Goal: Entertainment & Leisure: Browse casually

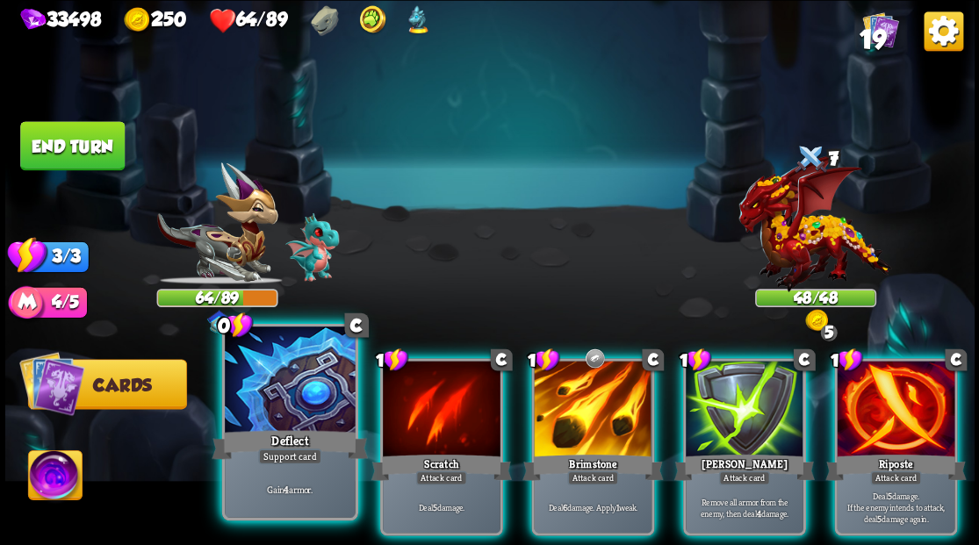
click at [257, 398] on div at bounding box center [290, 381] width 130 height 110
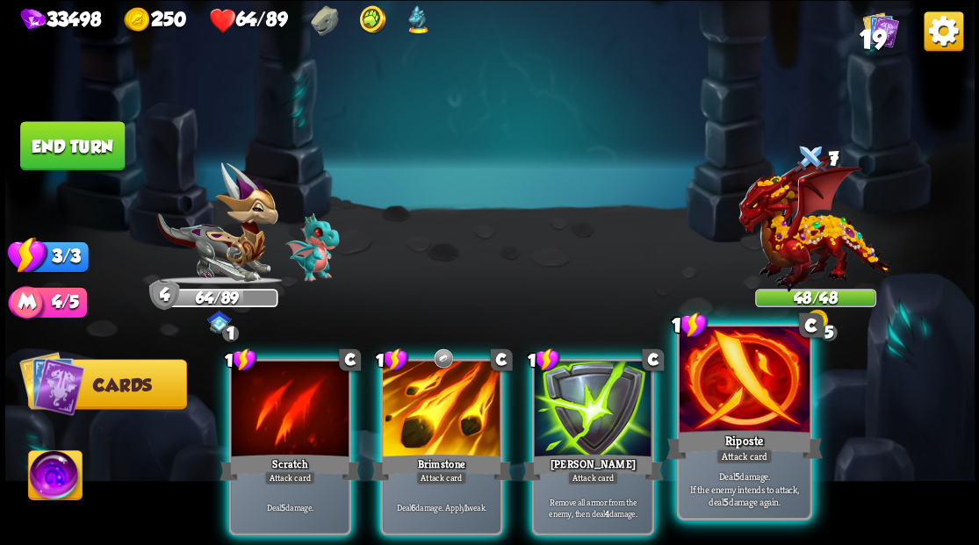
click at [736, 395] on div at bounding box center [743, 381] width 130 height 110
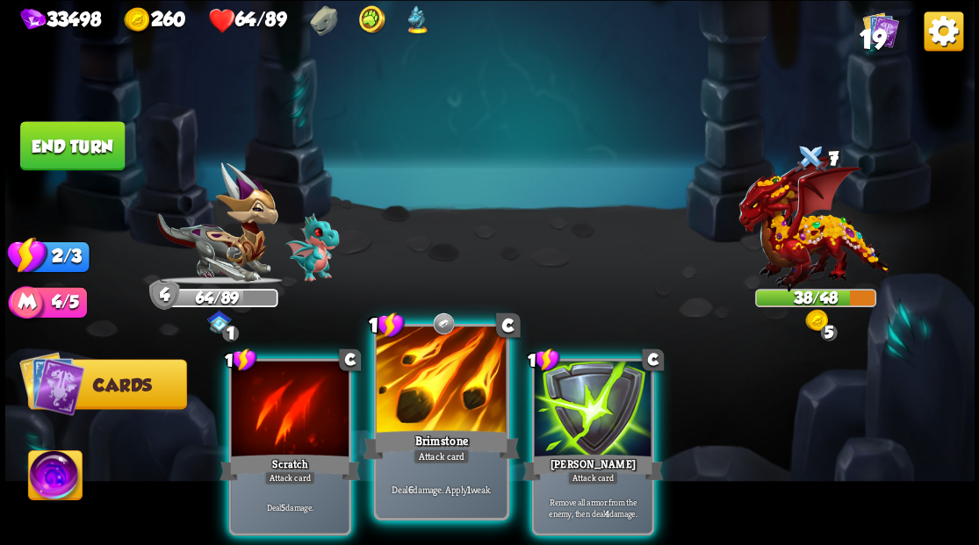
click at [419, 410] on div at bounding box center [441, 381] width 130 height 110
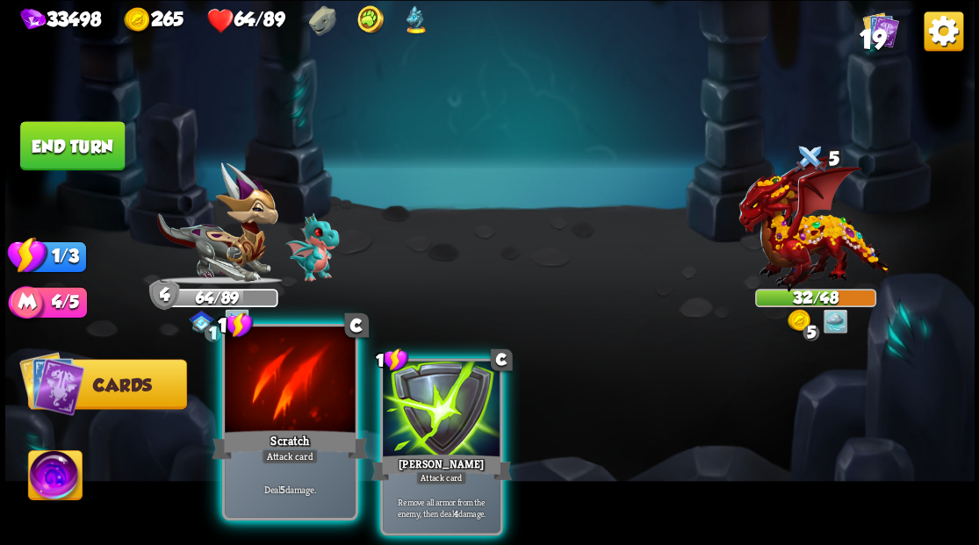
click at [288, 403] on div at bounding box center [290, 381] width 130 height 110
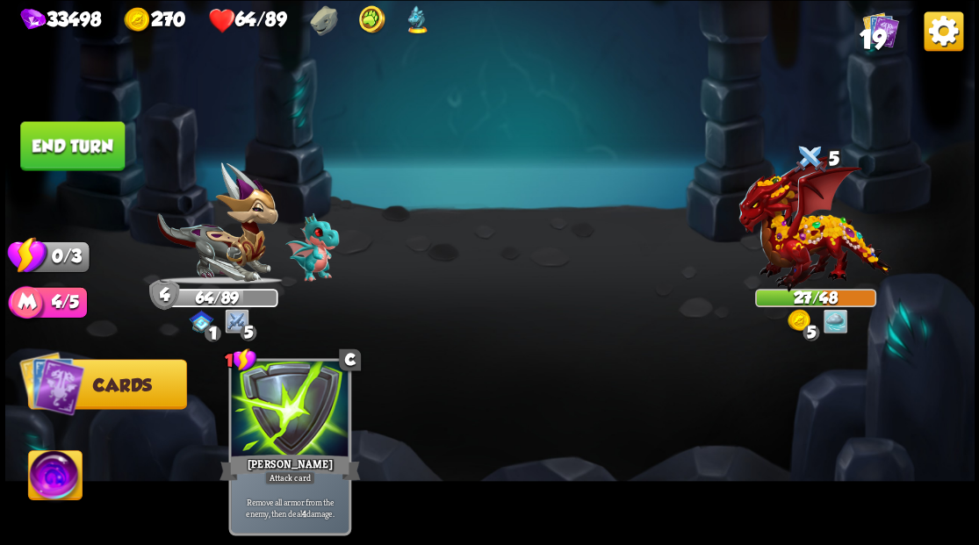
click at [59, 136] on button "End turn" at bounding box center [72, 145] width 104 height 49
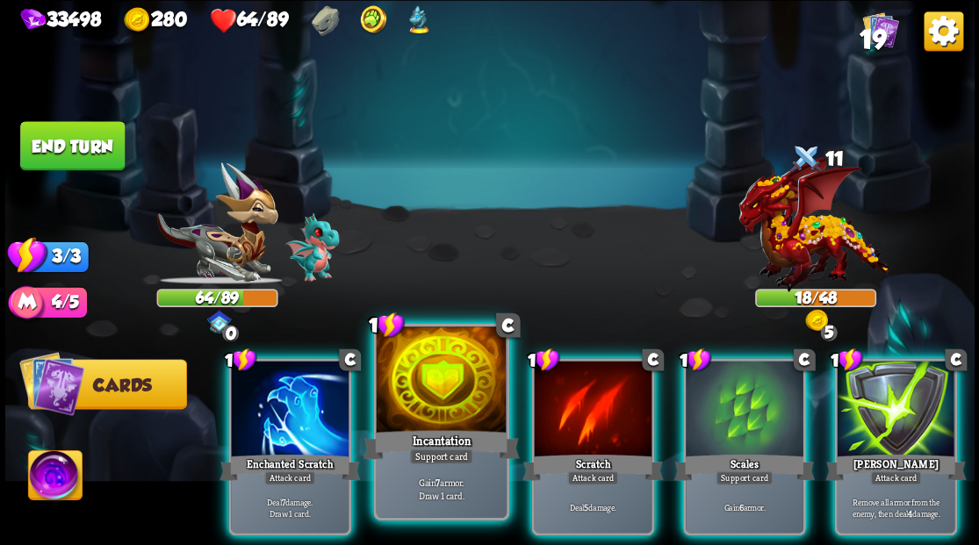
click at [435, 358] on div at bounding box center [441, 381] width 130 height 110
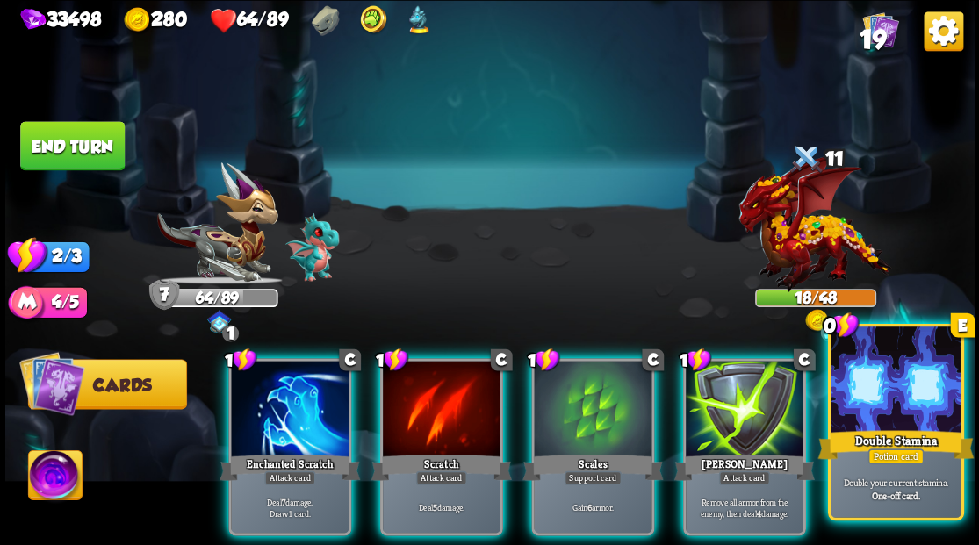
click at [901, 417] on div at bounding box center [895, 381] width 130 height 110
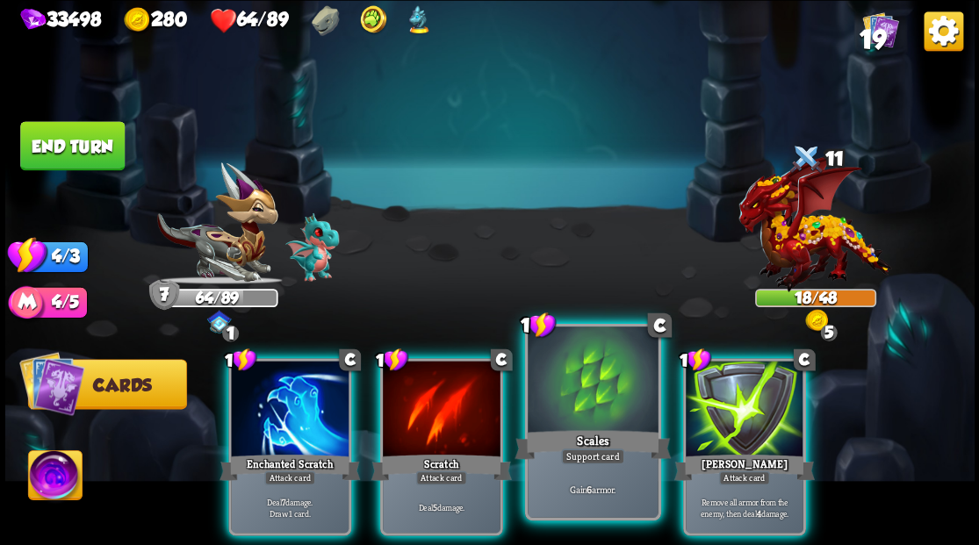
click at [574, 411] on div at bounding box center [592, 381] width 130 height 110
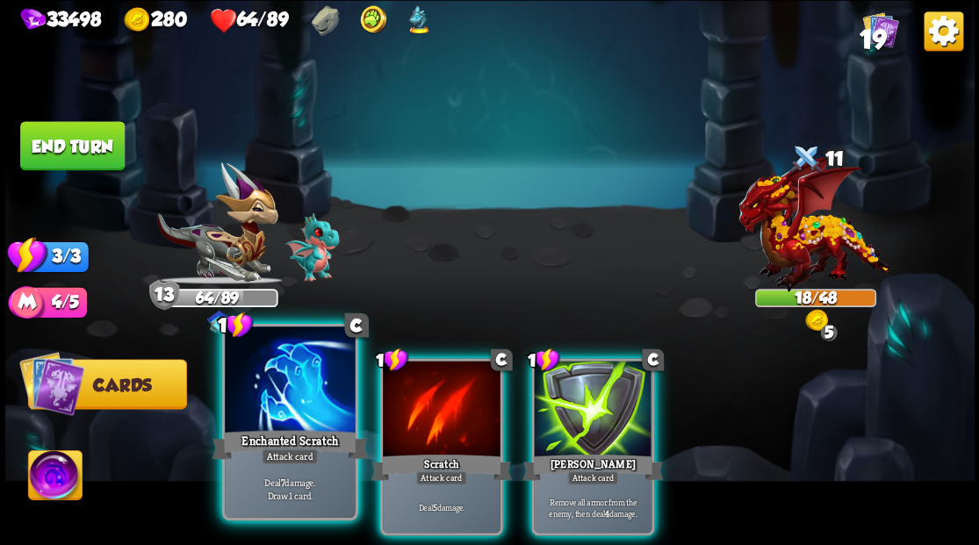
click at [257, 386] on div at bounding box center [290, 381] width 130 height 110
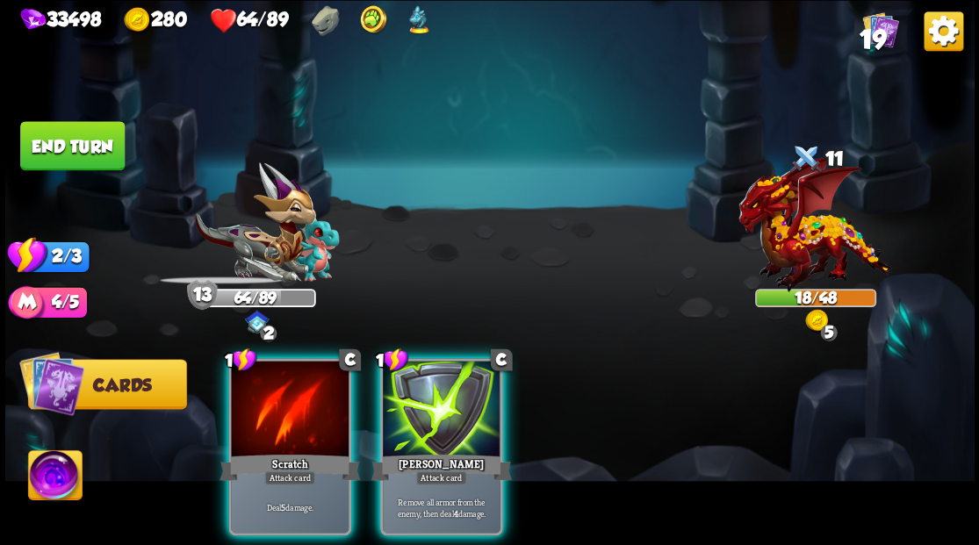
click at [257, 386] on div at bounding box center [290, 410] width 118 height 99
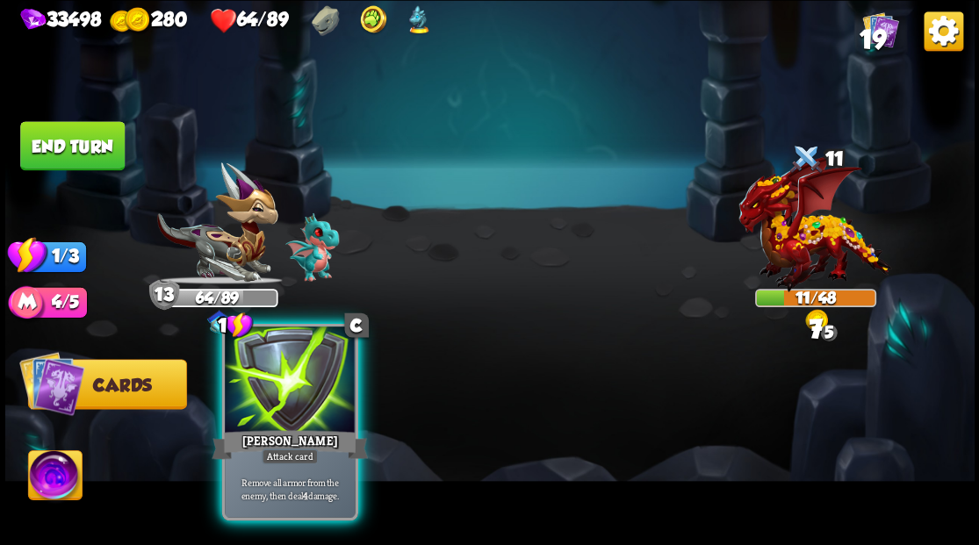
click at [298, 385] on div at bounding box center [290, 381] width 130 height 110
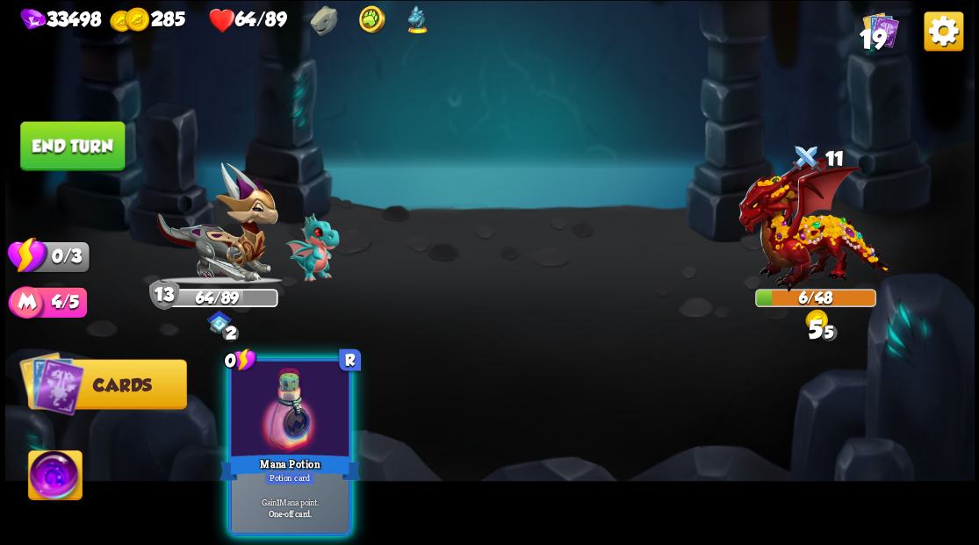
click at [300, 451] on div "Mana Potion" at bounding box center [289, 467] width 140 height 32
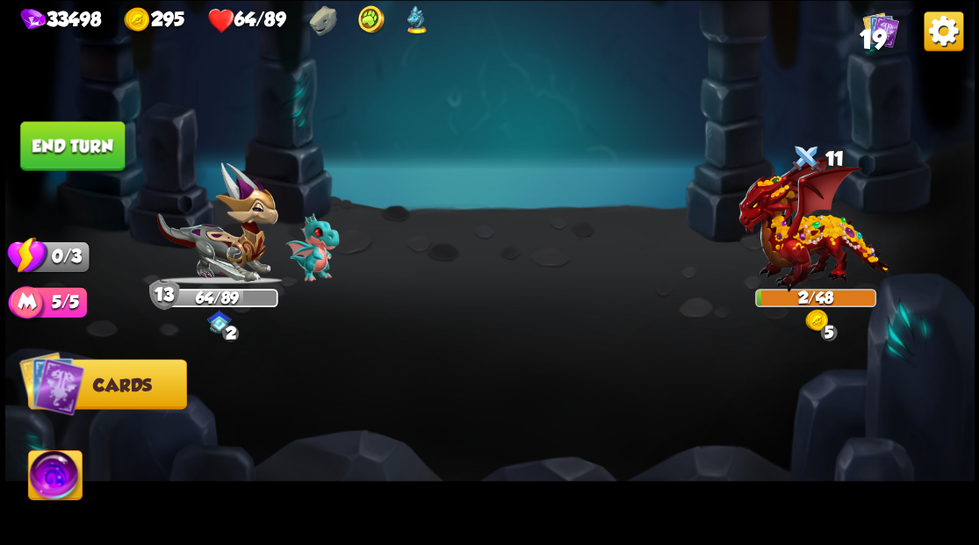
click at [80, 147] on button "End turn" at bounding box center [72, 145] width 104 height 49
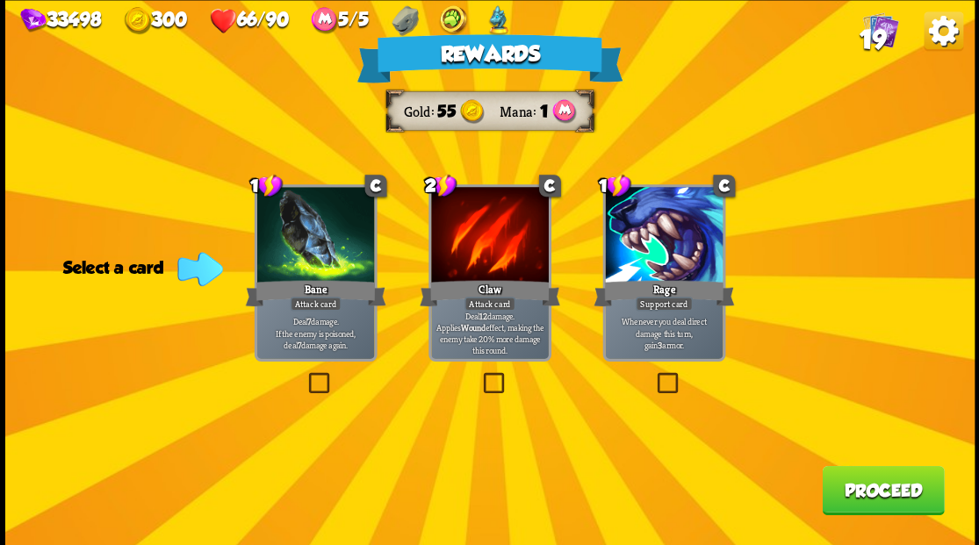
click at [305, 375] on label at bounding box center [305, 375] width 0 height 0
click at [0, 0] on input "checkbox" at bounding box center [0, 0] width 0 height 0
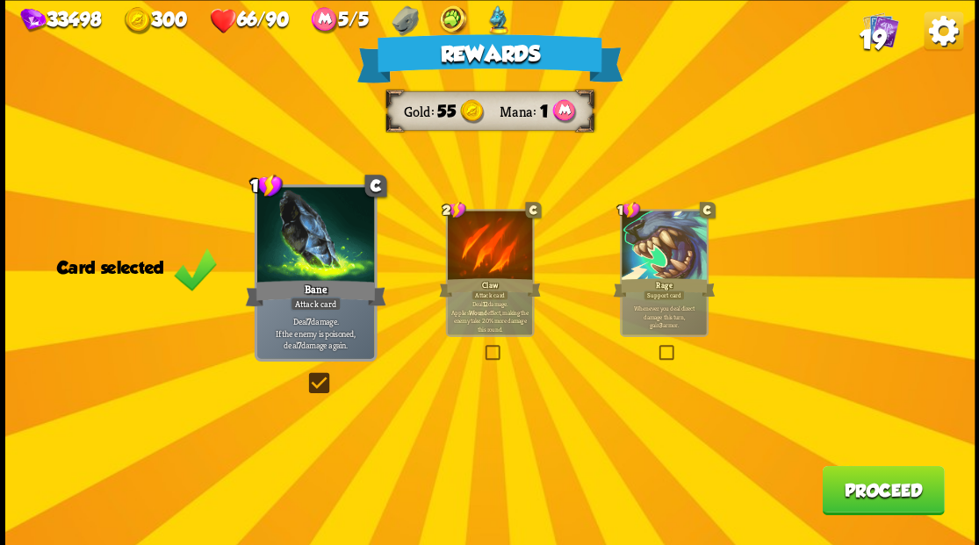
click at [871, 493] on button "Proceed" at bounding box center [882, 489] width 122 height 49
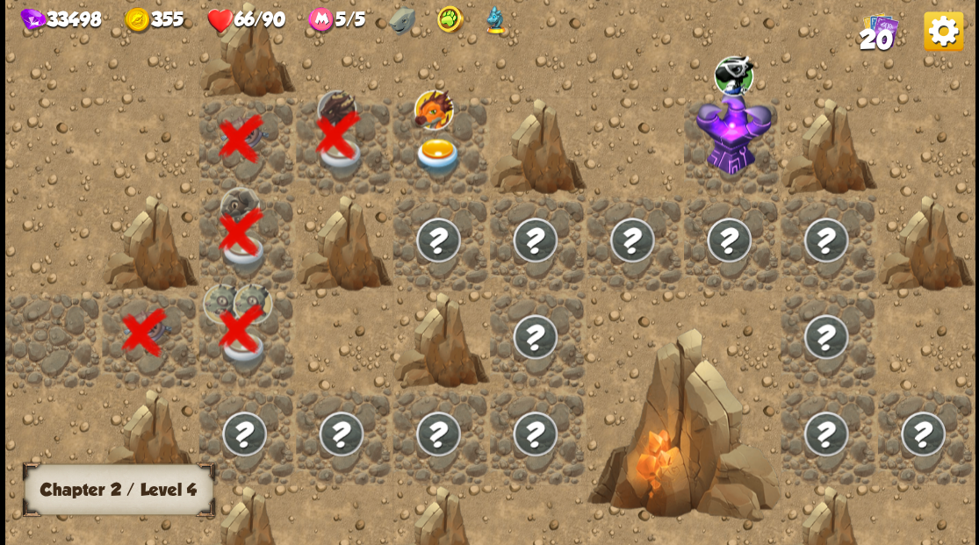
click at [436, 151] on img at bounding box center [437, 157] width 48 height 38
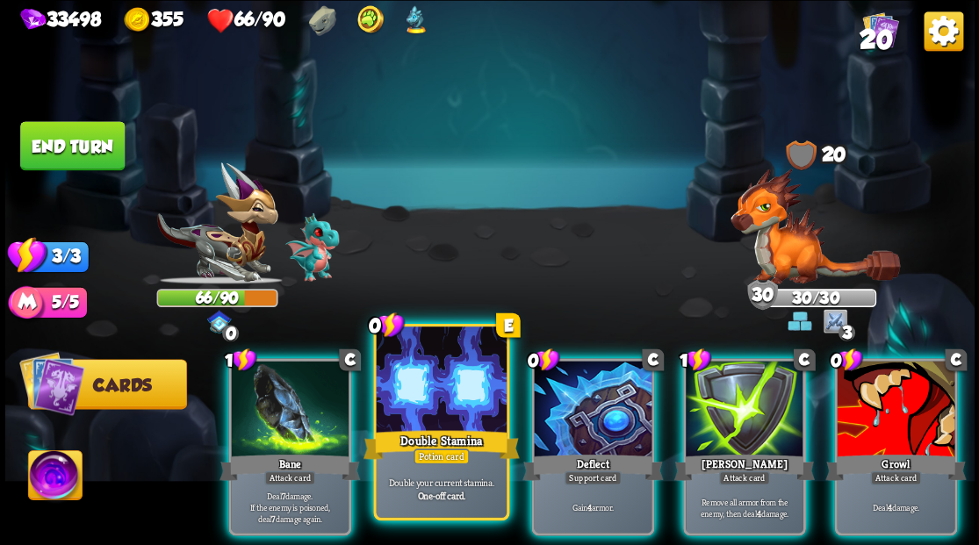
click at [434, 398] on div at bounding box center [441, 381] width 130 height 110
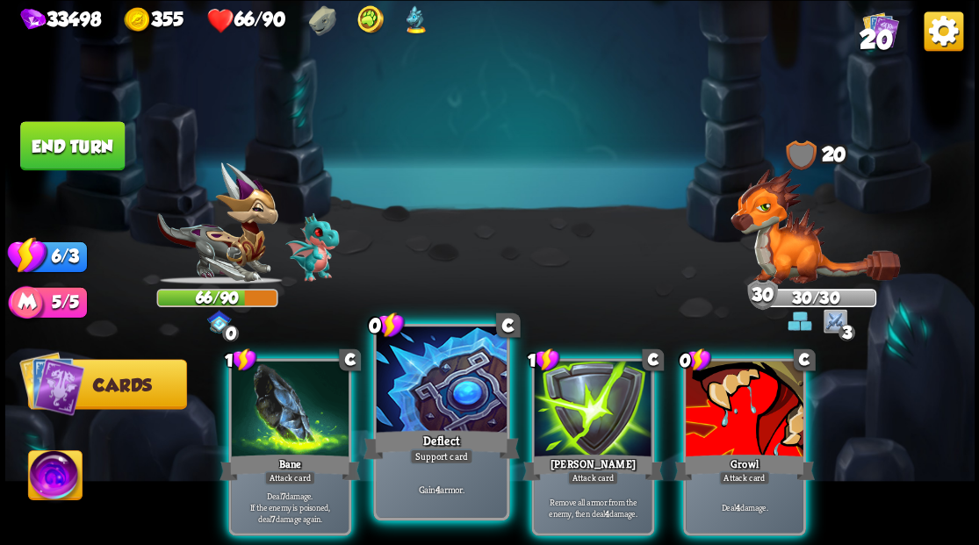
click at [441, 374] on div at bounding box center [441, 381] width 130 height 110
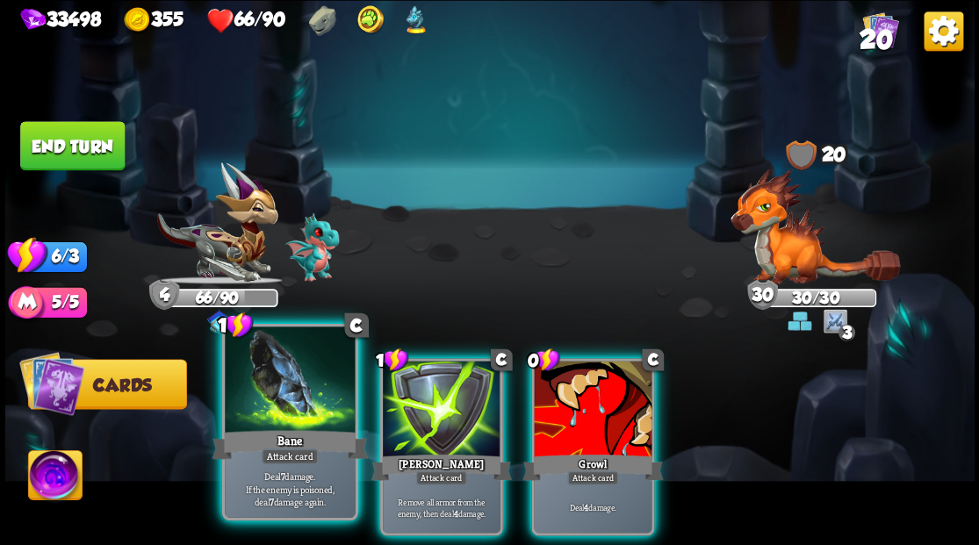
click at [269, 374] on div at bounding box center [290, 381] width 130 height 110
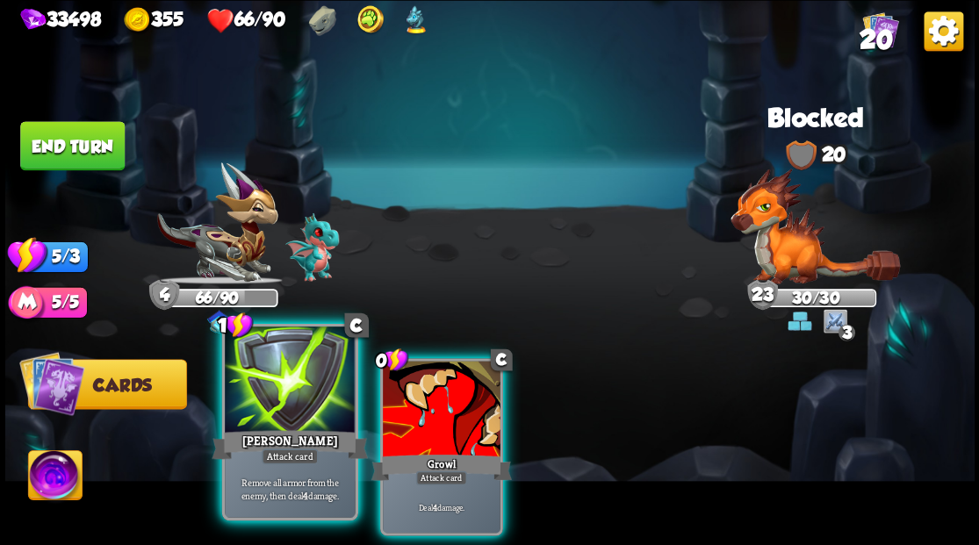
click at [286, 381] on div at bounding box center [290, 381] width 130 height 110
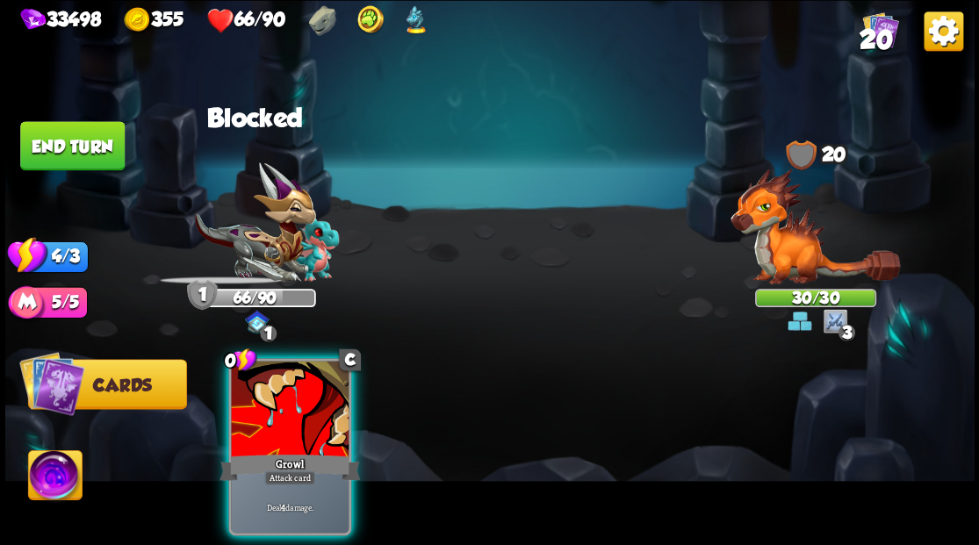
click at [286, 381] on div at bounding box center [290, 410] width 118 height 99
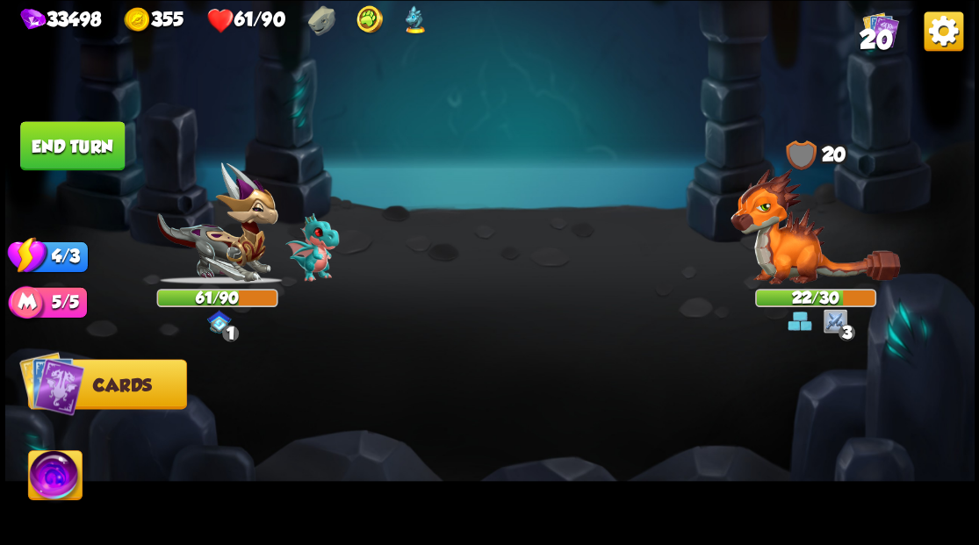
click at [82, 147] on button "End turn" at bounding box center [72, 145] width 104 height 49
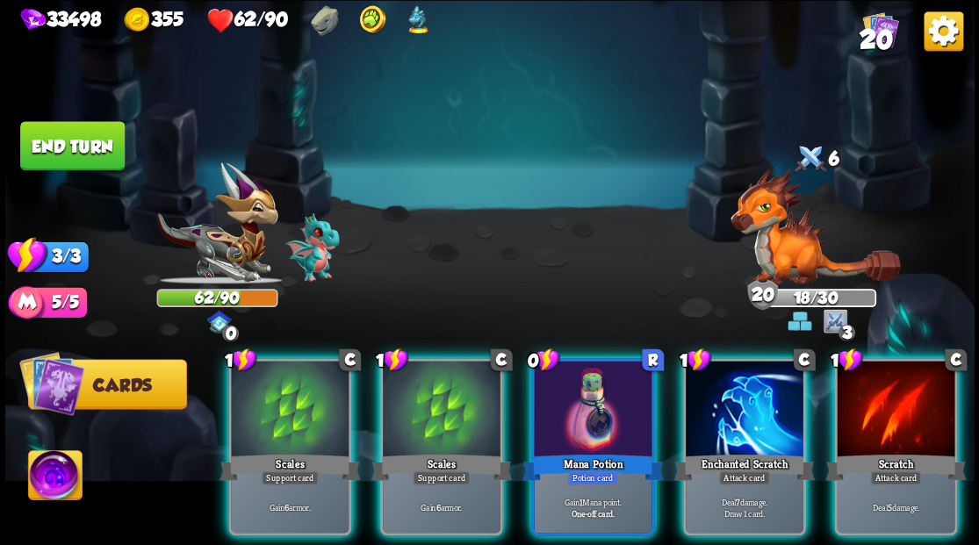
drag, startPoint x: 48, startPoint y: 491, endPoint x: 153, endPoint y: 497, distance: 104.6
click at [50, 492] on img at bounding box center [55, 477] width 54 height 54
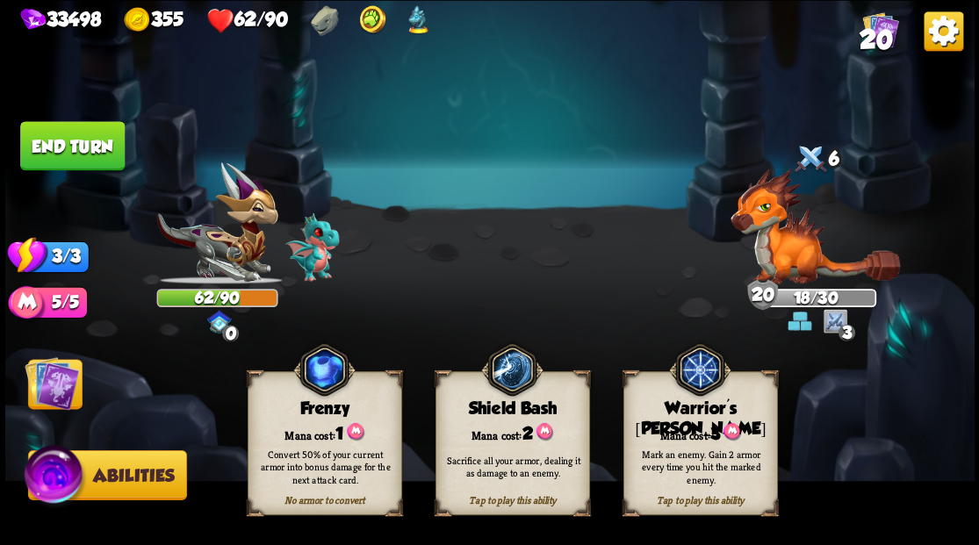
drag, startPoint x: 663, startPoint y: 461, endPoint x: 592, endPoint y: 443, distance: 73.2
click at [662, 460] on div "Mark an enemy. Gain 2 armor every time you hit the marked enemy." at bounding box center [701, 466] width 140 height 39
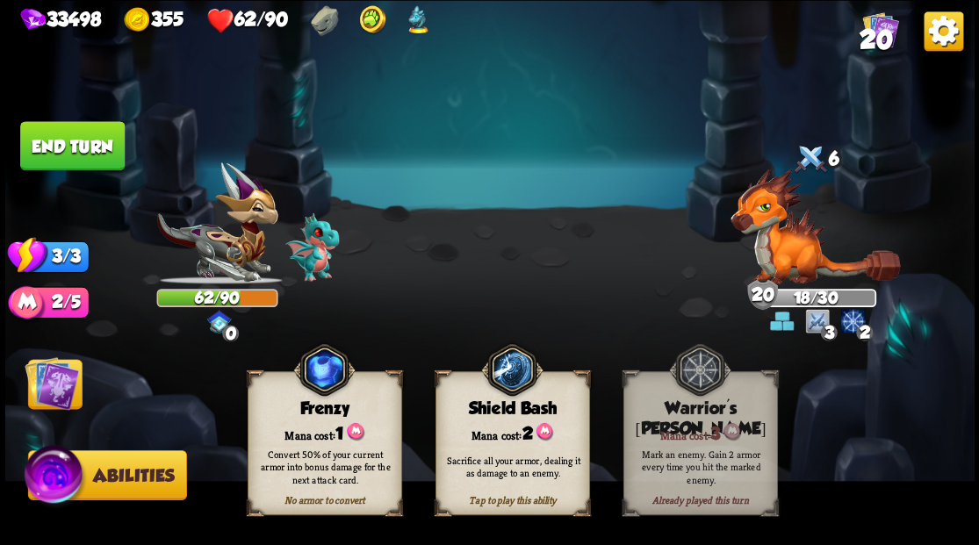
click at [49, 388] on img at bounding box center [52, 382] width 54 height 54
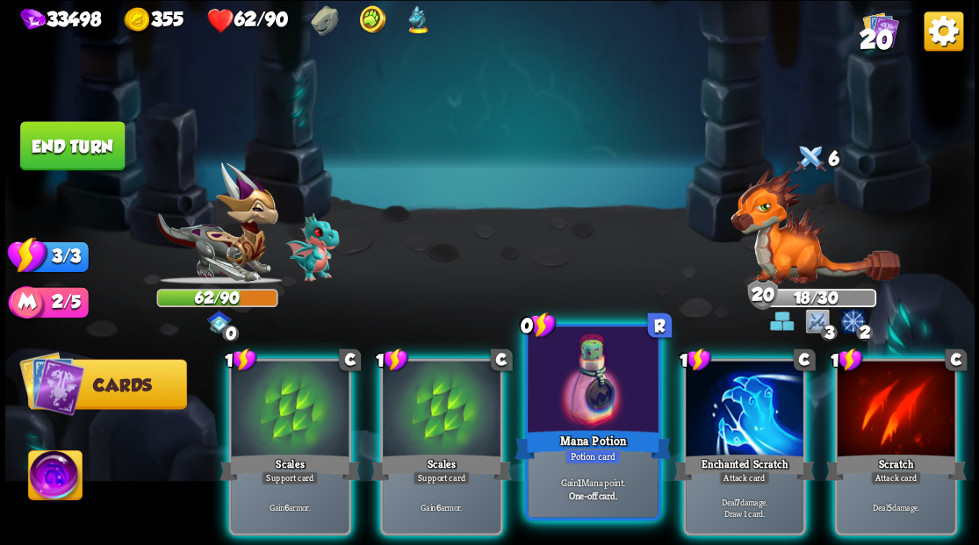
click at [577, 441] on div "Mana Potion" at bounding box center [592, 444] width 156 height 35
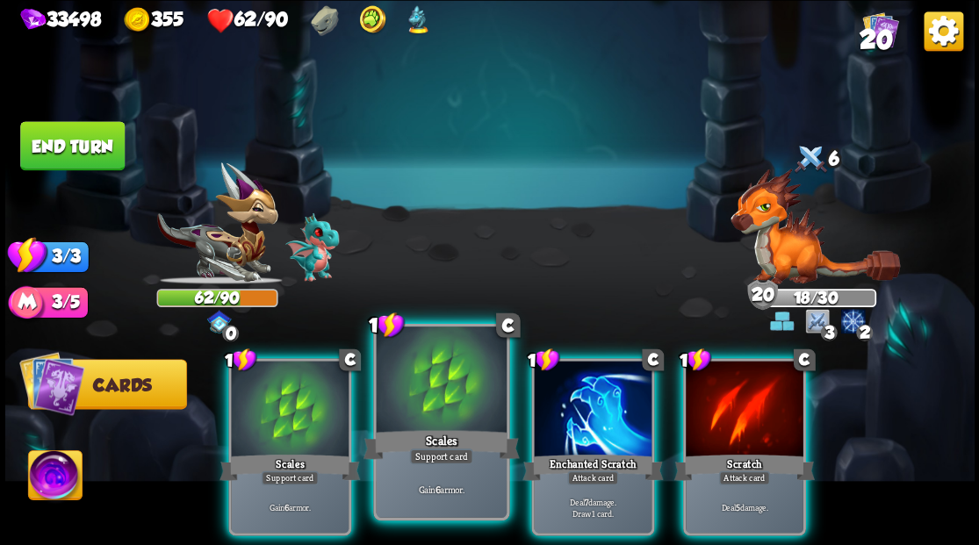
click at [430, 423] on div at bounding box center [441, 381] width 130 height 110
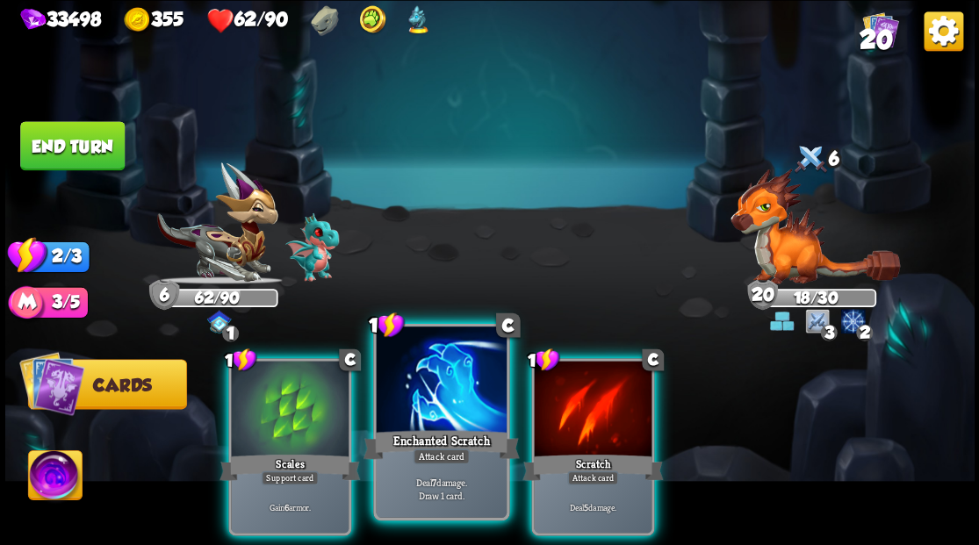
click at [485, 414] on div at bounding box center [441, 381] width 130 height 110
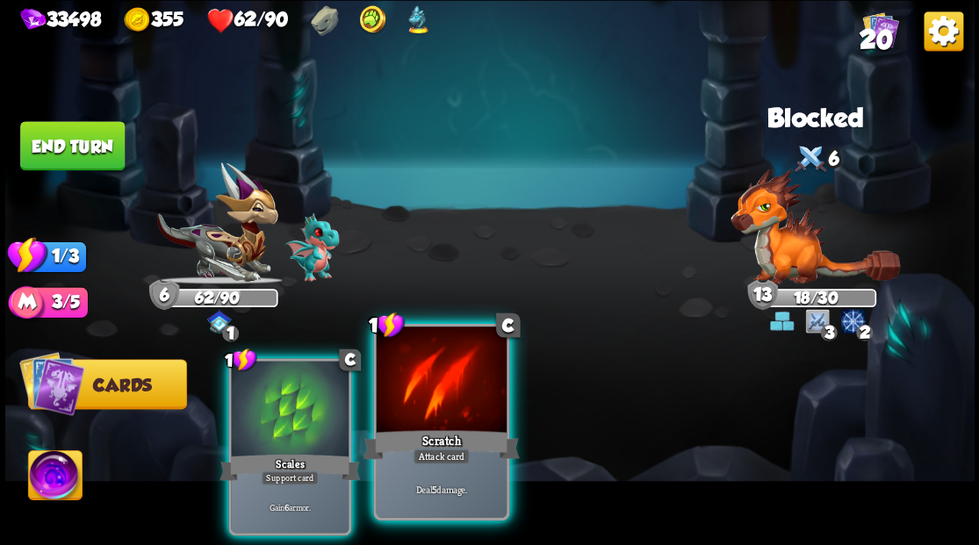
click at [467, 412] on div at bounding box center [441, 381] width 130 height 110
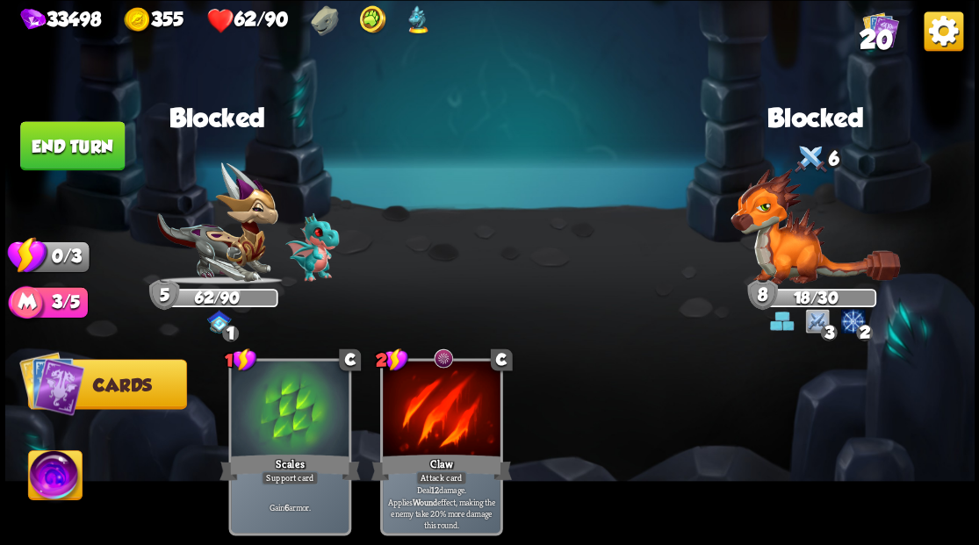
click at [92, 147] on button "End turn" at bounding box center [72, 145] width 104 height 49
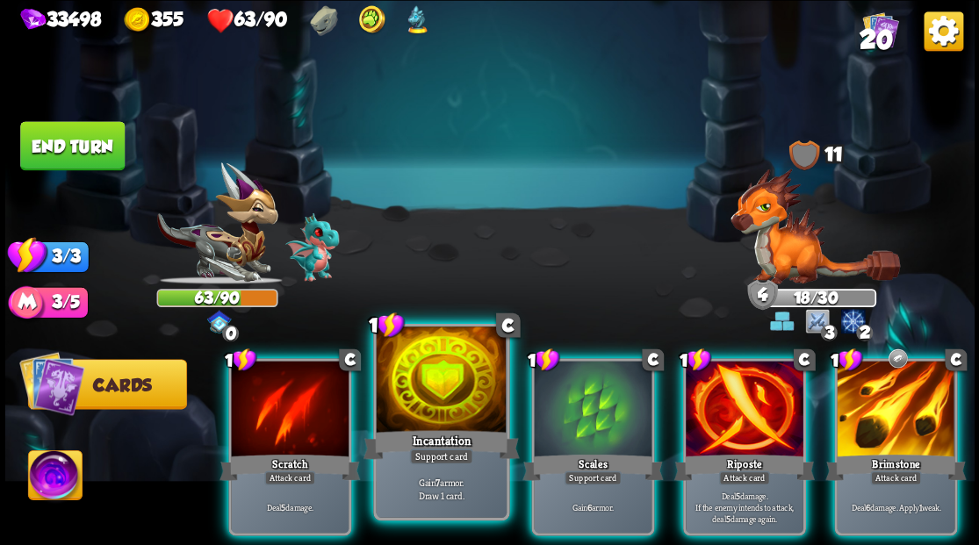
click at [448, 384] on div at bounding box center [441, 381] width 130 height 110
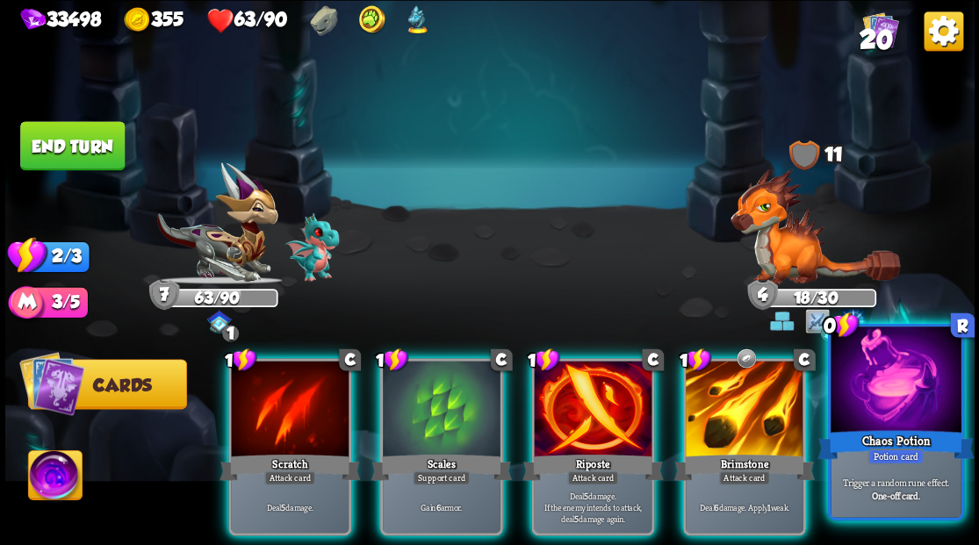
drag, startPoint x: 897, startPoint y: 398, endPoint x: 895, endPoint y: 386, distance: 12.4
click at [897, 398] on div at bounding box center [895, 381] width 130 height 110
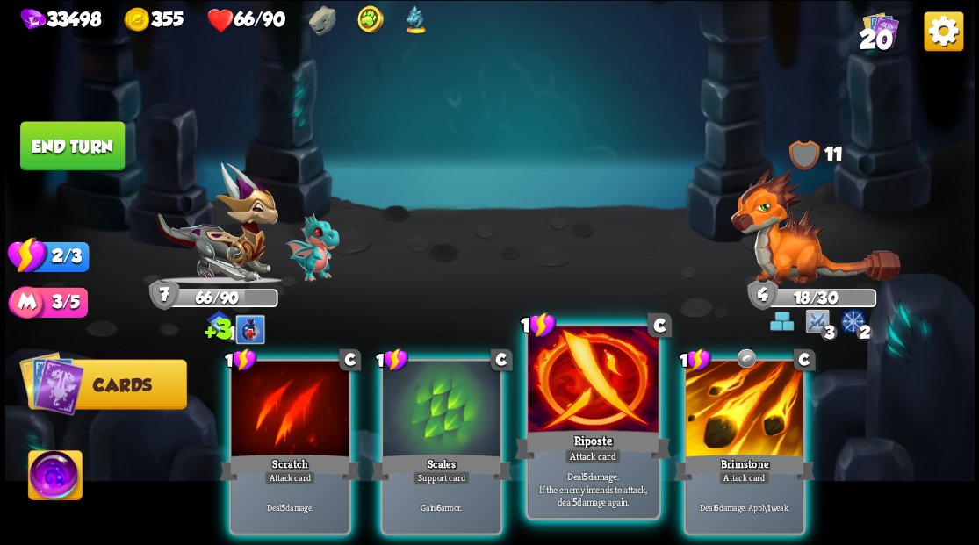
click at [601, 397] on div at bounding box center [592, 381] width 130 height 110
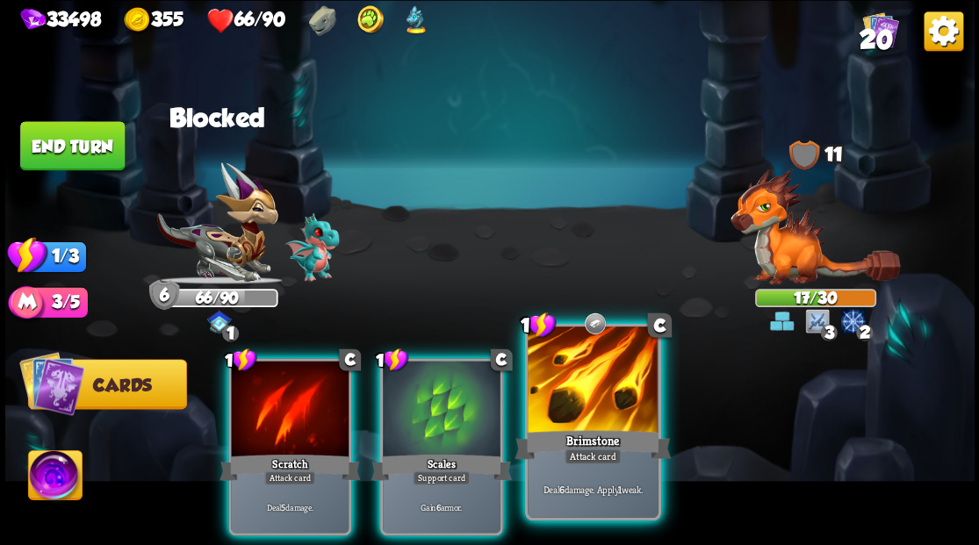
click at [595, 393] on div at bounding box center [592, 381] width 130 height 110
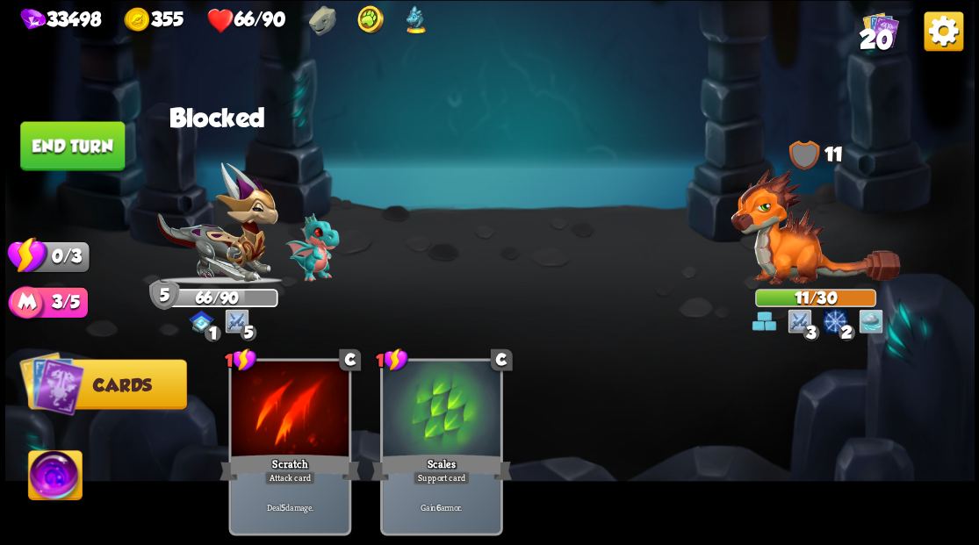
click at [97, 153] on button "End turn" at bounding box center [72, 145] width 104 height 49
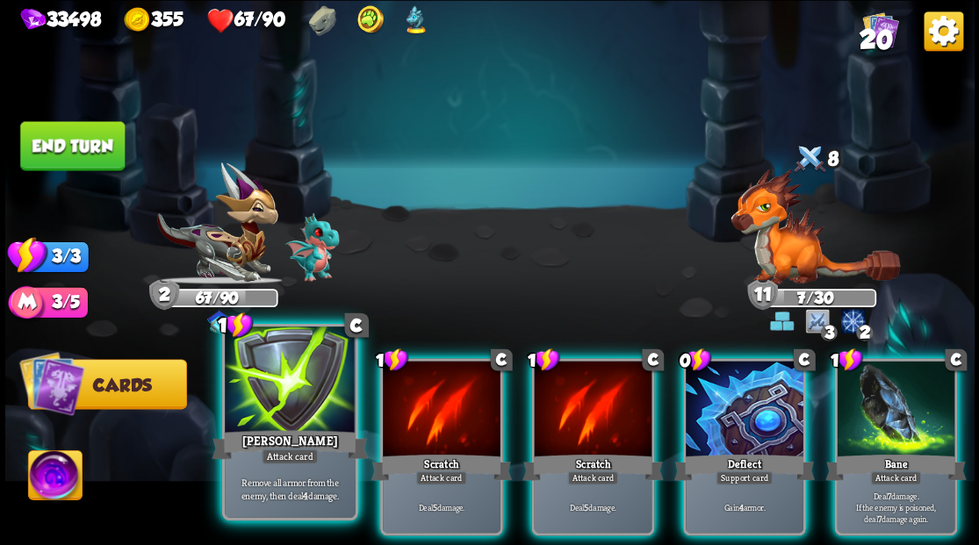
click at [279, 373] on div at bounding box center [290, 381] width 130 height 110
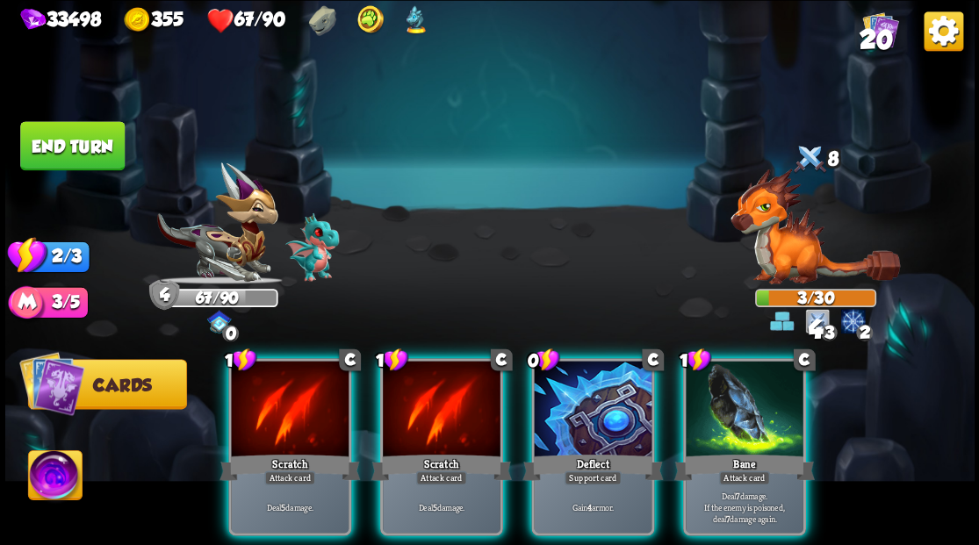
drag, startPoint x: 734, startPoint y: 408, endPoint x: 707, endPoint y: 358, distance: 56.5
click at [733, 406] on div at bounding box center [744, 410] width 118 height 99
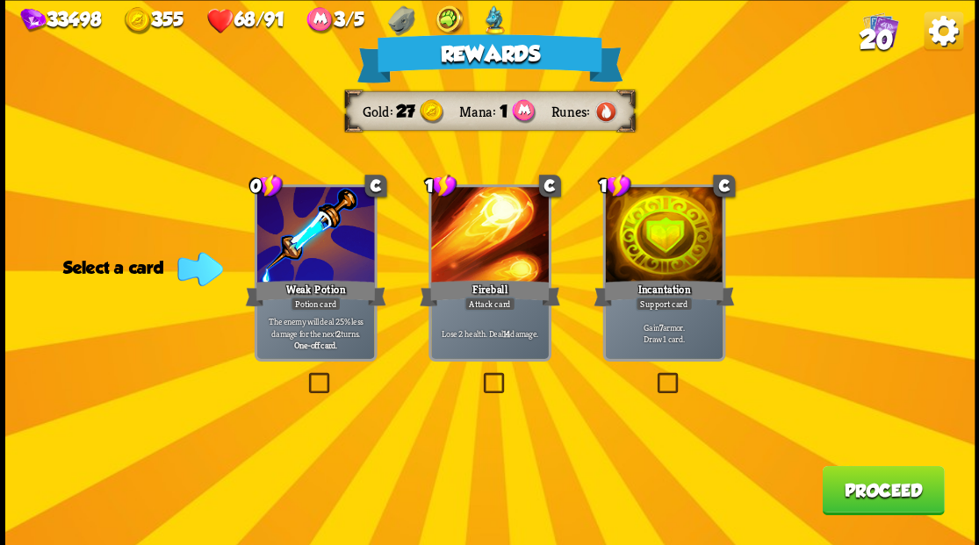
click at [305, 375] on label at bounding box center [305, 375] width 0 height 0
click at [0, 0] on input "checkbox" at bounding box center [0, 0] width 0 height 0
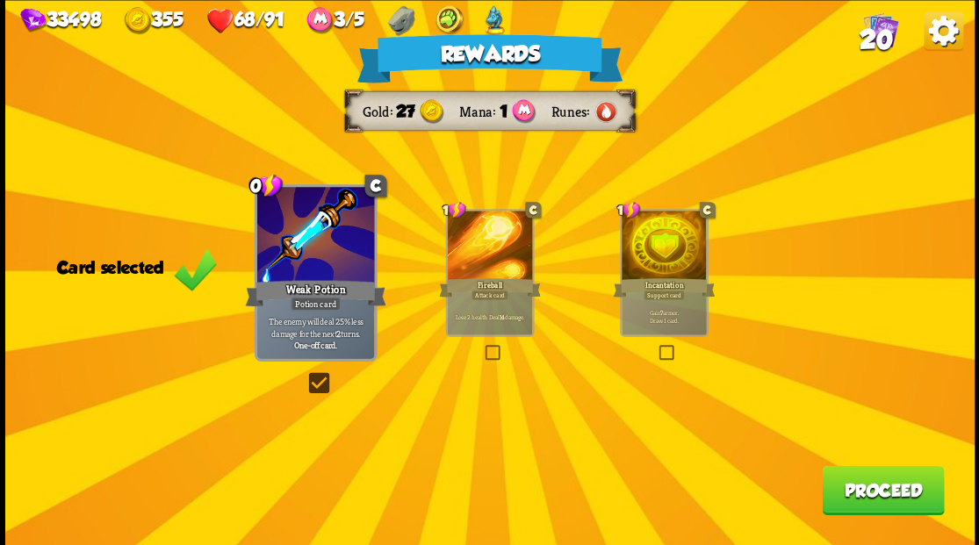
click at [888, 491] on button "Proceed" at bounding box center [882, 489] width 122 height 49
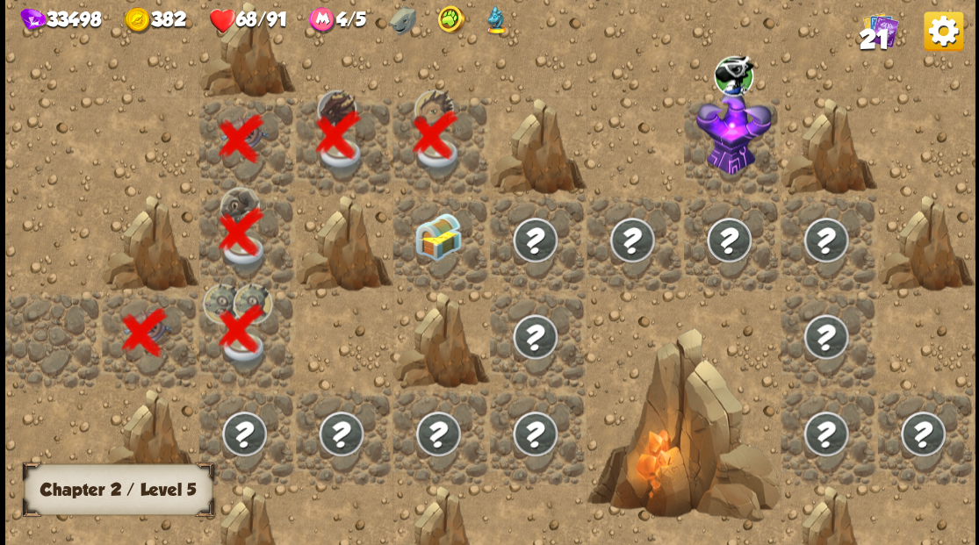
click at [870, 36] on span "21" at bounding box center [873, 40] width 30 height 30
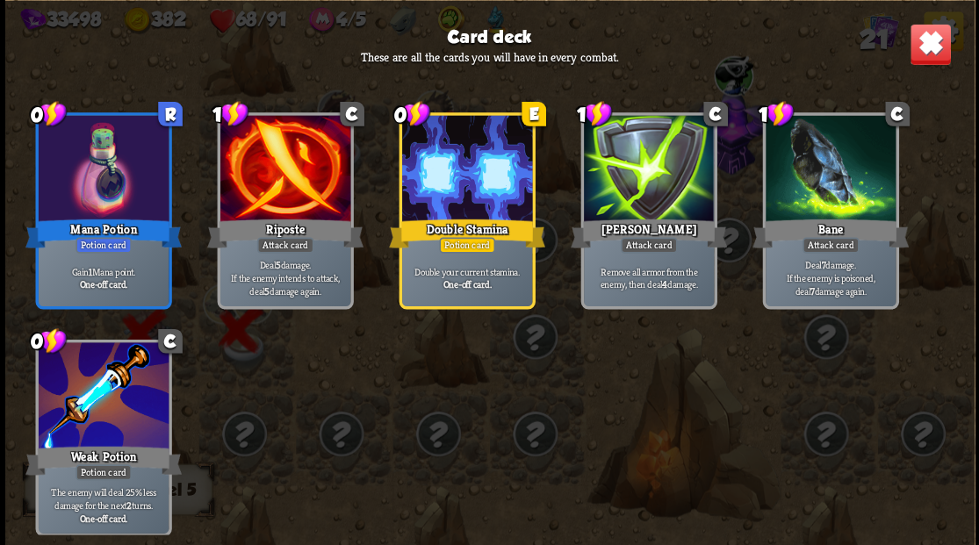
scroll to position [815, 0]
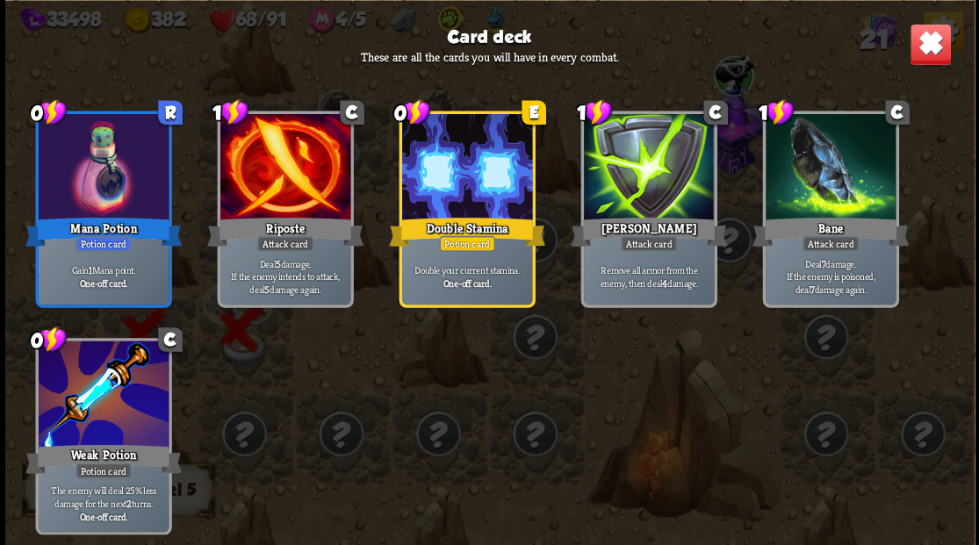
click at [919, 56] on img at bounding box center [929, 44] width 42 height 42
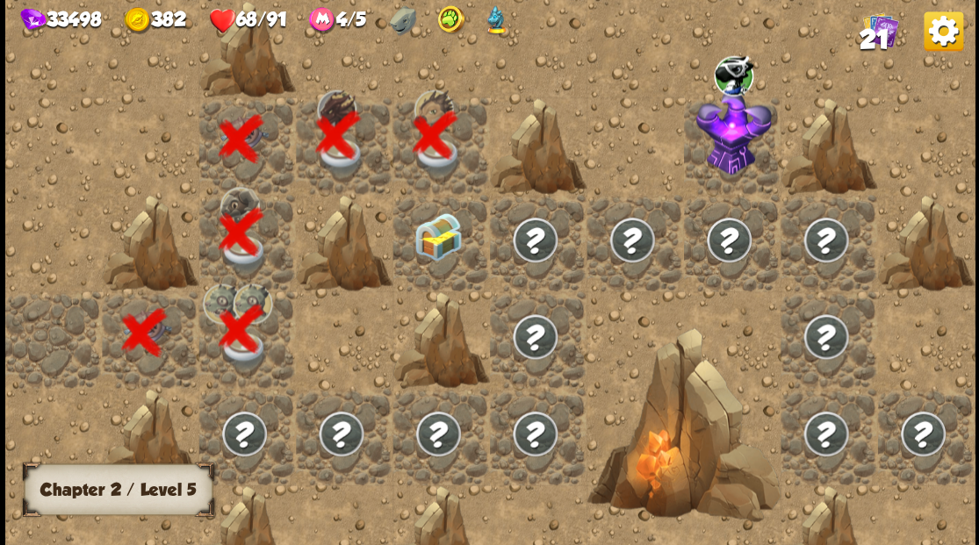
click at [428, 253] on img at bounding box center [437, 236] width 48 height 48
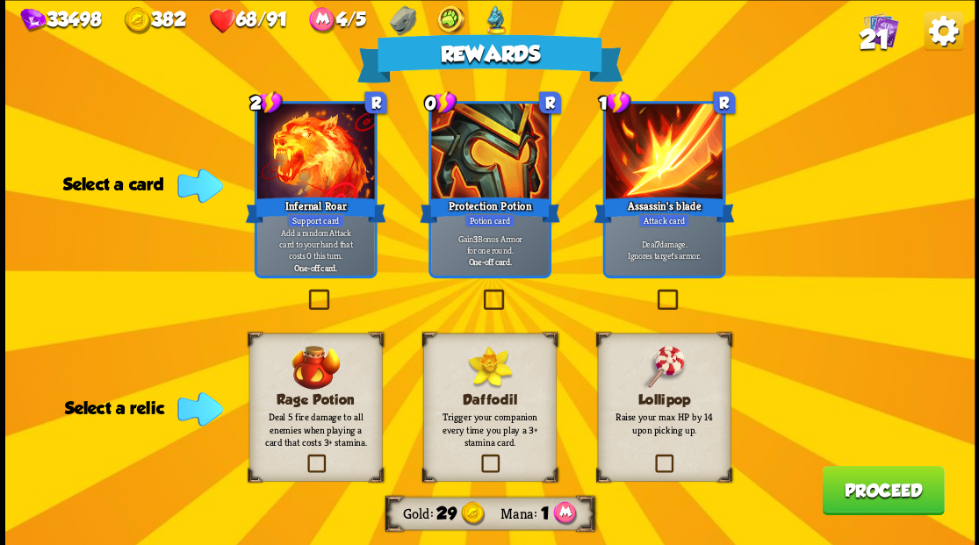
click at [652, 456] on label at bounding box center [652, 456] width 0 height 0
click at [0, 0] on input "checkbox" at bounding box center [0, 0] width 0 height 0
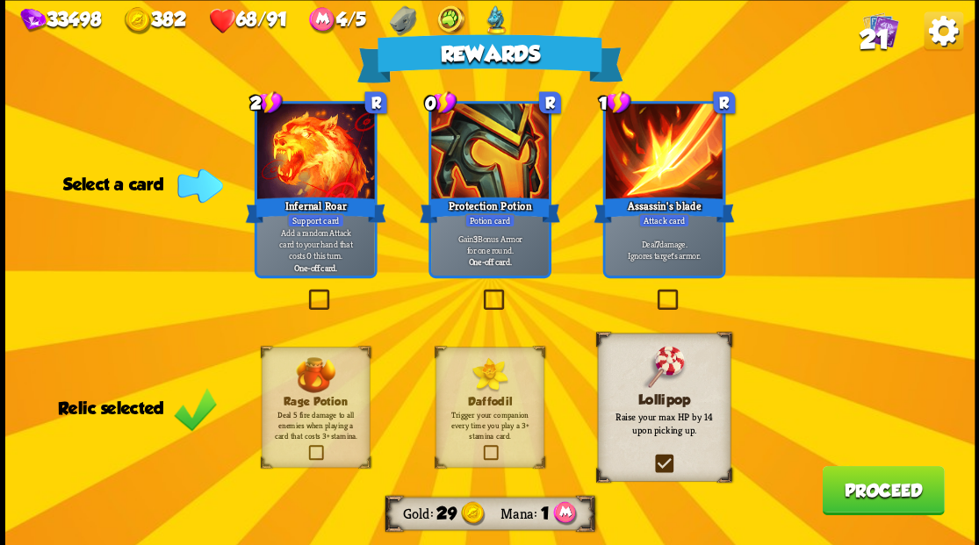
click at [653, 291] on label at bounding box center [653, 291] width 0 height 0
click at [0, 0] on input "checkbox" at bounding box center [0, 0] width 0 height 0
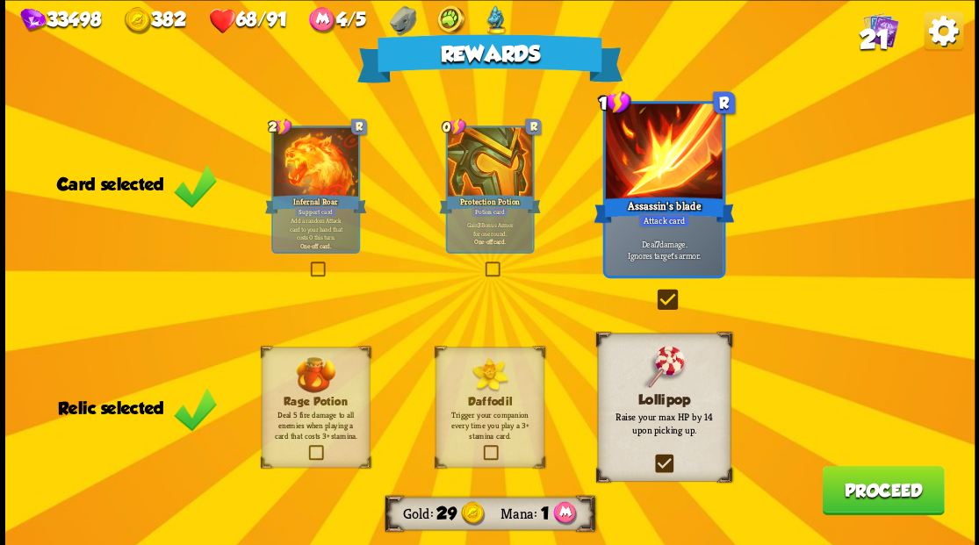
click at [855, 502] on button "Proceed" at bounding box center [882, 489] width 122 height 49
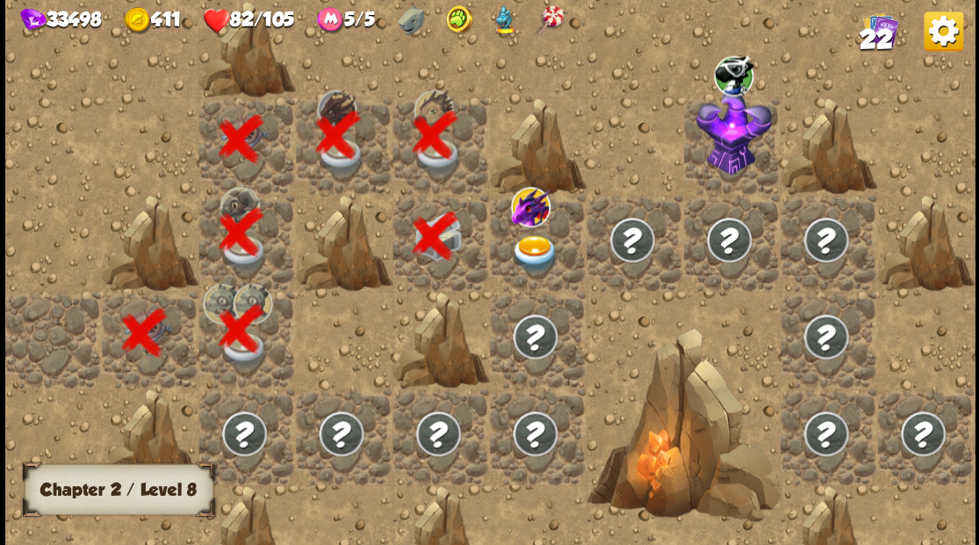
click at [535, 253] on img at bounding box center [535, 253] width 48 height 38
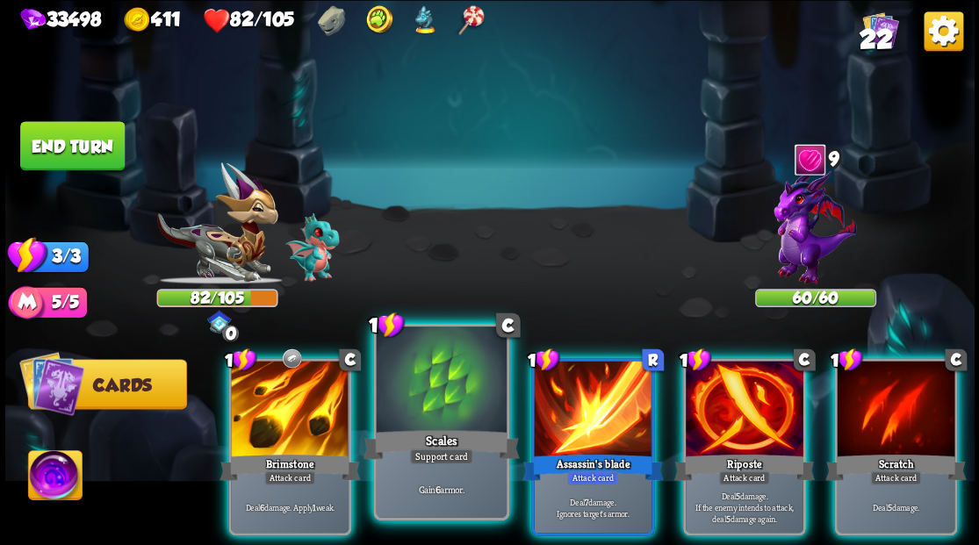
click at [442, 389] on div at bounding box center [441, 381] width 130 height 110
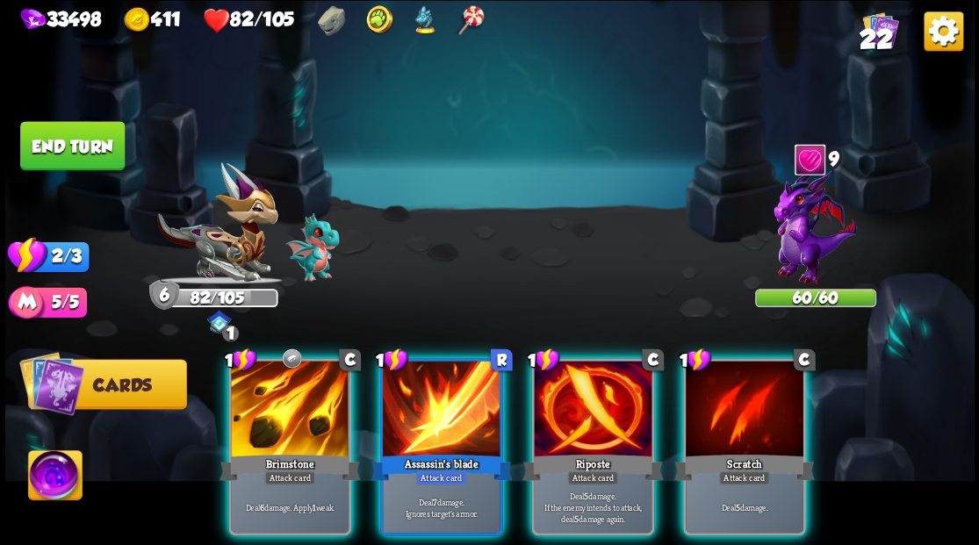
click at [794, 230] on img at bounding box center [814, 226] width 82 height 117
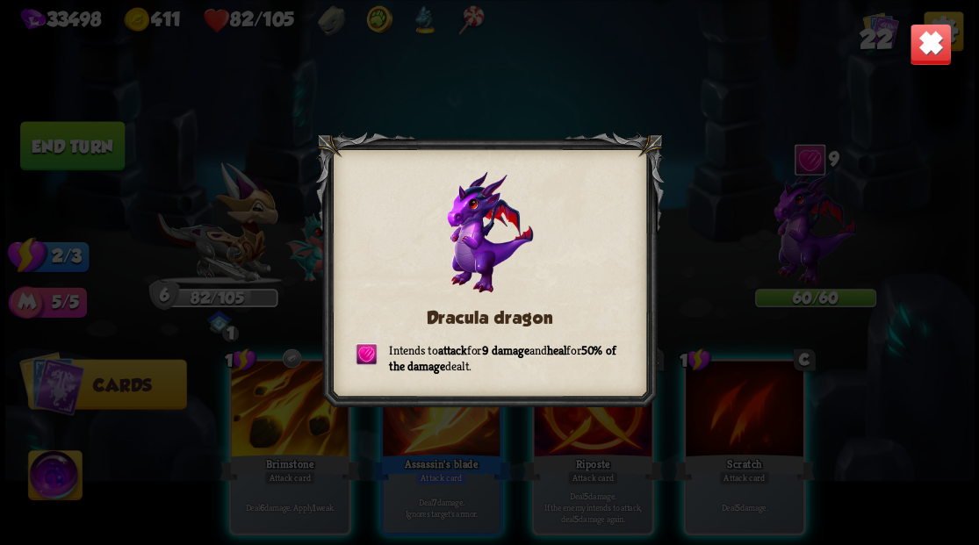
click at [926, 51] on img at bounding box center [929, 44] width 42 height 42
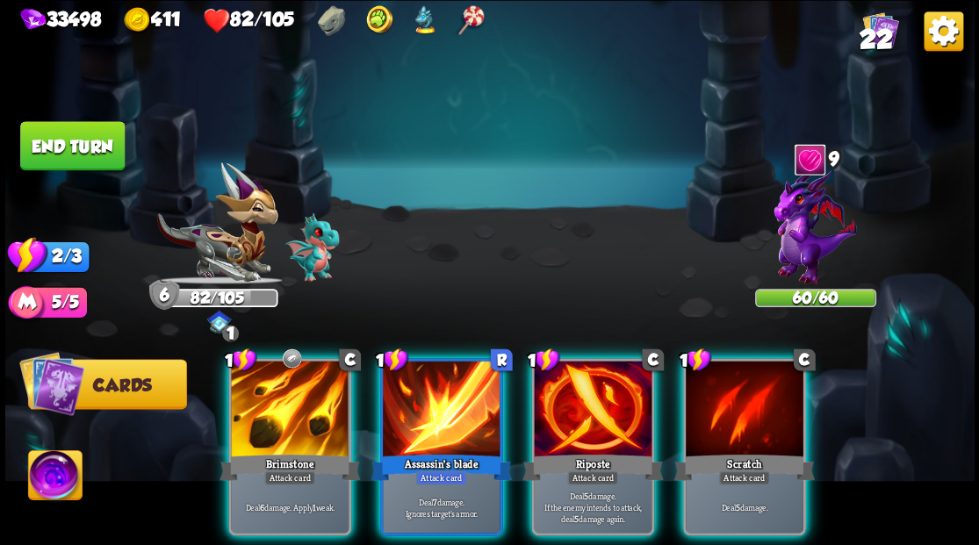
click at [45, 479] on img at bounding box center [55, 477] width 54 height 54
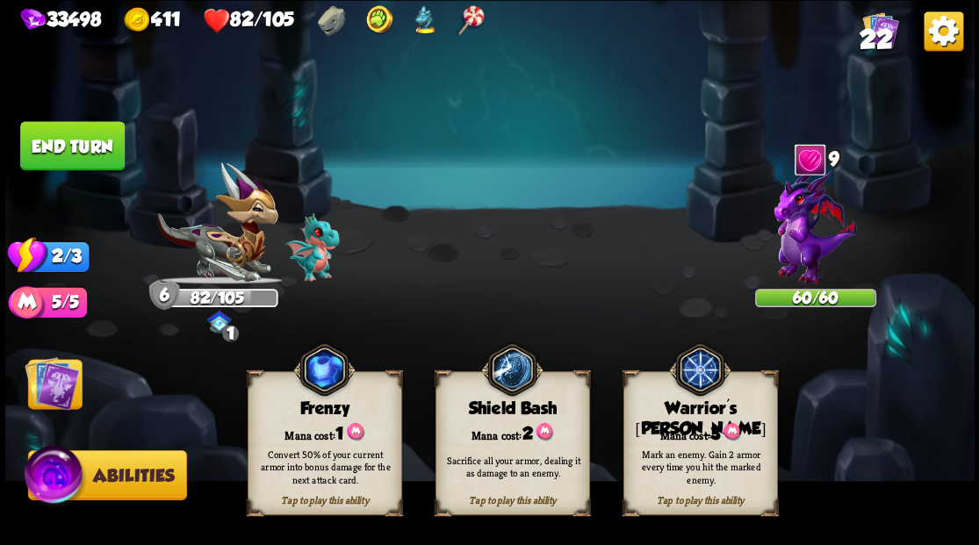
click at [695, 450] on div "Mark an enemy. Gain 2 armor every time you hit the marked enemy." at bounding box center [701, 466] width 140 height 39
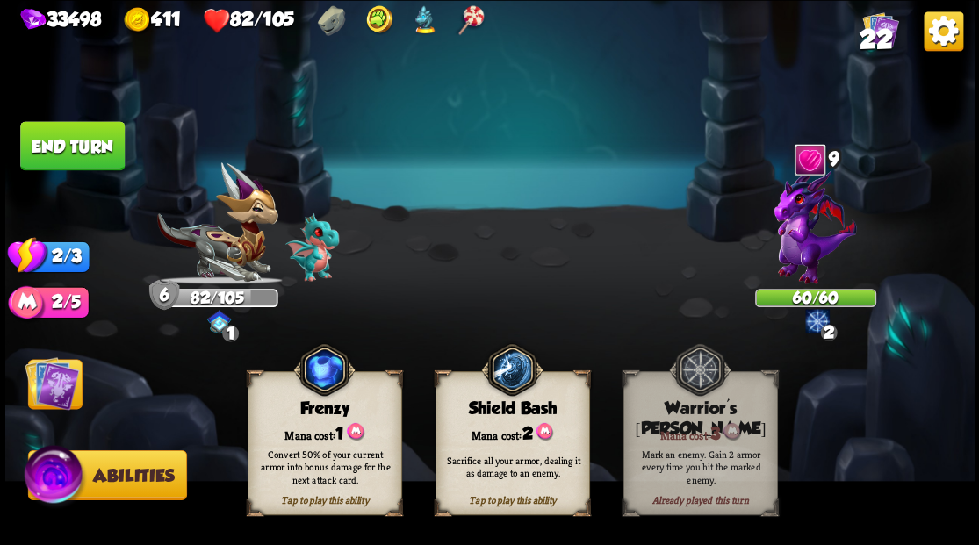
click at [42, 377] on img at bounding box center [52, 382] width 54 height 54
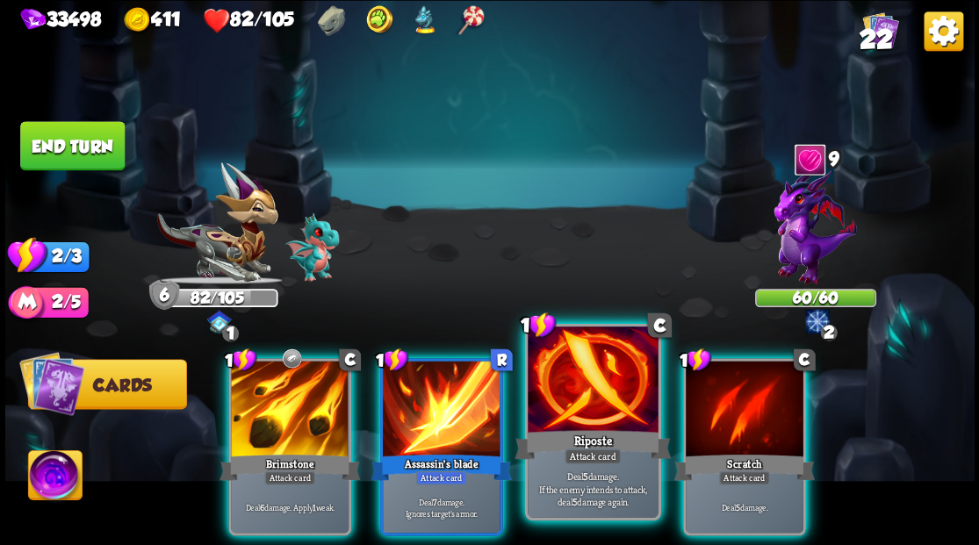
click at [594, 400] on div at bounding box center [592, 381] width 130 height 110
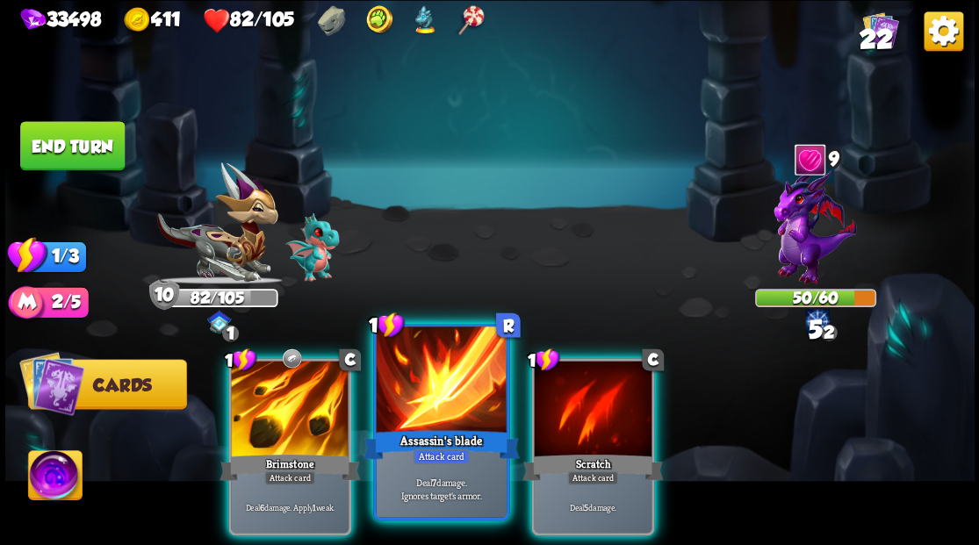
click at [451, 391] on div at bounding box center [441, 381] width 130 height 110
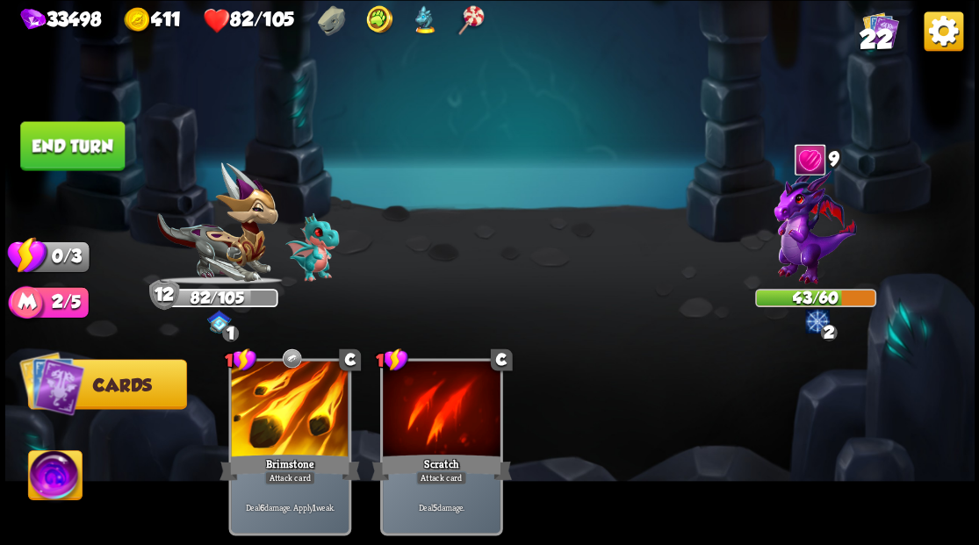
click at [82, 147] on button "End turn" at bounding box center [72, 145] width 104 height 49
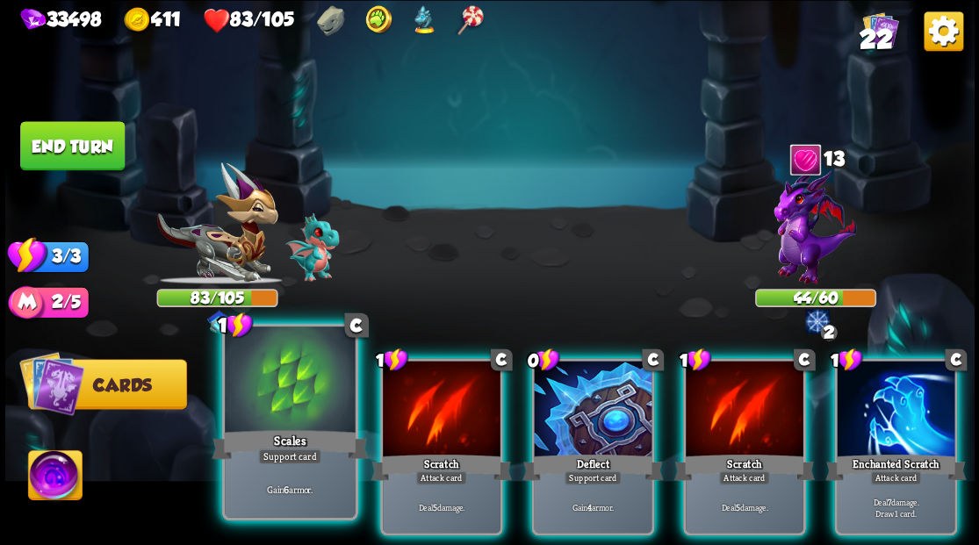
click at [277, 395] on div at bounding box center [290, 381] width 130 height 110
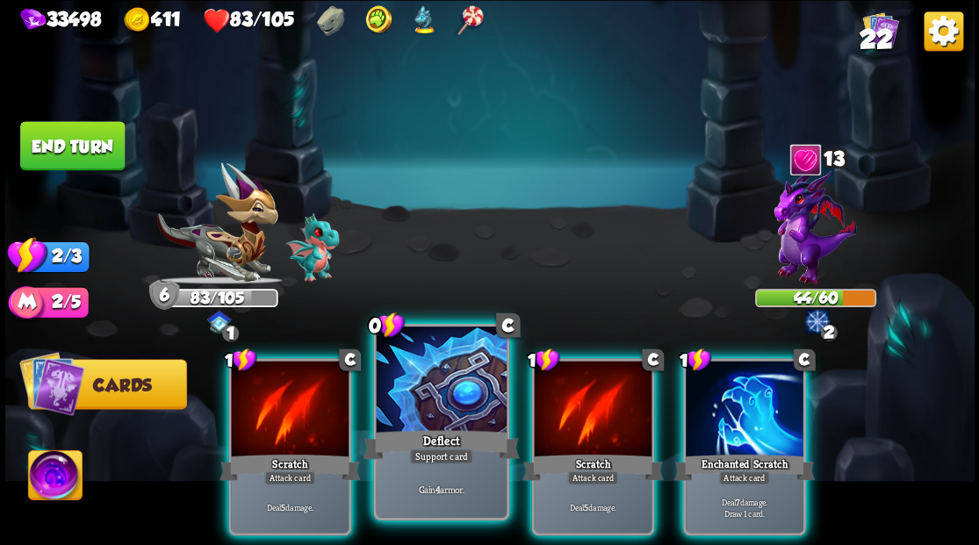
click at [418, 381] on div at bounding box center [441, 381] width 130 height 110
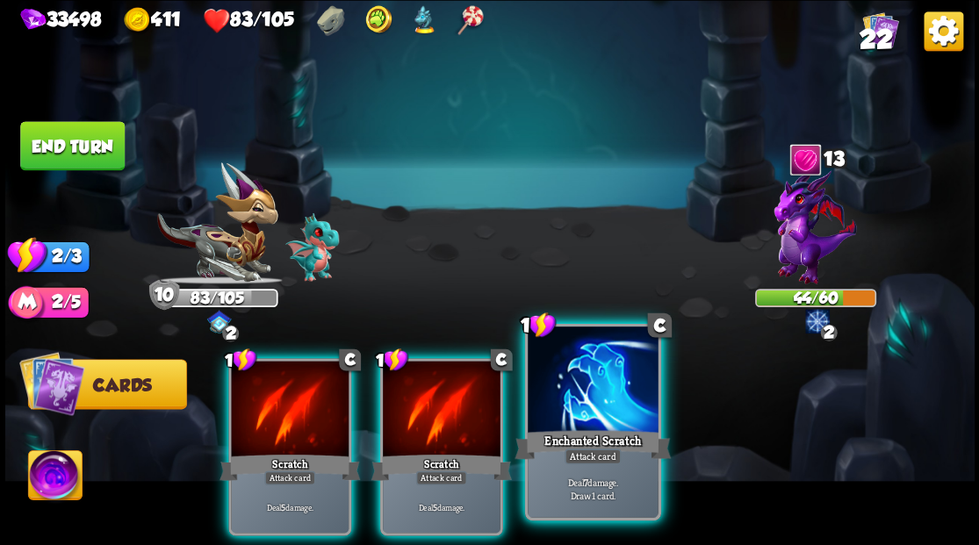
click at [590, 416] on div at bounding box center [592, 381] width 130 height 110
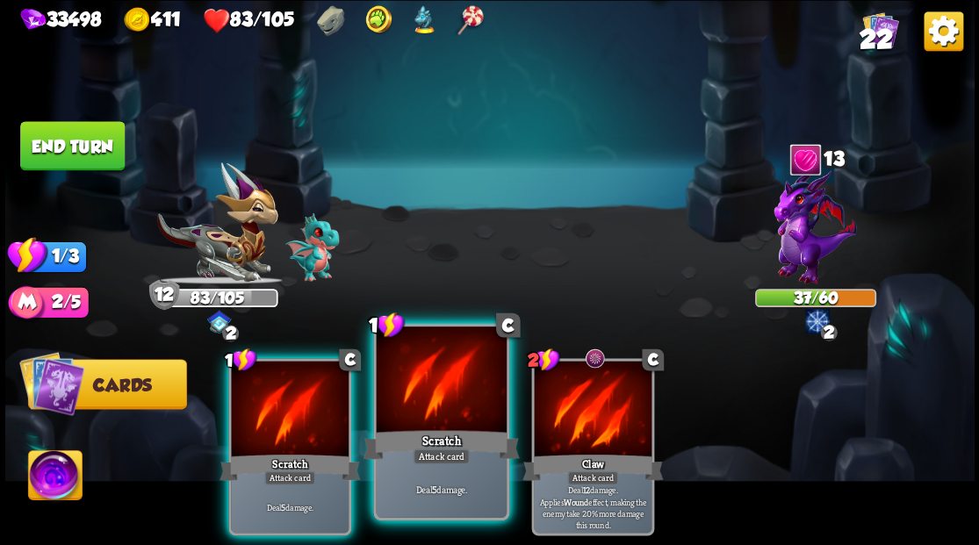
click at [432, 394] on div at bounding box center [441, 381] width 130 height 110
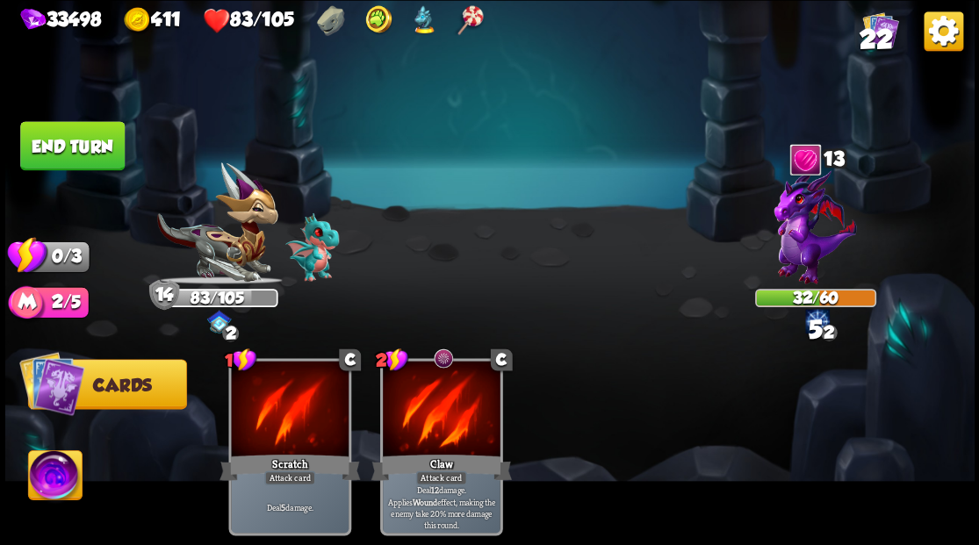
drag, startPoint x: 81, startPoint y: 131, endPoint x: 629, endPoint y: 179, distance: 550.6
click at [94, 137] on button "End turn" at bounding box center [72, 145] width 104 height 49
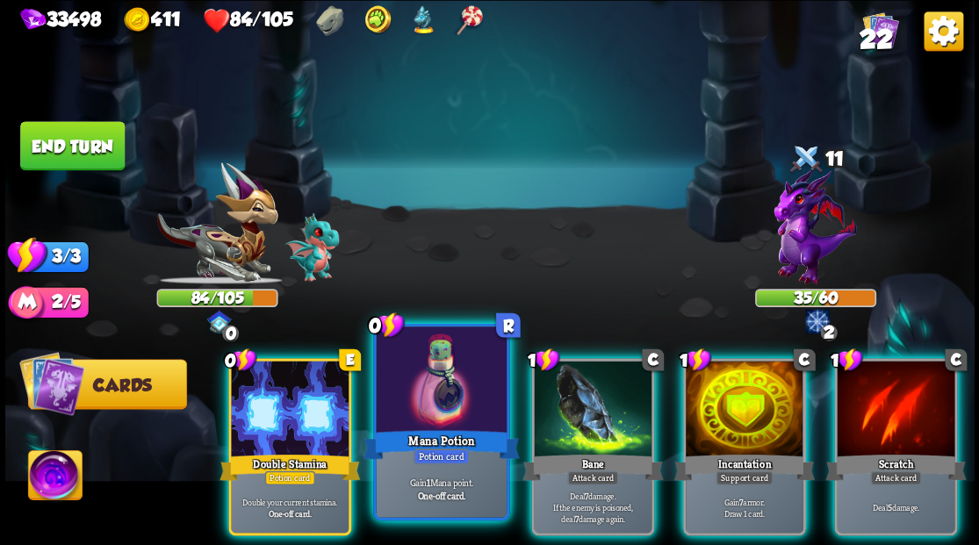
click at [416, 385] on div at bounding box center [441, 381] width 130 height 110
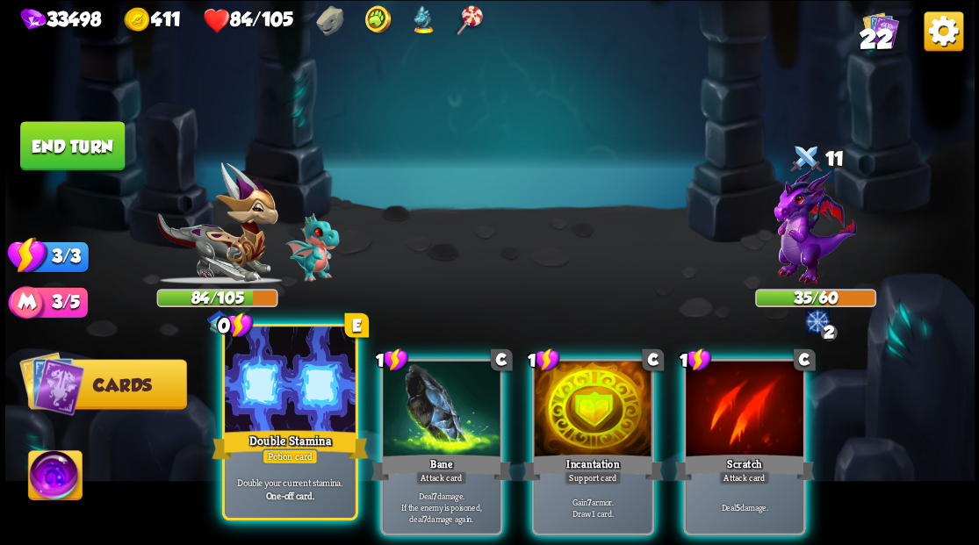
click at [255, 383] on div at bounding box center [290, 381] width 130 height 110
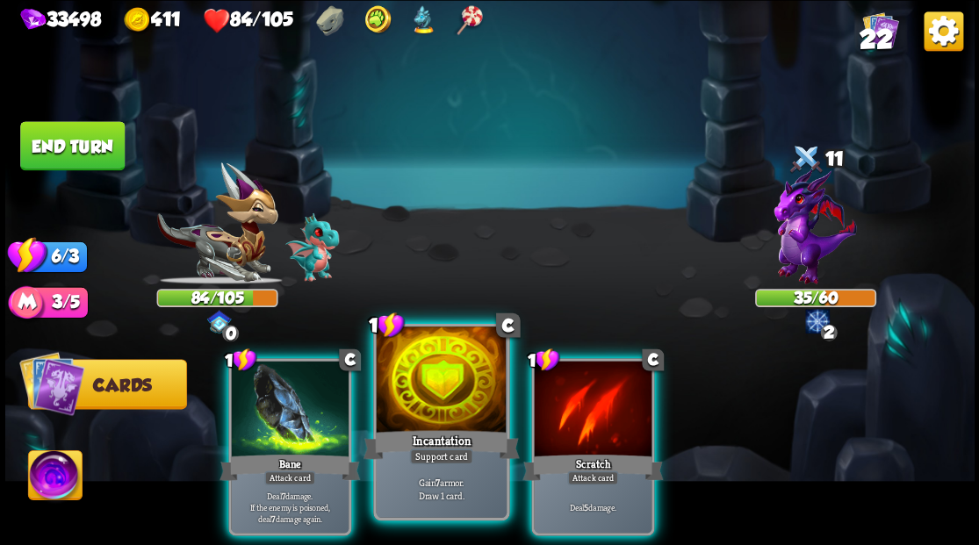
click at [432, 402] on div at bounding box center [441, 381] width 130 height 110
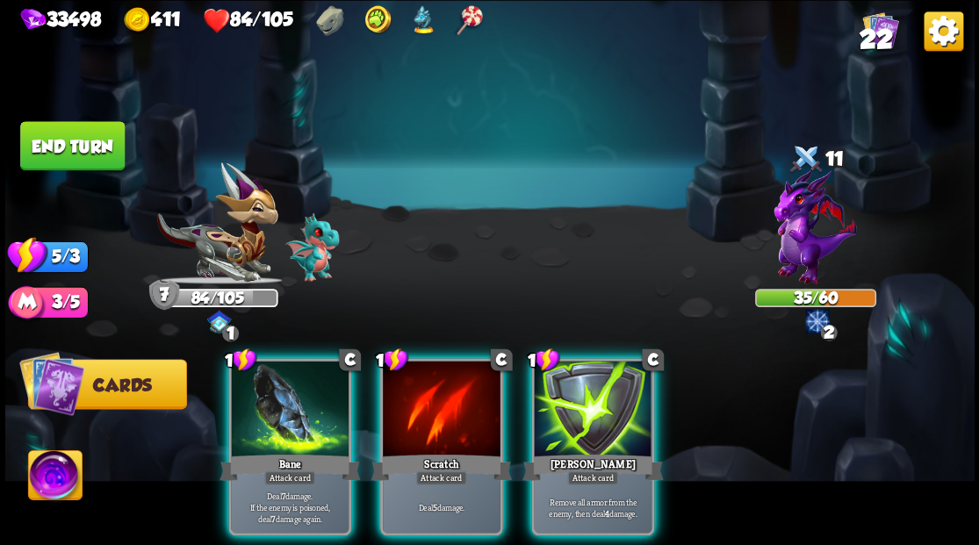
drag, startPoint x: 595, startPoint y: 386, endPoint x: 597, endPoint y: 326, distance: 59.7
click at [596, 386] on div at bounding box center [593, 410] width 118 height 99
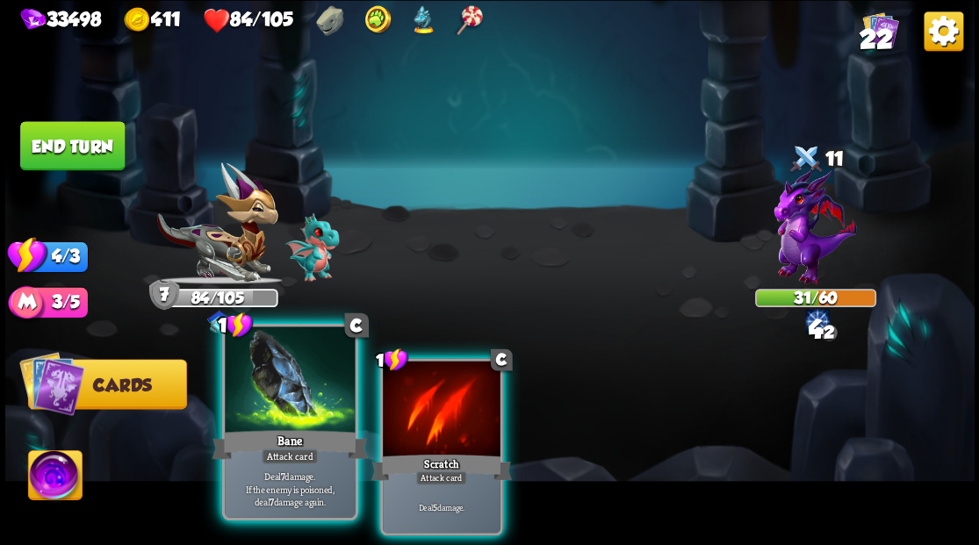
click at [268, 398] on div at bounding box center [290, 381] width 130 height 110
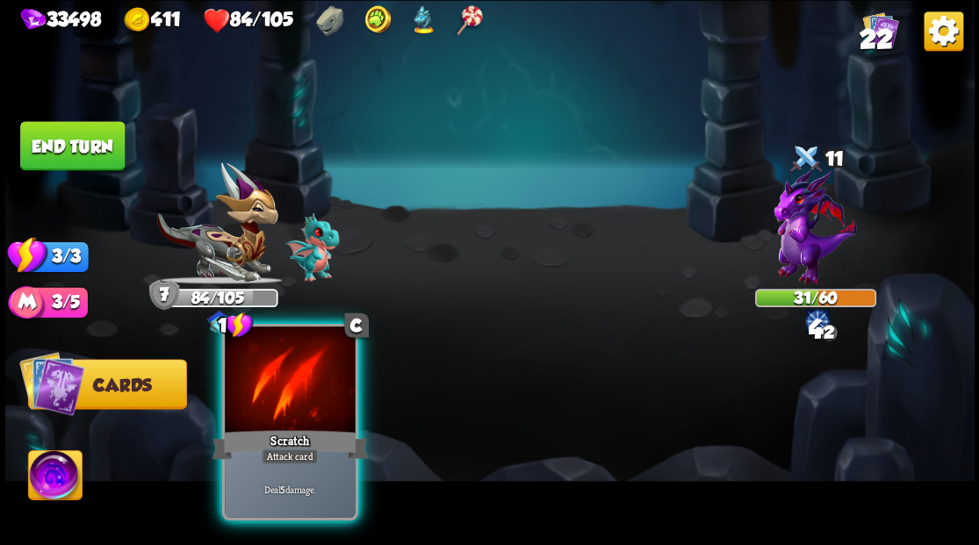
drag, startPoint x: 268, startPoint y: 398, endPoint x: 298, endPoint y: 403, distance: 31.0
click at [298, 403] on div at bounding box center [290, 381] width 130 height 110
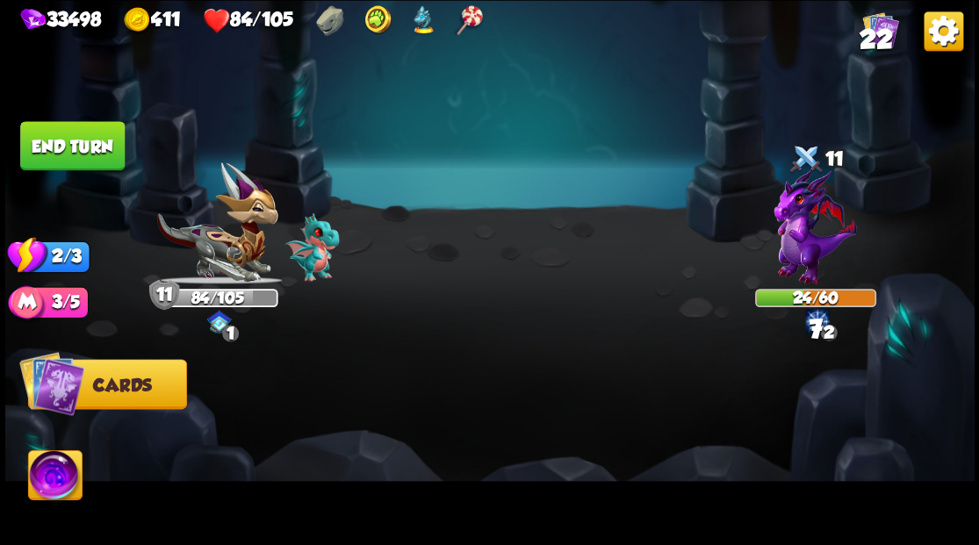
click at [66, 147] on button "End turn" at bounding box center [72, 145] width 104 height 49
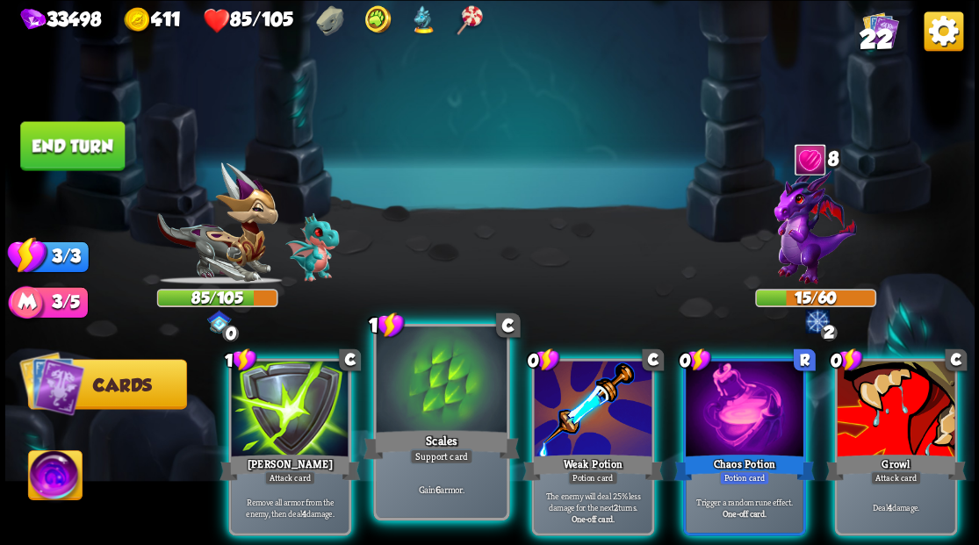
click at [429, 383] on div at bounding box center [441, 381] width 130 height 110
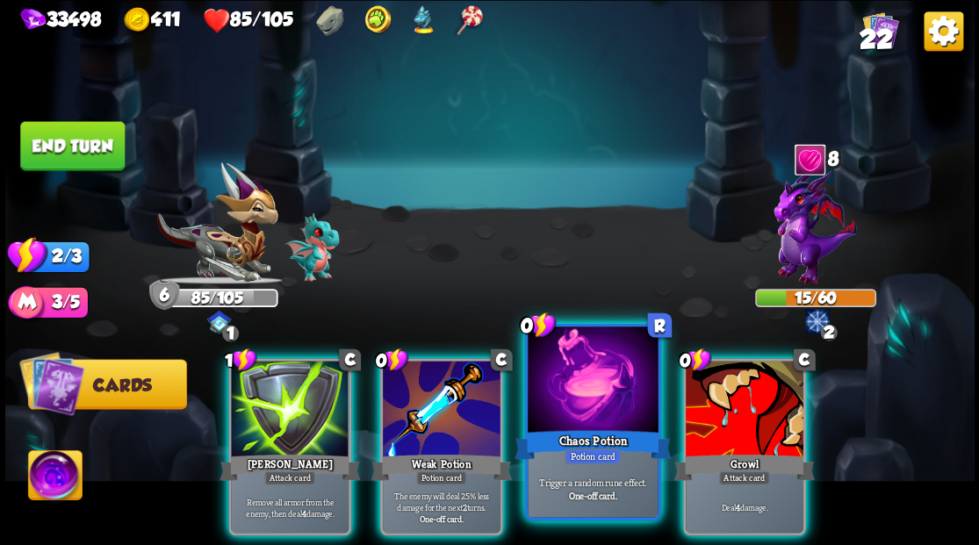
click at [581, 390] on div at bounding box center [592, 381] width 130 height 110
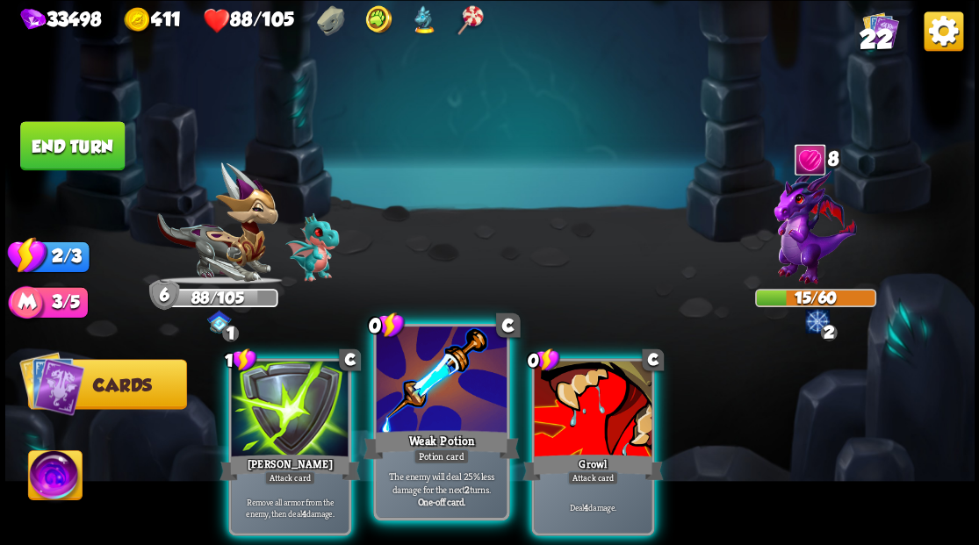
click at [433, 381] on div at bounding box center [441, 381] width 130 height 110
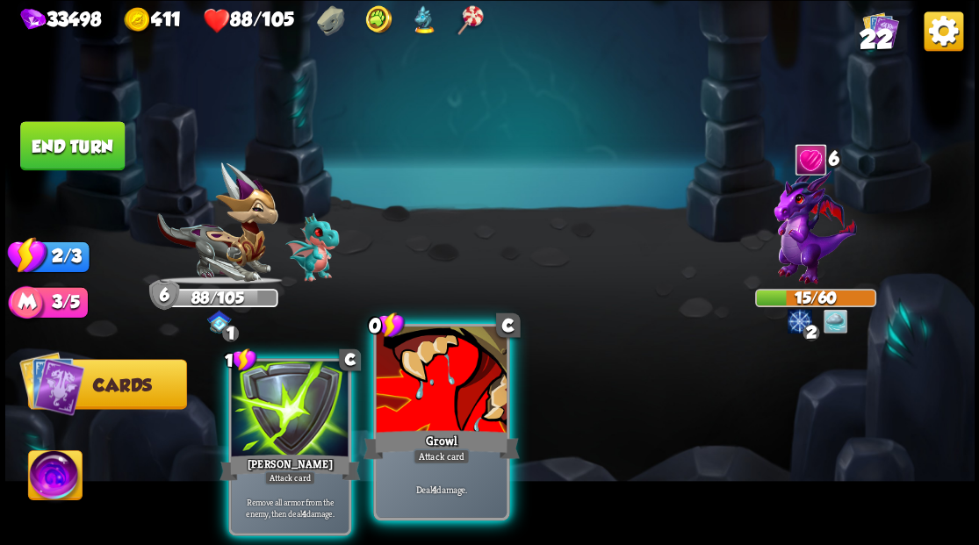
click at [444, 372] on div at bounding box center [441, 381] width 130 height 110
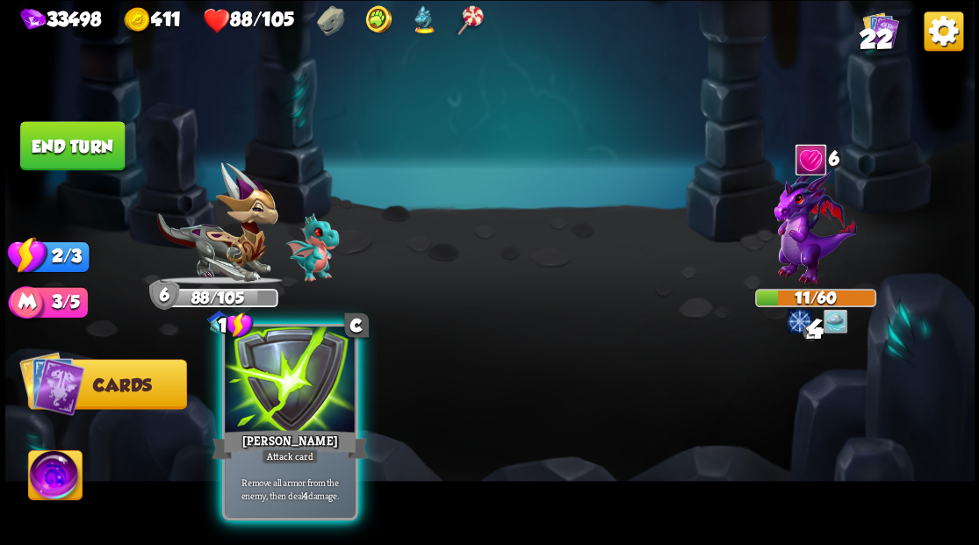
drag, startPoint x: 309, startPoint y: 392, endPoint x: 231, endPoint y: 272, distance: 143.4
click at [309, 391] on div at bounding box center [290, 381] width 130 height 110
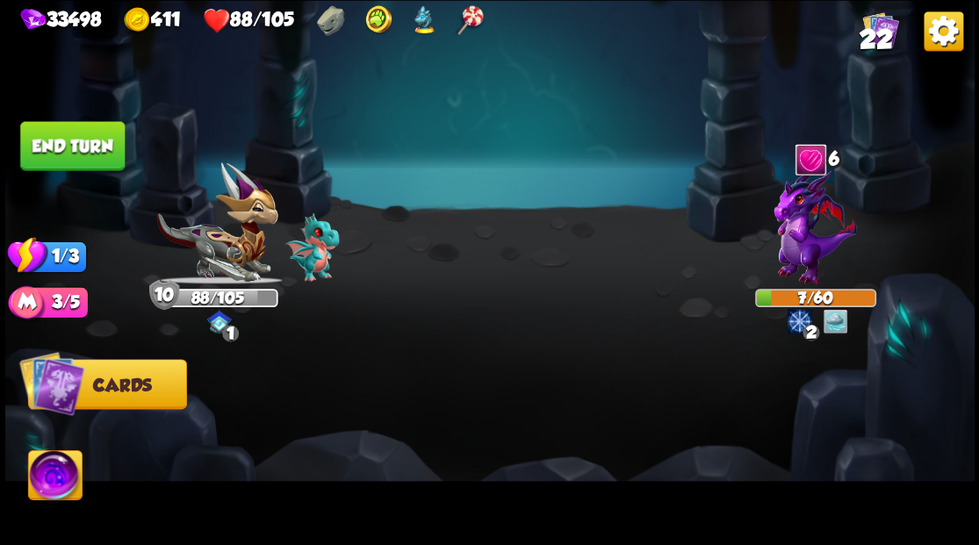
click at [88, 146] on button "End turn" at bounding box center [72, 145] width 104 height 49
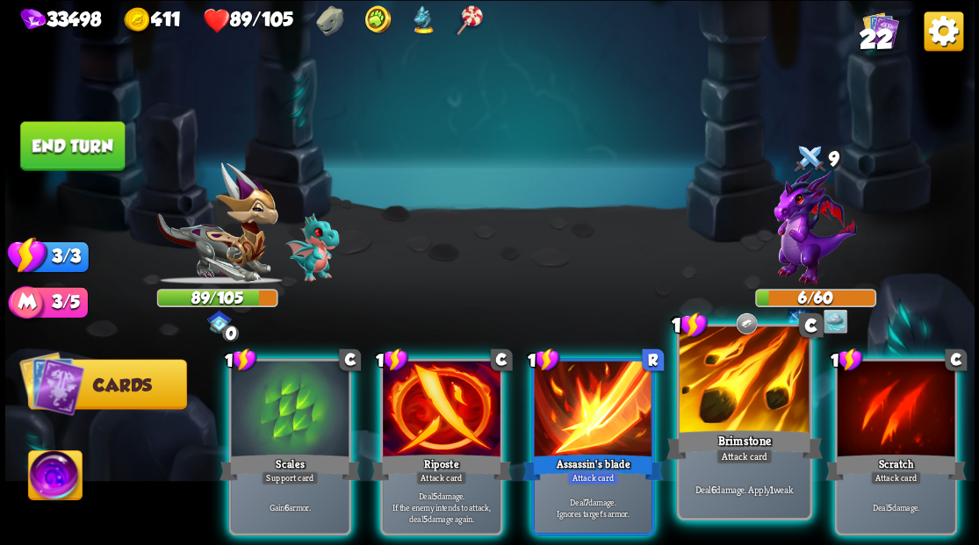
click at [768, 388] on div at bounding box center [743, 381] width 130 height 110
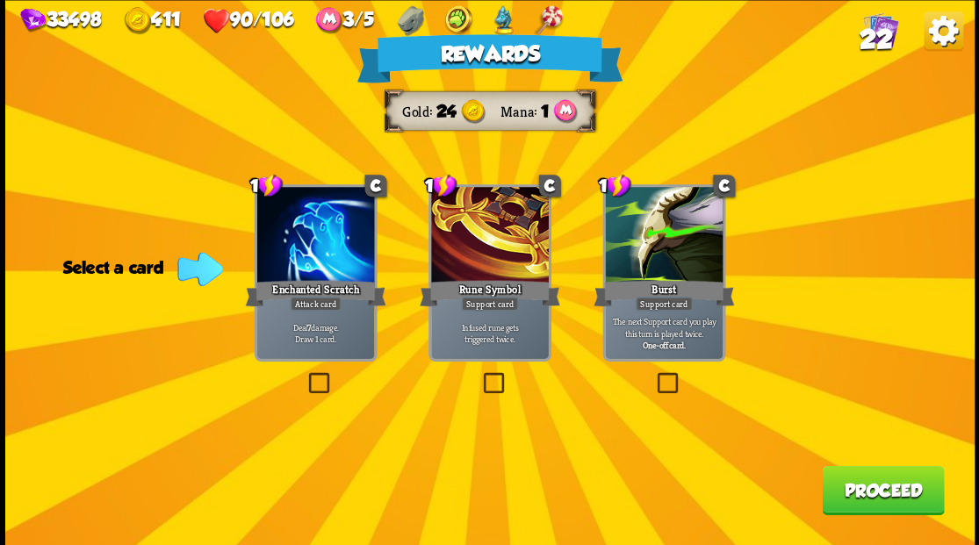
click at [855, 492] on button "Proceed" at bounding box center [882, 489] width 122 height 49
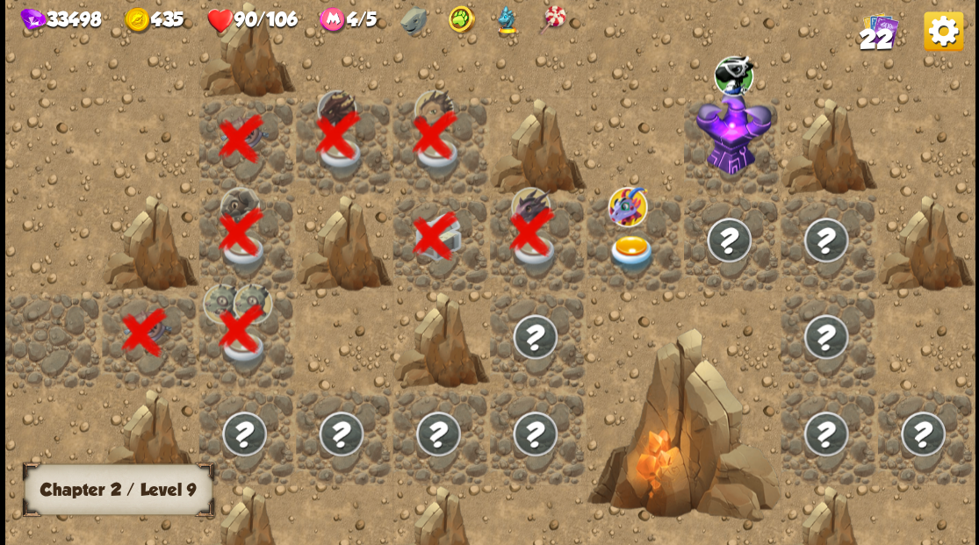
click at [625, 246] on img at bounding box center [631, 253] width 48 height 38
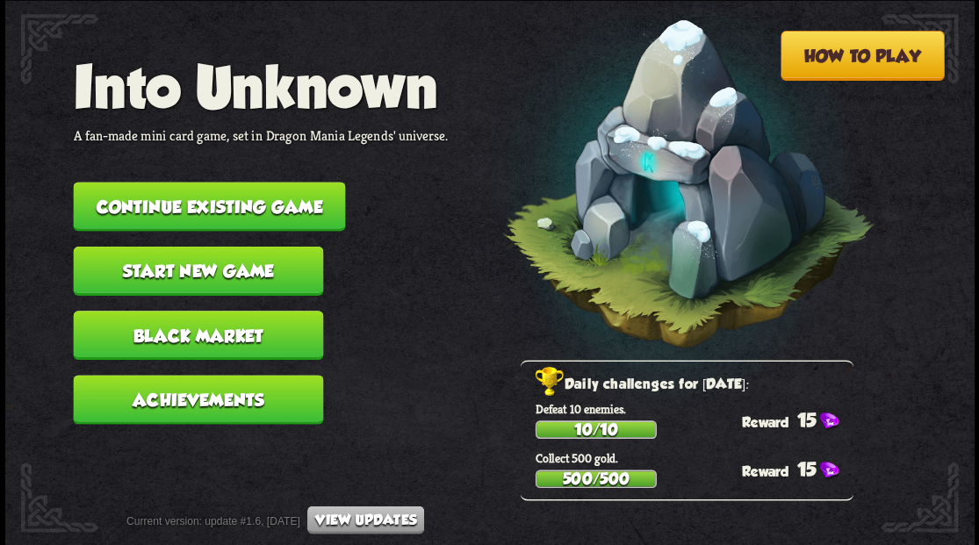
click at [274, 206] on button "Continue existing game" at bounding box center [209, 206] width 272 height 49
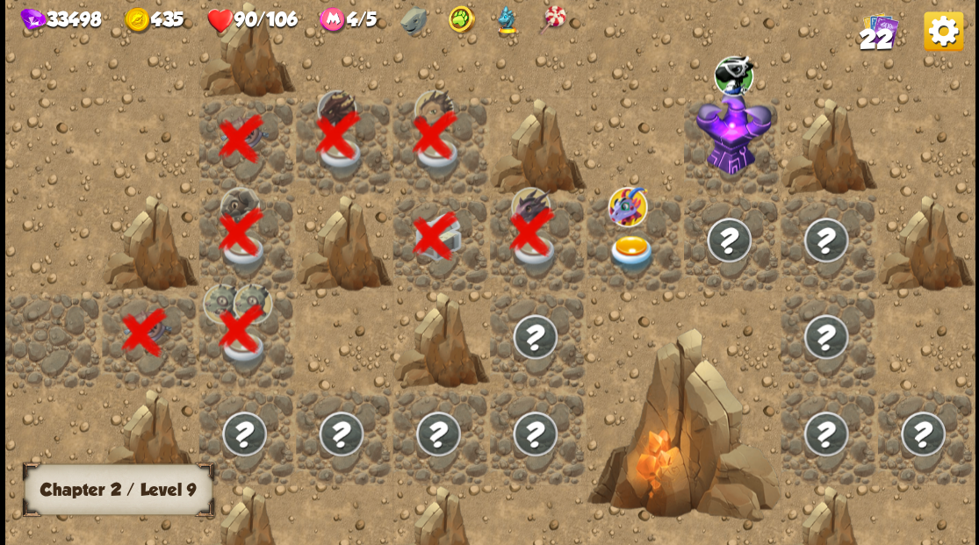
click at [627, 252] on img at bounding box center [631, 253] width 48 height 38
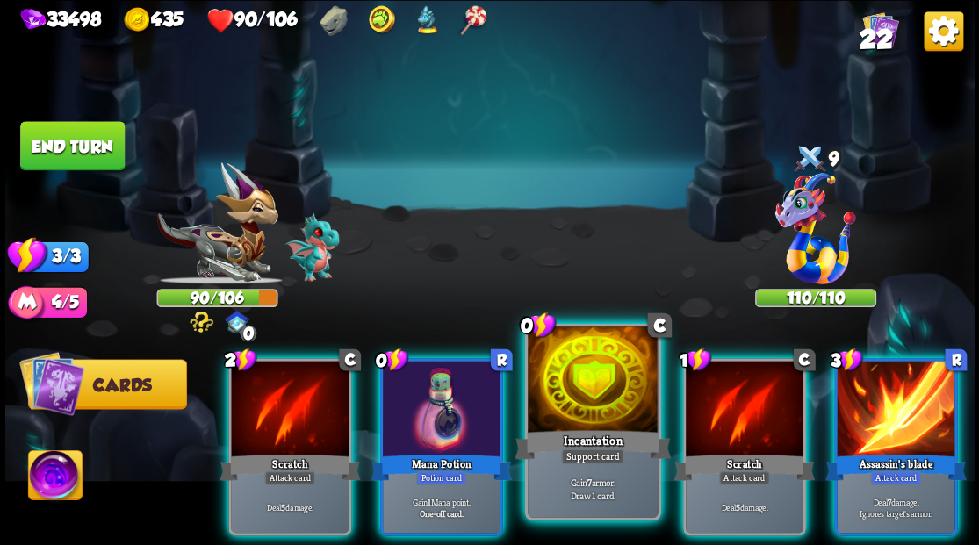
click at [569, 372] on div at bounding box center [592, 381] width 130 height 110
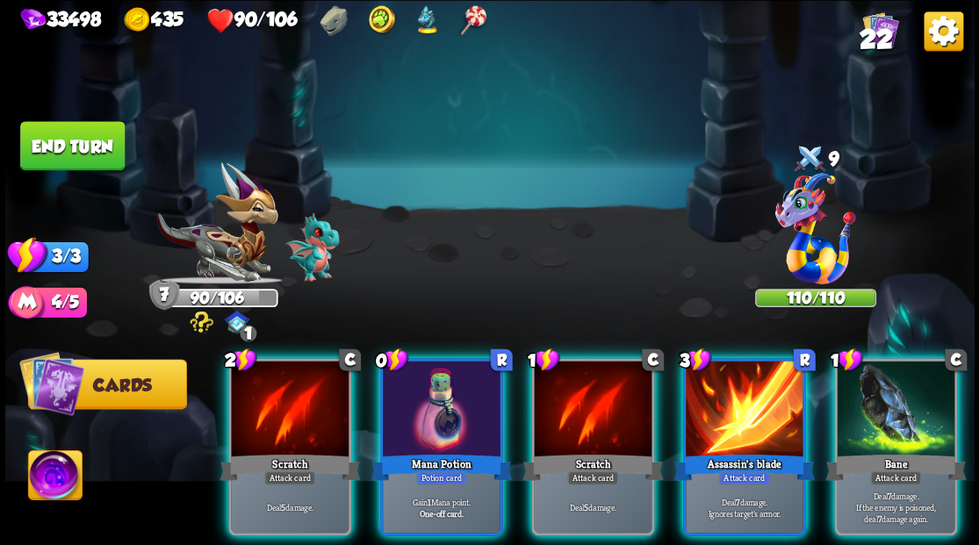
click at [47, 476] on img at bounding box center [55, 477] width 54 height 54
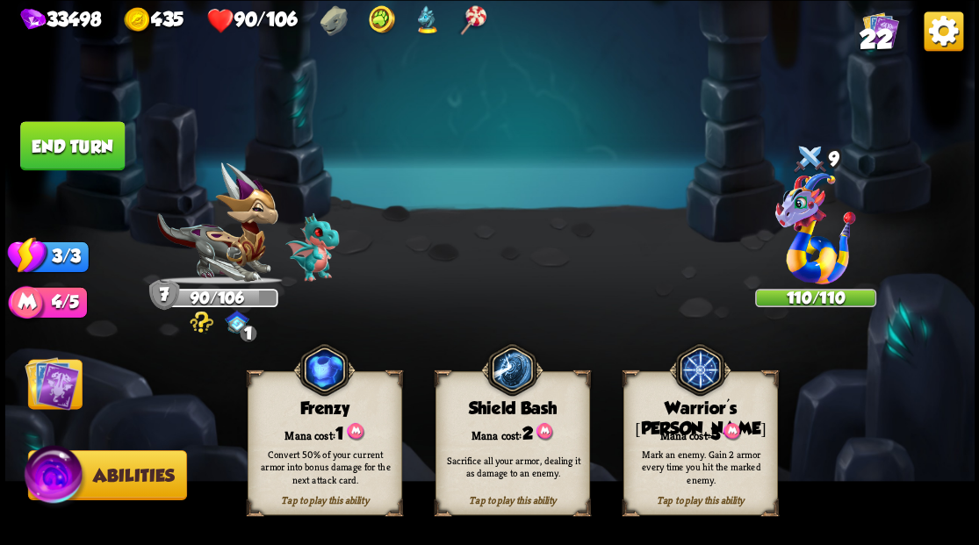
click at [662, 422] on div "Mana cost: 3" at bounding box center [699, 432] width 153 height 22
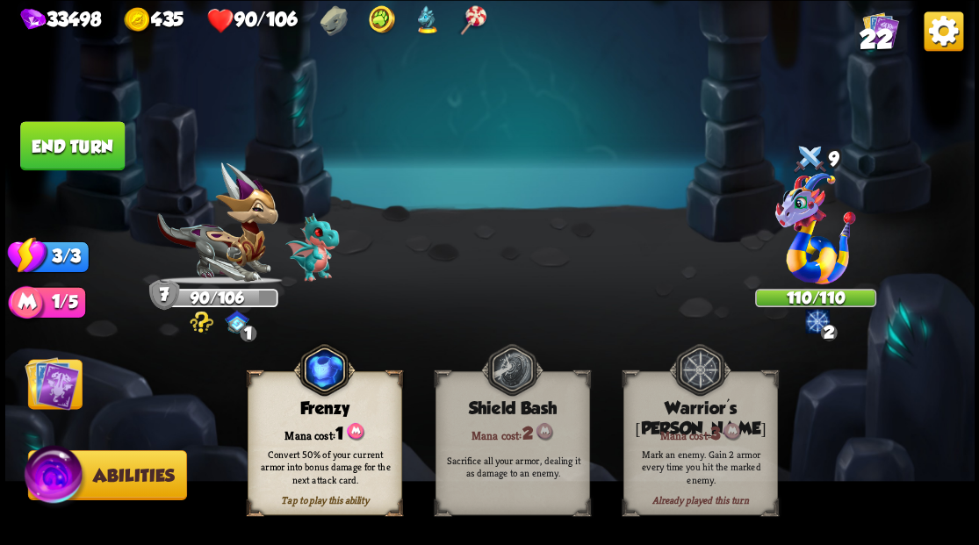
click at [48, 397] on img at bounding box center [52, 382] width 54 height 54
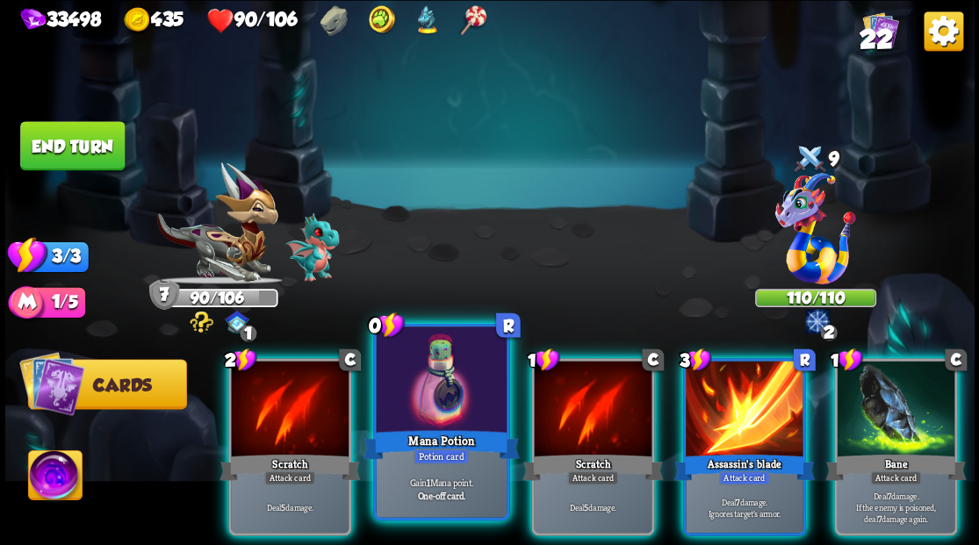
click at [437, 395] on div at bounding box center [441, 381] width 130 height 110
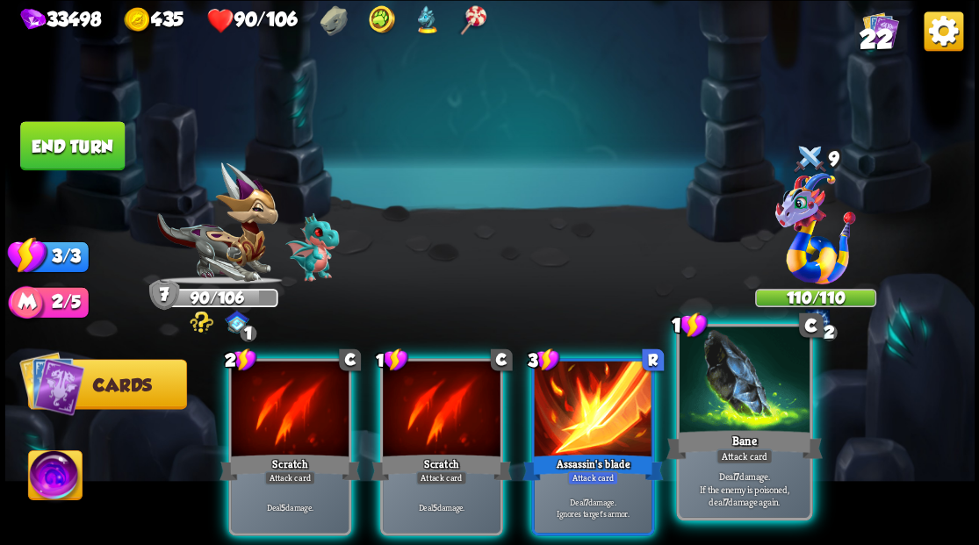
click at [714, 402] on div at bounding box center [743, 381] width 130 height 110
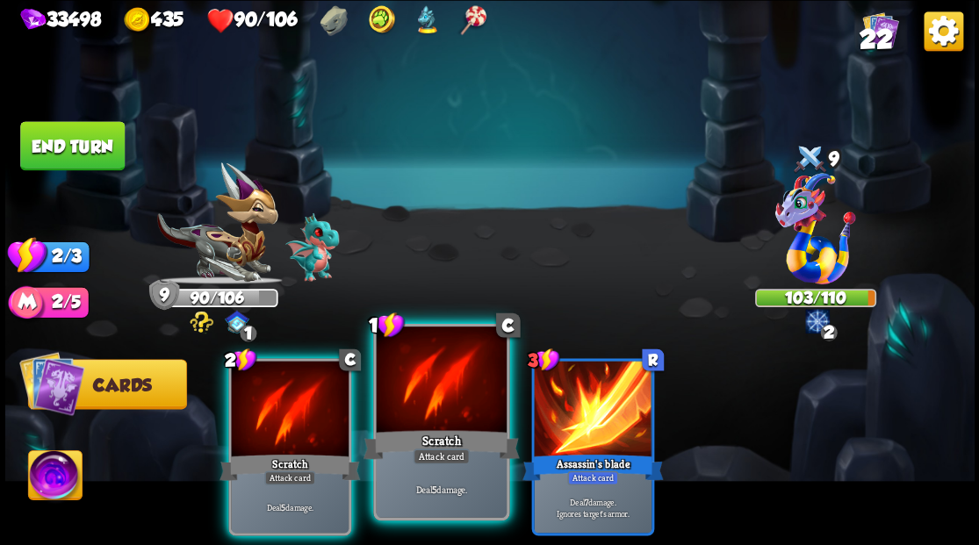
click at [427, 427] on div "Scratch" at bounding box center [440, 444] width 156 height 35
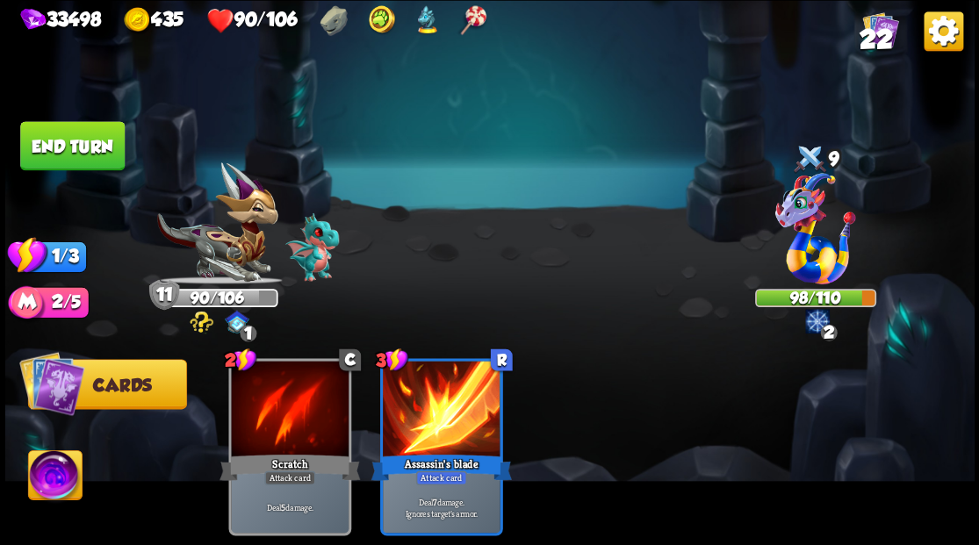
click at [60, 151] on button "End turn" at bounding box center [72, 145] width 104 height 49
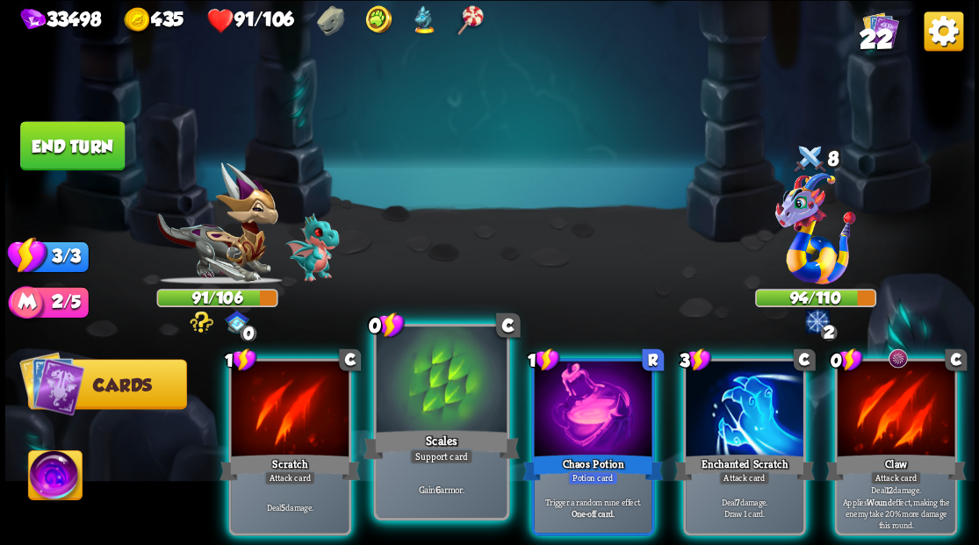
click at [429, 405] on div at bounding box center [441, 381] width 130 height 110
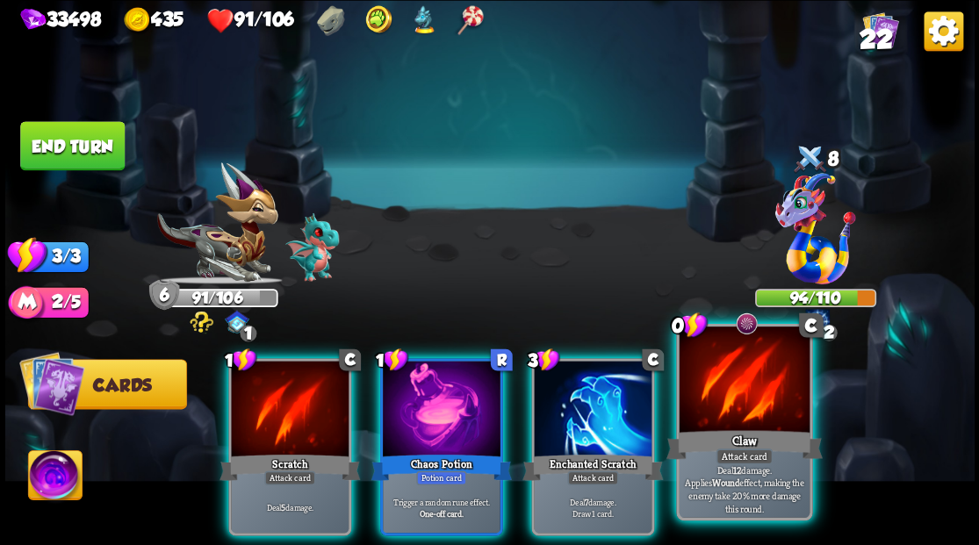
click at [733, 412] on div at bounding box center [743, 381] width 130 height 110
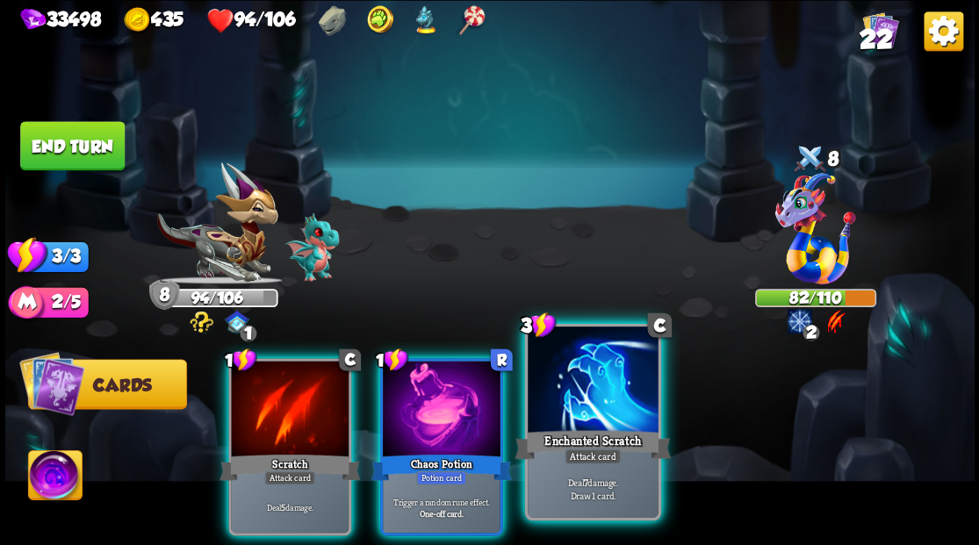
click at [573, 401] on div at bounding box center [592, 381] width 130 height 110
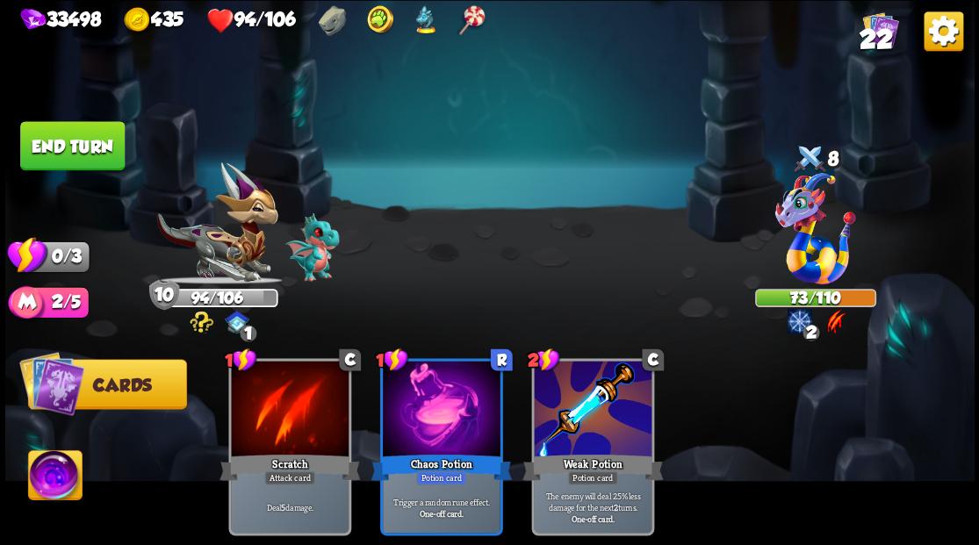
drag, startPoint x: 79, startPoint y: 141, endPoint x: 305, endPoint y: 276, distance: 263.7
click at [79, 147] on button "End turn" at bounding box center [72, 145] width 104 height 49
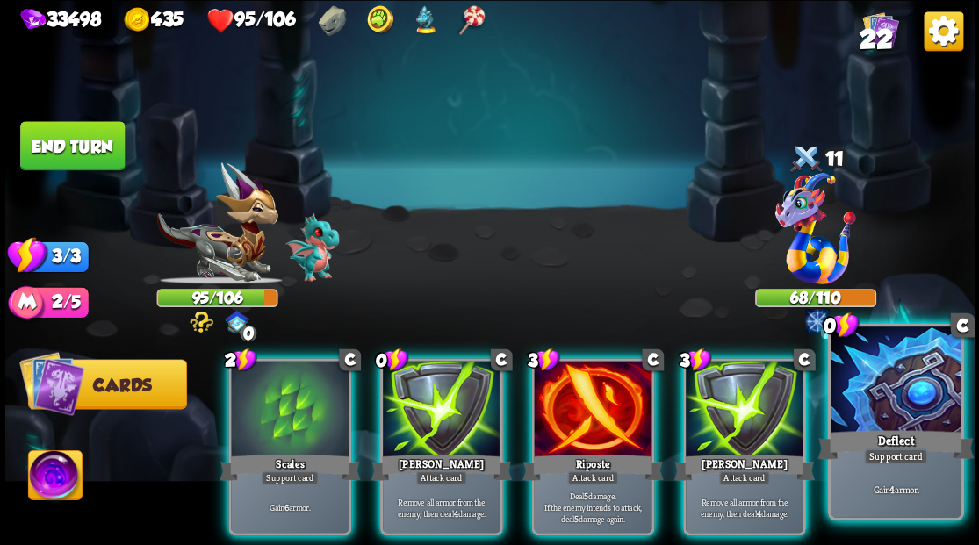
click at [905, 411] on div at bounding box center [895, 381] width 130 height 110
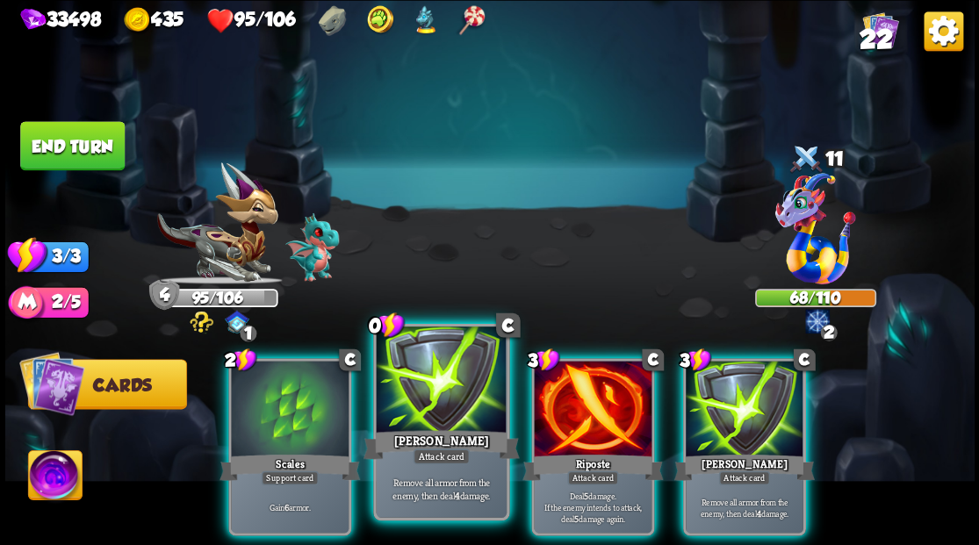
click at [432, 384] on div at bounding box center [441, 381] width 130 height 110
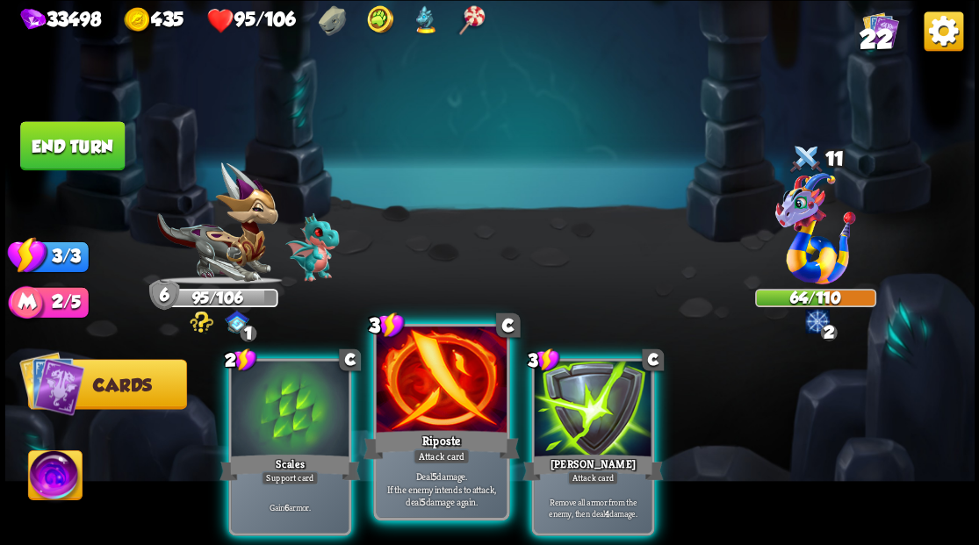
click at [431, 384] on div at bounding box center [441, 381] width 130 height 110
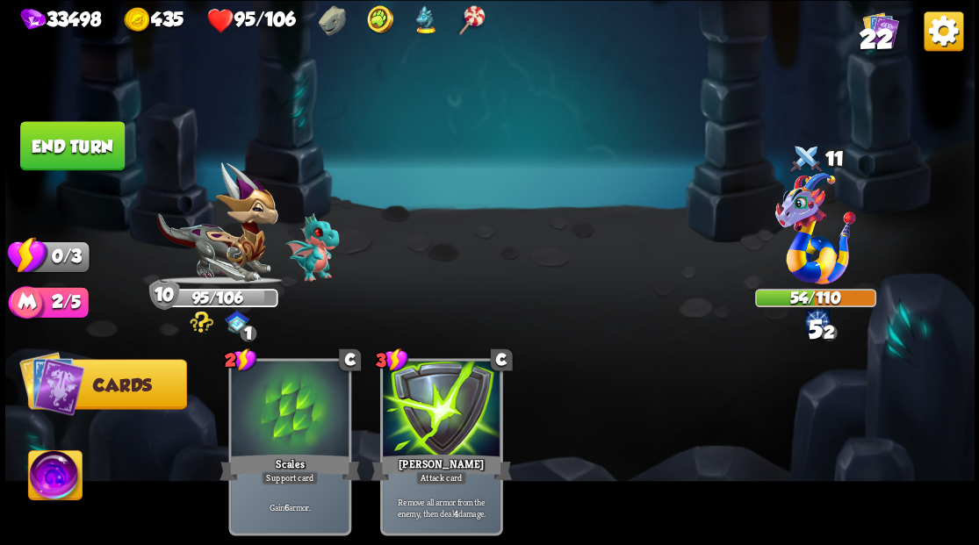
click at [82, 137] on button "End turn" at bounding box center [72, 145] width 104 height 49
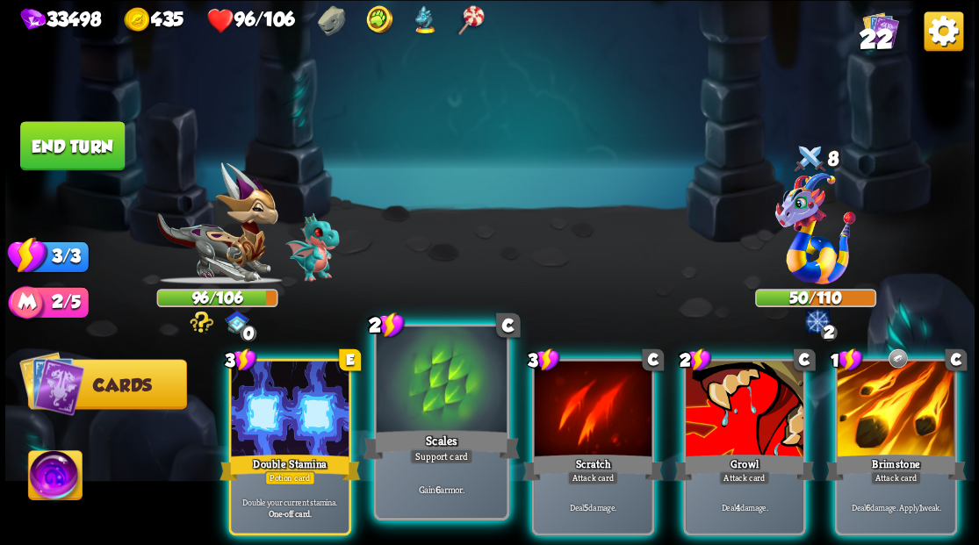
click at [428, 381] on div at bounding box center [441, 381] width 130 height 110
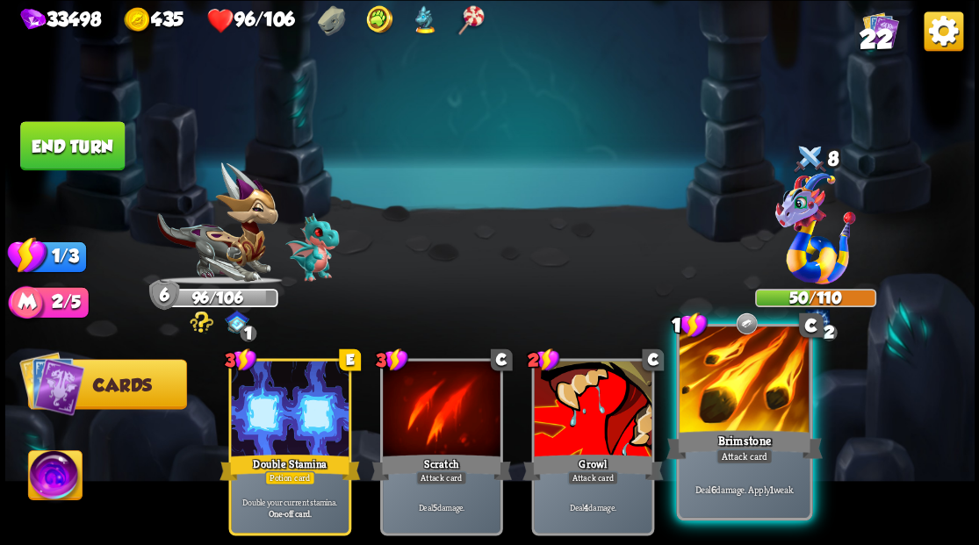
click at [742, 419] on div at bounding box center [743, 381] width 130 height 110
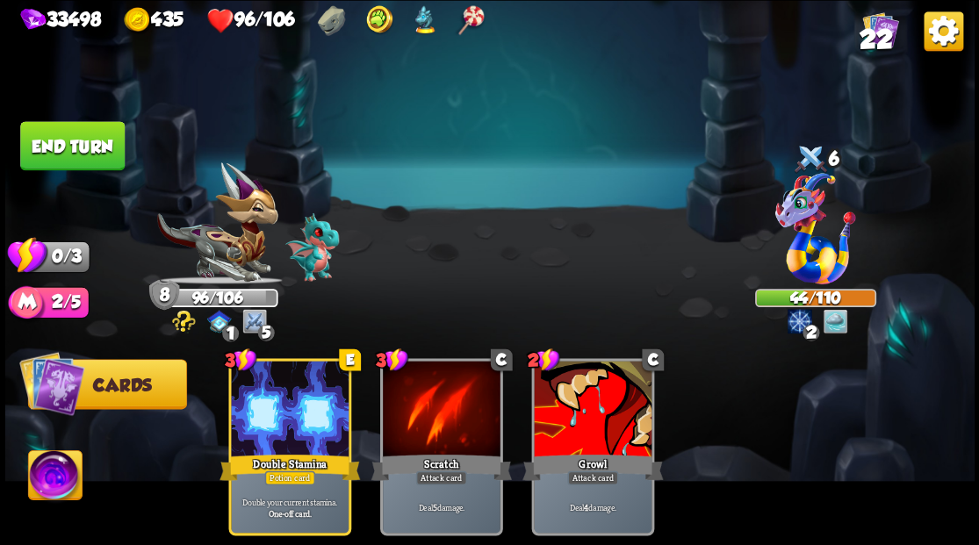
click at [97, 140] on button "End turn" at bounding box center [72, 145] width 104 height 49
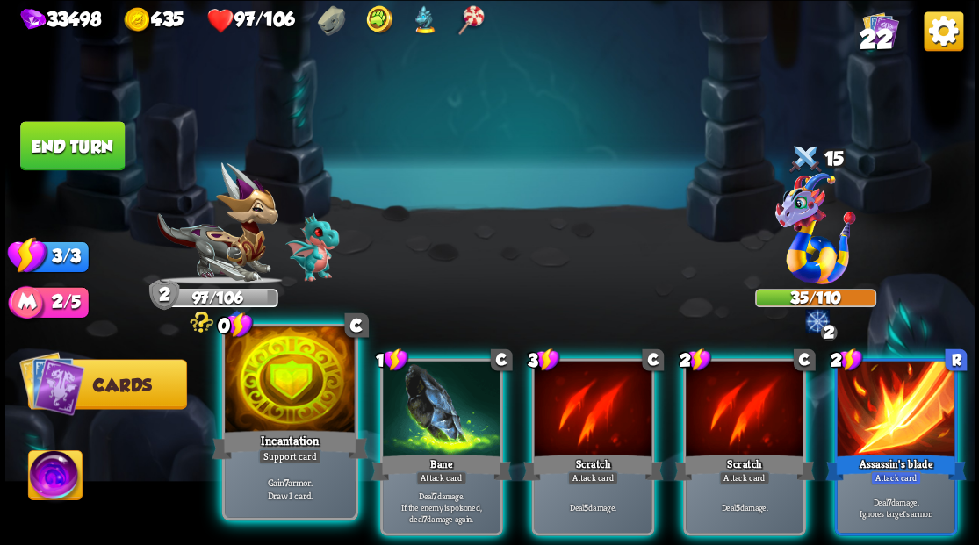
click at [296, 390] on div at bounding box center [290, 381] width 130 height 110
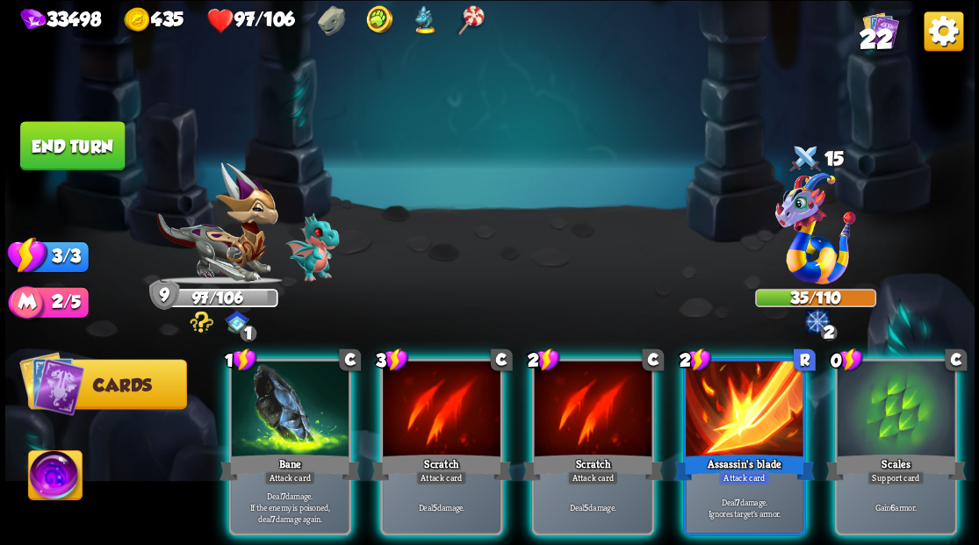
click at [920, 411] on div at bounding box center [895, 410] width 118 height 99
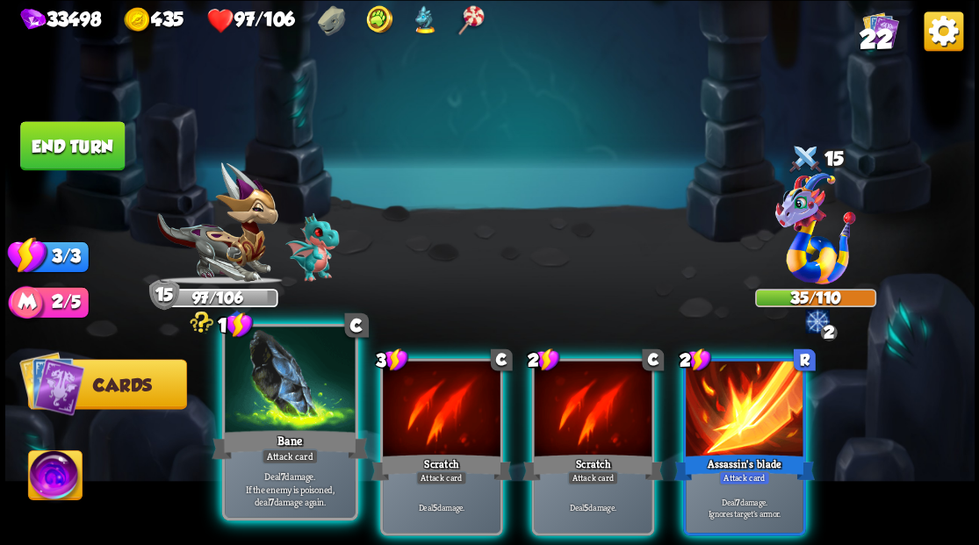
click at [302, 362] on div at bounding box center [290, 381] width 130 height 110
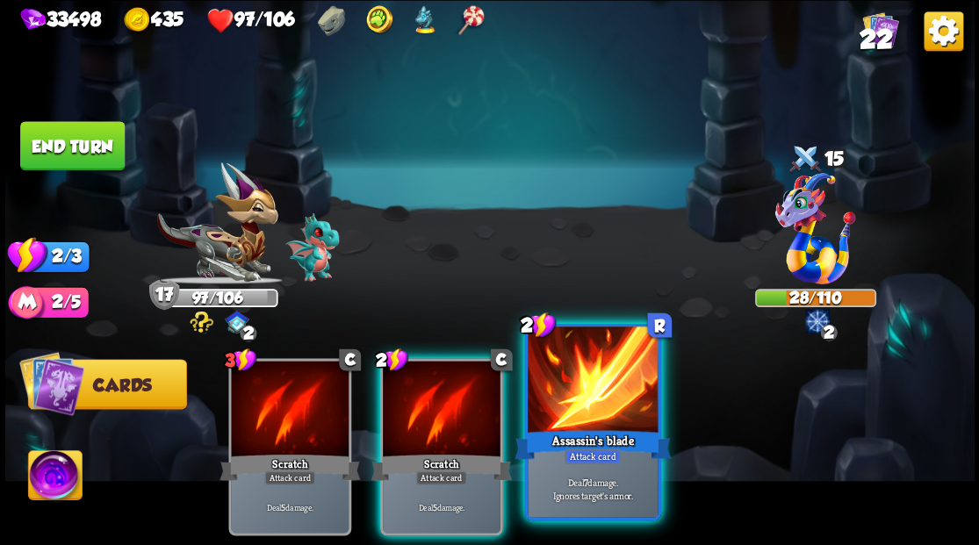
click at [586, 388] on div at bounding box center [592, 381] width 130 height 110
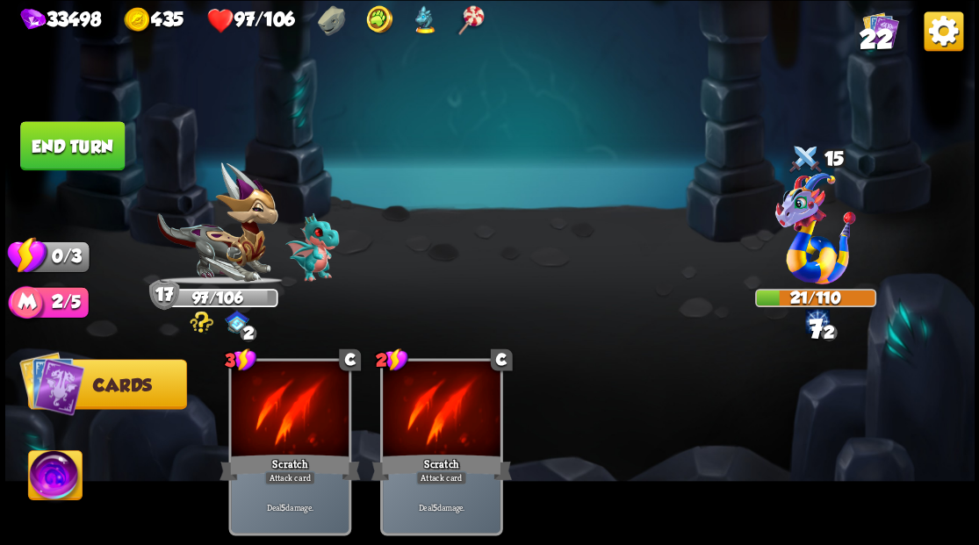
click at [46, 150] on button "End turn" at bounding box center [72, 145] width 104 height 49
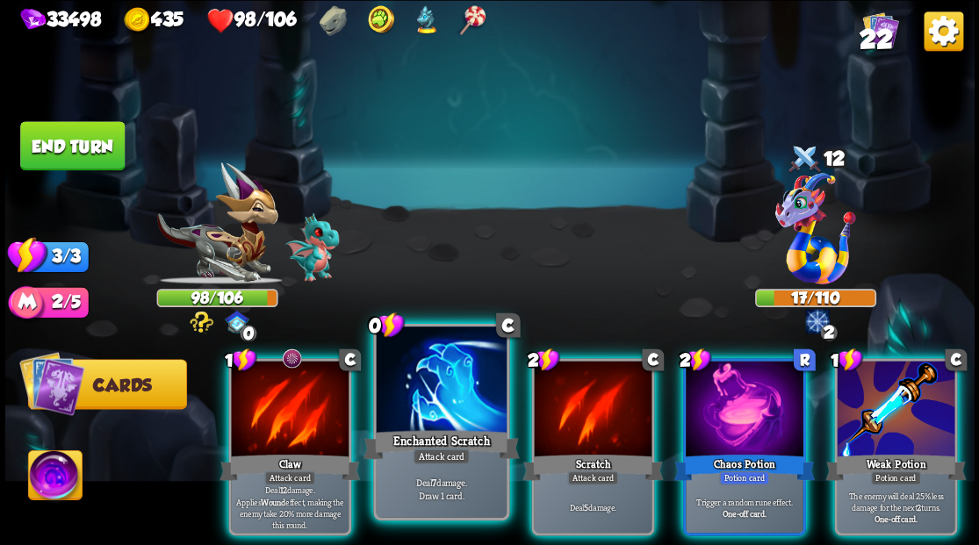
click at [412, 379] on div at bounding box center [441, 381] width 130 height 110
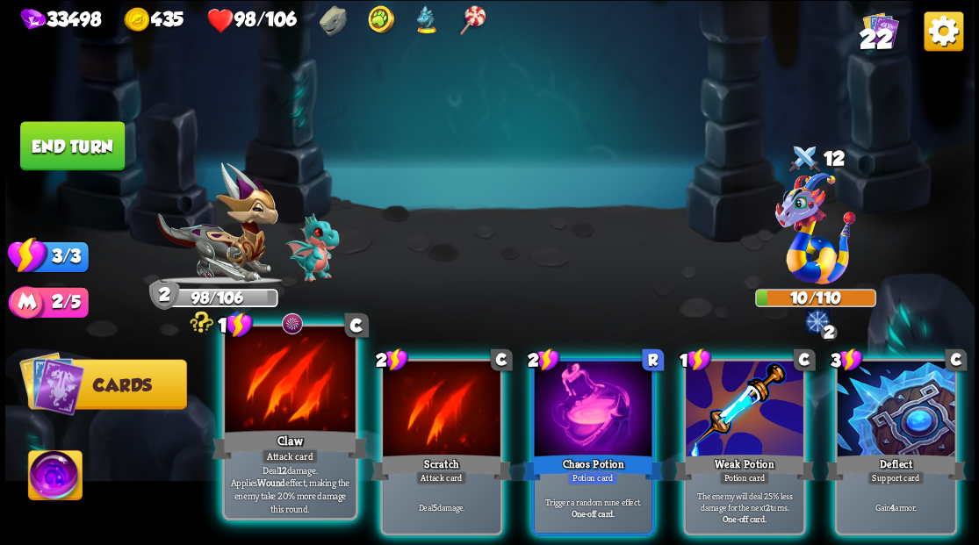
click at [267, 391] on div at bounding box center [290, 381] width 130 height 110
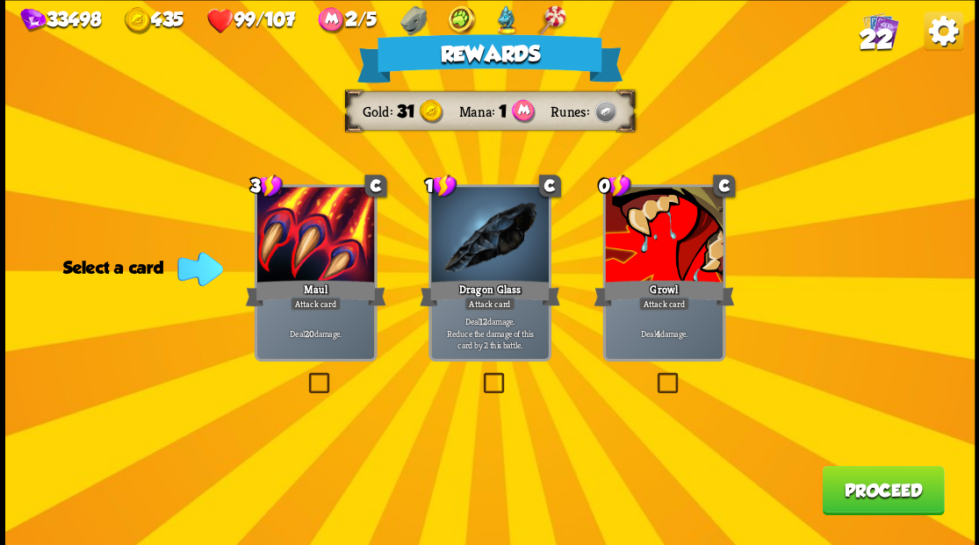
click at [479, 375] on label at bounding box center [479, 375] width 0 height 0
click at [0, 0] on input "checkbox" at bounding box center [0, 0] width 0 height 0
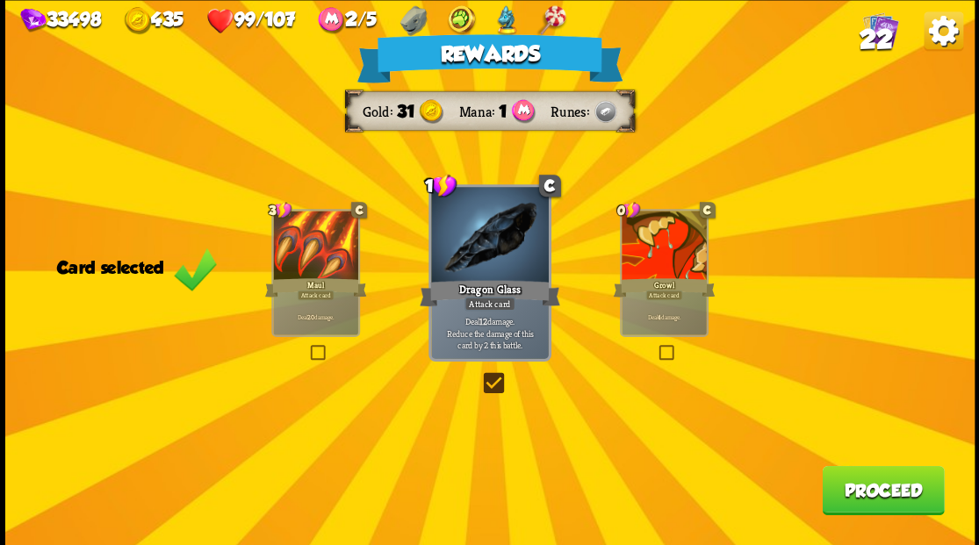
click at [853, 498] on button "Proceed" at bounding box center [882, 489] width 122 height 49
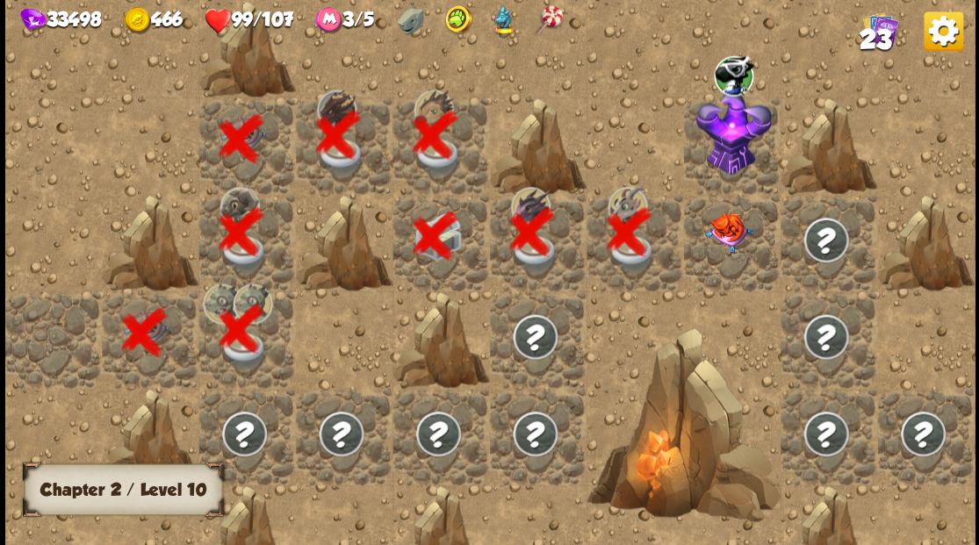
click at [718, 239] on img at bounding box center [728, 232] width 48 height 40
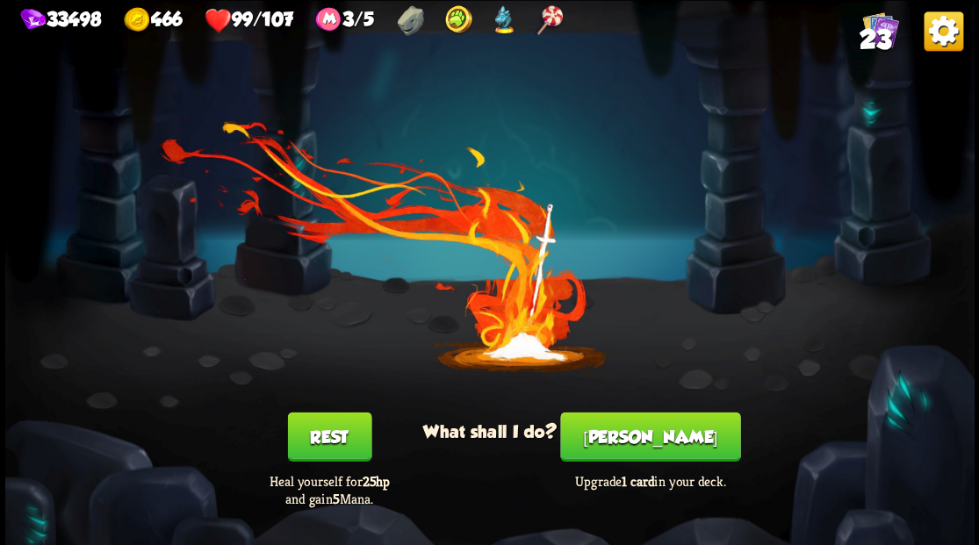
click at [657, 435] on button "Smith" at bounding box center [650, 436] width 180 height 49
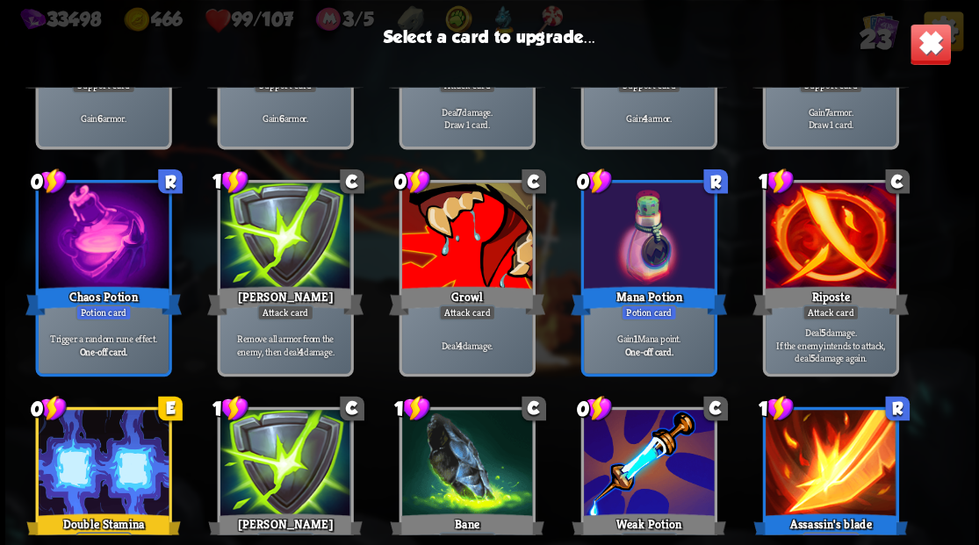
scroll to position [465, 0]
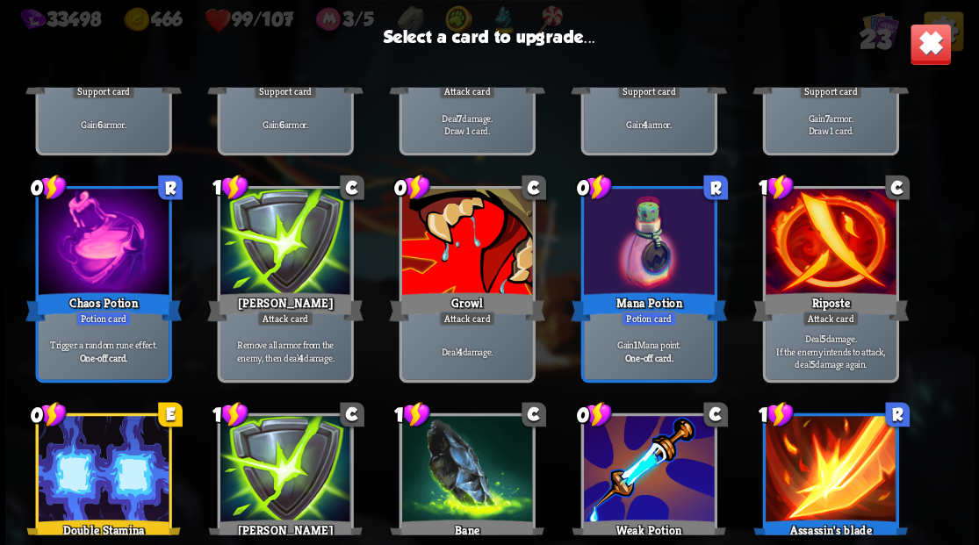
click at [456, 237] on div at bounding box center [466, 244] width 130 height 110
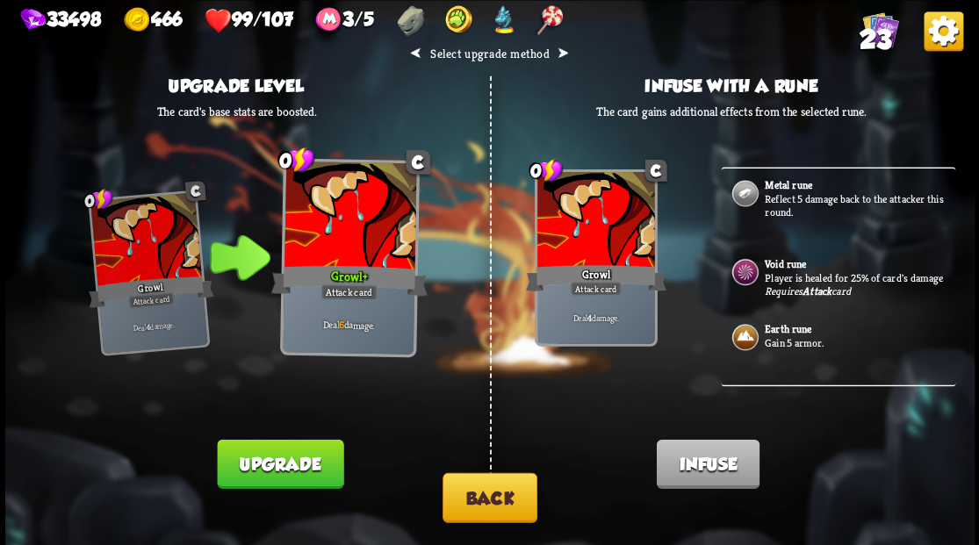
scroll to position [0, 0]
click at [486, 498] on button "Back" at bounding box center [489, 497] width 95 height 50
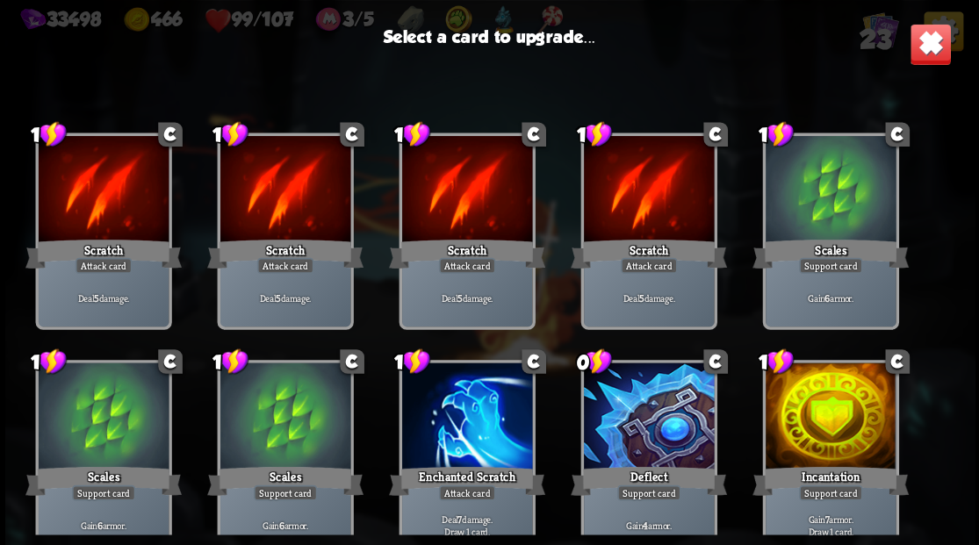
scroll to position [465, 0]
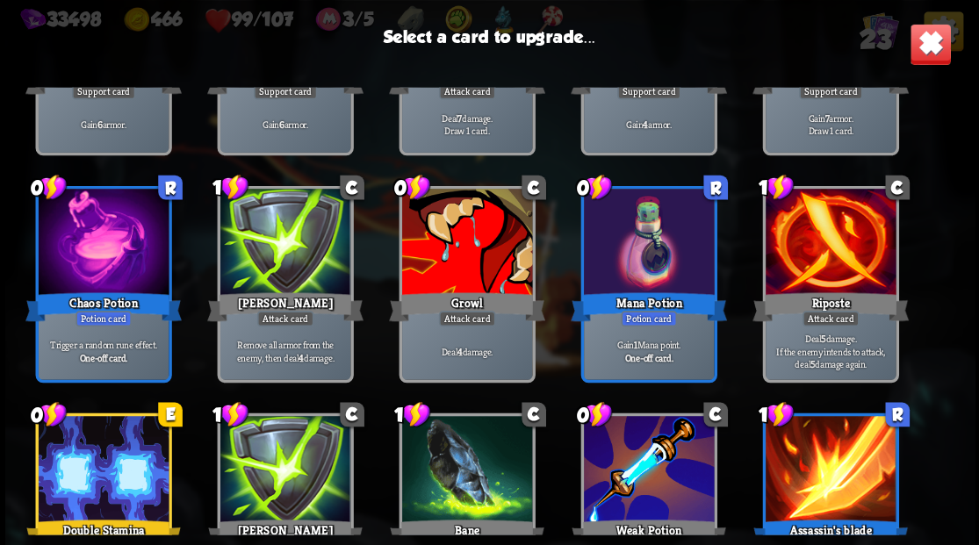
click at [649, 250] on div at bounding box center [648, 244] width 130 height 110
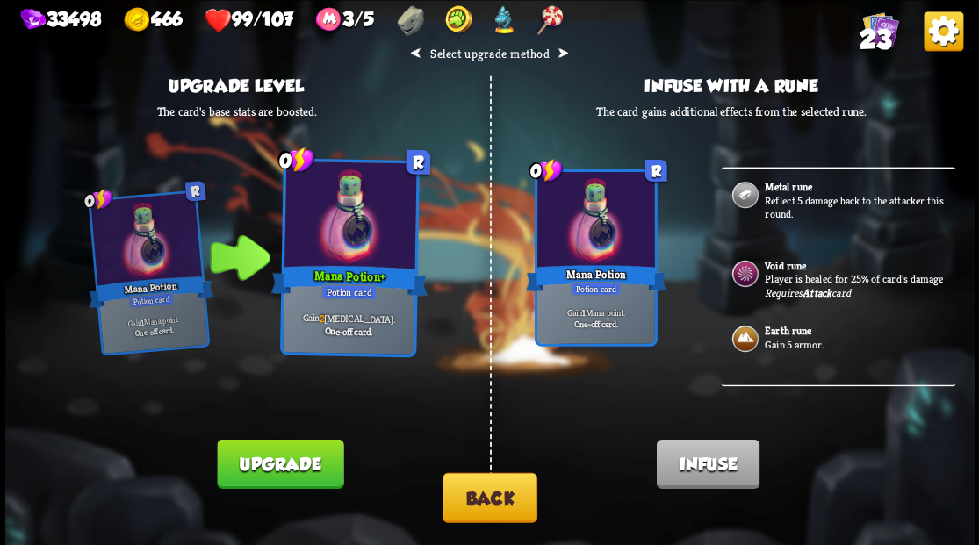
click at [274, 455] on button "Upgrade" at bounding box center [280, 463] width 126 height 49
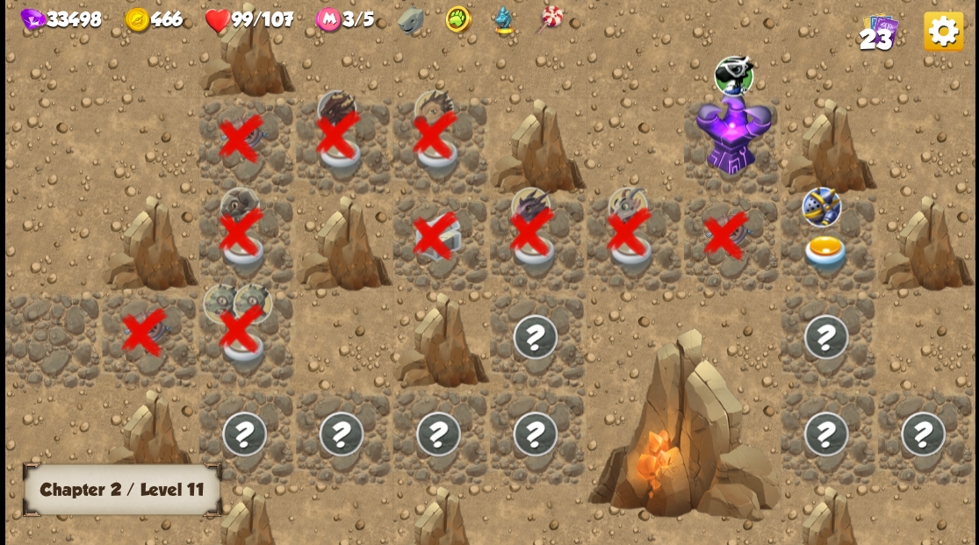
scroll to position [0, 337]
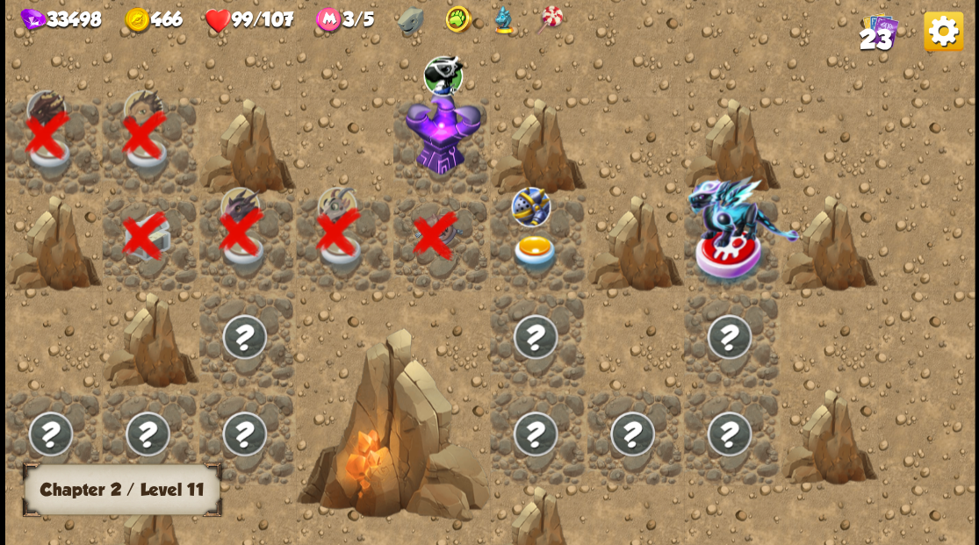
click at [448, 159] on div at bounding box center [440, 145] width 97 height 97
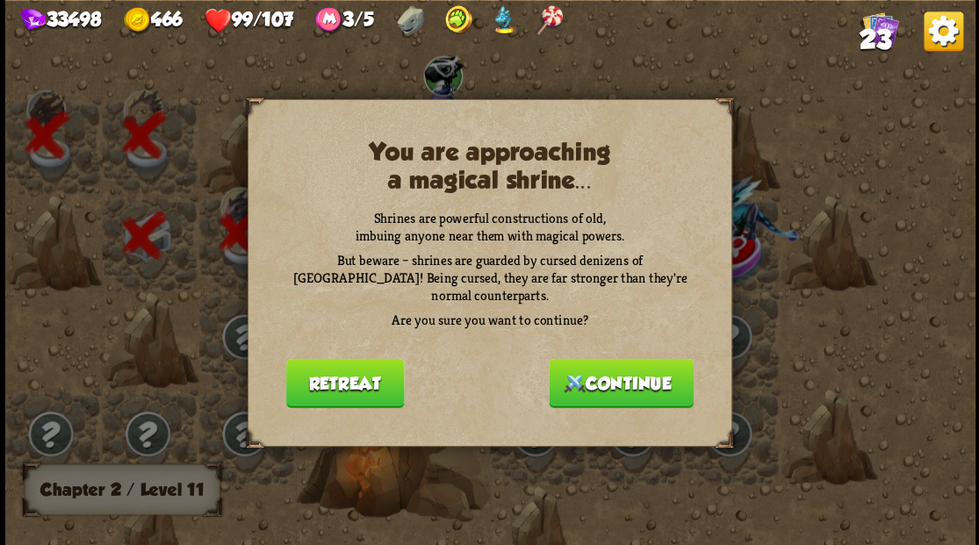
click at [607, 379] on button "Continue" at bounding box center [621, 382] width 145 height 49
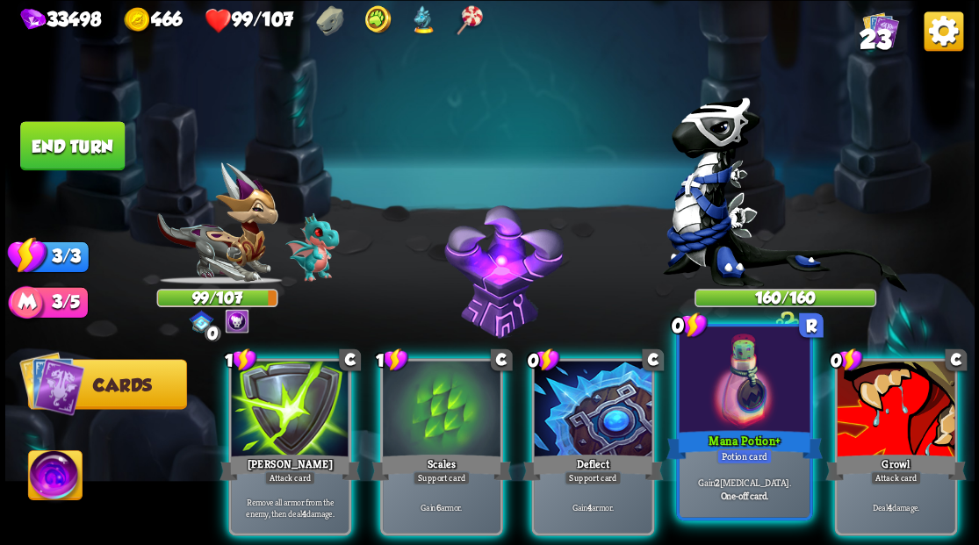
click at [742, 398] on div at bounding box center [743, 381] width 130 height 110
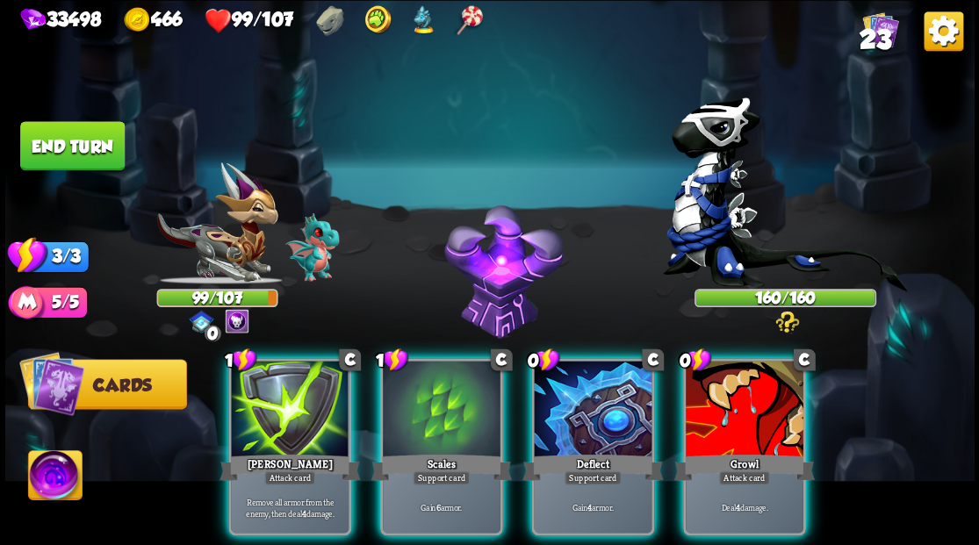
click at [53, 483] on img at bounding box center [55, 477] width 54 height 54
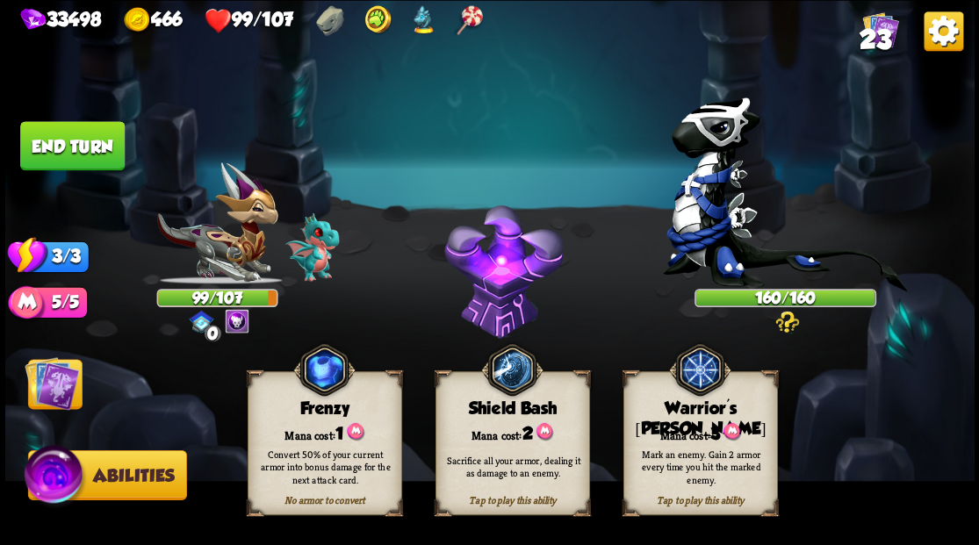
drag, startPoint x: 704, startPoint y: 410, endPoint x: 656, endPoint y: 415, distance: 48.6
click at [700, 411] on div "Warrior's [PERSON_NAME]" at bounding box center [699, 418] width 153 height 40
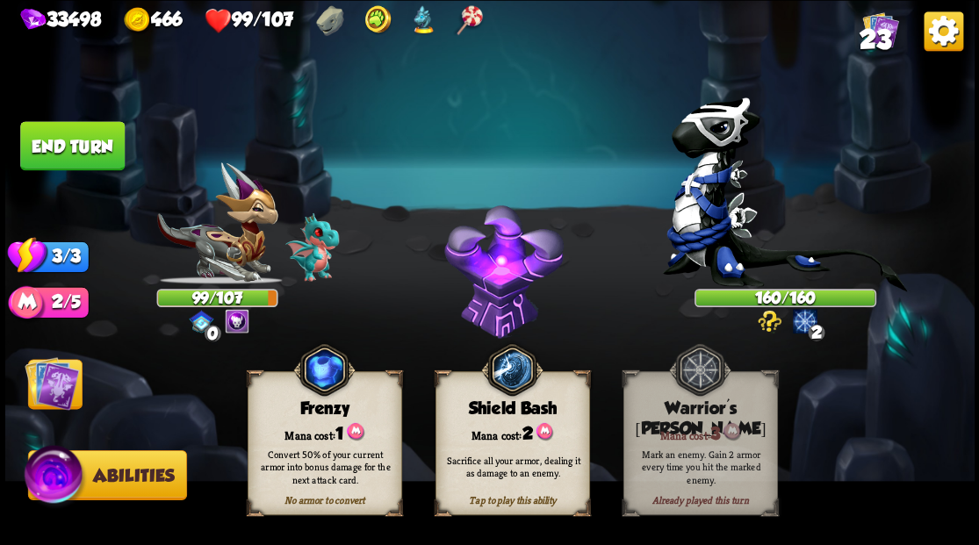
click at [50, 391] on img at bounding box center [52, 382] width 54 height 54
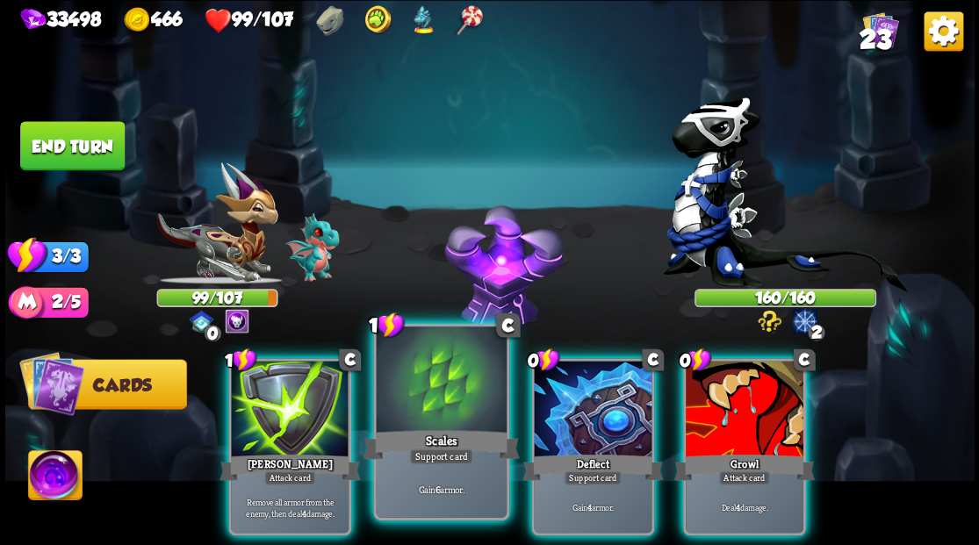
click at [447, 401] on div at bounding box center [441, 381] width 130 height 110
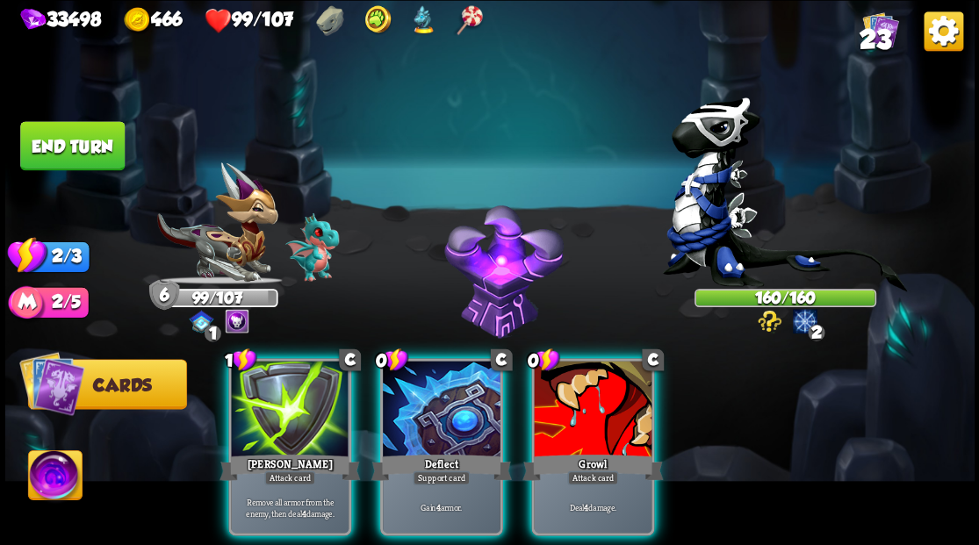
click at [447, 401] on div at bounding box center [442, 410] width 118 height 99
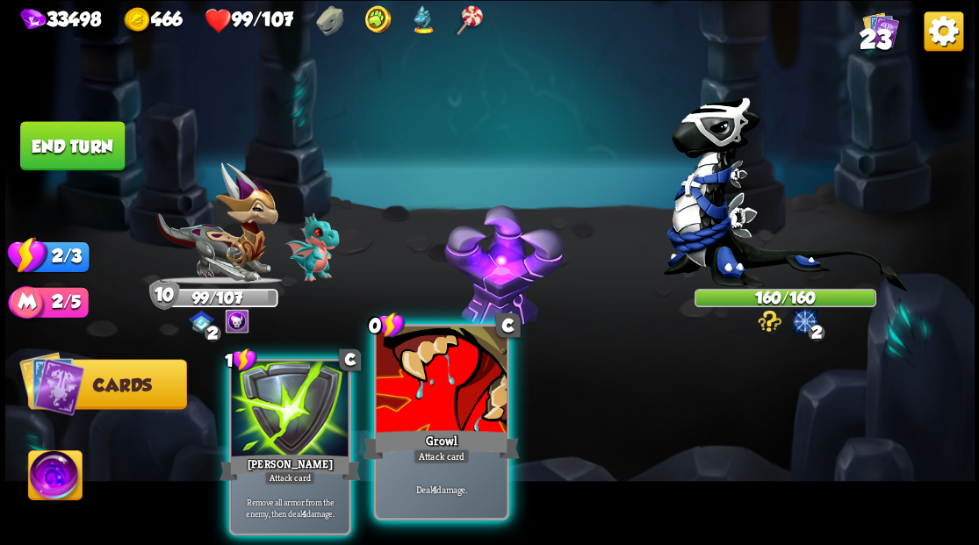
click at [443, 398] on div at bounding box center [441, 381] width 130 height 110
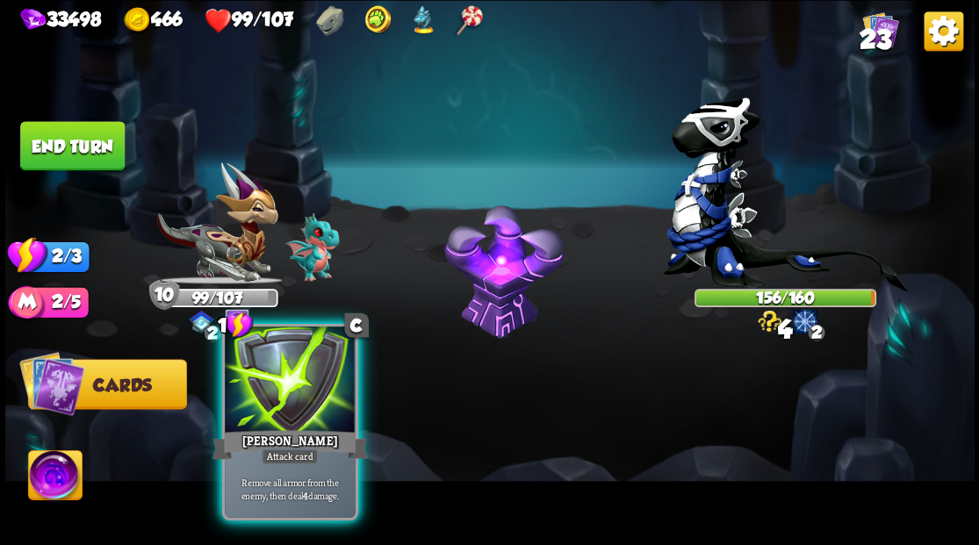
click at [282, 405] on div at bounding box center [290, 381] width 130 height 110
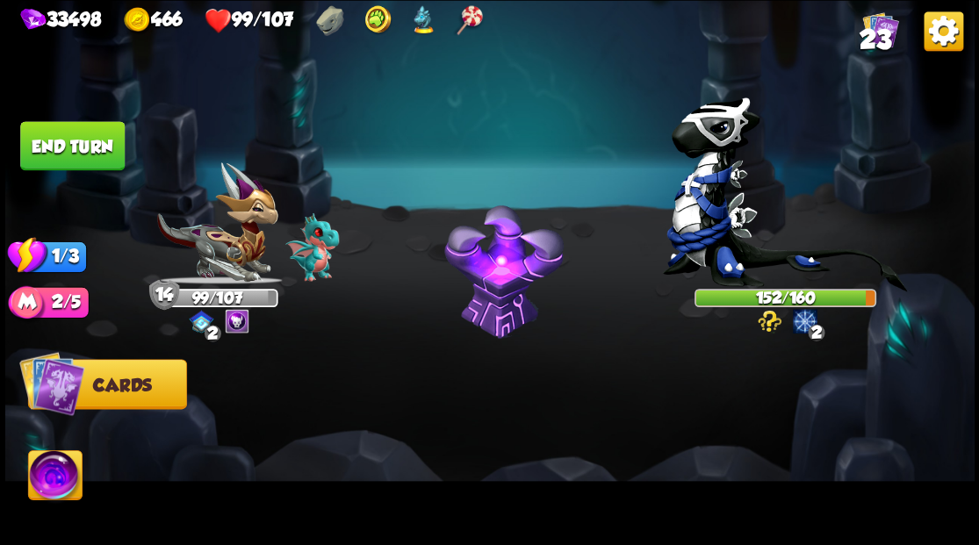
click at [74, 142] on button "End turn" at bounding box center [72, 145] width 104 height 49
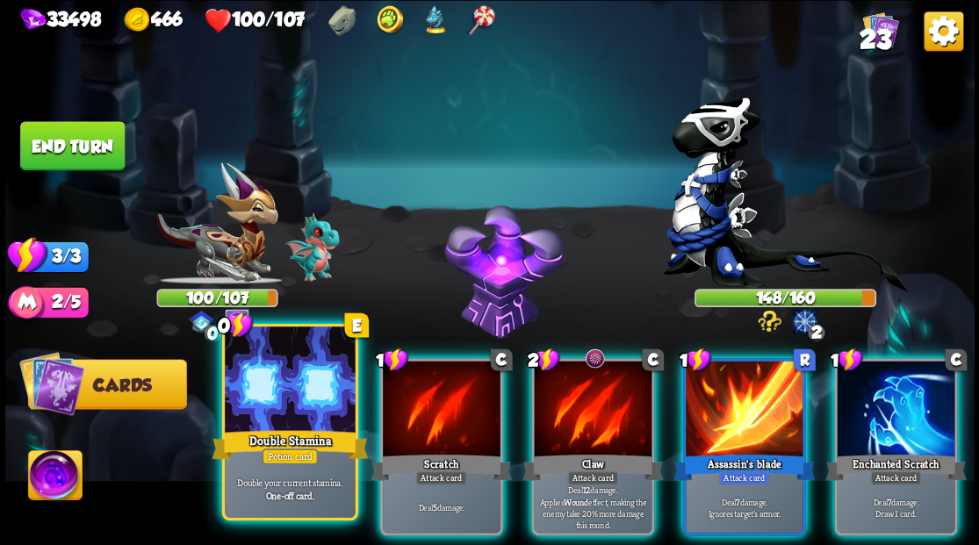
click at [287, 391] on div at bounding box center [290, 381] width 130 height 110
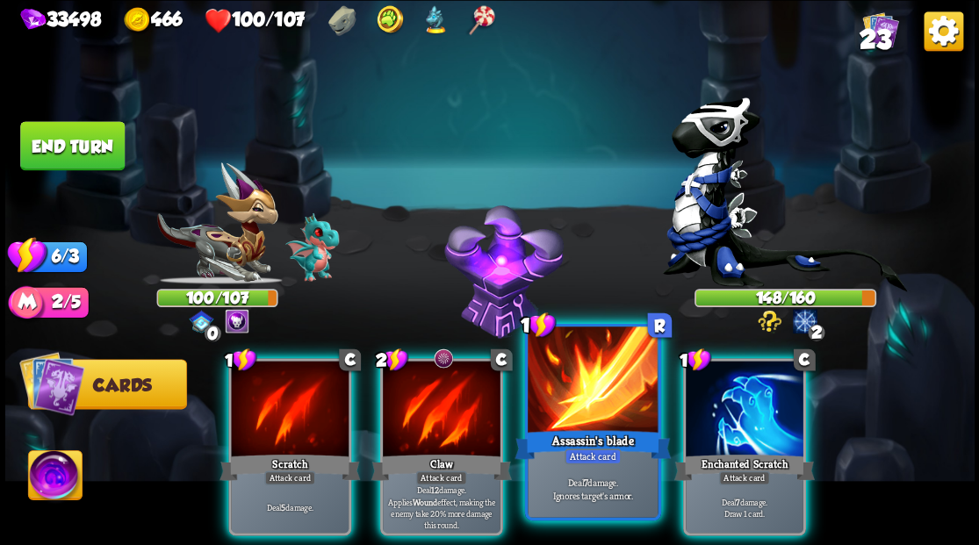
click at [570, 408] on div at bounding box center [592, 381] width 130 height 110
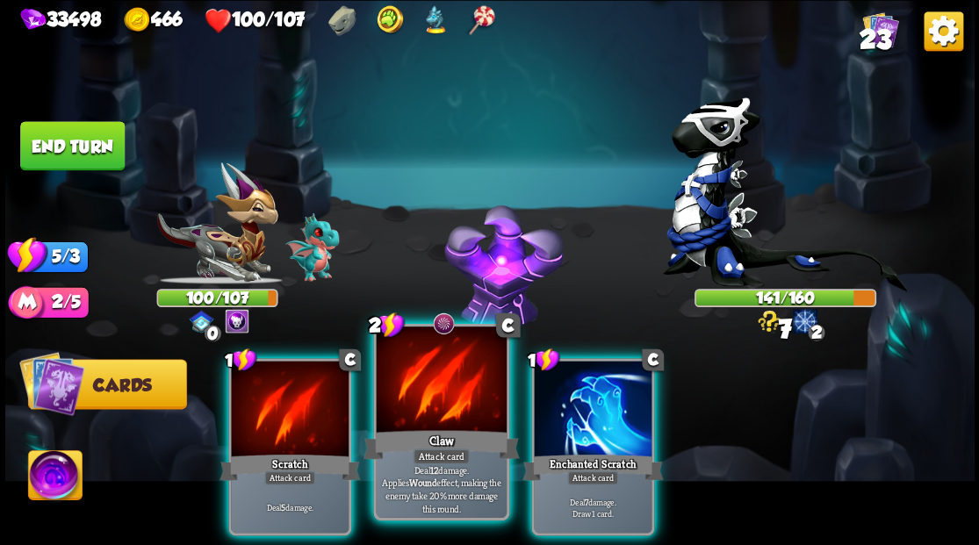
drag, startPoint x: 586, startPoint y: 400, endPoint x: 424, endPoint y: 383, distance: 163.3
click at [586, 399] on div at bounding box center [593, 410] width 118 height 99
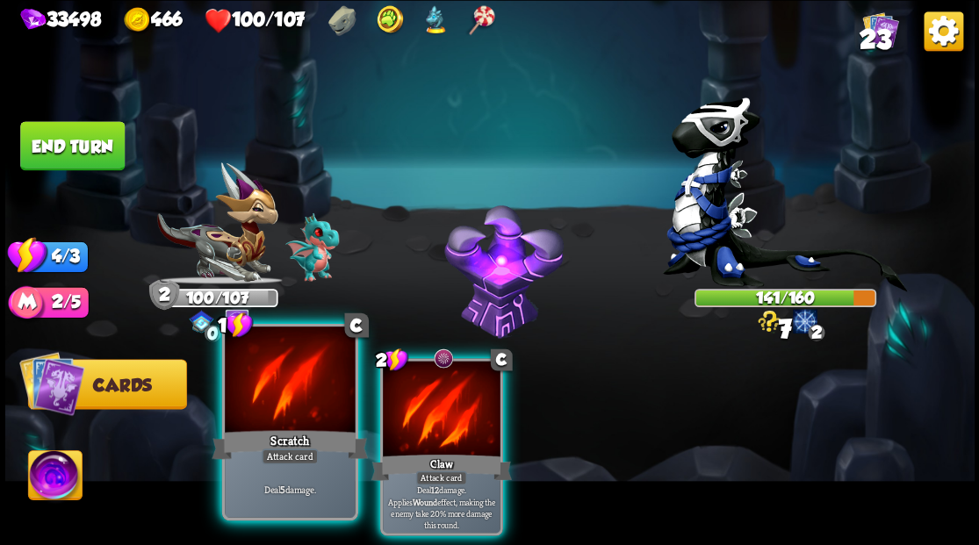
click at [246, 411] on div at bounding box center [290, 381] width 130 height 110
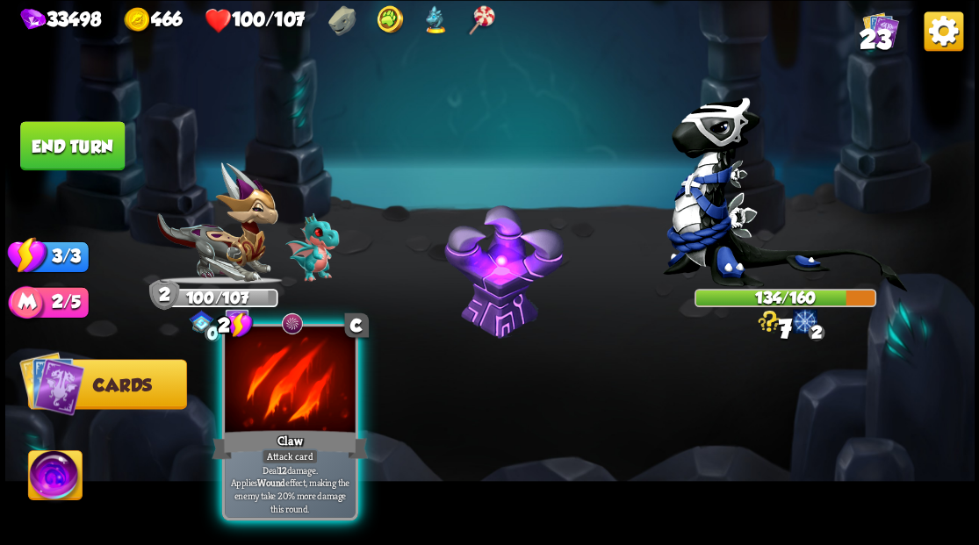
click at [290, 404] on div at bounding box center [290, 381] width 130 height 110
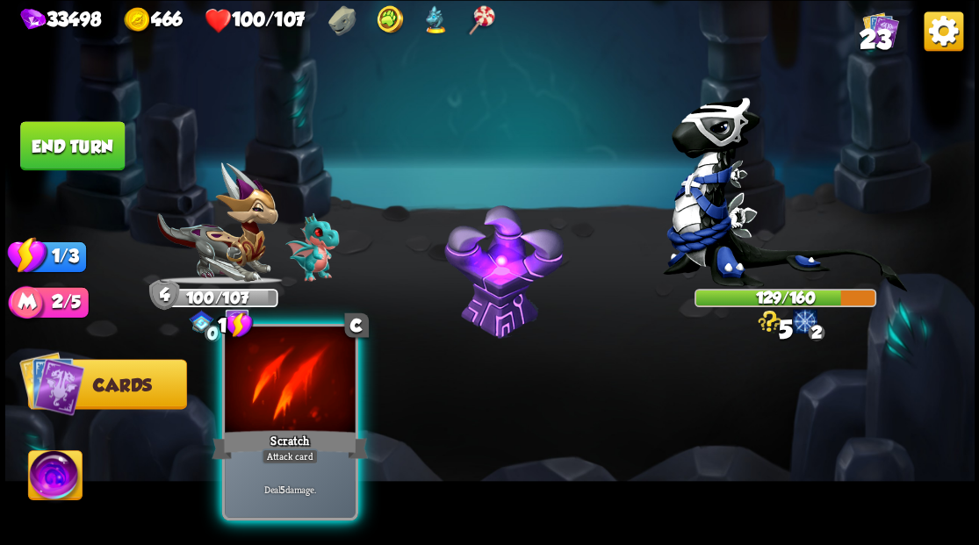
click at [288, 404] on div at bounding box center [290, 381] width 130 height 110
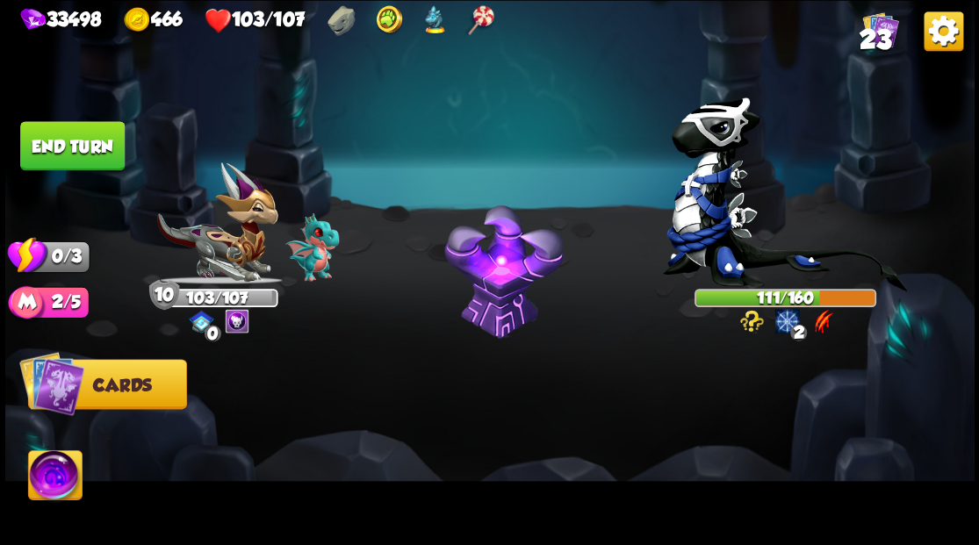
click at [68, 144] on button "End turn" at bounding box center [72, 145] width 104 height 49
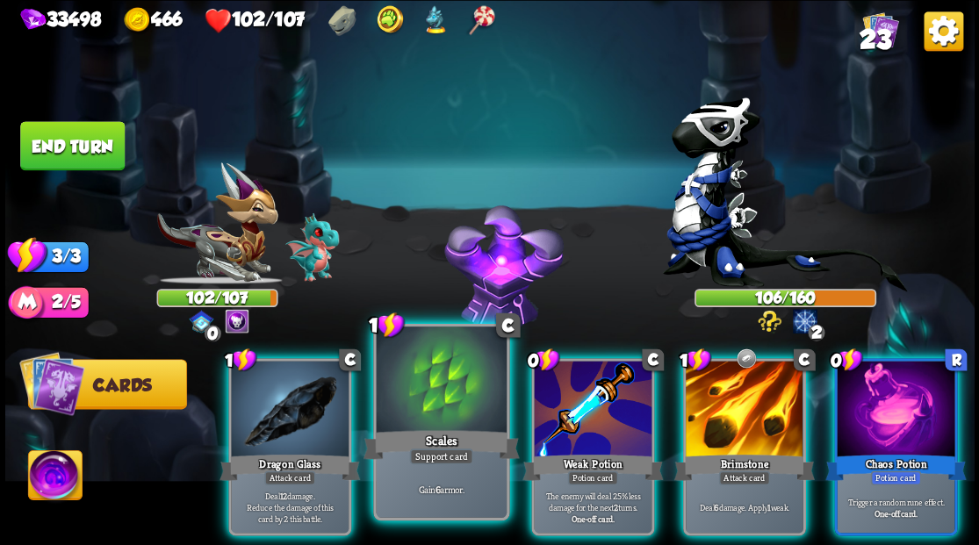
click at [449, 376] on div at bounding box center [441, 381] width 130 height 110
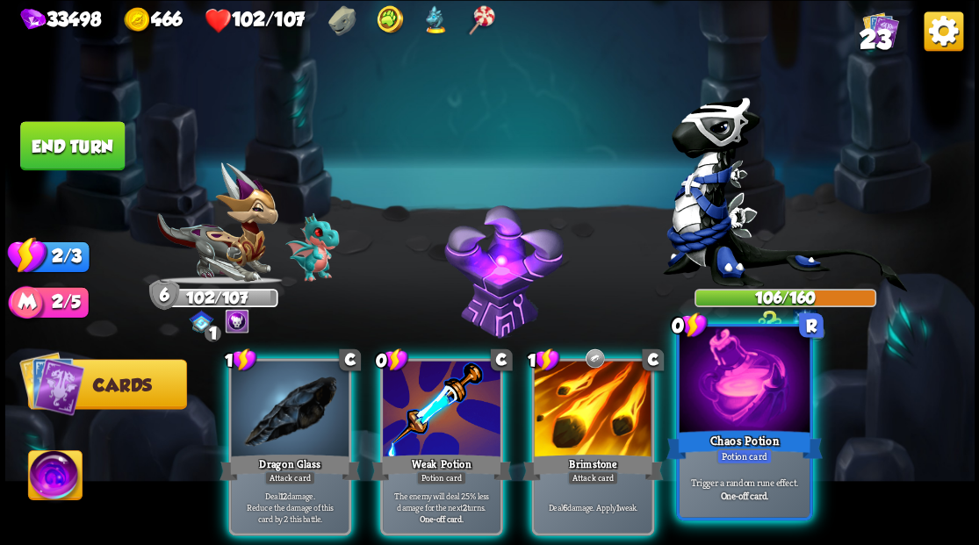
click at [737, 423] on div at bounding box center [743, 381] width 130 height 110
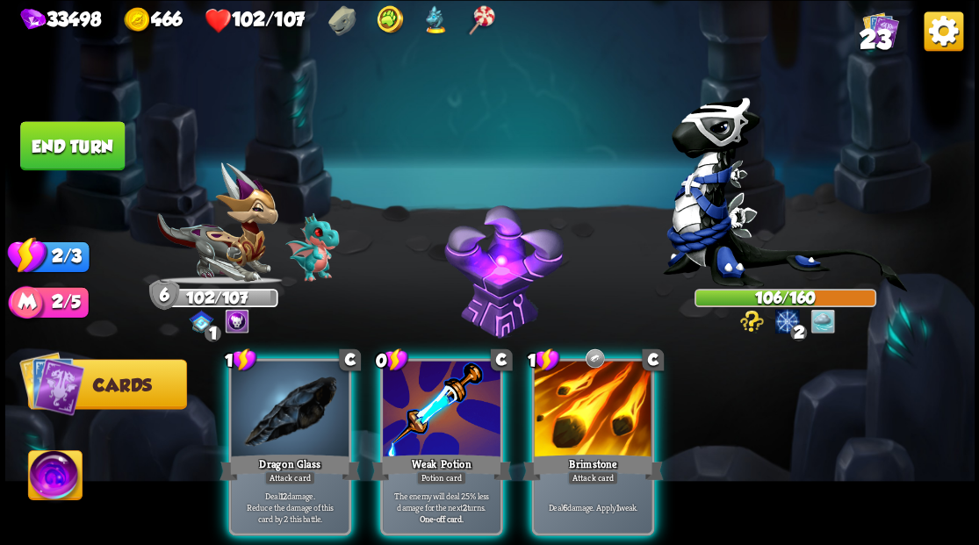
click at [592, 412] on div at bounding box center [593, 410] width 118 height 99
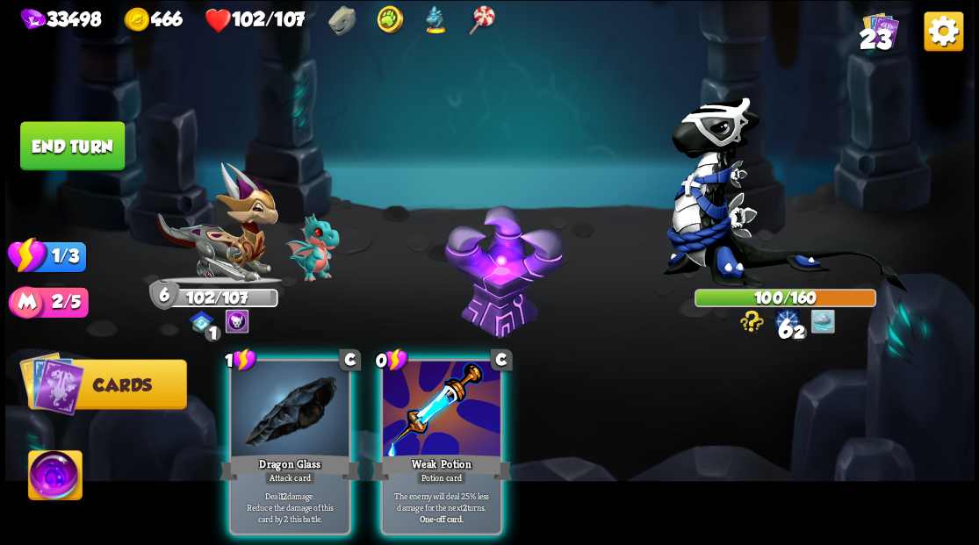
drag, startPoint x: 453, startPoint y: 400, endPoint x: 387, endPoint y: 398, distance: 65.8
click at [452, 400] on div at bounding box center [442, 410] width 118 height 99
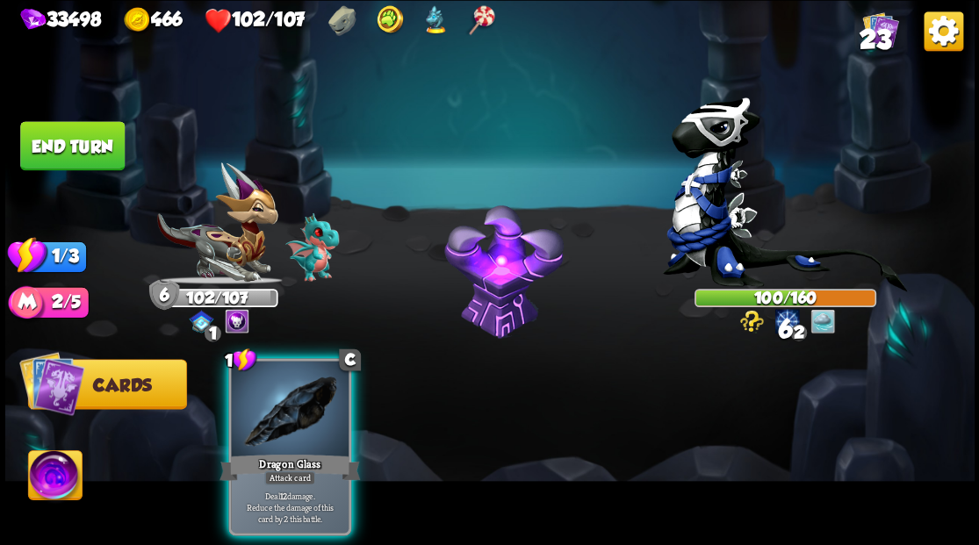
drag, startPoint x: 321, startPoint y: 395, endPoint x: 269, endPoint y: 393, distance: 52.7
click at [290, 392] on div at bounding box center [290, 410] width 118 height 99
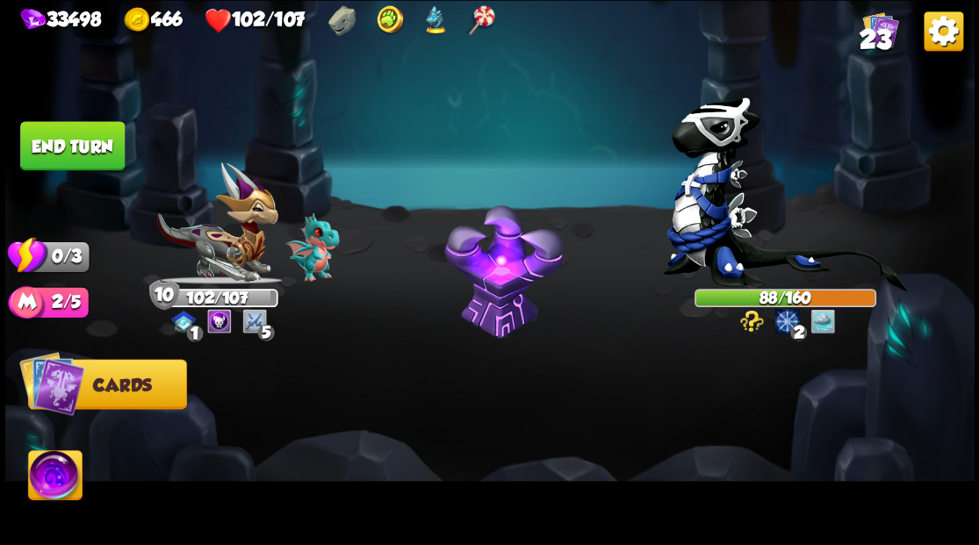
click at [61, 154] on button "End turn" at bounding box center [72, 145] width 104 height 49
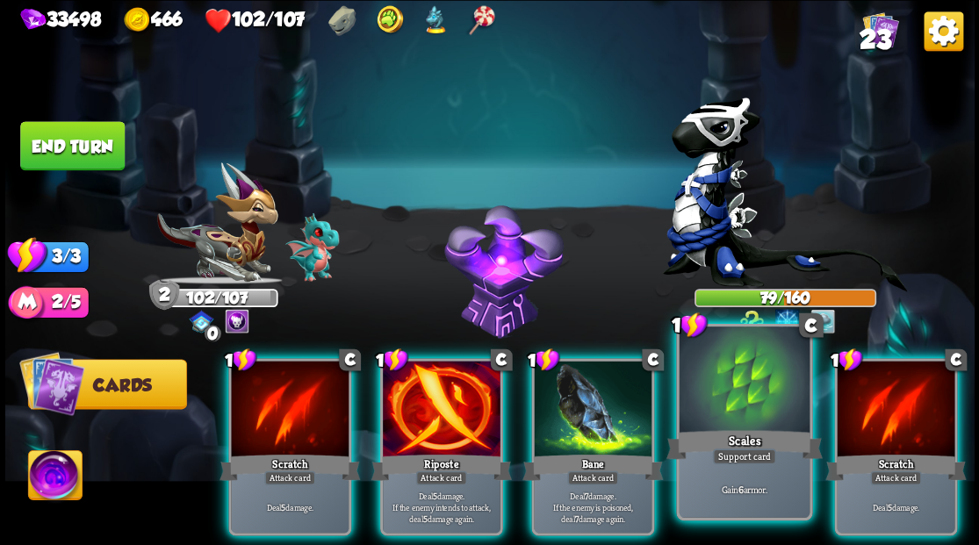
click at [716, 388] on div at bounding box center [743, 381] width 130 height 110
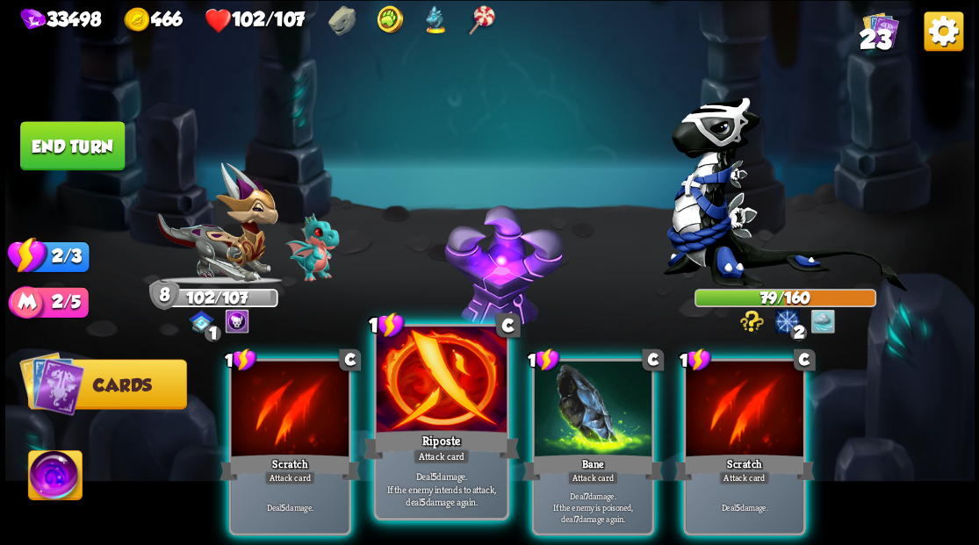
click at [419, 405] on div at bounding box center [441, 381] width 130 height 110
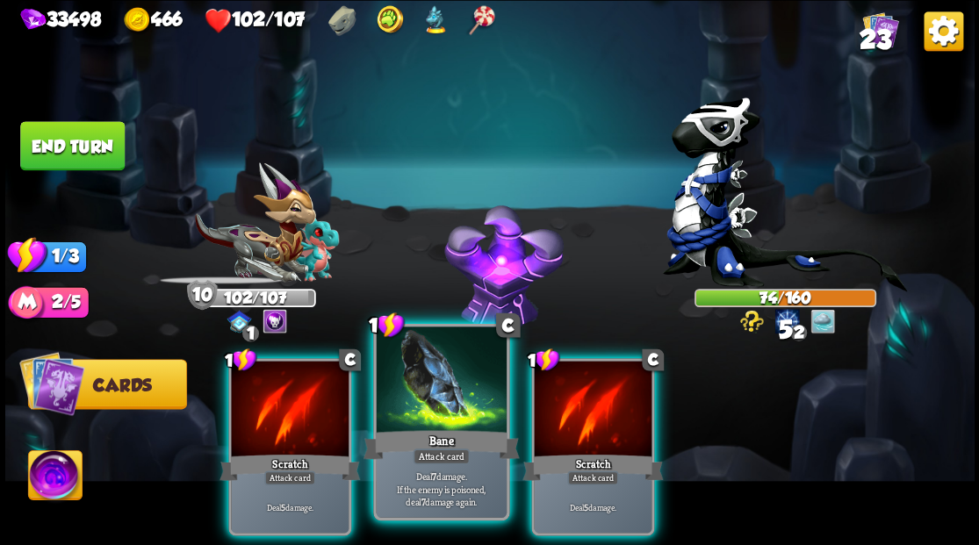
click at [421, 396] on div at bounding box center [441, 381] width 130 height 110
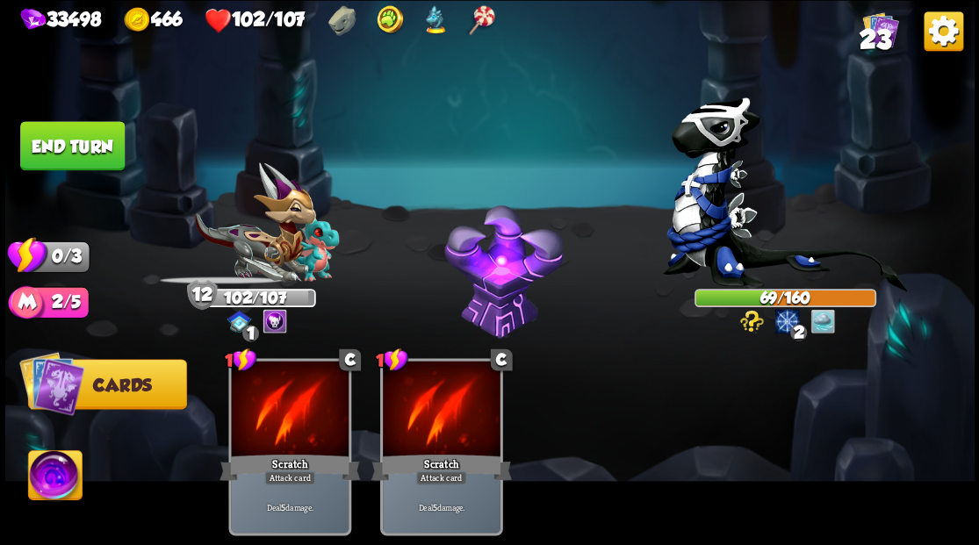
click at [82, 123] on button "End turn" at bounding box center [72, 145] width 104 height 49
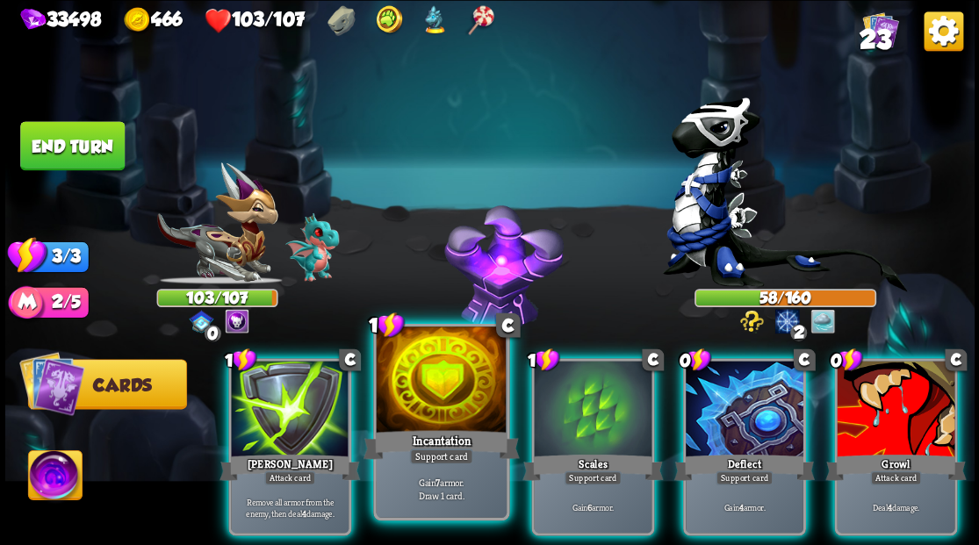
click at [429, 383] on div at bounding box center [441, 381] width 130 height 110
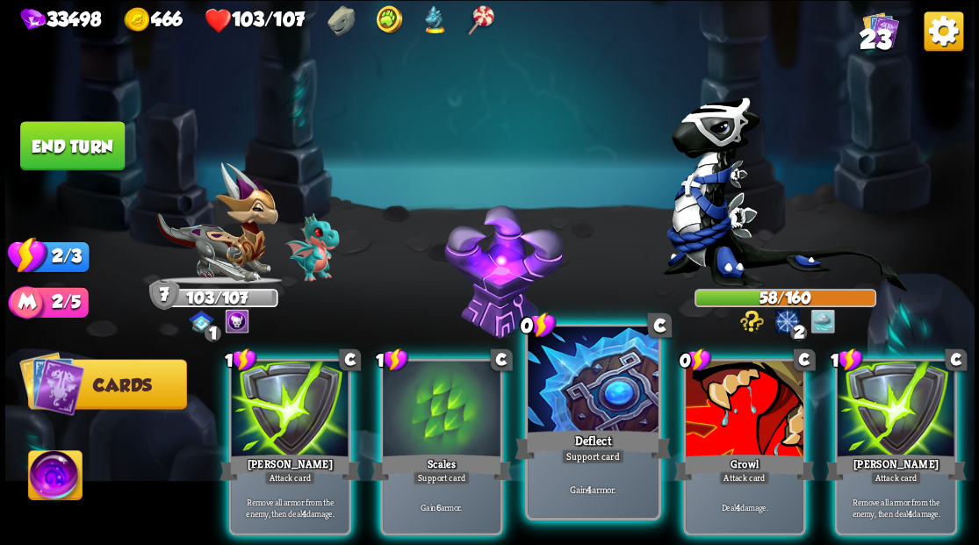
click at [582, 388] on div at bounding box center [592, 381] width 130 height 110
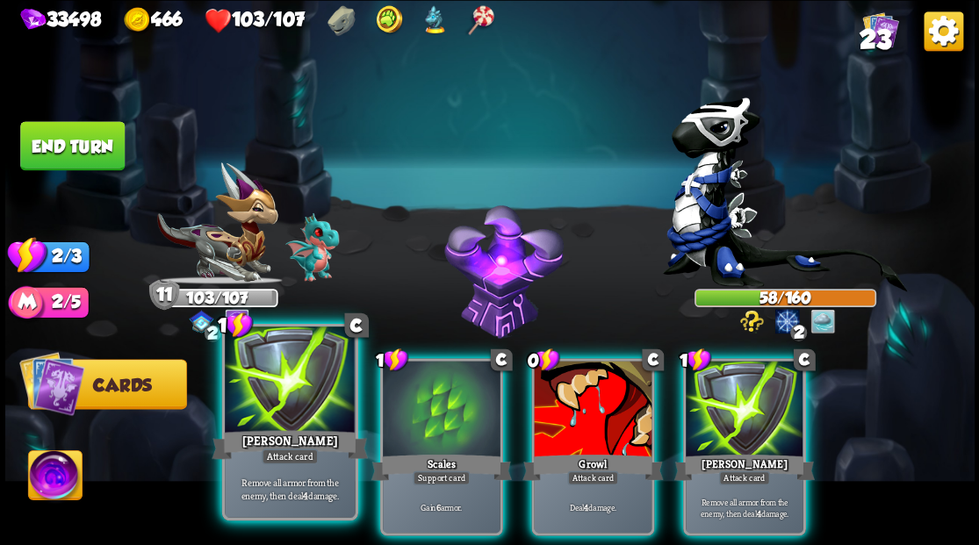
click at [290, 373] on div at bounding box center [290, 381] width 130 height 110
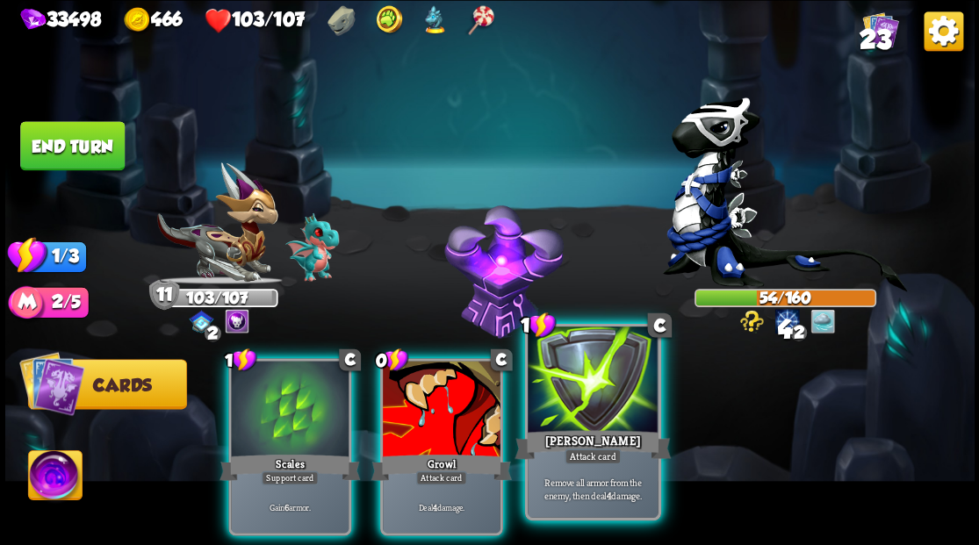
click at [584, 410] on div at bounding box center [592, 381] width 130 height 110
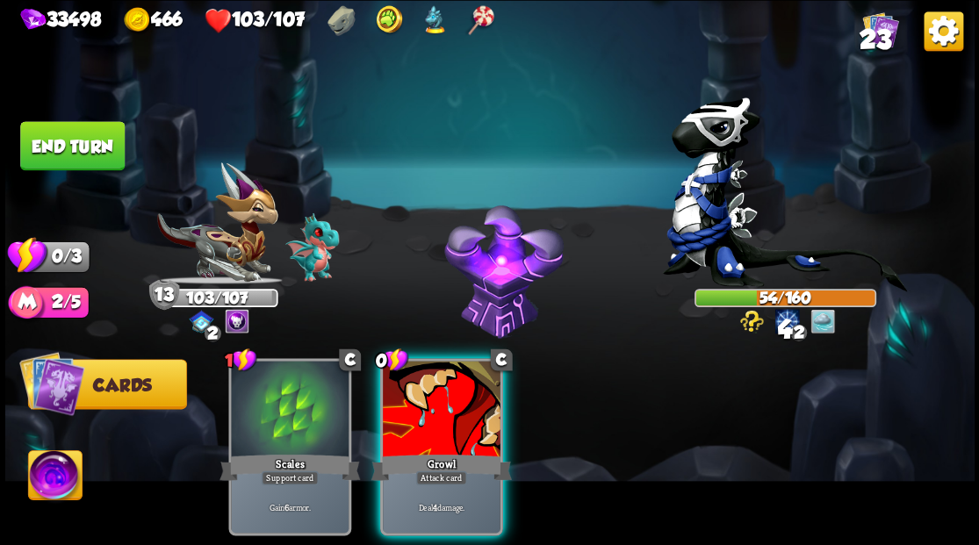
click at [444, 394] on div at bounding box center [442, 410] width 118 height 99
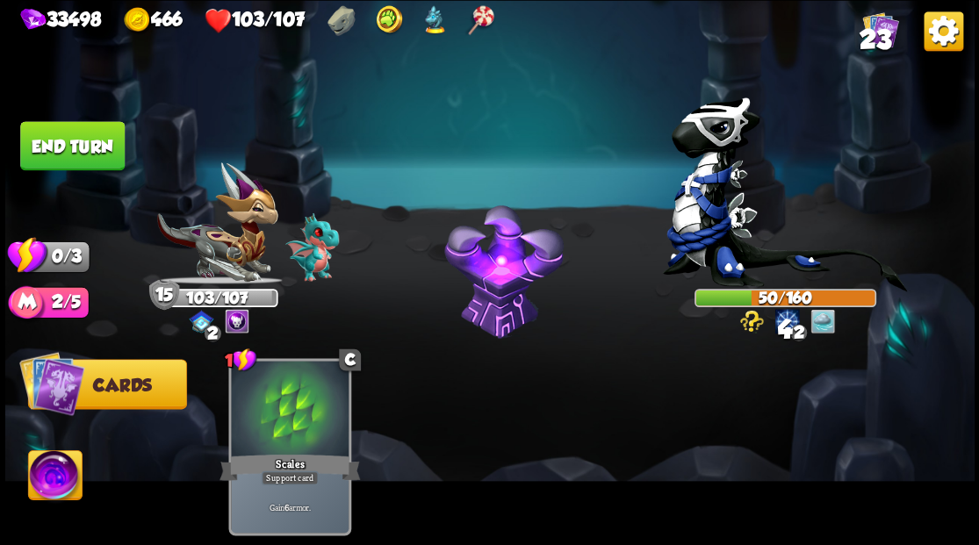
drag, startPoint x: 82, startPoint y: 147, endPoint x: 65, endPoint y: 152, distance: 18.1
click at [82, 147] on button "End turn" at bounding box center [72, 145] width 104 height 49
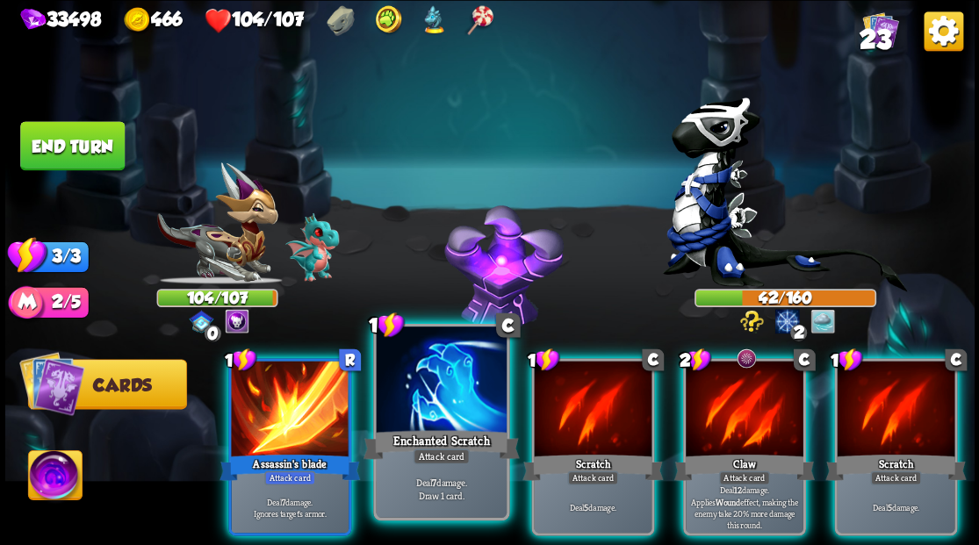
click at [449, 383] on div at bounding box center [441, 381] width 130 height 110
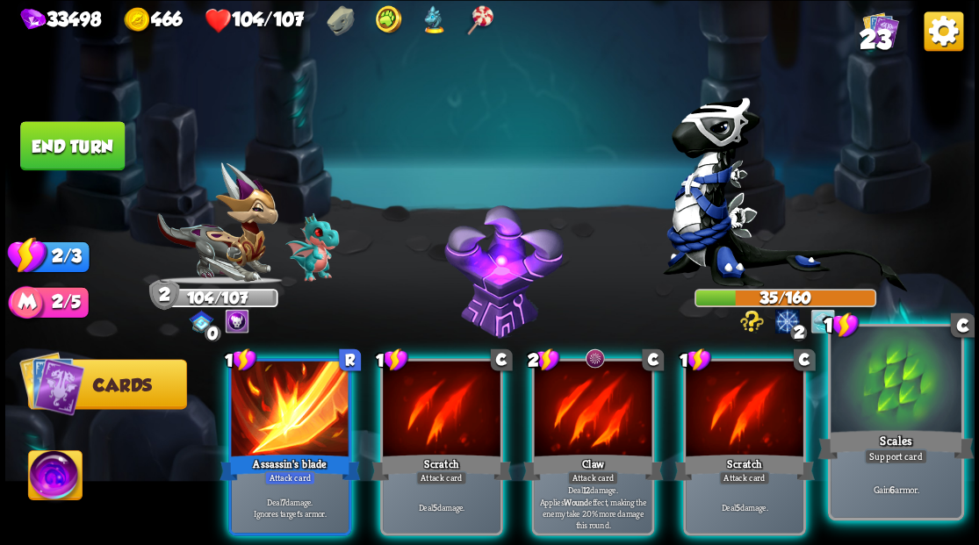
click at [907, 379] on div at bounding box center [895, 381] width 130 height 110
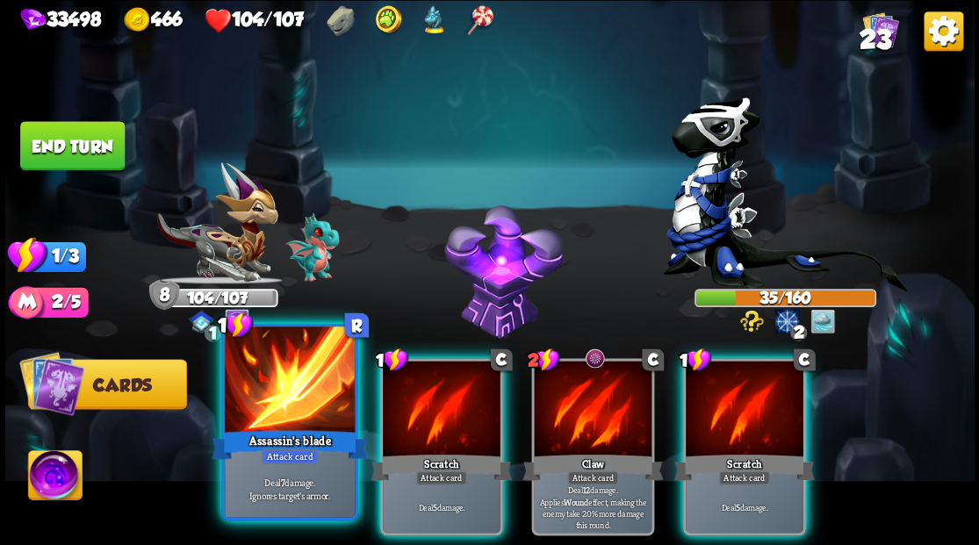
click at [305, 398] on div at bounding box center [290, 381] width 130 height 110
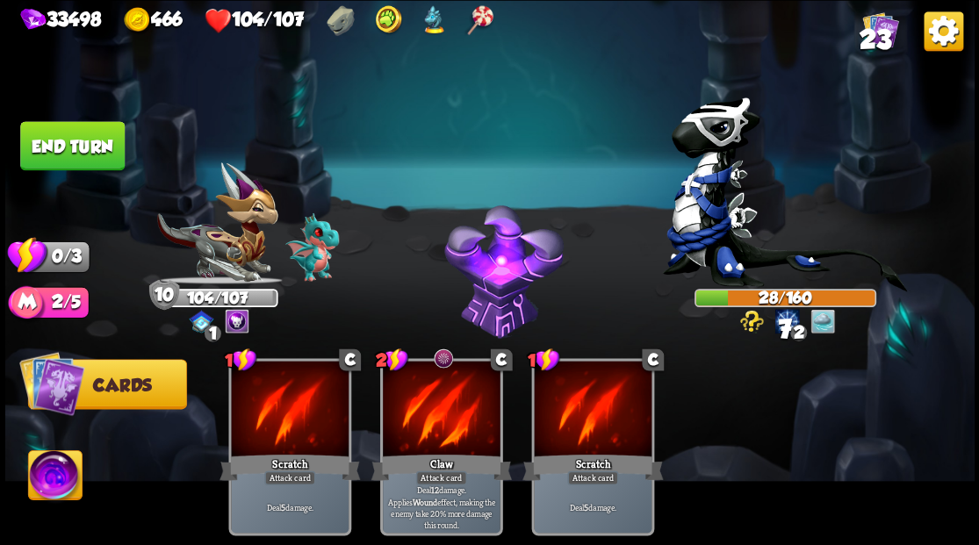
drag, startPoint x: 60, startPoint y: 142, endPoint x: 385, endPoint y: 179, distance: 327.7
click at [60, 142] on button "End turn" at bounding box center [72, 145] width 104 height 49
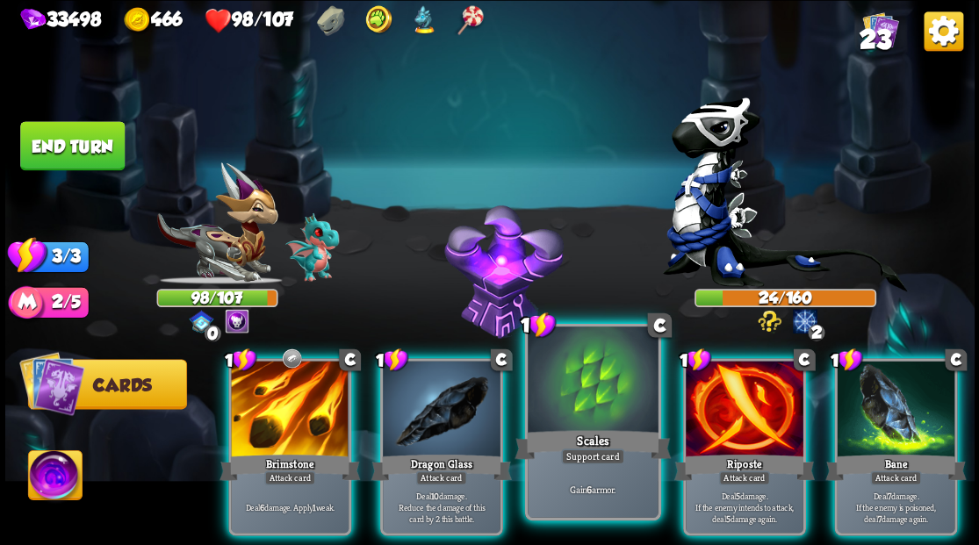
click at [586, 386] on div at bounding box center [592, 381] width 130 height 110
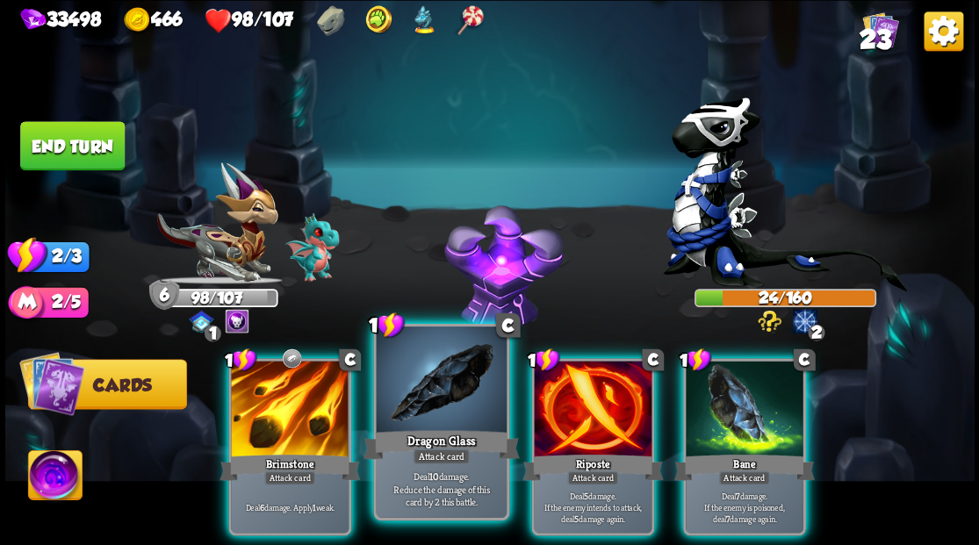
click at [433, 385] on div at bounding box center [441, 381] width 130 height 110
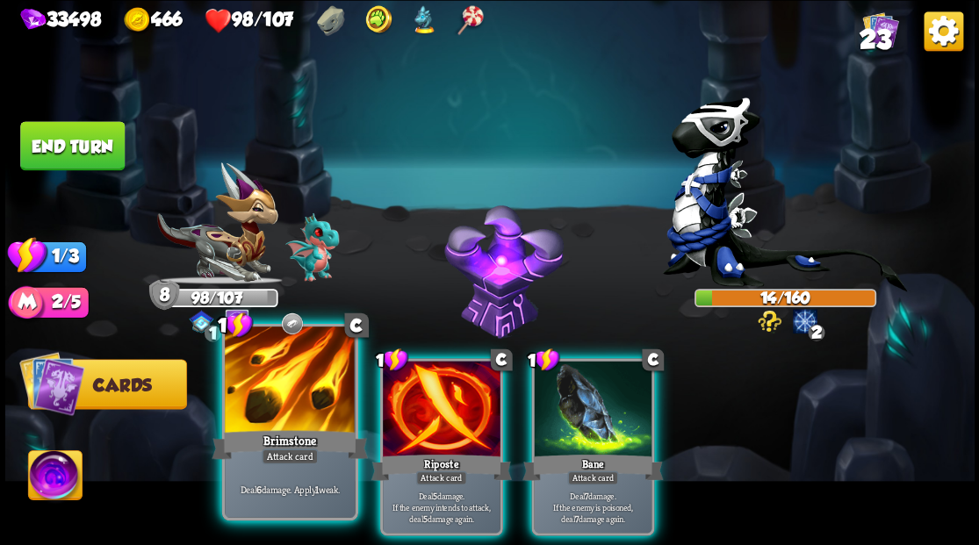
click at [271, 405] on div at bounding box center [290, 381] width 130 height 110
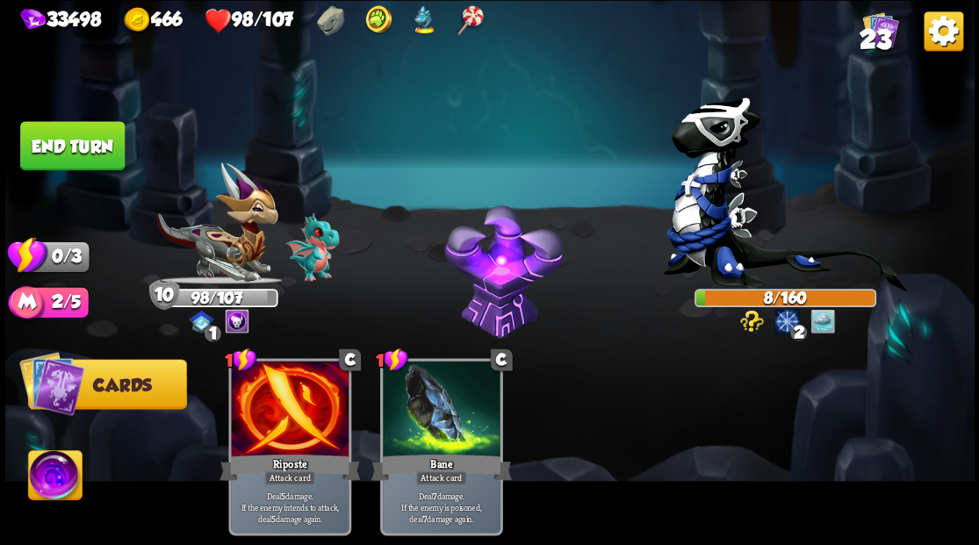
click at [81, 139] on button "End turn" at bounding box center [72, 145] width 104 height 49
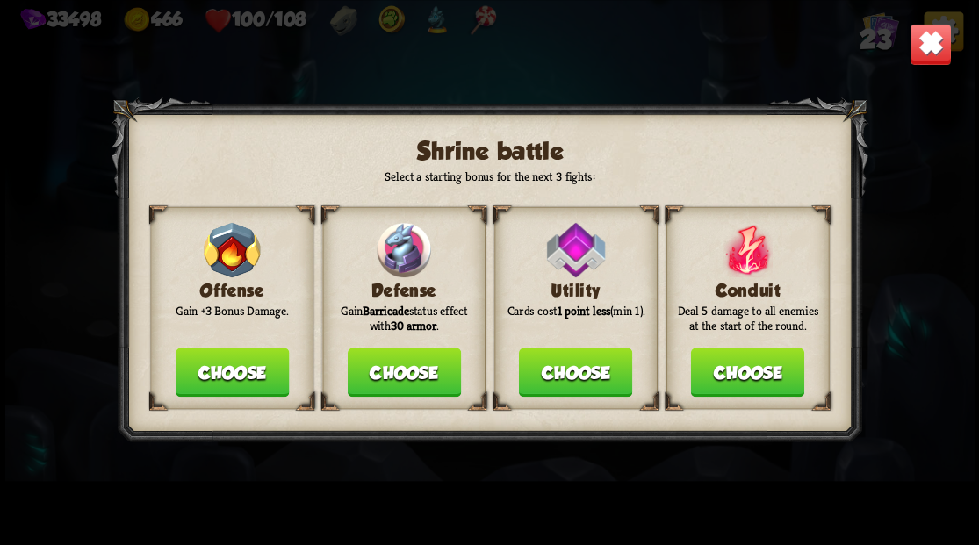
click at [389, 363] on button "Choose" at bounding box center [403, 372] width 113 height 49
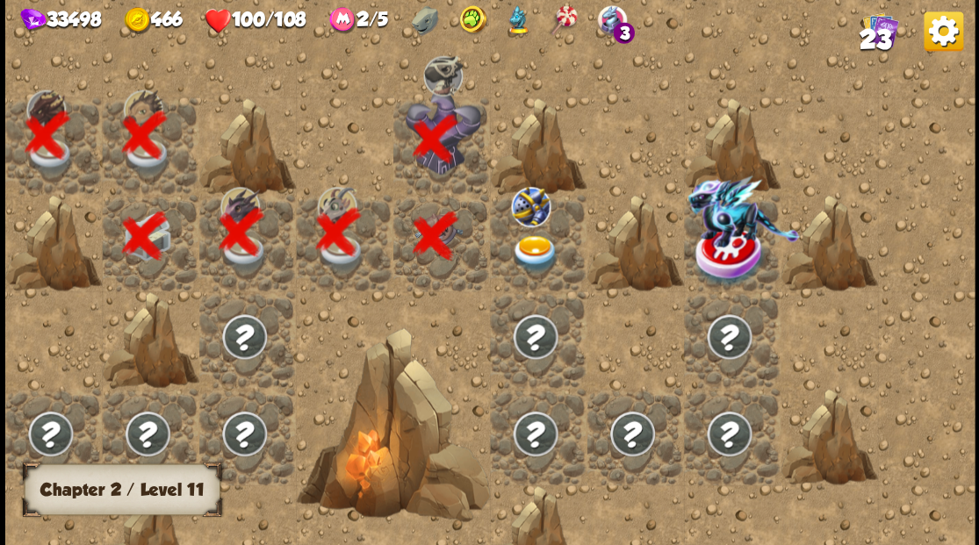
click at [532, 248] on img at bounding box center [535, 253] width 48 height 38
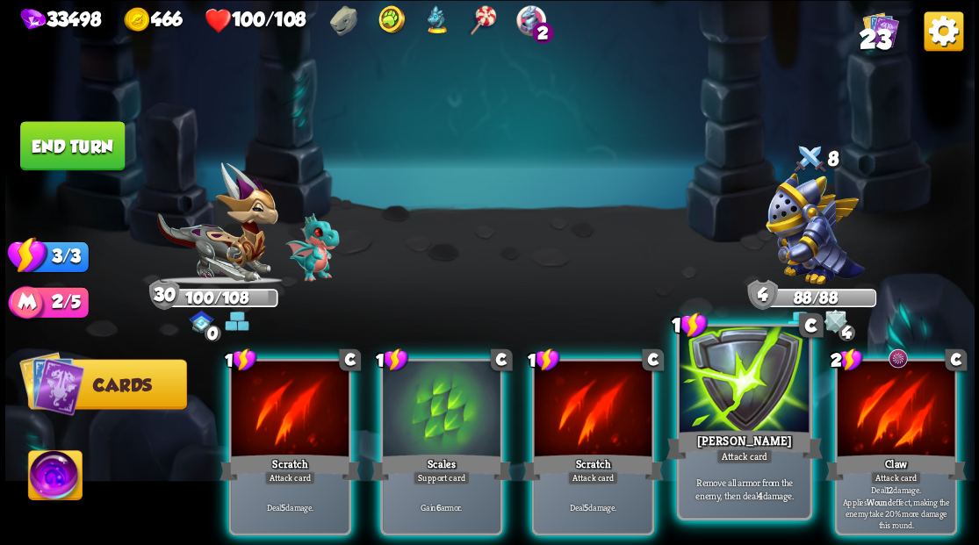
click at [734, 405] on div at bounding box center [743, 381] width 130 height 110
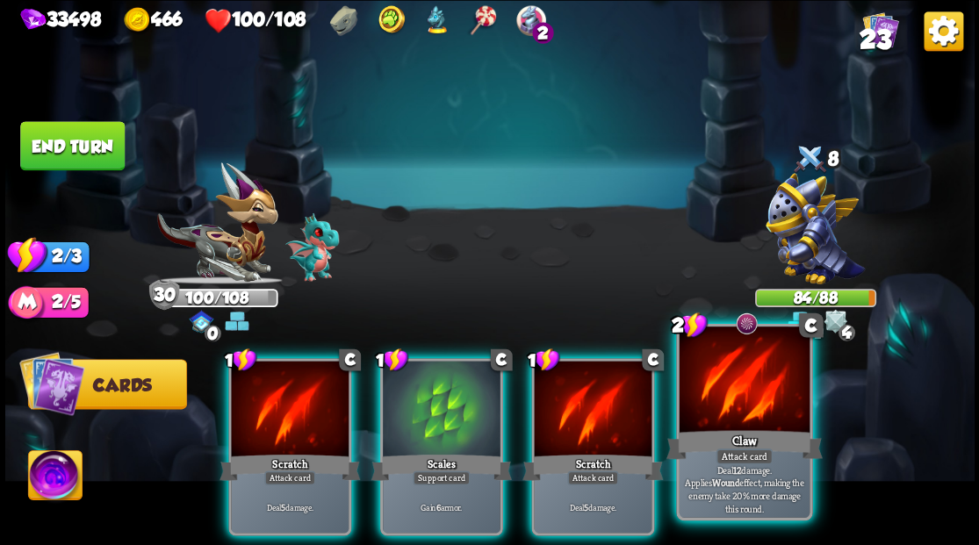
click at [732, 400] on div at bounding box center [743, 381] width 130 height 110
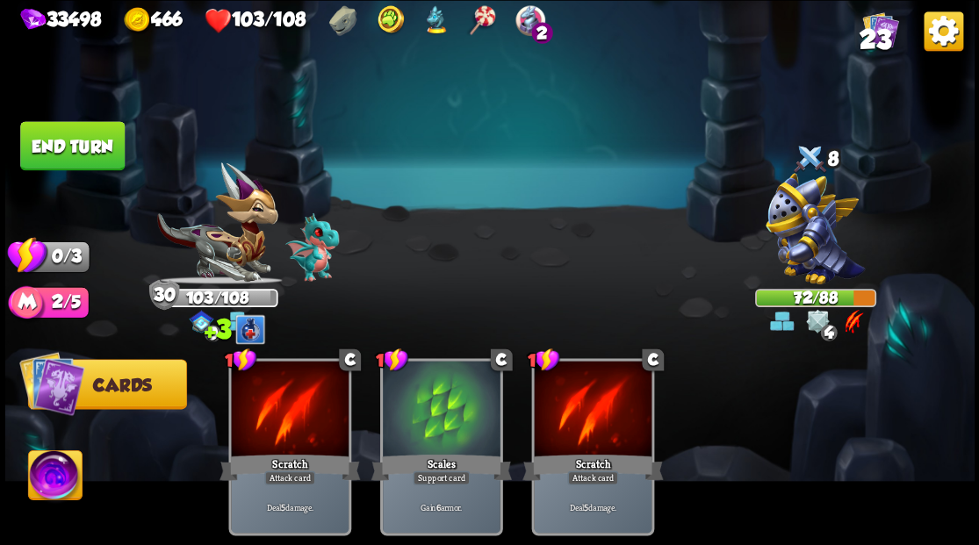
click at [54, 152] on button "End turn" at bounding box center [72, 145] width 104 height 49
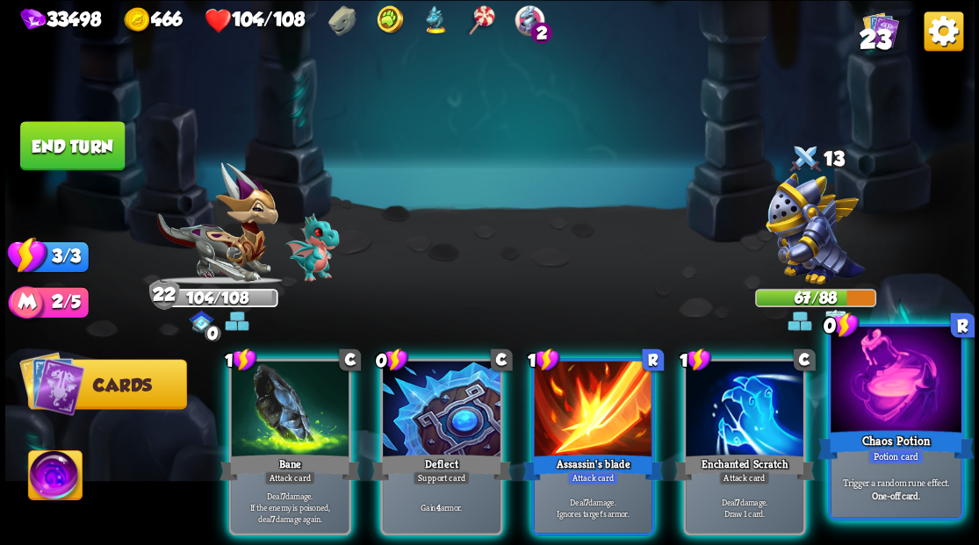
click at [876, 407] on div at bounding box center [895, 381] width 130 height 110
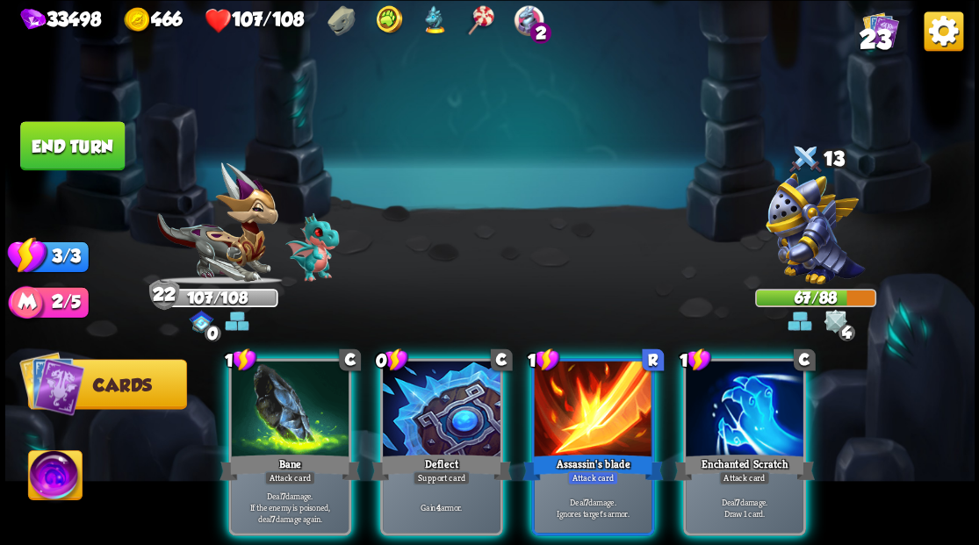
click at [804, 225] on img at bounding box center [814, 228] width 99 height 111
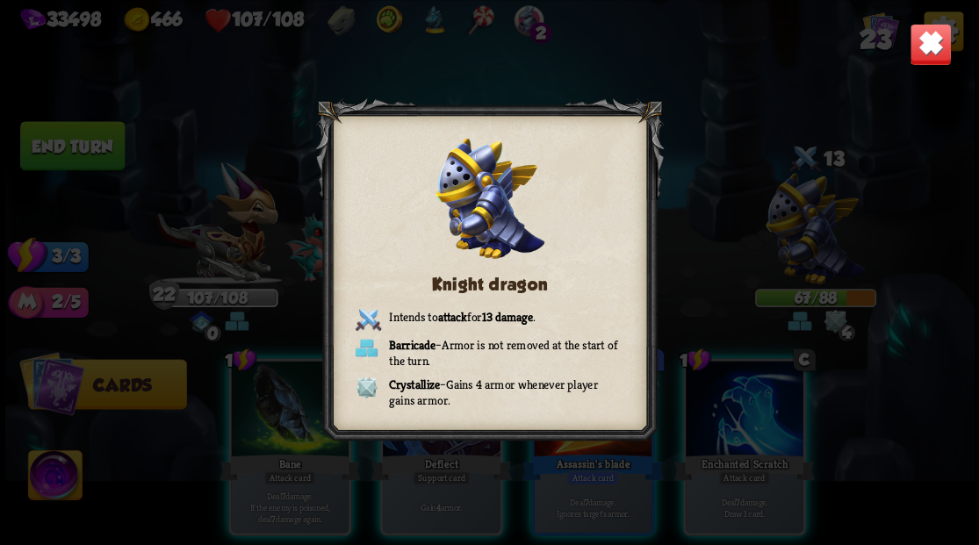
click at [925, 54] on img at bounding box center [929, 44] width 42 height 42
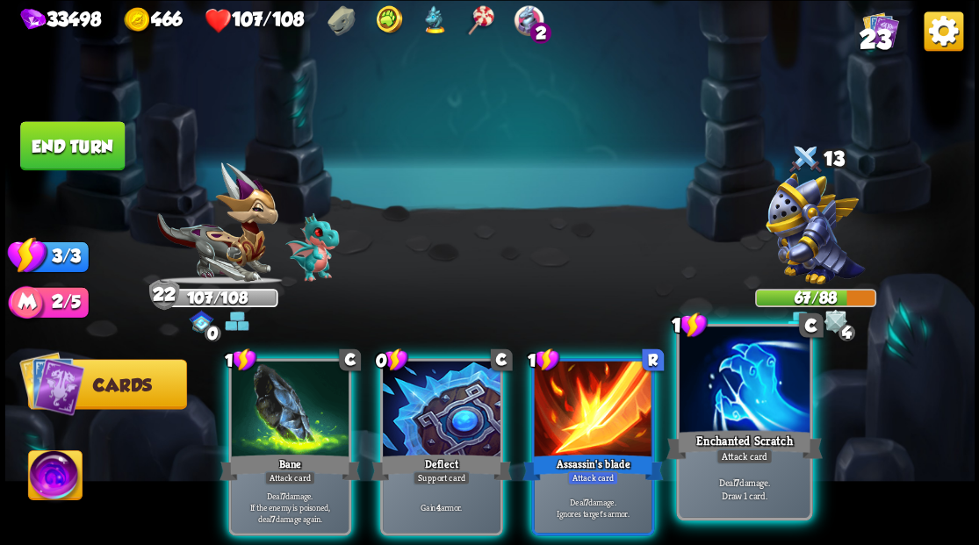
click at [721, 403] on div at bounding box center [743, 381] width 130 height 110
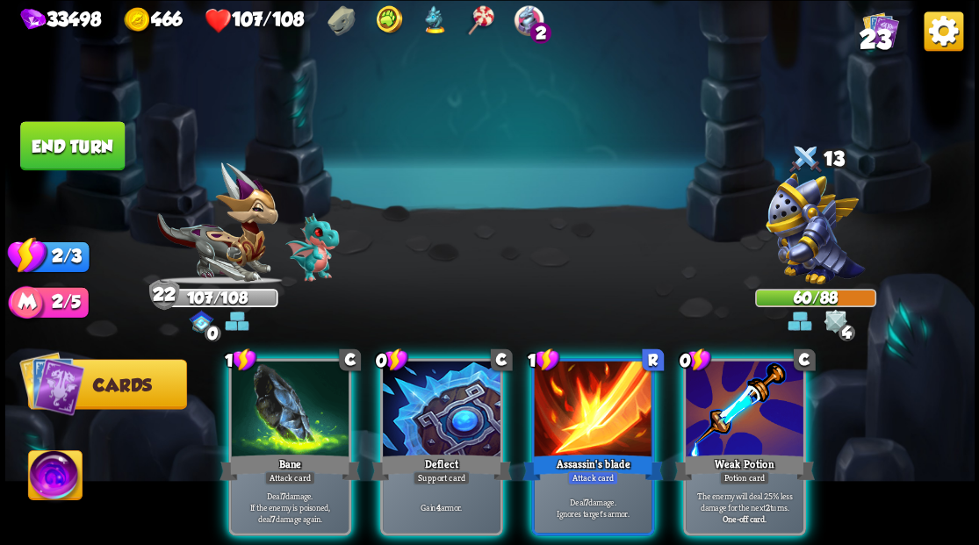
drag, startPoint x: 715, startPoint y: 412, endPoint x: 699, endPoint y: 404, distance: 18.5
click at [716, 412] on div at bounding box center [744, 410] width 118 height 99
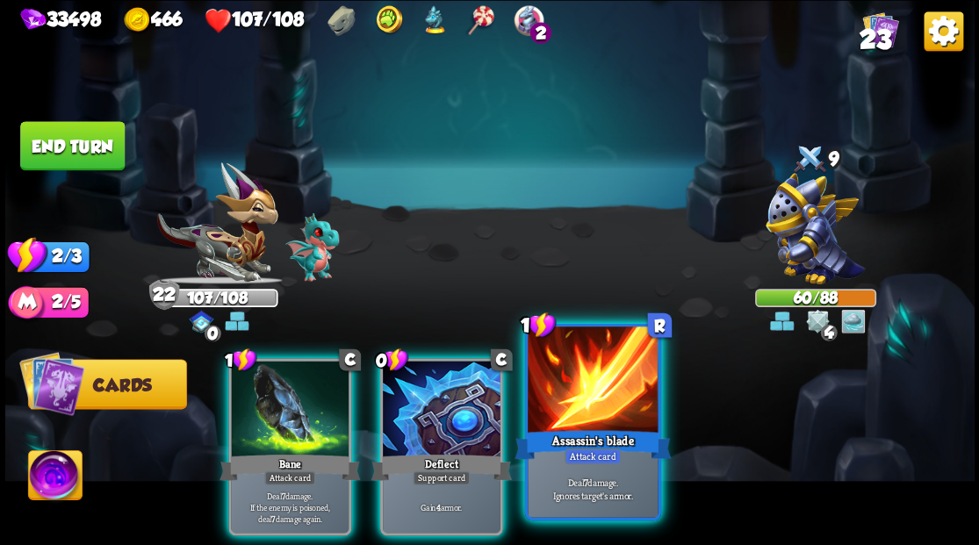
click at [593, 392] on div at bounding box center [592, 381] width 130 height 110
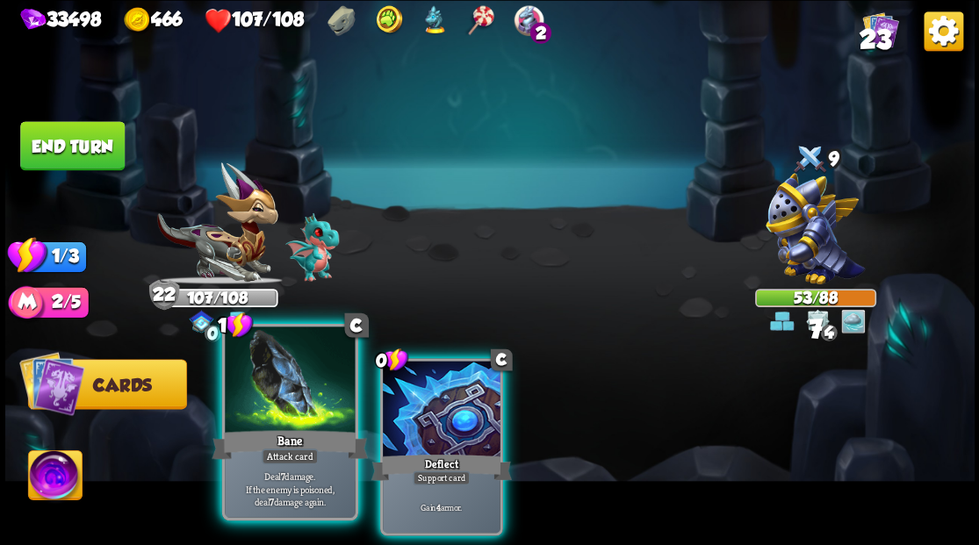
click at [280, 410] on div at bounding box center [290, 381] width 130 height 110
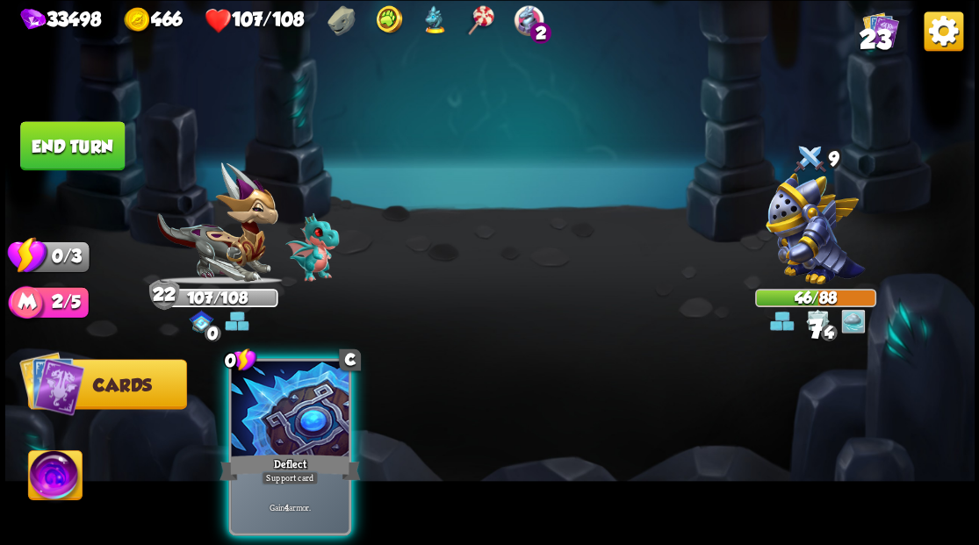
click at [98, 156] on button "End turn" at bounding box center [72, 145] width 104 height 49
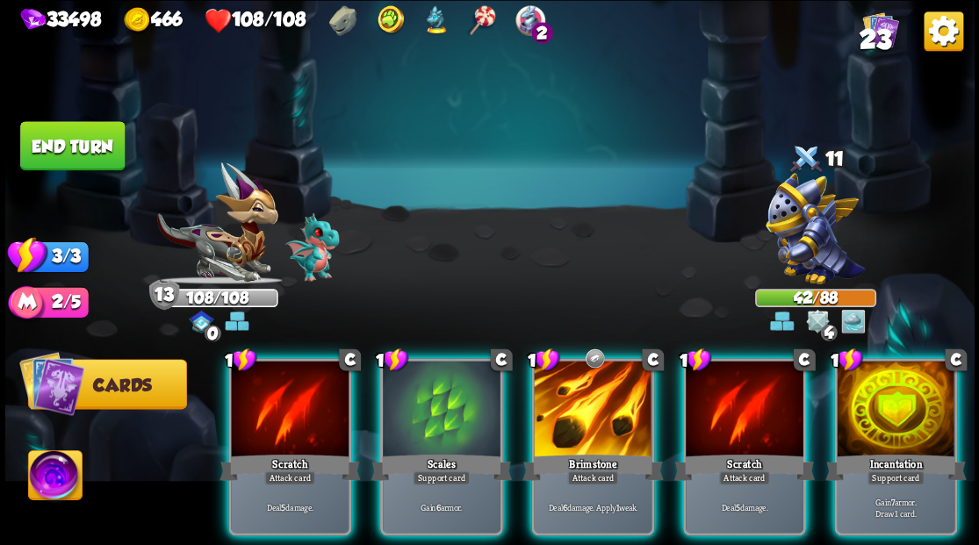
drag, startPoint x: 579, startPoint y: 398, endPoint x: 589, endPoint y: 303, distance: 96.1
click at [579, 398] on div at bounding box center [593, 410] width 118 height 99
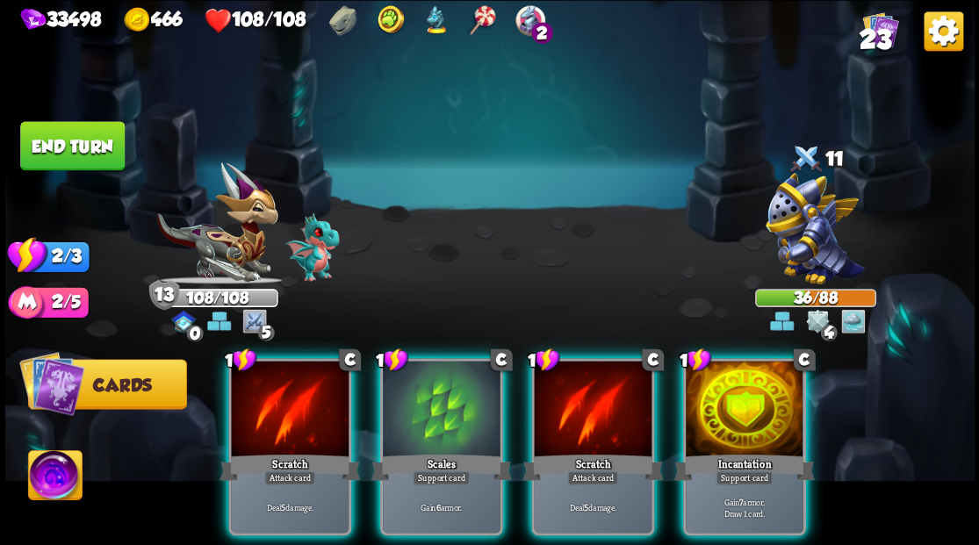
drag, startPoint x: 751, startPoint y: 402, endPoint x: 749, endPoint y: 393, distance: 9.2
click at [751, 402] on div at bounding box center [744, 410] width 118 height 99
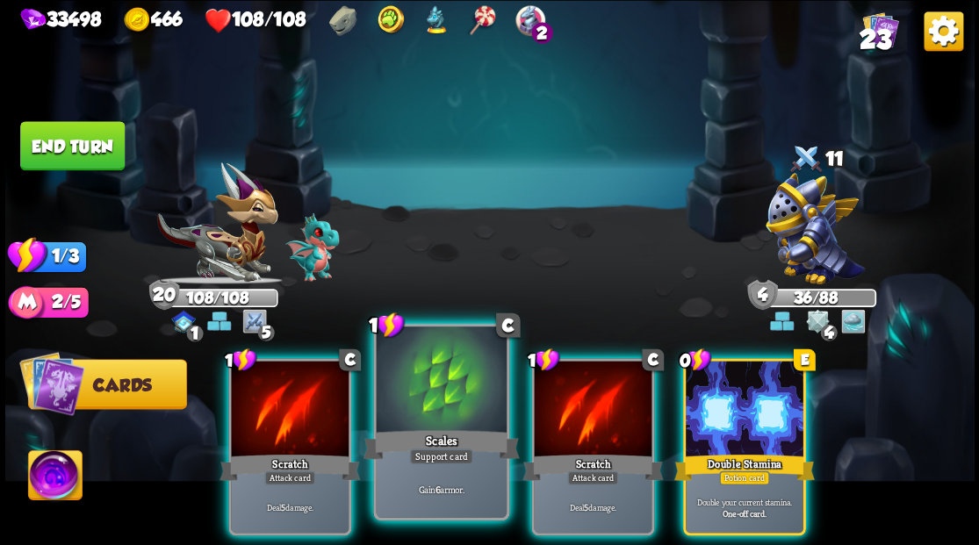
click at [446, 419] on div at bounding box center [441, 381] width 130 height 110
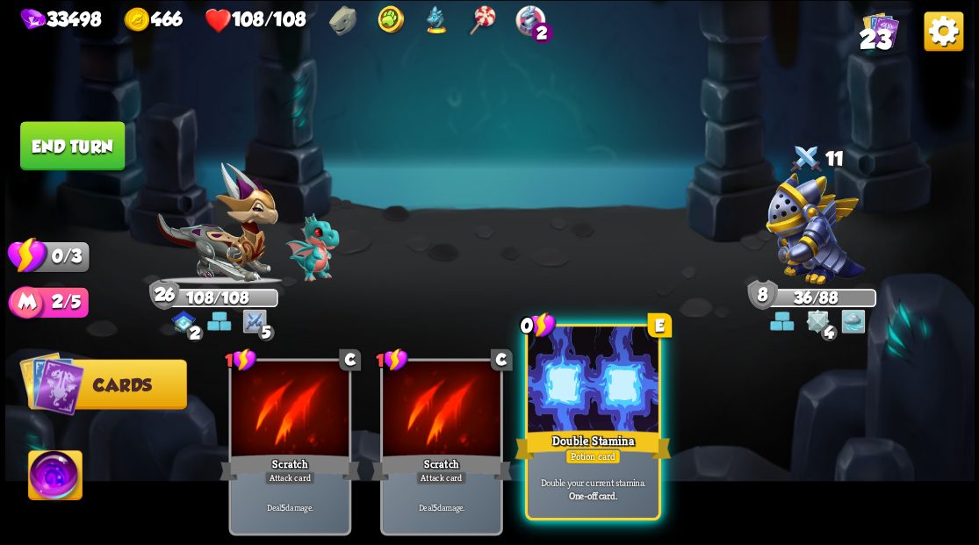
drag, startPoint x: 590, startPoint y: 399, endPoint x: 590, endPoint y: 276, distance: 122.9
click at [590, 396] on div at bounding box center [592, 381] width 130 height 110
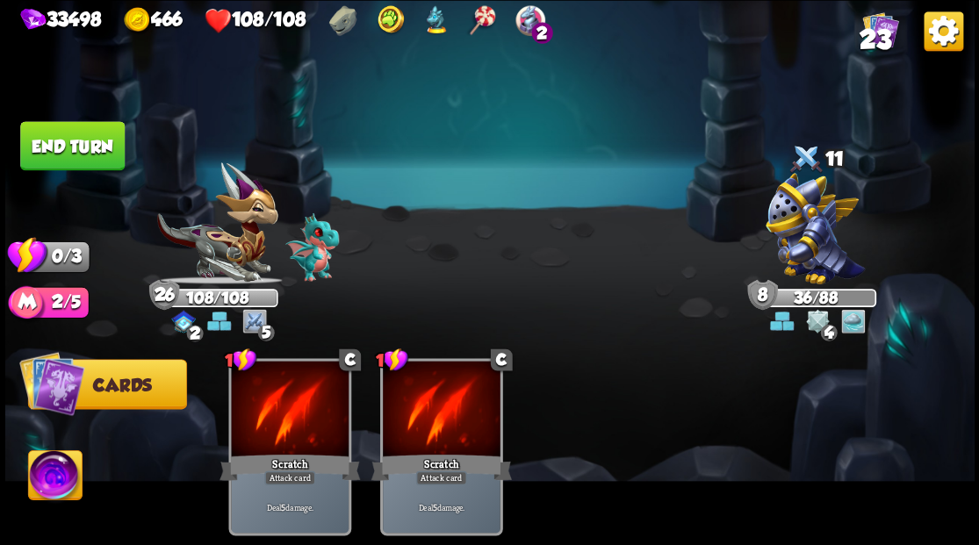
click at [85, 135] on button "End turn" at bounding box center [72, 145] width 104 height 49
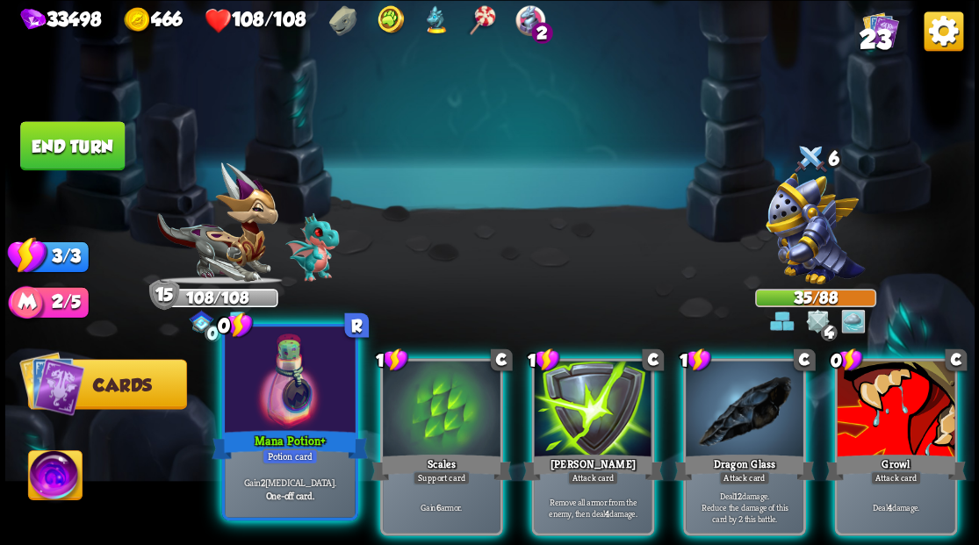
click at [286, 405] on div at bounding box center [290, 381] width 130 height 110
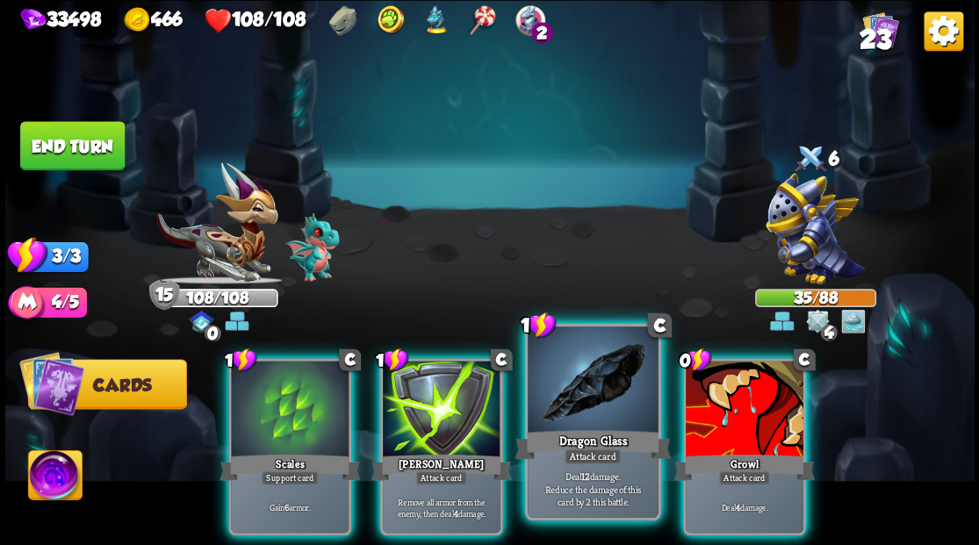
click at [572, 394] on div at bounding box center [592, 381] width 130 height 110
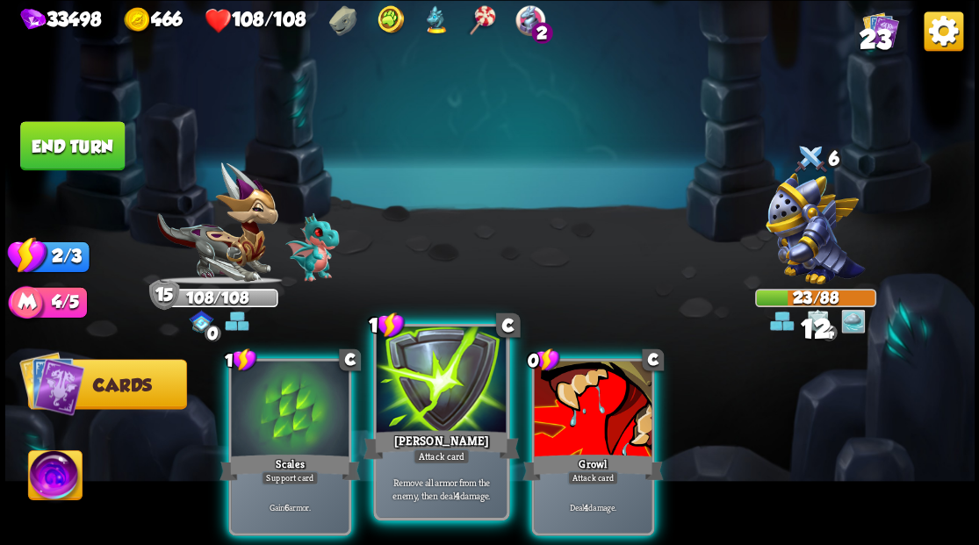
click at [455, 395] on div at bounding box center [441, 381] width 130 height 110
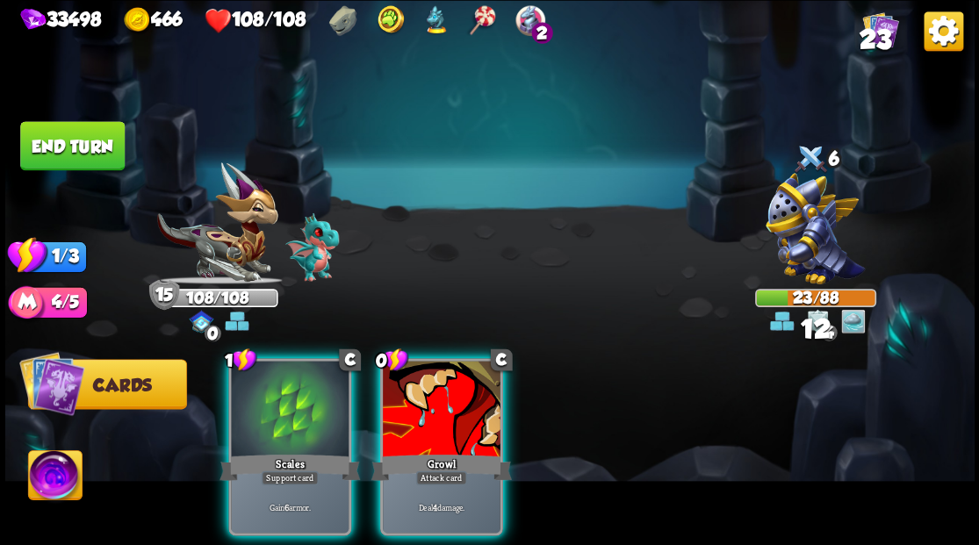
click at [455, 395] on div at bounding box center [442, 410] width 118 height 99
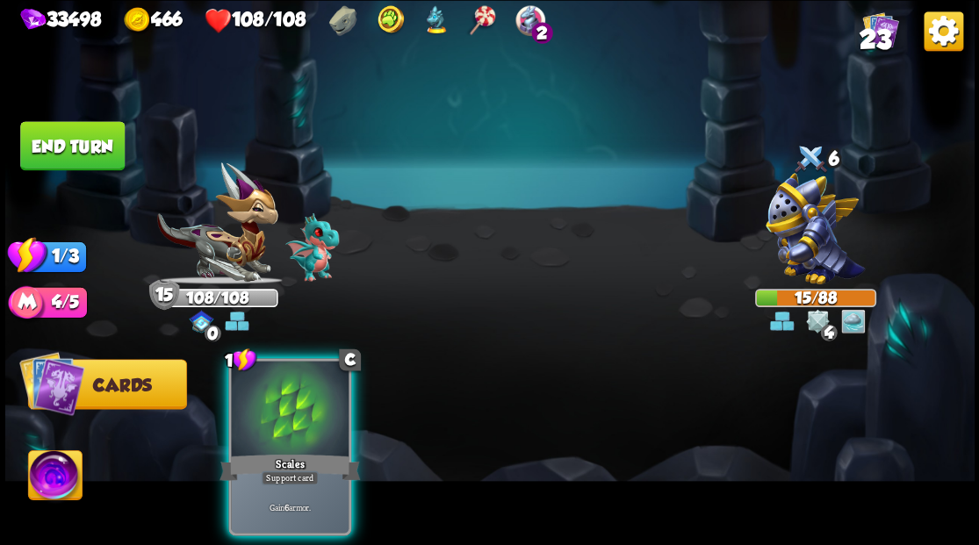
click at [44, 149] on button "End turn" at bounding box center [72, 145] width 104 height 49
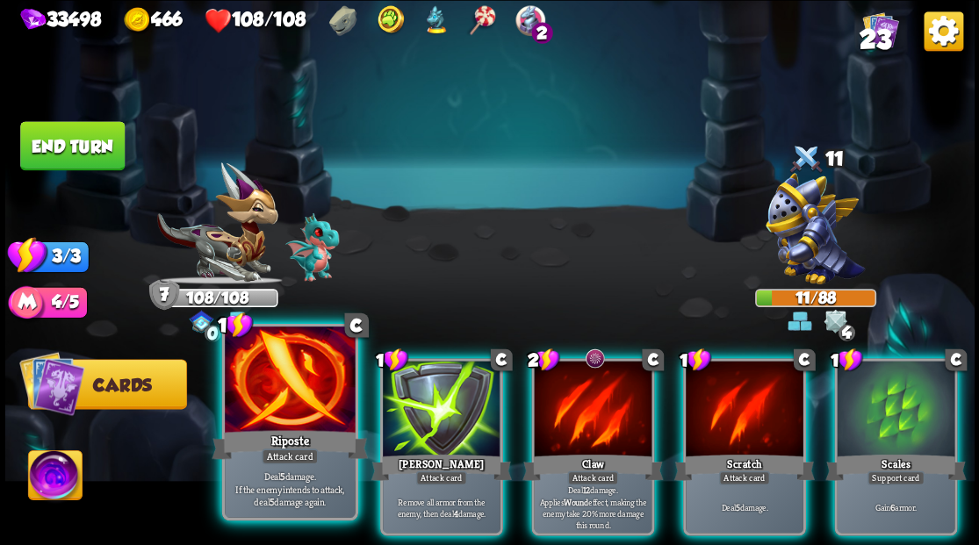
click at [286, 399] on div at bounding box center [290, 381] width 130 height 110
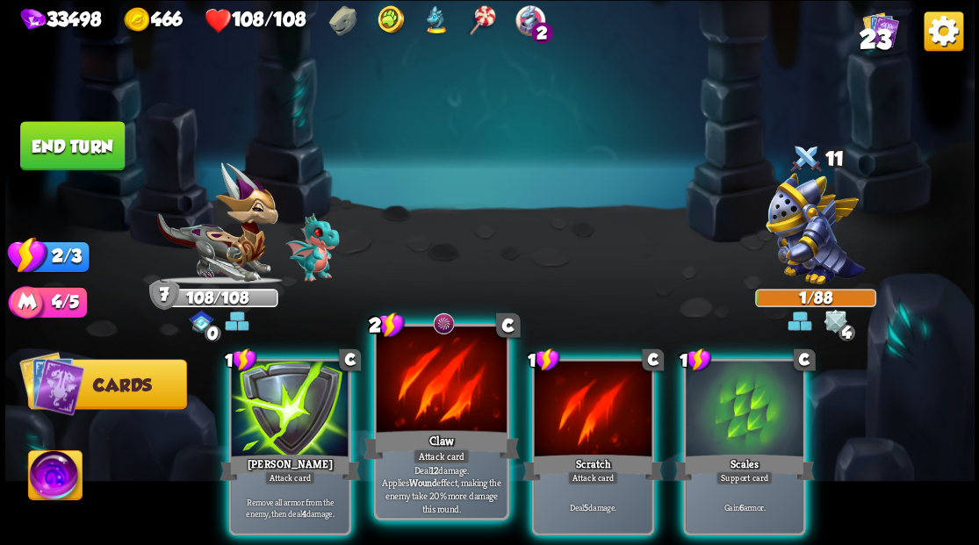
click at [460, 405] on div at bounding box center [441, 381] width 130 height 110
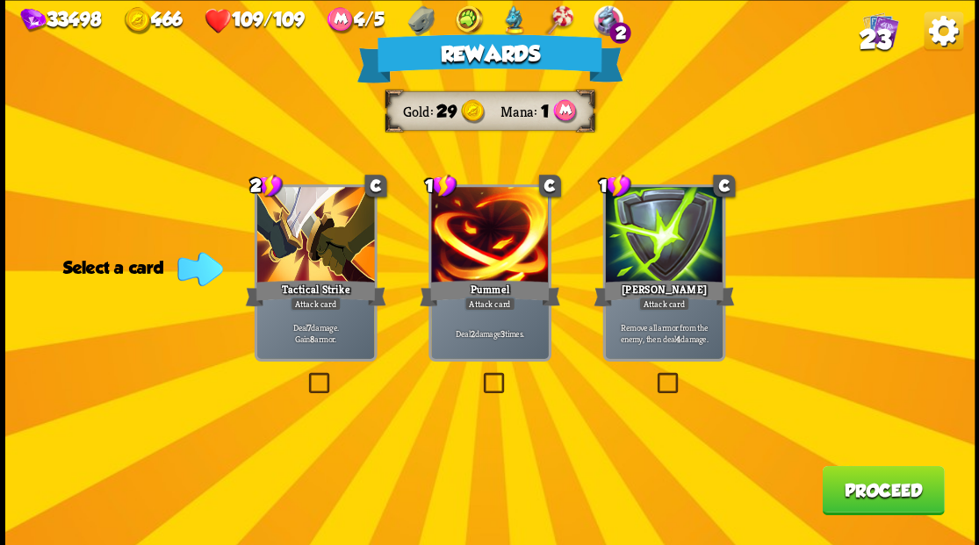
click at [867, 35] on span "23" at bounding box center [874, 40] width 32 height 30
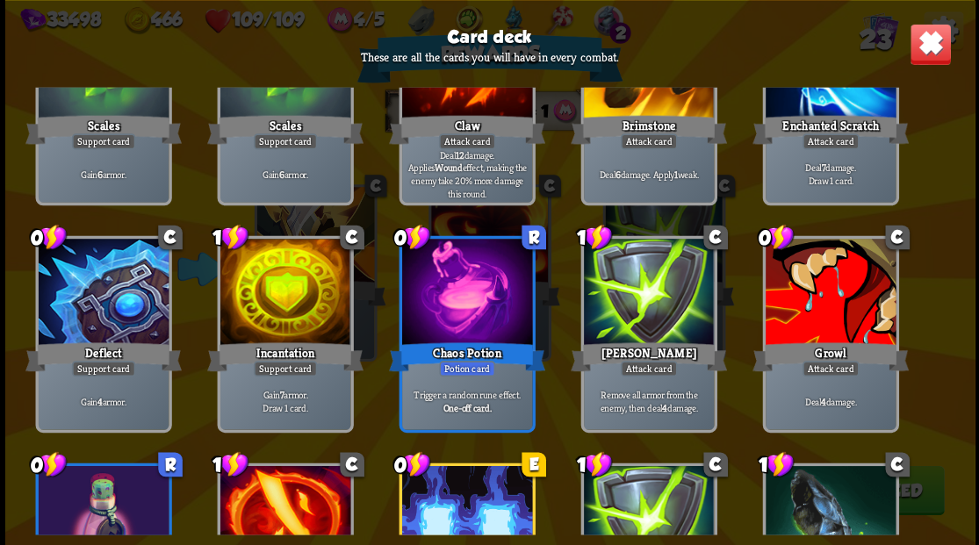
scroll to position [468, 0]
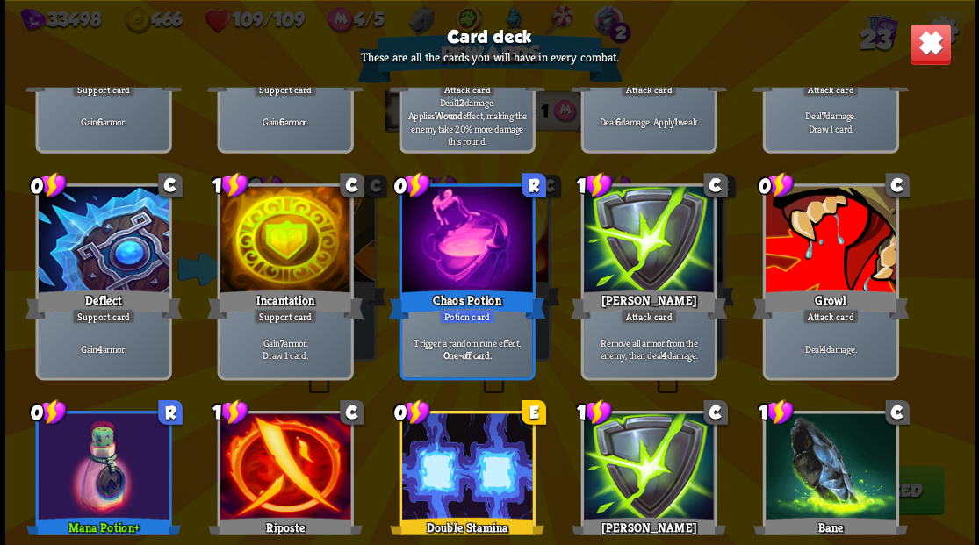
click at [921, 49] on img at bounding box center [929, 44] width 42 height 42
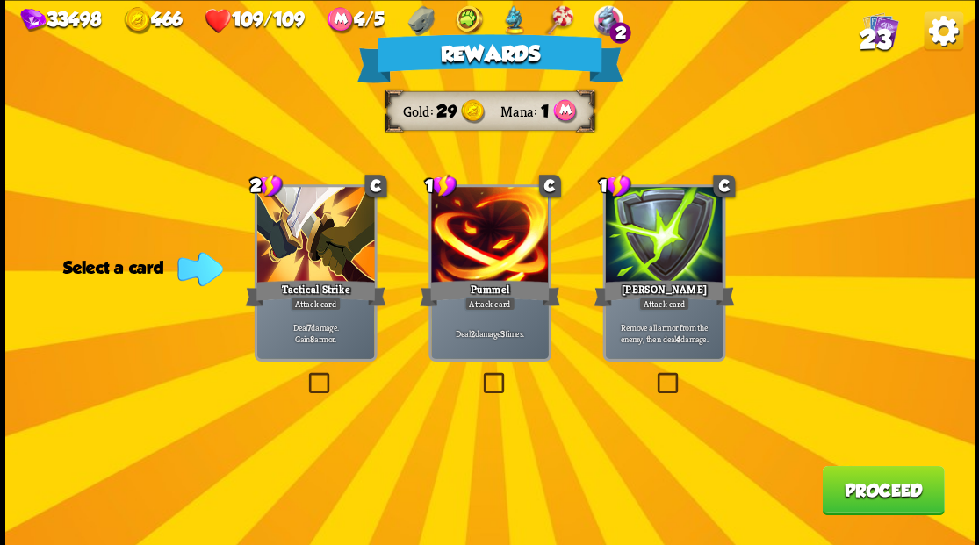
drag, startPoint x: 899, startPoint y: 493, endPoint x: 886, endPoint y: 490, distance: 12.8
click at [886, 490] on button "Proceed" at bounding box center [882, 489] width 122 height 49
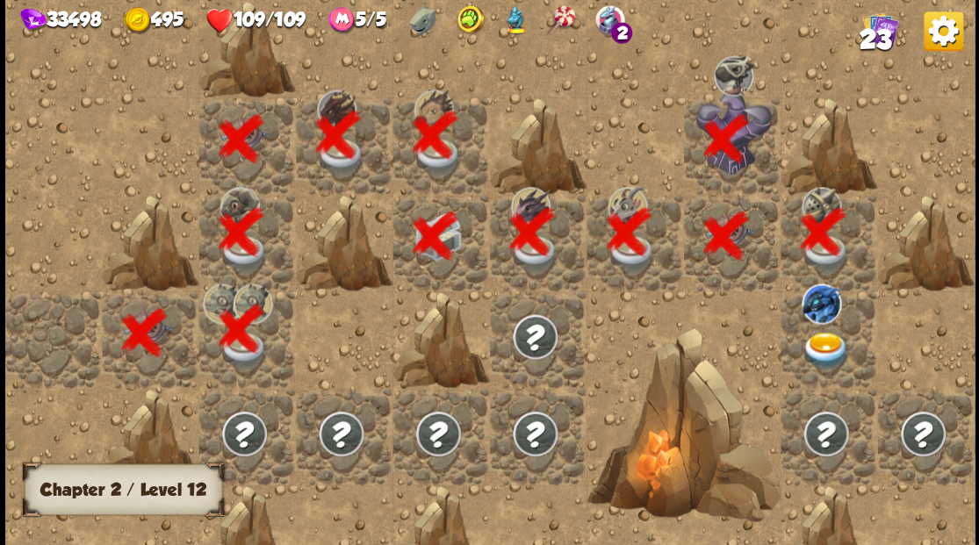
scroll to position [0, 337]
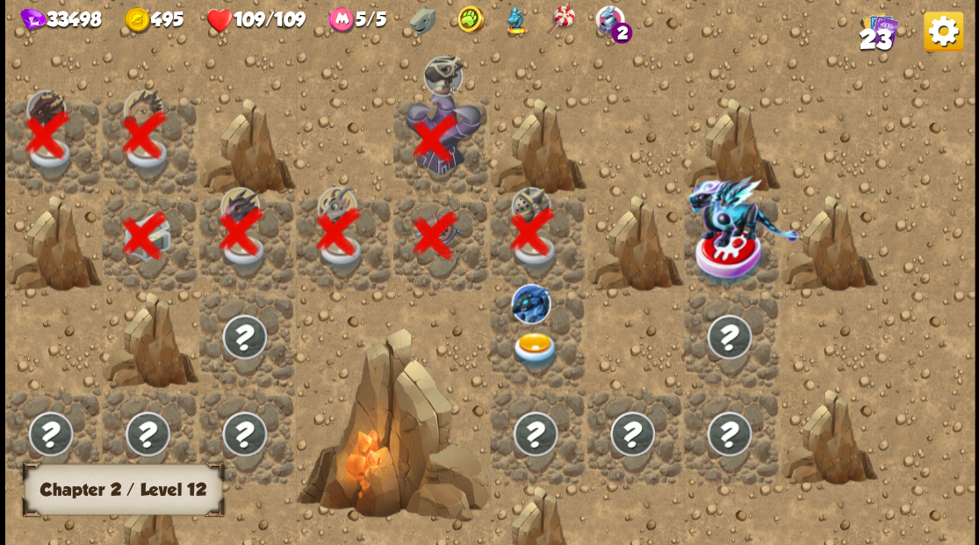
click at [535, 328] on div at bounding box center [538, 338] width 97 height 97
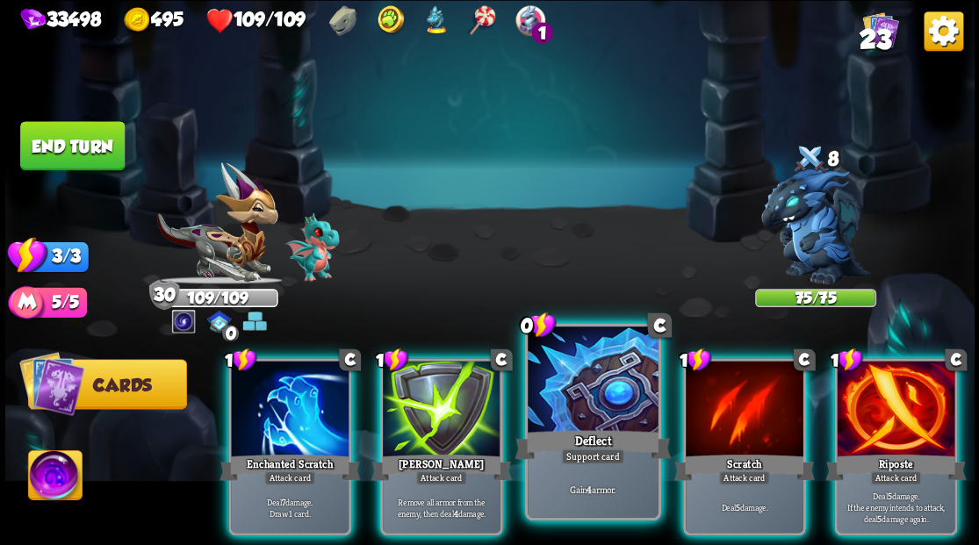
click at [542, 415] on div at bounding box center [592, 381] width 130 height 110
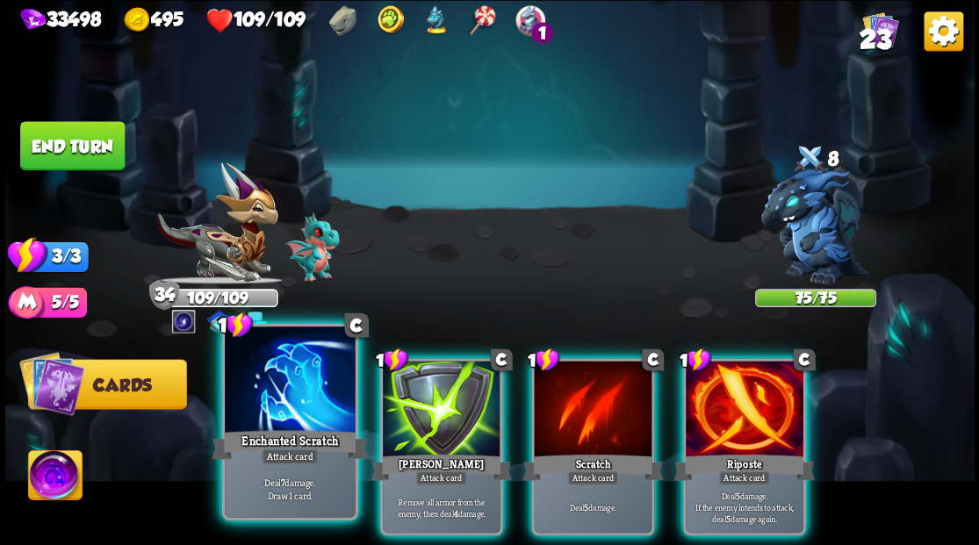
click at [279, 399] on div at bounding box center [290, 381] width 130 height 110
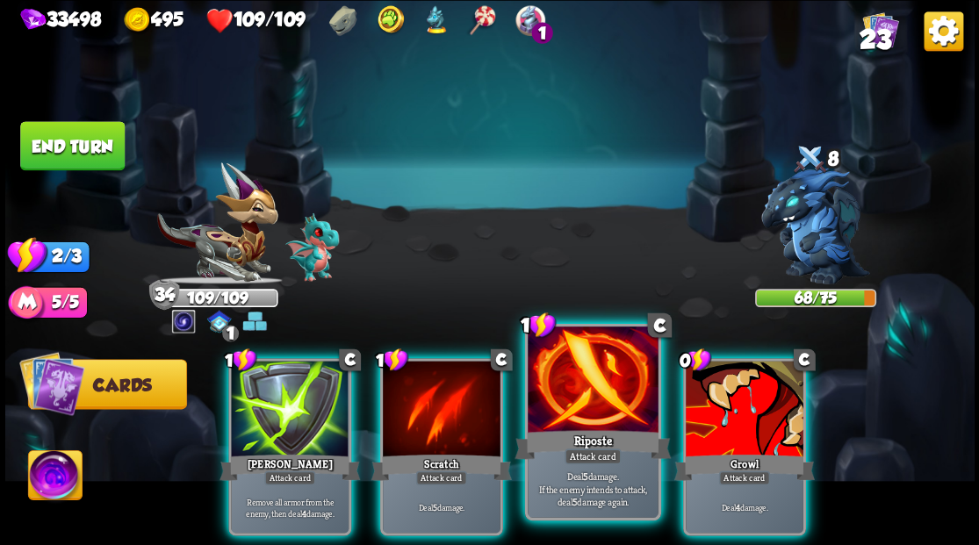
click at [601, 400] on div at bounding box center [592, 381] width 130 height 110
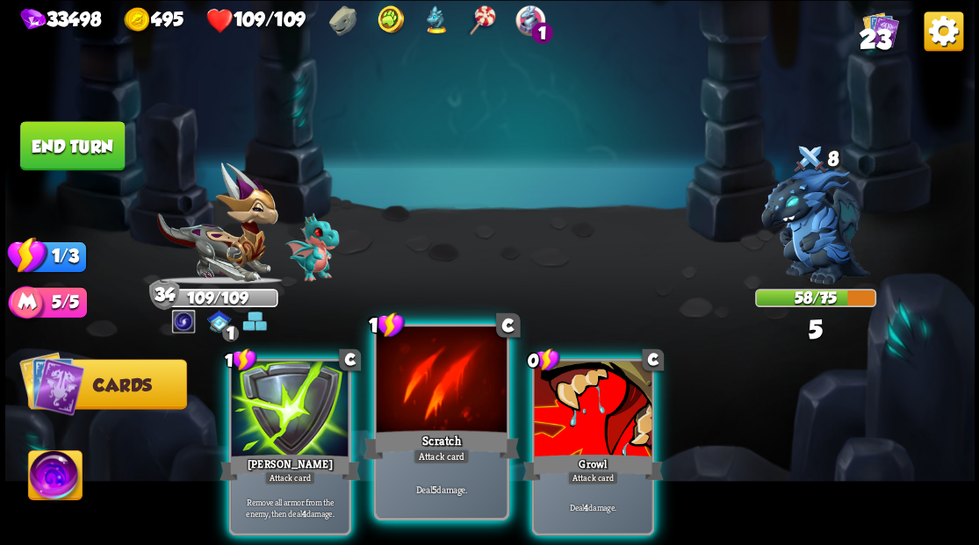
click at [434, 379] on div at bounding box center [441, 381] width 130 height 110
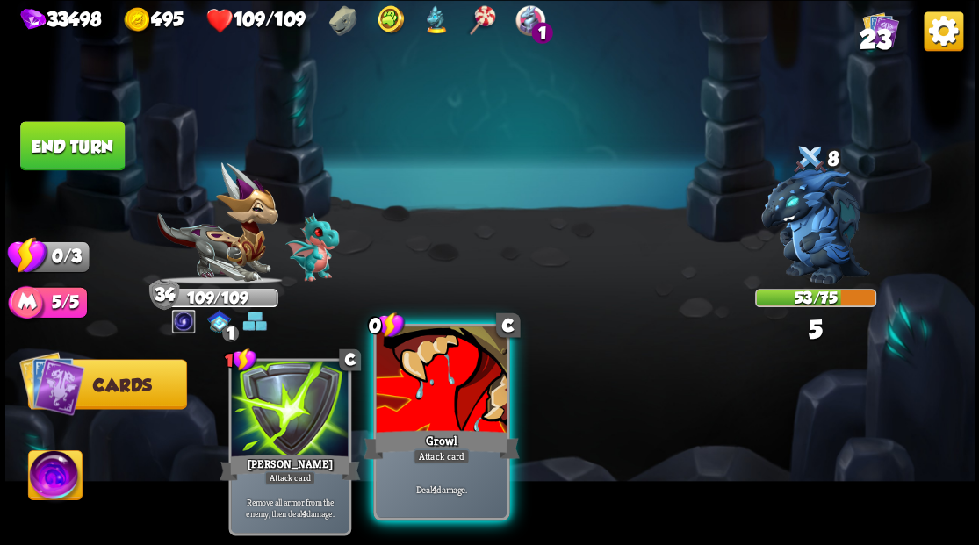
click at [426, 381] on div at bounding box center [441, 381] width 130 height 110
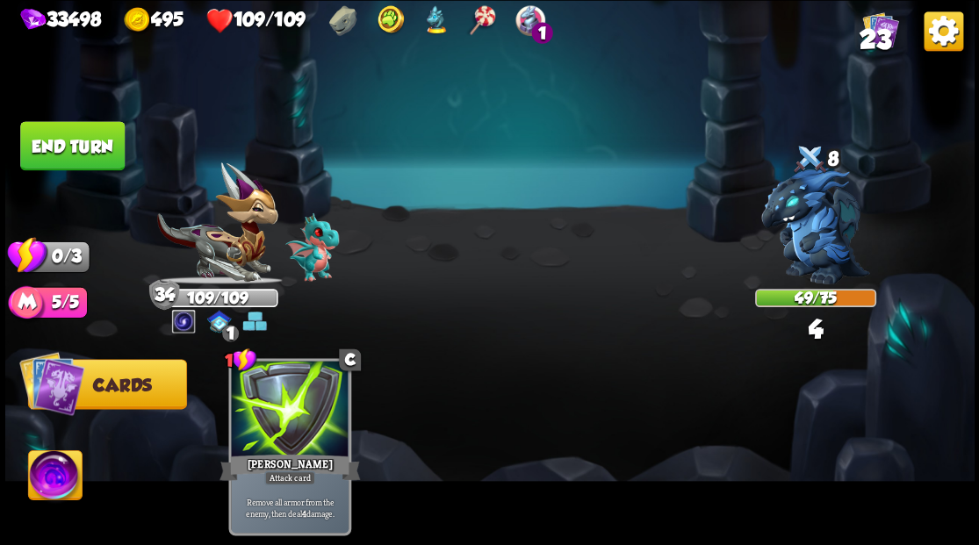
click at [40, 140] on button "End turn" at bounding box center [72, 145] width 104 height 49
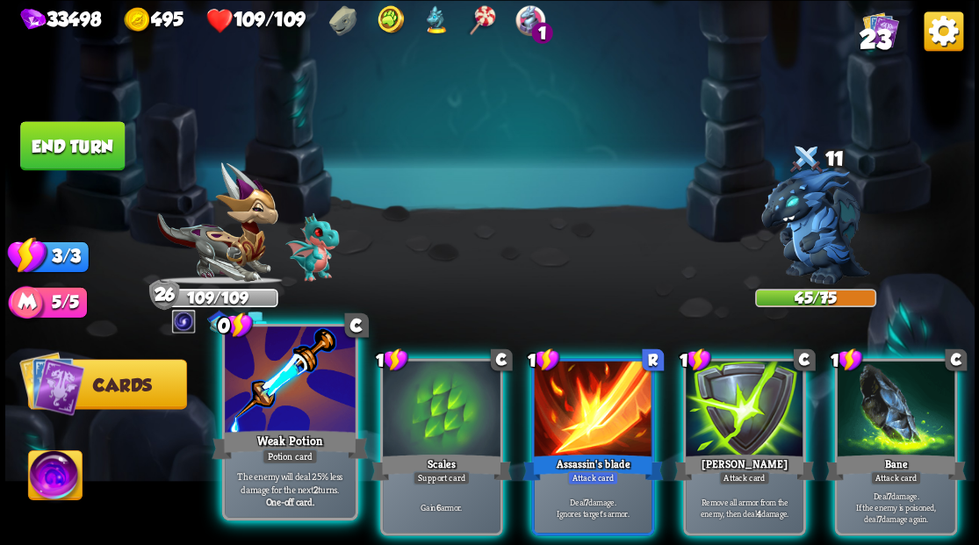
click at [284, 385] on div at bounding box center [290, 381] width 130 height 110
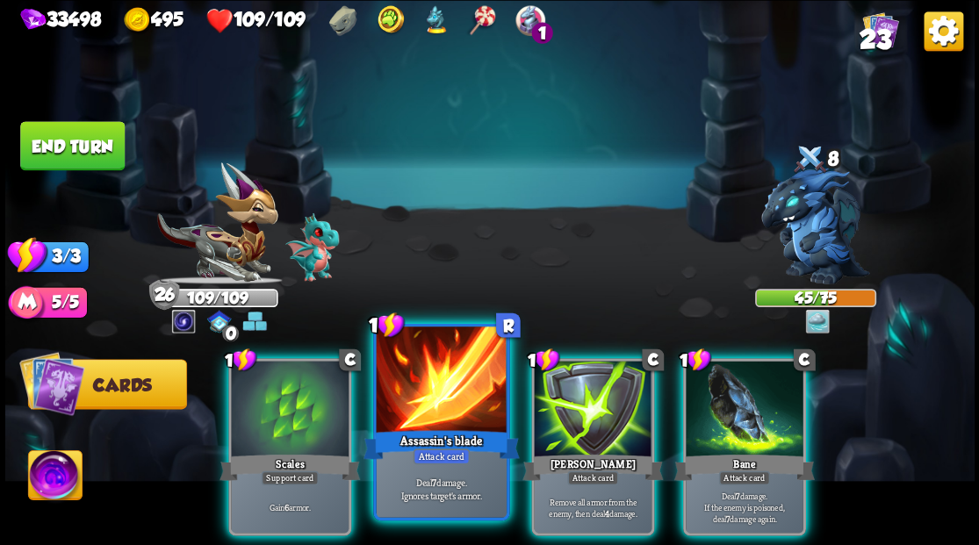
click at [463, 384] on div at bounding box center [441, 381] width 130 height 110
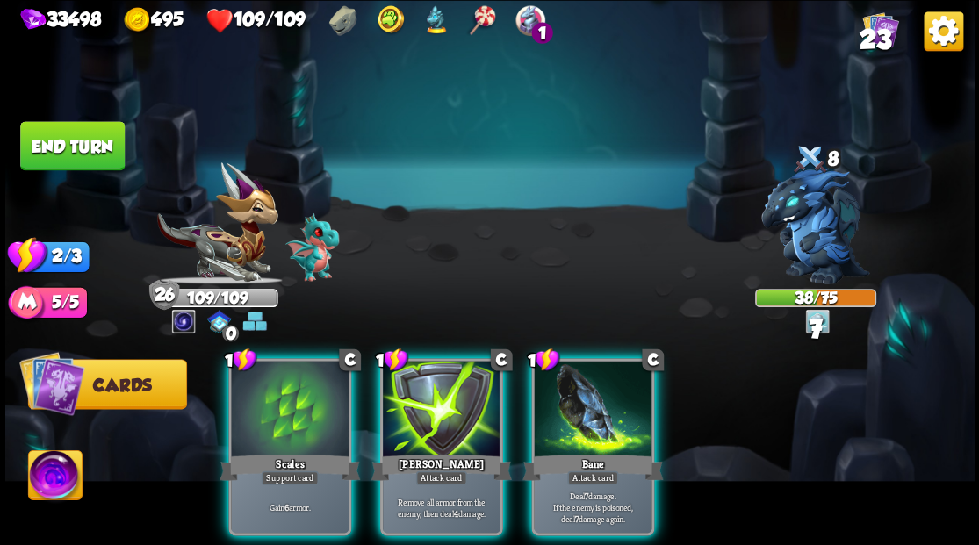
drag, startPoint x: 599, startPoint y: 440, endPoint x: 597, endPoint y: 423, distance: 16.8
click at [600, 451] on div "Bane" at bounding box center [592, 467] width 140 height 32
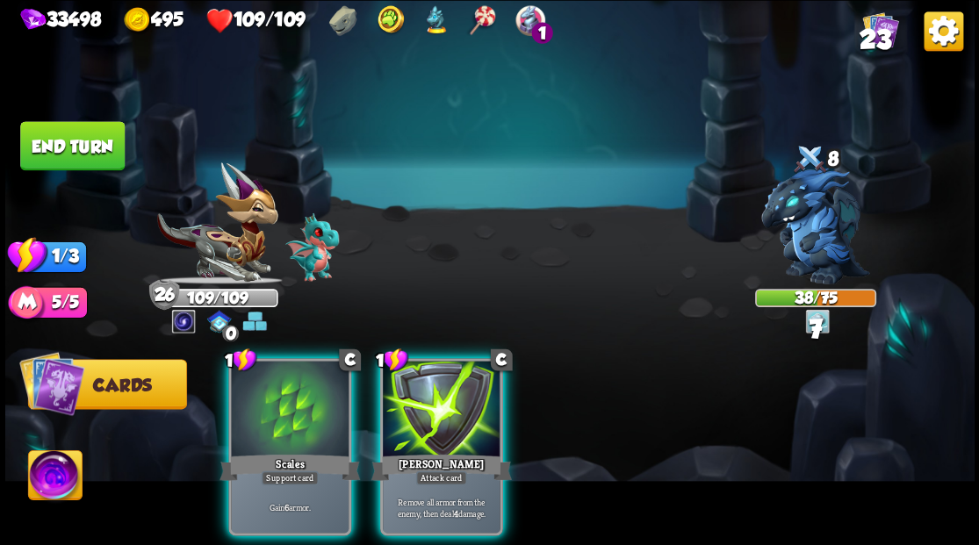
drag, startPoint x: 439, startPoint y: 404, endPoint x: 419, endPoint y: 374, distance: 35.5
click at [424, 379] on div at bounding box center [442, 410] width 118 height 99
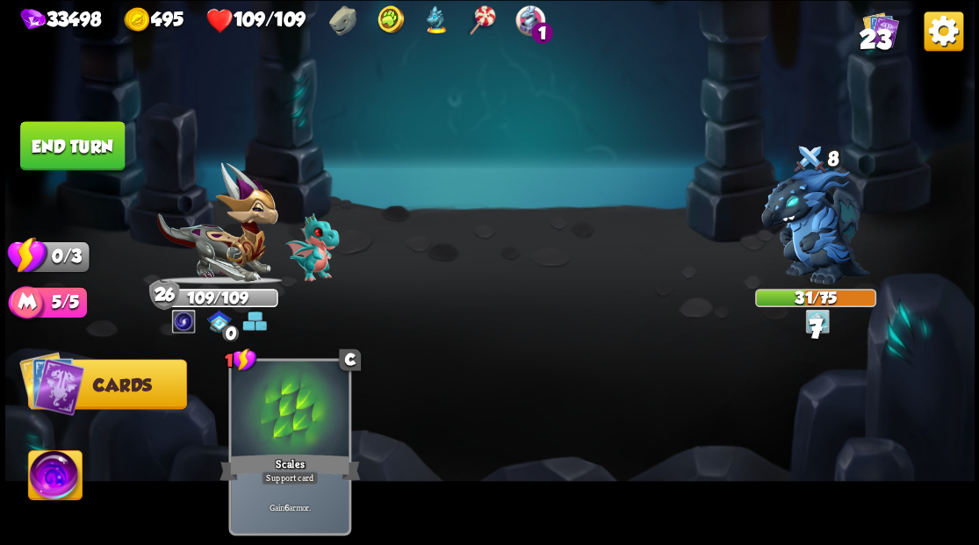
click at [42, 146] on button "End turn" at bounding box center [72, 145] width 104 height 49
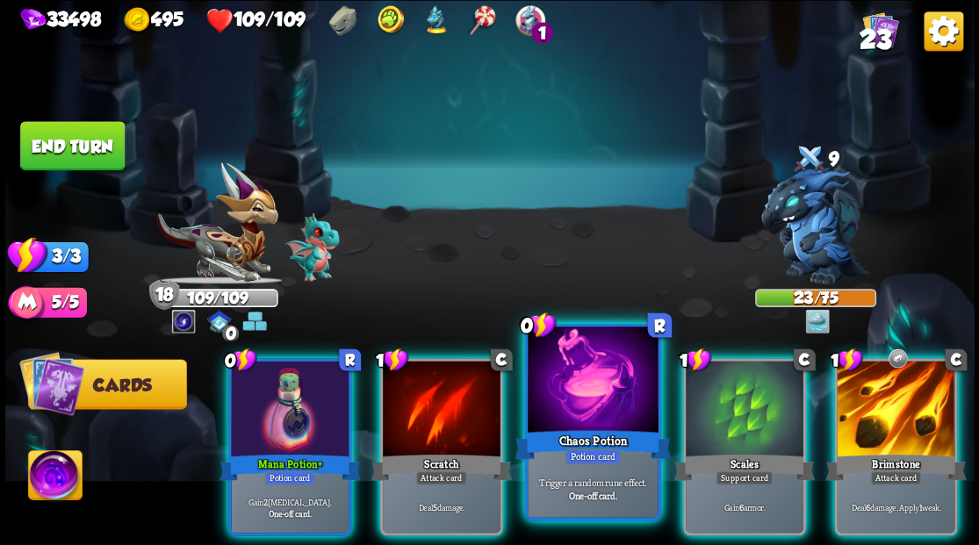
click at [578, 391] on div at bounding box center [592, 381] width 130 height 110
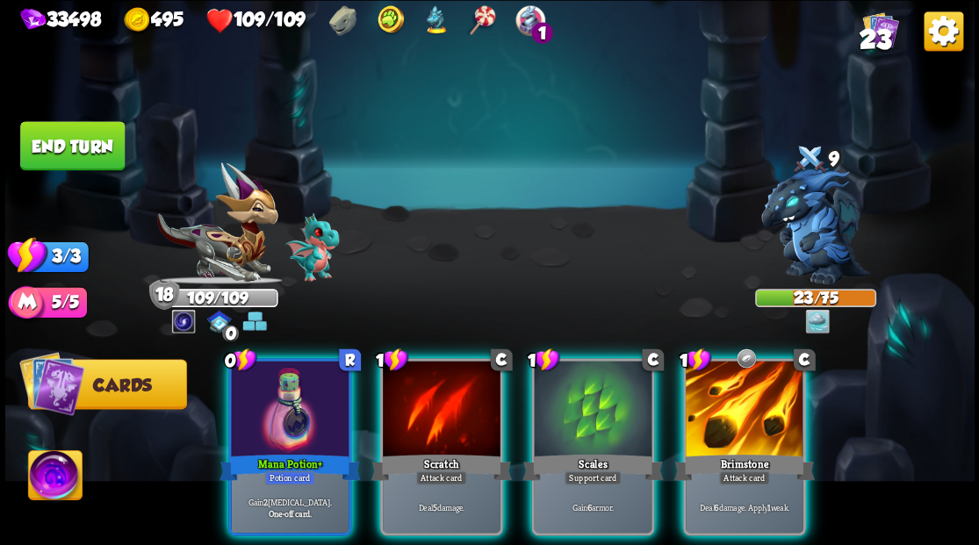
drag, startPoint x: 738, startPoint y: 414, endPoint x: 718, endPoint y: 342, distance: 74.7
click at [737, 407] on div at bounding box center [744, 410] width 118 height 99
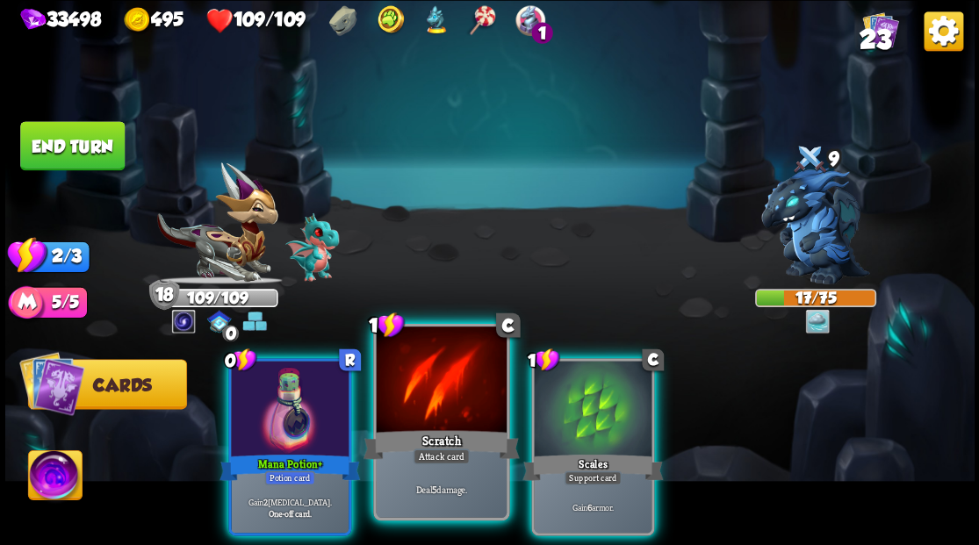
click at [416, 409] on div at bounding box center [441, 381] width 130 height 110
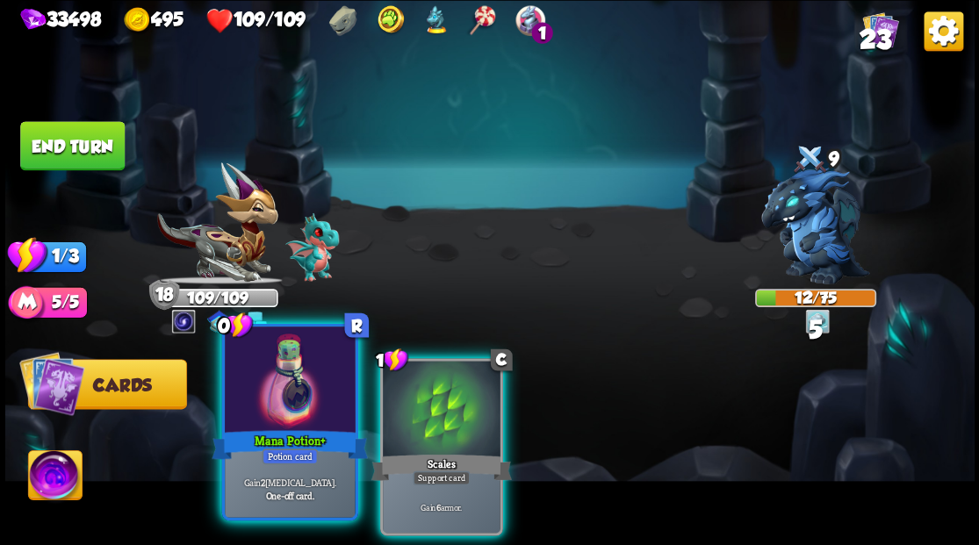
click at [270, 426] on div at bounding box center [290, 381] width 130 height 110
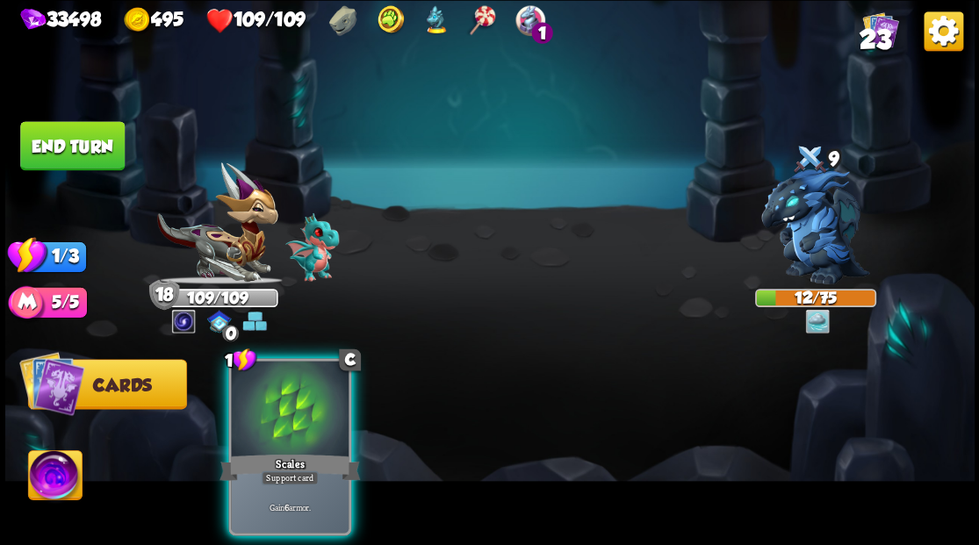
click at [283, 451] on div "Scales" at bounding box center [289, 467] width 140 height 32
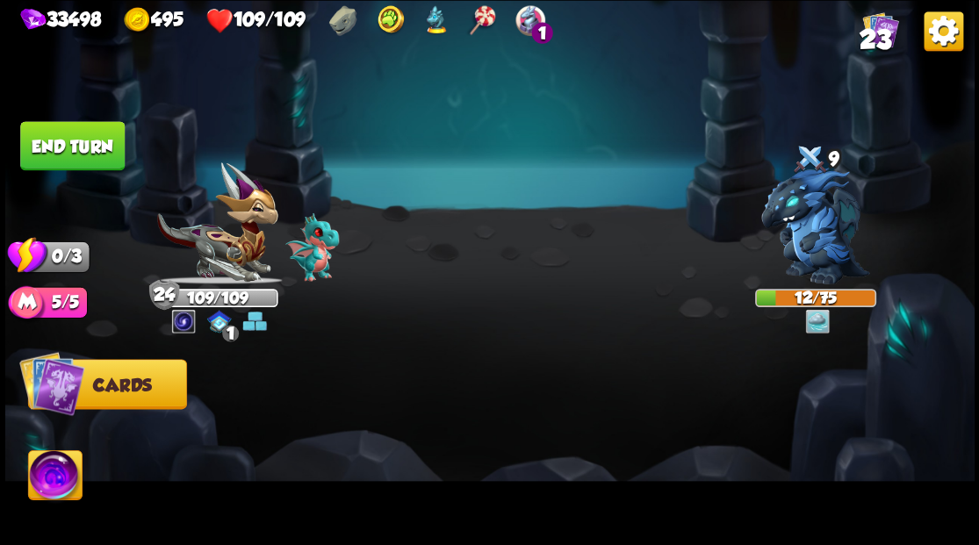
click at [98, 144] on button "End turn" at bounding box center [72, 145] width 104 height 49
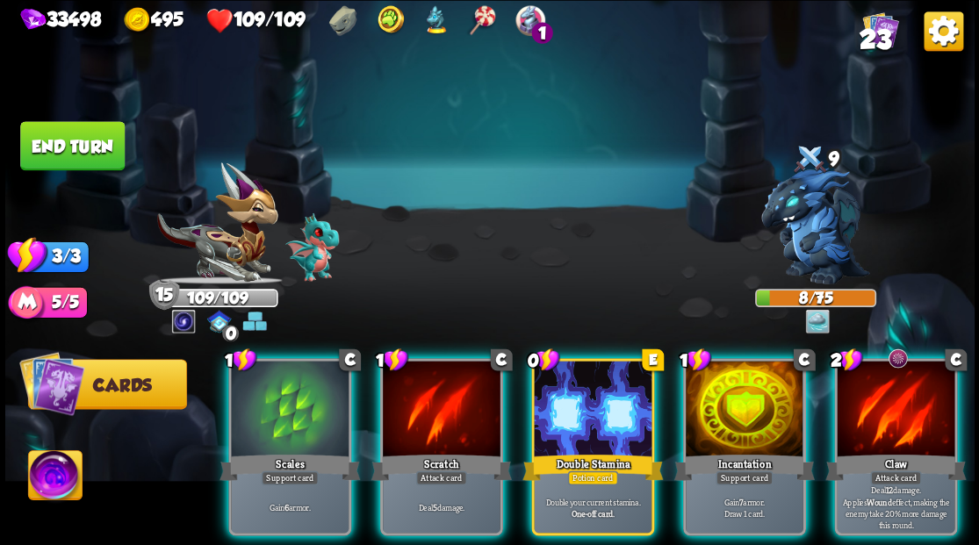
drag, startPoint x: 584, startPoint y: 400, endPoint x: 570, endPoint y: 317, distance: 84.5
click at [584, 397] on div at bounding box center [593, 410] width 118 height 99
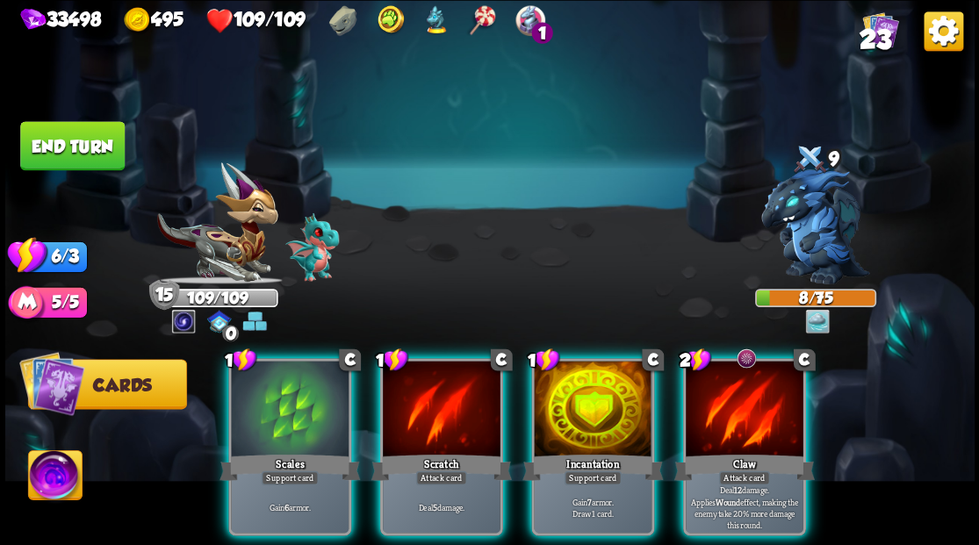
drag, startPoint x: 725, startPoint y: 419, endPoint x: 676, endPoint y: 333, distance: 99.1
click at [725, 419] on div at bounding box center [744, 410] width 118 height 99
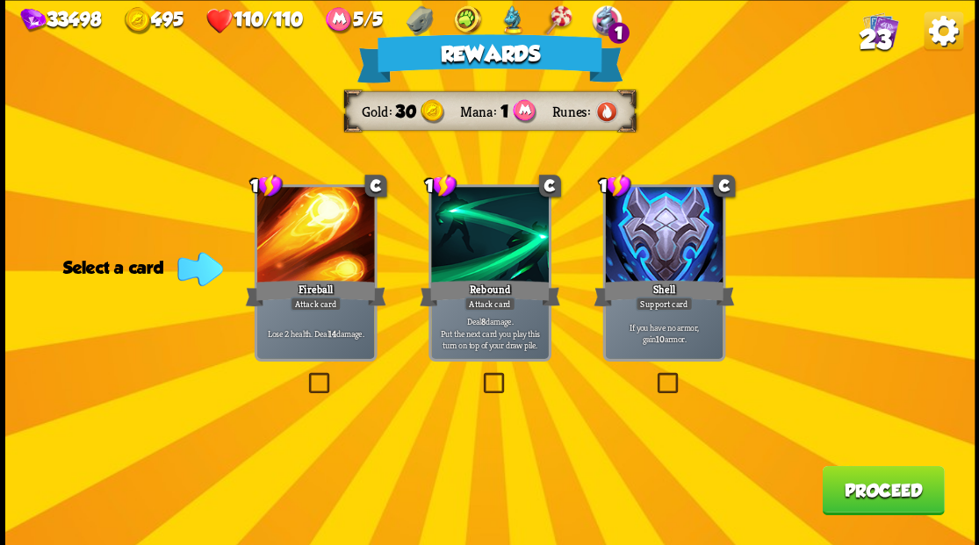
click at [872, 491] on button "Proceed" at bounding box center [882, 489] width 122 height 49
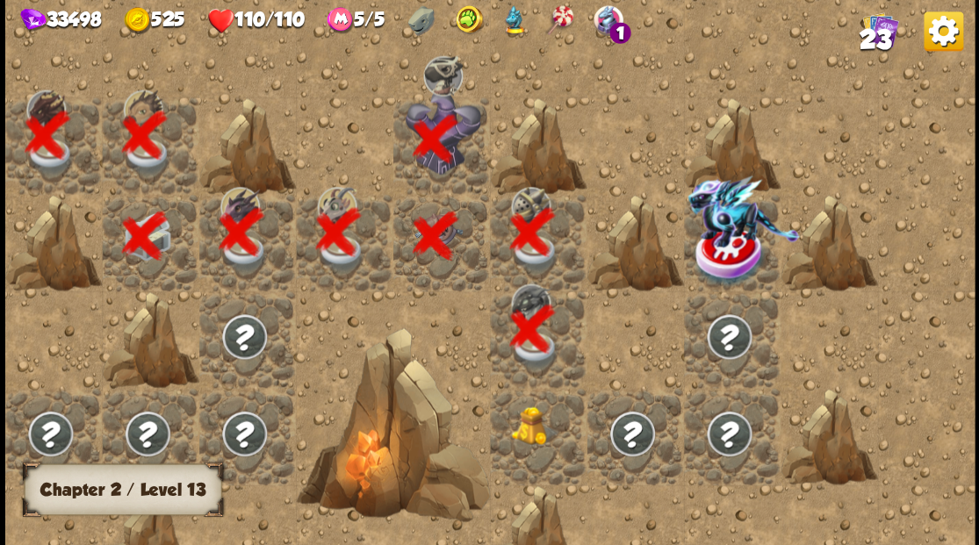
click at [527, 442] on div at bounding box center [538, 436] width 97 height 97
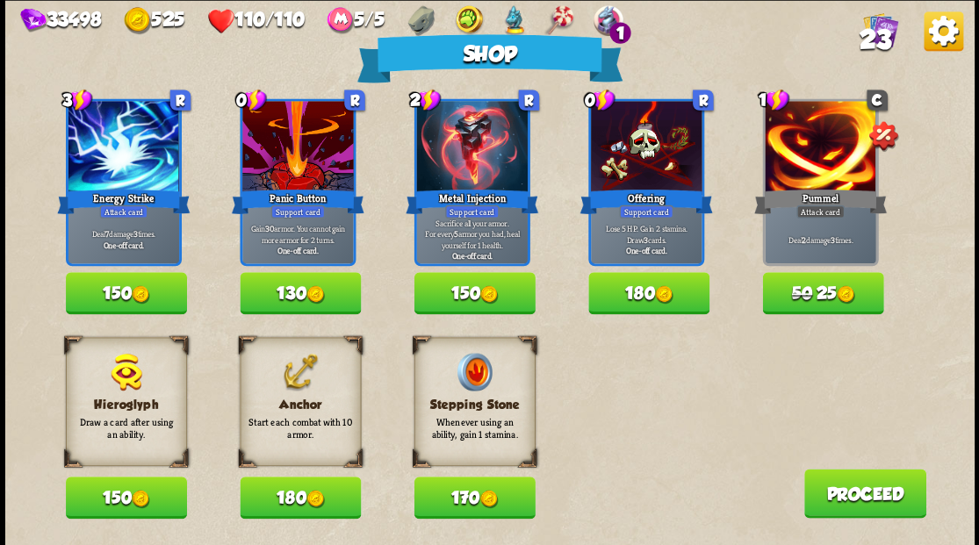
click at [298, 489] on button "180" at bounding box center [300, 498] width 121 height 42
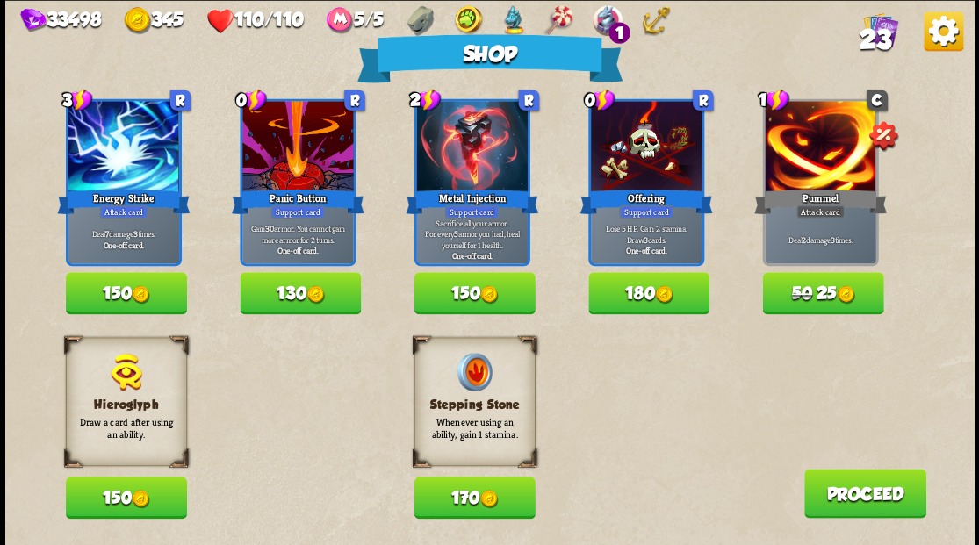
click at [848, 483] on button "Proceed" at bounding box center [864, 493] width 122 height 49
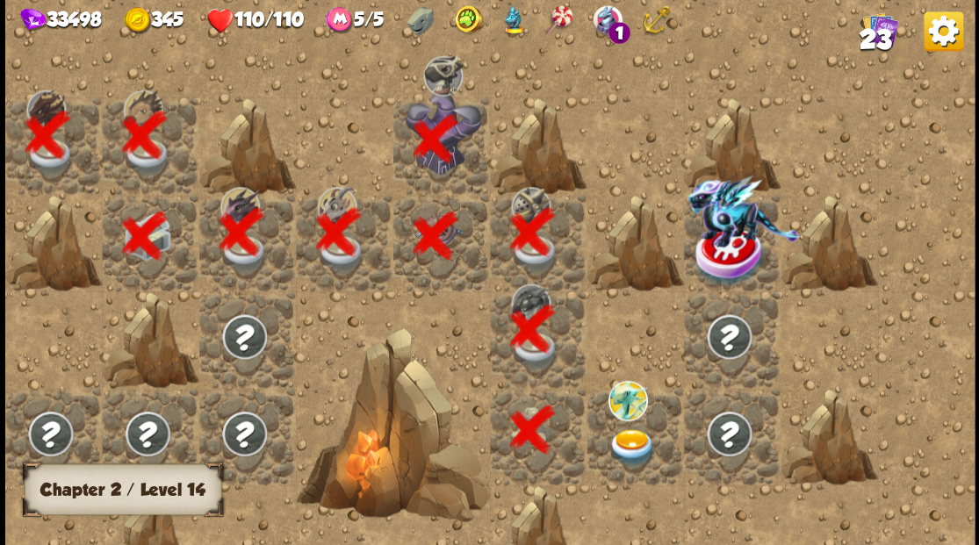
click at [623, 444] on img at bounding box center [631, 447] width 48 height 38
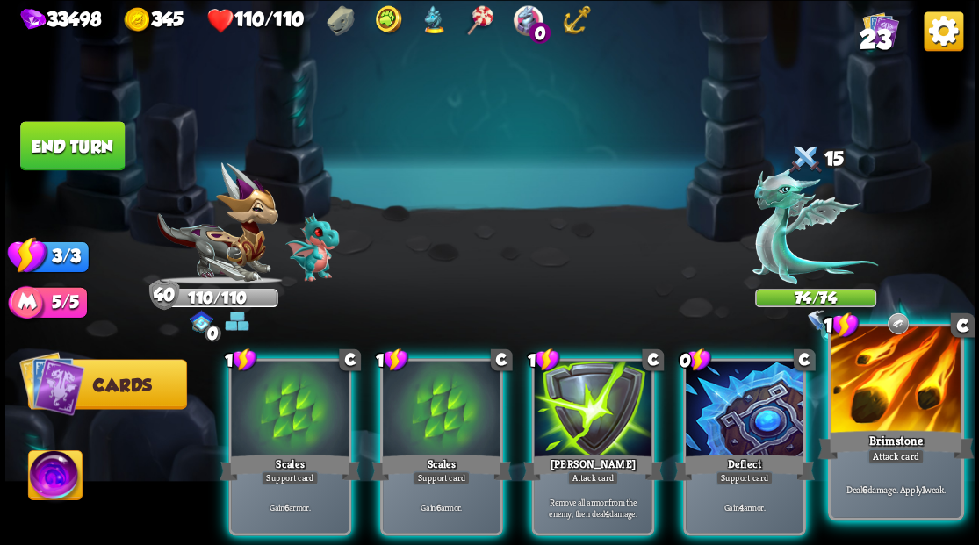
click at [893, 403] on div at bounding box center [895, 381] width 130 height 110
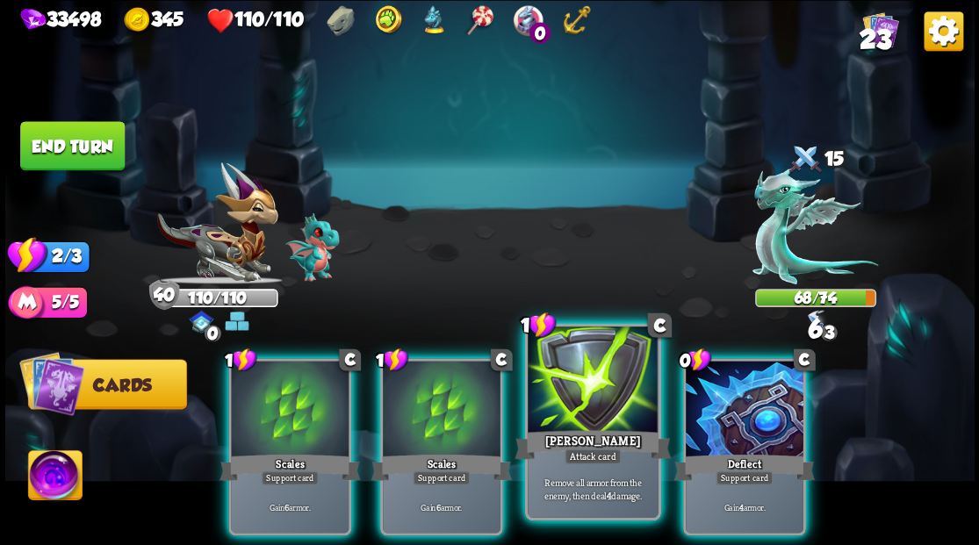
click at [597, 400] on div at bounding box center [592, 381] width 130 height 110
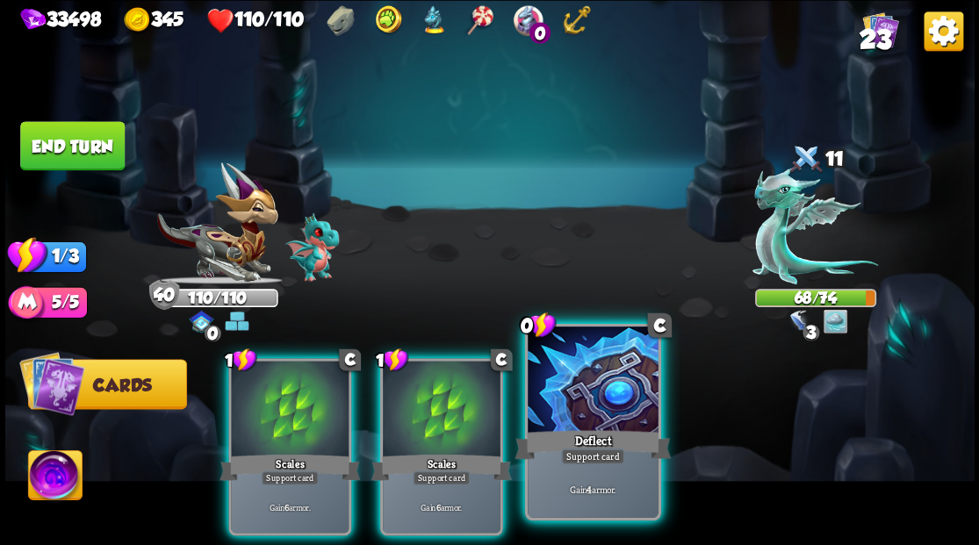
click at [593, 391] on div at bounding box center [592, 381] width 130 height 110
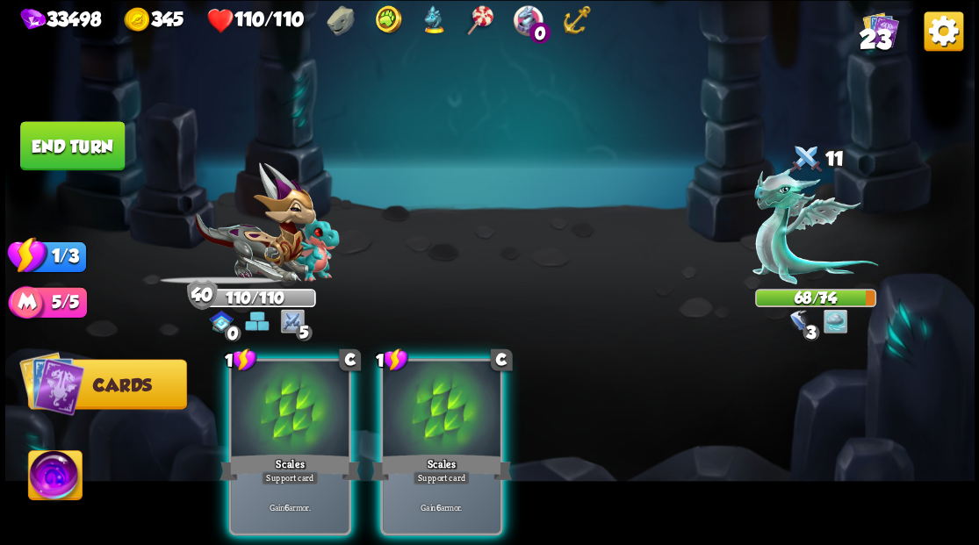
drag, startPoint x: 468, startPoint y: 400, endPoint x: 376, endPoint y: 400, distance: 91.3
click at [455, 400] on div at bounding box center [442, 410] width 118 height 99
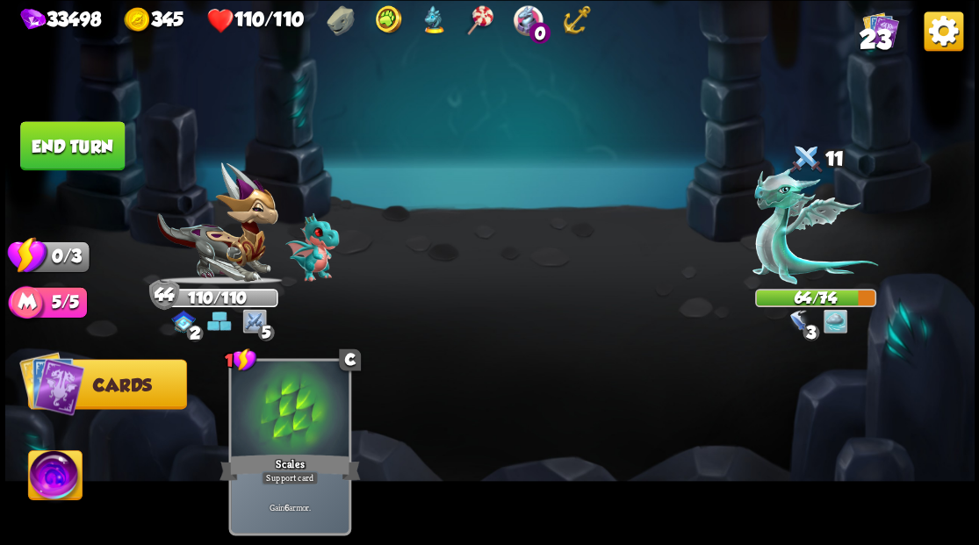
click at [90, 146] on button "End turn" at bounding box center [72, 145] width 104 height 49
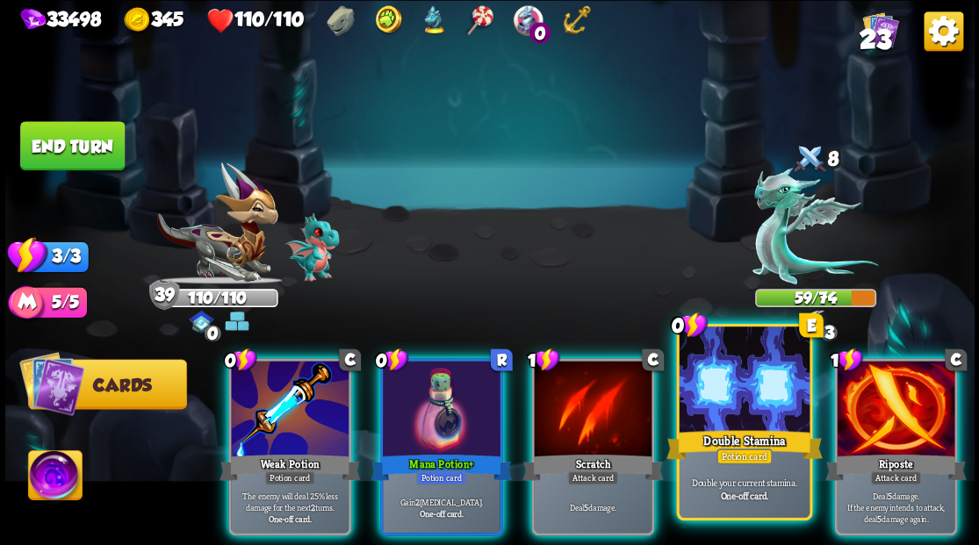
click at [734, 404] on div at bounding box center [743, 381] width 130 height 110
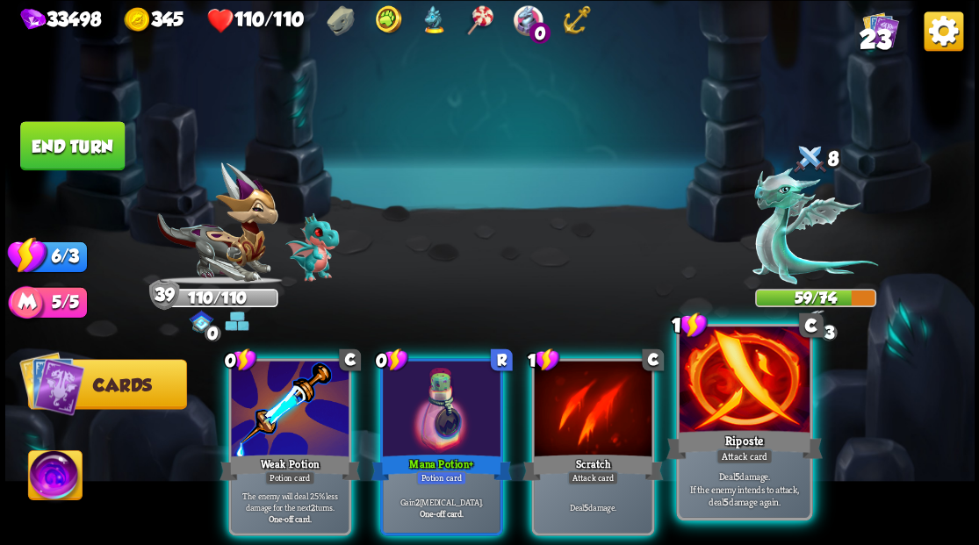
click at [732, 393] on div at bounding box center [743, 381] width 130 height 110
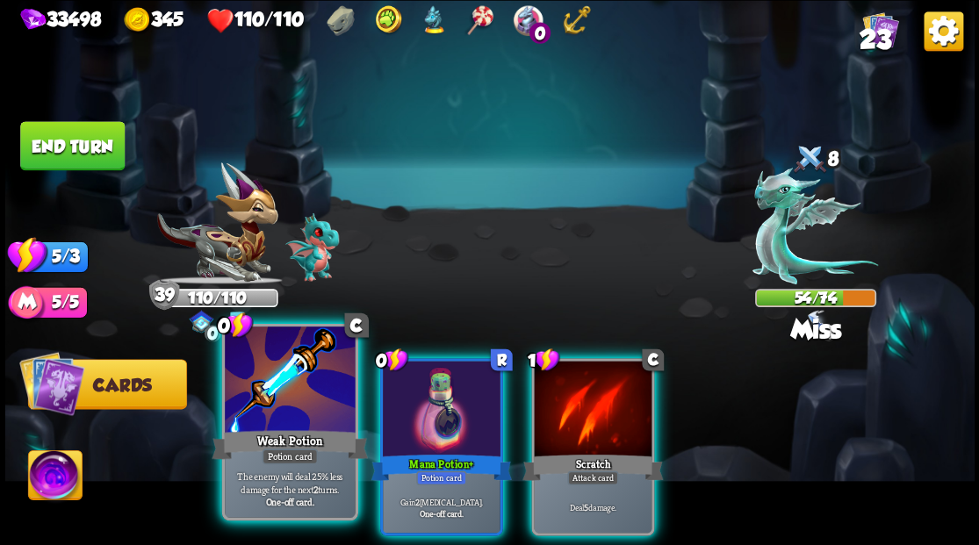
click at [284, 412] on div at bounding box center [290, 381] width 130 height 110
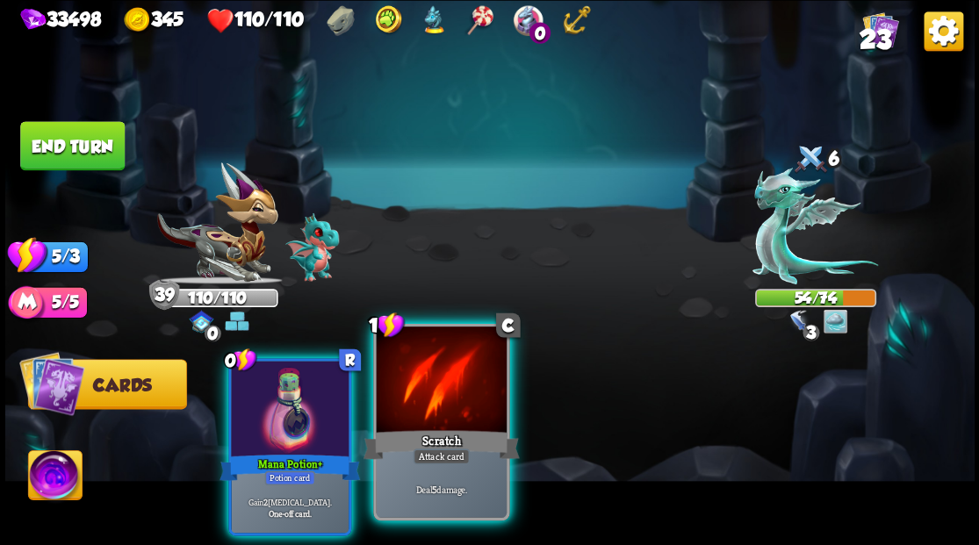
click at [429, 397] on div at bounding box center [441, 381] width 130 height 110
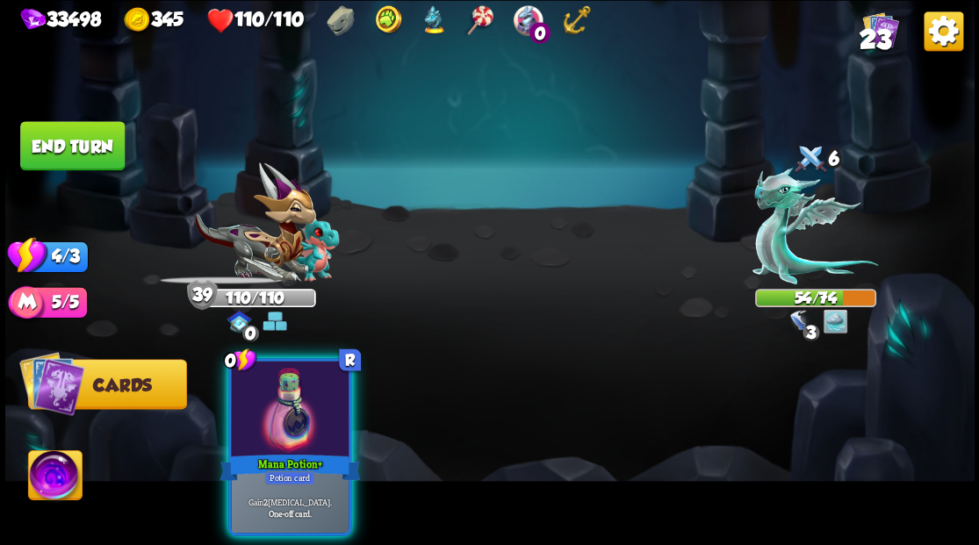
click at [281, 400] on div at bounding box center [290, 410] width 118 height 99
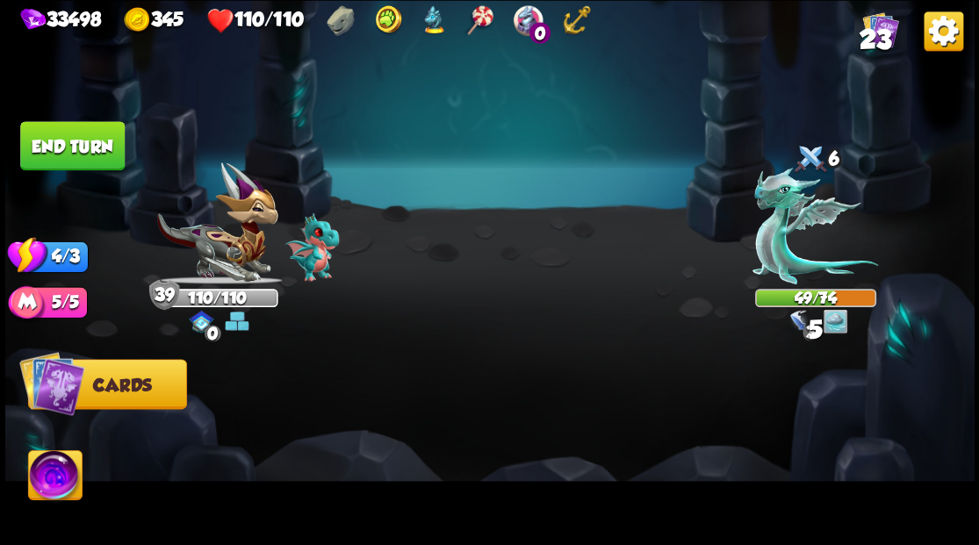
drag, startPoint x: 53, startPoint y: 135, endPoint x: 352, endPoint y: 198, distance: 305.9
click at [54, 136] on button "End turn" at bounding box center [72, 145] width 104 height 49
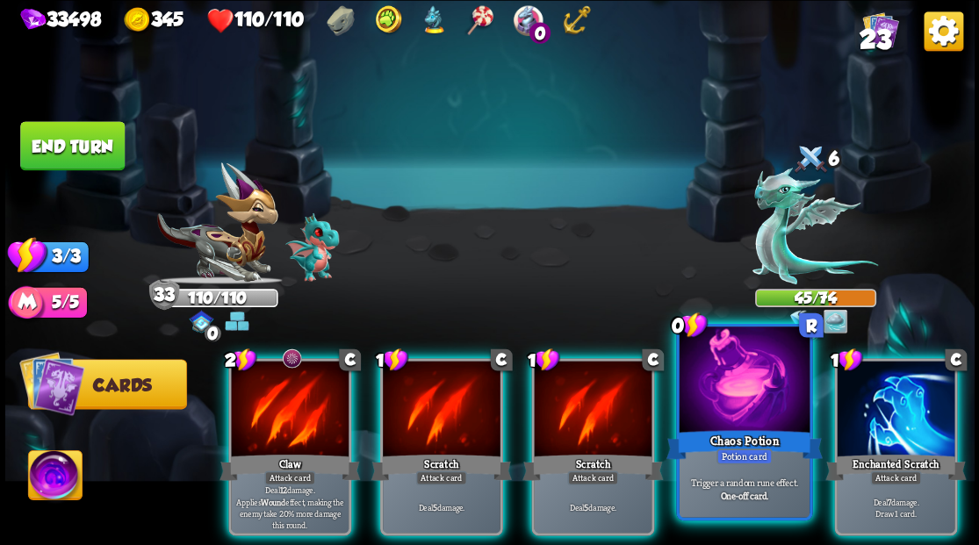
click at [766, 414] on div at bounding box center [743, 381] width 130 height 110
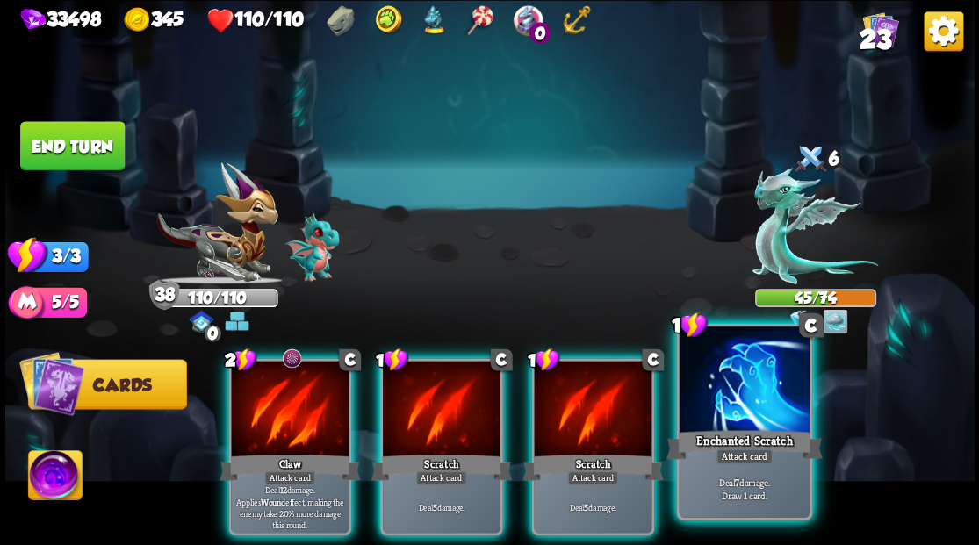
click at [744, 398] on div at bounding box center [743, 381] width 130 height 110
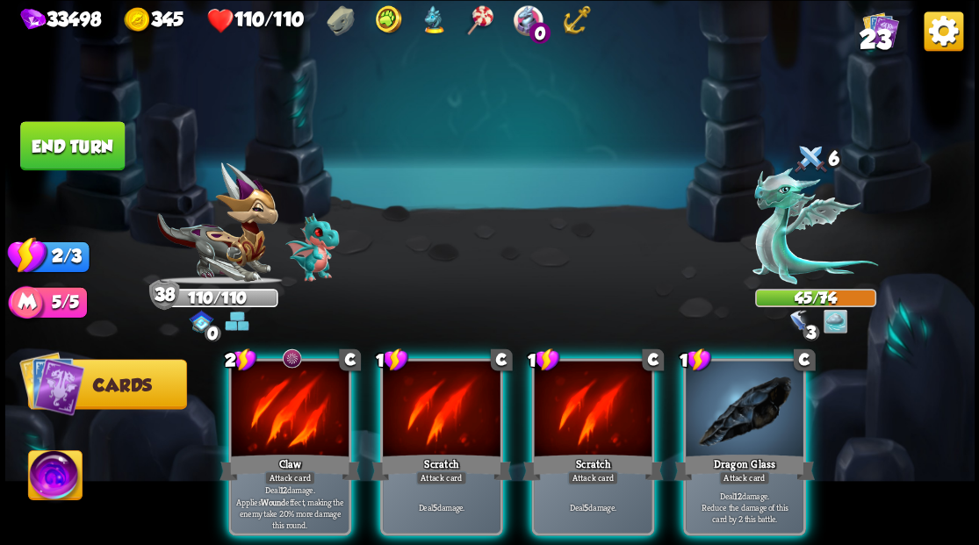
click at [734, 404] on div at bounding box center [744, 410] width 118 height 99
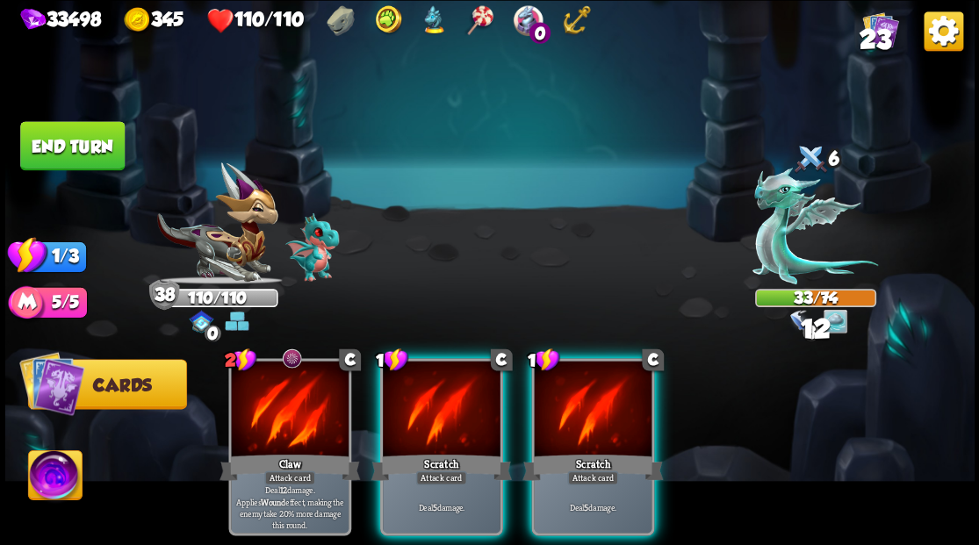
click at [593, 393] on div at bounding box center [593, 410] width 118 height 99
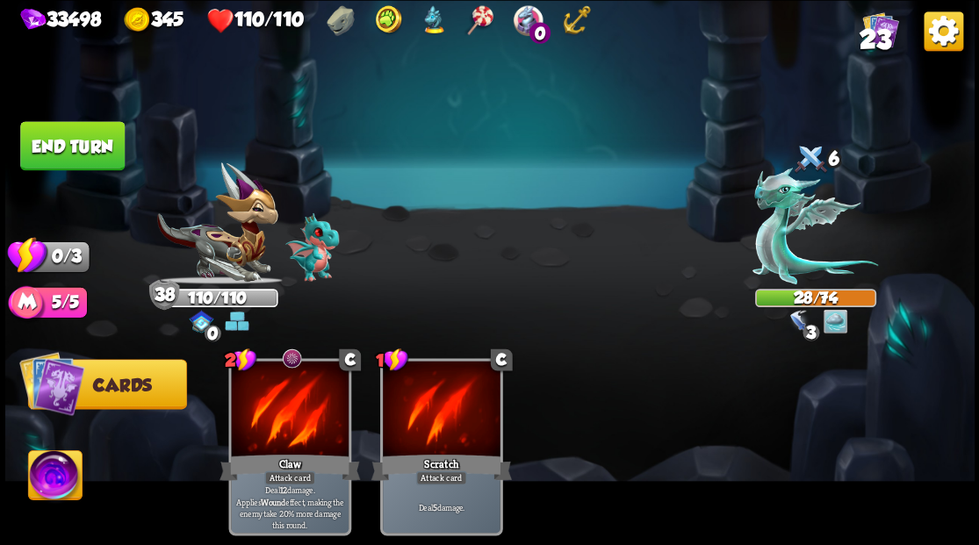
drag, startPoint x: 87, startPoint y: 132, endPoint x: 507, endPoint y: 267, distance: 441.6
click at [91, 133] on button "End turn" at bounding box center [72, 145] width 104 height 49
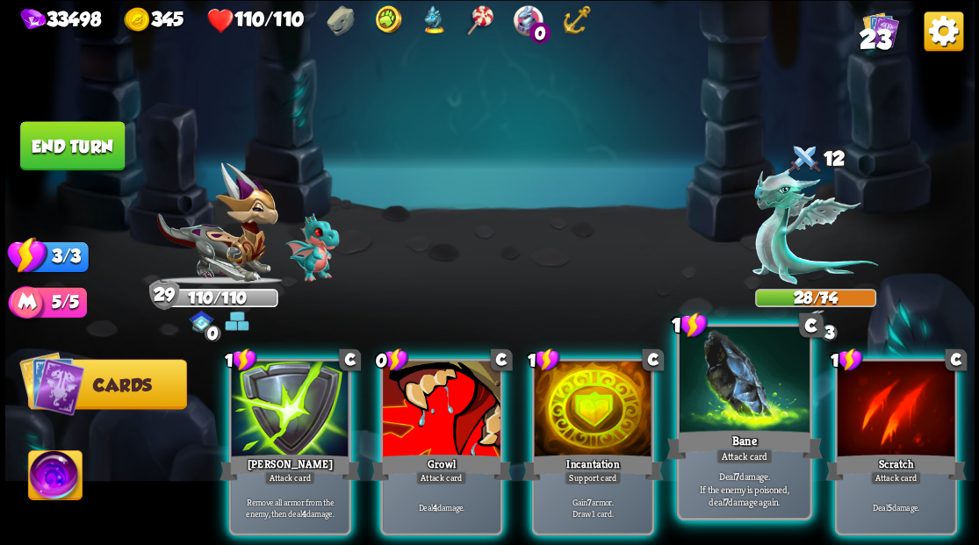
click at [725, 382] on div at bounding box center [743, 381] width 130 height 110
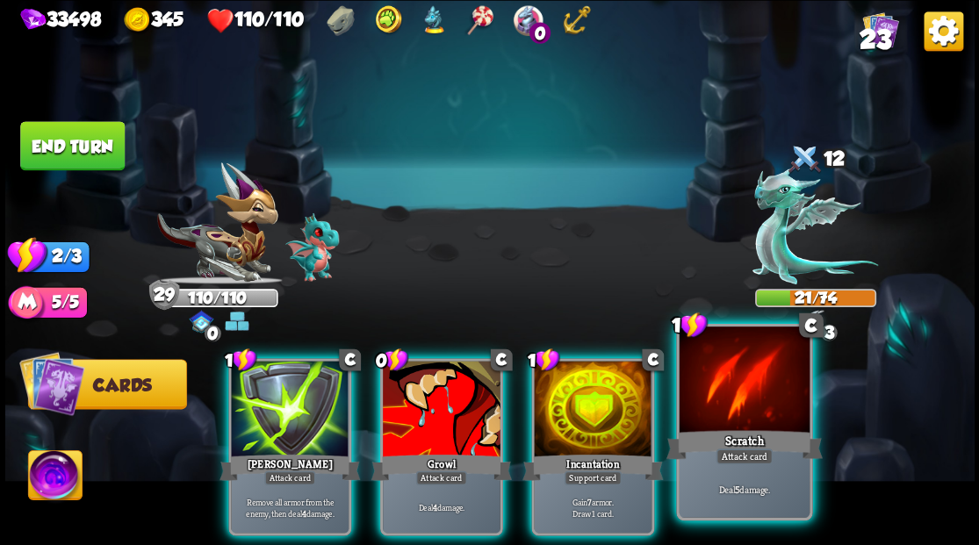
click at [725, 397] on div at bounding box center [743, 381] width 130 height 110
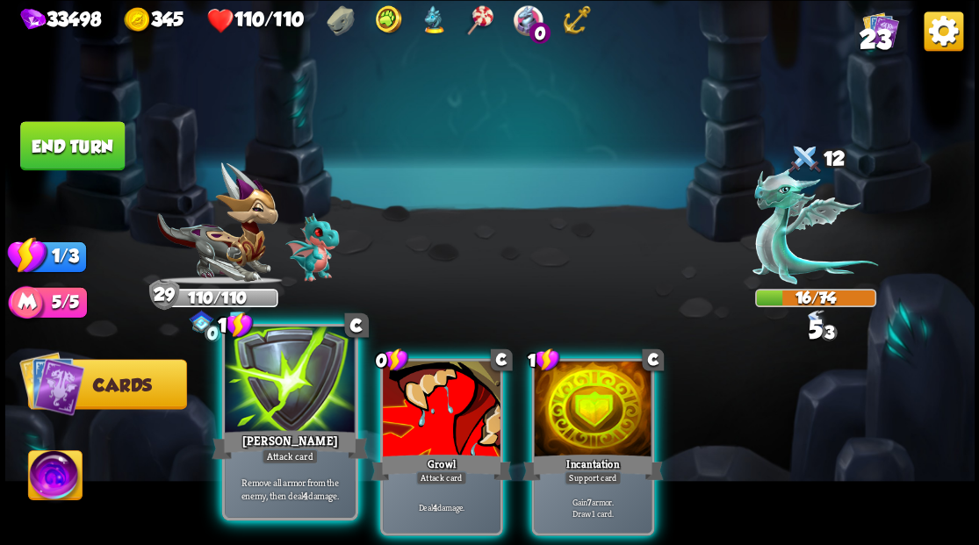
click at [251, 427] on div "[PERSON_NAME]" at bounding box center [290, 444] width 156 height 35
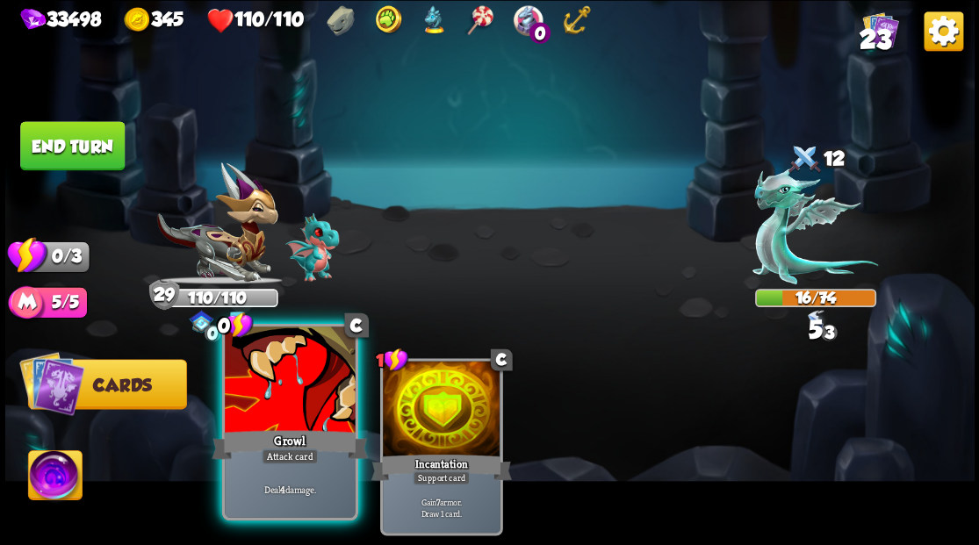
click at [262, 425] on div at bounding box center [290, 381] width 130 height 110
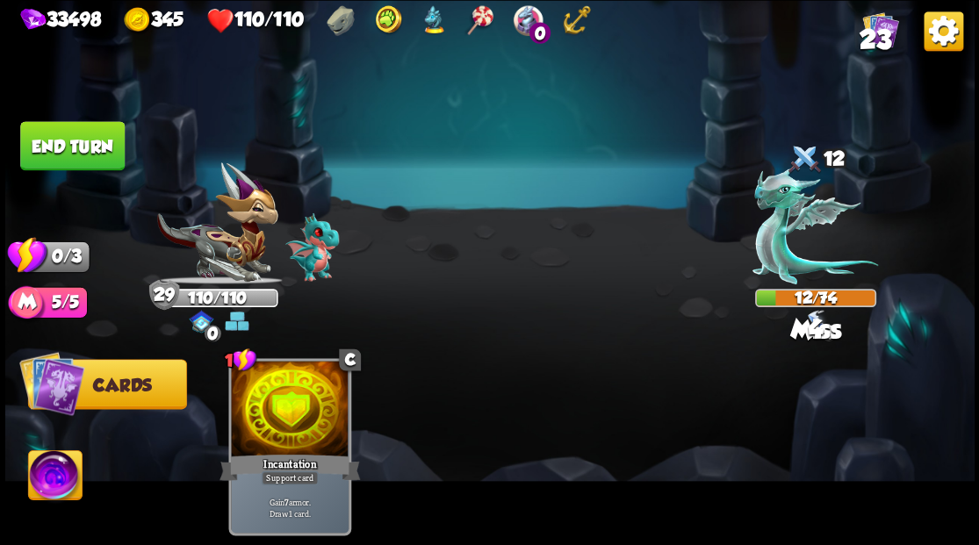
click at [77, 142] on button "End turn" at bounding box center [72, 145] width 104 height 49
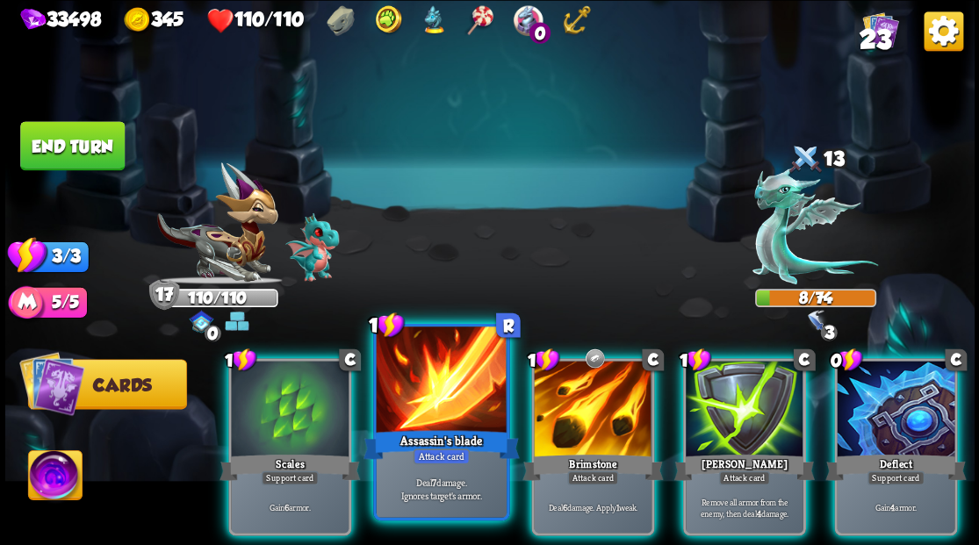
click at [418, 366] on div at bounding box center [441, 381] width 130 height 110
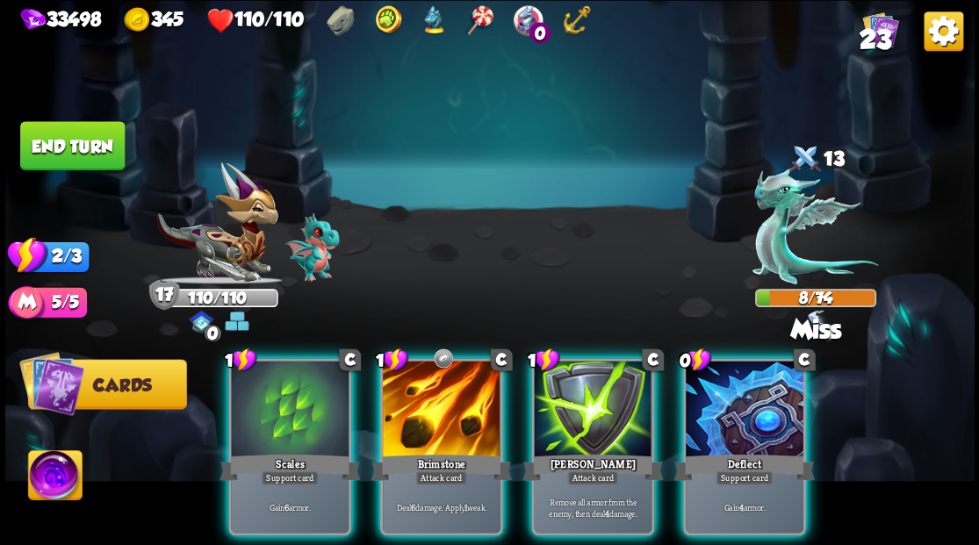
drag, startPoint x: 414, startPoint y: 397, endPoint x: 446, endPoint y: 283, distance: 117.5
click at [414, 393] on div at bounding box center [442, 410] width 118 height 99
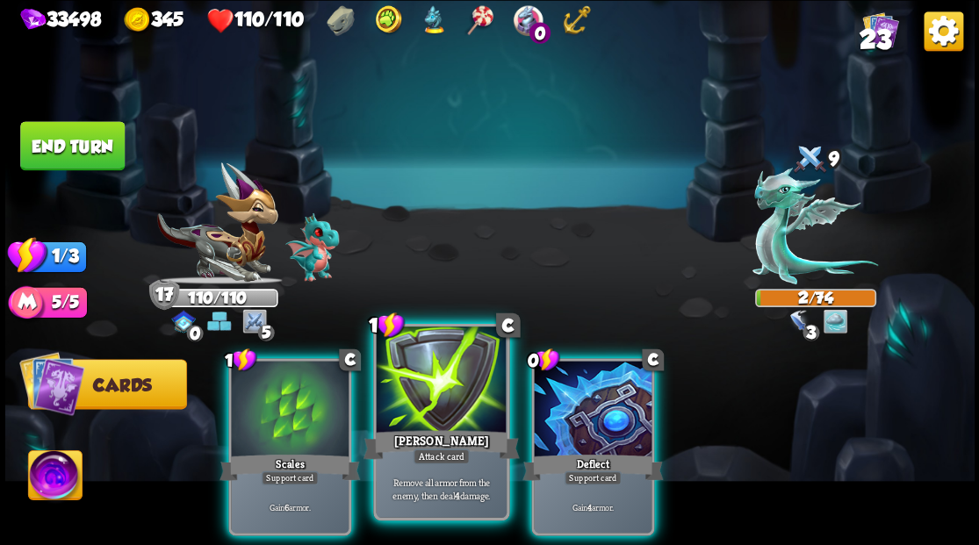
click at [434, 448] on div "Attack card" at bounding box center [440, 456] width 57 height 16
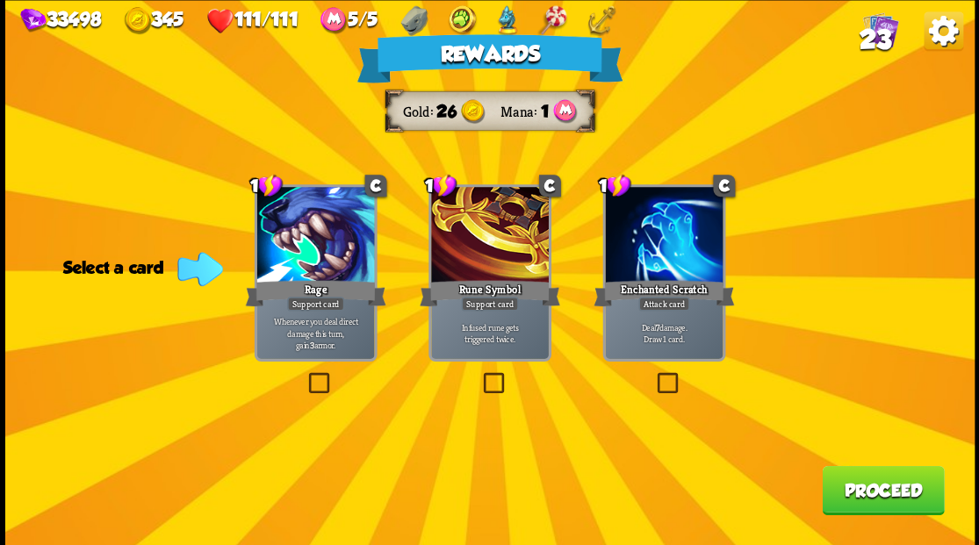
click at [879, 499] on button "Proceed" at bounding box center [882, 489] width 122 height 49
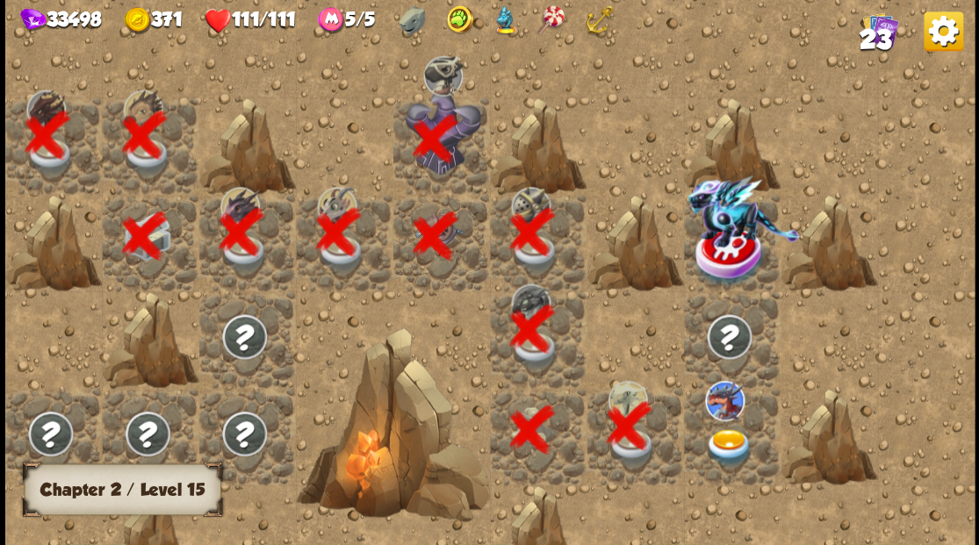
click at [727, 442] on img at bounding box center [728, 447] width 48 height 38
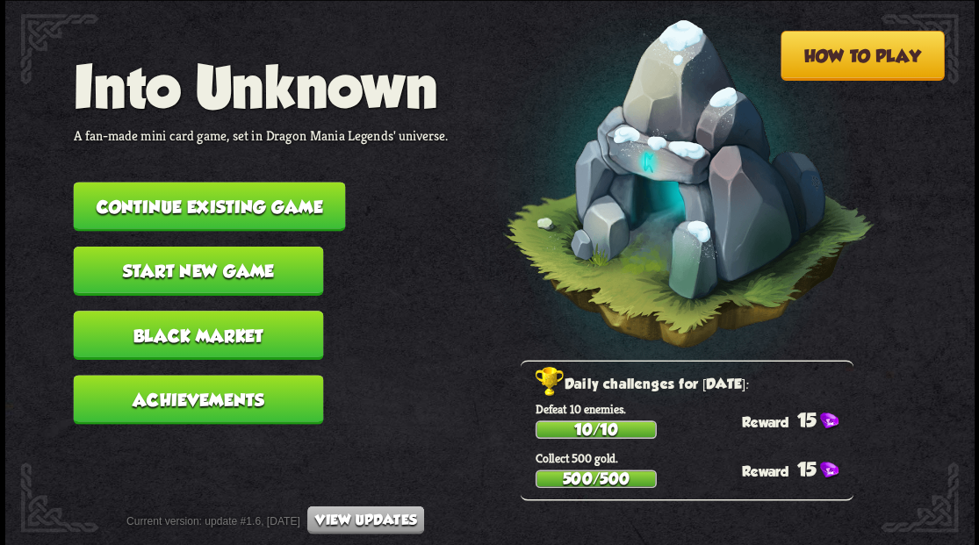
click at [232, 209] on button "Continue existing game" at bounding box center [209, 206] width 272 height 49
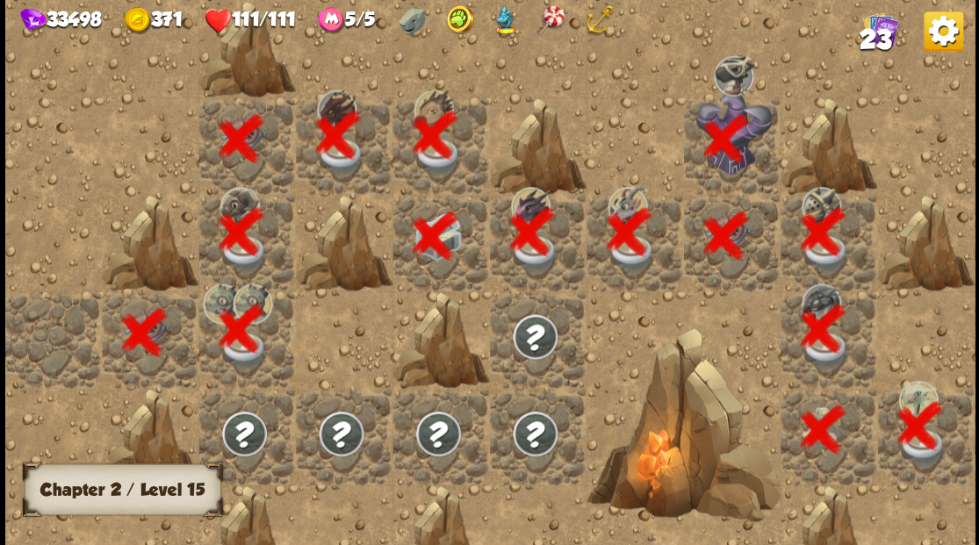
scroll to position [0, 337]
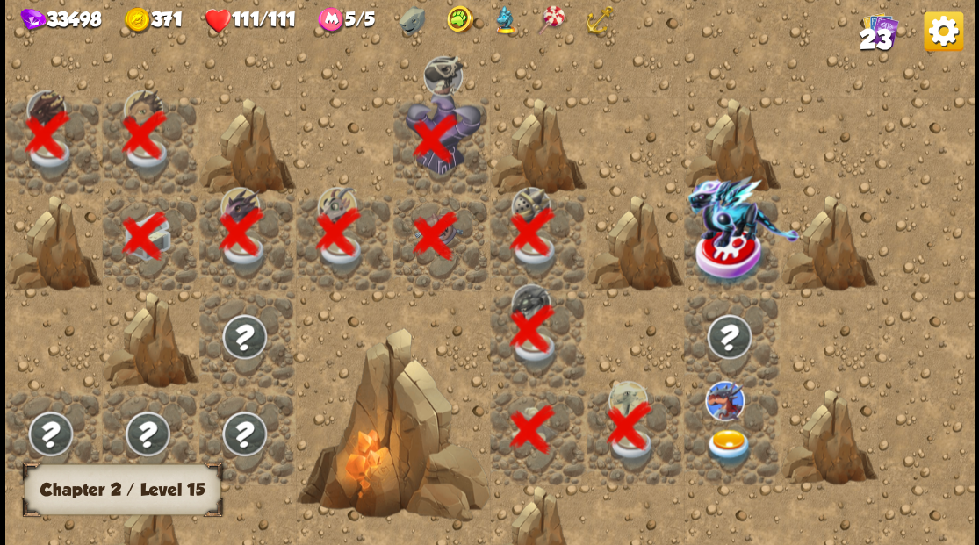
click at [730, 437] on img at bounding box center [728, 447] width 48 height 38
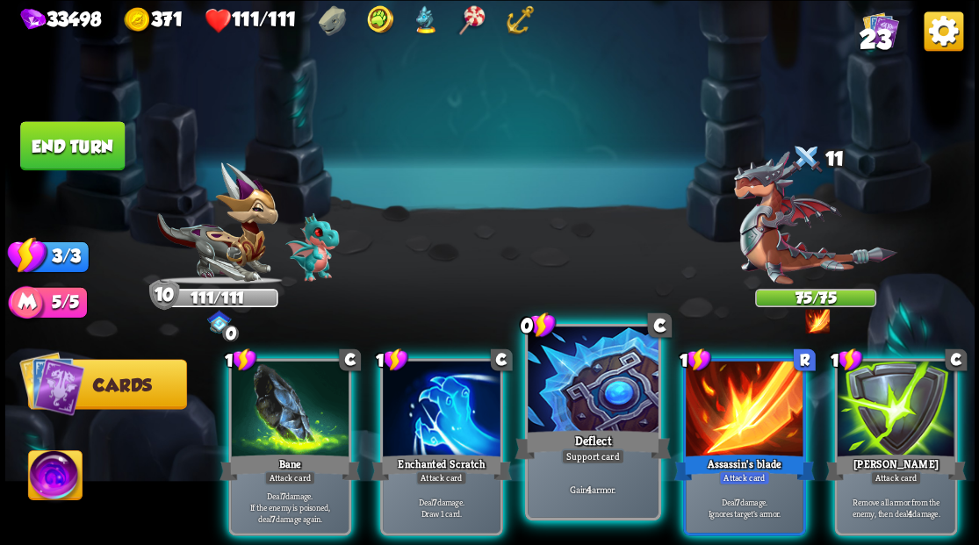
click at [586, 403] on div at bounding box center [592, 381] width 130 height 110
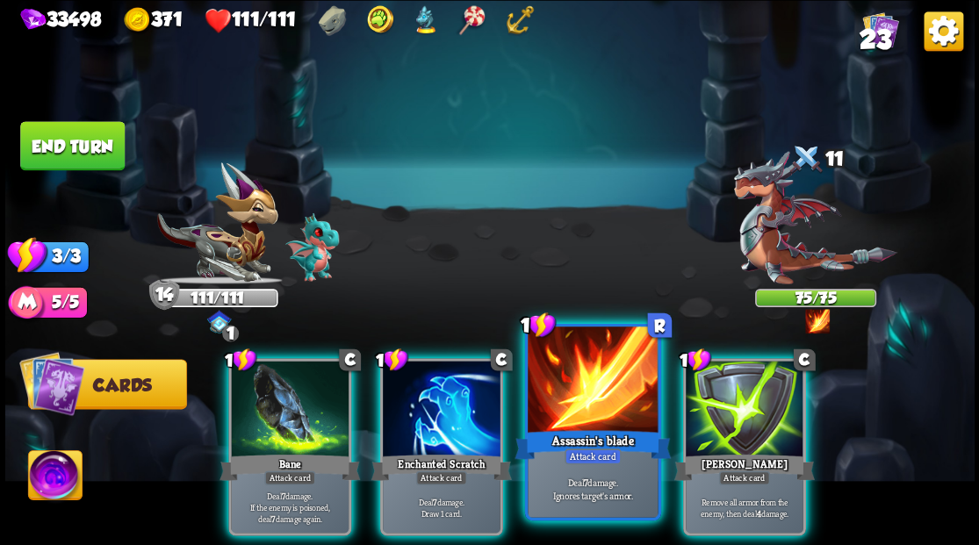
click at [553, 422] on div at bounding box center [592, 381] width 130 height 110
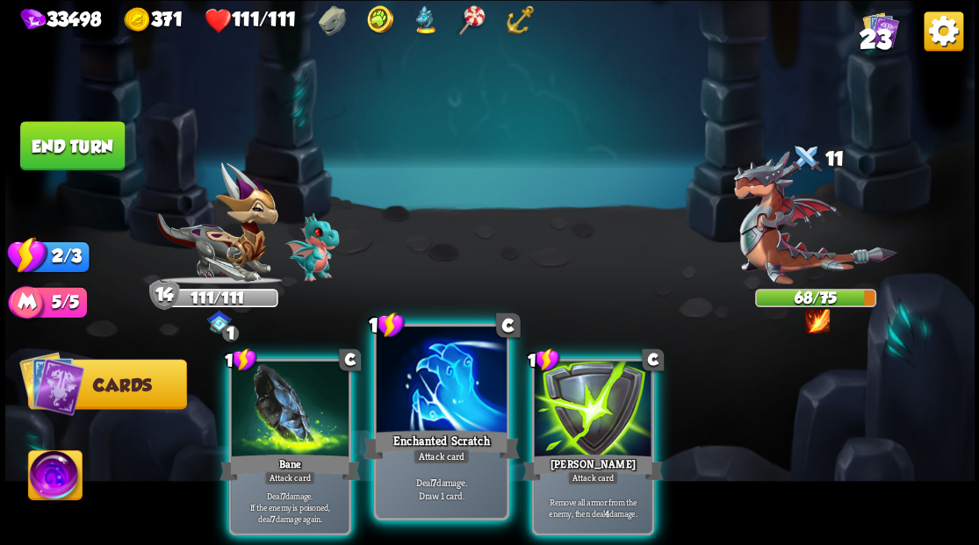
click at [427, 376] on div at bounding box center [441, 381] width 130 height 110
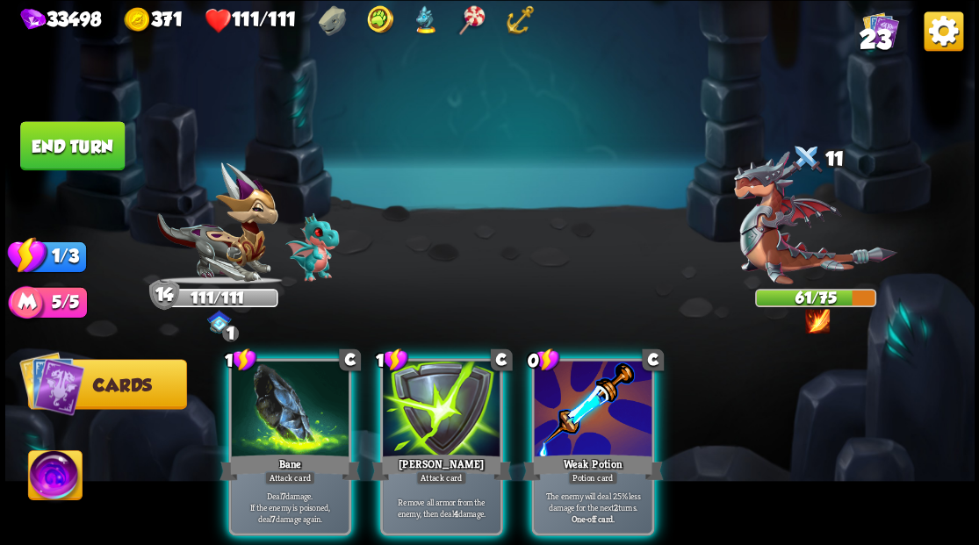
drag, startPoint x: 620, startPoint y: 427, endPoint x: 633, endPoint y: 366, distance: 62.0
click at [619, 451] on div "Weak Potion" at bounding box center [592, 467] width 140 height 32
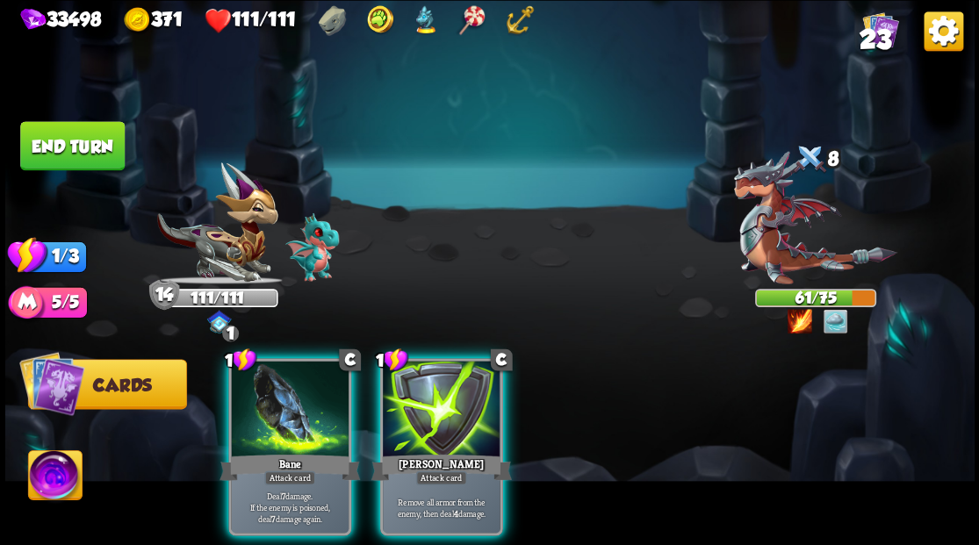
drag, startPoint x: 314, startPoint y: 384, endPoint x: 389, endPoint y: 291, distance: 119.2
click at [314, 384] on div at bounding box center [290, 410] width 118 height 99
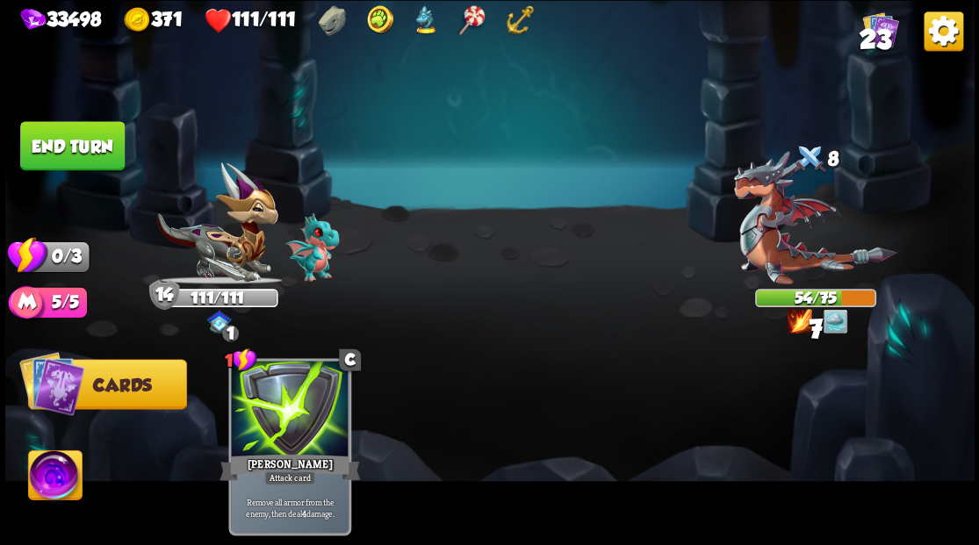
click at [61, 140] on button "End turn" at bounding box center [71, 145] width 107 height 50
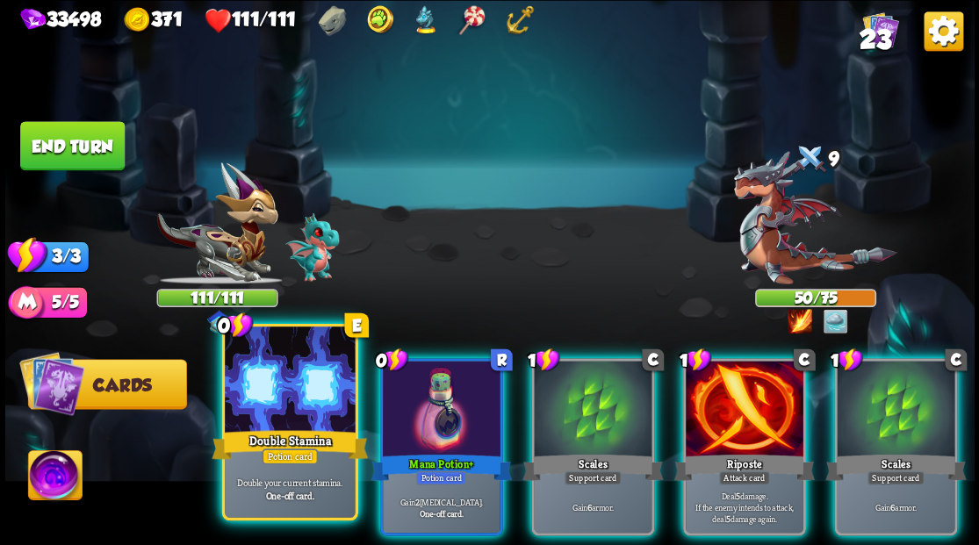
click at [284, 427] on div "Double Stamina" at bounding box center [290, 444] width 156 height 35
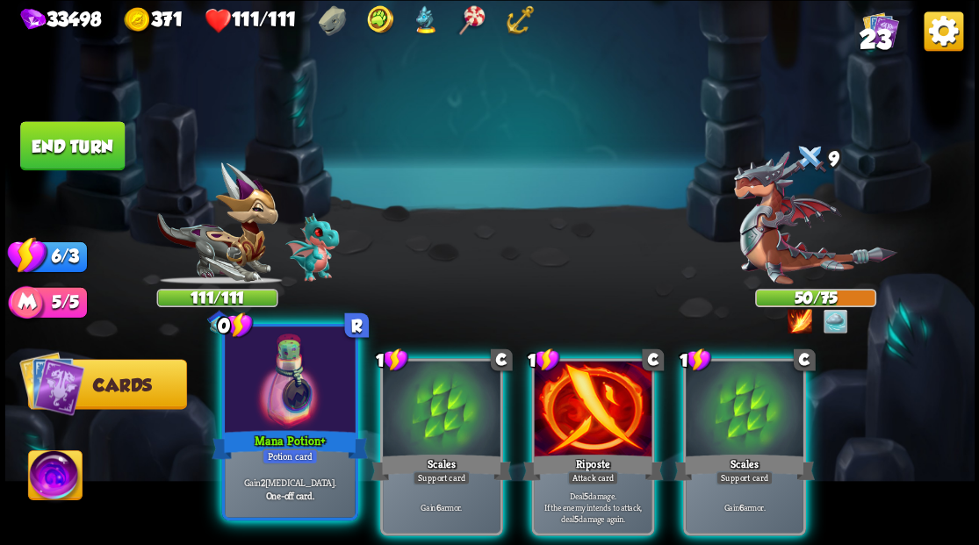
click at [281, 426] on div "0 R Mana Potion + Potion card Gain 2 Mana points. One-off card." at bounding box center [289, 421] width 136 height 197
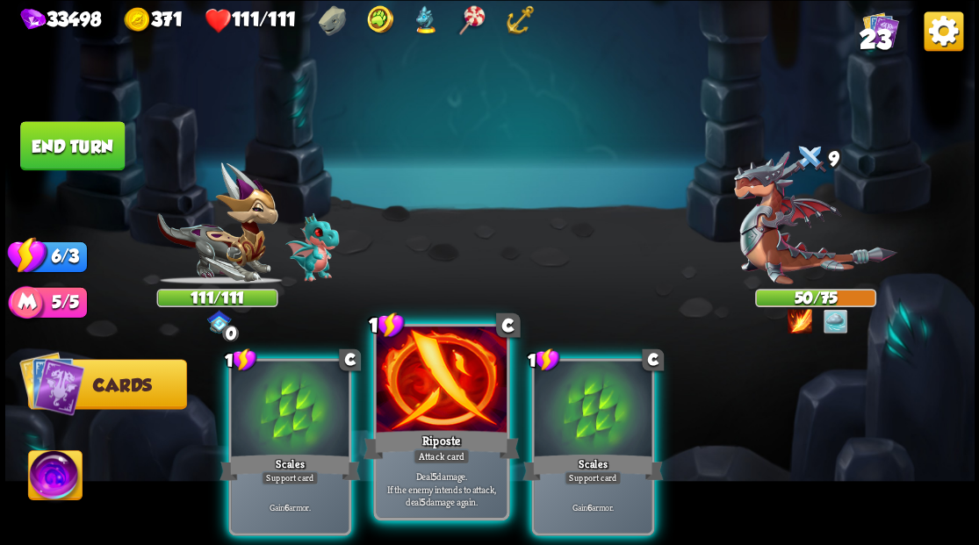
click at [431, 414] on div at bounding box center [441, 381] width 130 height 110
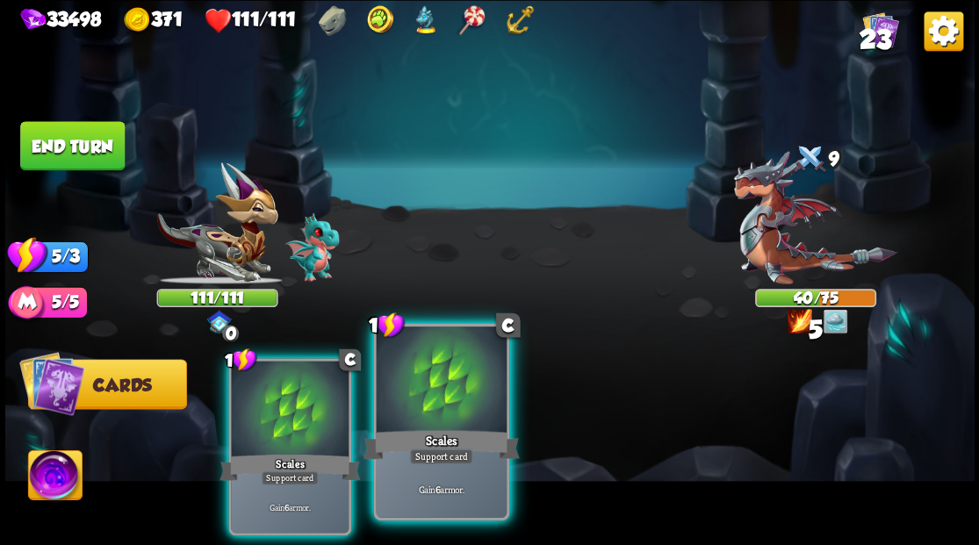
click at [437, 412] on div at bounding box center [441, 381] width 130 height 110
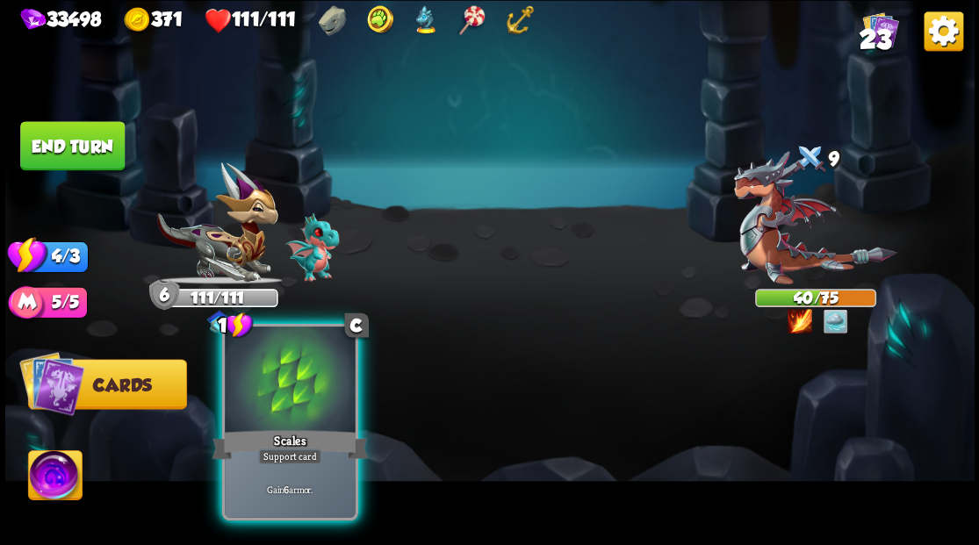
click at [305, 403] on div at bounding box center [290, 381] width 130 height 110
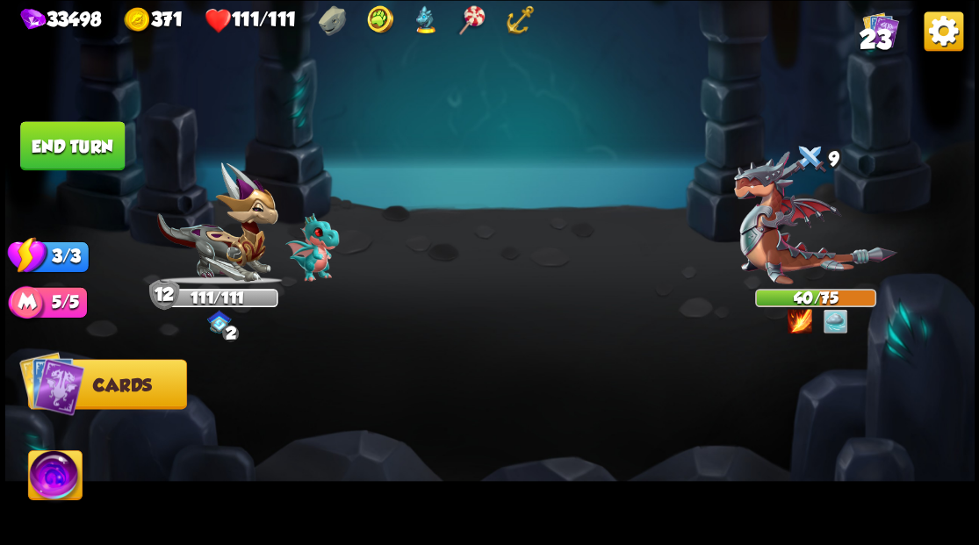
drag, startPoint x: 106, startPoint y: 145, endPoint x: 398, endPoint y: 202, distance: 297.8
click at [105, 145] on button "End turn" at bounding box center [72, 146] width 106 height 50
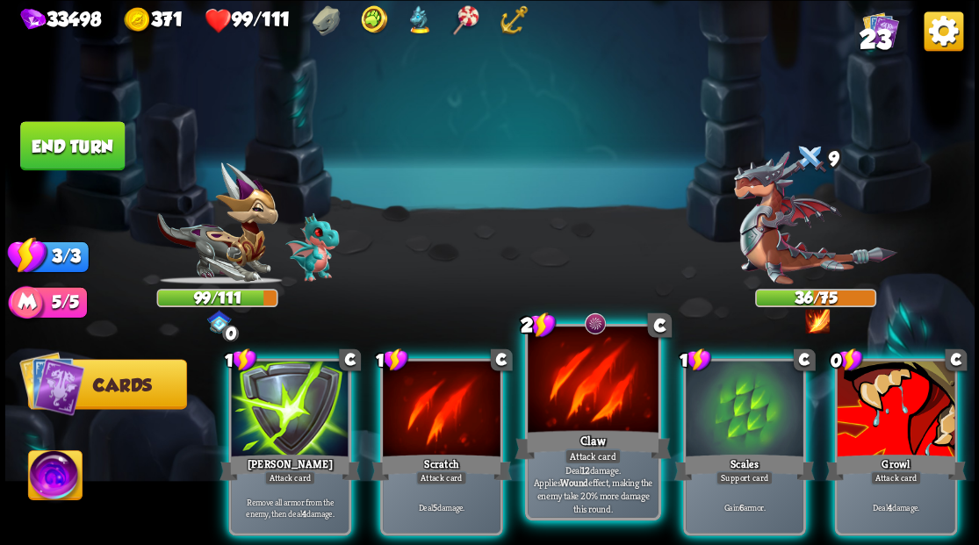
click at [560, 376] on div at bounding box center [592, 381] width 130 height 110
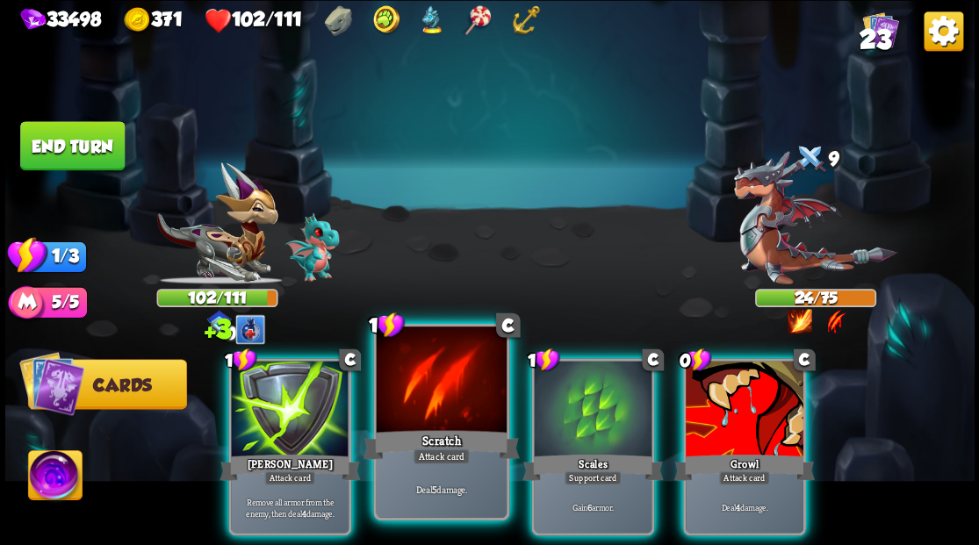
click at [417, 394] on div at bounding box center [441, 381] width 130 height 110
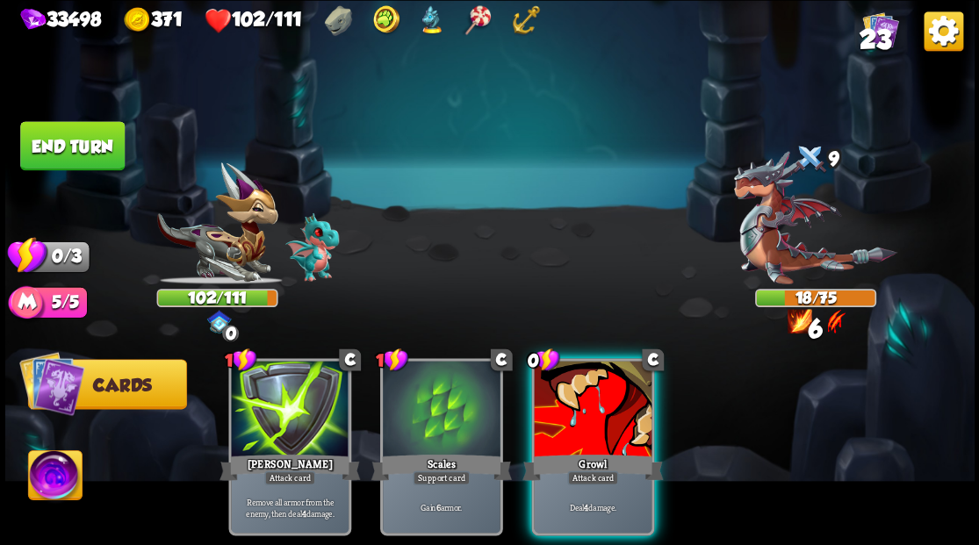
drag, startPoint x: 586, startPoint y: 418, endPoint x: 591, endPoint y: 376, distance: 42.4
click at [586, 412] on div at bounding box center [593, 410] width 118 height 99
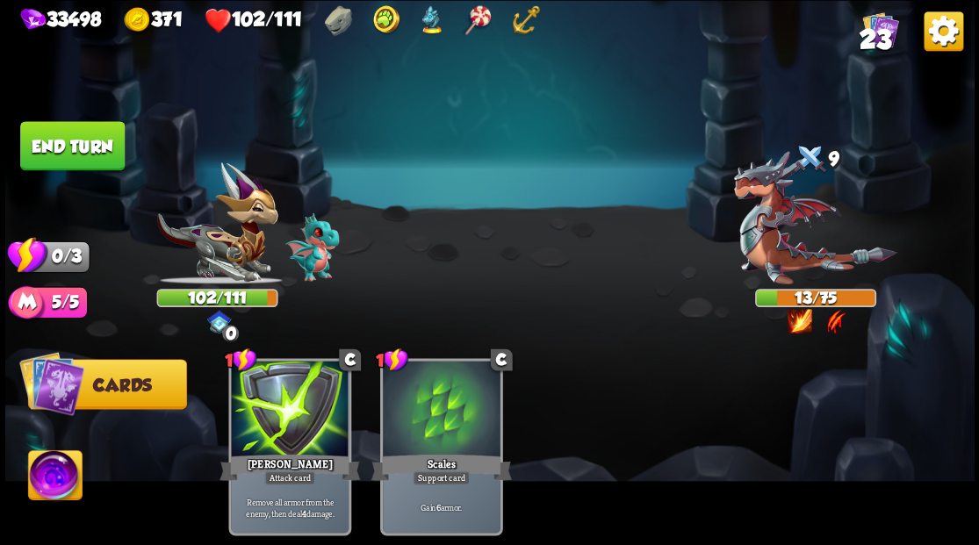
click at [67, 139] on button "End turn" at bounding box center [71, 145] width 107 height 50
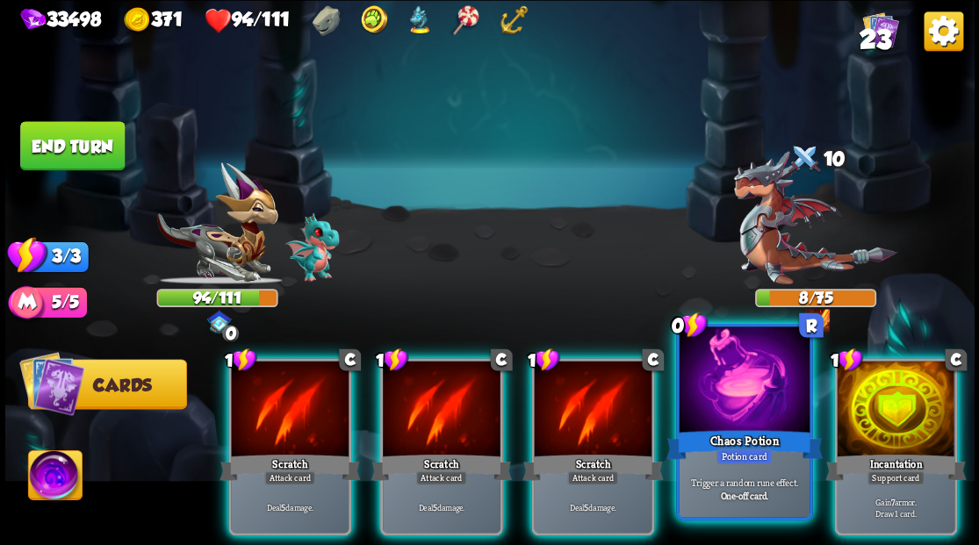
click at [737, 422] on div at bounding box center [743, 381] width 130 height 110
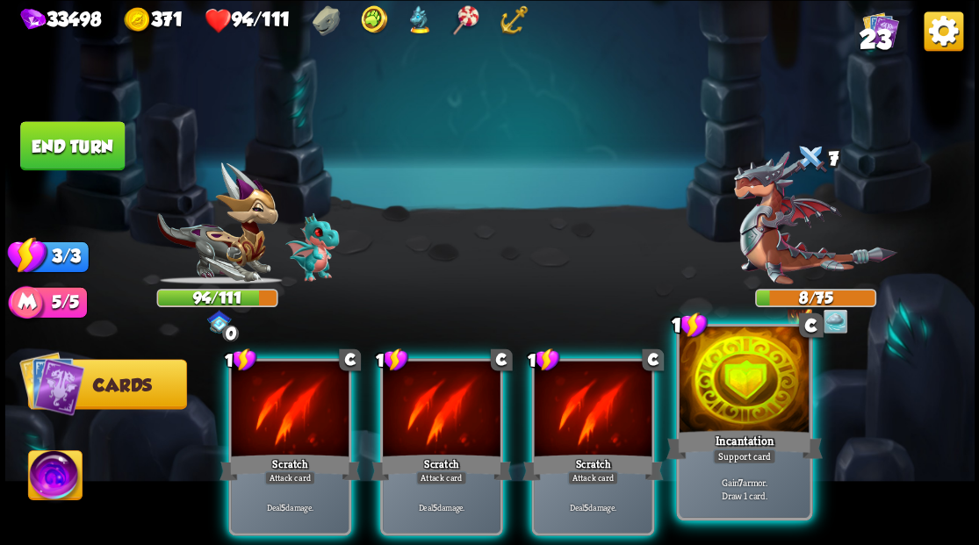
click at [738, 418] on div at bounding box center [743, 381] width 130 height 110
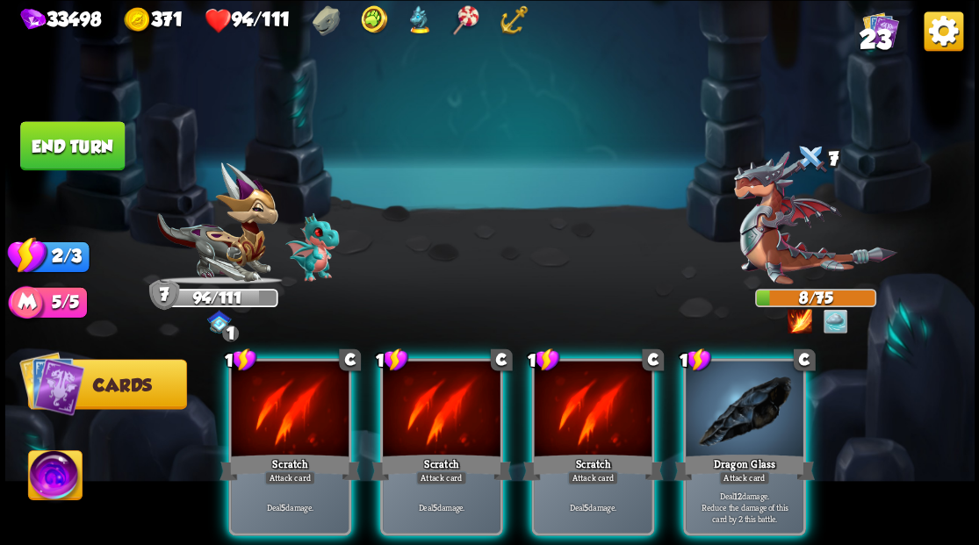
drag, startPoint x: 730, startPoint y: 419, endPoint x: 722, endPoint y: 390, distance: 30.9
click at [728, 410] on div at bounding box center [744, 410] width 118 height 99
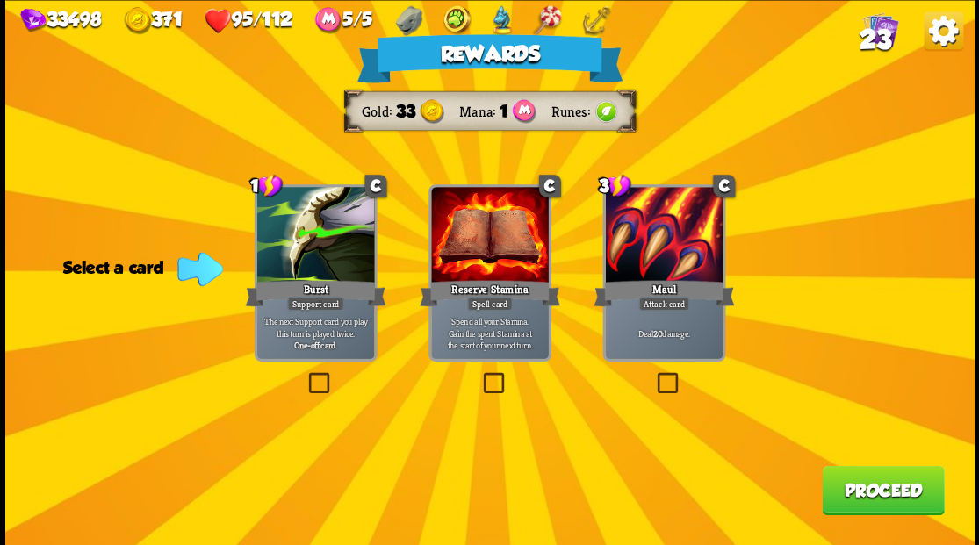
click at [871, 495] on button "Proceed" at bounding box center [882, 489] width 122 height 49
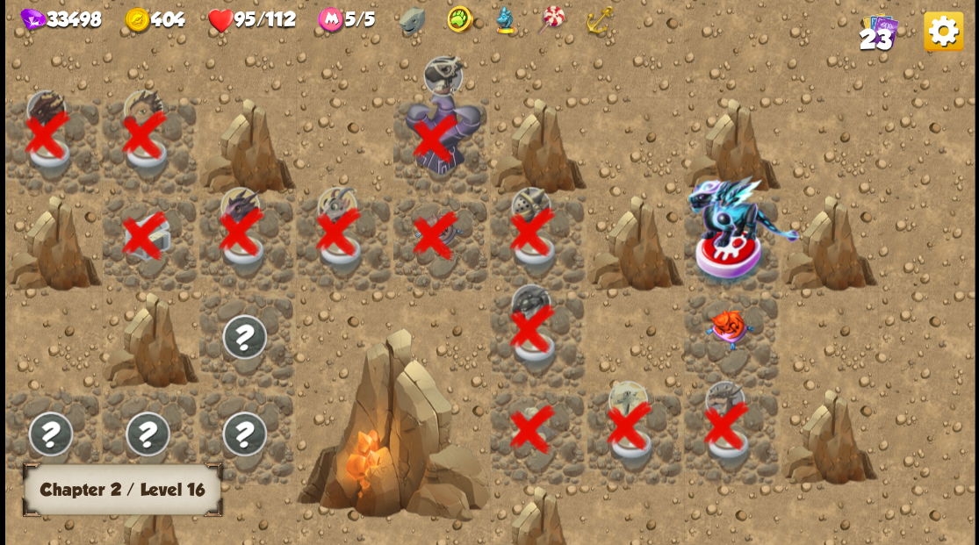
click at [723, 320] on img at bounding box center [728, 329] width 48 height 40
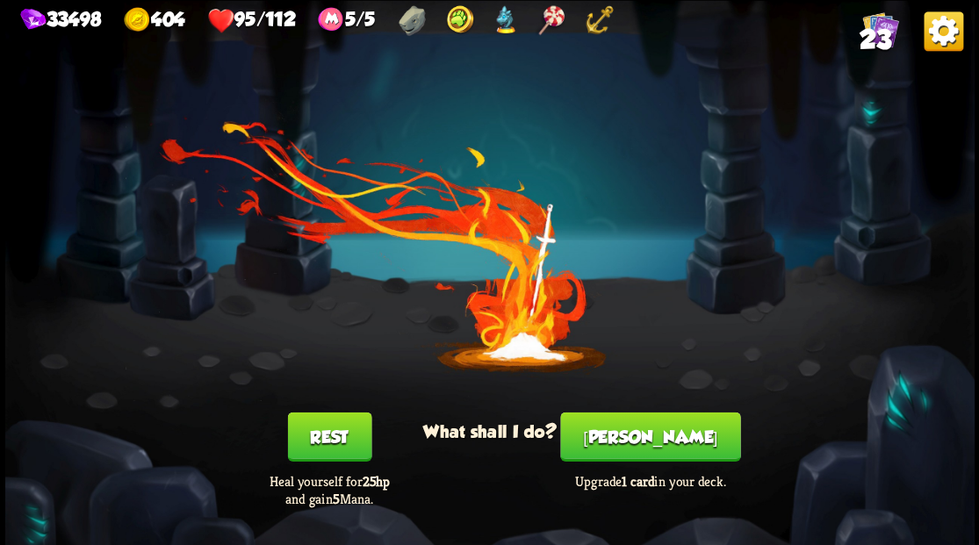
click at [644, 445] on button "Smith" at bounding box center [650, 436] width 180 height 49
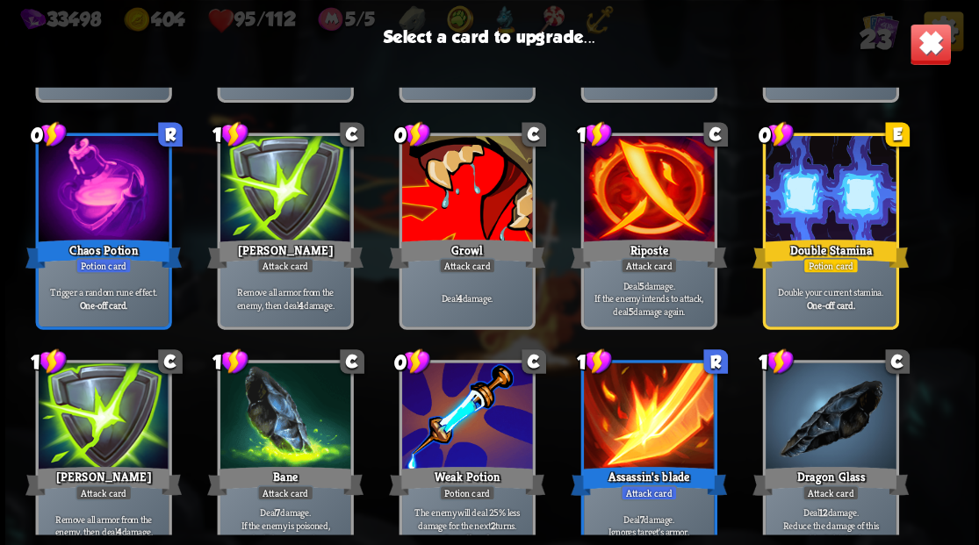
scroll to position [552, 0]
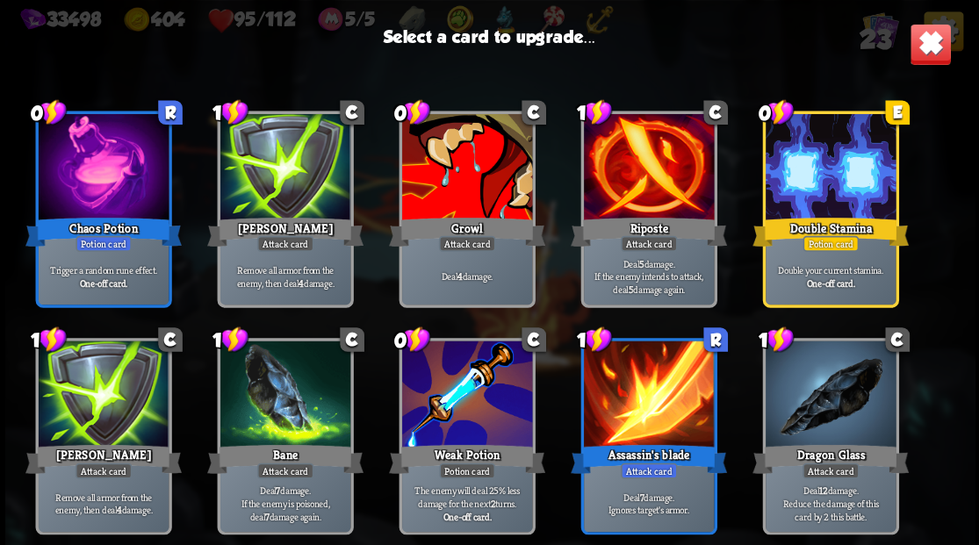
click at [467, 182] on div at bounding box center [466, 169] width 130 height 110
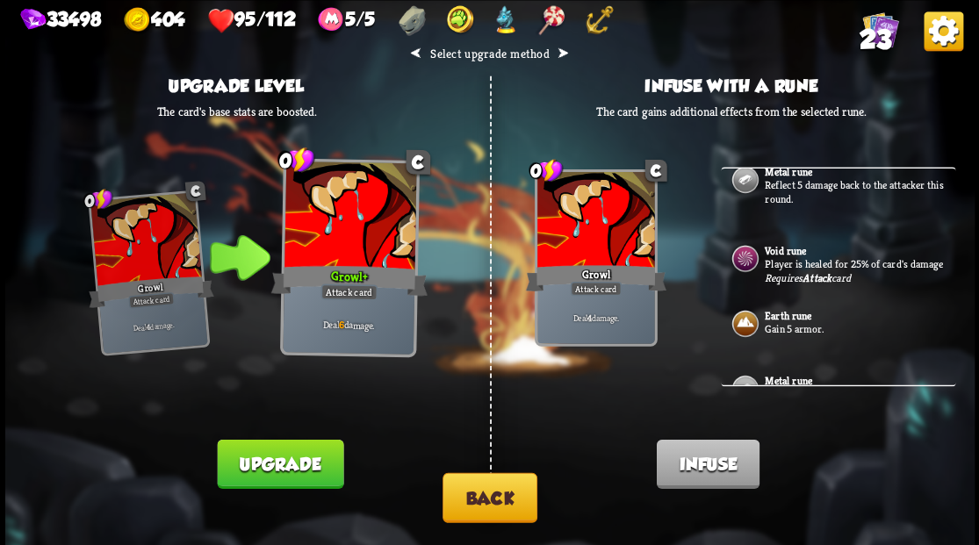
scroll to position [0, 0]
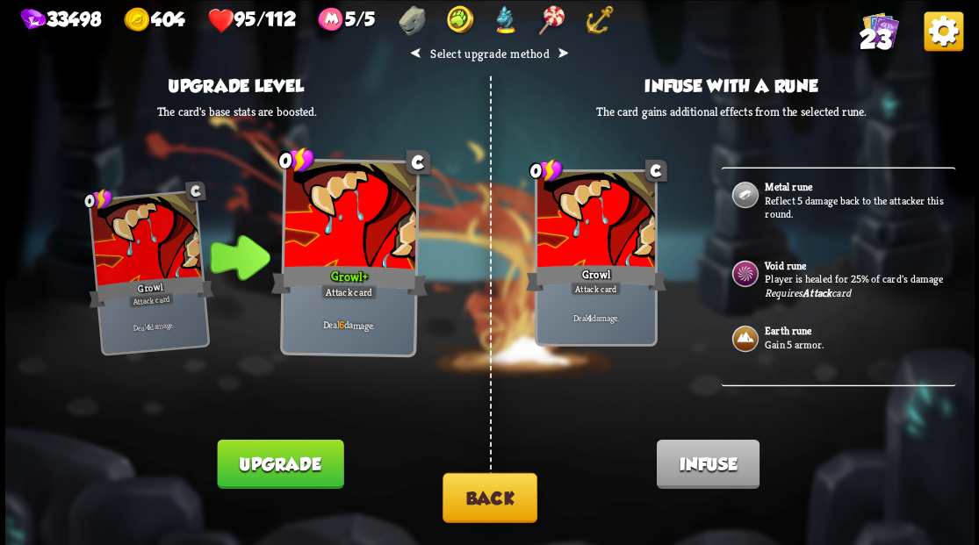
click at [500, 497] on button "Back" at bounding box center [489, 497] width 95 height 50
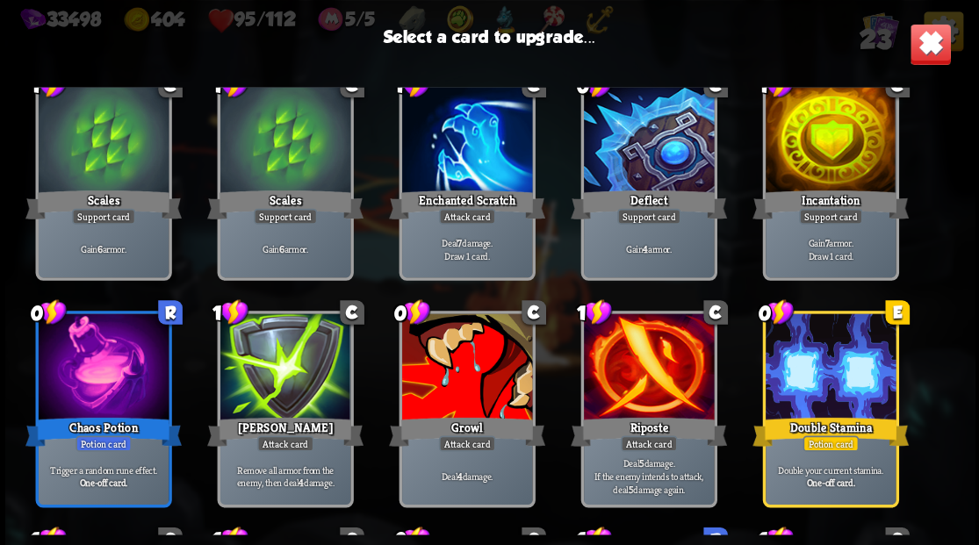
scroll to position [260, 0]
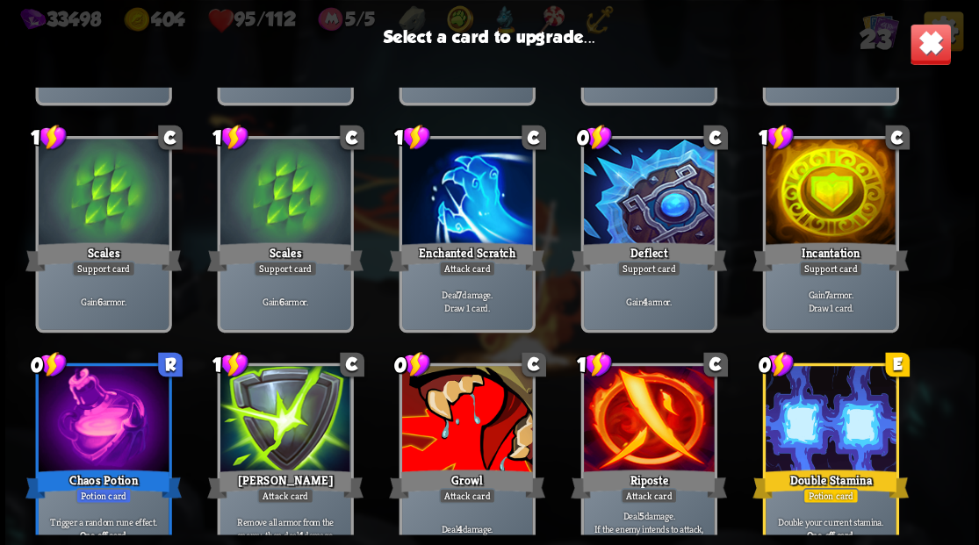
click at [627, 193] on div at bounding box center [648, 194] width 130 height 110
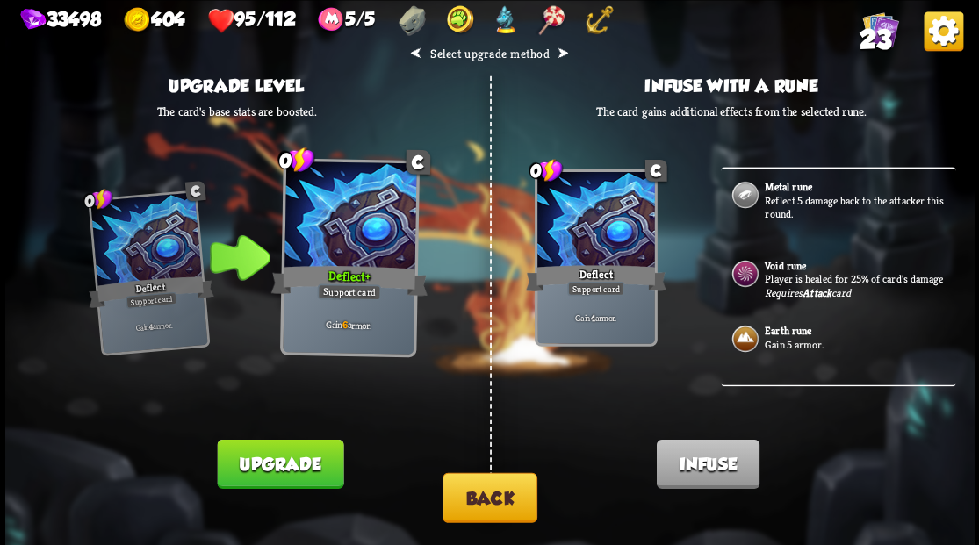
click at [771, 351] on p "Gain 5 armor." at bounding box center [857, 344] width 187 height 14
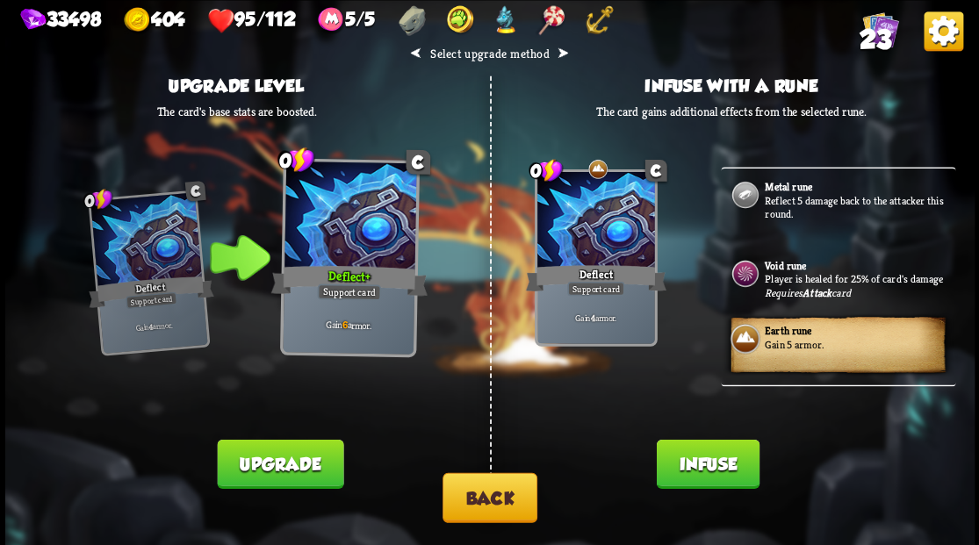
click at [709, 473] on button "Infuse" at bounding box center [707, 463] width 103 height 49
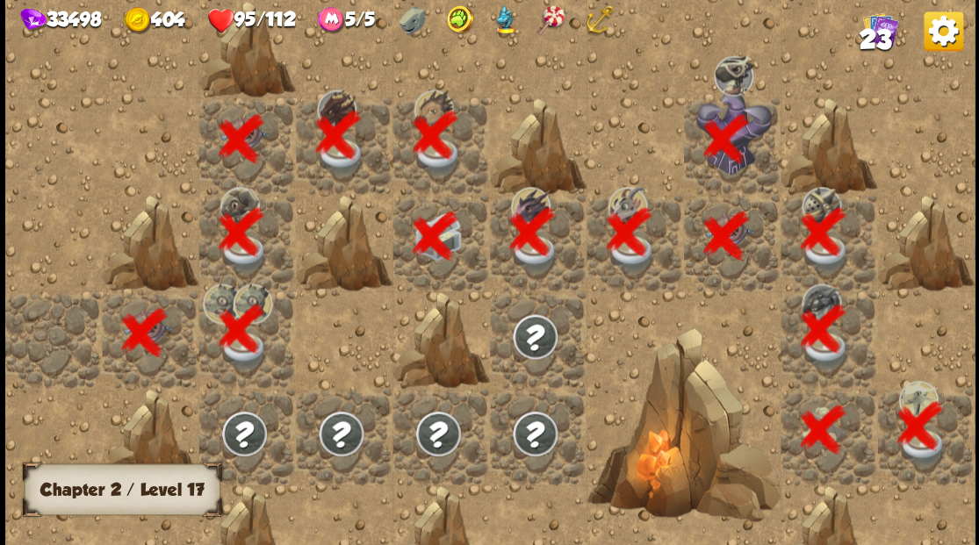
scroll to position [0, 337]
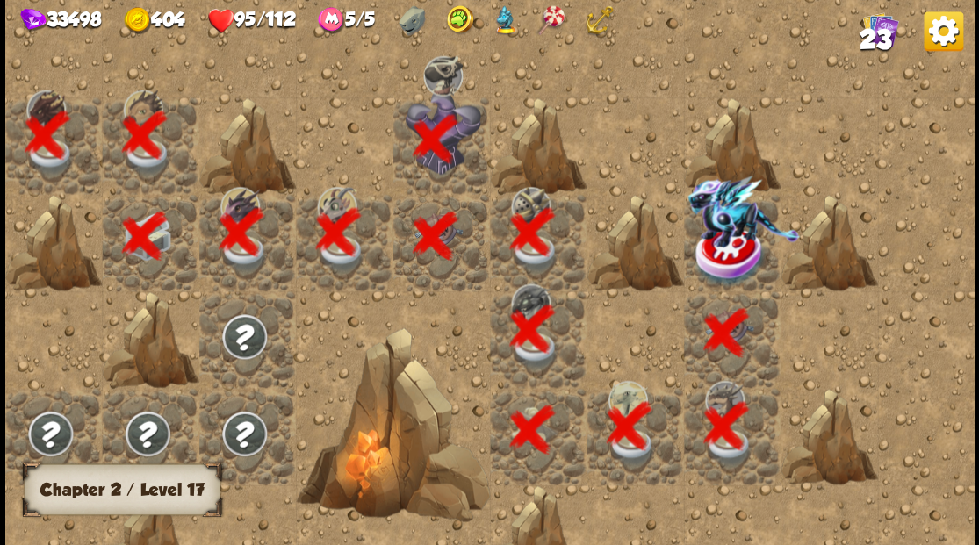
click at [877, 34] on span "23" at bounding box center [874, 40] width 32 height 30
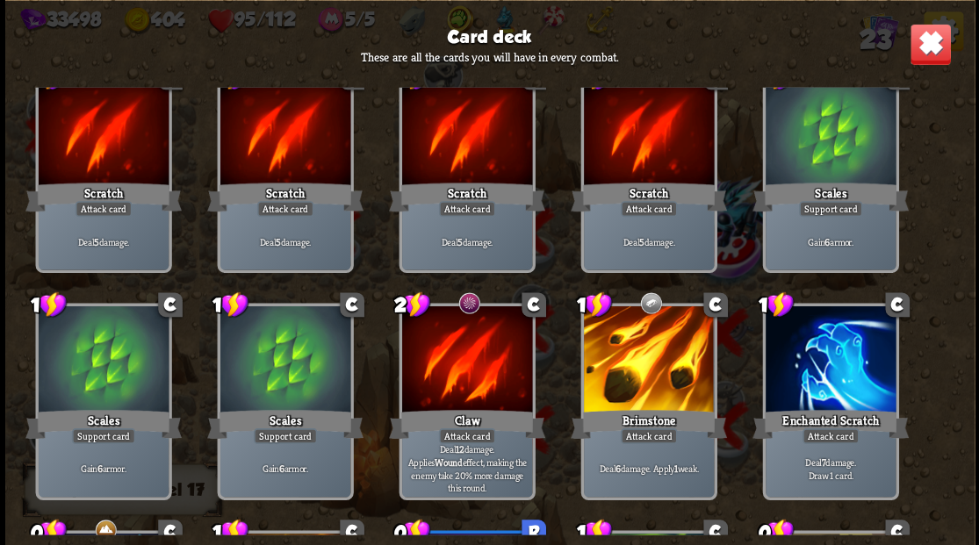
scroll to position [117, 0]
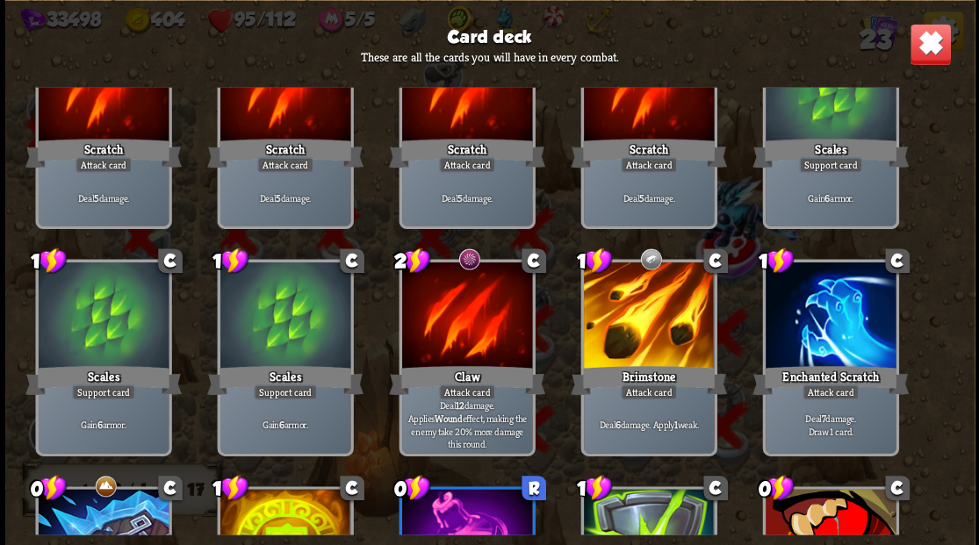
click at [925, 47] on img at bounding box center [929, 44] width 42 height 42
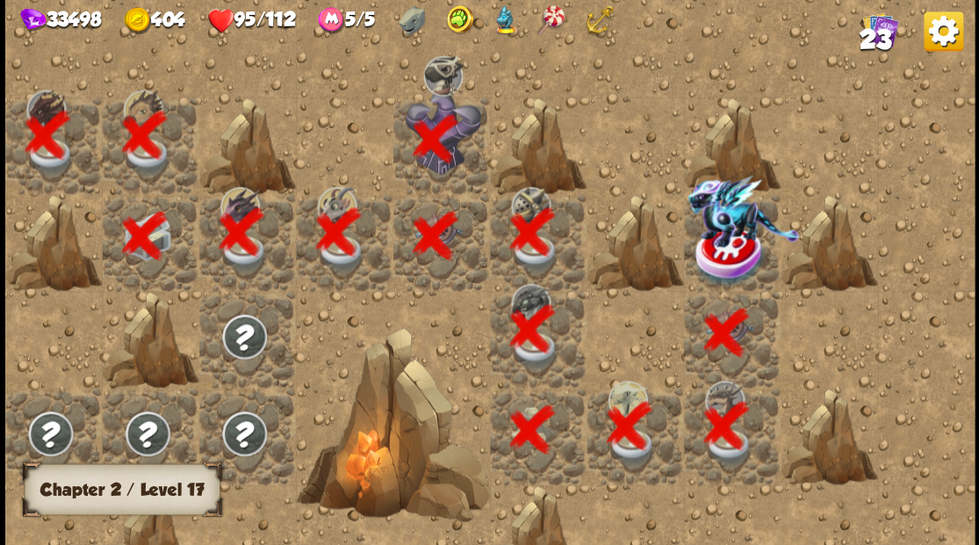
click at [720, 246] on img at bounding box center [743, 211] width 112 height 72
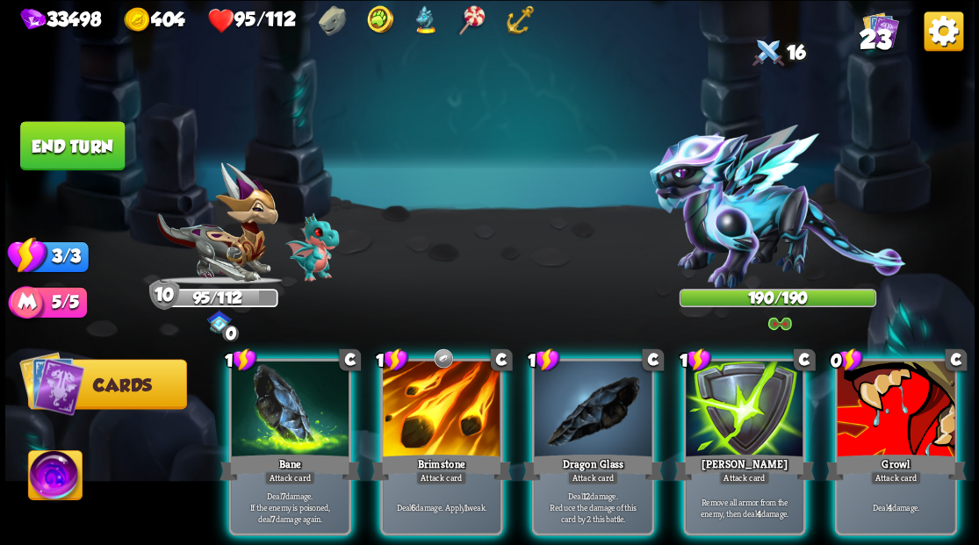
click at [51, 470] on img at bounding box center [55, 477] width 54 height 54
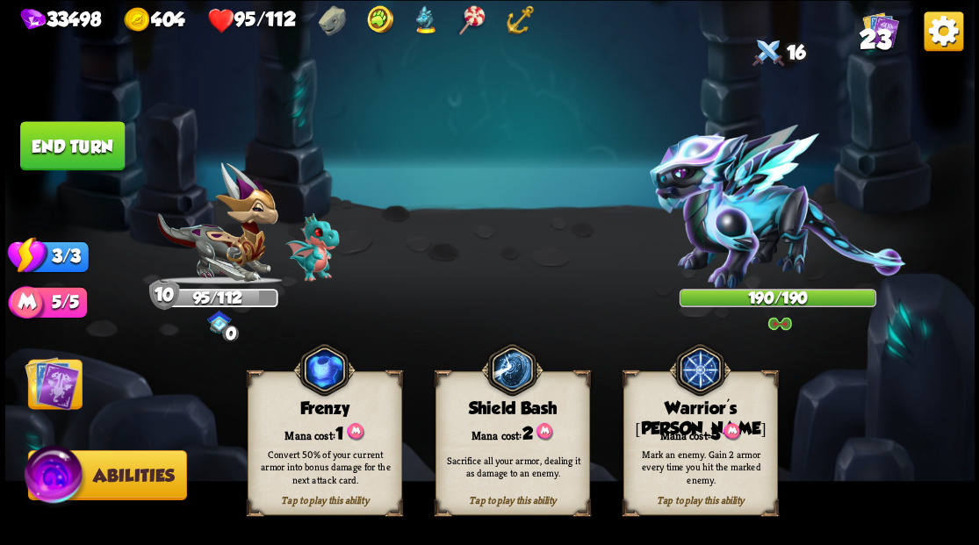
click at [711, 422] on div "Mana cost: 3" at bounding box center [699, 432] width 153 height 22
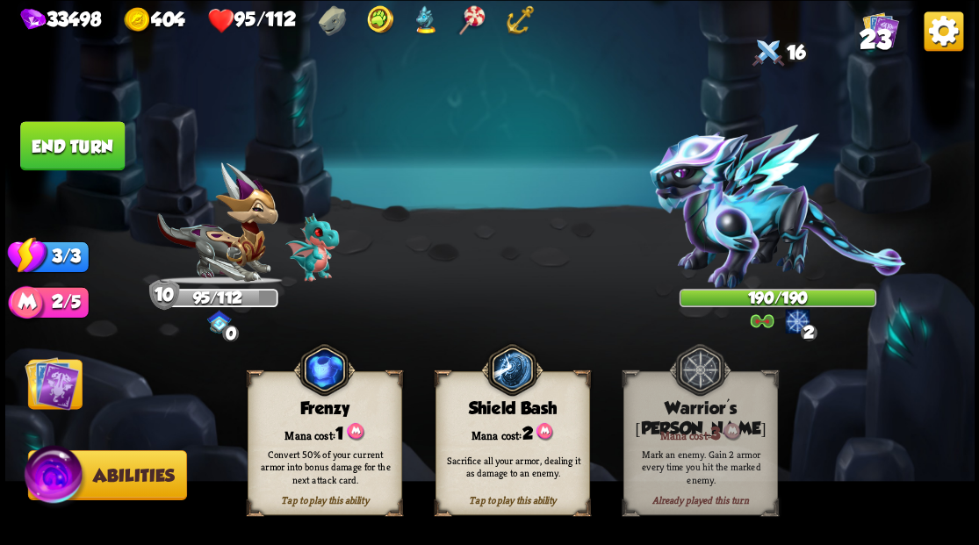
click at [57, 384] on img at bounding box center [52, 382] width 54 height 54
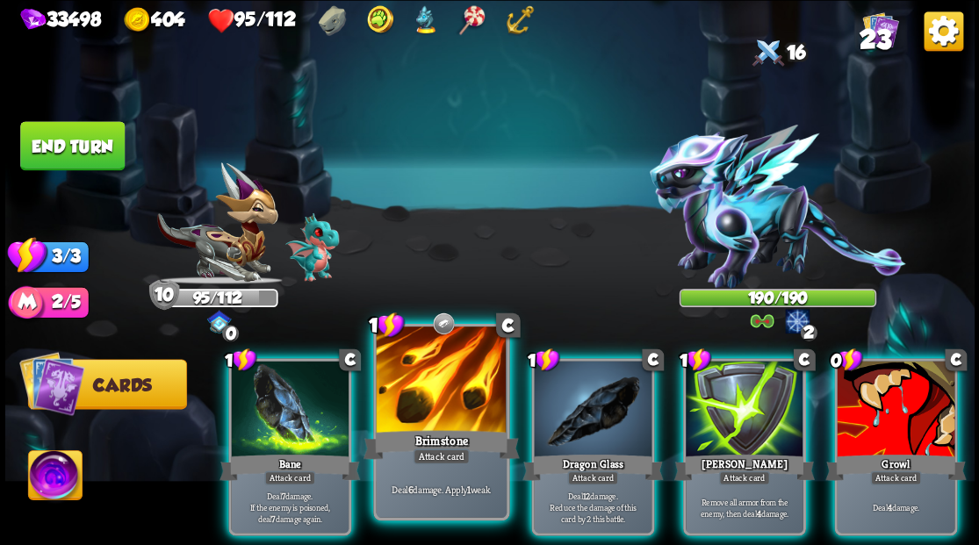
click at [430, 391] on div at bounding box center [441, 381] width 130 height 110
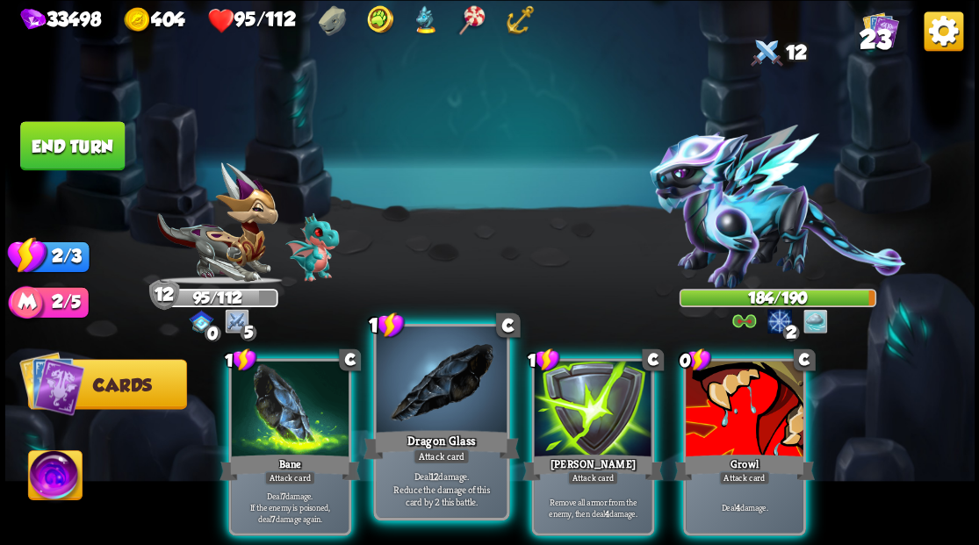
click at [442, 425] on div at bounding box center [441, 381] width 130 height 110
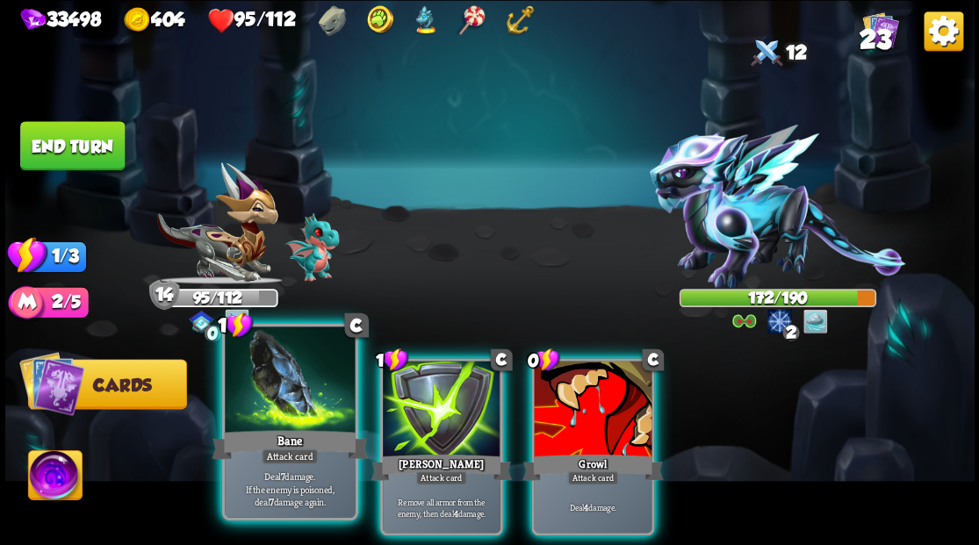
click at [254, 428] on div "Bane" at bounding box center [290, 444] width 156 height 35
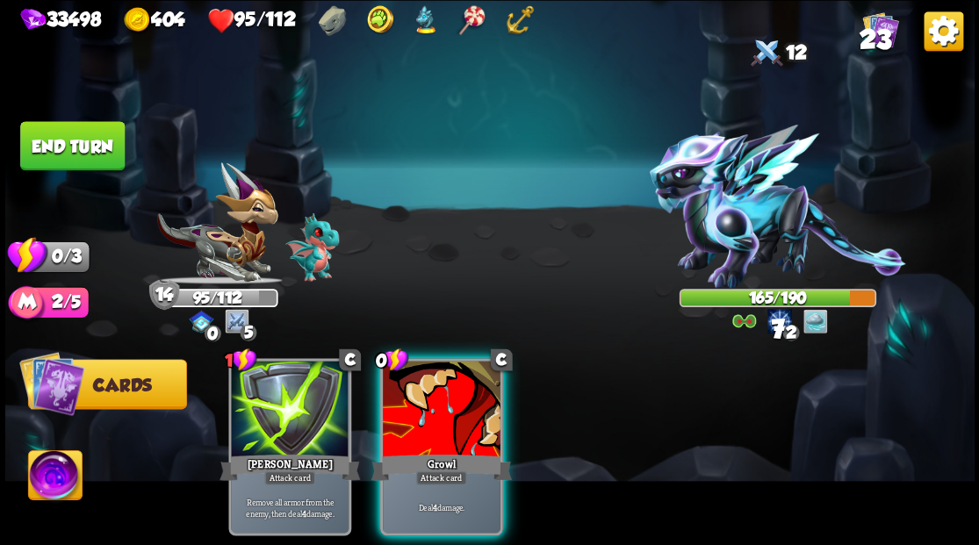
drag, startPoint x: 420, startPoint y: 427, endPoint x: 447, endPoint y: 365, distance: 66.8
click at [420, 451] on div "Growl" at bounding box center [440, 467] width 140 height 32
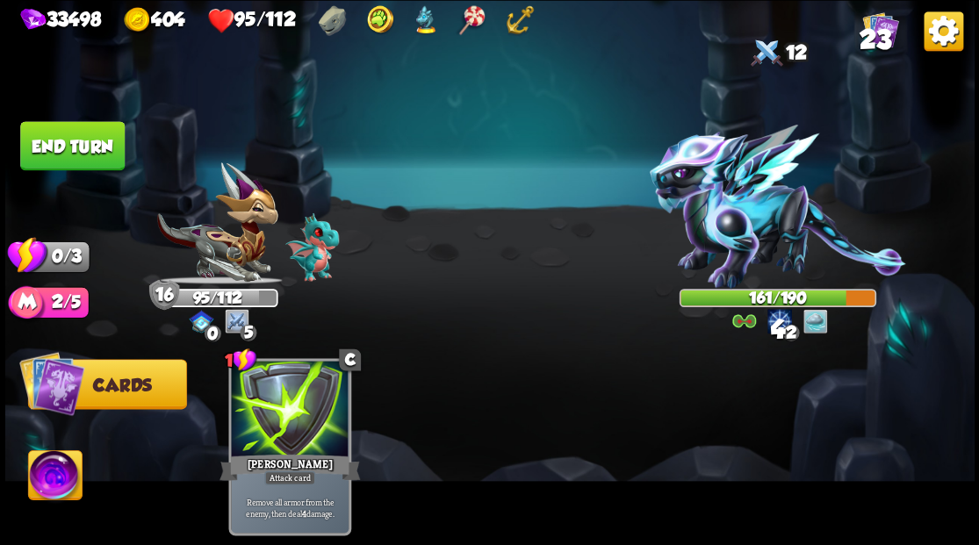
click at [111, 153] on button "End turn" at bounding box center [72, 145] width 104 height 49
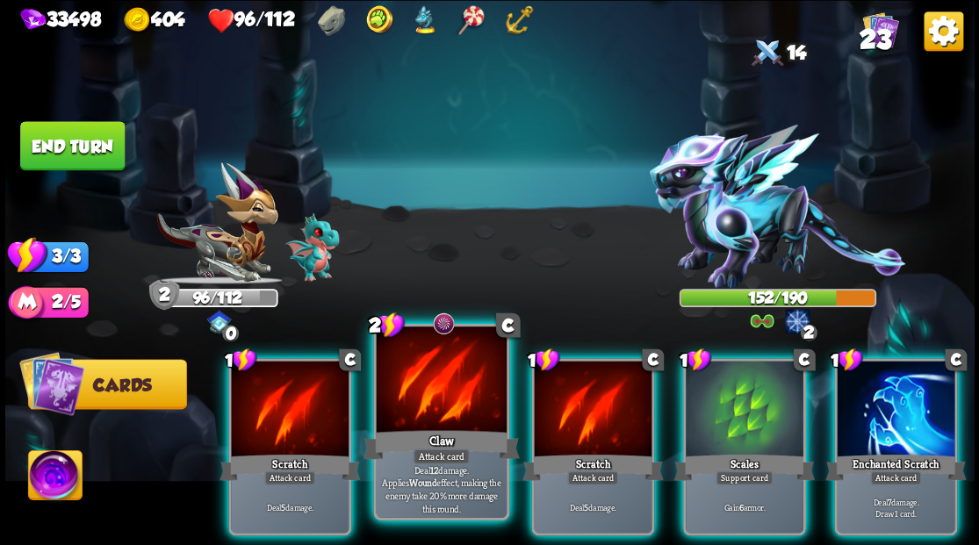
click at [446, 398] on div at bounding box center [441, 381] width 130 height 110
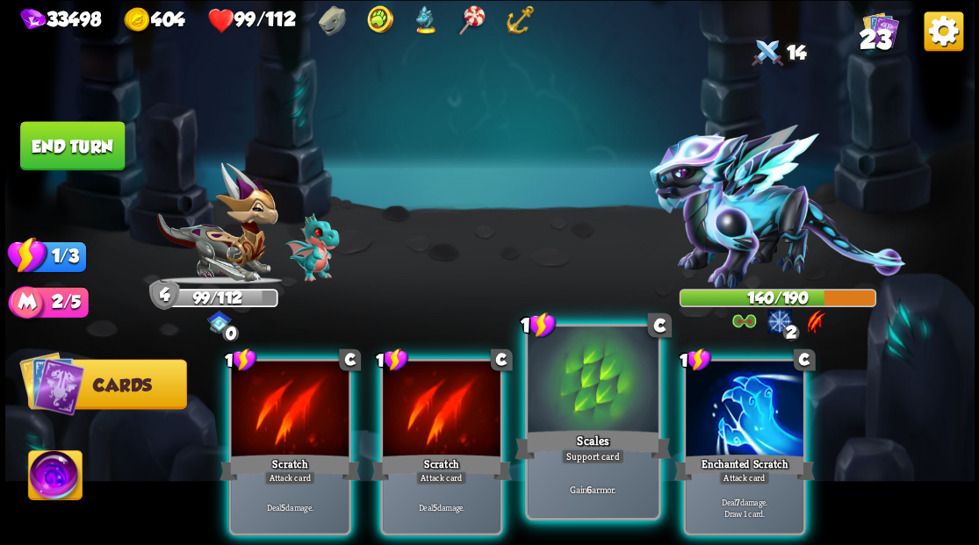
click at [568, 407] on div at bounding box center [592, 381] width 130 height 110
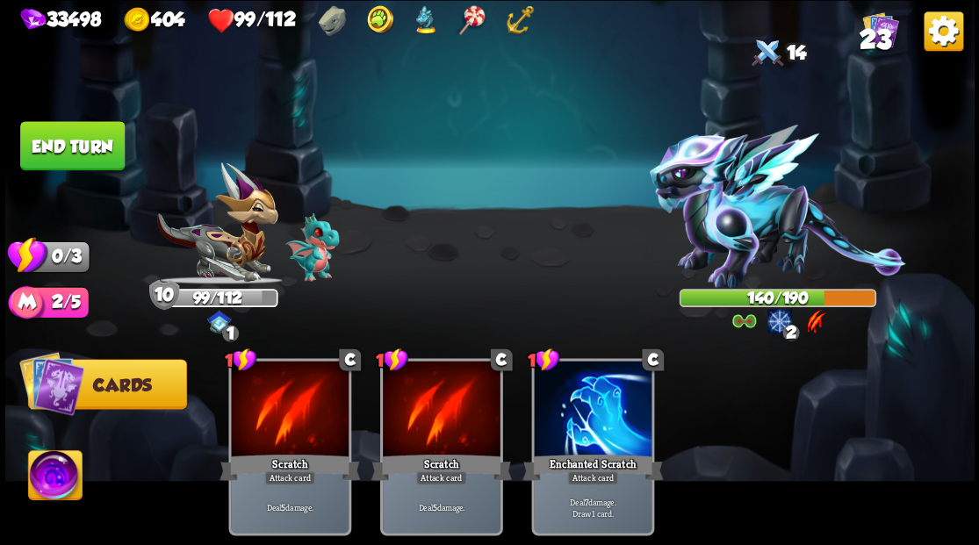
drag, startPoint x: 58, startPoint y: 133, endPoint x: 372, endPoint y: 125, distance: 314.3
click at [62, 133] on button "End turn" at bounding box center [72, 145] width 104 height 49
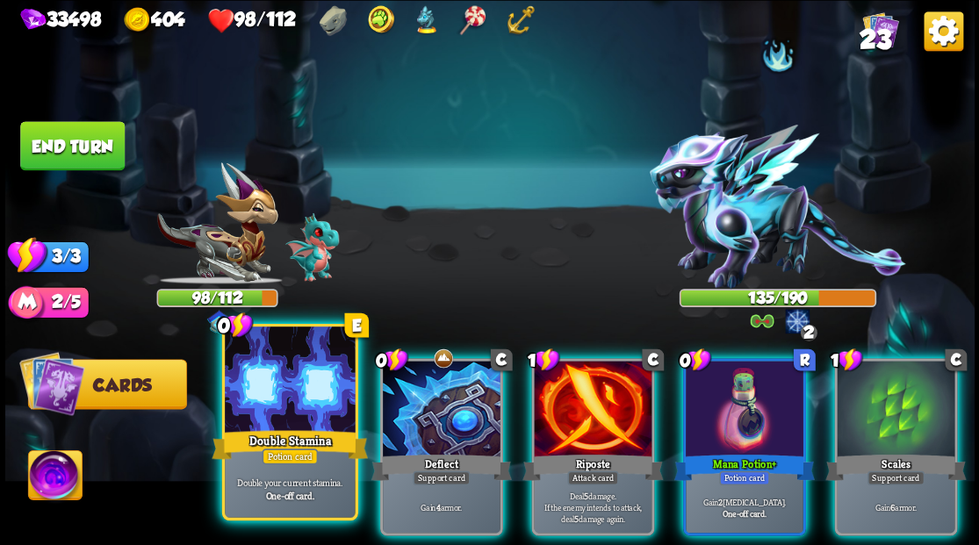
click at [293, 410] on div at bounding box center [290, 381] width 130 height 110
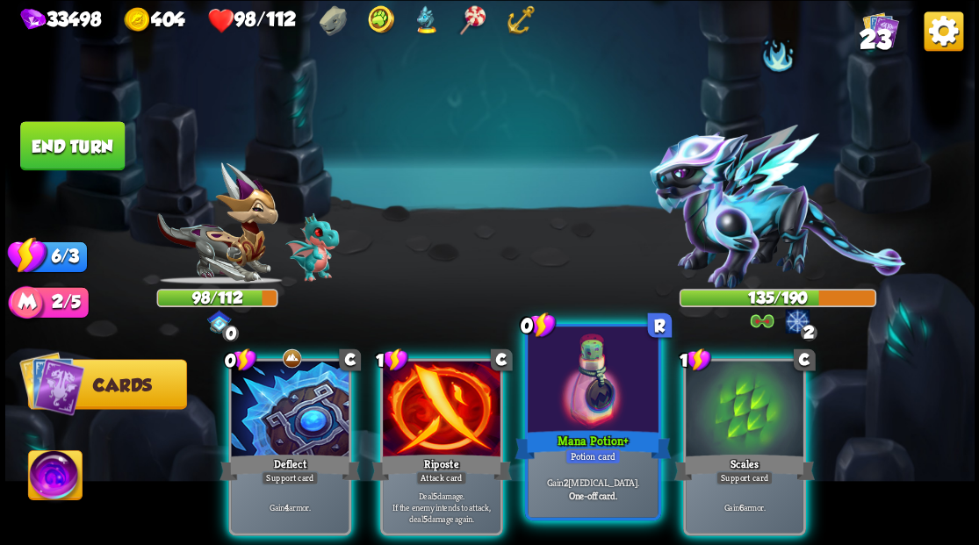
click at [581, 408] on div at bounding box center [592, 381] width 130 height 110
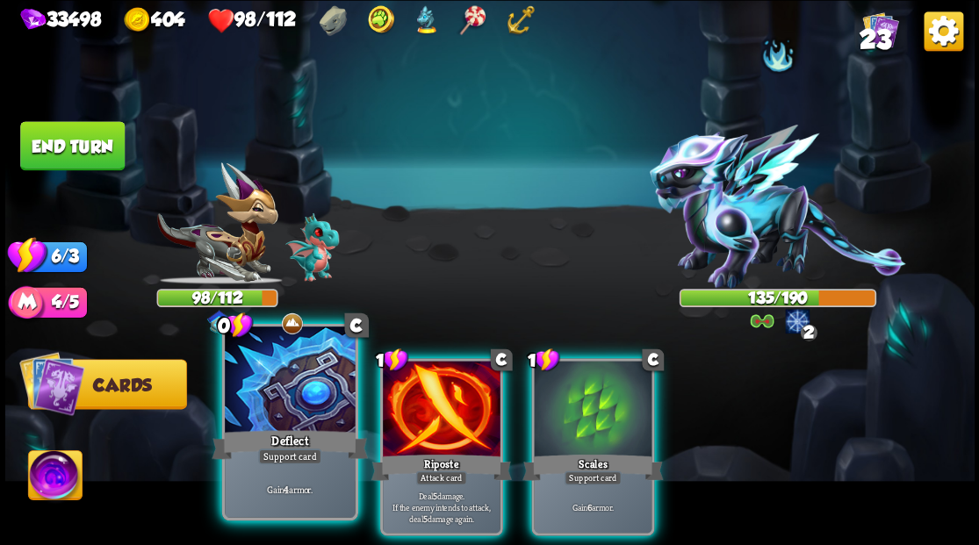
click at [262, 410] on div at bounding box center [290, 381] width 130 height 110
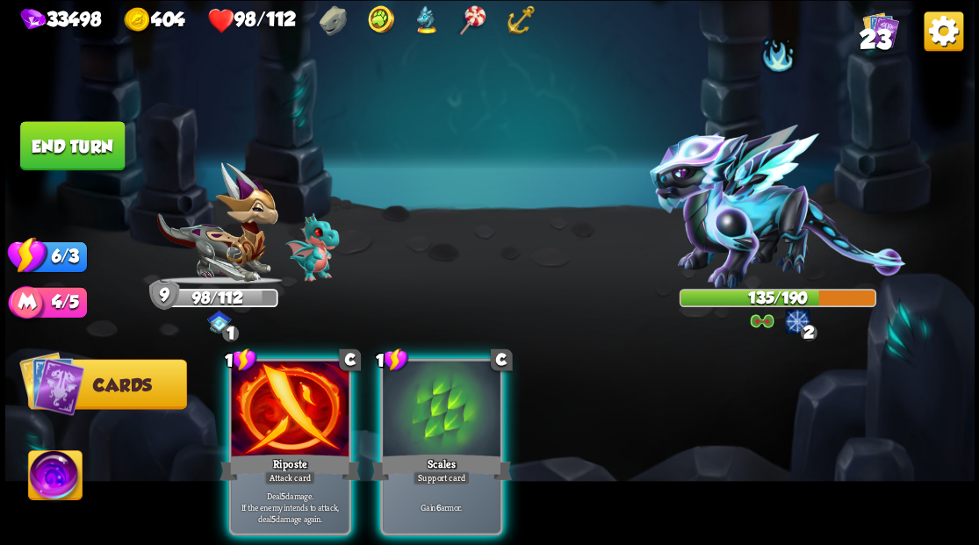
drag, startPoint x: 438, startPoint y: 425, endPoint x: 449, endPoint y: 344, distance: 81.5
click at [441, 423] on div at bounding box center [442, 410] width 118 height 99
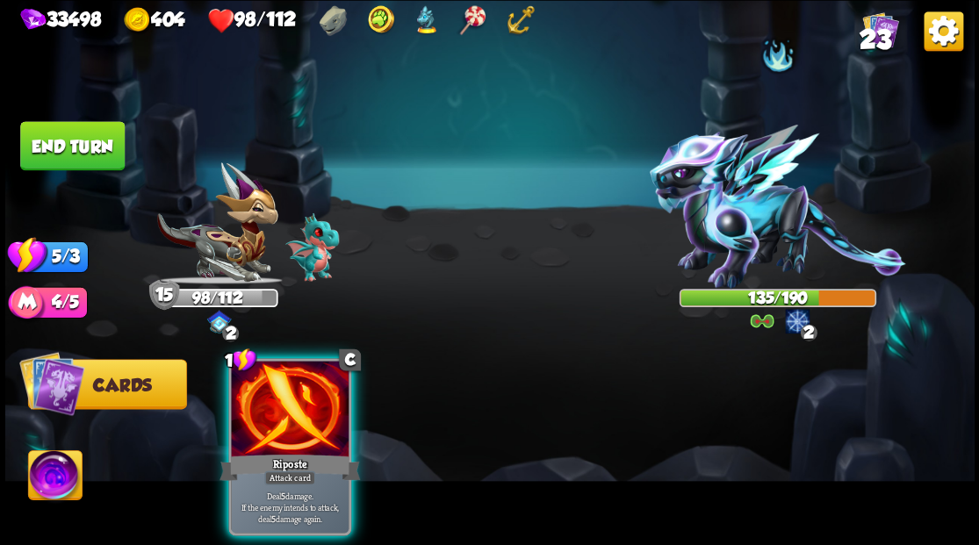
drag, startPoint x: 281, startPoint y: 397, endPoint x: 314, endPoint y: 376, distance: 39.4
click at [280, 395] on div at bounding box center [290, 410] width 118 height 99
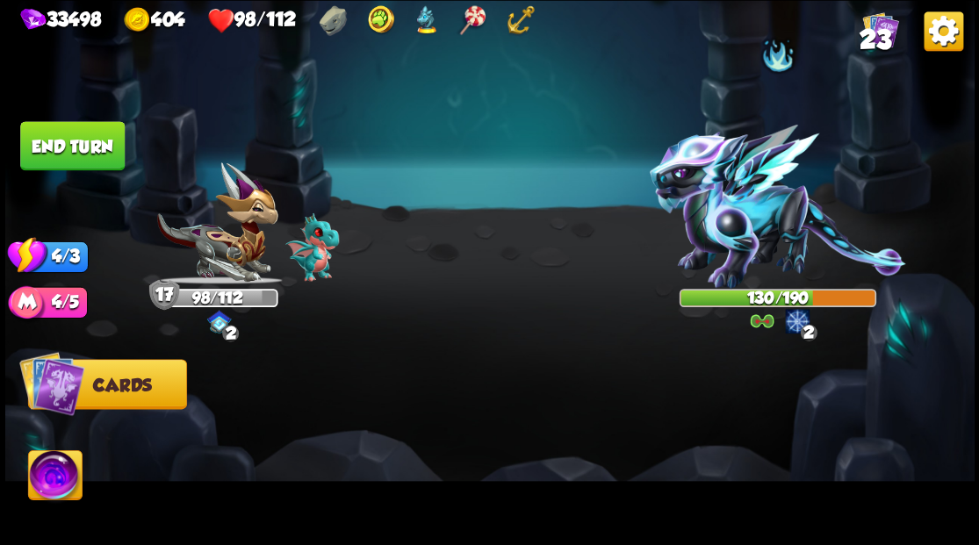
click at [70, 139] on button "End turn" at bounding box center [72, 145] width 104 height 49
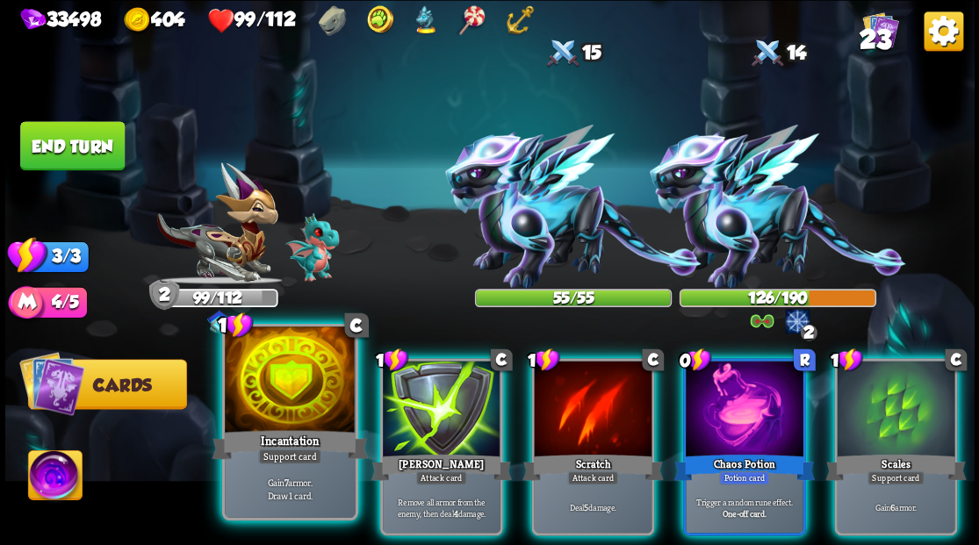
click at [276, 394] on div at bounding box center [290, 381] width 130 height 110
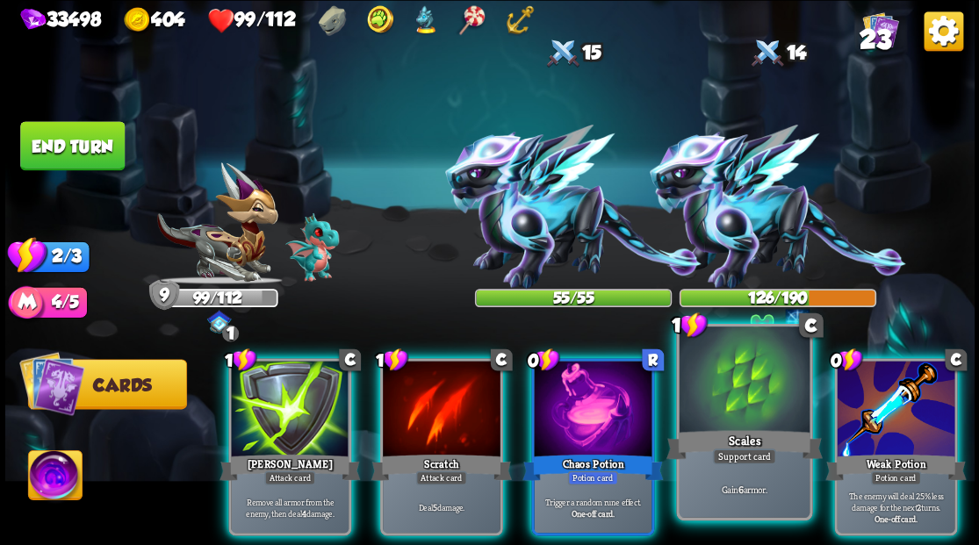
click at [750, 416] on div at bounding box center [743, 381] width 130 height 110
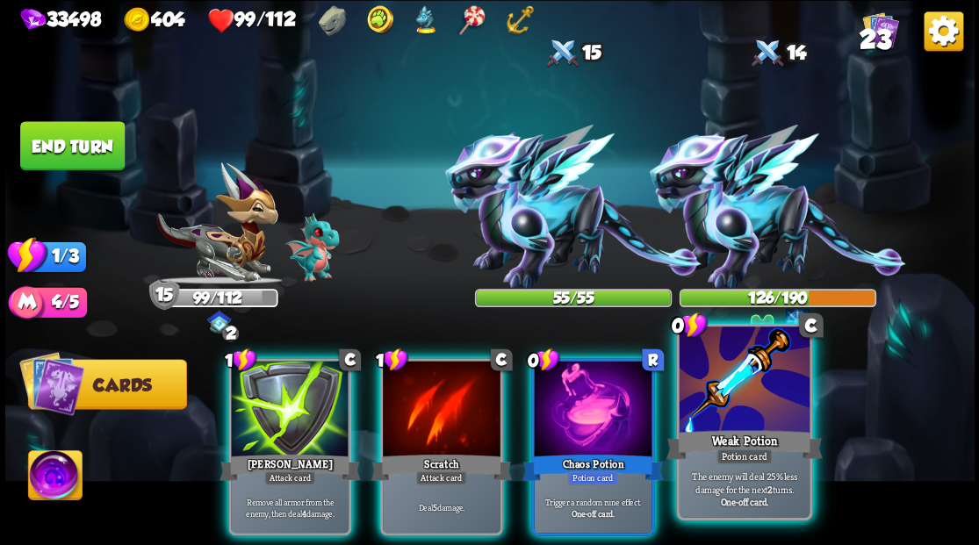
click at [749, 400] on div at bounding box center [743, 381] width 130 height 110
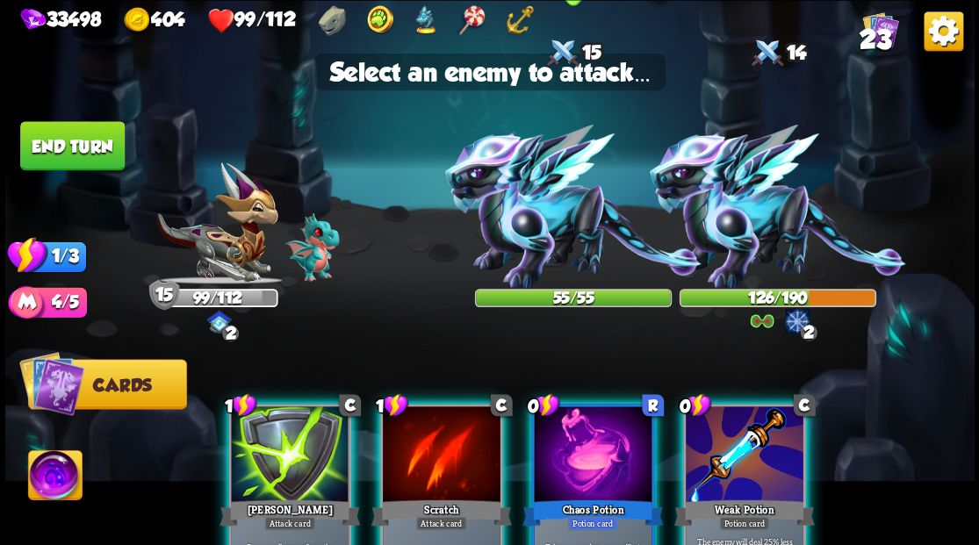
click at [543, 221] on img at bounding box center [573, 207] width 256 height 164
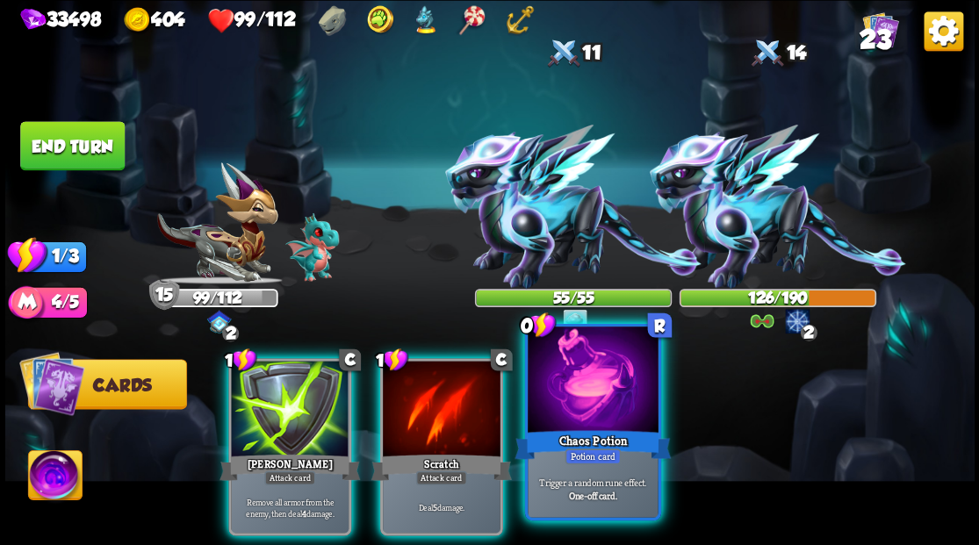
click at [593, 409] on div at bounding box center [592, 381] width 130 height 110
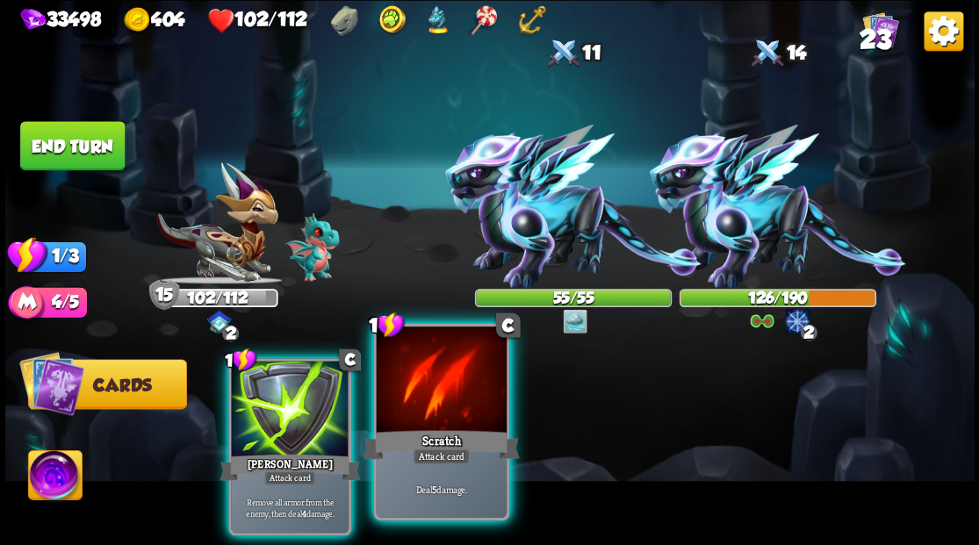
click at [426, 416] on div at bounding box center [441, 381] width 130 height 110
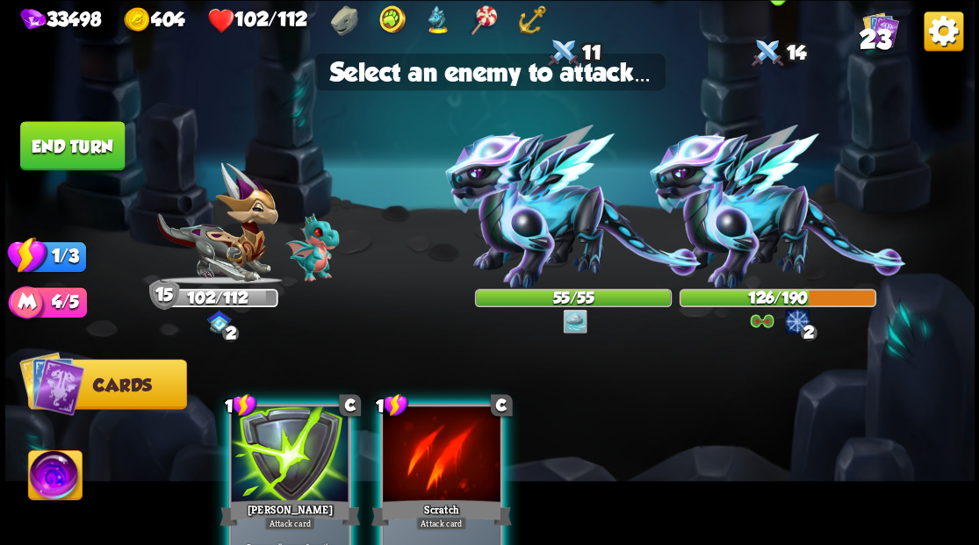
click at [762, 222] on img at bounding box center [777, 207] width 256 height 164
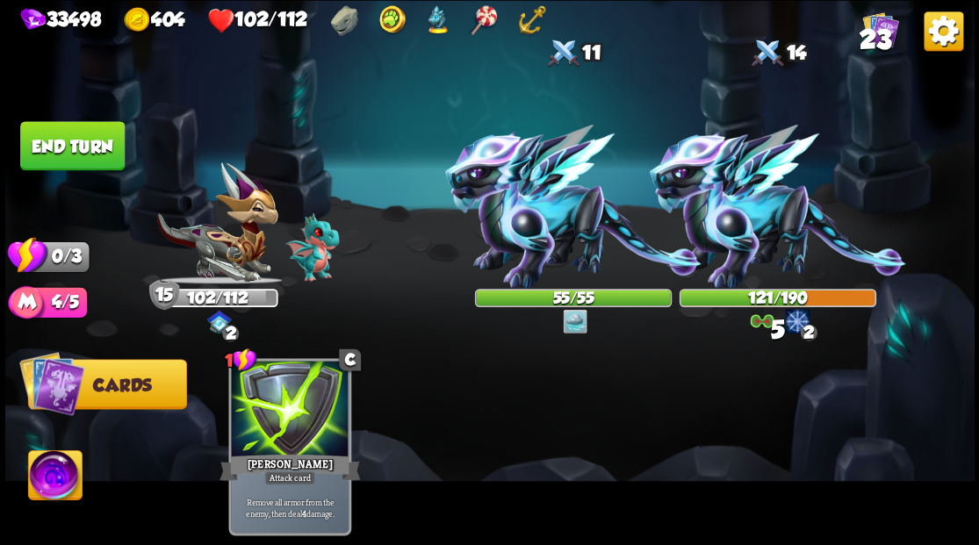
click at [92, 146] on button "End turn" at bounding box center [72, 145] width 104 height 49
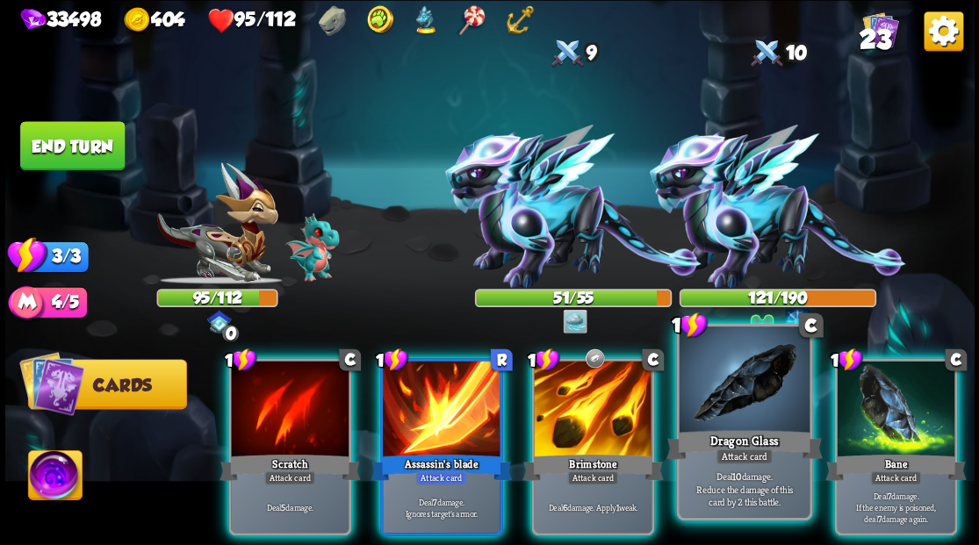
click at [743, 402] on div at bounding box center [743, 381] width 130 height 110
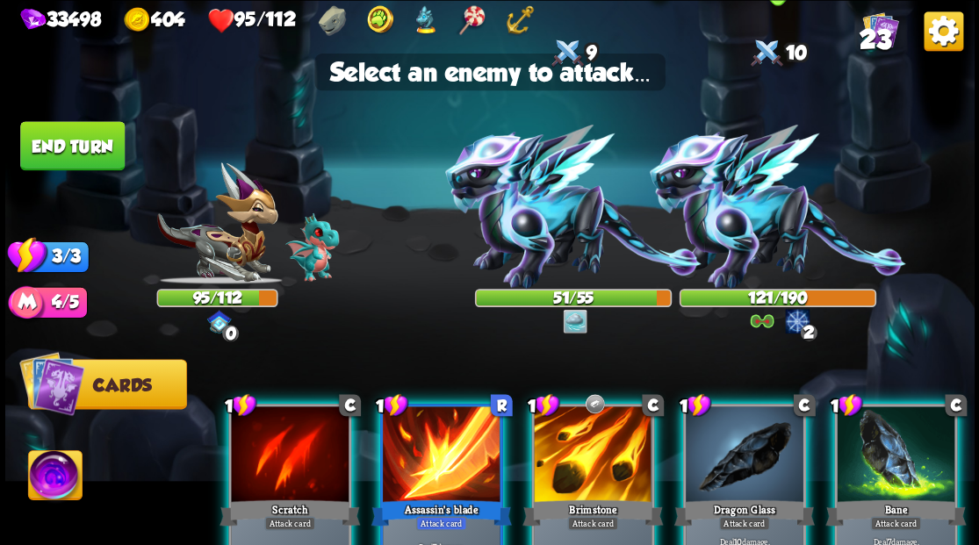
click at [753, 196] on img at bounding box center [777, 207] width 256 height 164
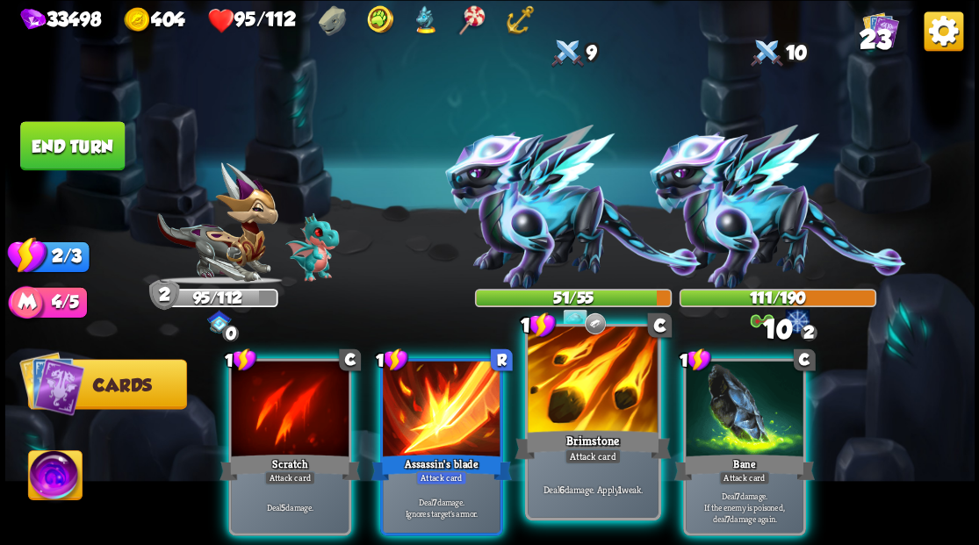
click at [606, 397] on div at bounding box center [592, 381] width 130 height 110
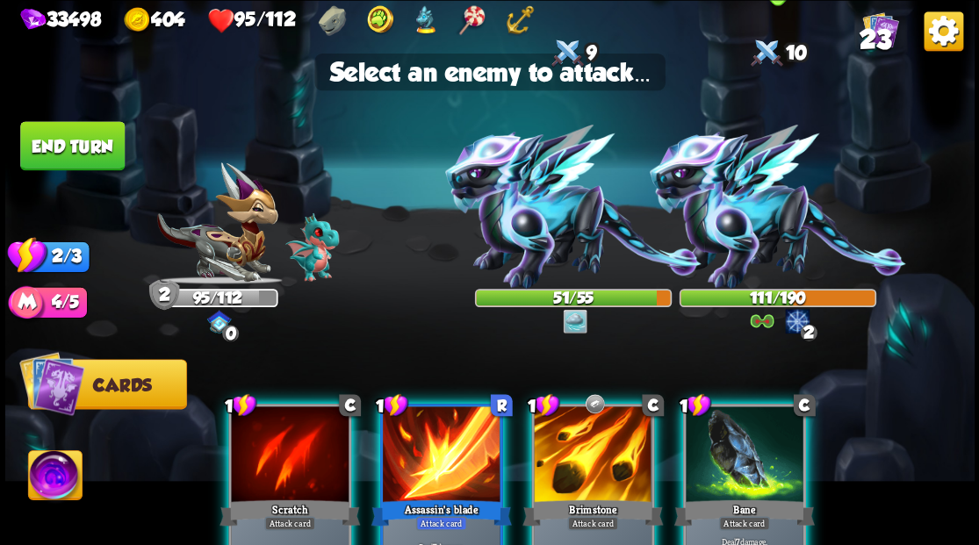
click at [751, 205] on img at bounding box center [777, 207] width 256 height 164
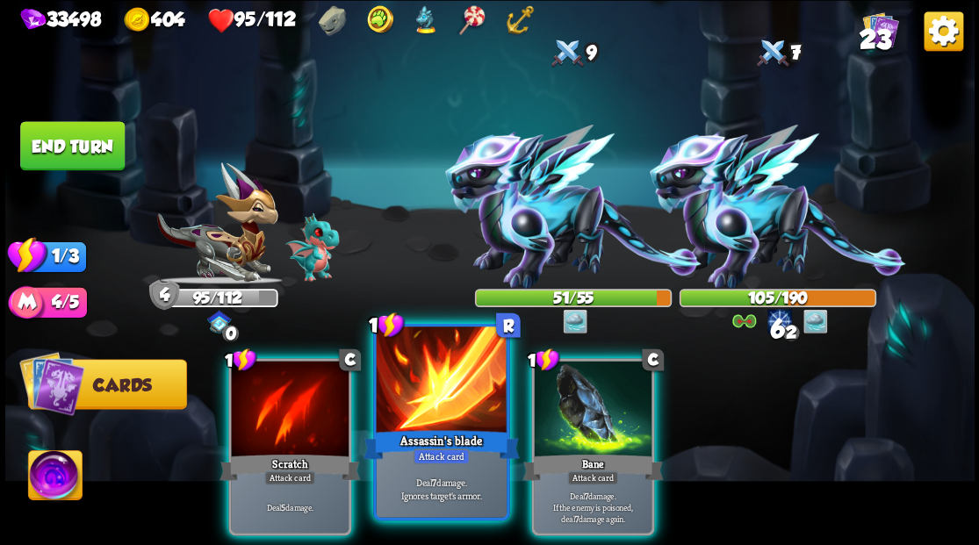
click at [433, 393] on div at bounding box center [441, 381] width 130 height 110
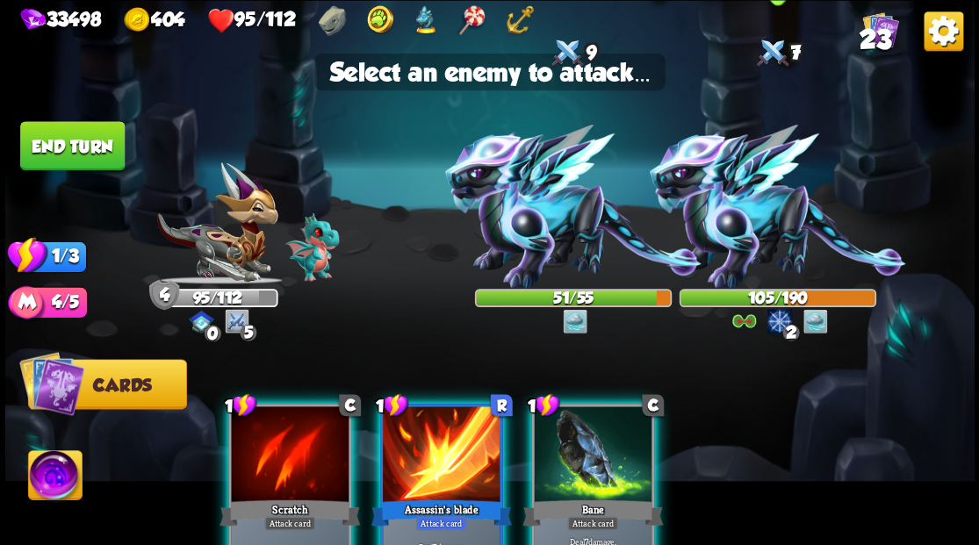
click at [738, 235] on img at bounding box center [777, 207] width 256 height 164
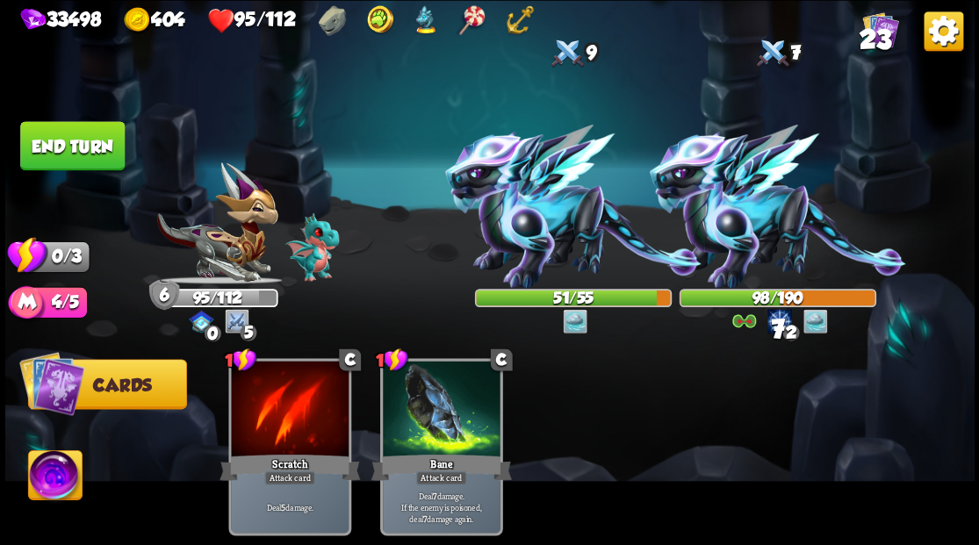
drag, startPoint x: 80, startPoint y: 133, endPoint x: 93, endPoint y: 151, distance: 22.6
click at [81, 134] on button "End turn" at bounding box center [72, 145] width 104 height 49
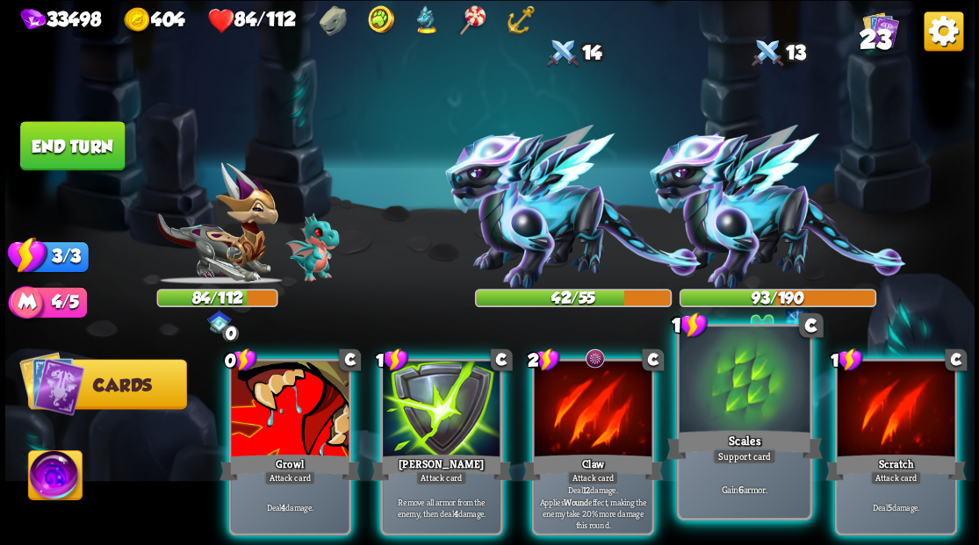
click at [743, 394] on div at bounding box center [743, 381] width 130 height 110
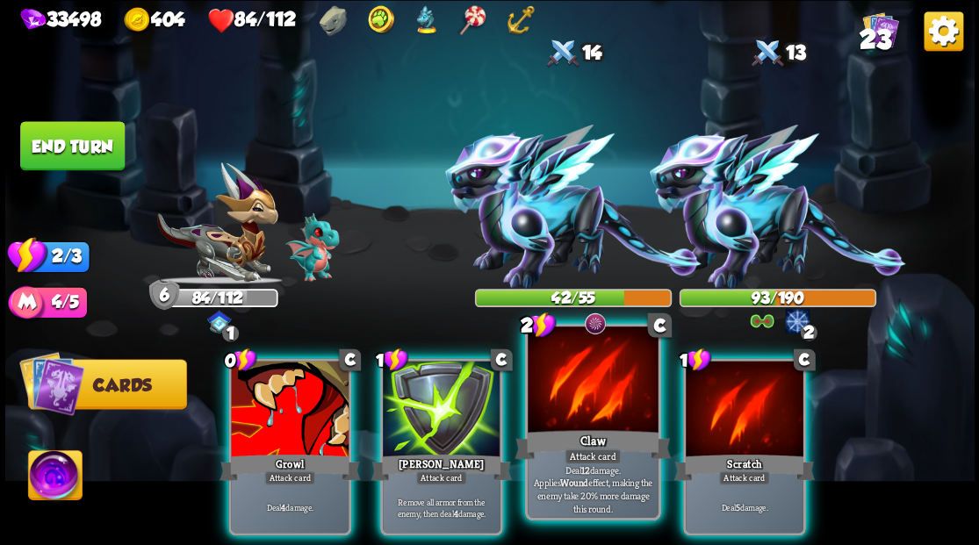
click at [592, 394] on div at bounding box center [592, 381] width 130 height 110
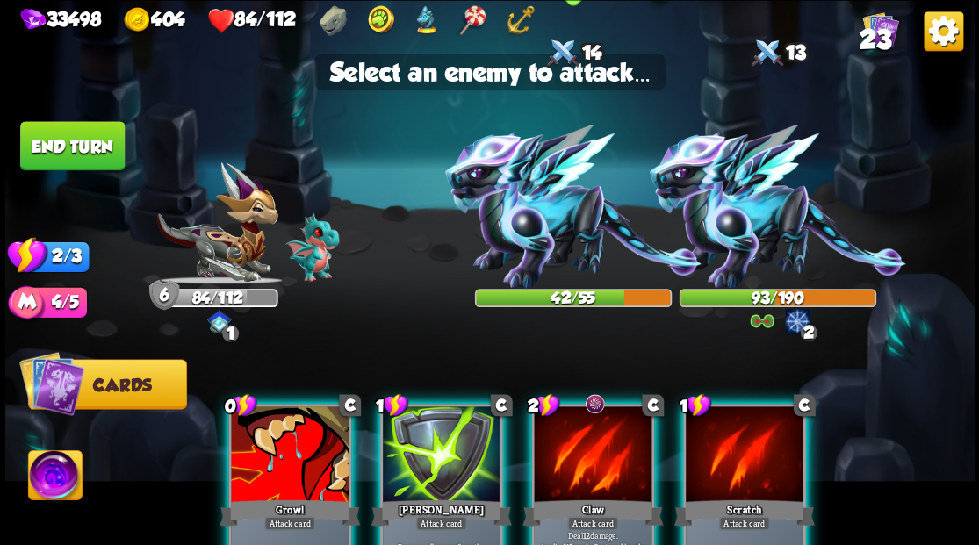
click at [522, 216] on img at bounding box center [573, 207] width 256 height 164
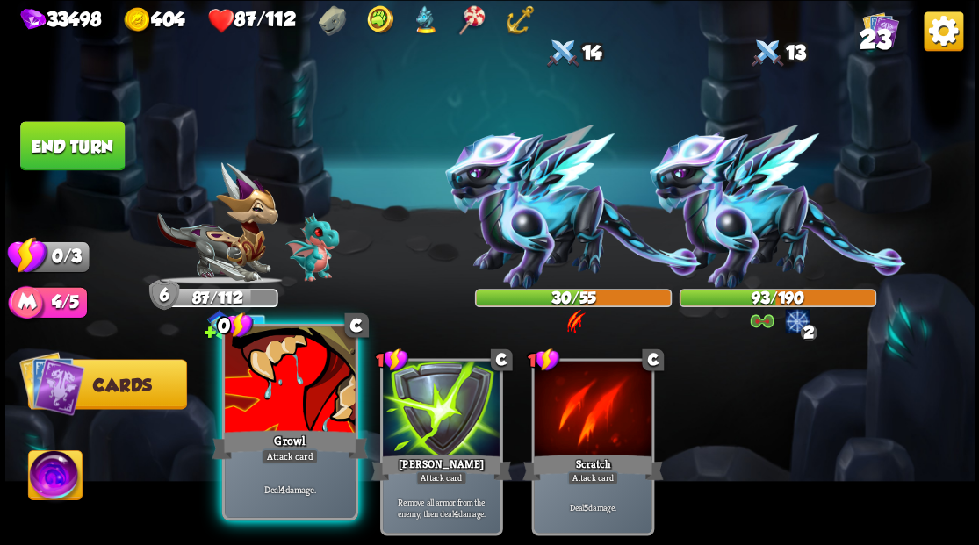
click at [283, 412] on div at bounding box center [290, 381] width 130 height 110
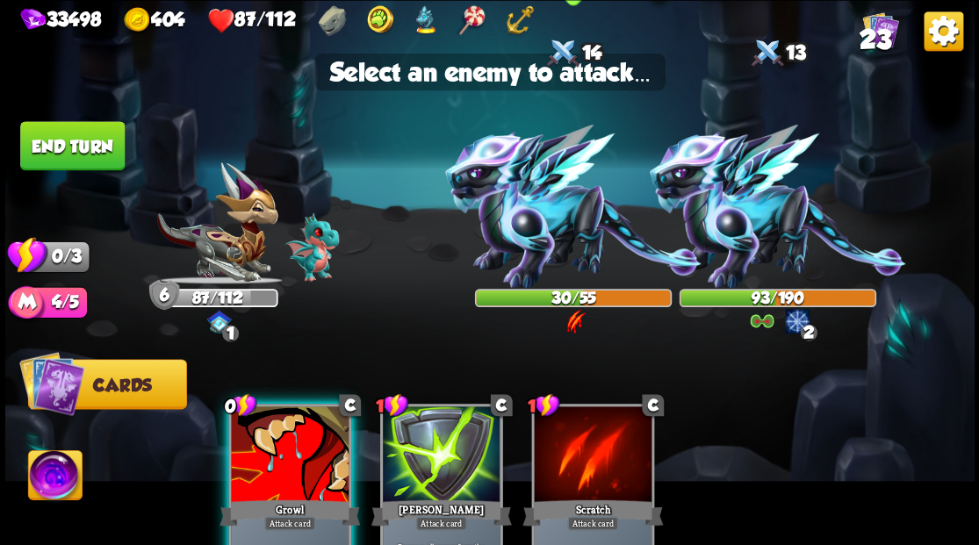
click at [544, 230] on img at bounding box center [573, 207] width 256 height 164
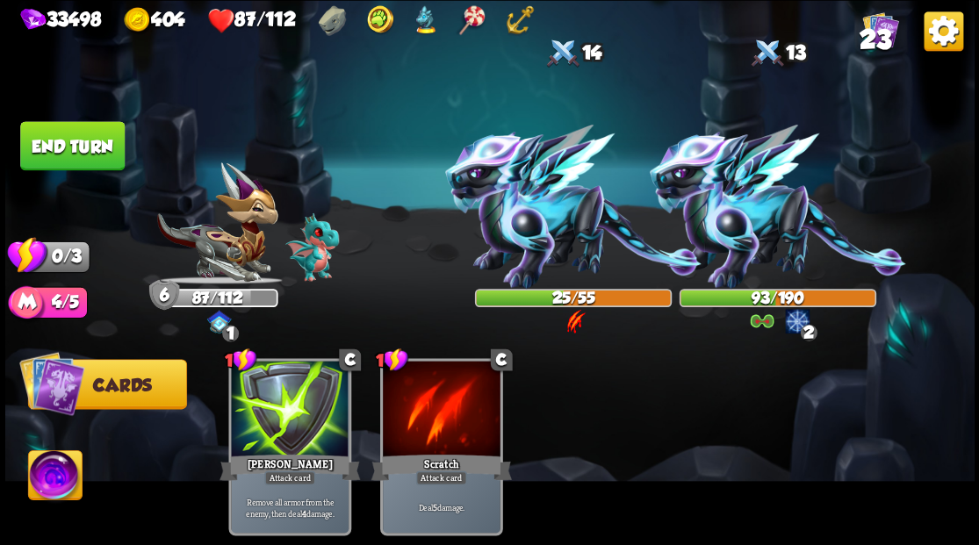
click at [82, 141] on button "End turn" at bounding box center [72, 145] width 104 height 49
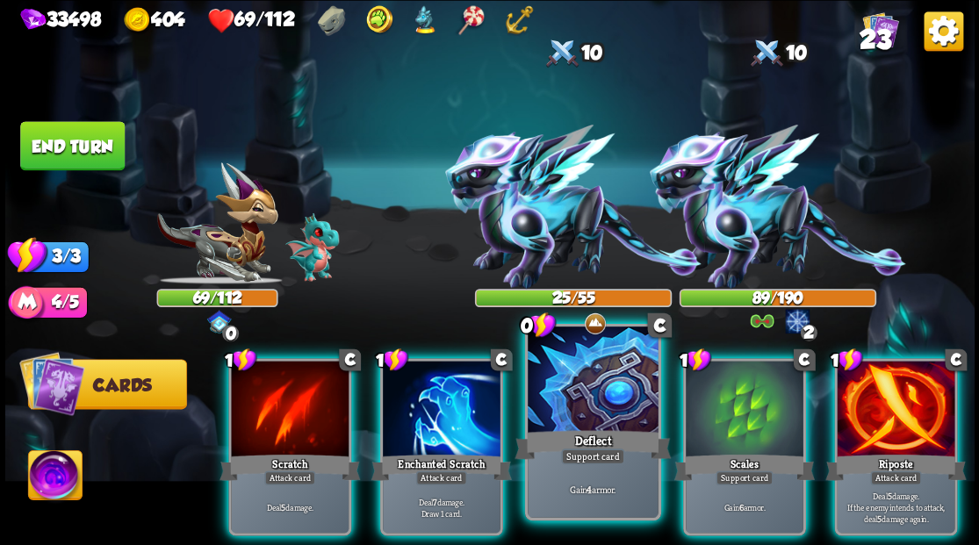
click at [587, 404] on div at bounding box center [592, 381] width 130 height 110
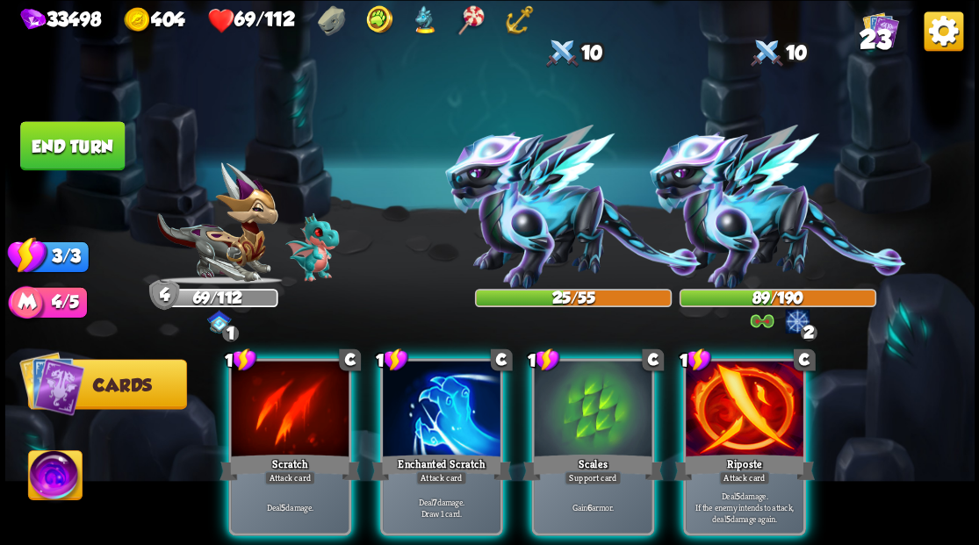
click at [587, 404] on div at bounding box center [593, 410] width 118 height 99
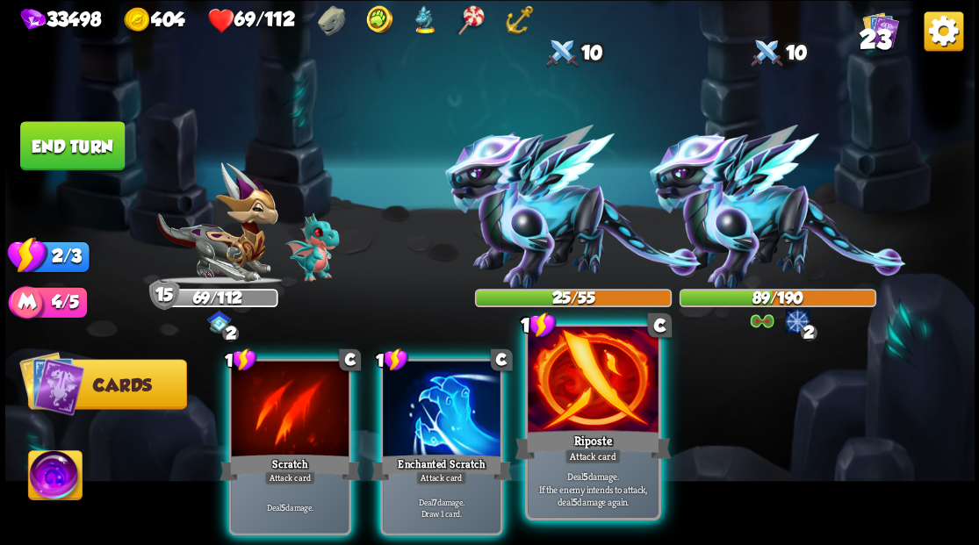
click at [597, 397] on div at bounding box center [592, 381] width 130 height 110
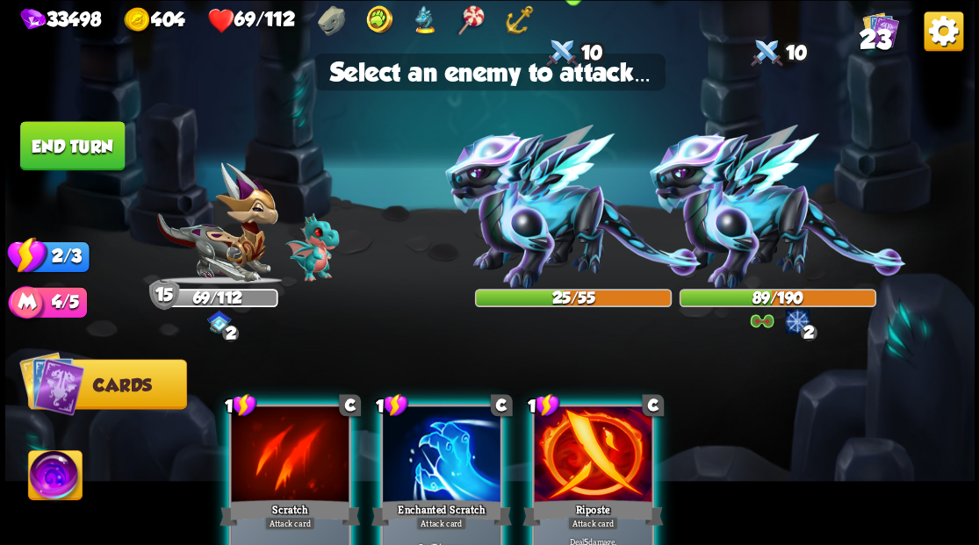
click at [506, 200] on img at bounding box center [573, 207] width 256 height 164
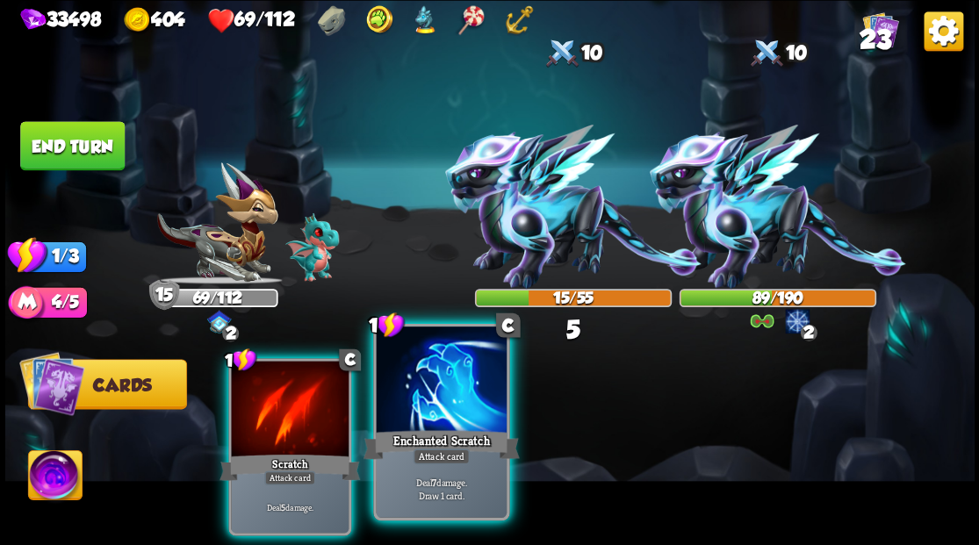
click at [444, 400] on div at bounding box center [441, 381] width 130 height 110
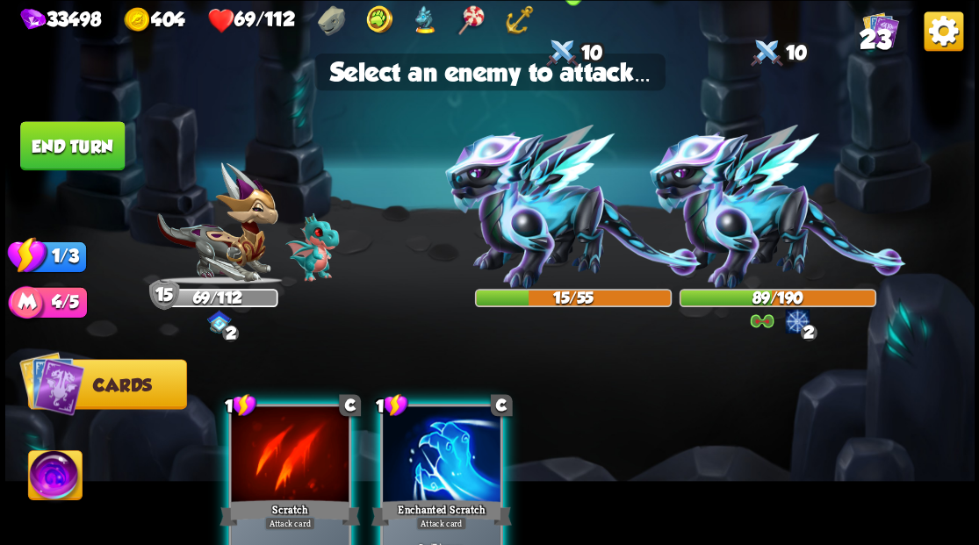
click at [541, 235] on img at bounding box center [573, 207] width 256 height 164
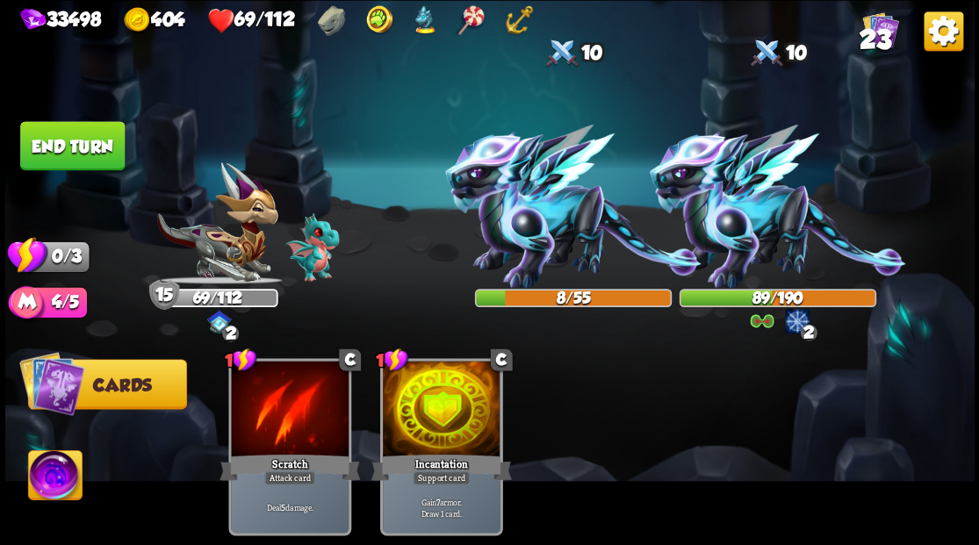
click at [59, 139] on button "End turn" at bounding box center [72, 145] width 106 height 50
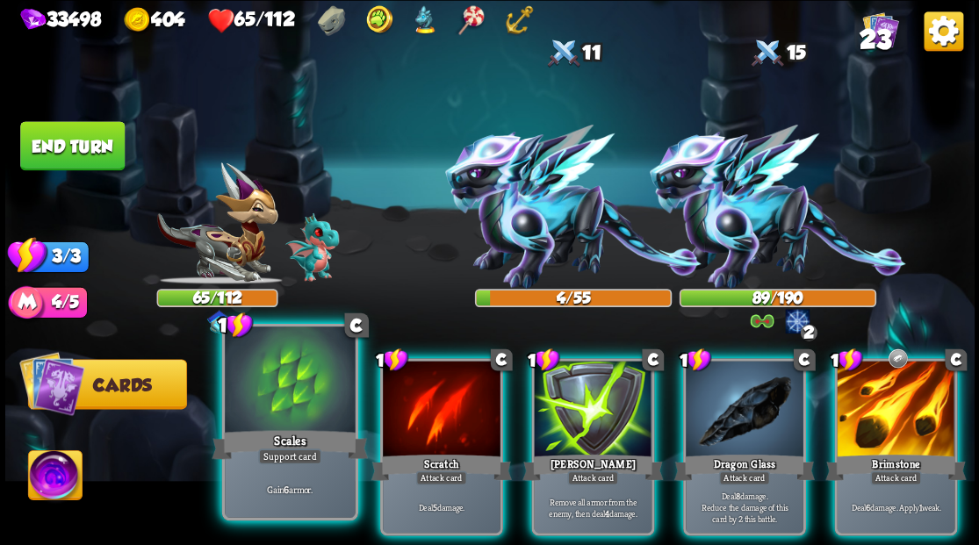
click at [273, 403] on div at bounding box center [290, 381] width 130 height 110
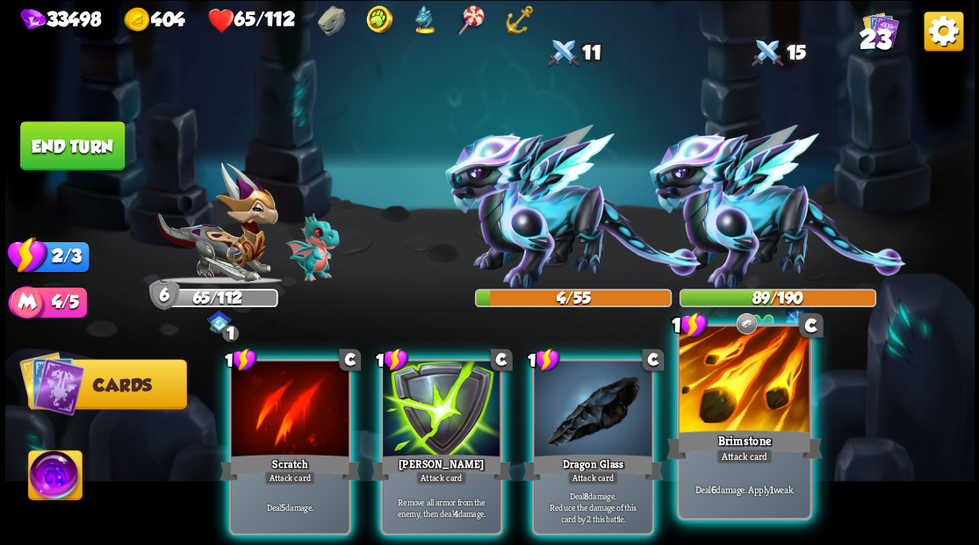
click at [753, 413] on div at bounding box center [743, 381] width 130 height 110
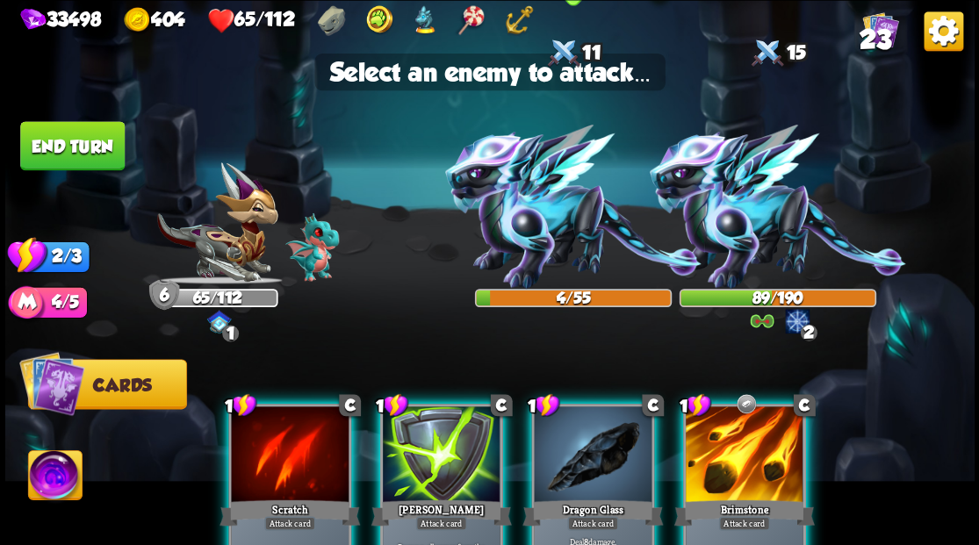
click at [548, 233] on img at bounding box center [573, 207] width 256 height 164
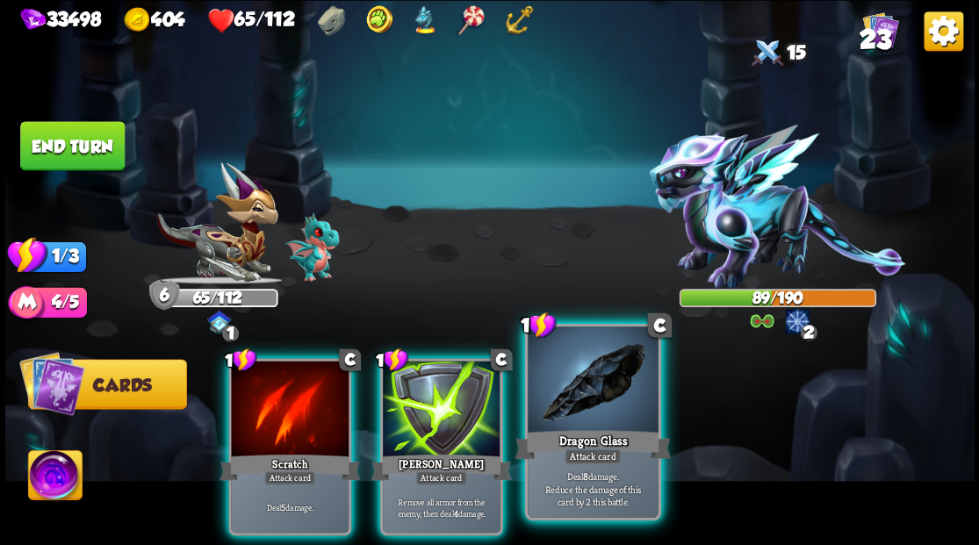
click at [577, 390] on div at bounding box center [592, 381] width 130 height 110
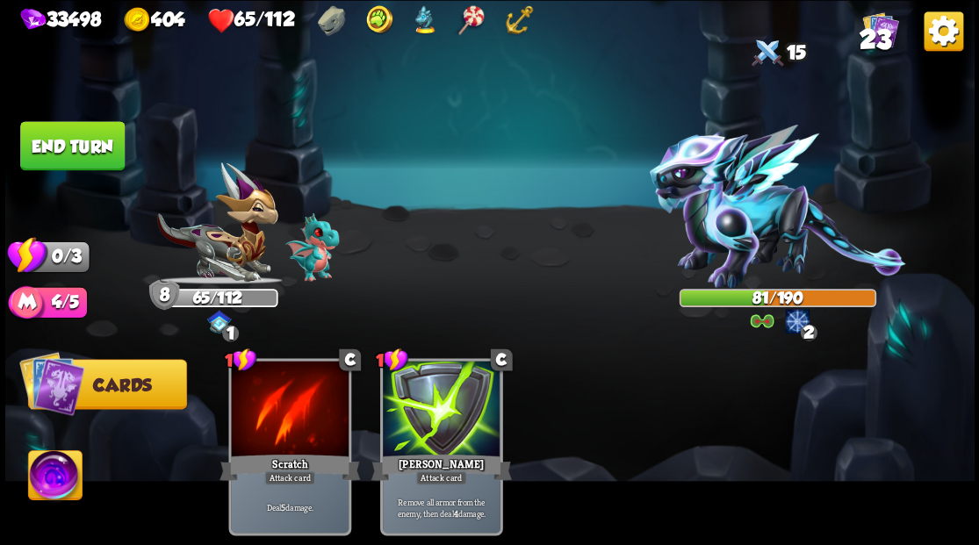
click at [72, 139] on button "End turn" at bounding box center [72, 145] width 104 height 49
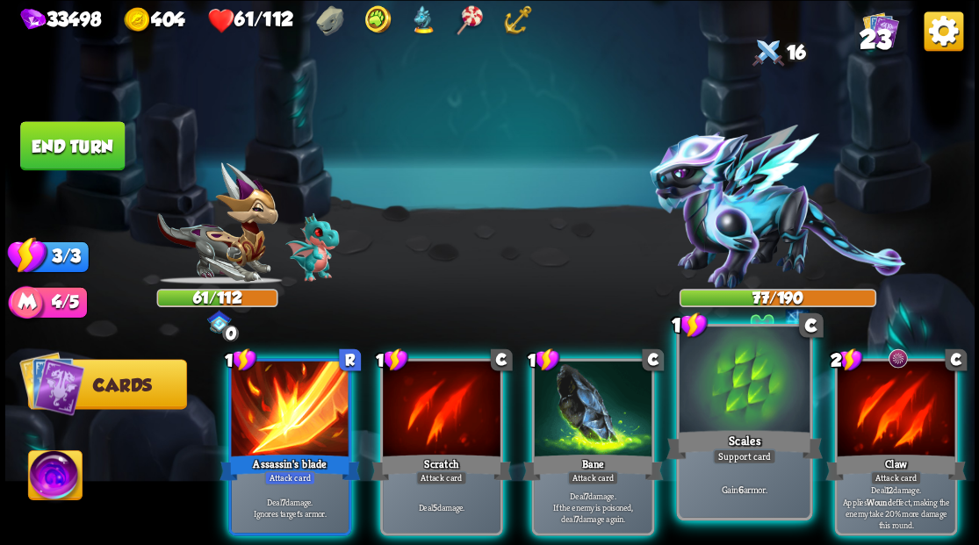
click at [723, 391] on div at bounding box center [743, 381] width 130 height 110
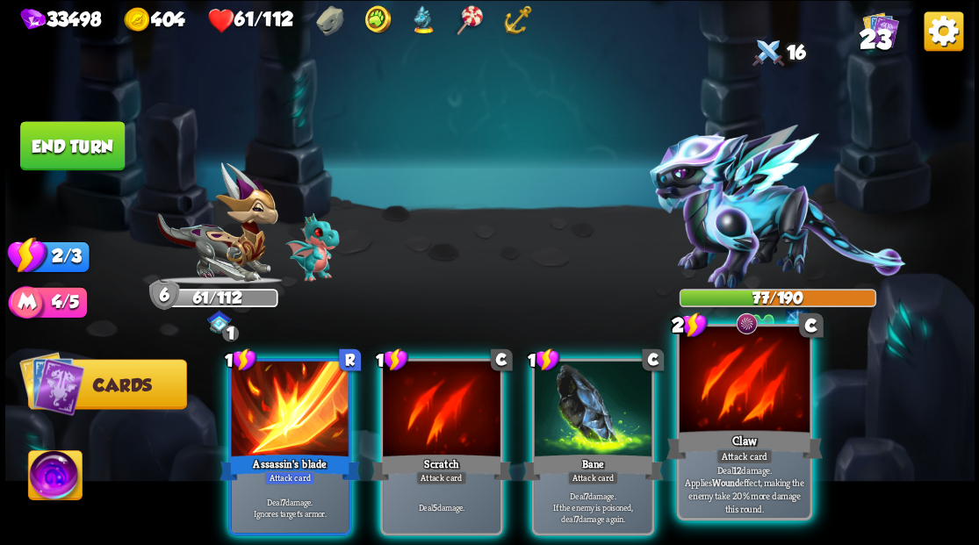
click at [717, 416] on div at bounding box center [743, 381] width 130 height 110
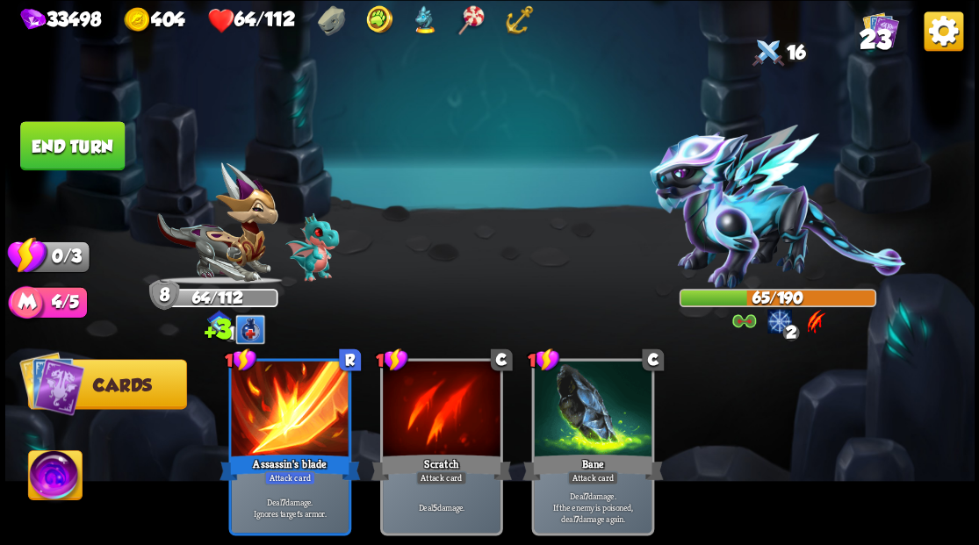
click at [62, 154] on button "End turn" at bounding box center [71, 145] width 107 height 50
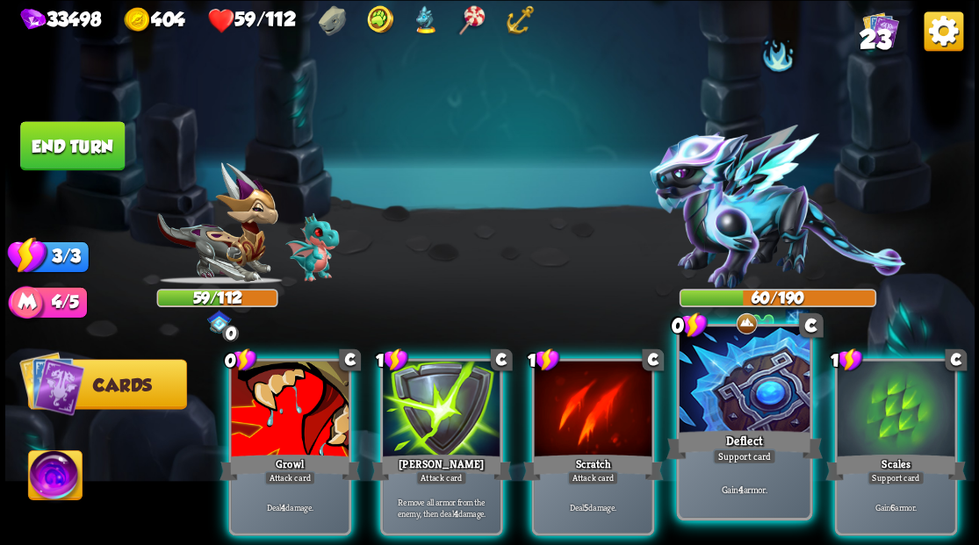
click at [752, 404] on div at bounding box center [743, 381] width 130 height 110
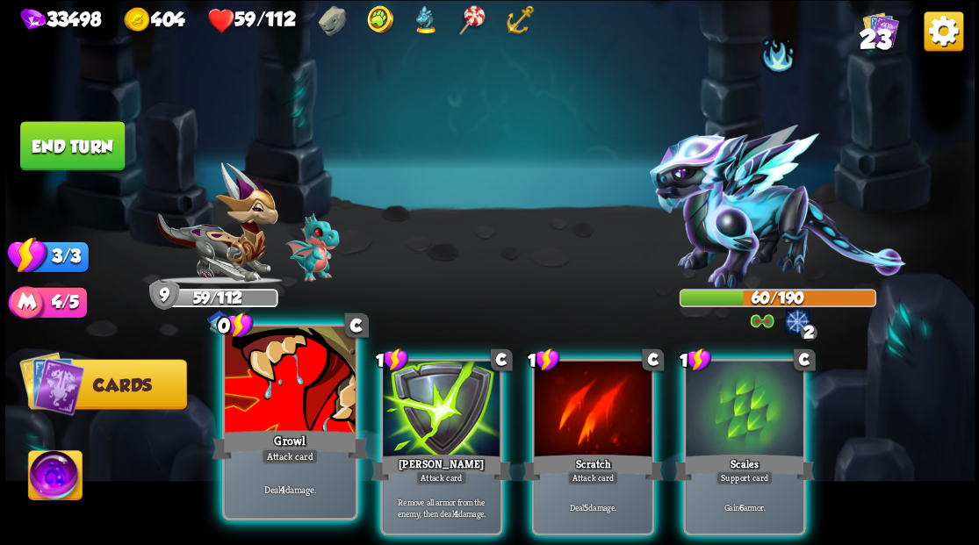
click at [286, 383] on div at bounding box center [290, 381] width 130 height 110
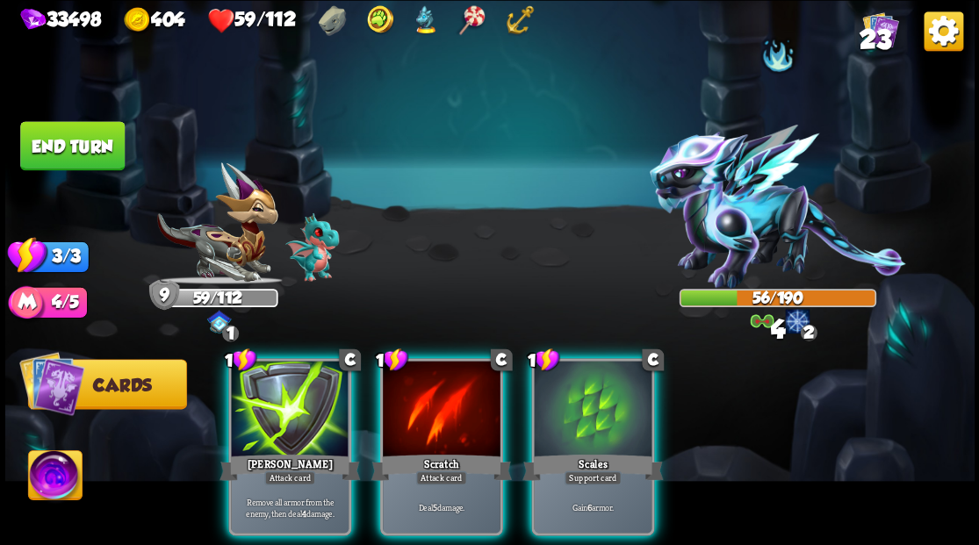
click at [286, 383] on div at bounding box center [290, 410] width 118 height 99
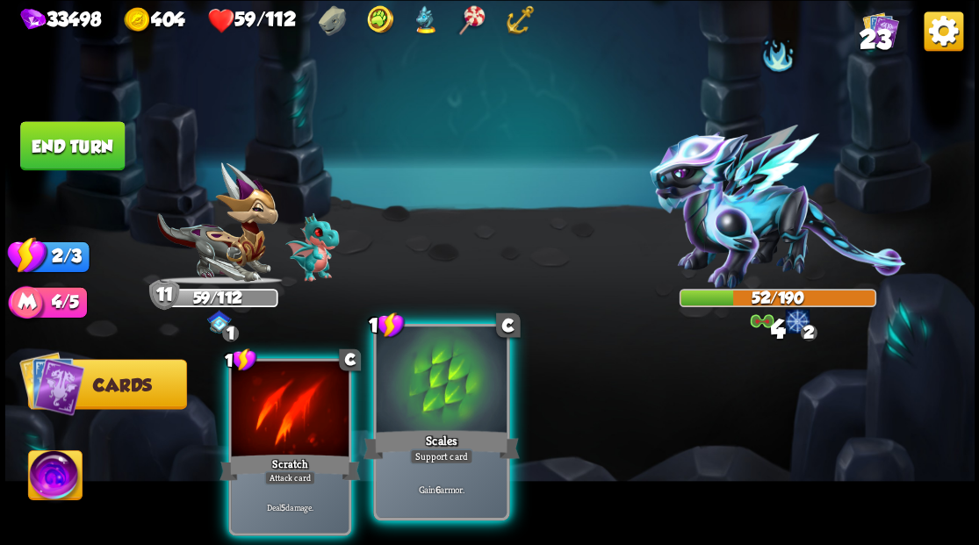
click at [442, 426] on div at bounding box center [441, 381] width 130 height 110
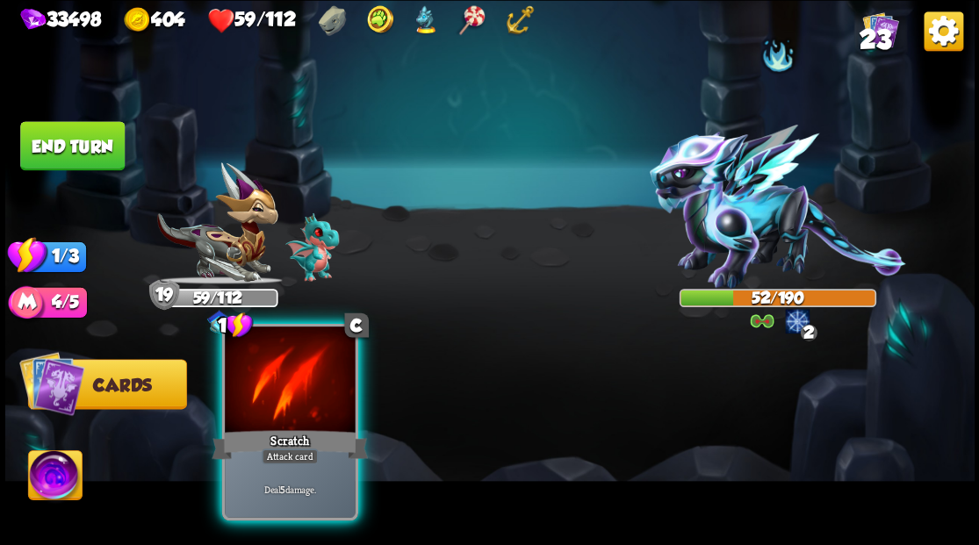
click at [262, 378] on div at bounding box center [290, 381] width 130 height 110
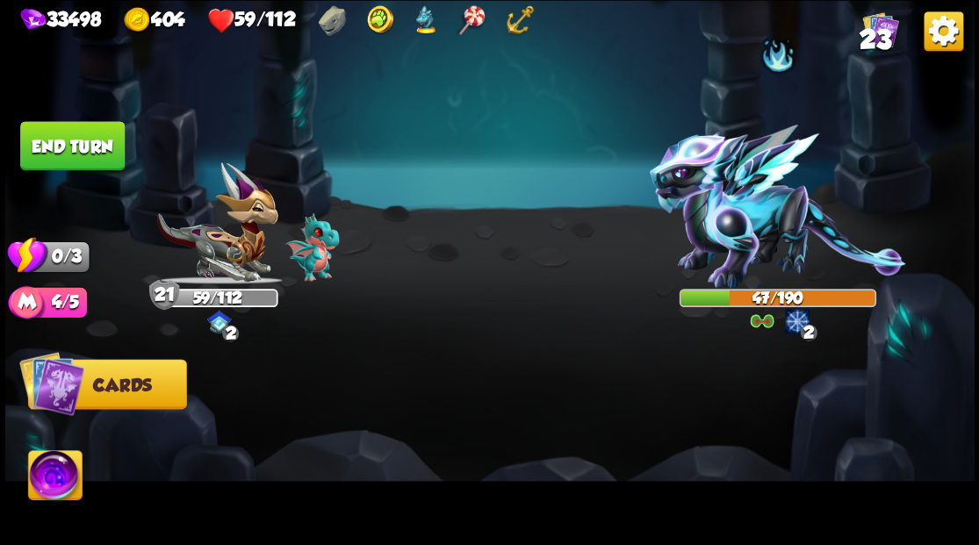
click at [57, 140] on button "End turn" at bounding box center [72, 145] width 104 height 49
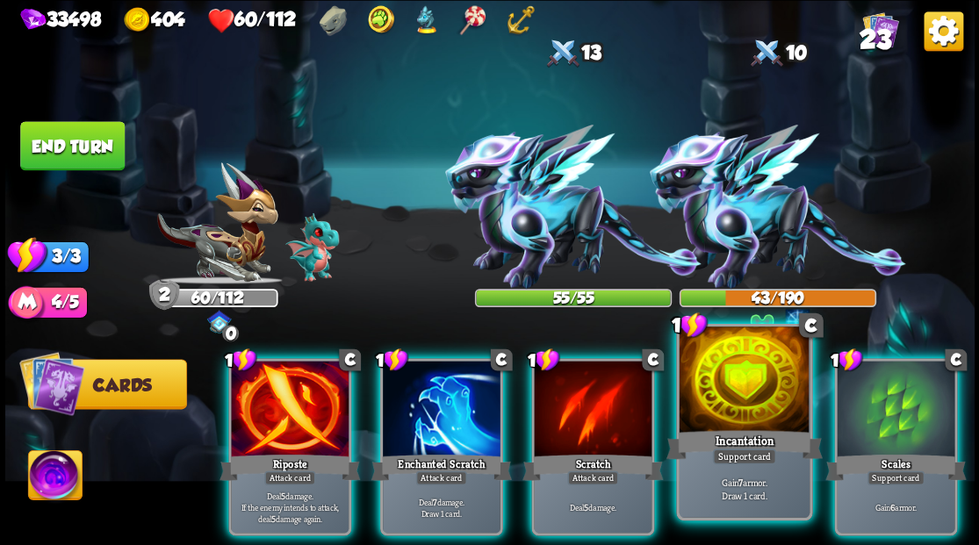
click at [744, 426] on div at bounding box center [743, 381] width 130 height 110
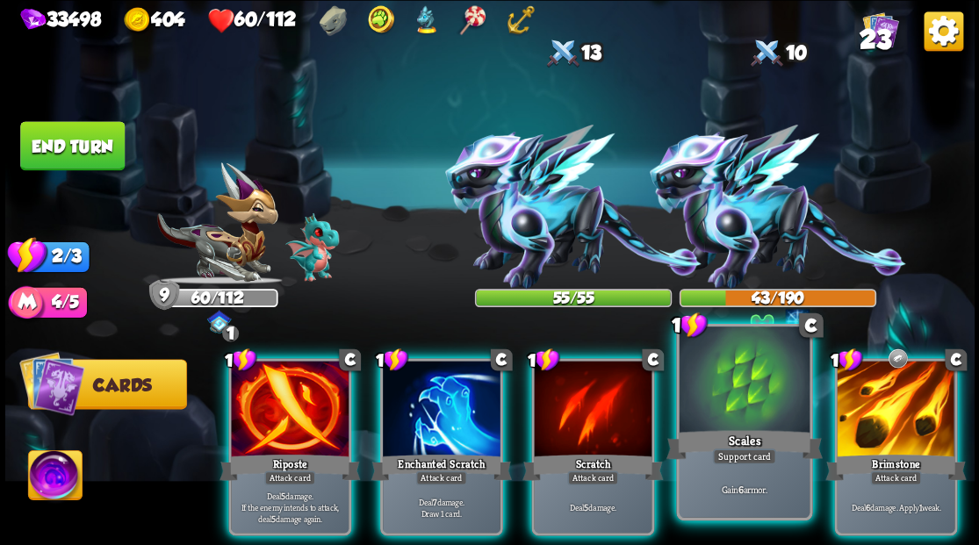
click at [742, 399] on div at bounding box center [743, 381] width 130 height 110
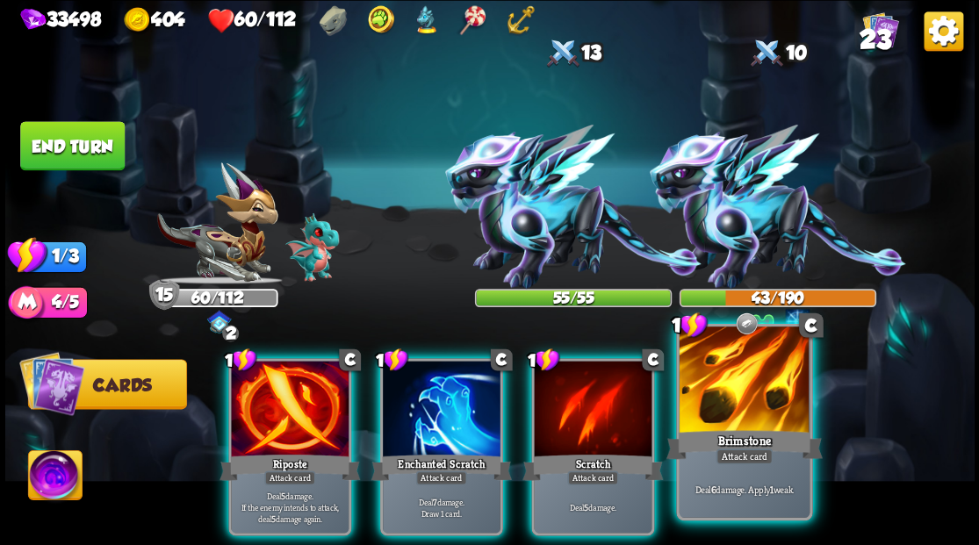
click at [744, 400] on div at bounding box center [743, 381] width 130 height 110
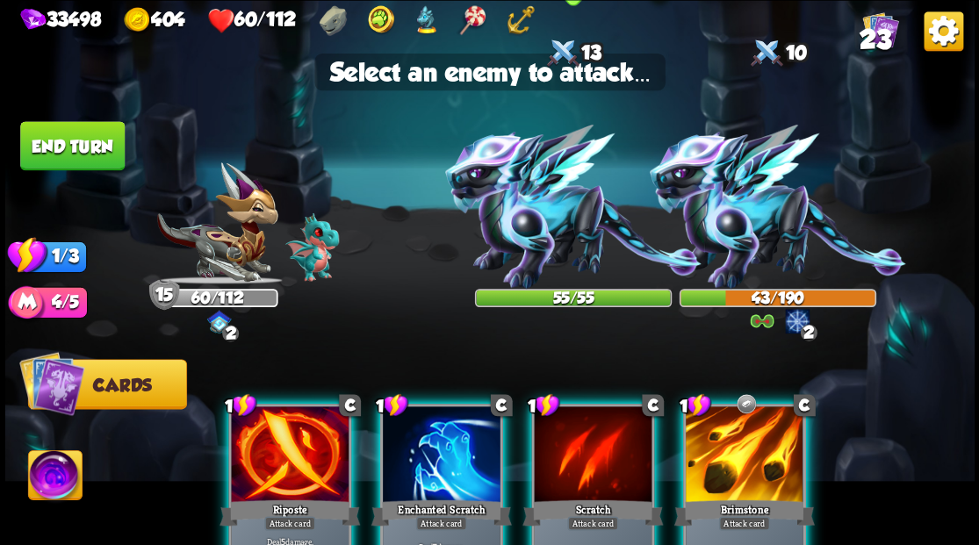
click at [550, 221] on img at bounding box center [573, 207] width 256 height 164
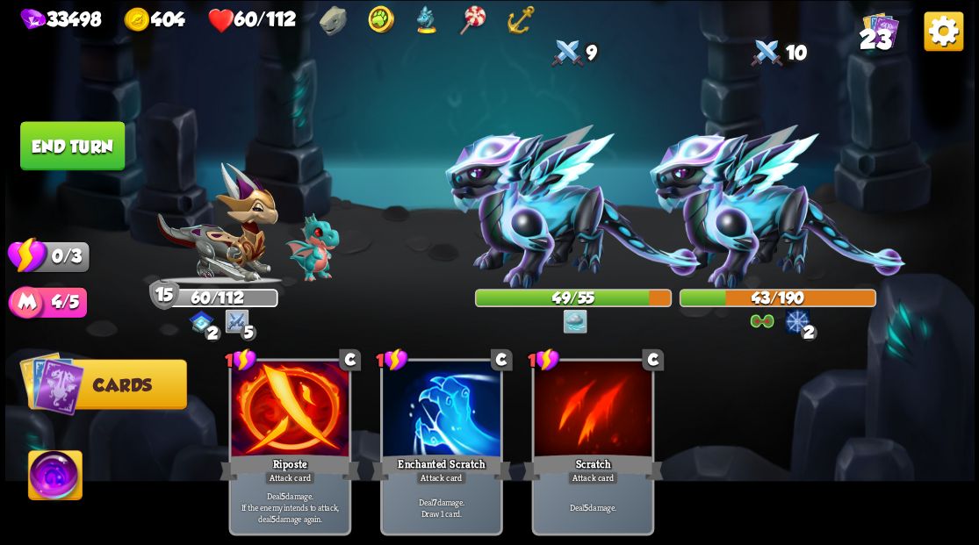
drag, startPoint x: 80, startPoint y: 137, endPoint x: 544, endPoint y: 193, distance: 467.6
click at [81, 137] on button "End turn" at bounding box center [72, 145] width 104 height 49
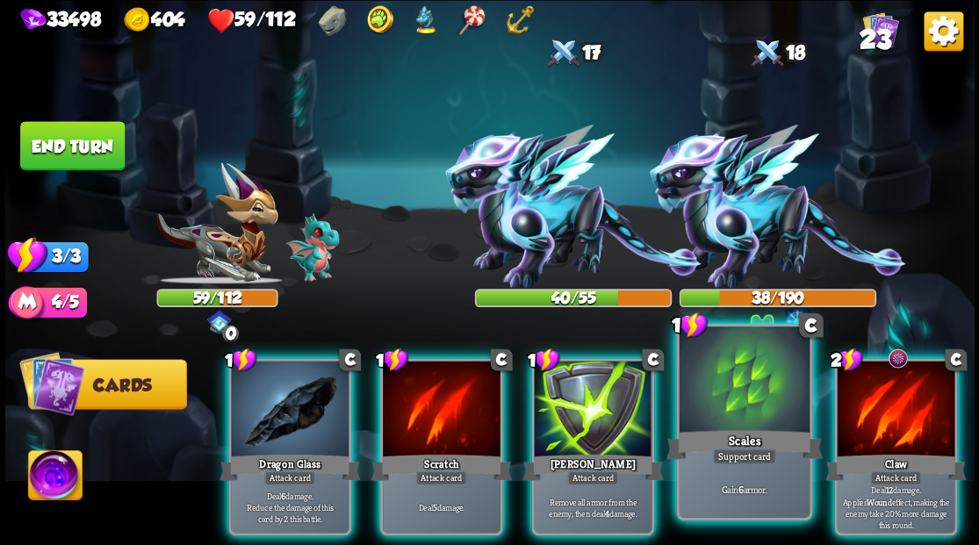
click at [743, 396] on div at bounding box center [743, 381] width 130 height 110
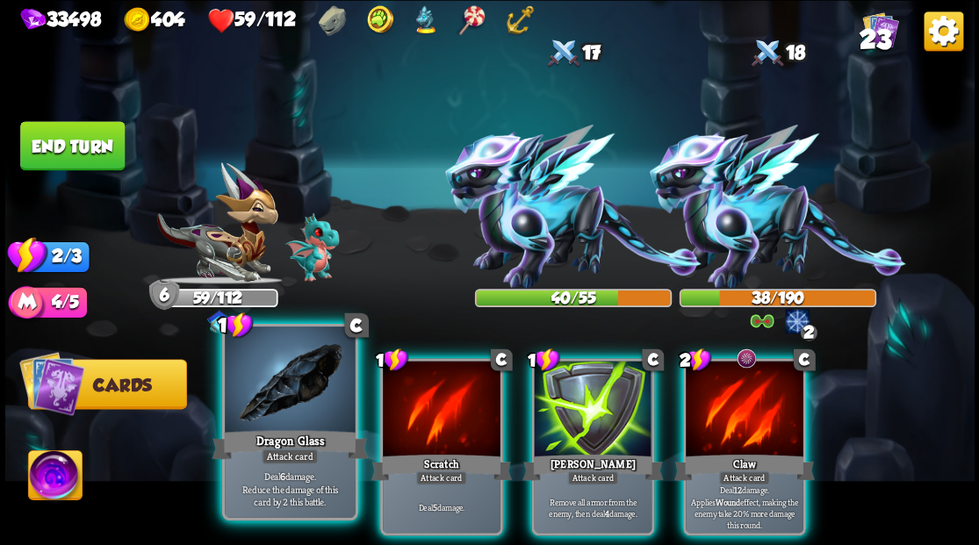
click at [298, 412] on div at bounding box center [290, 381] width 130 height 110
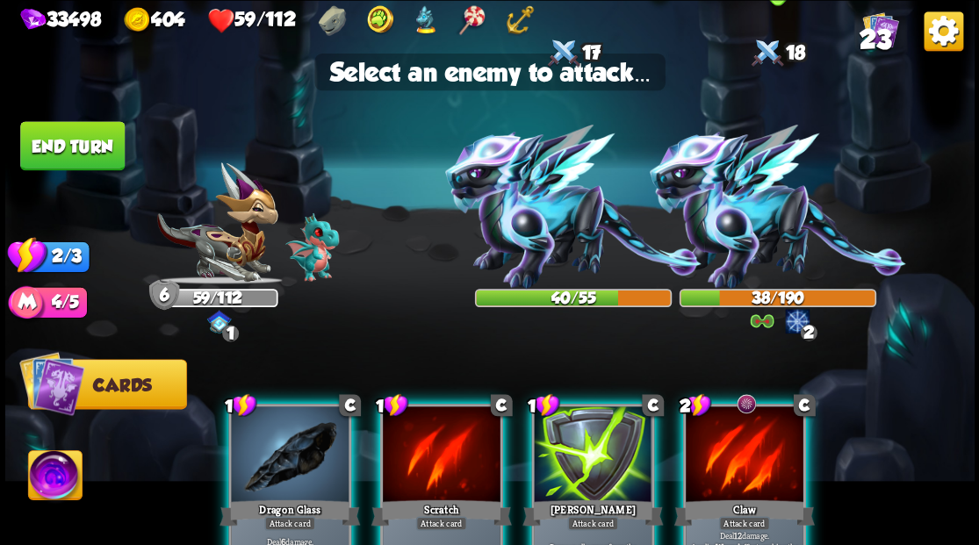
click at [735, 216] on img at bounding box center [777, 207] width 256 height 164
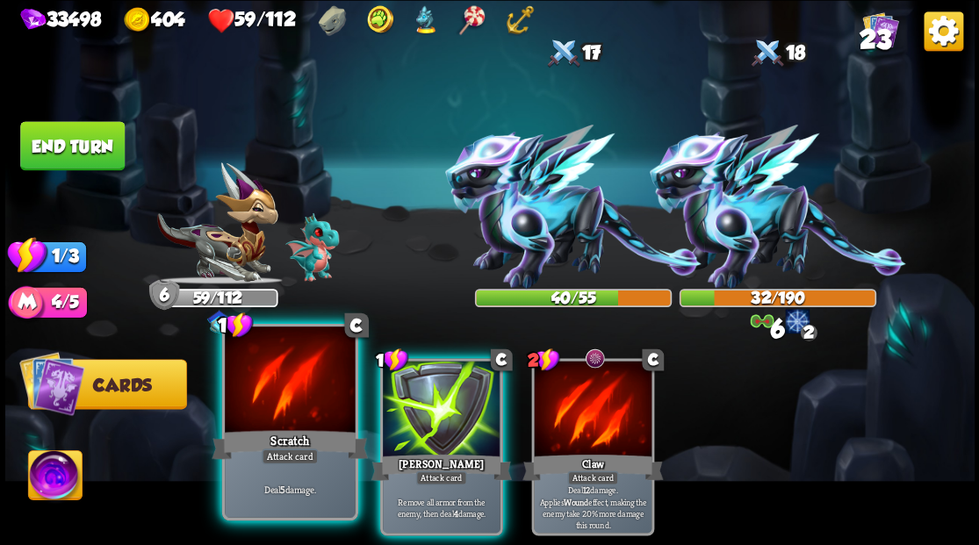
click at [294, 378] on div at bounding box center [290, 381] width 130 height 110
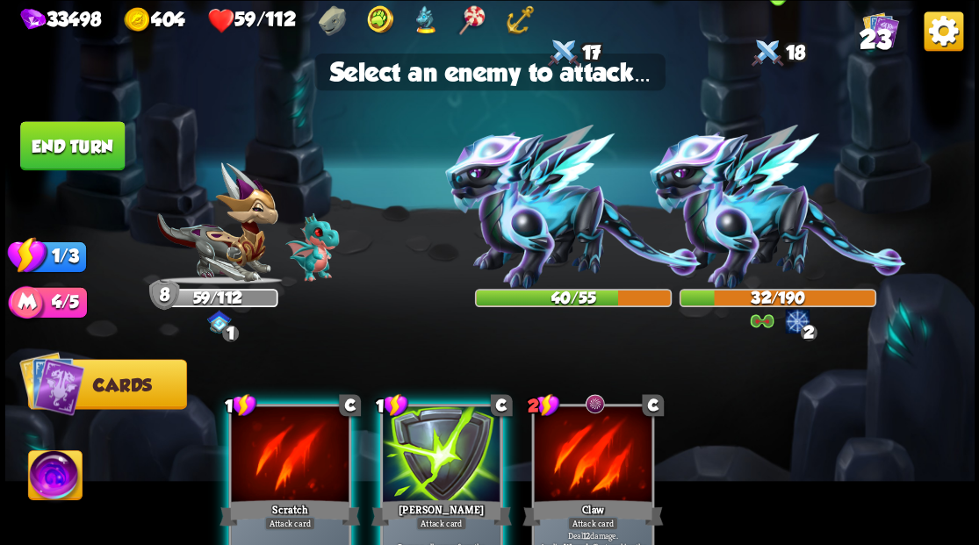
click at [771, 221] on img at bounding box center [777, 207] width 256 height 164
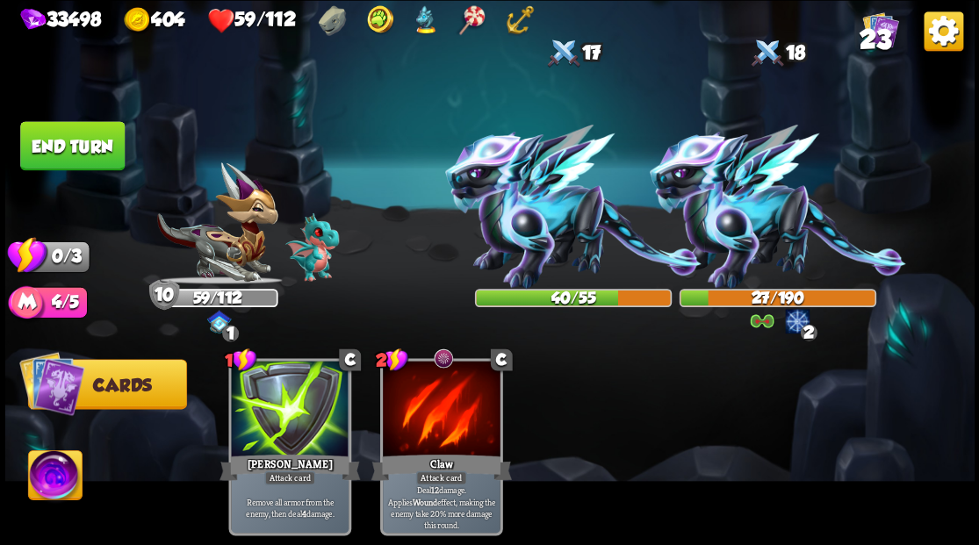
click at [91, 151] on button "End turn" at bounding box center [71, 145] width 107 height 50
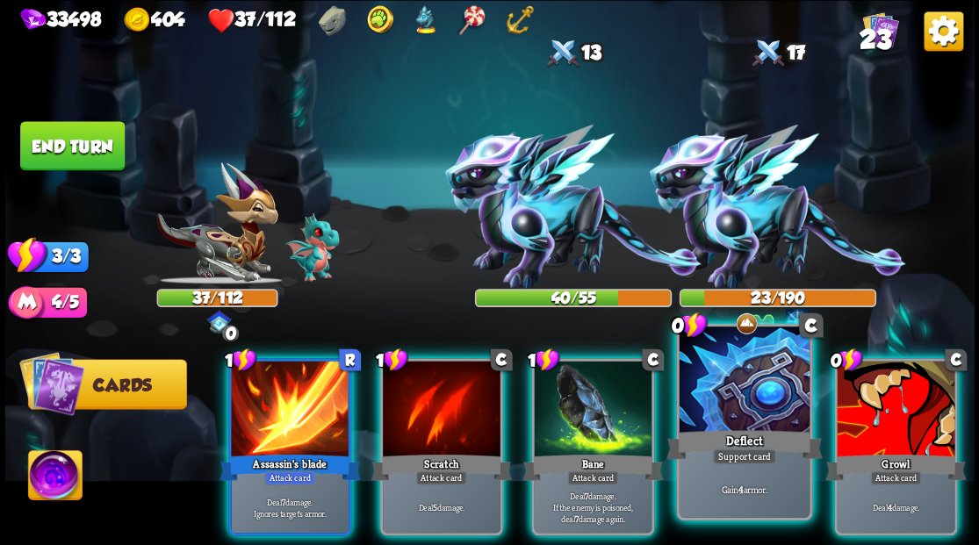
click at [756, 404] on div at bounding box center [743, 381] width 130 height 110
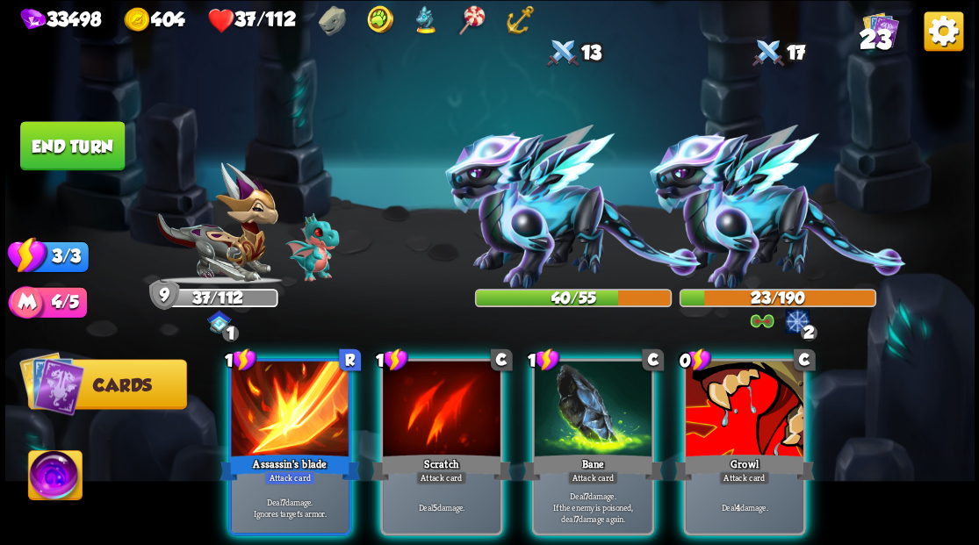
drag, startPoint x: 738, startPoint y: 404, endPoint x: 749, endPoint y: 359, distance: 46.2
click at [738, 404] on div at bounding box center [744, 410] width 118 height 99
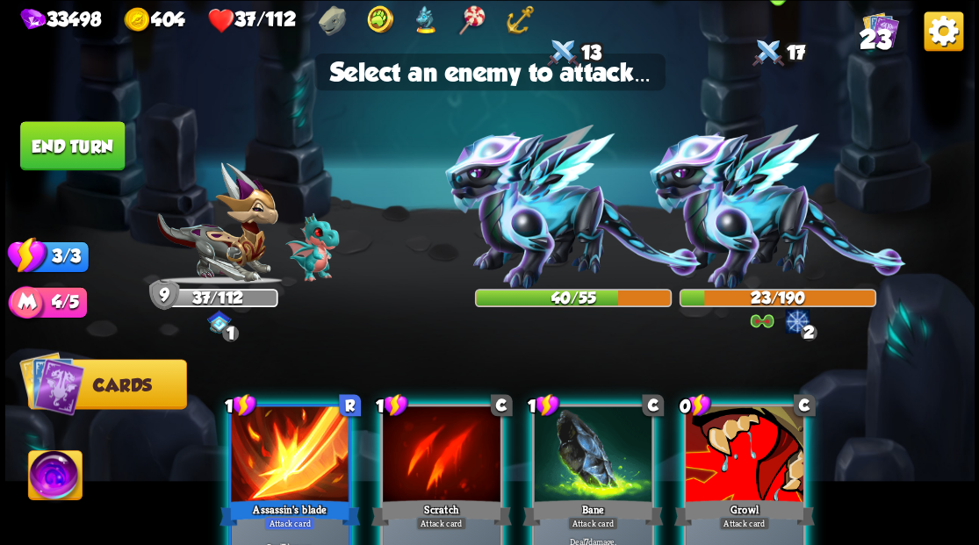
click at [739, 197] on img at bounding box center [777, 207] width 256 height 164
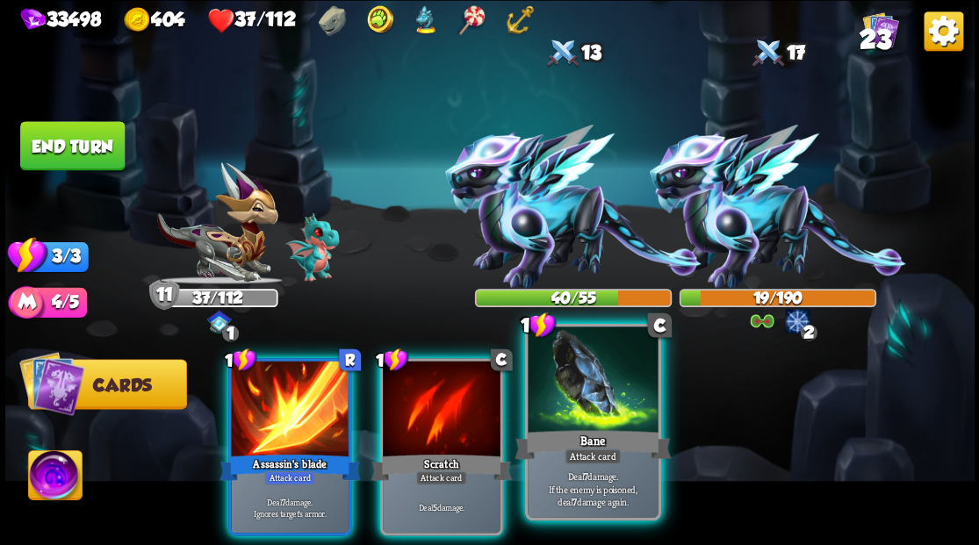
drag, startPoint x: 594, startPoint y: 411, endPoint x: 607, endPoint y: 405, distance: 14.2
click at [596, 411] on div at bounding box center [592, 381] width 130 height 110
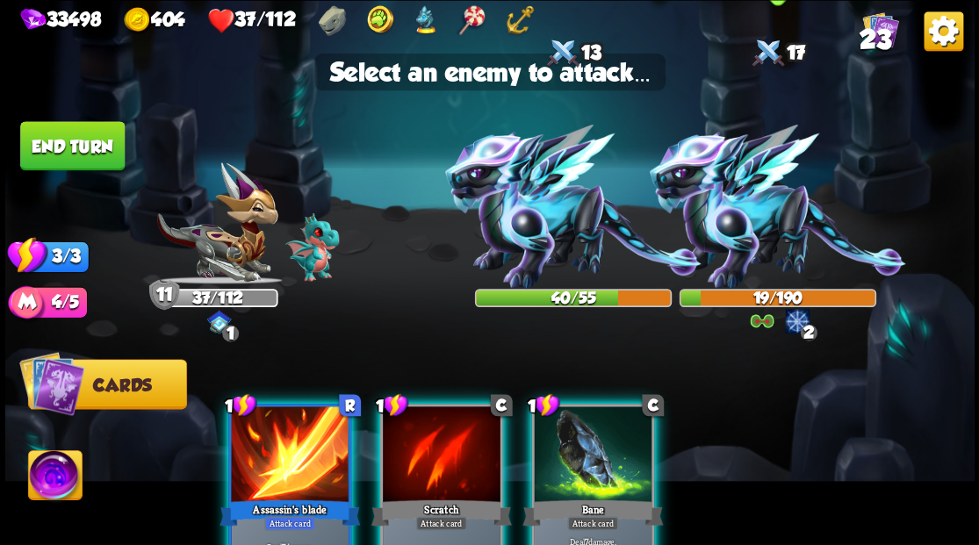
click at [758, 197] on img at bounding box center [777, 207] width 256 height 164
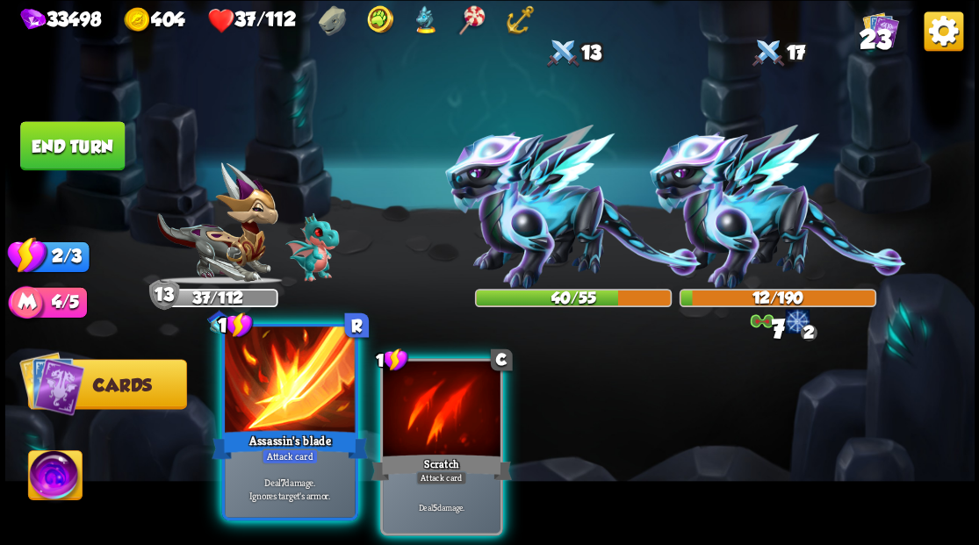
click at [274, 389] on div at bounding box center [290, 381] width 130 height 110
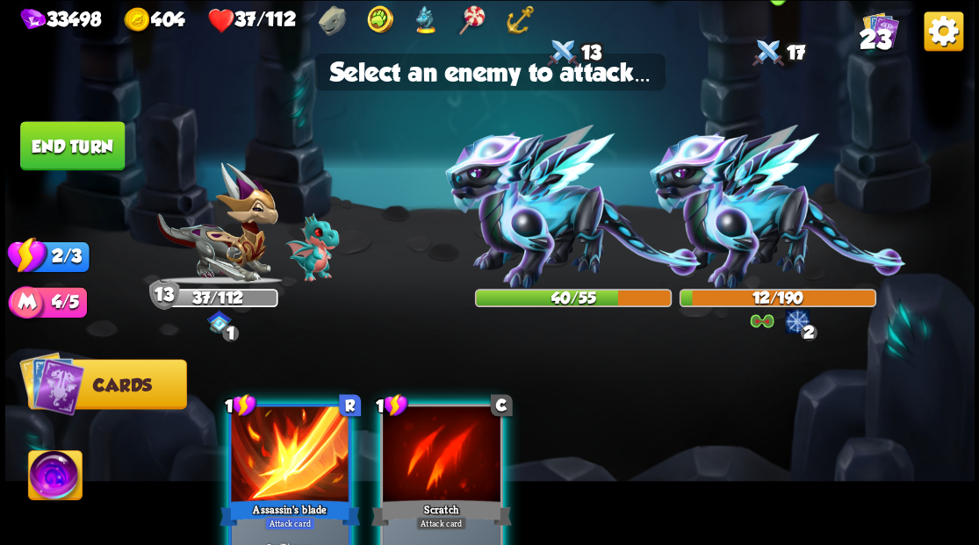
click at [758, 212] on img at bounding box center [777, 207] width 256 height 164
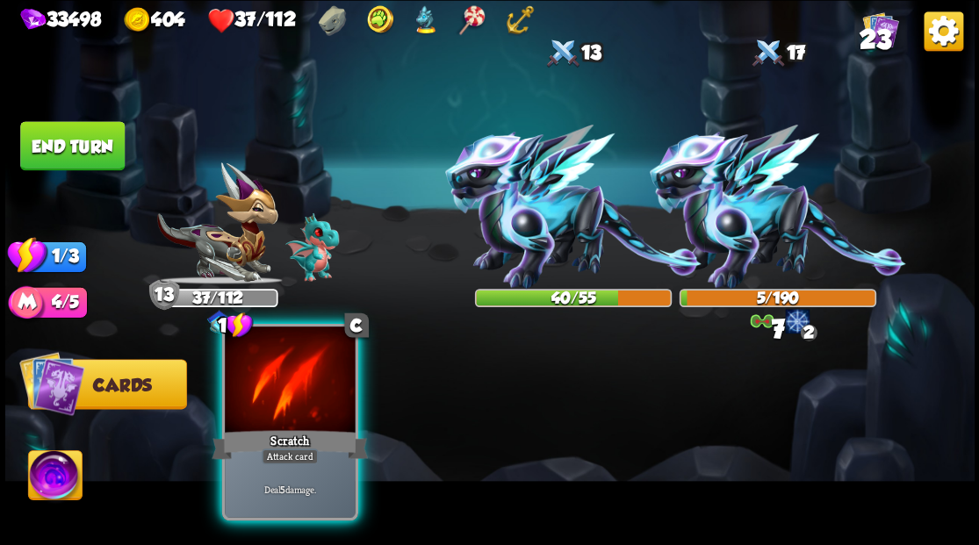
click at [288, 397] on div at bounding box center [290, 381] width 130 height 110
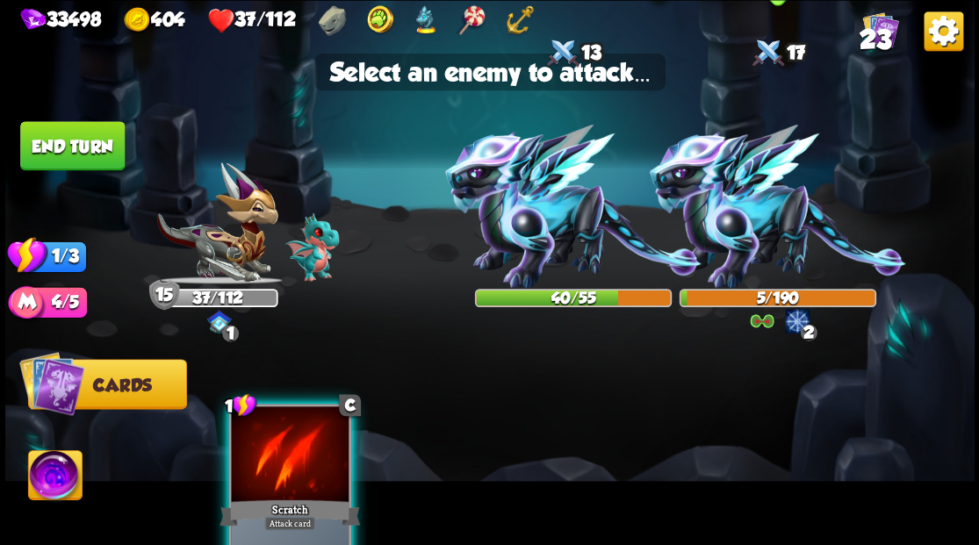
click at [769, 219] on img at bounding box center [777, 207] width 256 height 164
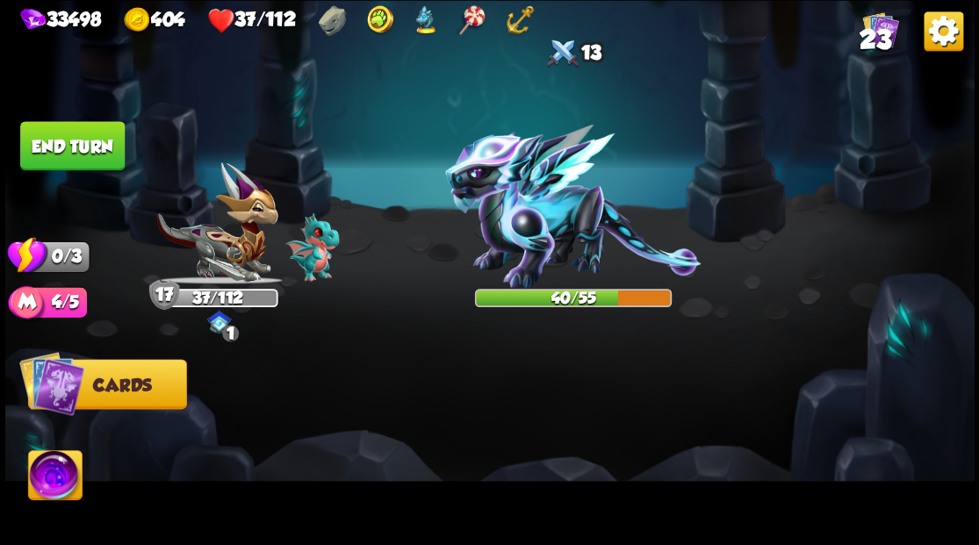
click at [75, 140] on button "End turn" at bounding box center [72, 145] width 106 height 50
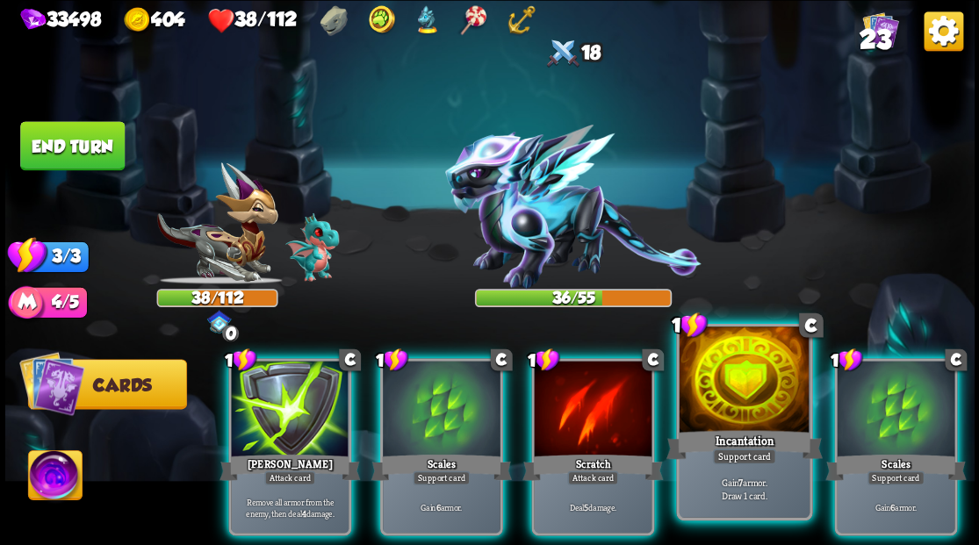
click at [730, 429] on div "Incantation" at bounding box center [743, 444] width 156 height 35
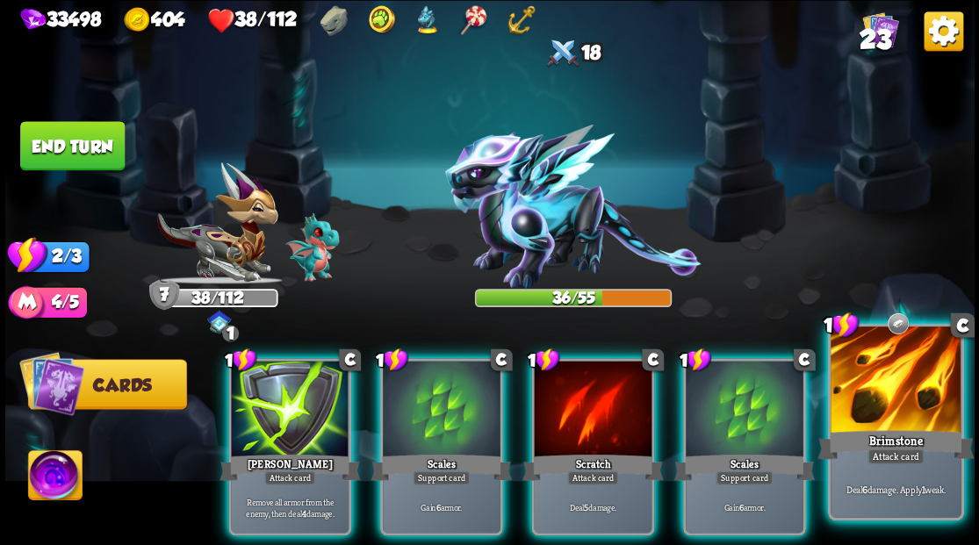
click at [898, 401] on div at bounding box center [895, 381] width 130 height 110
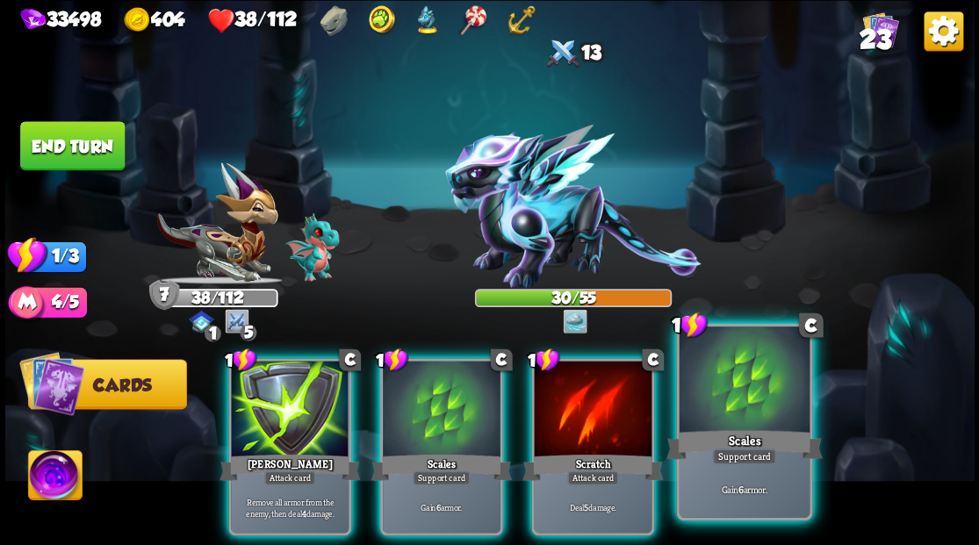
click at [739, 398] on div at bounding box center [743, 381] width 130 height 110
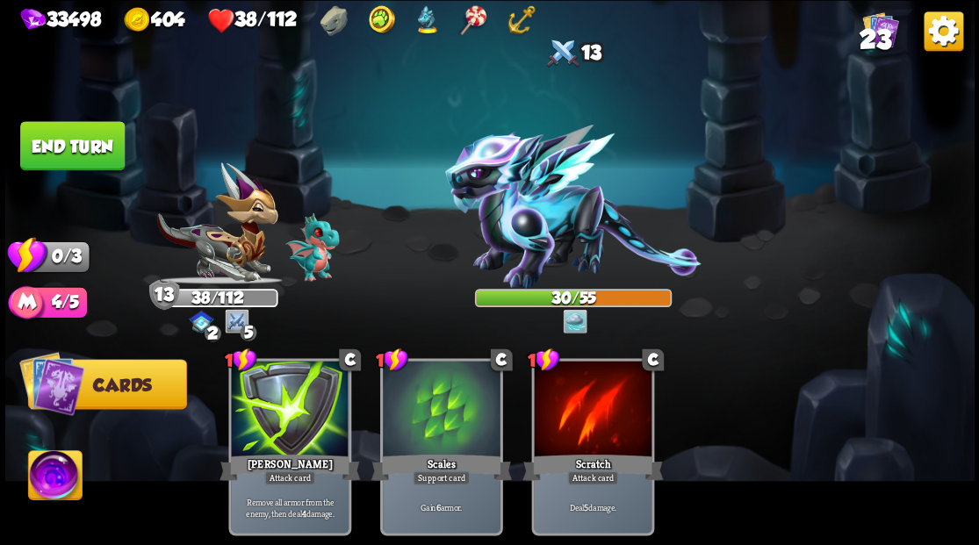
click at [50, 136] on button "End turn" at bounding box center [71, 146] width 105 height 50
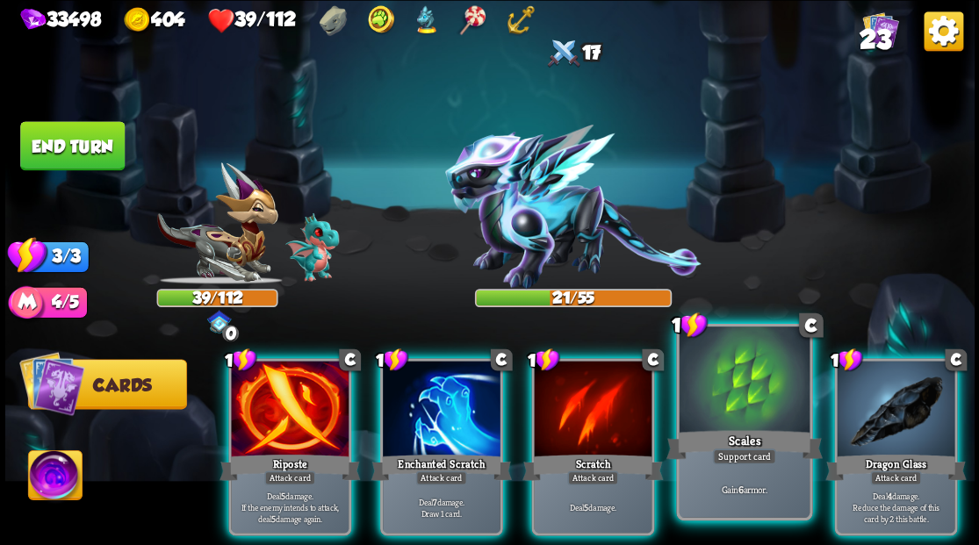
click at [749, 401] on div at bounding box center [743, 381] width 130 height 110
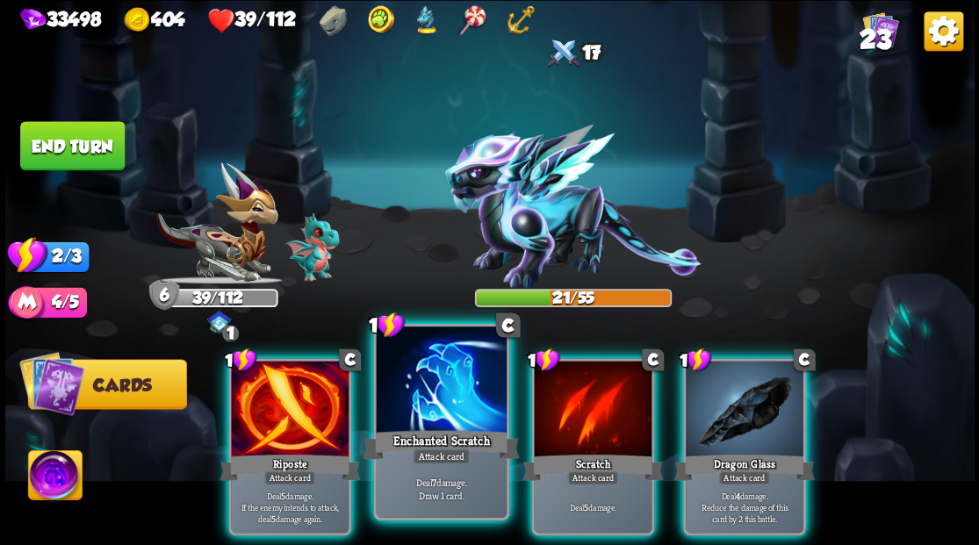
click at [438, 391] on div at bounding box center [441, 381] width 130 height 110
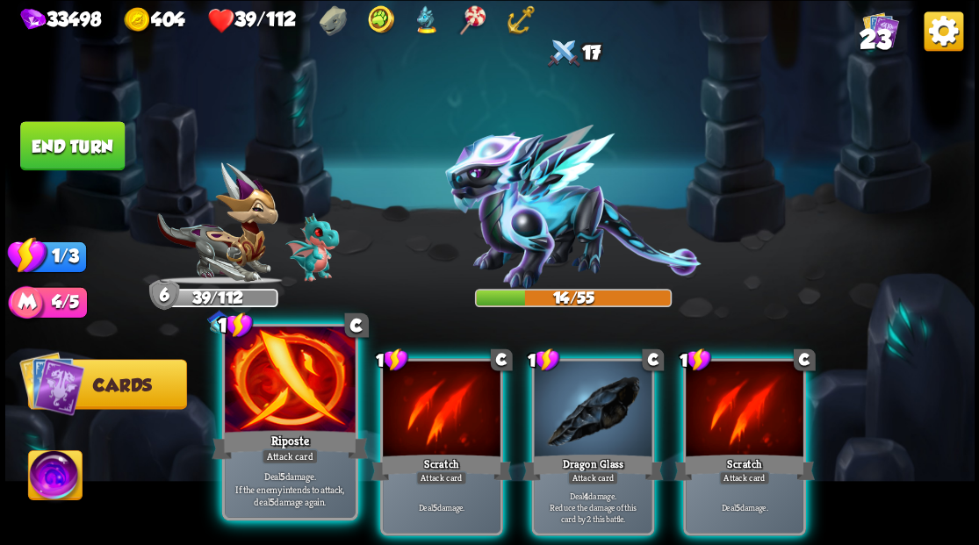
click at [244, 393] on div at bounding box center [290, 381] width 130 height 110
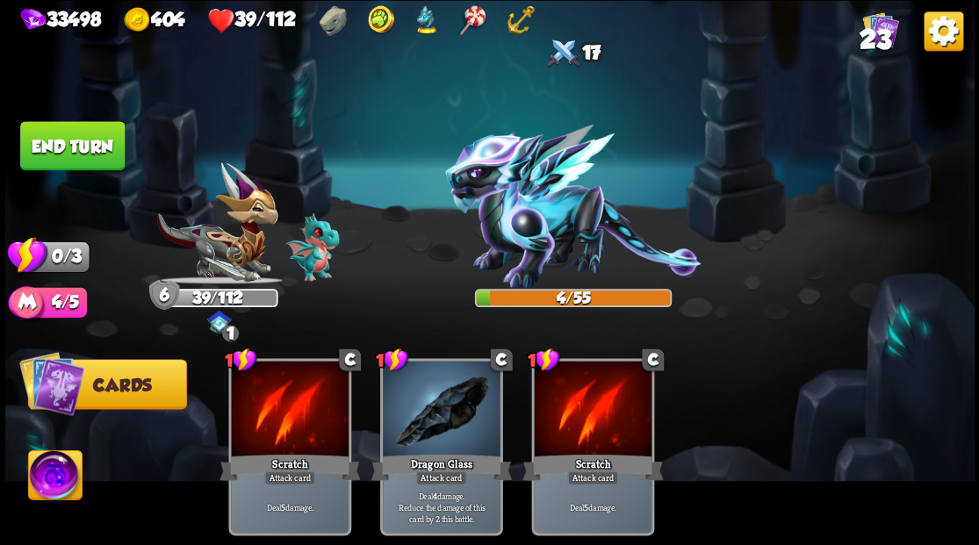
click at [46, 141] on button "End turn" at bounding box center [71, 145] width 107 height 50
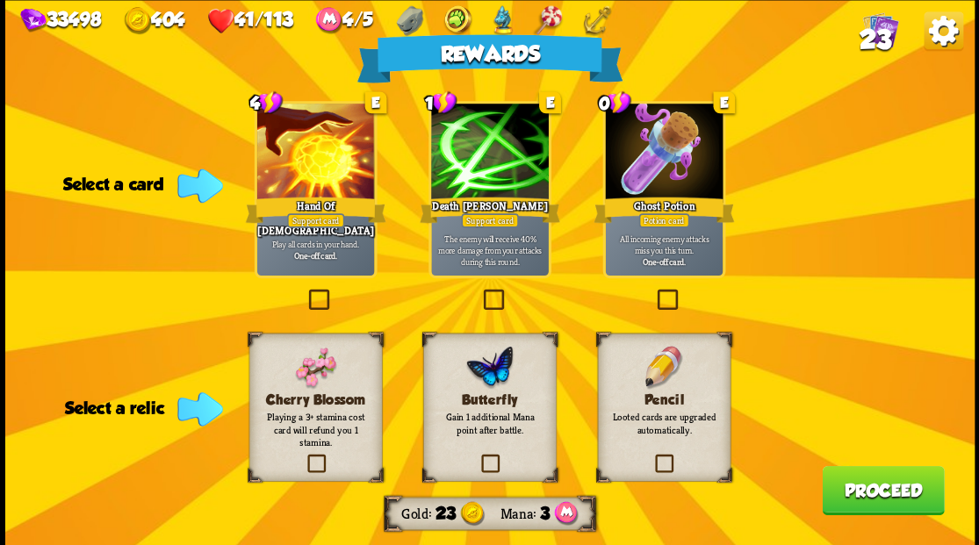
click at [653, 291] on label at bounding box center [653, 291] width 0 height 0
click at [0, 0] on input "checkbox" at bounding box center [0, 0] width 0 height 0
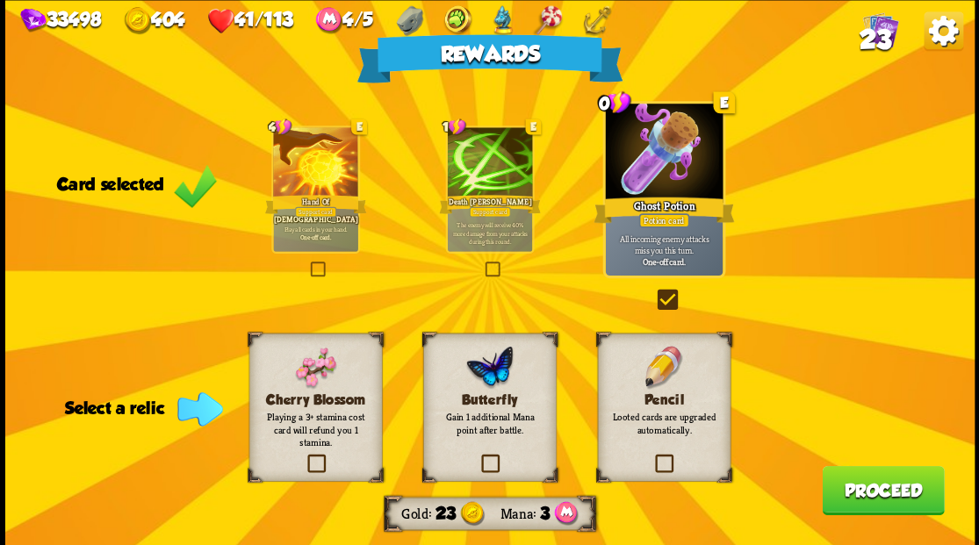
click at [652, 456] on label at bounding box center [652, 456] width 0 height 0
click at [0, 0] on input "checkbox" at bounding box center [0, 0] width 0 height 0
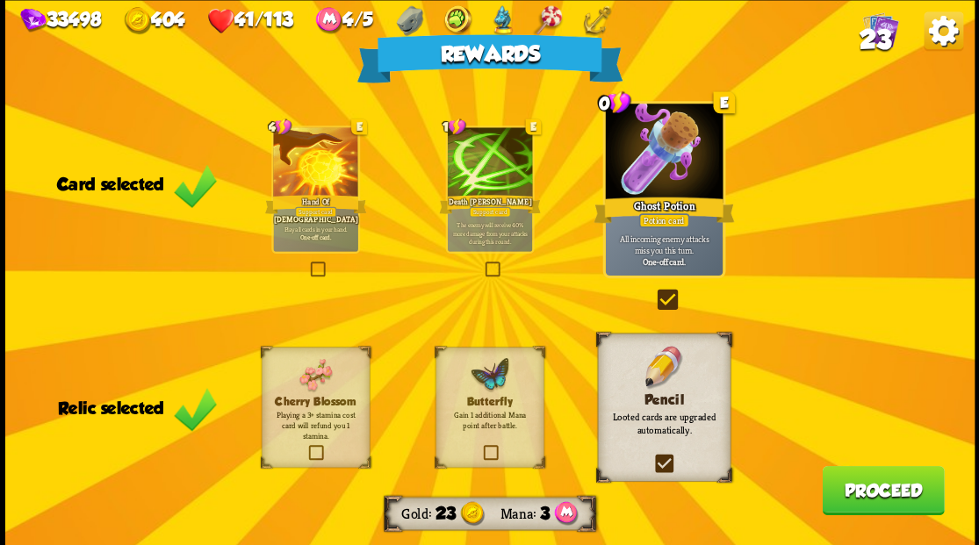
click at [854, 491] on button "Proceed" at bounding box center [882, 489] width 122 height 49
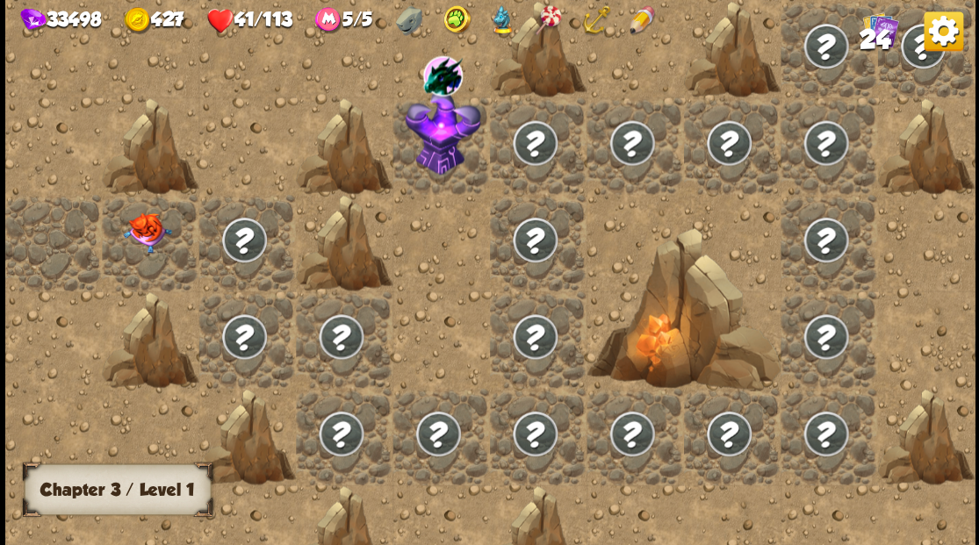
click at [156, 240] on img at bounding box center [147, 232] width 48 height 40
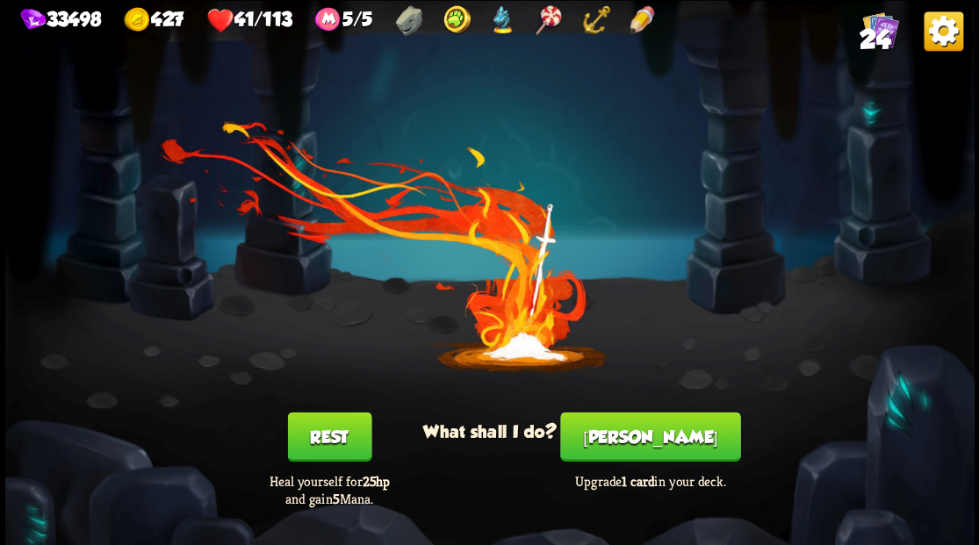
click at [651, 442] on button "Smith" at bounding box center [650, 436] width 180 height 49
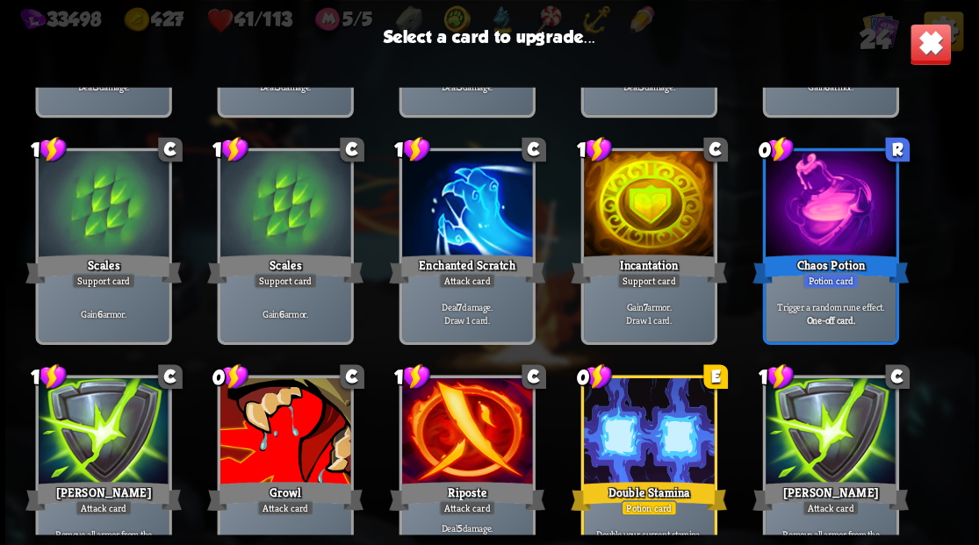
scroll to position [233, 0]
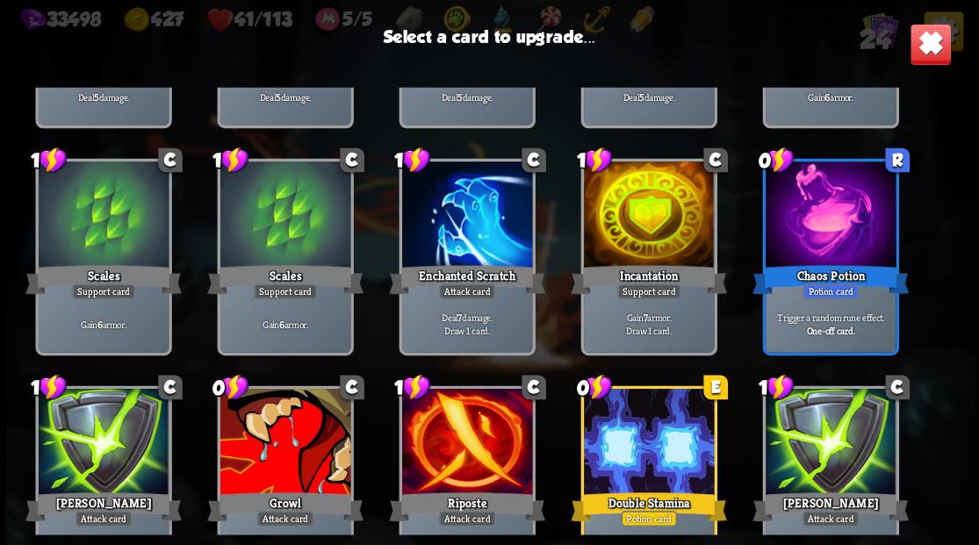
click at [646, 215] on div at bounding box center [648, 216] width 130 height 110
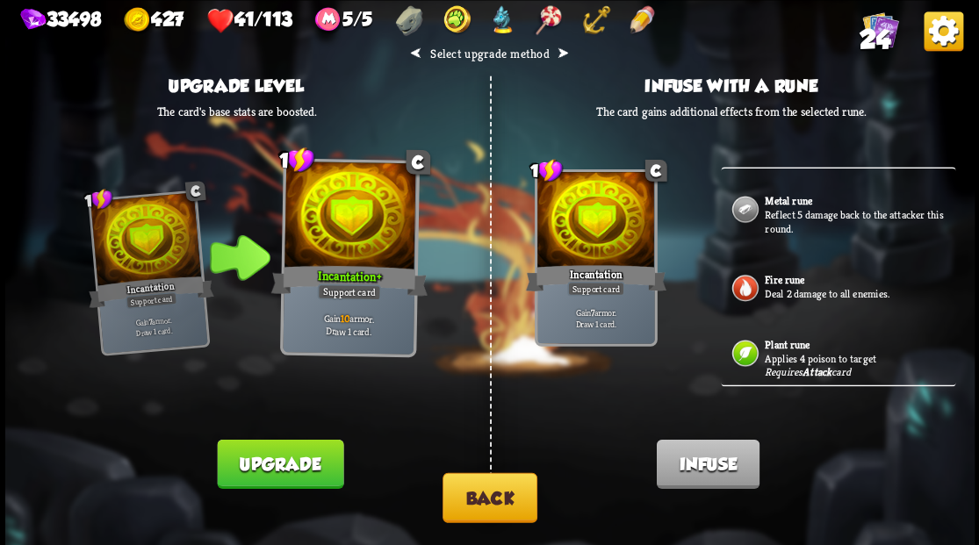
scroll to position [478, 0]
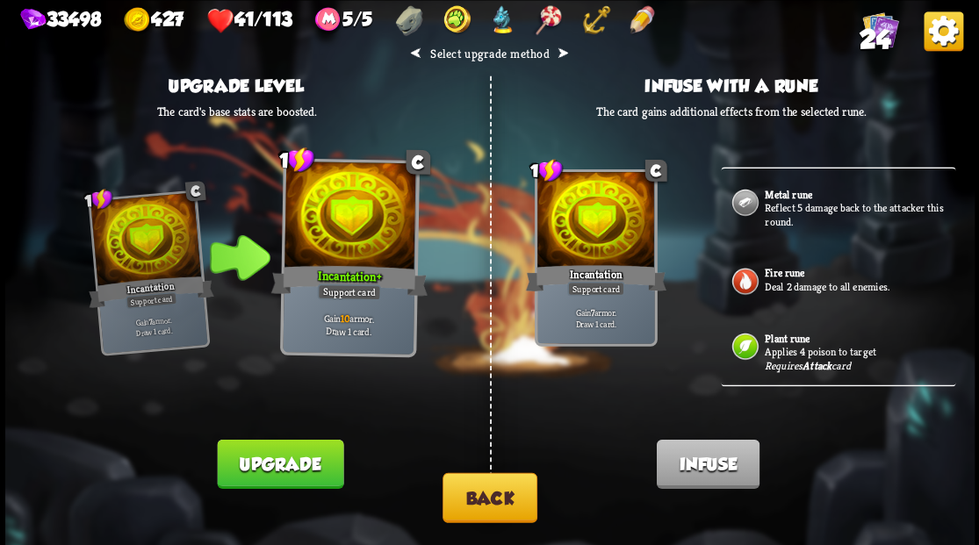
click at [490, 509] on button "Back" at bounding box center [489, 497] width 95 height 50
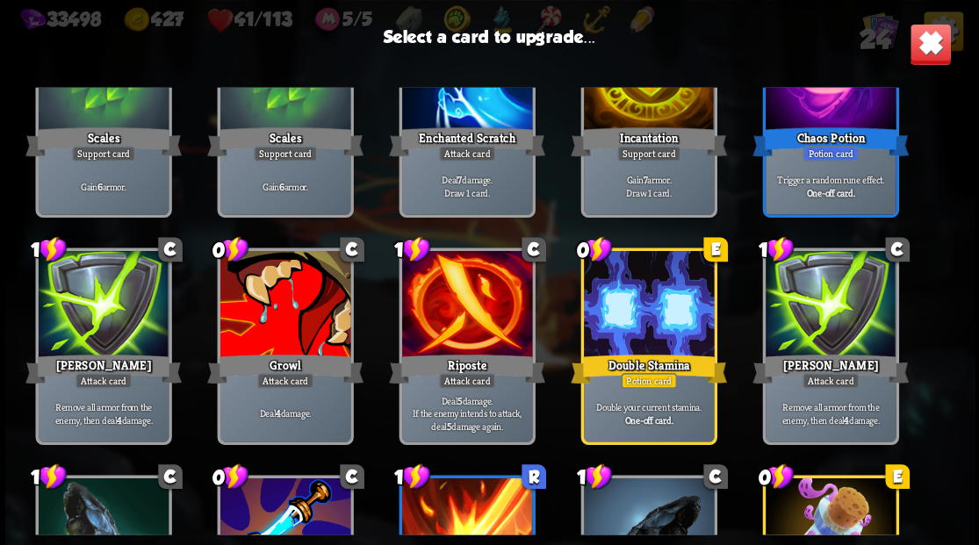
scroll to position [435, 0]
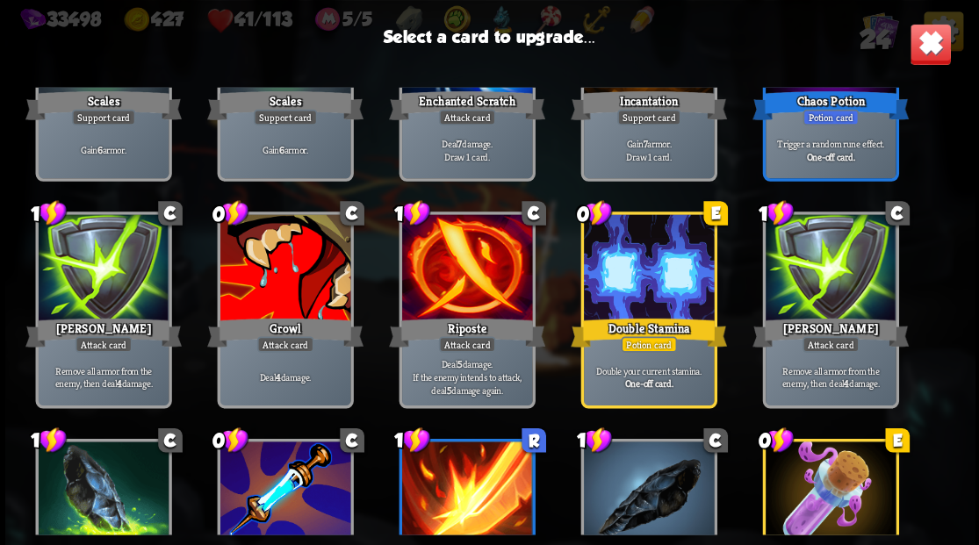
click at [297, 259] on div at bounding box center [284, 269] width 130 height 110
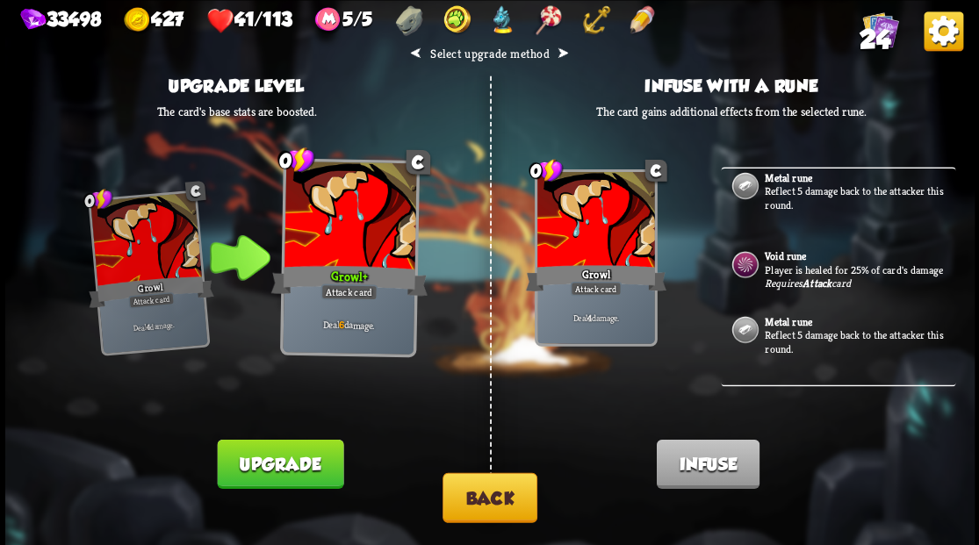
scroll to position [0, 0]
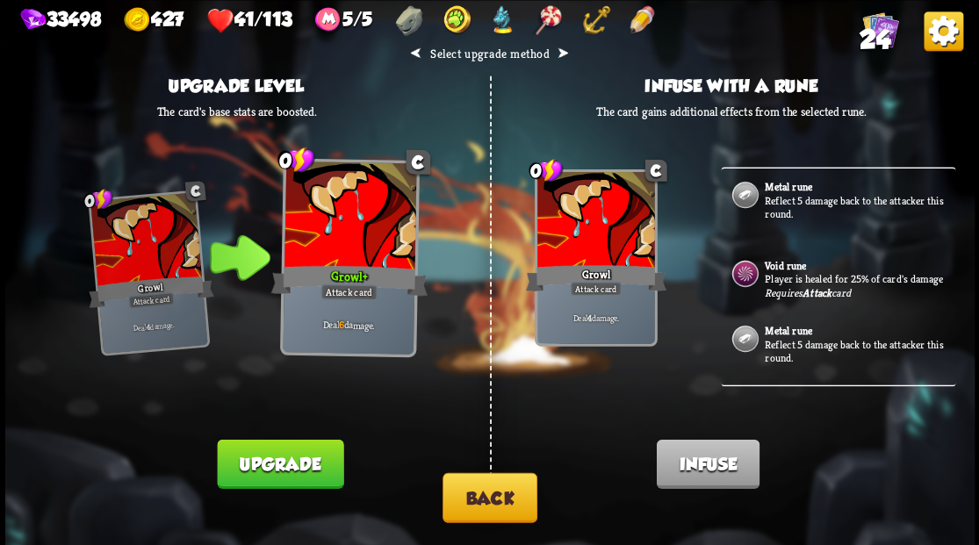
click at [483, 506] on button "Back" at bounding box center [489, 497] width 95 height 50
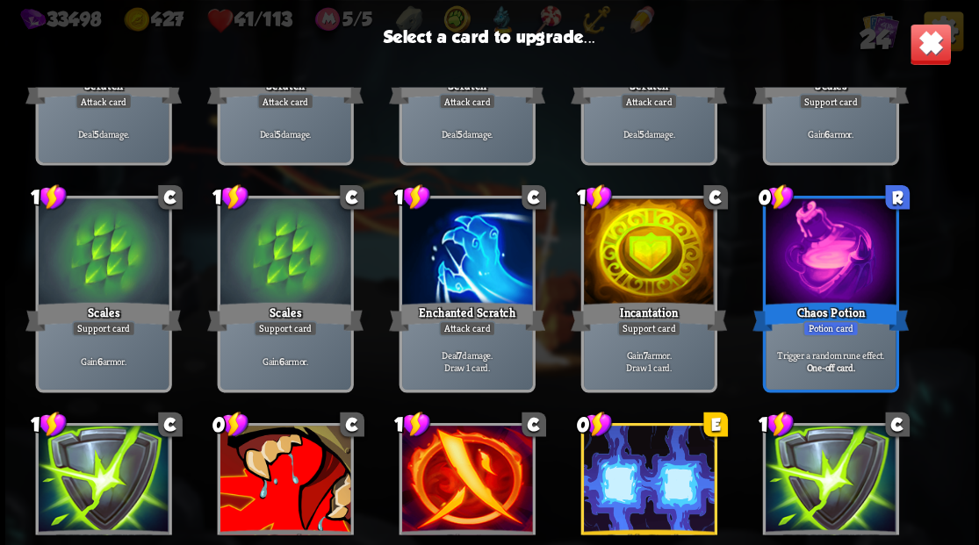
scroll to position [202, 0]
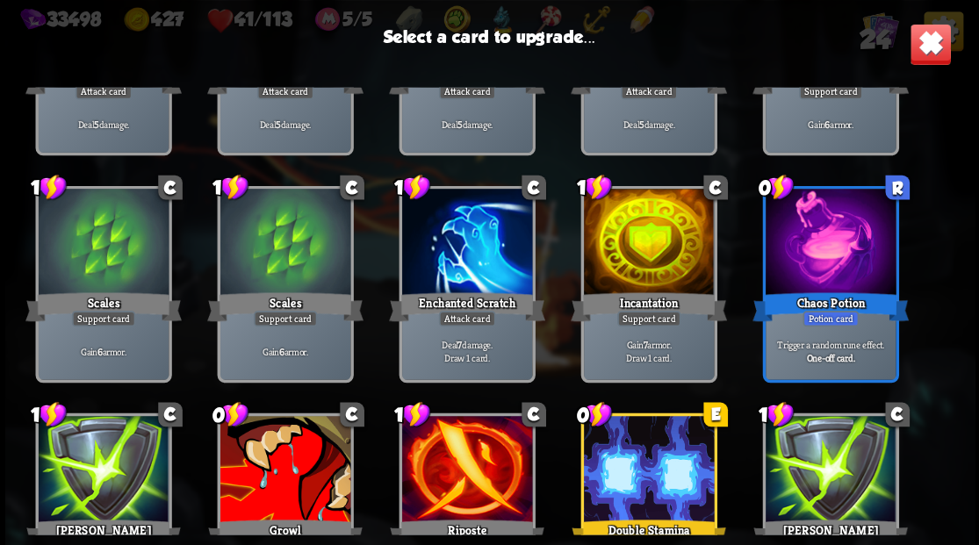
click at [465, 261] on div at bounding box center [466, 244] width 130 height 110
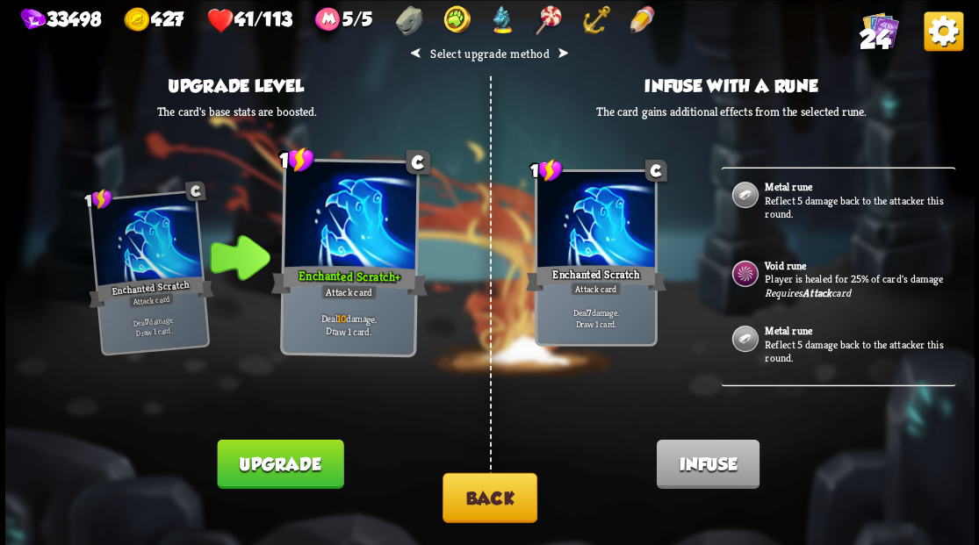
click at [789, 282] on p "Player is healed for 25% of card's damage" at bounding box center [857, 279] width 187 height 14
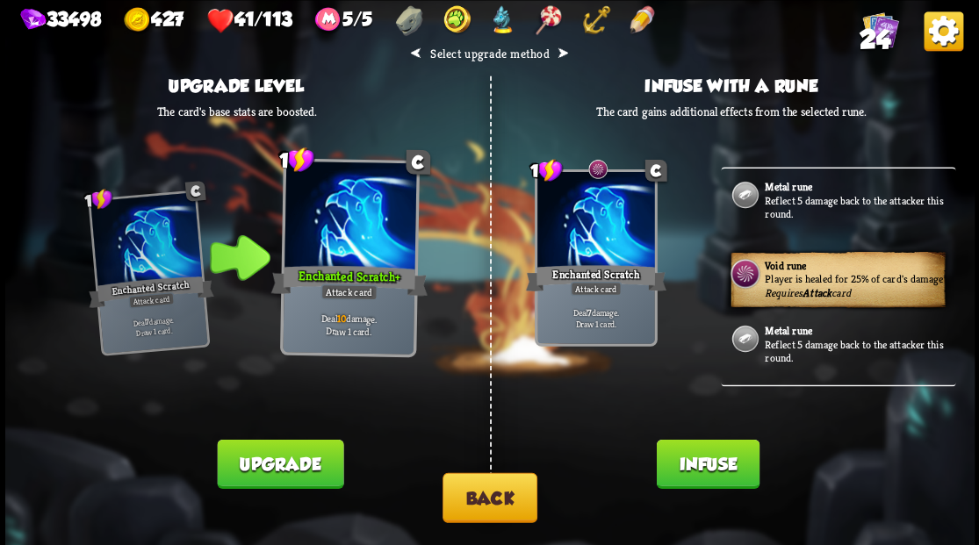
click at [789, 282] on p "Player is healed for 25% of card's damage" at bounding box center [857, 279] width 187 height 14
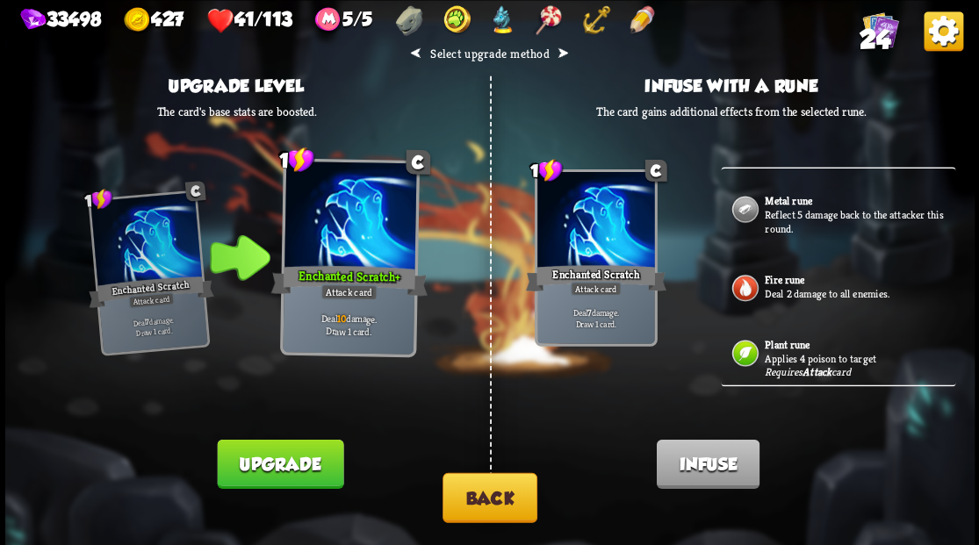
scroll to position [478, 0]
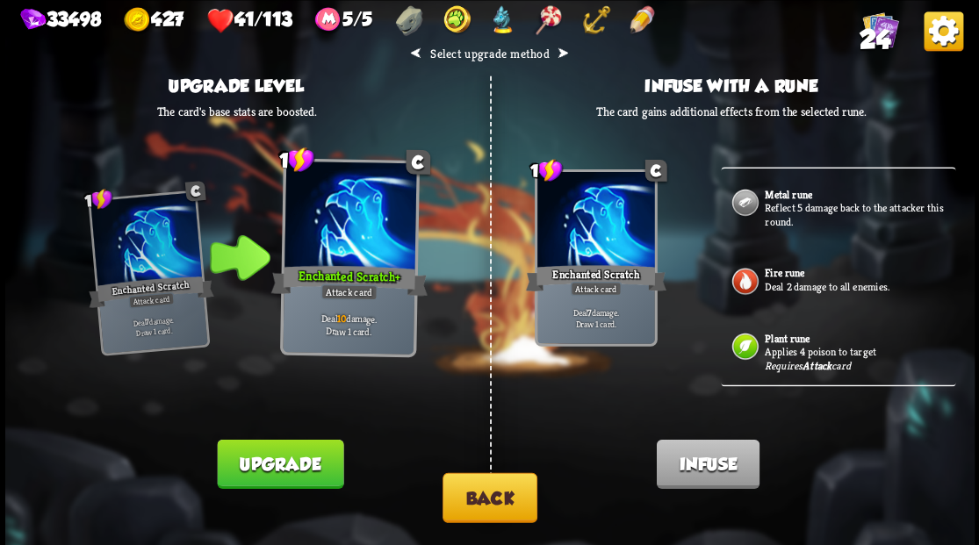
click at [491, 497] on button "Back" at bounding box center [489, 497] width 95 height 50
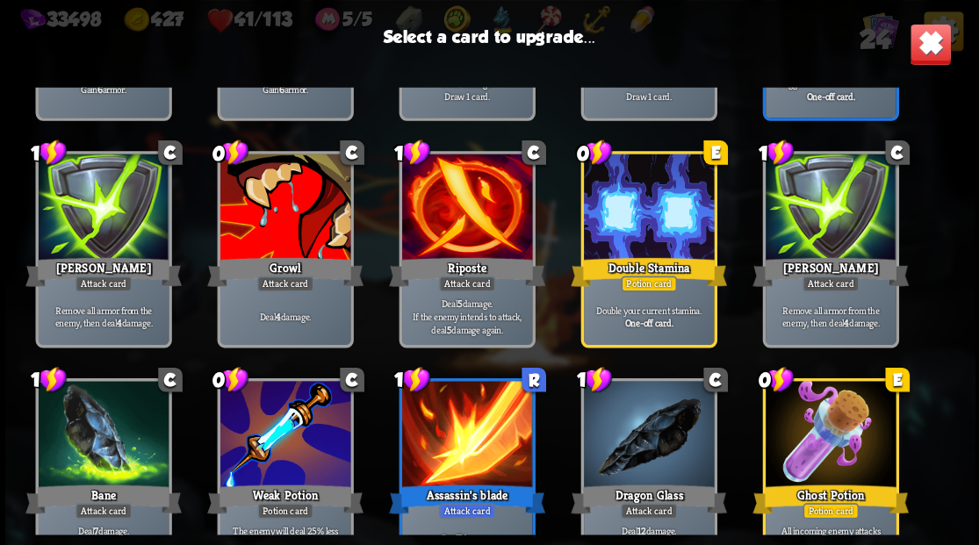
scroll to position [552, 0]
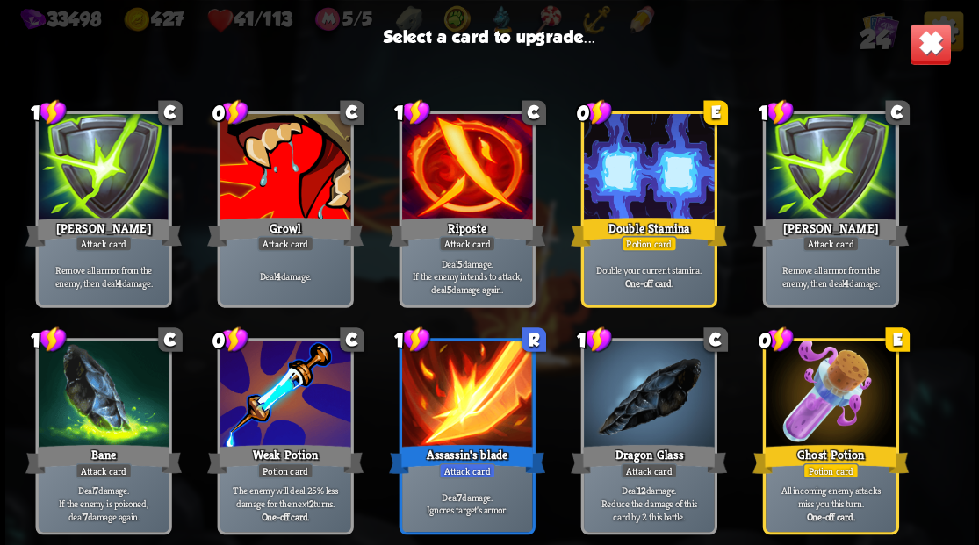
click at [641, 412] on div at bounding box center [648, 396] width 130 height 110
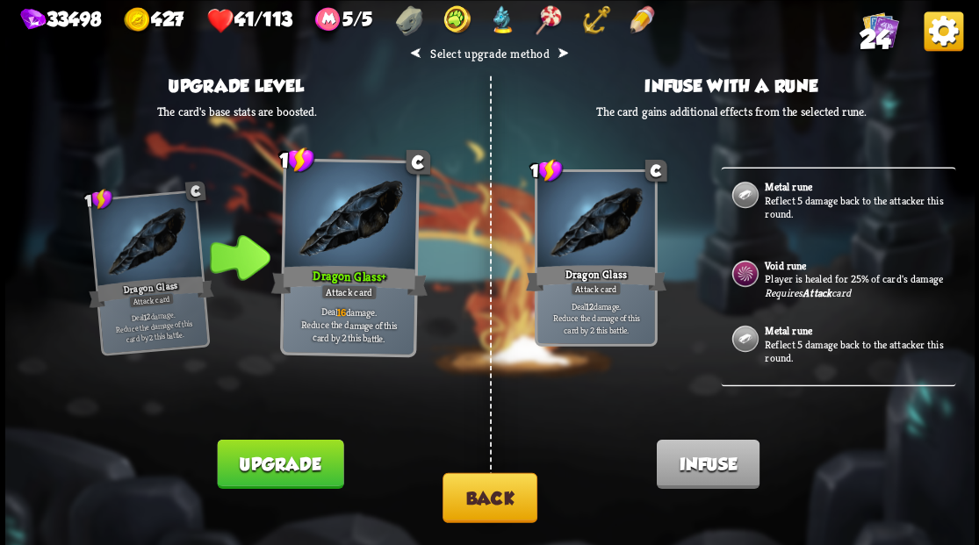
click at [799, 283] on p "Player is healed for 25% of card's damage" at bounding box center [857, 279] width 187 height 14
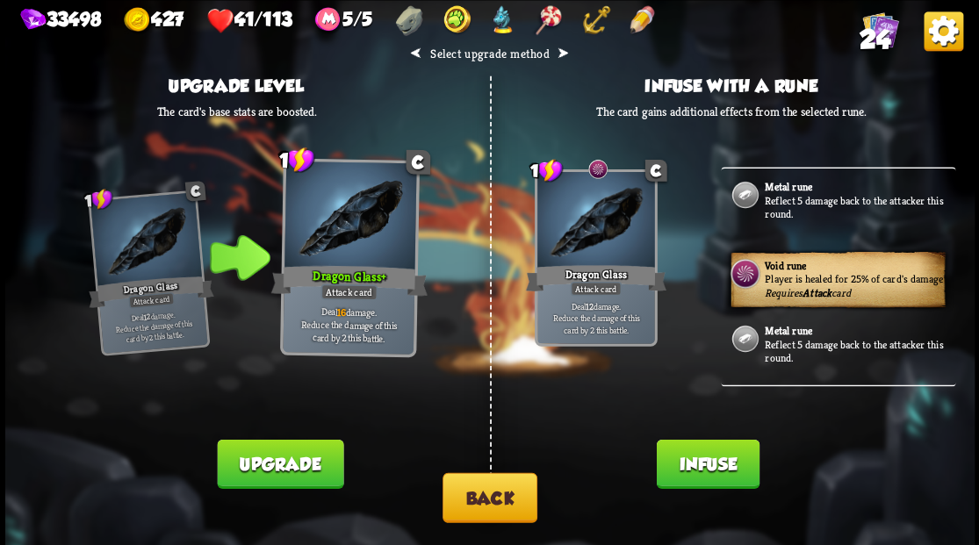
click at [692, 475] on button "Infuse" at bounding box center [707, 463] width 103 height 49
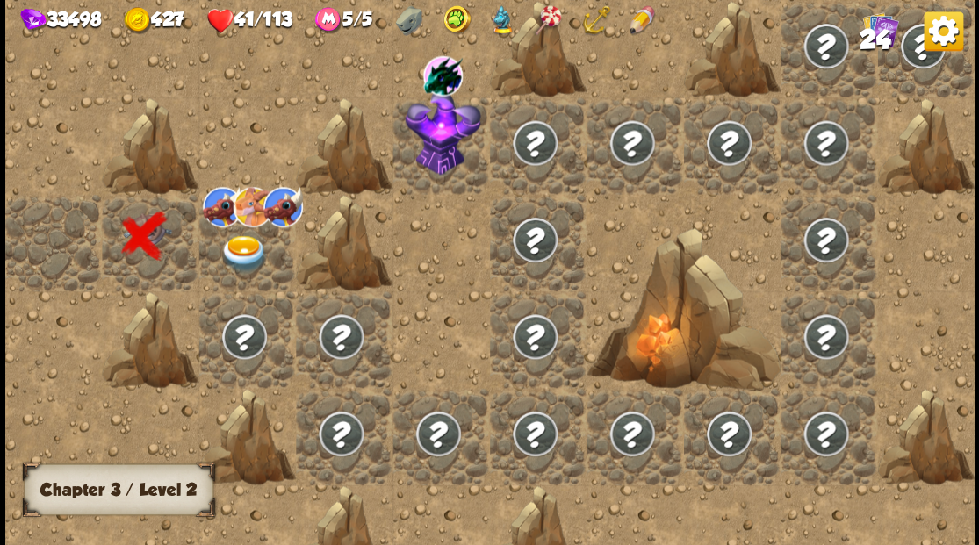
click at [243, 253] on img at bounding box center [243, 253] width 48 height 38
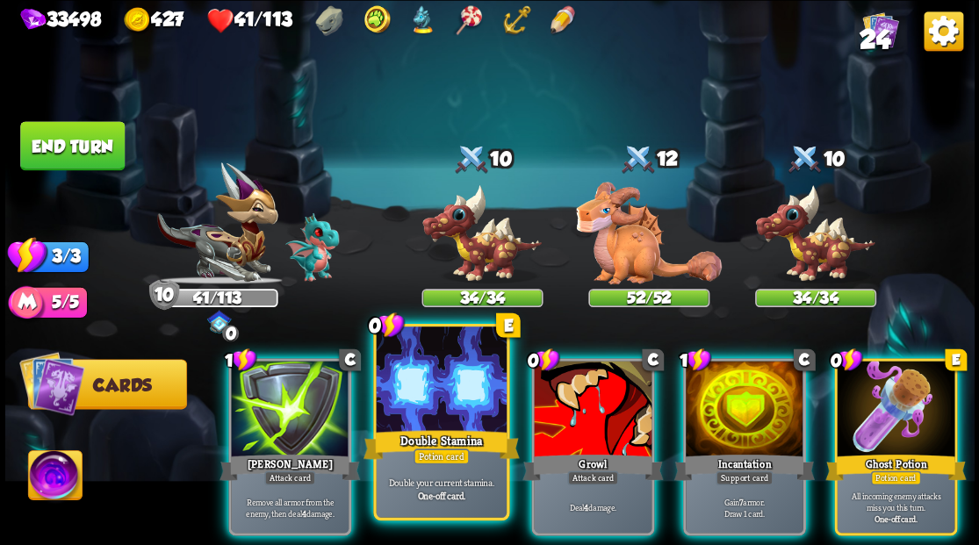
click at [421, 405] on div at bounding box center [441, 381] width 130 height 110
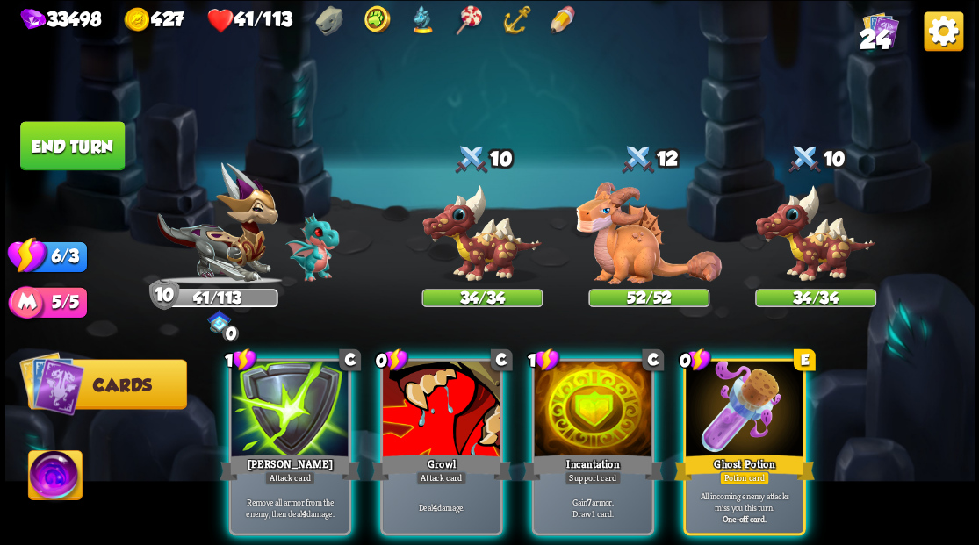
click at [751, 418] on div at bounding box center [744, 410] width 118 height 99
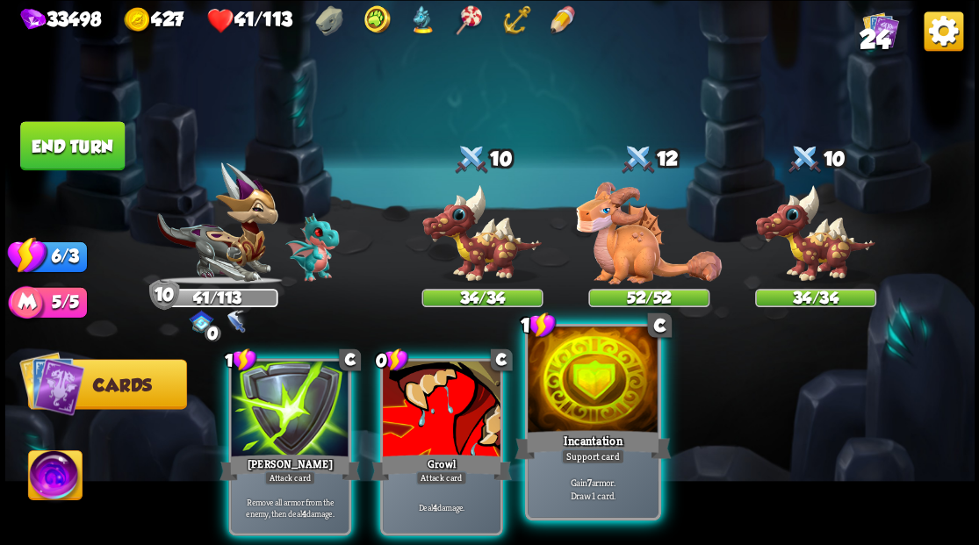
click at [584, 427] on div "Incantation" at bounding box center [592, 444] width 156 height 35
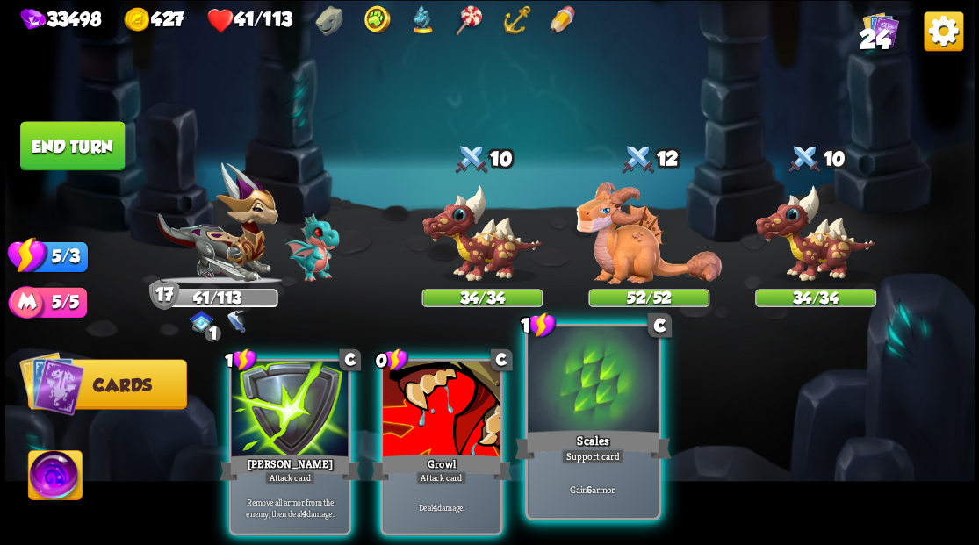
click at [621, 419] on div at bounding box center [592, 381] width 130 height 110
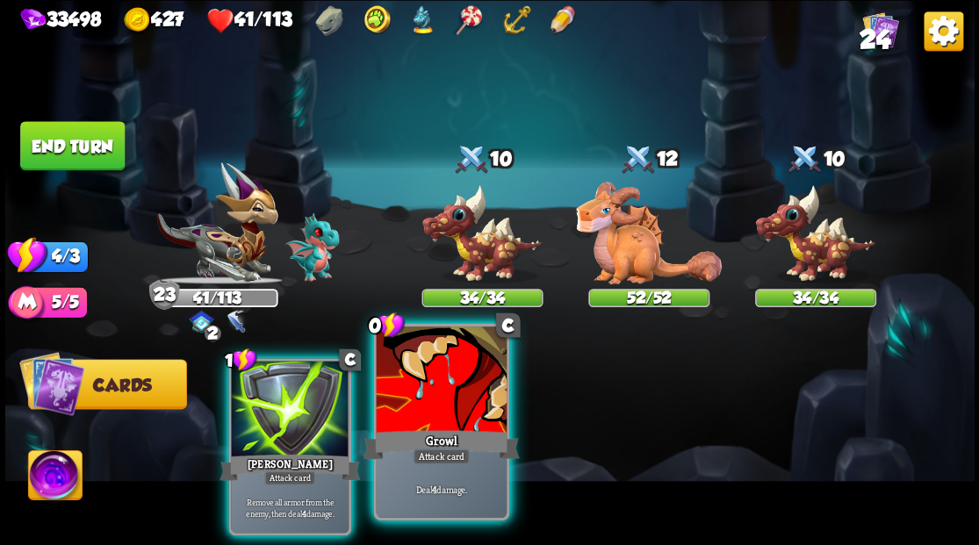
click at [450, 432] on div "Growl" at bounding box center [440, 444] width 156 height 35
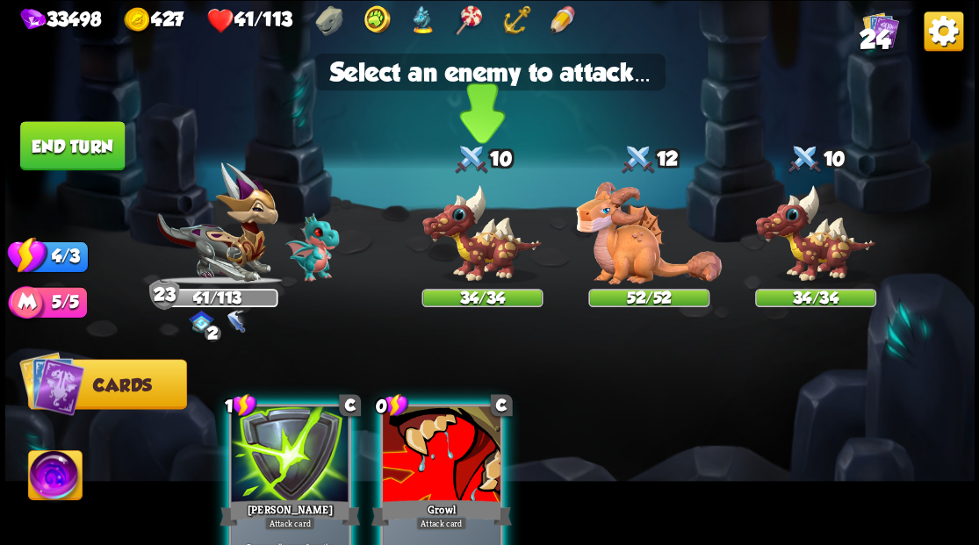
click at [477, 258] on img at bounding box center [481, 233] width 121 height 100
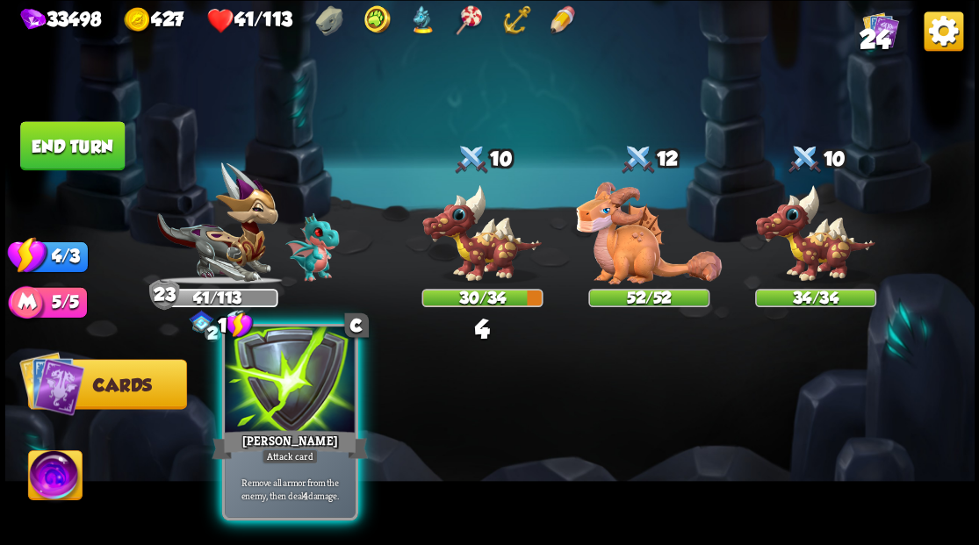
click at [299, 404] on div at bounding box center [290, 381] width 130 height 110
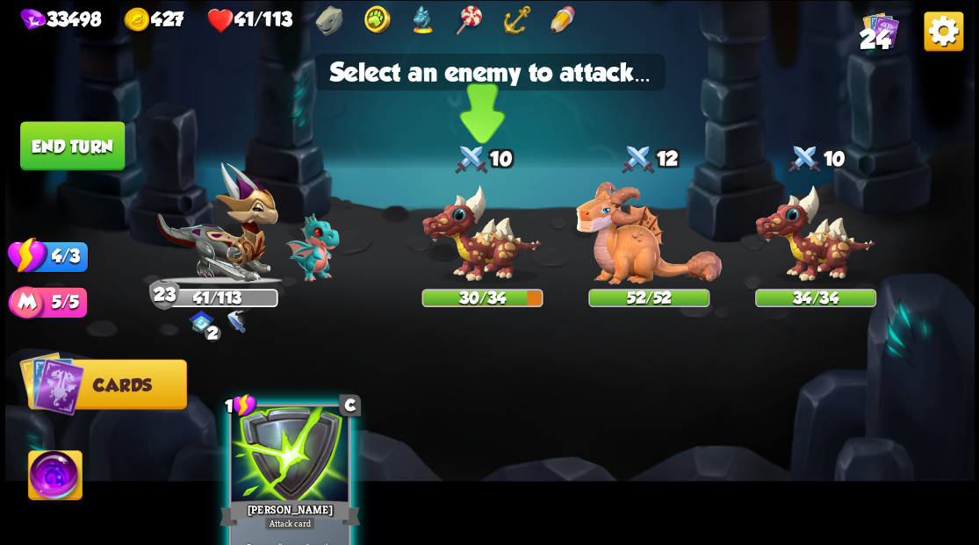
click at [467, 248] on img at bounding box center [481, 233] width 121 height 100
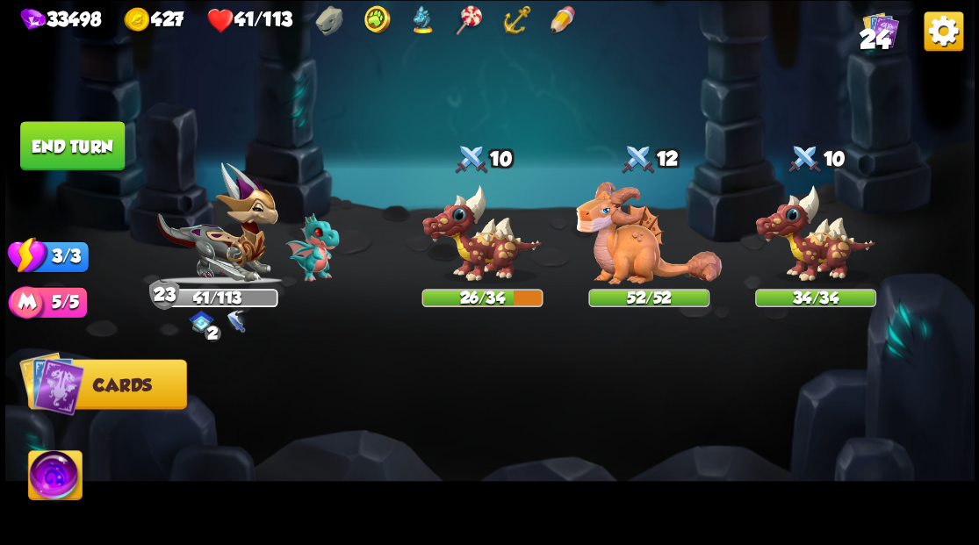
click at [82, 141] on button "End turn" at bounding box center [72, 145] width 104 height 49
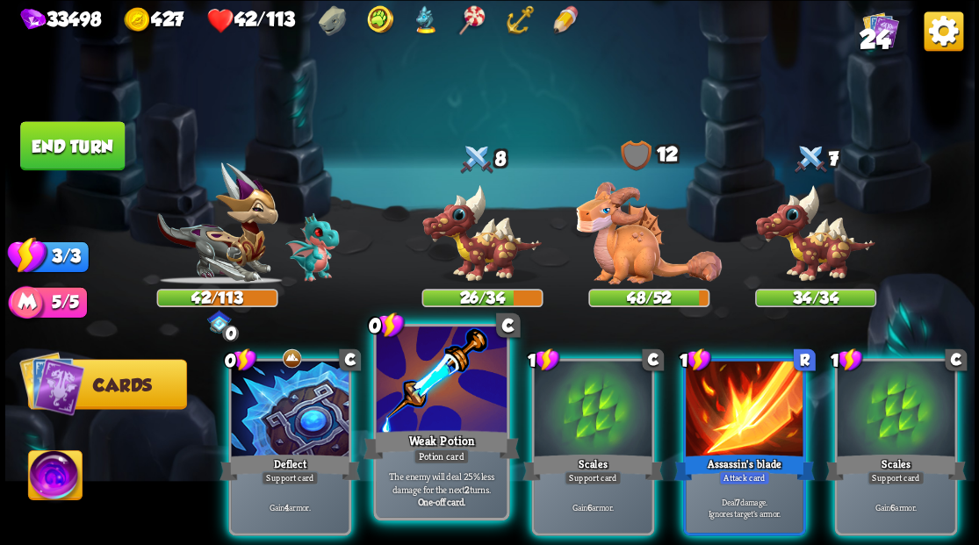
click at [458, 398] on div at bounding box center [441, 381] width 130 height 110
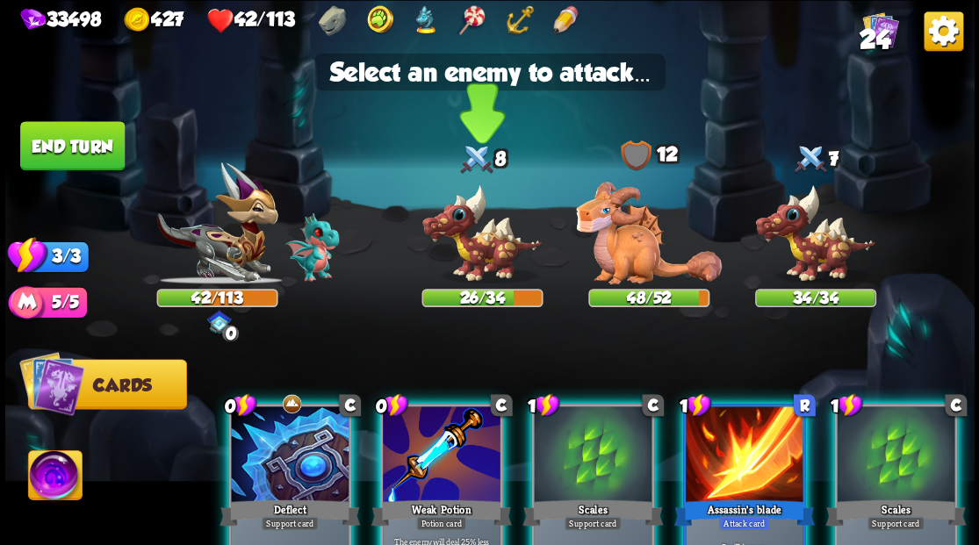
click at [470, 240] on img at bounding box center [481, 233] width 121 height 100
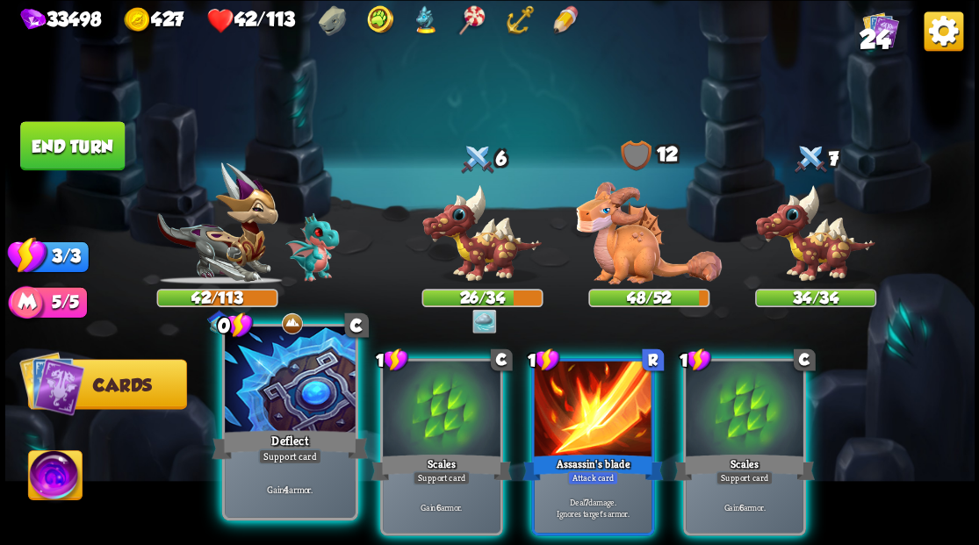
click at [284, 404] on div at bounding box center [290, 381] width 130 height 110
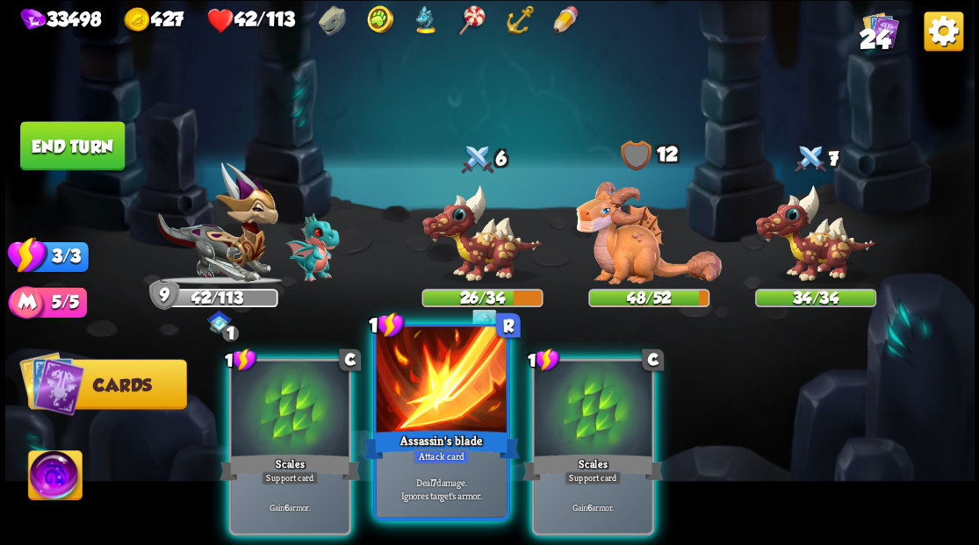
click at [440, 414] on div at bounding box center [441, 381] width 130 height 110
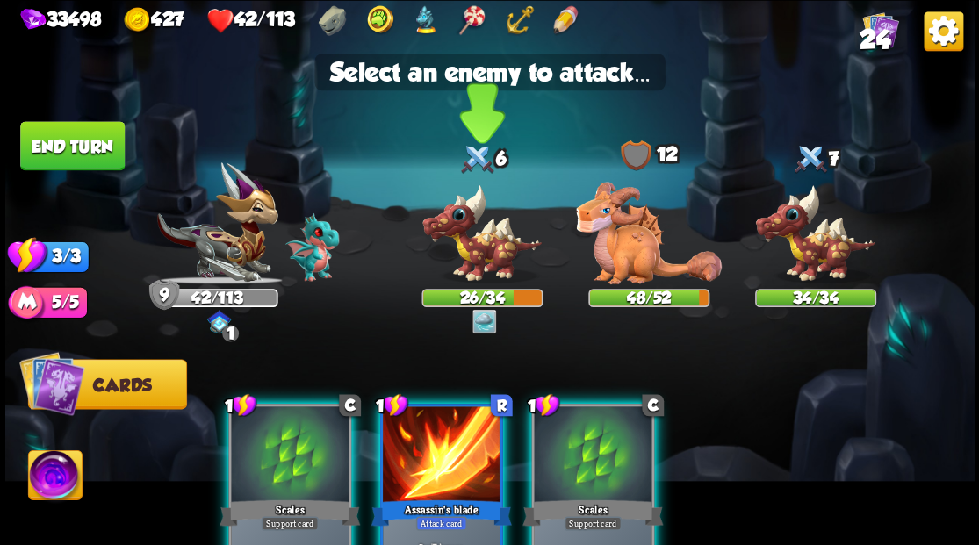
click at [479, 249] on img at bounding box center [481, 233] width 121 height 100
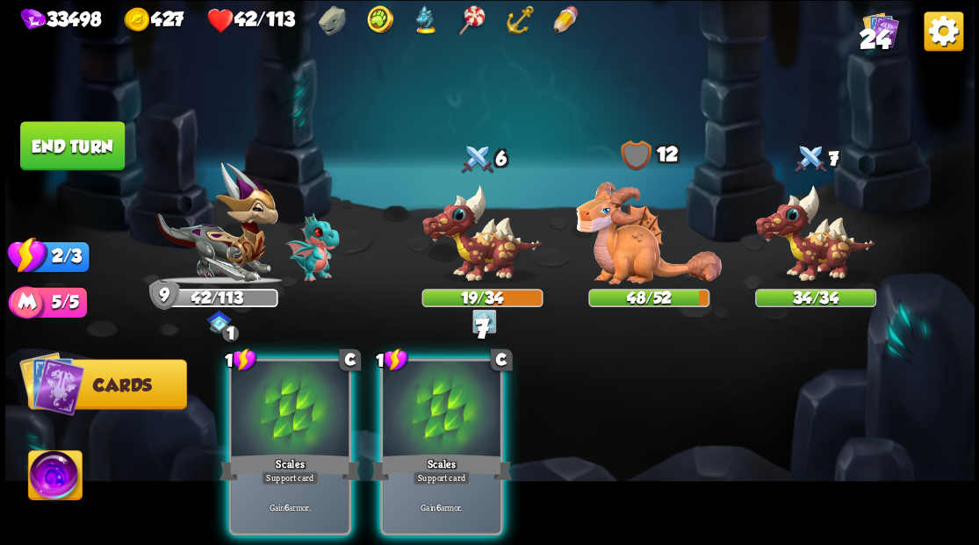
drag, startPoint x: 452, startPoint y: 435, endPoint x: 401, endPoint y: 432, distance: 51.0
click at [450, 451] on div "Scales" at bounding box center [440, 467] width 140 height 32
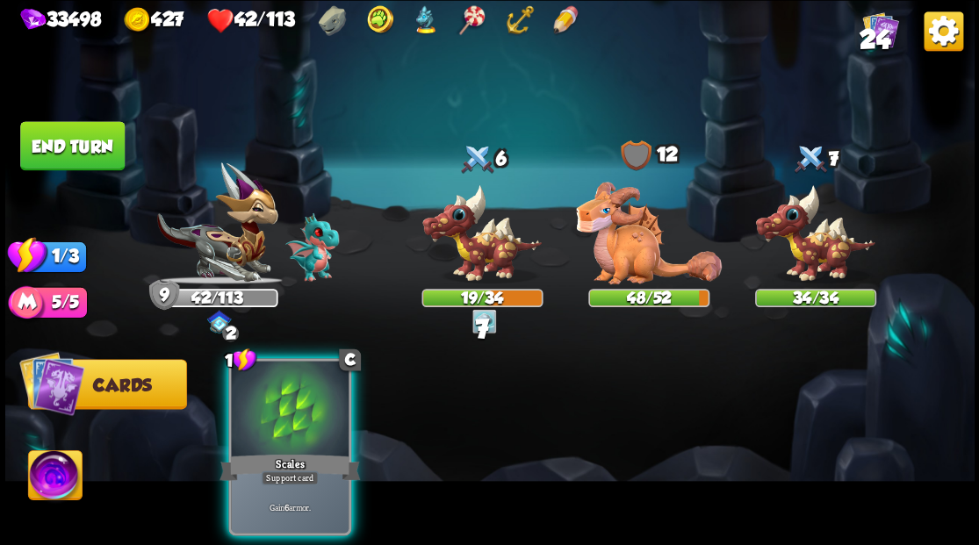
click at [304, 423] on div at bounding box center [290, 410] width 118 height 99
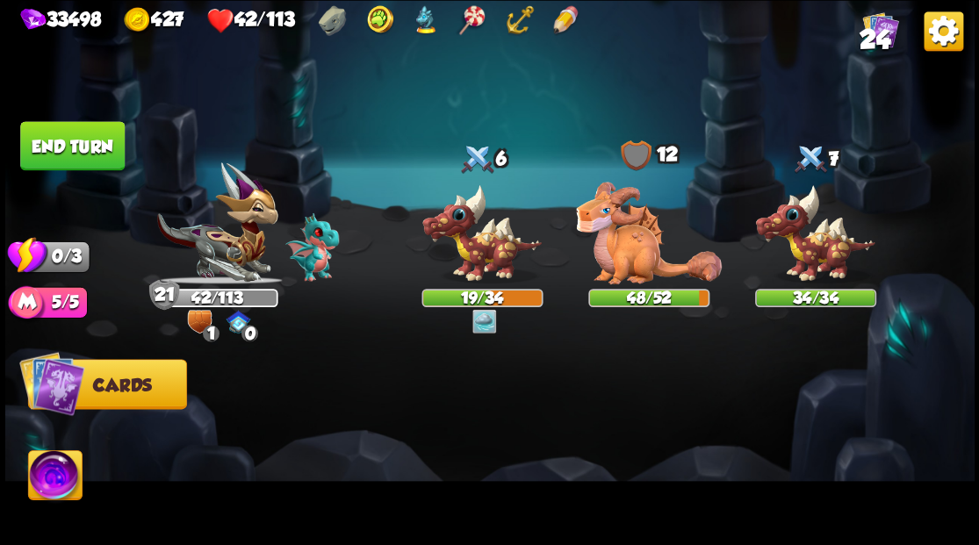
click at [80, 147] on button "End turn" at bounding box center [71, 145] width 107 height 50
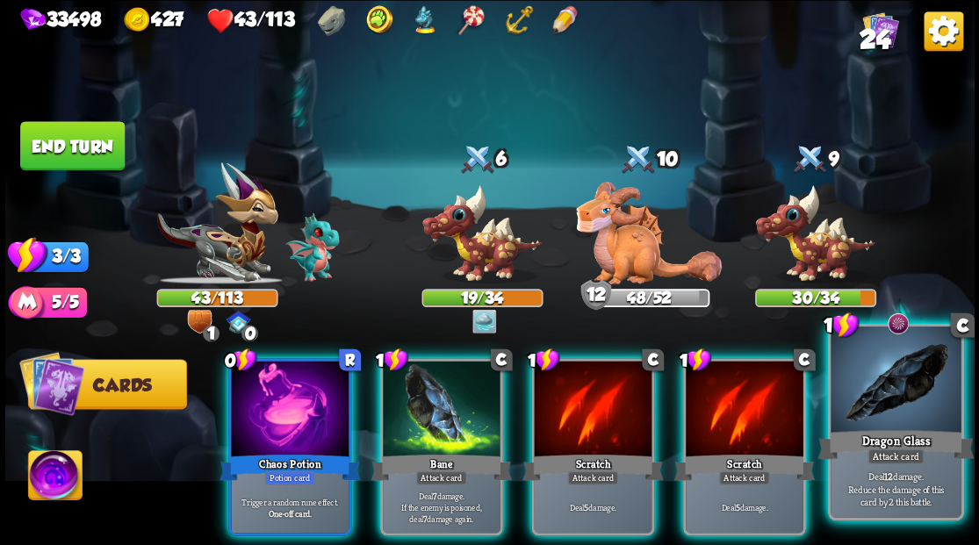
click at [898, 407] on div at bounding box center [895, 381] width 130 height 110
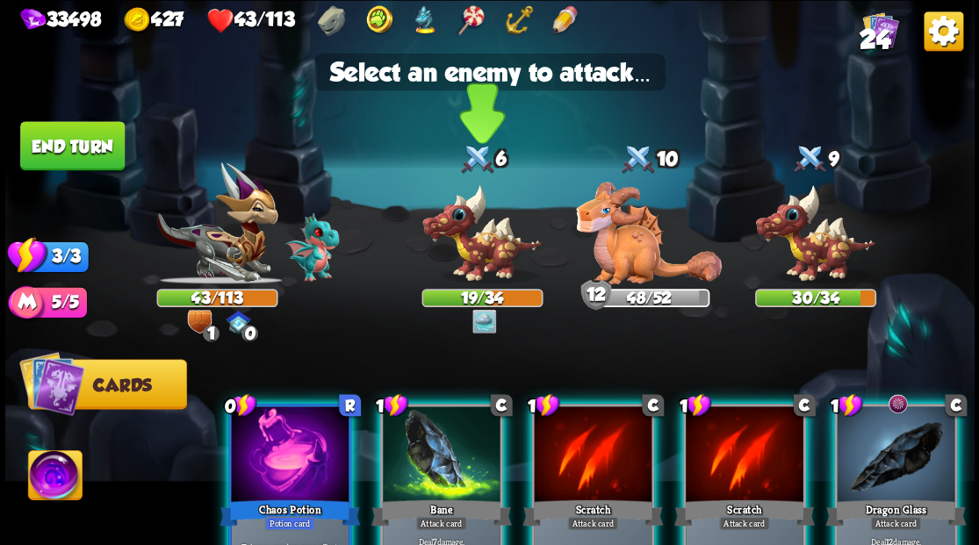
click at [477, 247] on img at bounding box center [481, 233] width 121 height 100
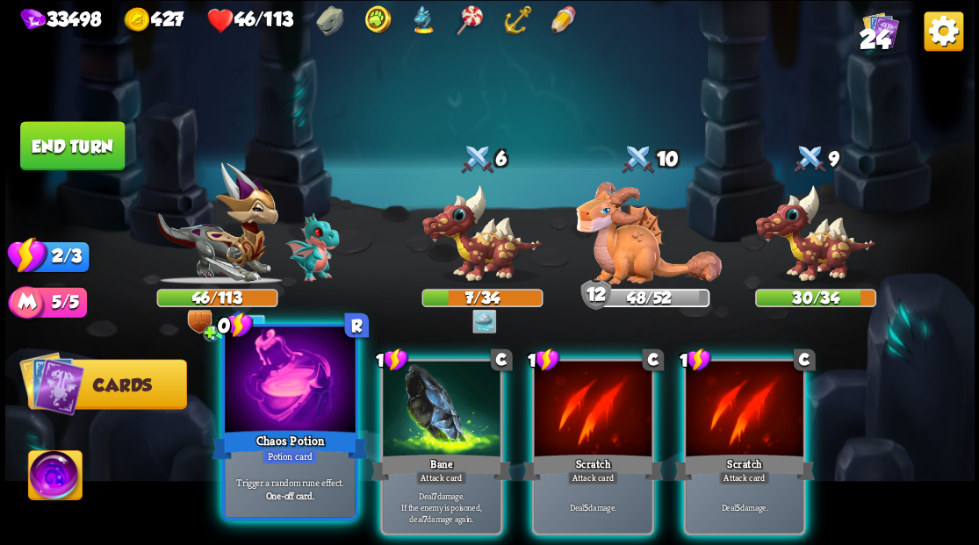
click at [275, 391] on div at bounding box center [290, 381] width 130 height 110
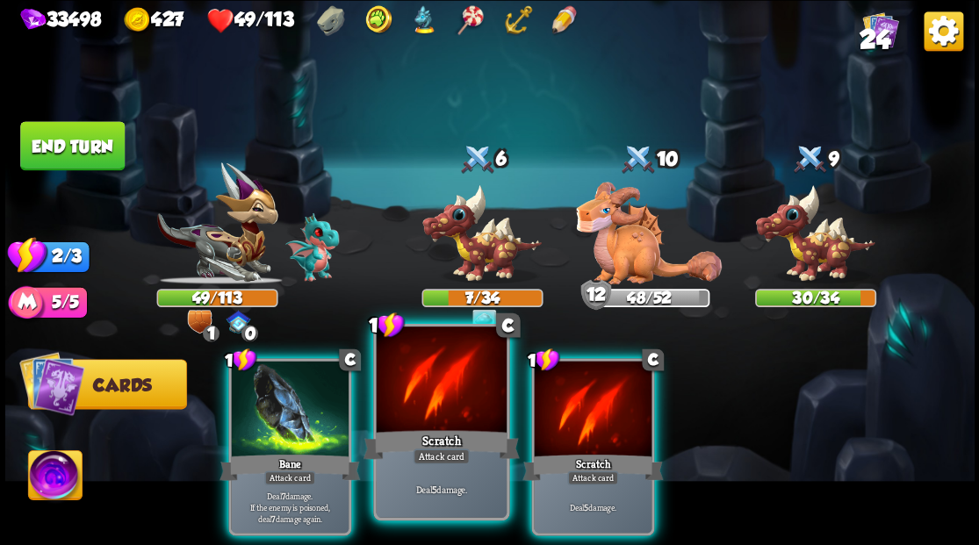
drag, startPoint x: 434, startPoint y: 391, endPoint x: 440, endPoint y: 355, distance: 37.4
click at [434, 389] on div at bounding box center [441, 381] width 130 height 110
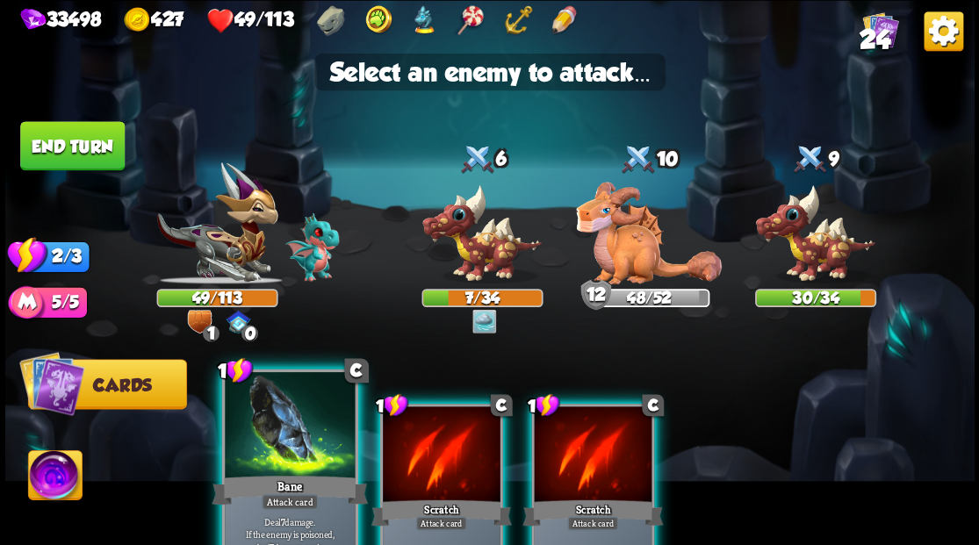
click at [274, 457] on div at bounding box center [290, 426] width 130 height 110
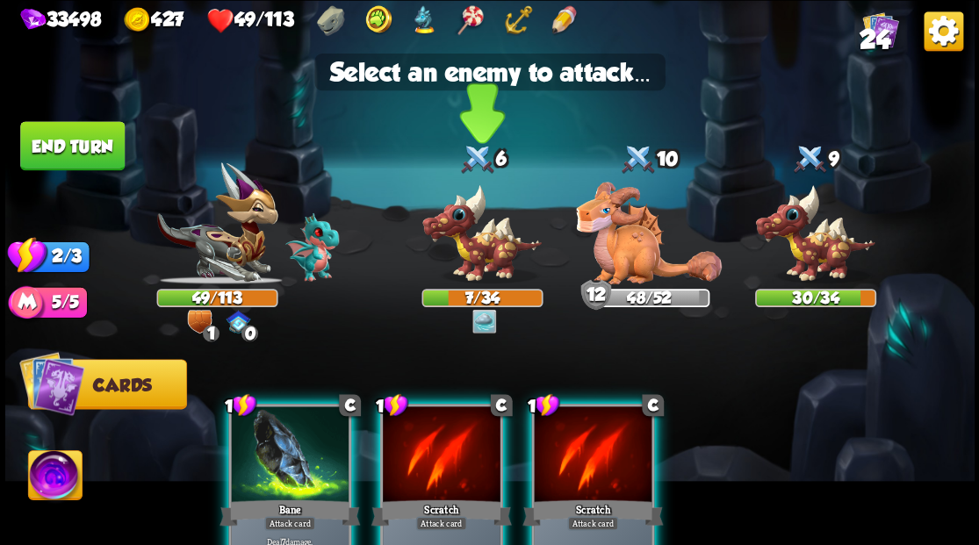
click at [466, 233] on img at bounding box center [481, 233] width 121 height 100
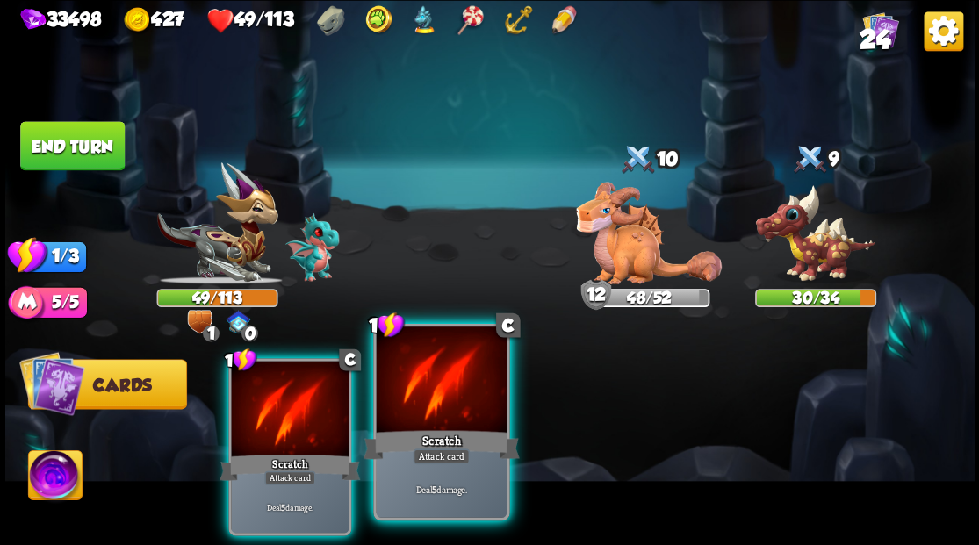
click at [422, 400] on div at bounding box center [441, 381] width 130 height 110
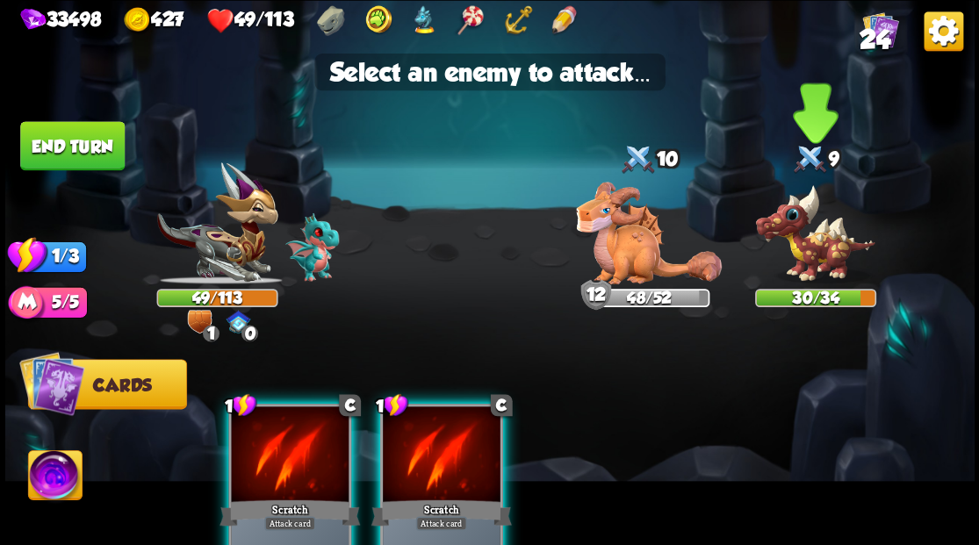
click at [823, 259] on img at bounding box center [814, 233] width 121 height 100
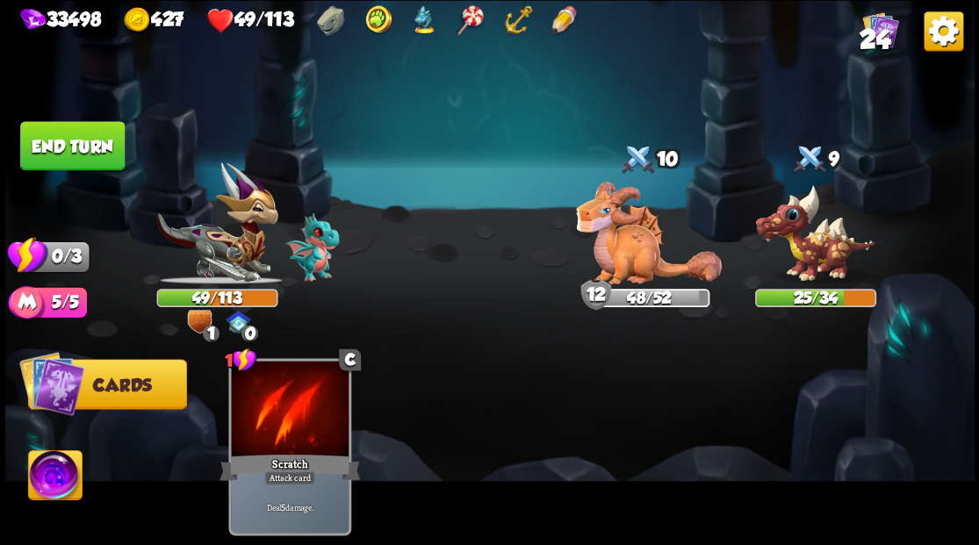
drag, startPoint x: 68, startPoint y: 140, endPoint x: 470, endPoint y: 481, distance: 526.7
click at [68, 139] on button "End turn" at bounding box center [71, 145] width 105 height 49
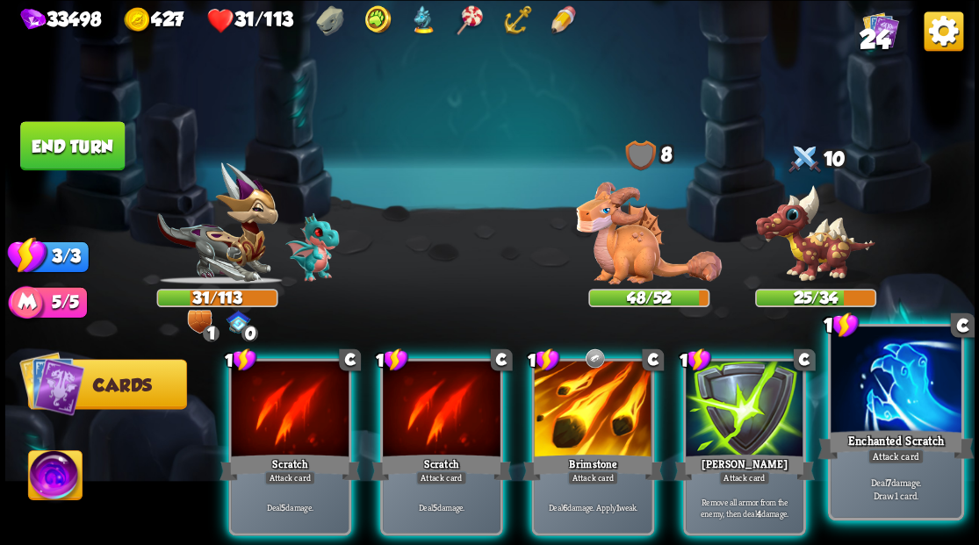
click at [907, 412] on div at bounding box center [895, 381] width 130 height 110
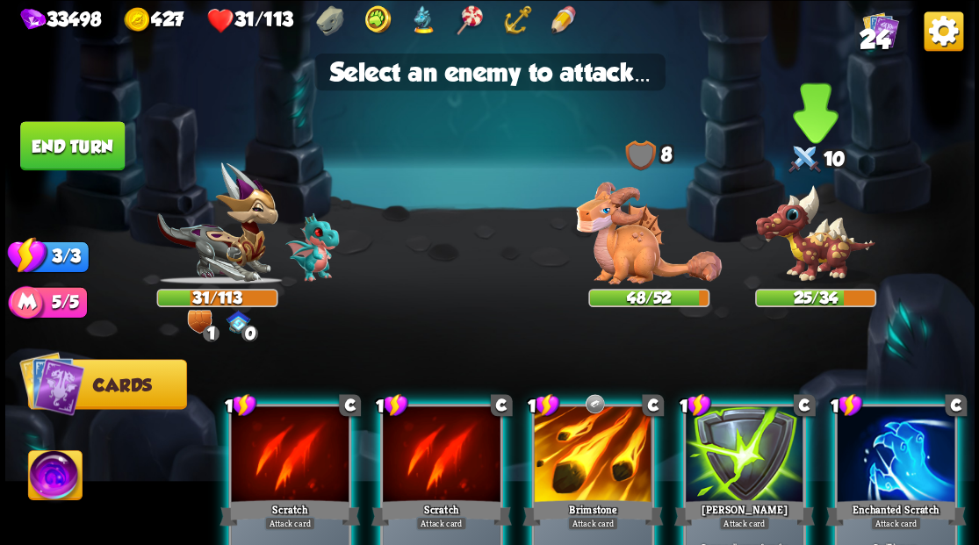
click at [804, 245] on img at bounding box center [814, 233] width 121 height 100
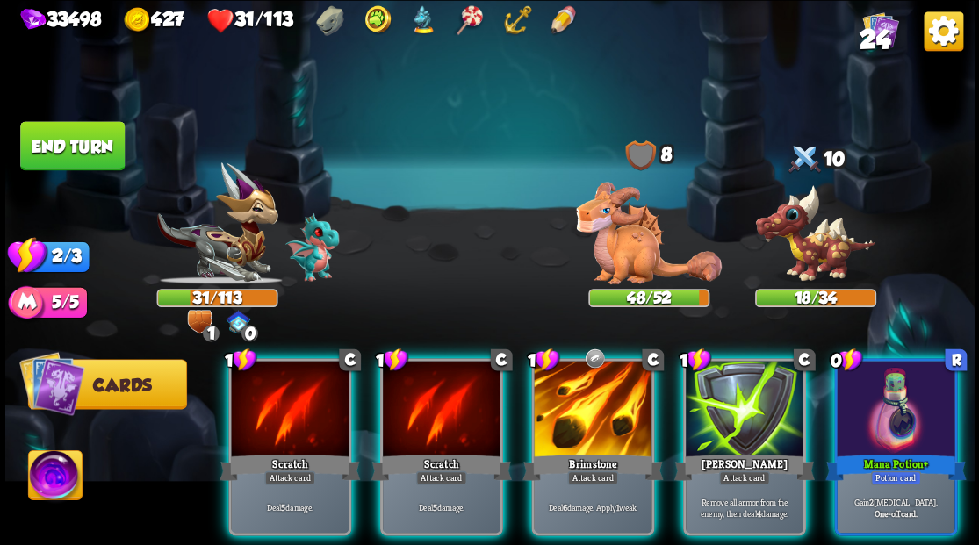
click at [51, 475] on img at bounding box center [55, 477] width 54 height 54
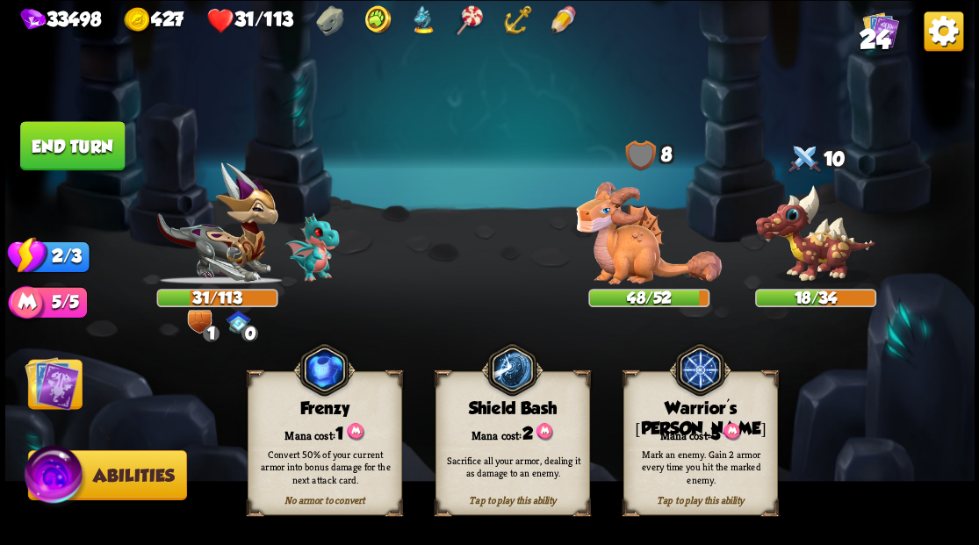
click at [700, 441] on div "Mark an enemy. Gain 2 armor every time you hit the marked enemy." at bounding box center [700, 466] width 154 height 61
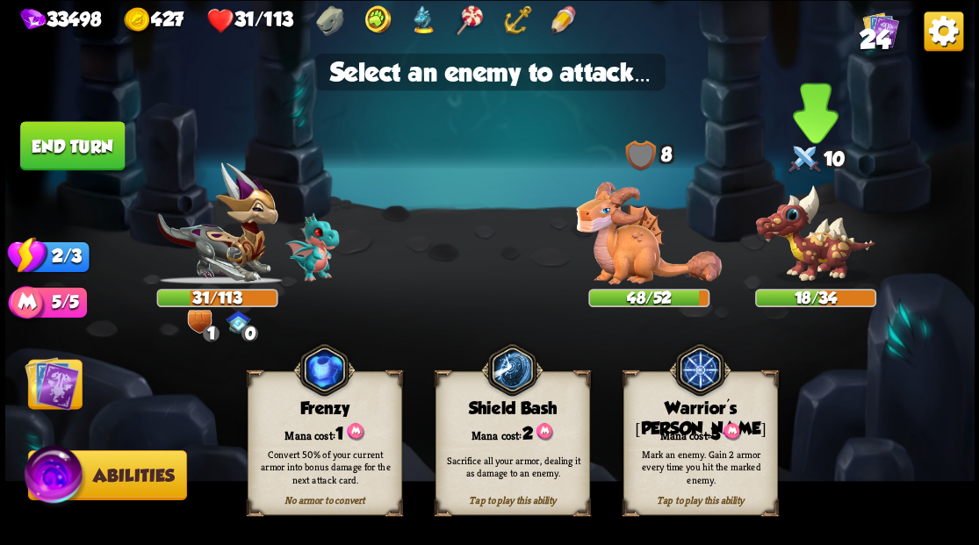
click at [799, 249] on img at bounding box center [814, 233] width 121 height 100
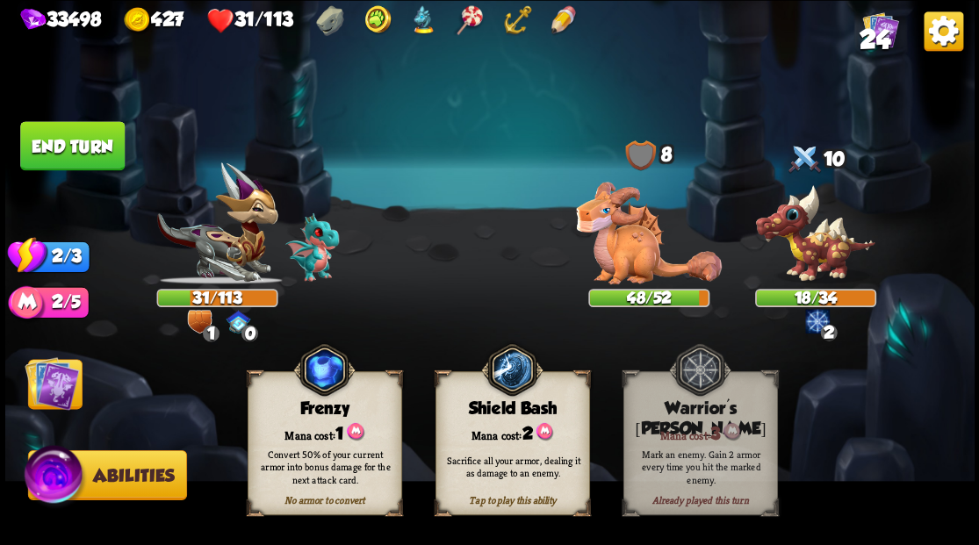
click at [50, 384] on img at bounding box center [52, 382] width 54 height 54
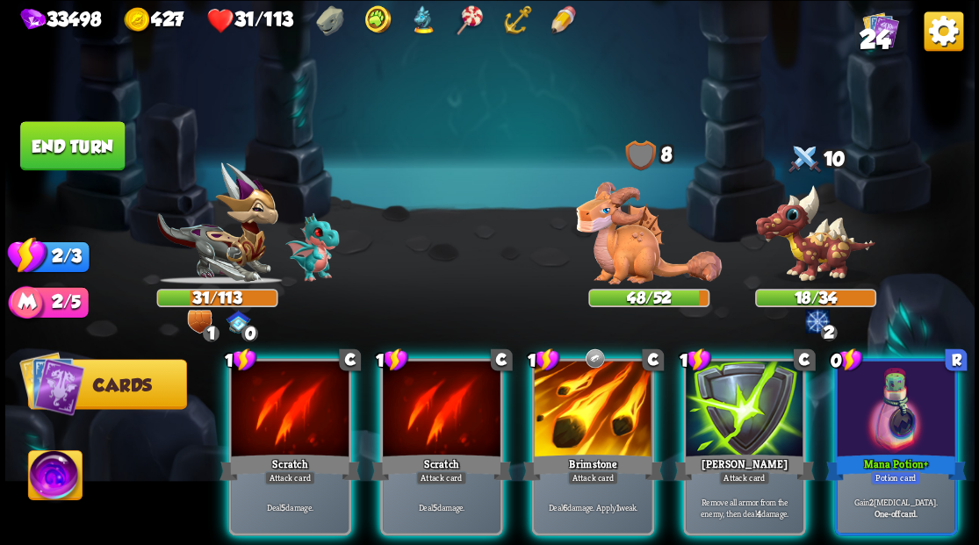
click at [893, 407] on div at bounding box center [895, 410] width 118 height 99
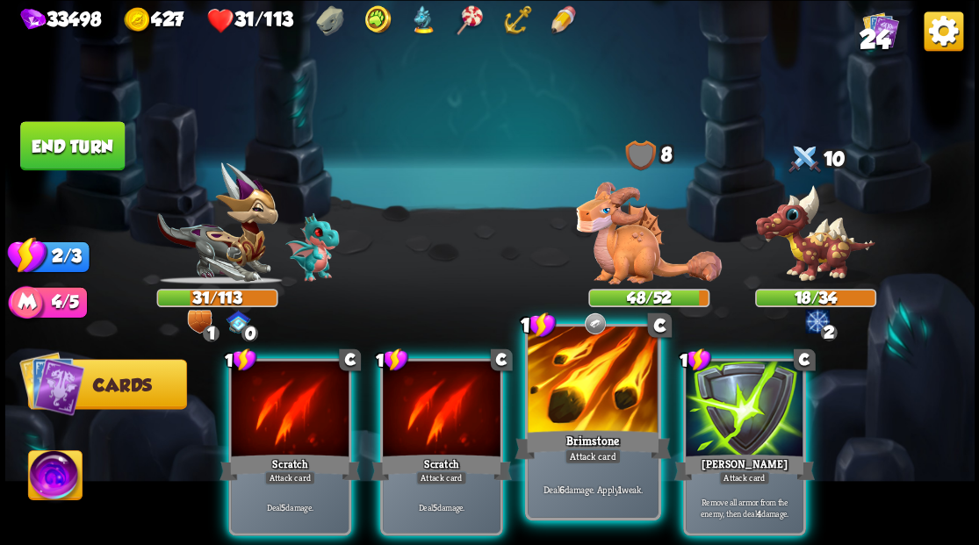
click at [565, 386] on div at bounding box center [592, 381] width 130 height 110
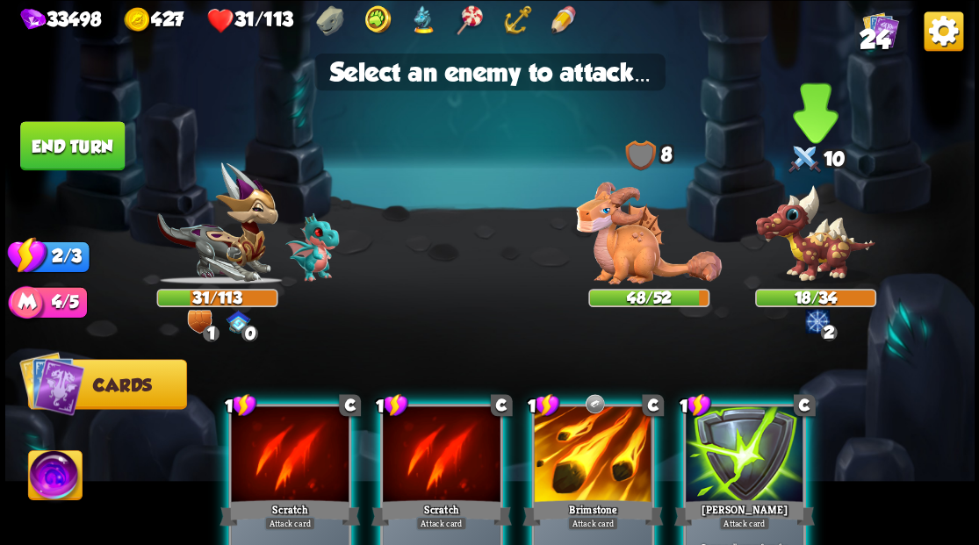
click at [821, 253] on img at bounding box center [814, 233] width 121 height 100
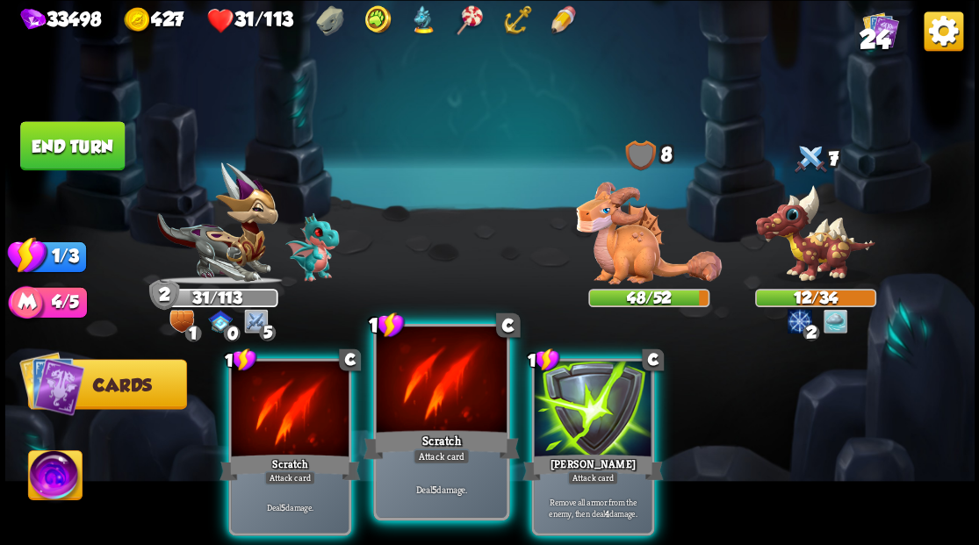
click at [432, 411] on div at bounding box center [441, 381] width 130 height 110
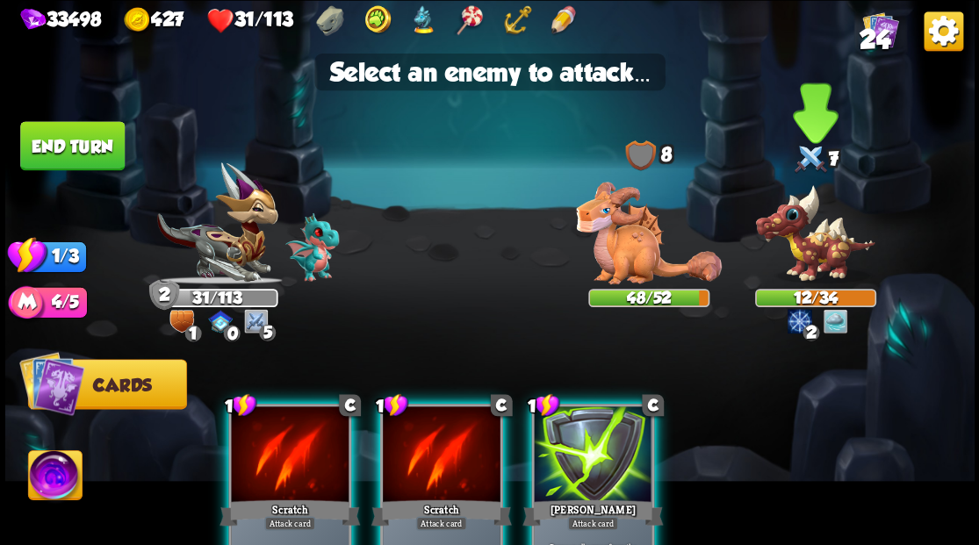
click at [792, 253] on img at bounding box center [814, 233] width 121 height 100
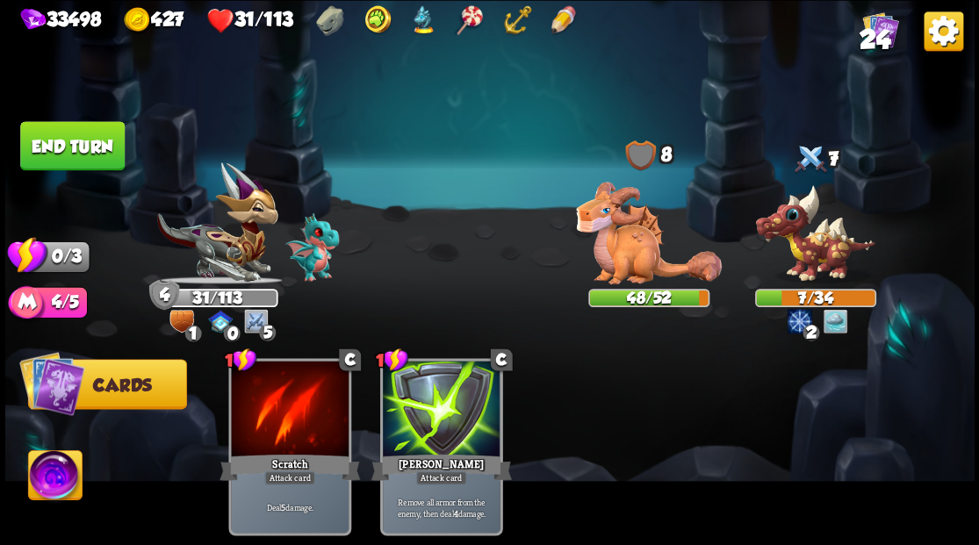
drag, startPoint x: 79, startPoint y: 139, endPoint x: 476, endPoint y: 81, distance: 400.9
click at [79, 140] on button "End turn" at bounding box center [72, 145] width 106 height 50
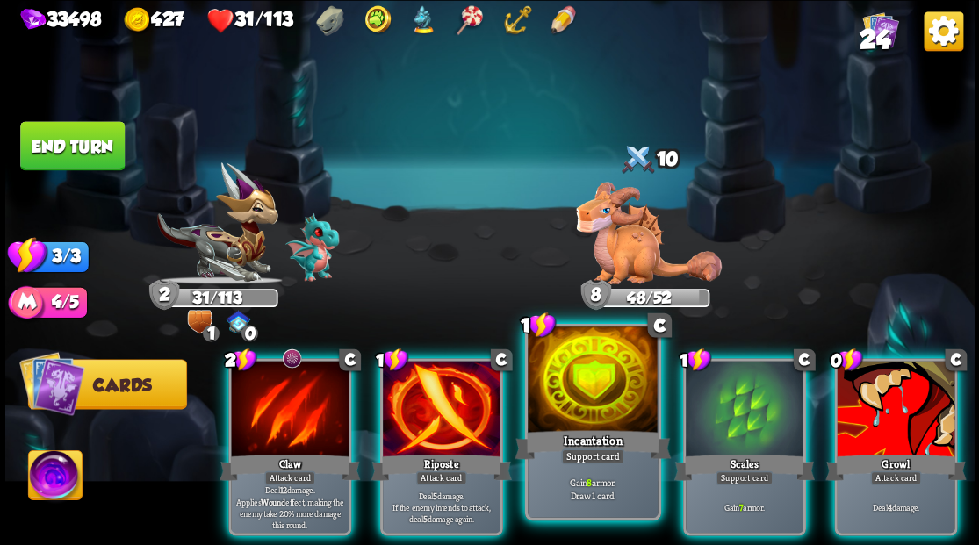
click at [584, 404] on div at bounding box center [592, 381] width 130 height 110
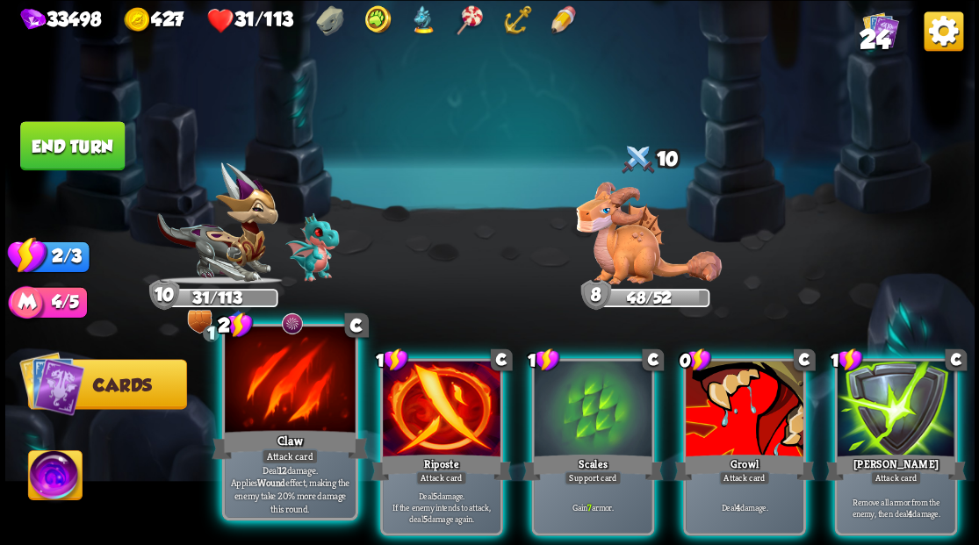
click at [284, 405] on div at bounding box center [290, 381] width 130 height 110
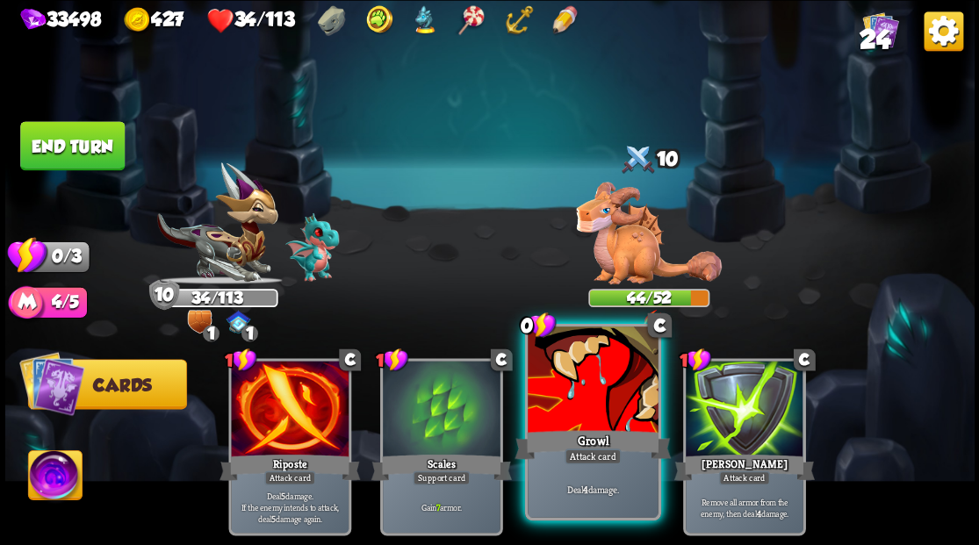
drag, startPoint x: 577, startPoint y: 407, endPoint x: 567, endPoint y: 383, distance: 26.7
click at [567, 383] on div at bounding box center [592, 381] width 130 height 110
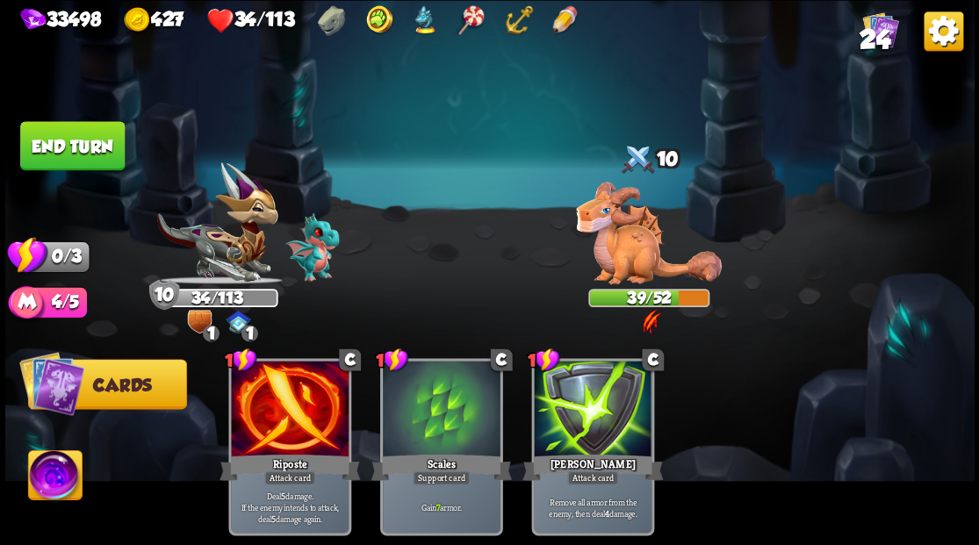
click at [90, 140] on button "End turn" at bounding box center [71, 145] width 107 height 50
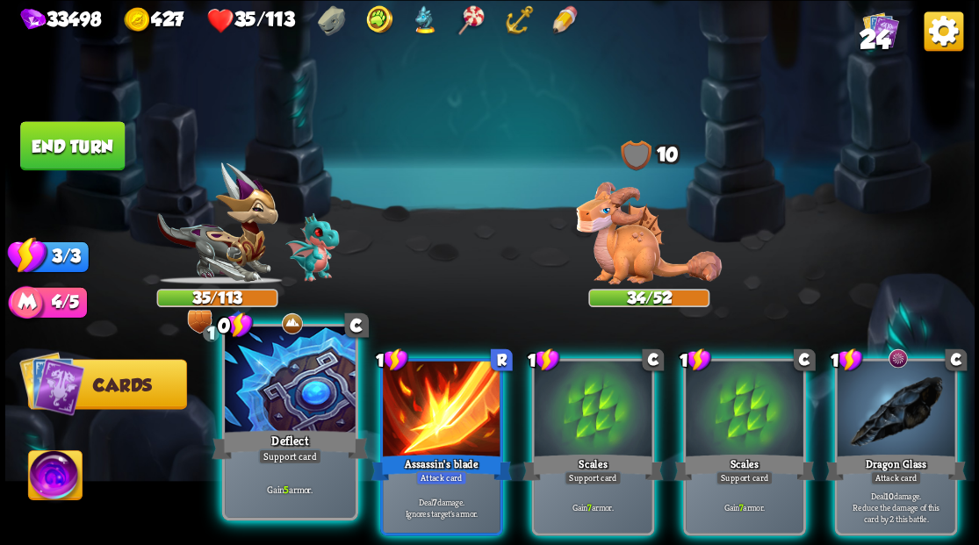
click at [276, 372] on div at bounding box center [290, 381] width 130 height 110
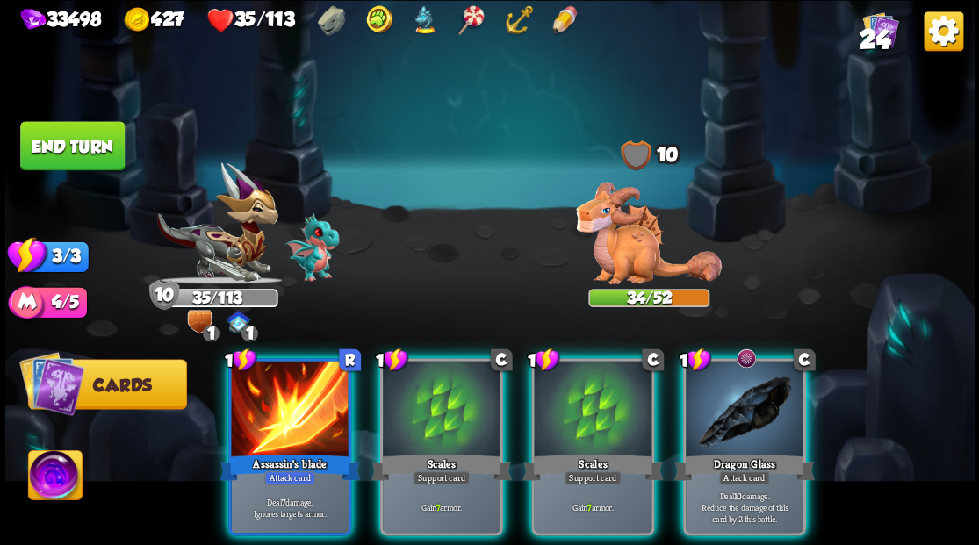
click at [611, 244] on img at bounding box center [649, 233] width 146 height 103
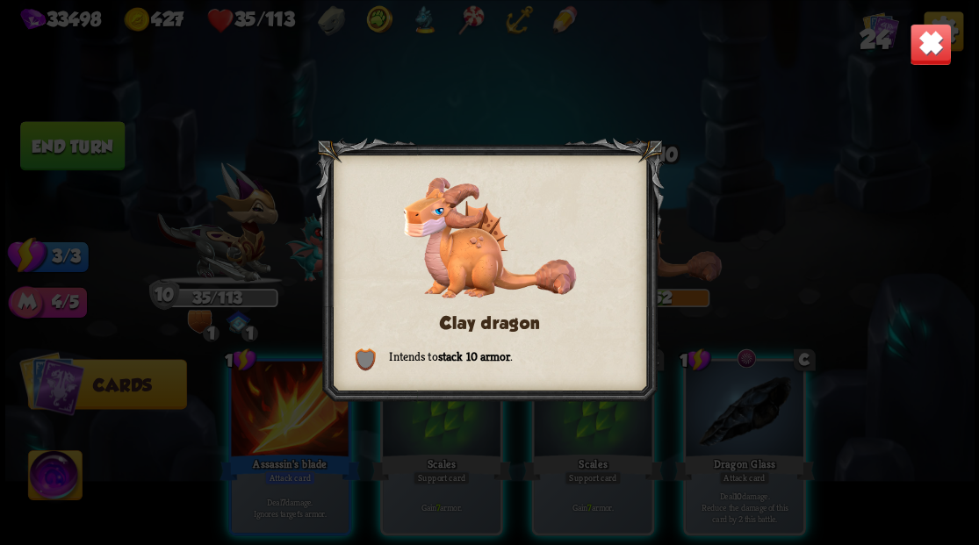
click at [919, 44] on img at bounding box center [929, 44] width 42 height 42
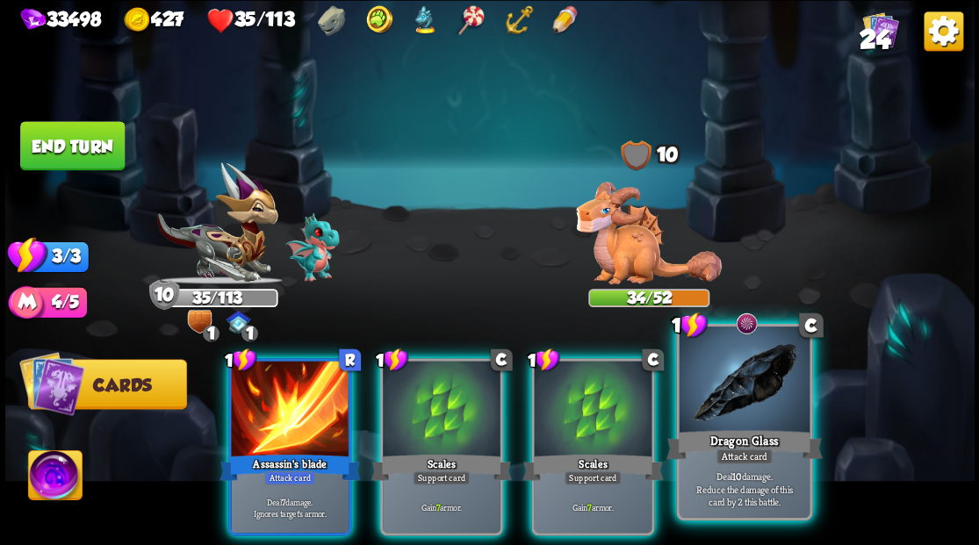
click at [756, 404] on div at bounding box center [743, 381] width 130 height 110
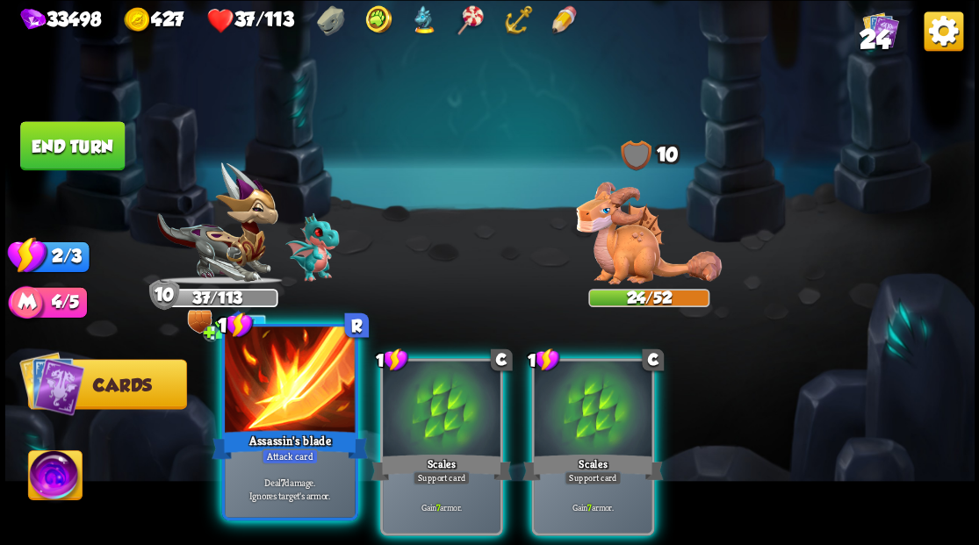
click at [281, 386] on div at bounding box center [290, 381] width 130 height 110
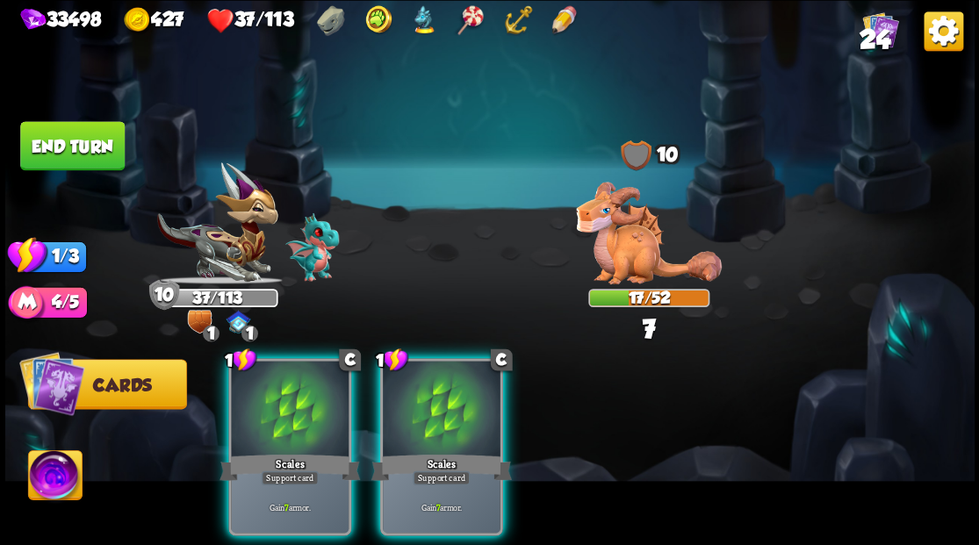
click at [281, 386] on div at bounding box center [290, 410] width 118 height 99
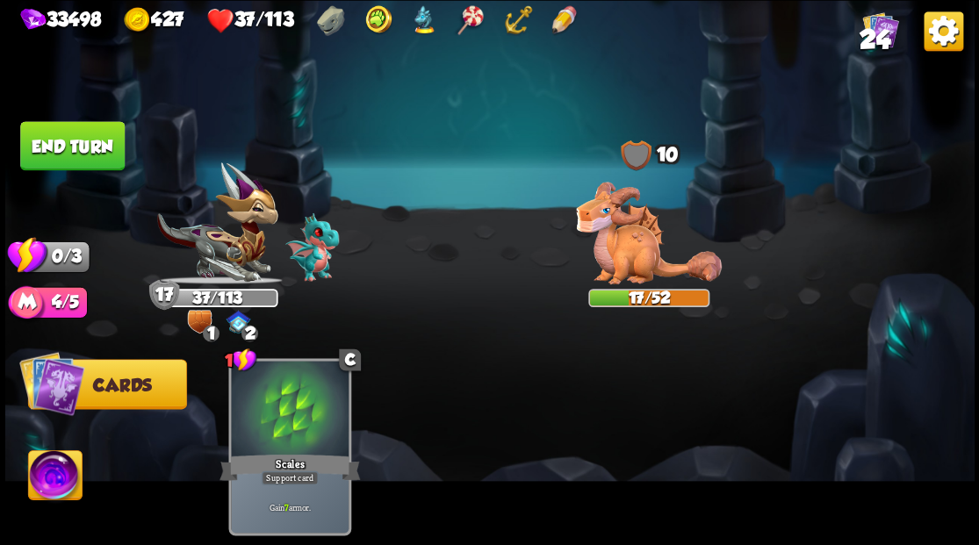
drag, startPoint x: 83, startPoint y: 139, endPoint x: 513, endPoint y: 341, distance: 475.0
click at [83, 140] on button "End turn" at bounding box center [71, 145] width 107 height 50
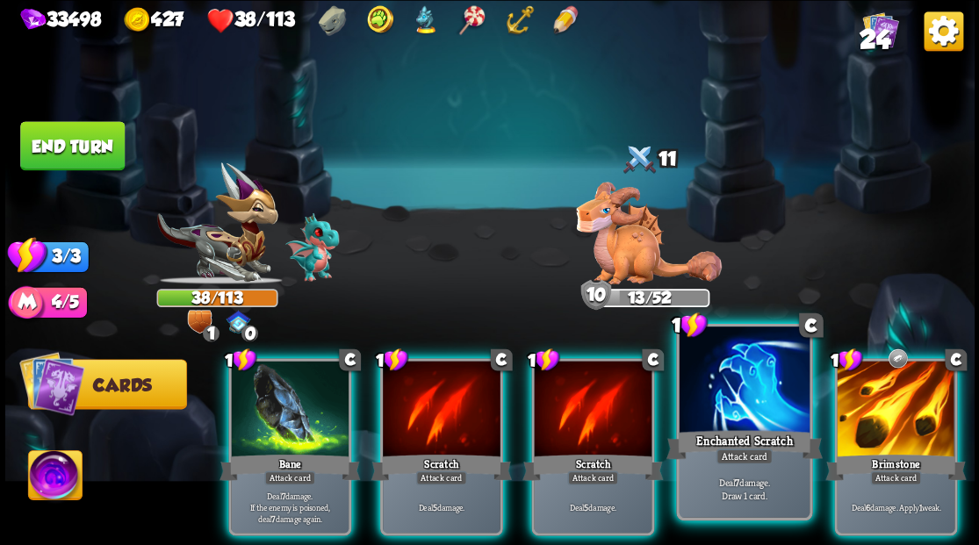
click at [729, 422] on div at bounding box center [743, 381] width 130 height 110
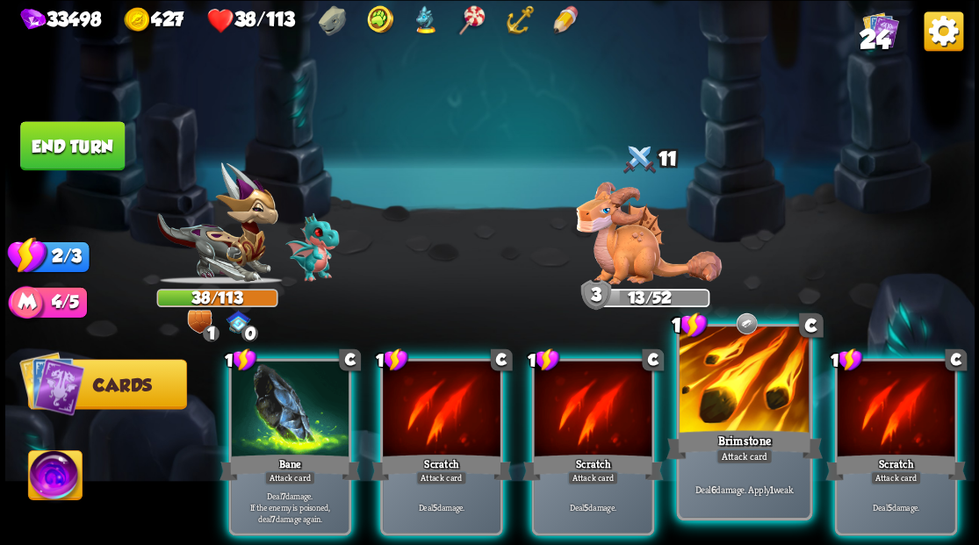
click at [737, 430] on div "Brimstone" at bounding box center [743, 444] width 156 height 35
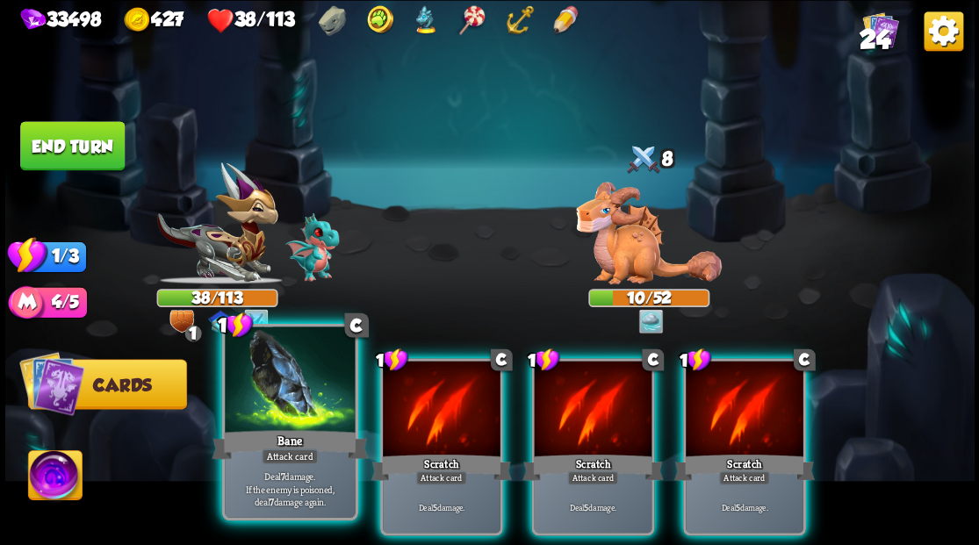
click at [282, 414] on div at bounding box center [290, 381] width 130 height 110
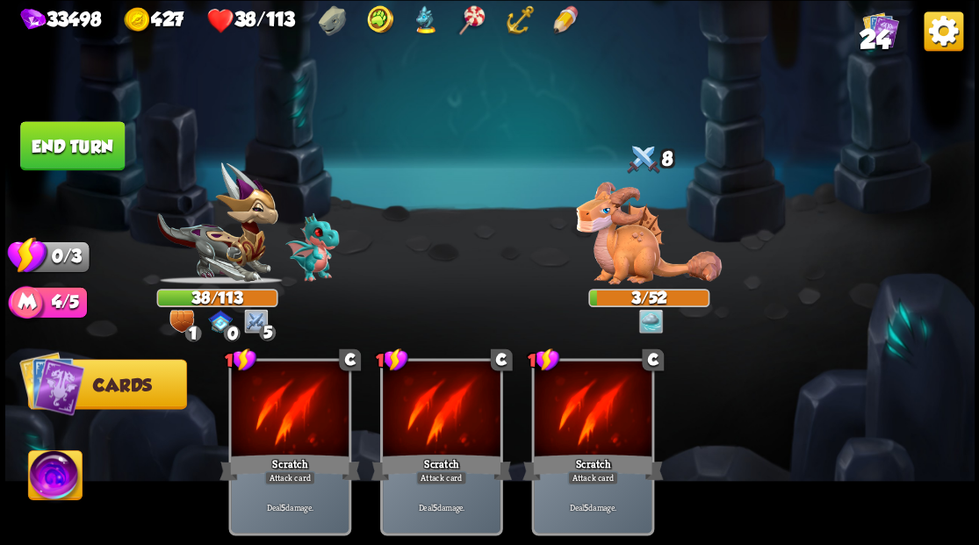
click at [83, 142] on button "End turn" at bounding box center [72, 145] width 104 height 49
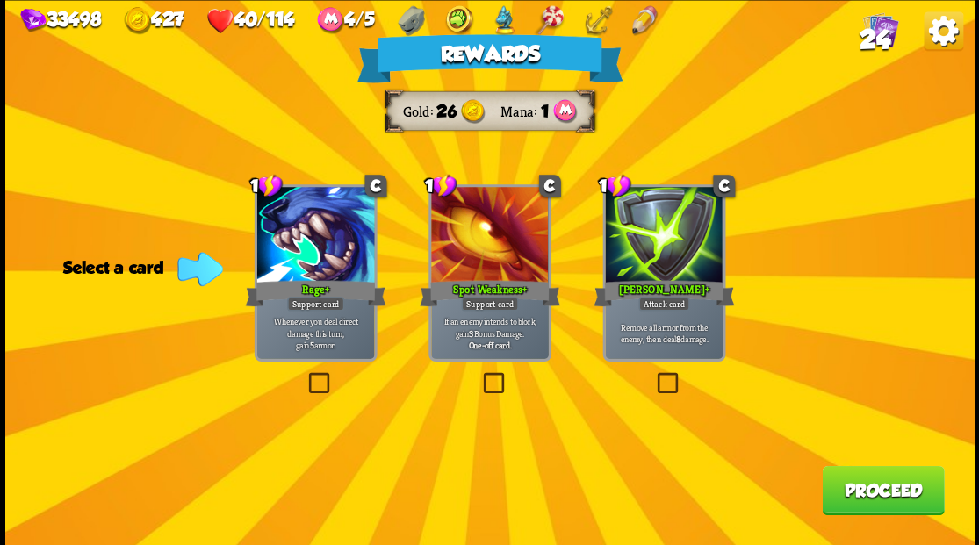
click at [886, 486] on button "Proceed" at bounding box center [882, 489] width 122 height 49
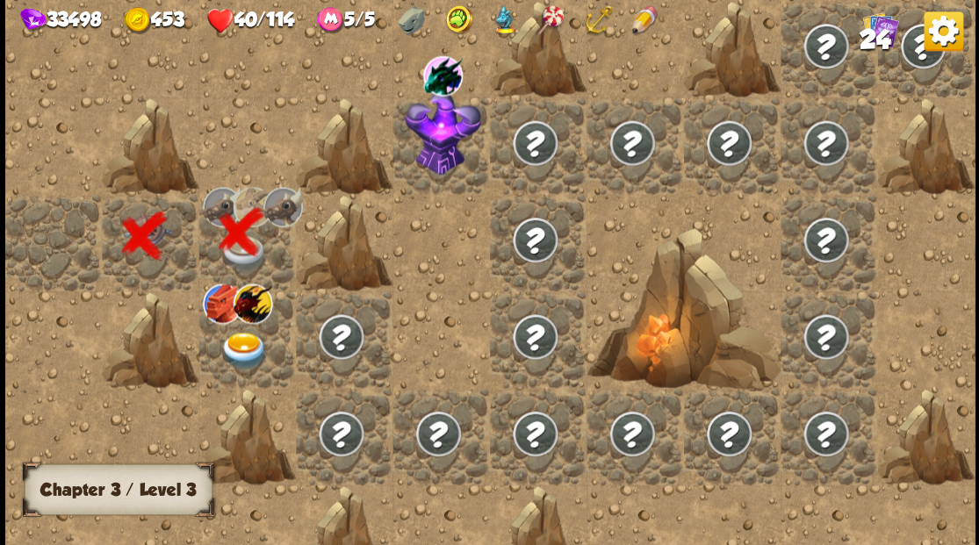
click at [233, 350] on img at bounding box center [243, 351] width 48 height 38
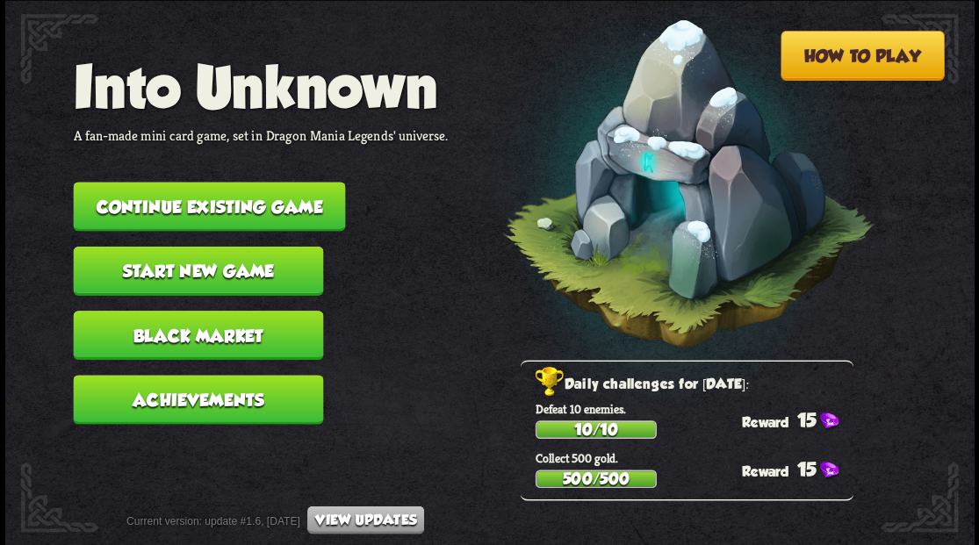
click at [242, 198] on button "Continue existing game" at bounding box center [209, 206] width 272 height 49
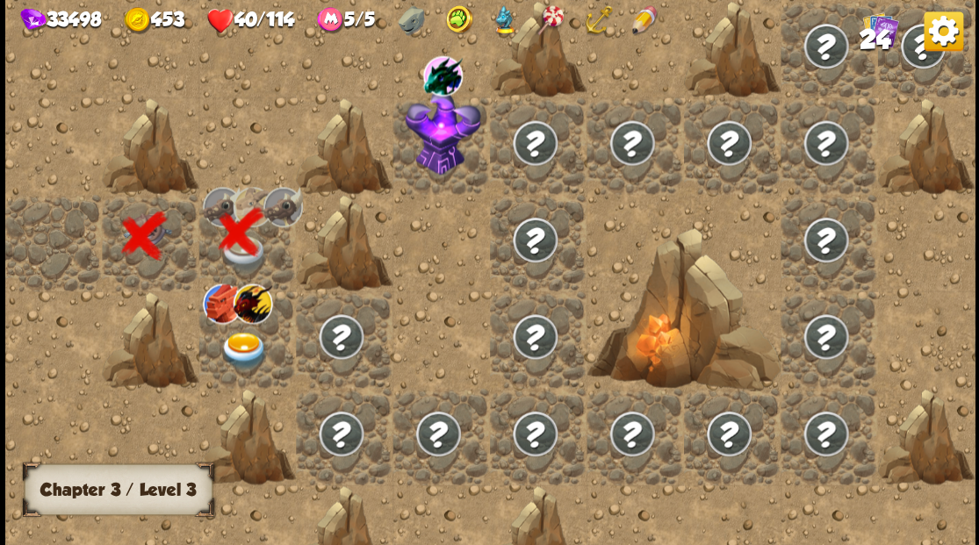
click at [235, 345] on img at bounding box center [243, 351] width 48 height 38
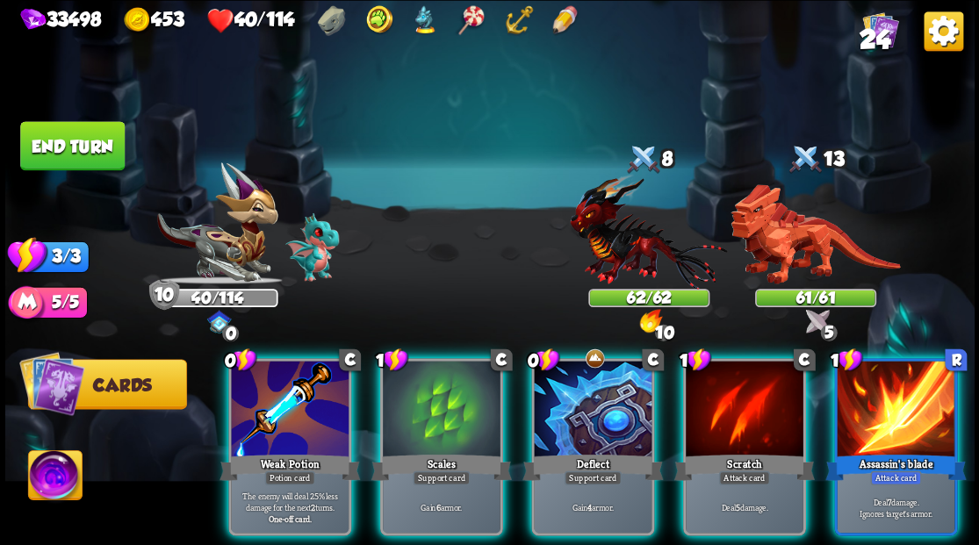
click at [51, 480] on img at bounding box center [55, 477] width 54 height 54
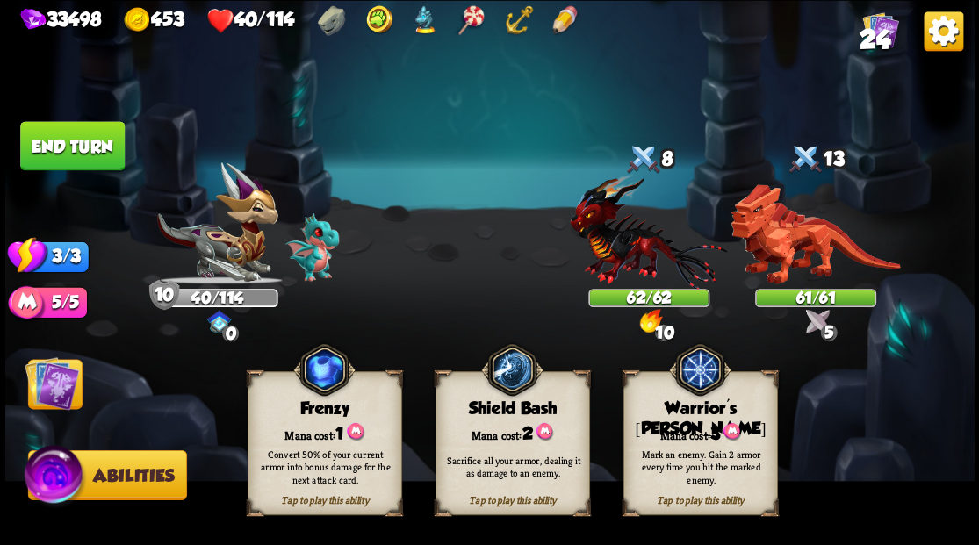
click at [700, 428] on div "Mana cost: 3" at bounding box center [699, 432] width 153 height 22
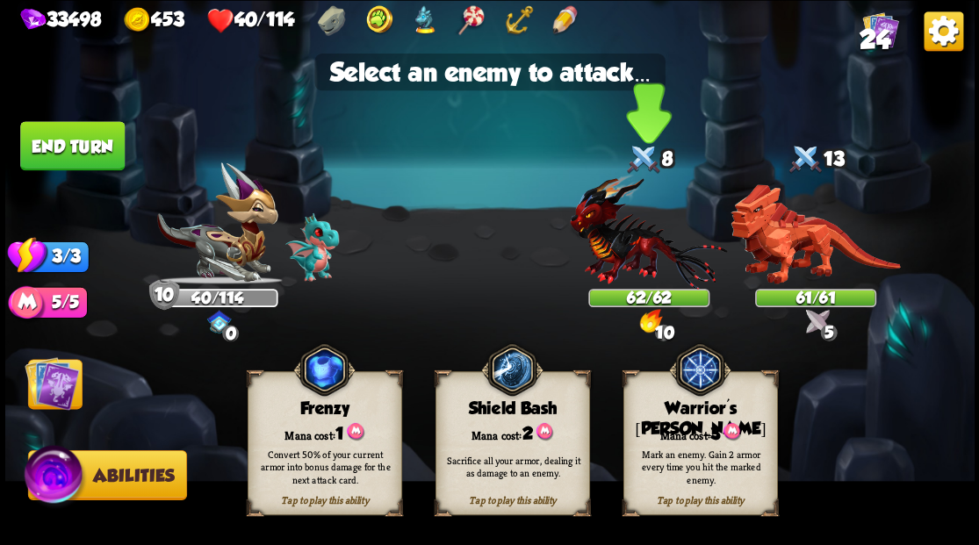
click at [623, 267] on img at bounding box center [648, 231] width 157 height 116
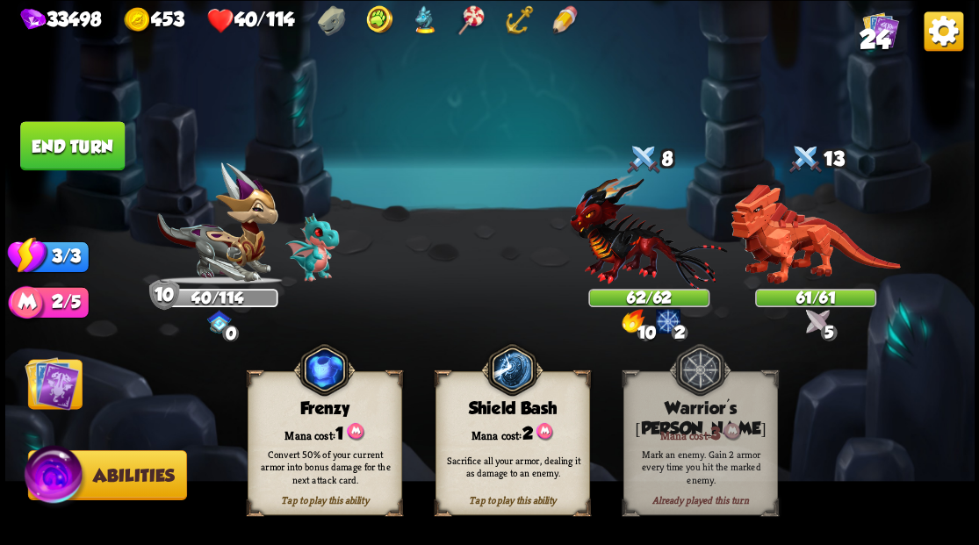
click at [58, 390] on img at bounding box center [52, 382] width 54 height 54
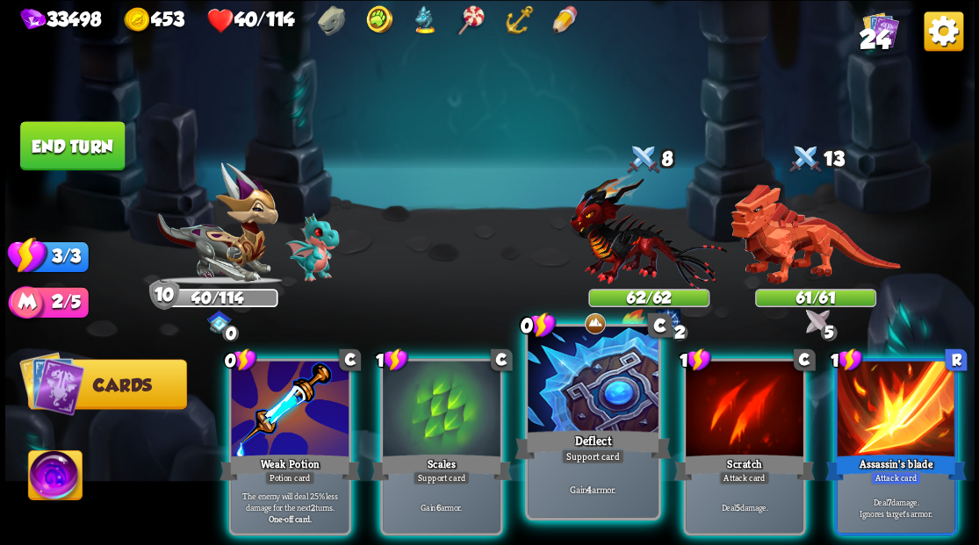
click at [586, 395] on div at bounding box center [592, 381] width 130 height 110
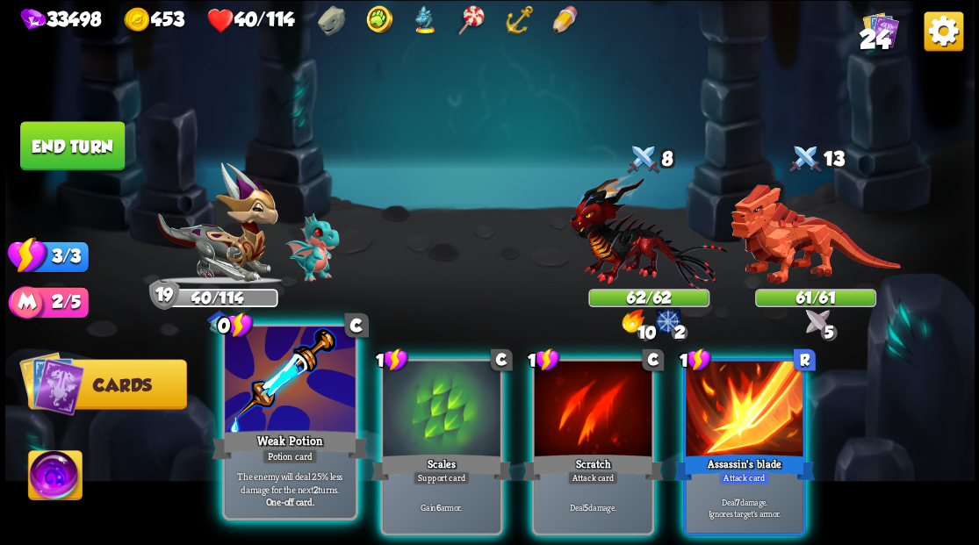
click at [274, 412] on div at bounding box center [290, 381] width 130 height 110
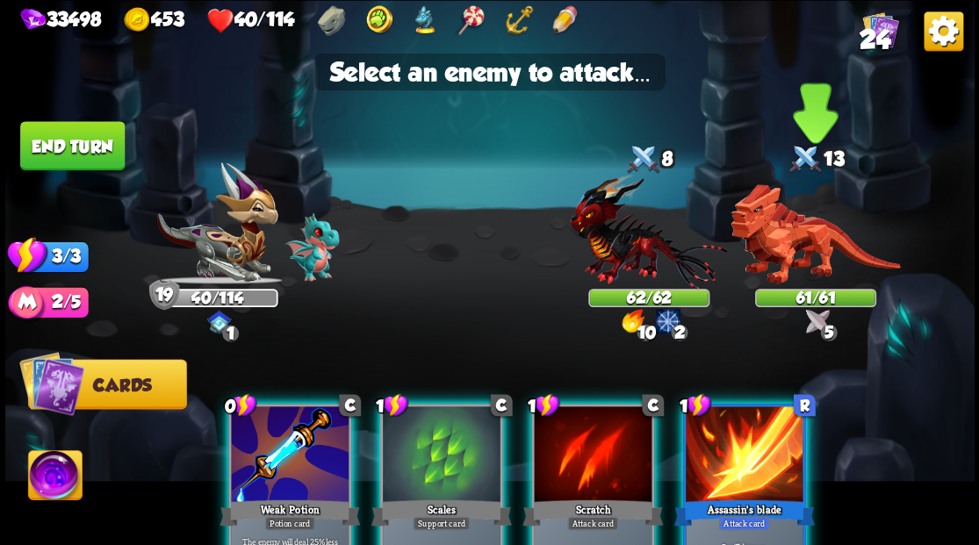
click at [792, 232] on img at bounding box center [814, 234] width 169 height 100
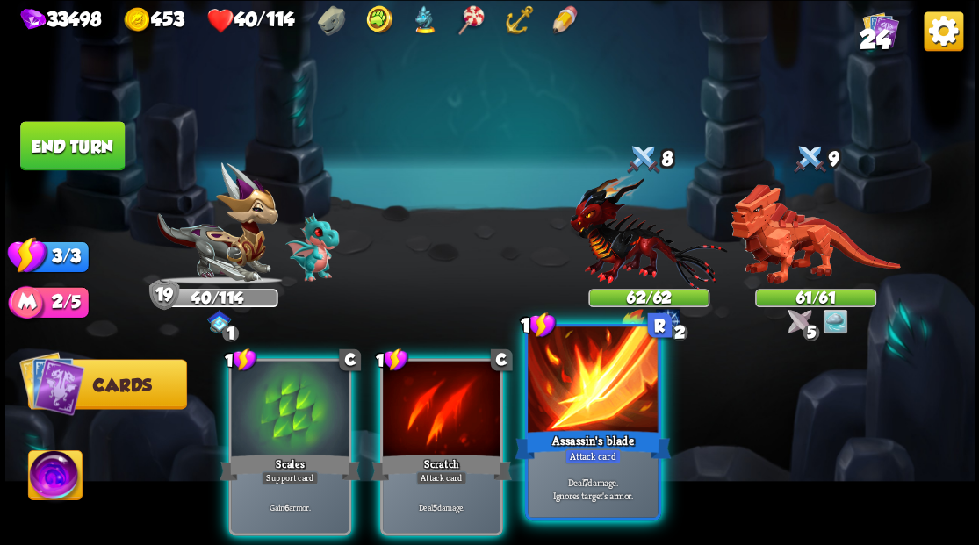
click at [581, 390] on div at bounding box center [592, 381] width 130 height 110
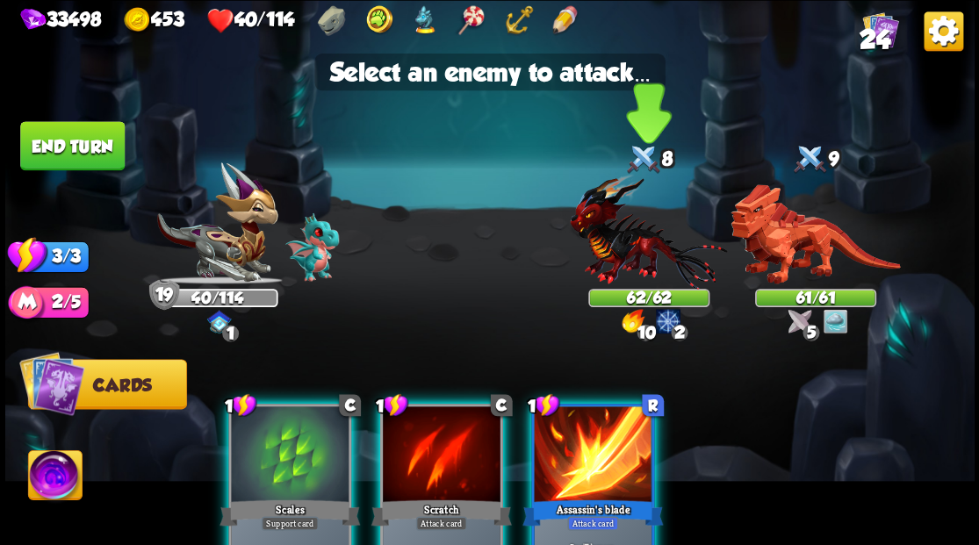
click at [614, 239] on img at bounding box center [648, 231] width 157 height 116
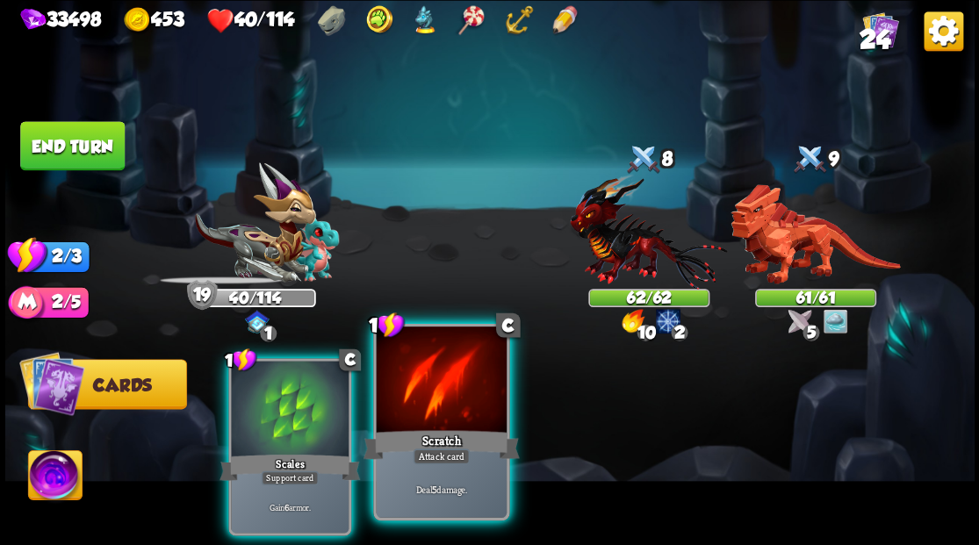
click at [458, 414] on div at bounding box center [441, 381] width 130 height 110
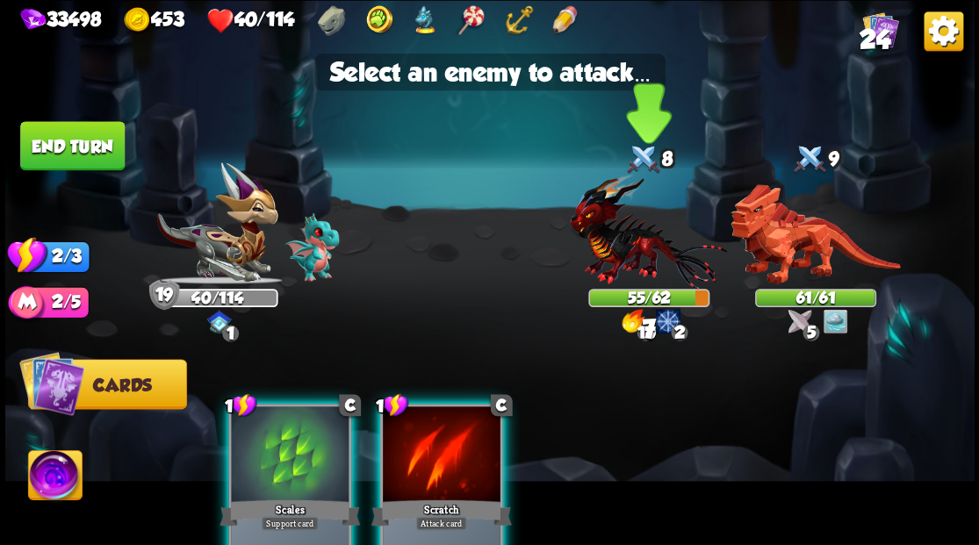
click at [613, 226] on img at bounding box center [648, 231] width 157 height 116
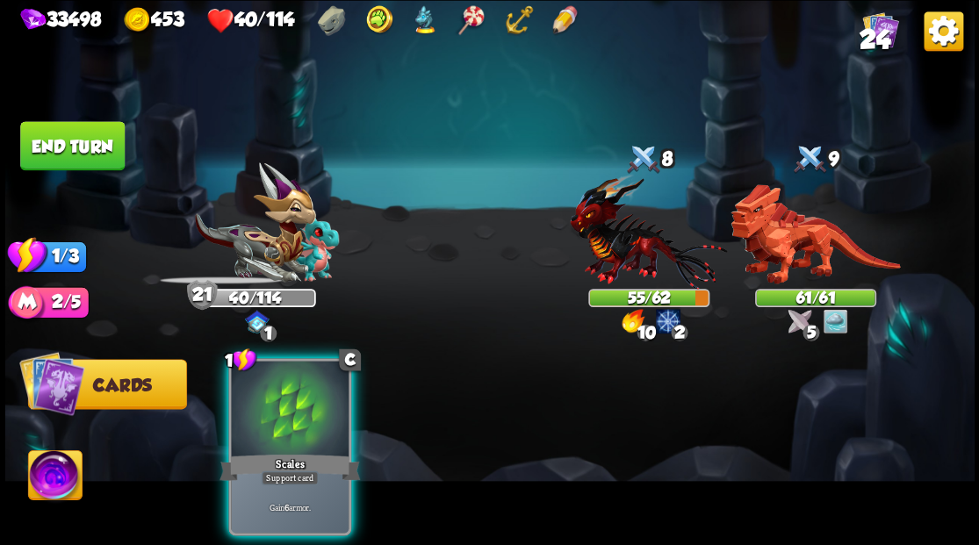
click at [264, 393] on div at bounding box center [290, 410] width 118 height 99
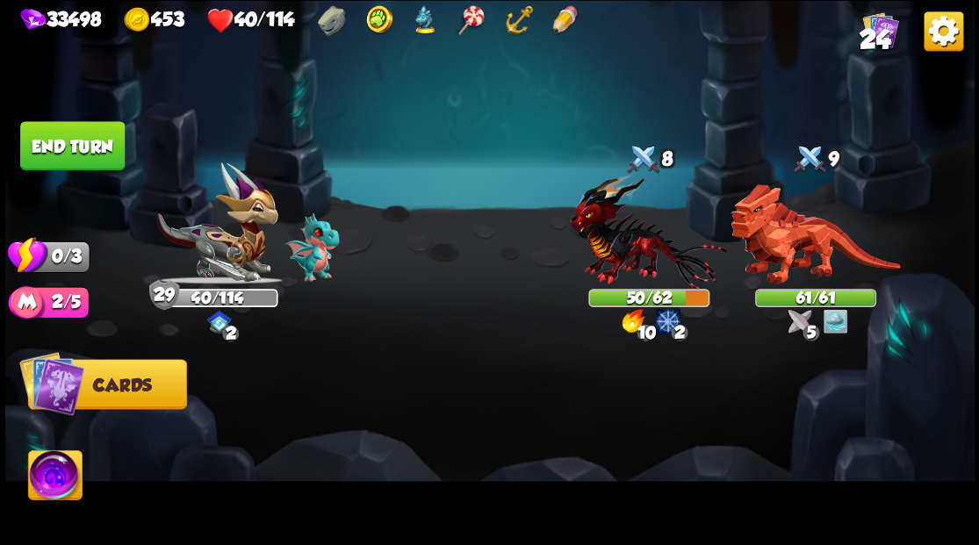
click at [74, 140] on button "End turn" at bounding box center [72, 145] width 104 height 49
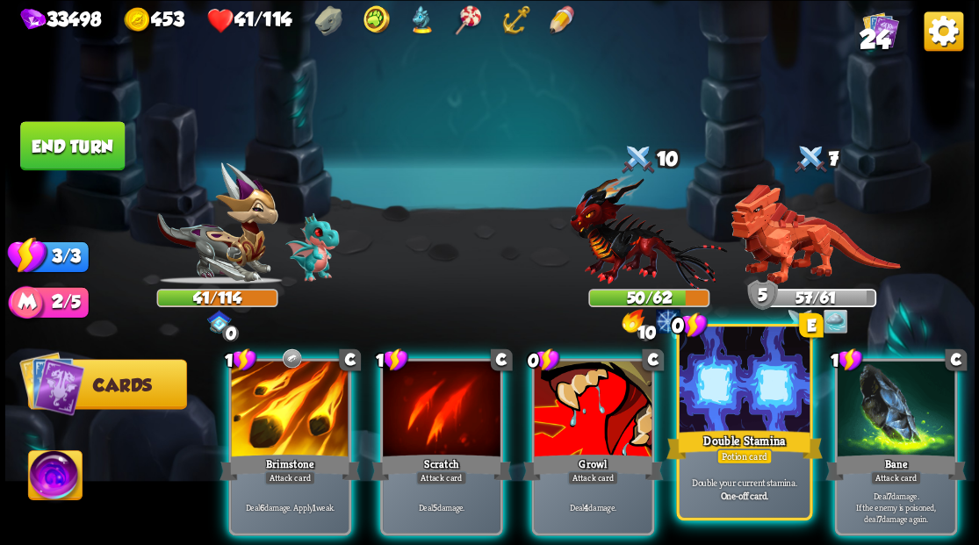
click at [748, 443] on div "Double Stamina" at bounding box center [743, 444] width 156 height 35
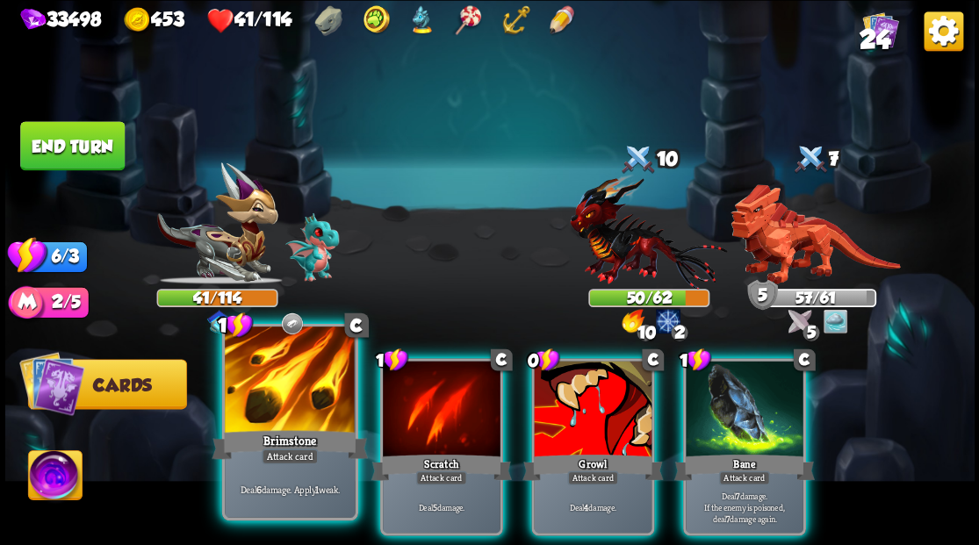
click at [274, 411] on div at bounding box center [290, 381] width 130 height 110
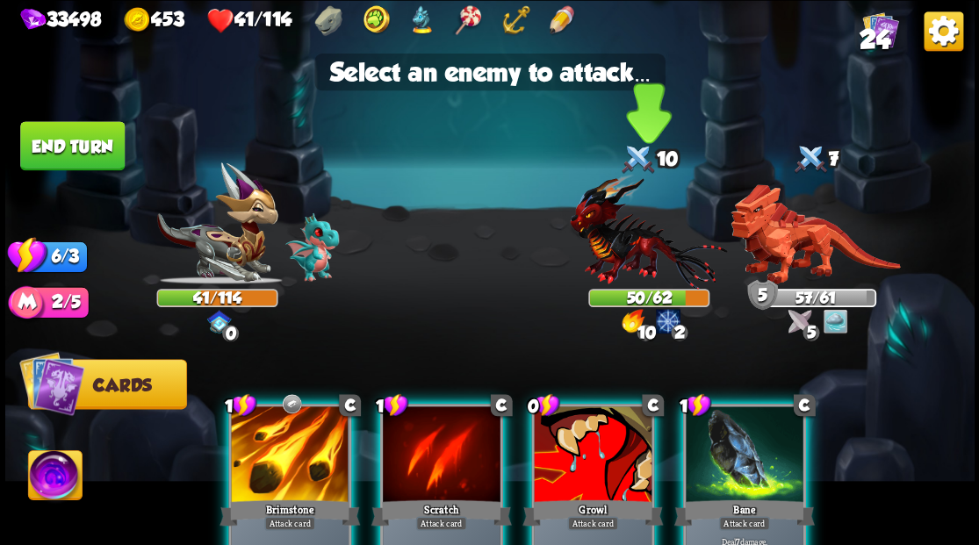
click at [623, 256] on img at bounding box center [648, 231] width 157 height 116
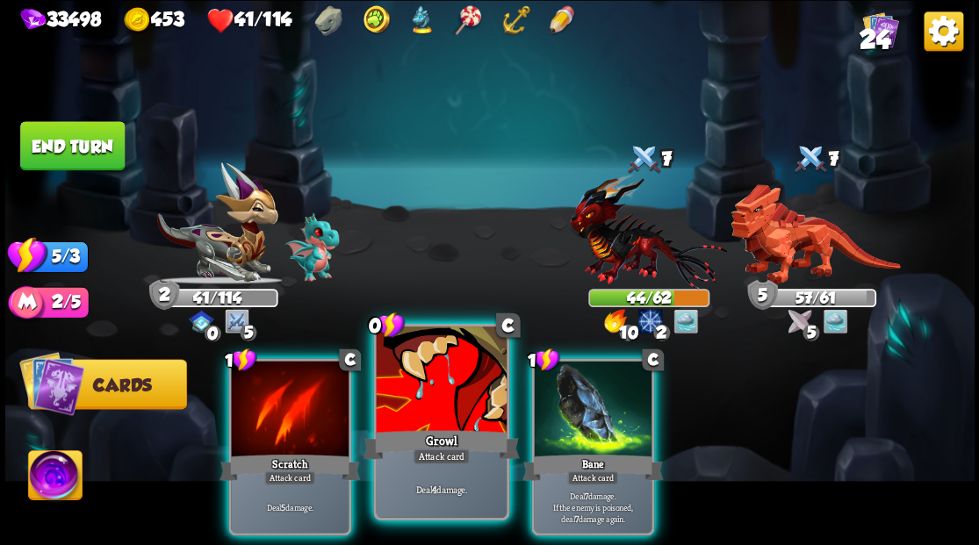
click at [435, 412] on div at bounding box center [441, 381] width 130 height 110
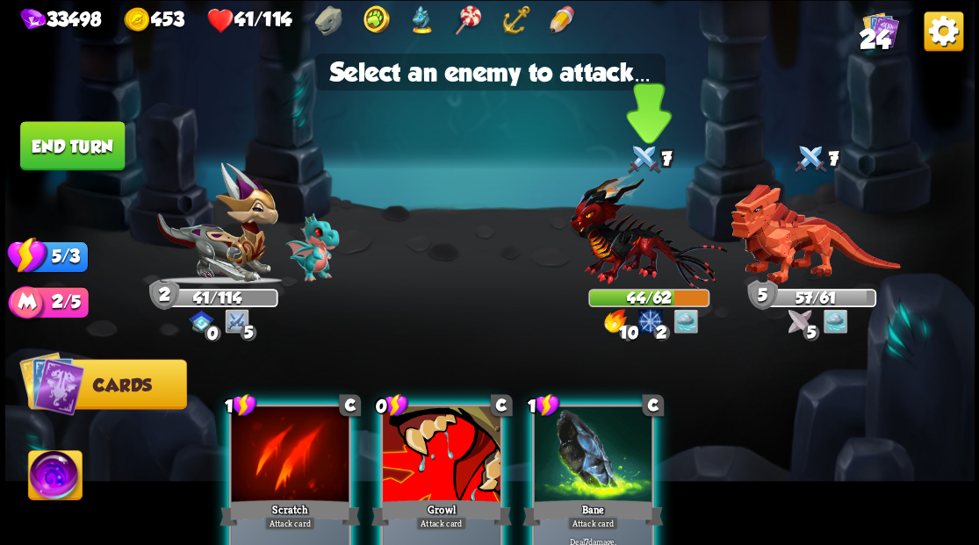
click at [610, 242] on img at bounding box center [648, 231] width 157 height 116
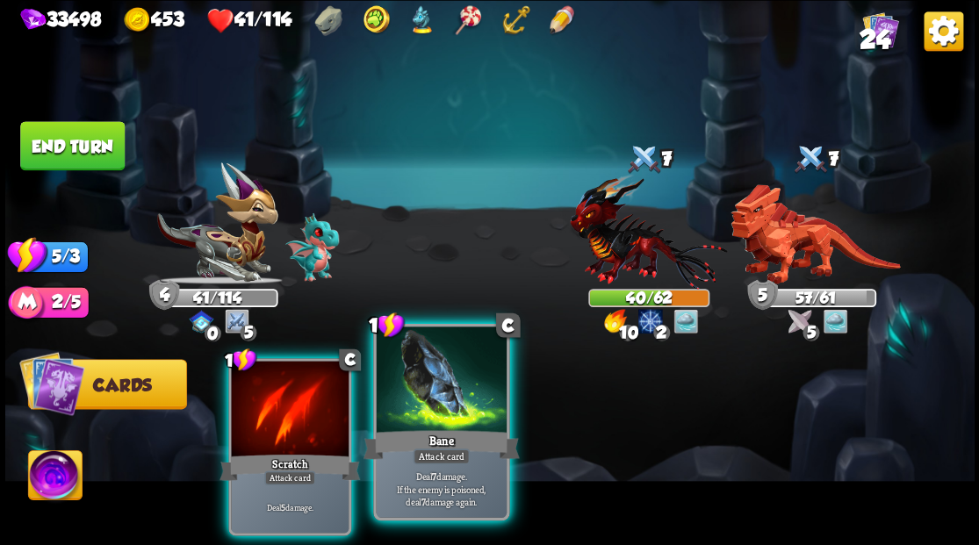
click at [438, 362] on div at bounding box center [441, 381] width 130 height 110
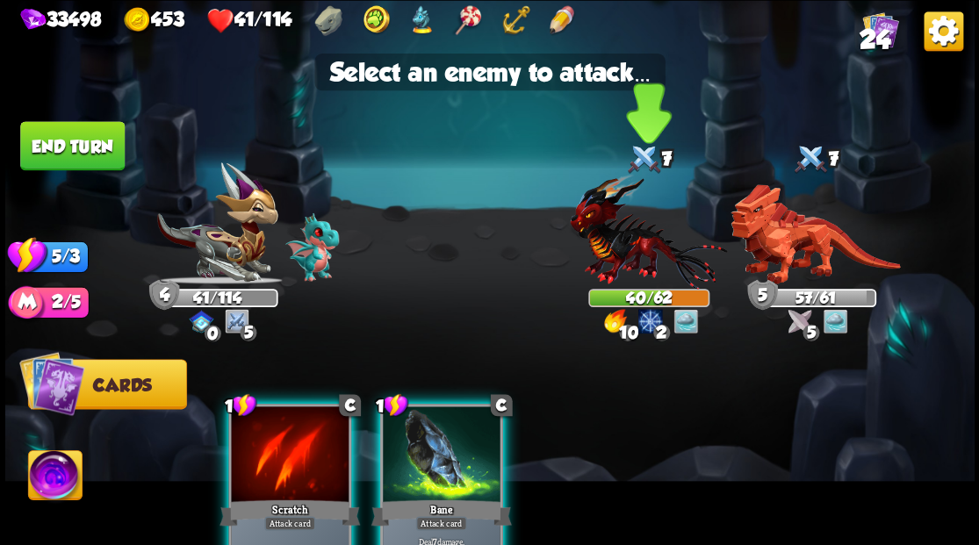
click at [611, 232] on img at bounding box center [648, 231] width 157 height 116
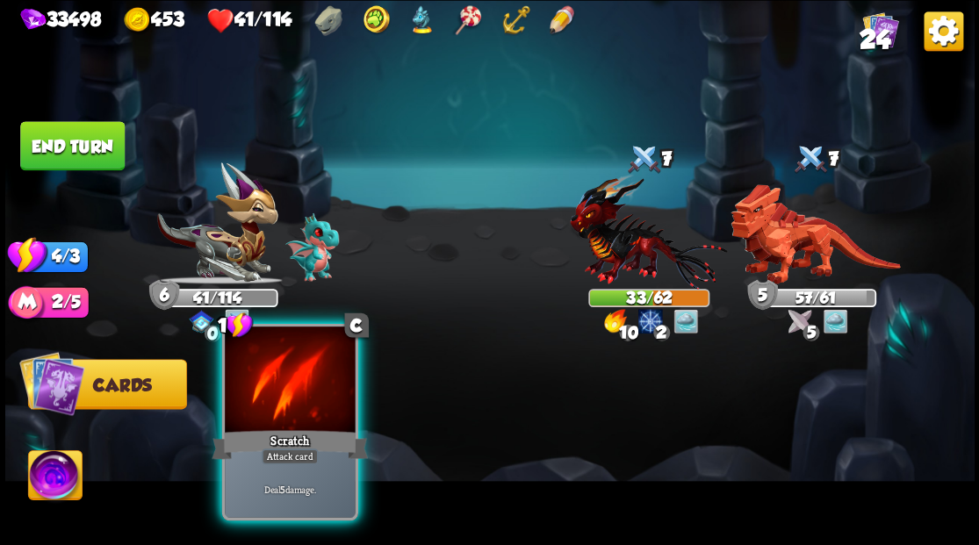
click at [302, 398] on div at bounding box center [290, 381] width 130 height 110
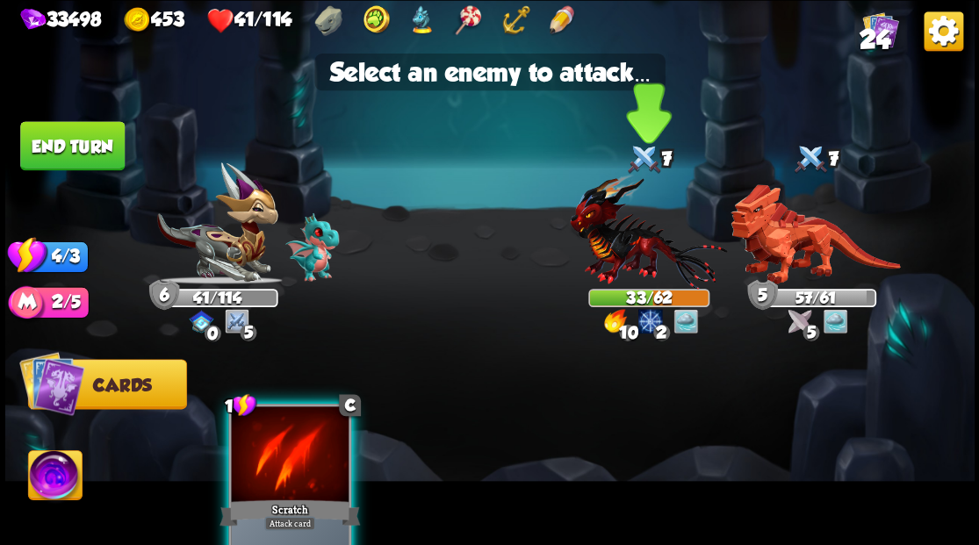
click at [600, 246] on img at bounding box center [648, 231] width 157 height 116
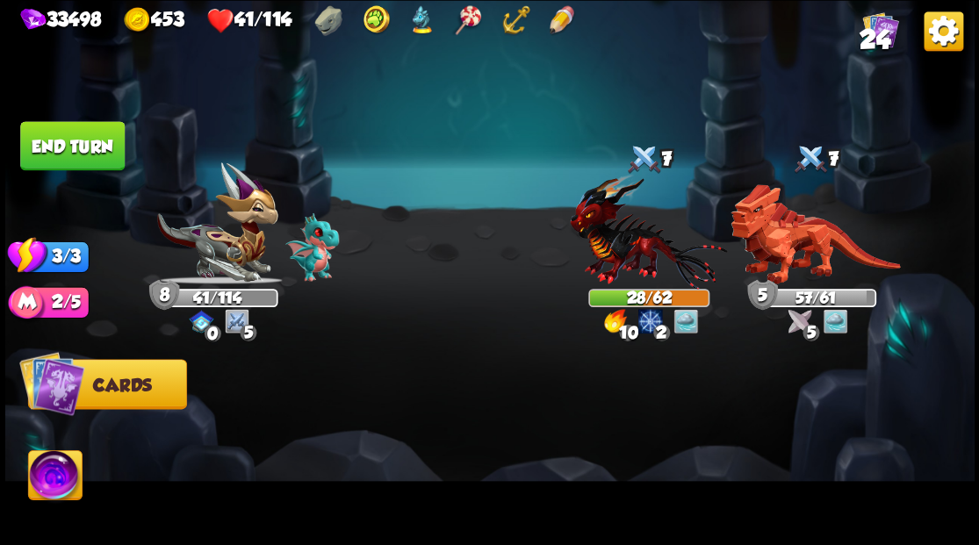
click at [88, 146] on button "End turn" at bounding box center [72, 145] width 104 height 49
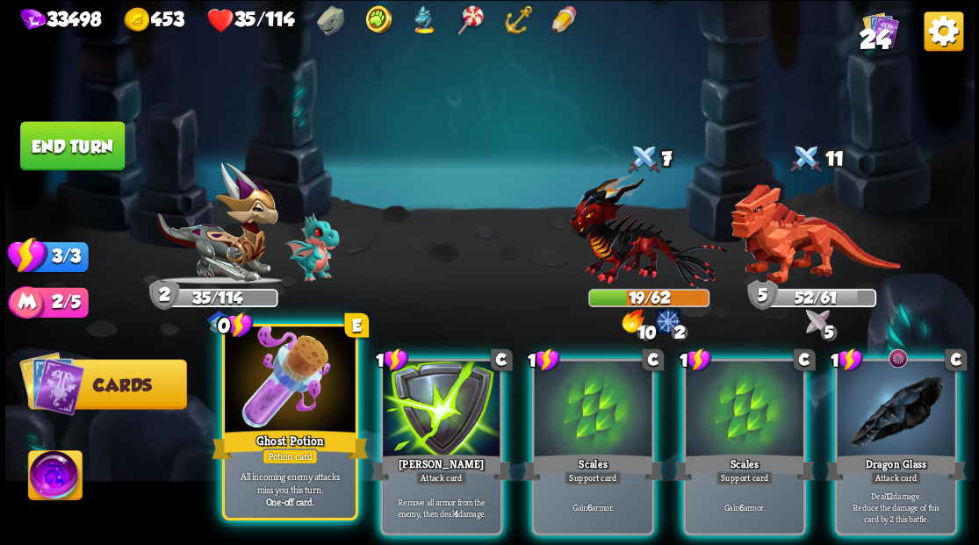
click at [262, 412] on div at bounding box center [290, 381] width 130 height 110
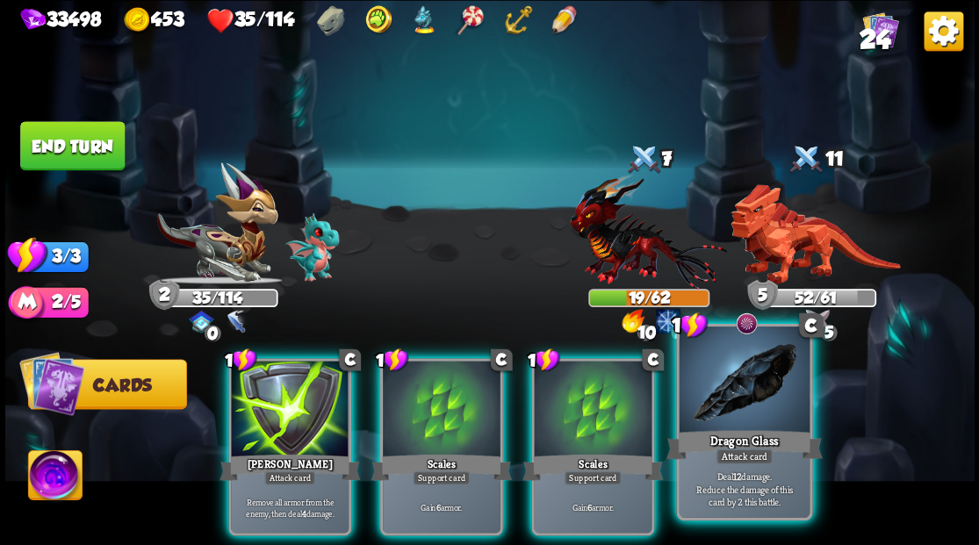
drag, startPoint x: 744, startPoint y: 403, endPoint x: 718, endPoint y: 366, distance: 45.3
click at [744, 401] on div at bounding box center [743, 381] width 130 height 110
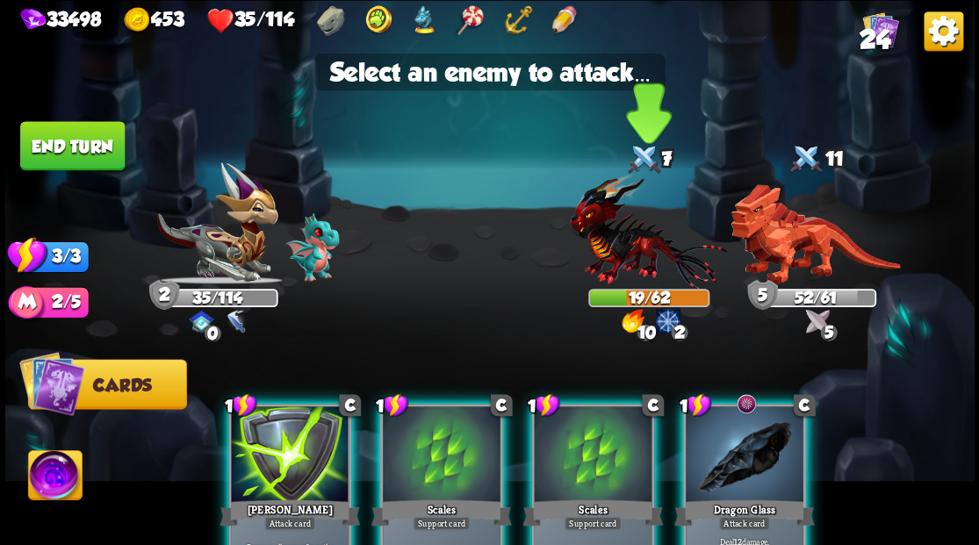
click at [610, 255] on img at bounding box center [648, 231] width 157 height 116
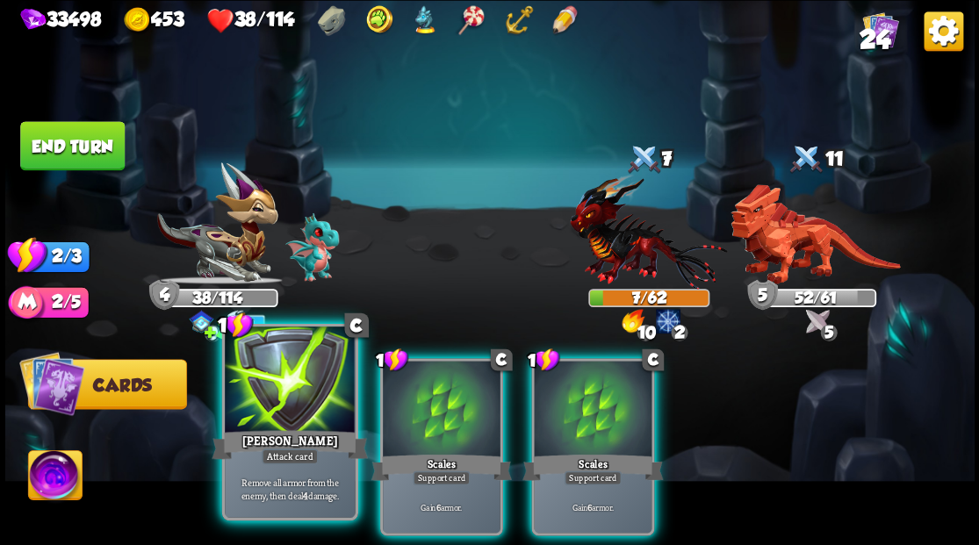
click at [275, 407] on div at bounding box center [290, 381] width 130 height 110
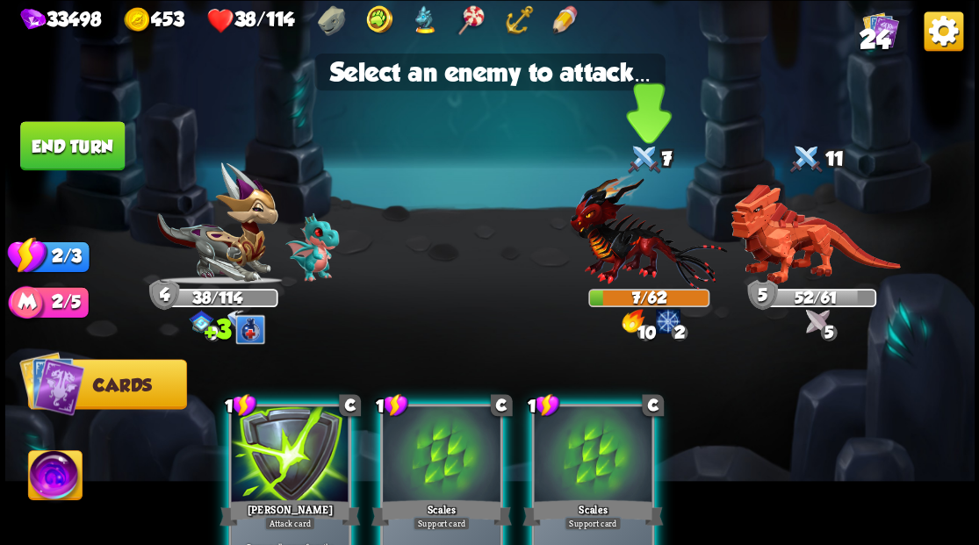
click at [620, 228] on img at bounding box center [648, 231] width 157 height 116
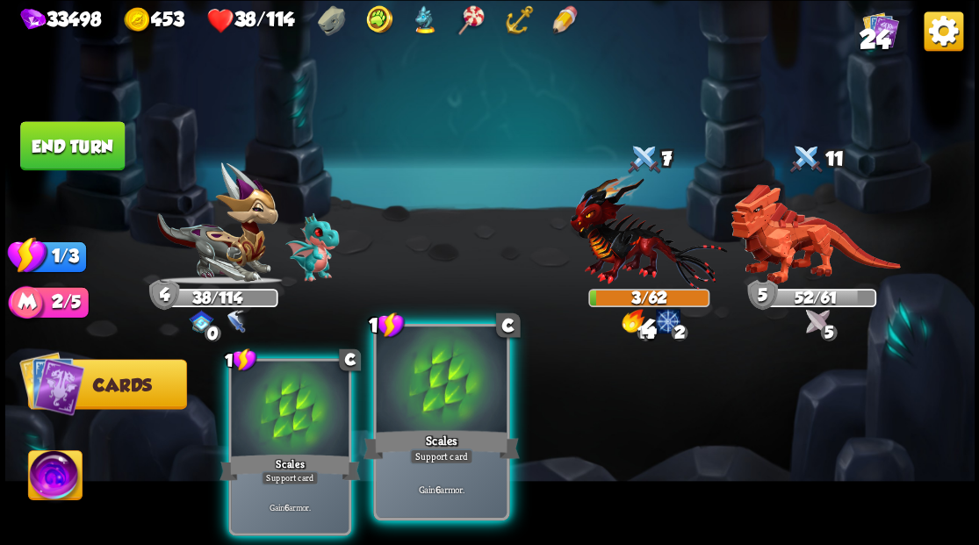
click at [451, 384] on div at bounding box center [441, 381] width 130 height 110
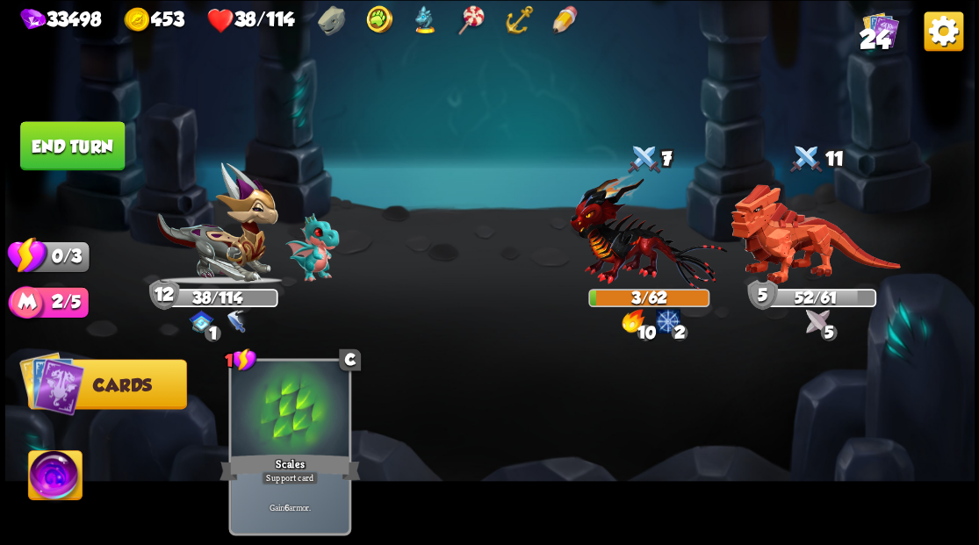
click at [70, 150] on button "End turn" at bounding box center [72, 145] width 104 height 49
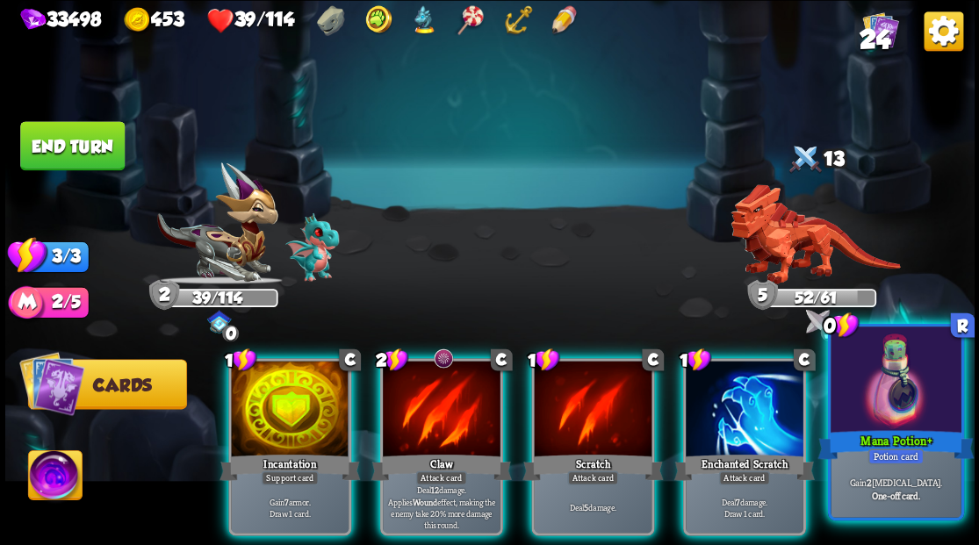
click at [920, 404] on div at bounding box center [895, 381] width 130 height 110
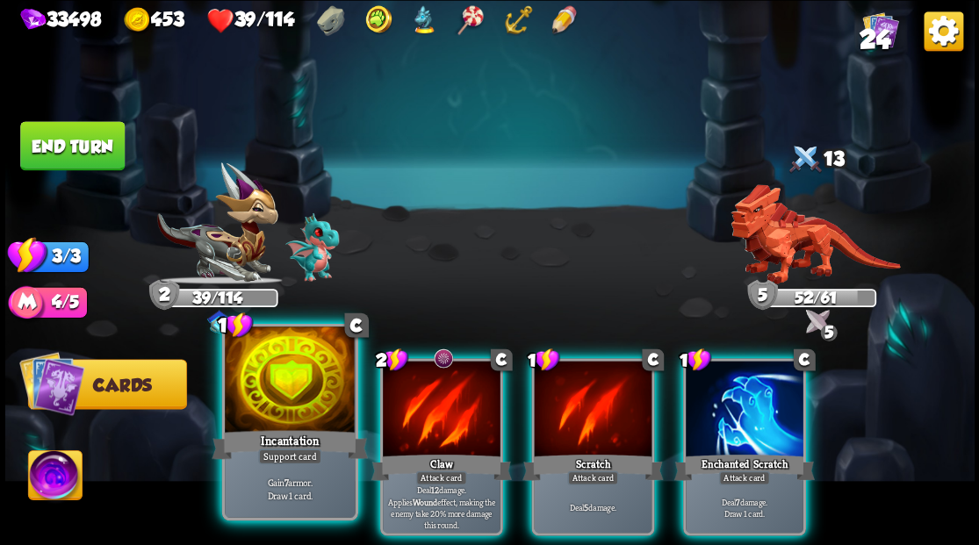
click at [286, 398] on div at bounding box center [290, 381] width 130 height 110
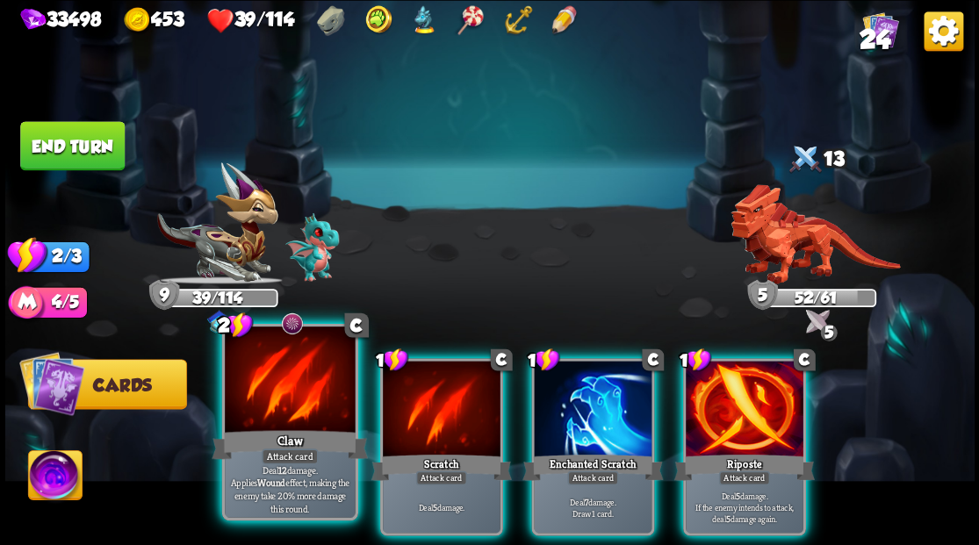
click at [272, 392] on div at bounding box center [290, 381] width 130 height 110
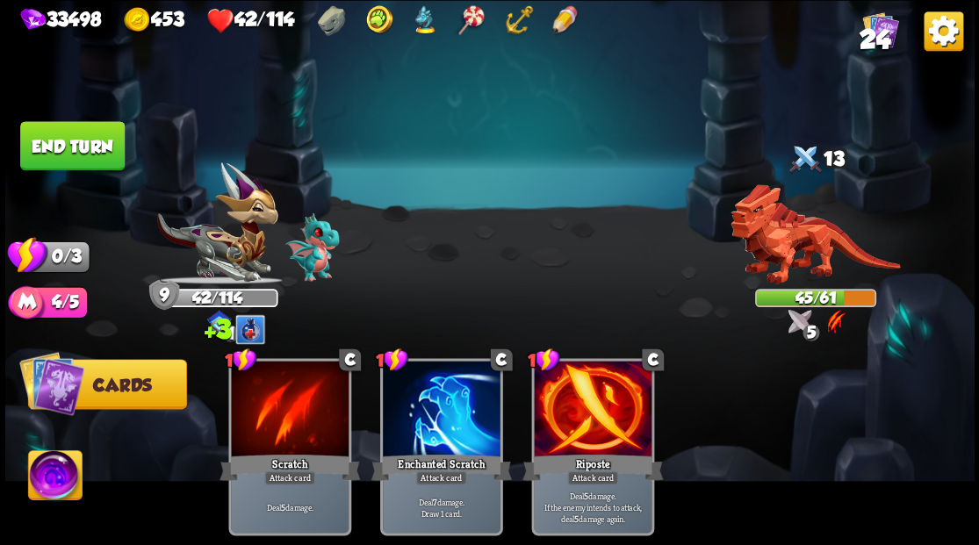
click at [75, 140] on button "End turn" at bounding box center [72, 146] width 106 height 50
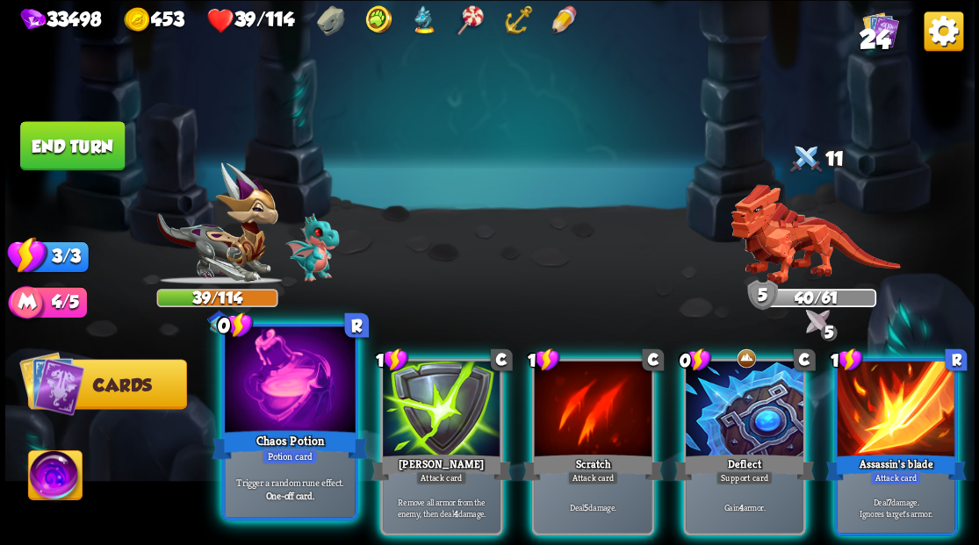
click at [291, 370] on div at bounding box center [290, 381] width 130 height 110
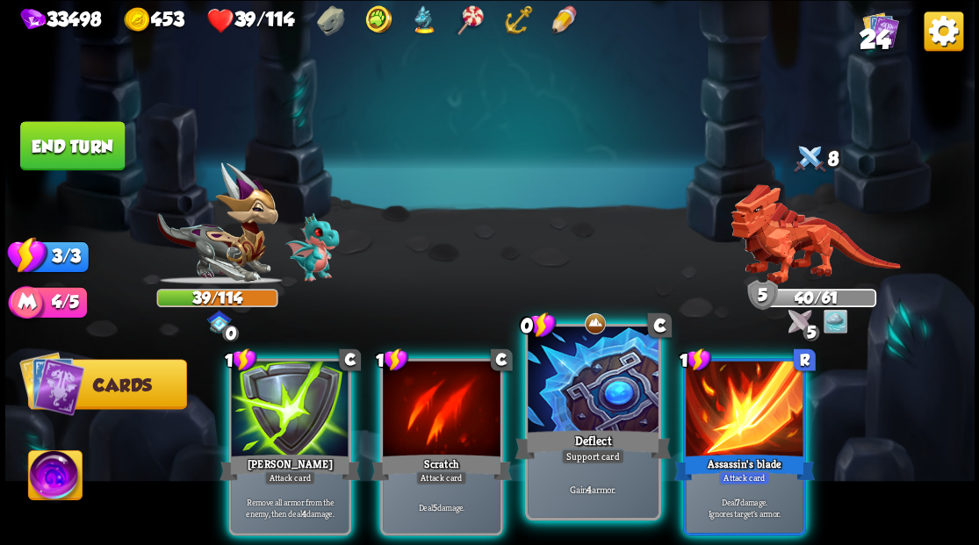
click at [562, 396] on div at bounding box center [592, 381] width 130 height 110
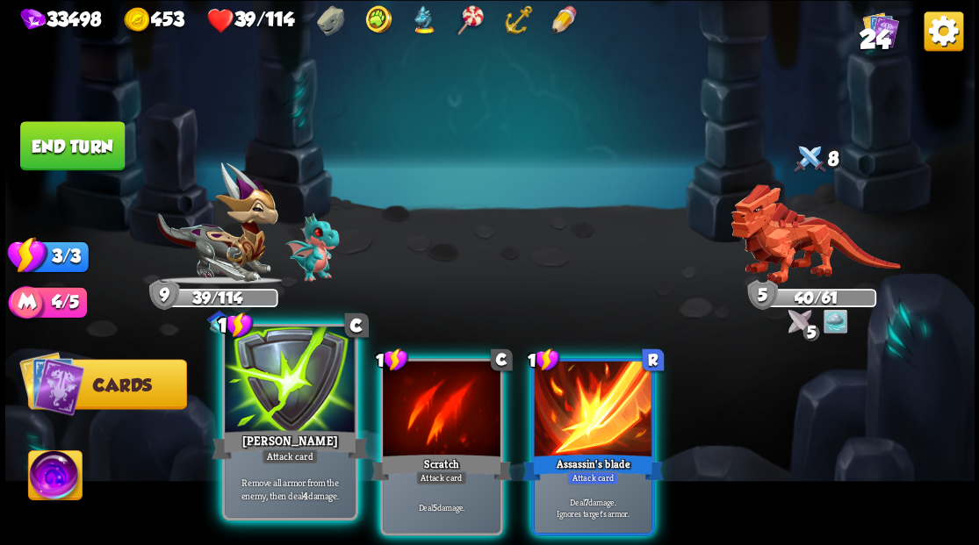
click at [276, 381] on div at bounding box center [290, 381] width 130 height 110
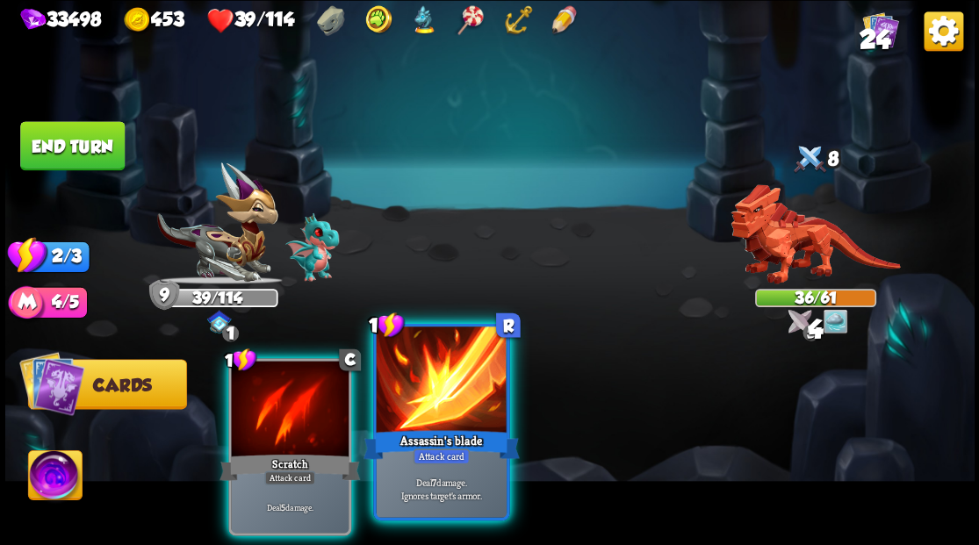
click at [440, 398] on div at bounding box center [441, 381] width 130 height 110
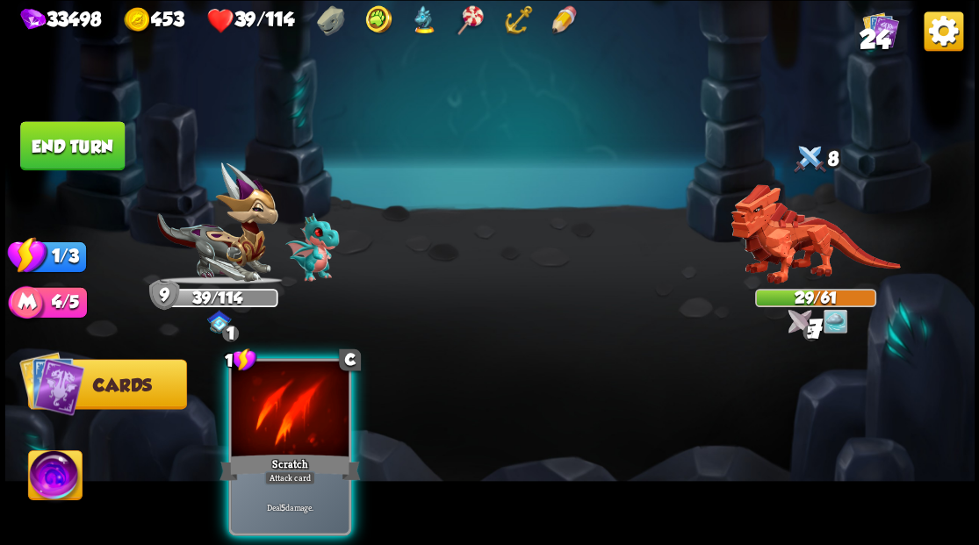
click at [282, 395] on div at bounding box center [290, 410] width 118 height 99
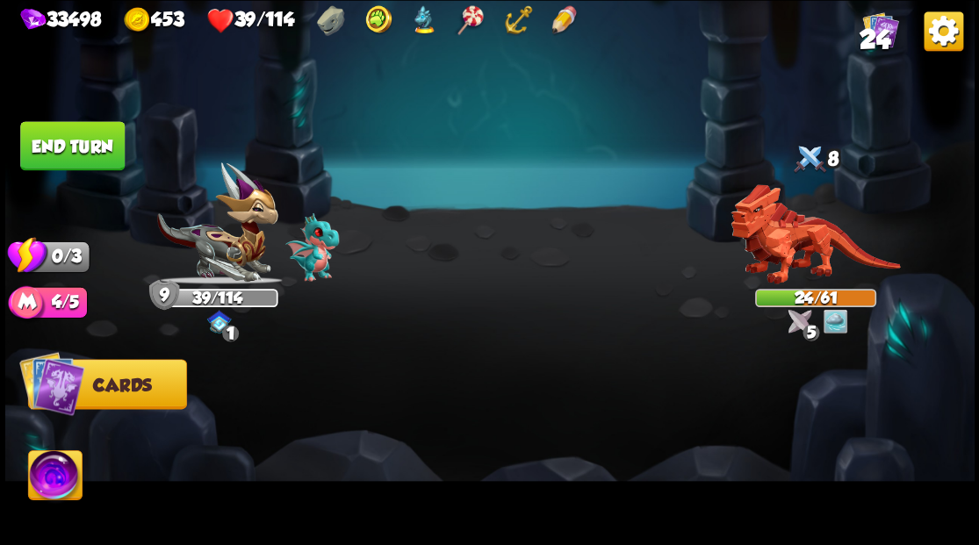
click at [70, 137] on button "End turn" at bounding box center [72, 145] width 104 height 49
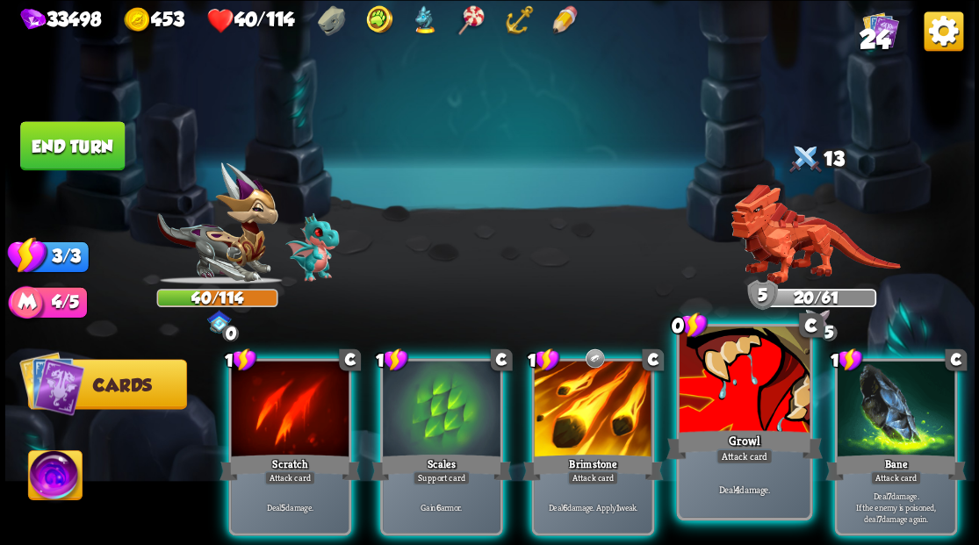
click at [706, 410] on div at bounding box center [743, 381] width 130 height 110
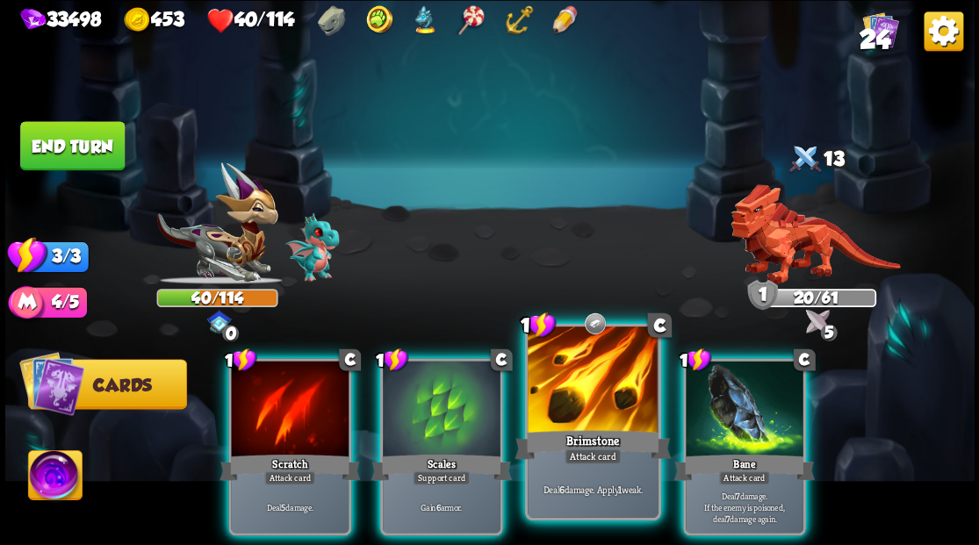
click at [591, 405] on div at bounding box center [592, 381] width 130 height 110
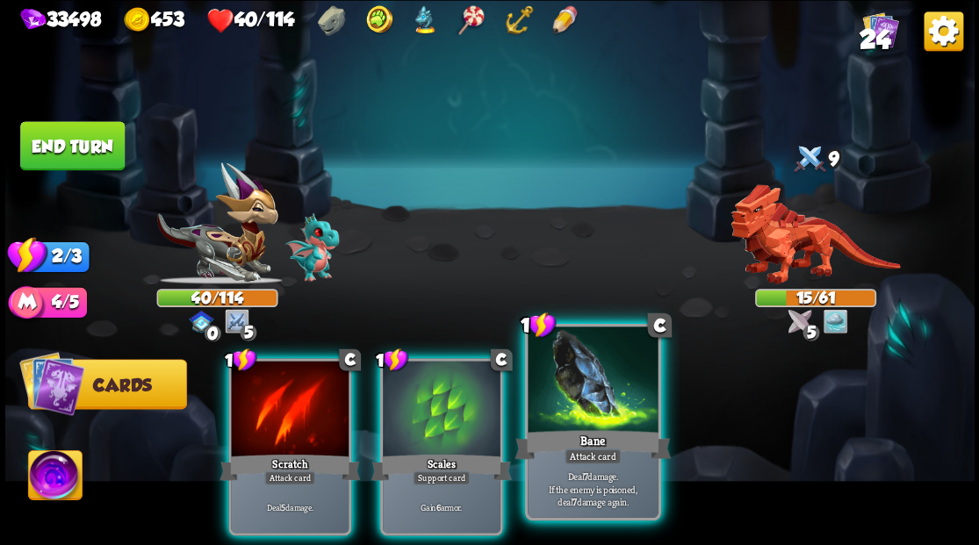
click at [582, 388] on div at bounding box center [592, 381] width 130 height 110
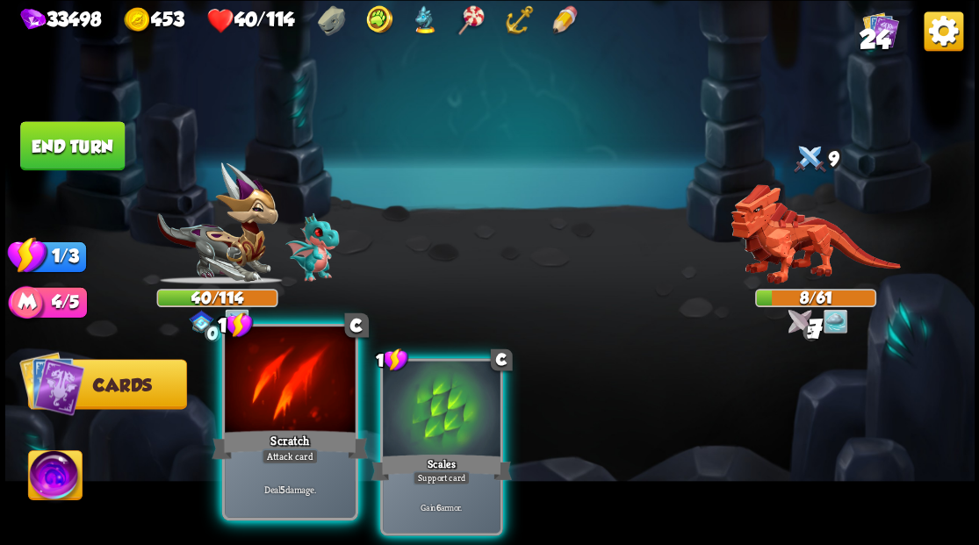
click at [278, 439] on div "Scratch" at bounding box center [290, 444] width 156 height 35
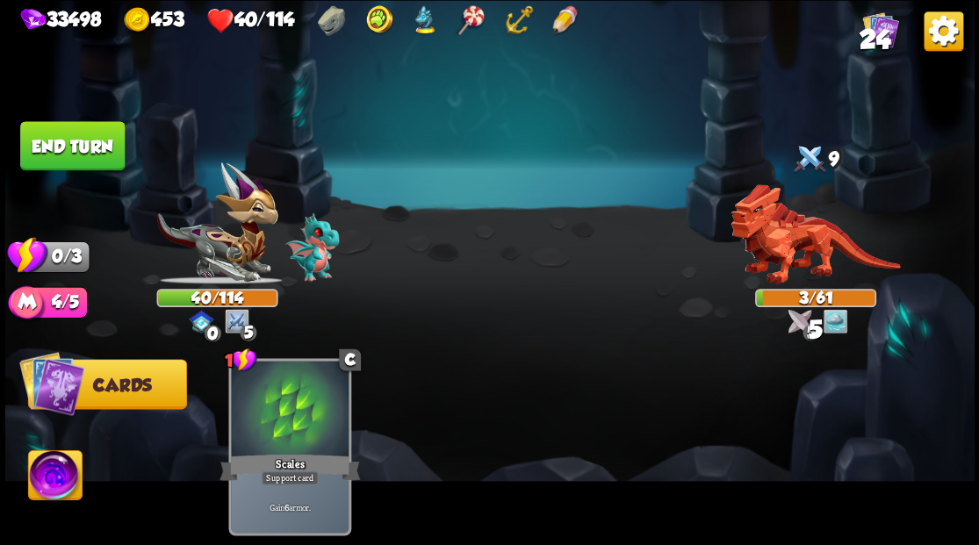
drag, startPoint x: 86, startPoint y: 138, endPoint x: 115, endPoint y: 125, distance: 31.5
click at [89, 137] on button "End turn" at bounding box center [72, 145] width 104 height 49
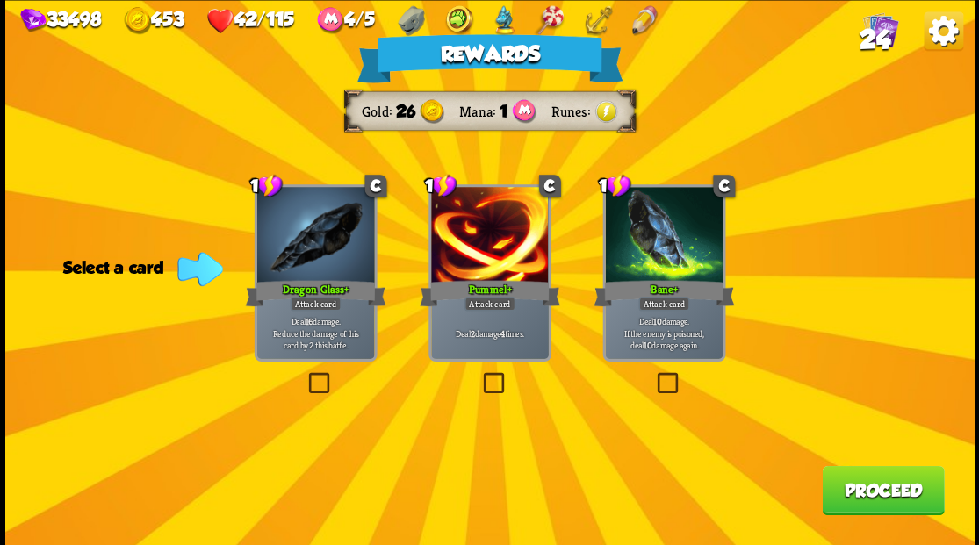
click at [479, 375] on label at bounding box center [479, 375] width 0 height 0
click at [0, 0] on input "checkbox" at bounding box center [0, 0] width 0 height 0
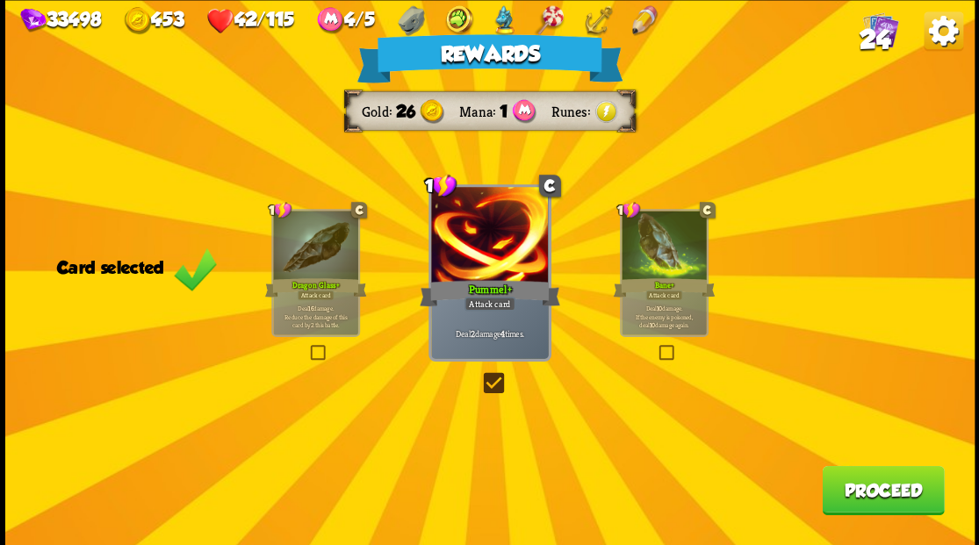
click at [891, 497] on button "Proceed" at bounding box center [882, 489] width 122 height 49
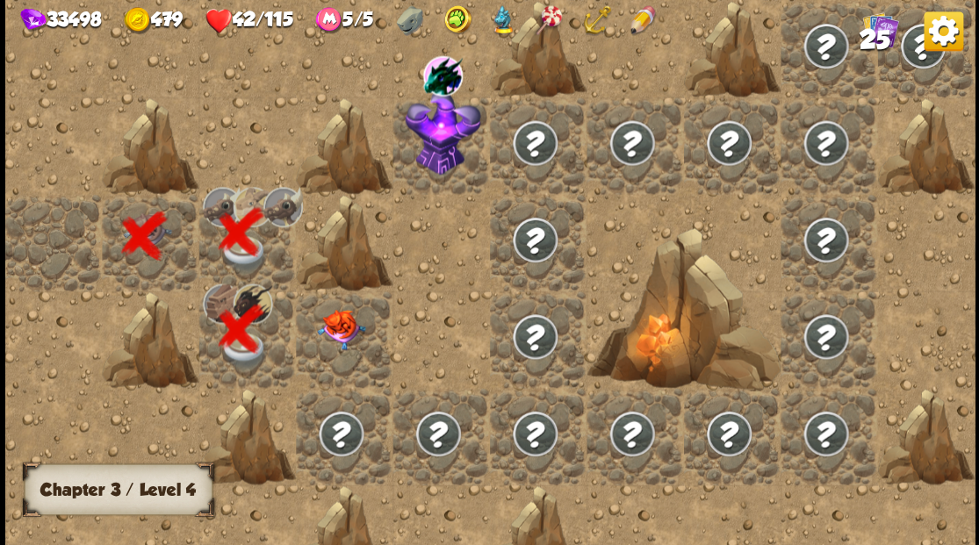
click at [341, 339] on img at bounding box center [341, 329] width 48 height 40
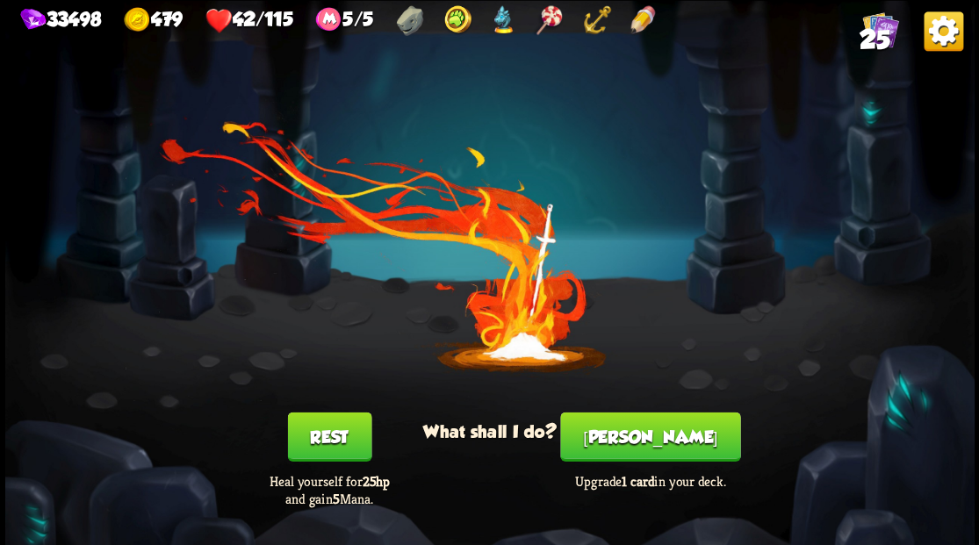
click at [656, 441] on button "Smith" at bounding box center [650, 436] width 180 height 49
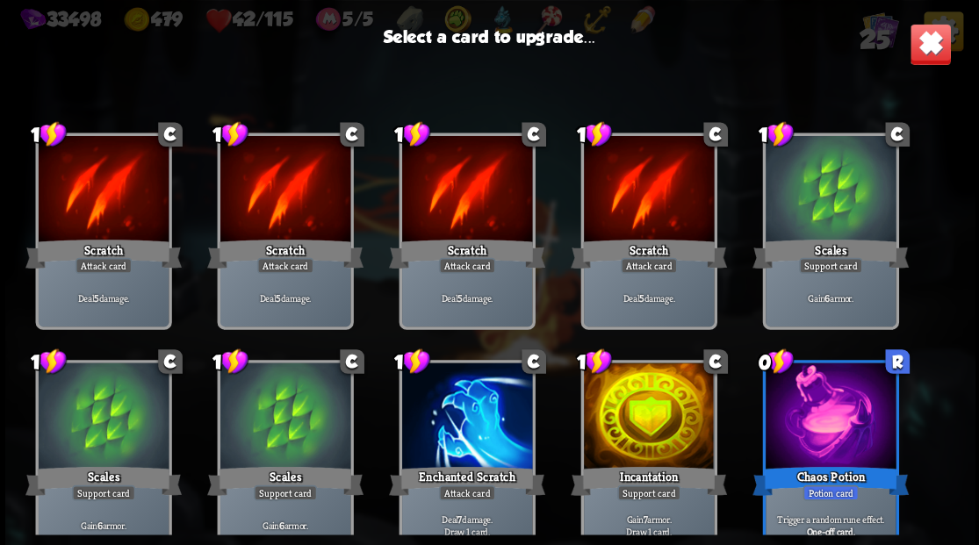
click at [630, 418] on div at bounding box center [648, 417] width 130 height 110
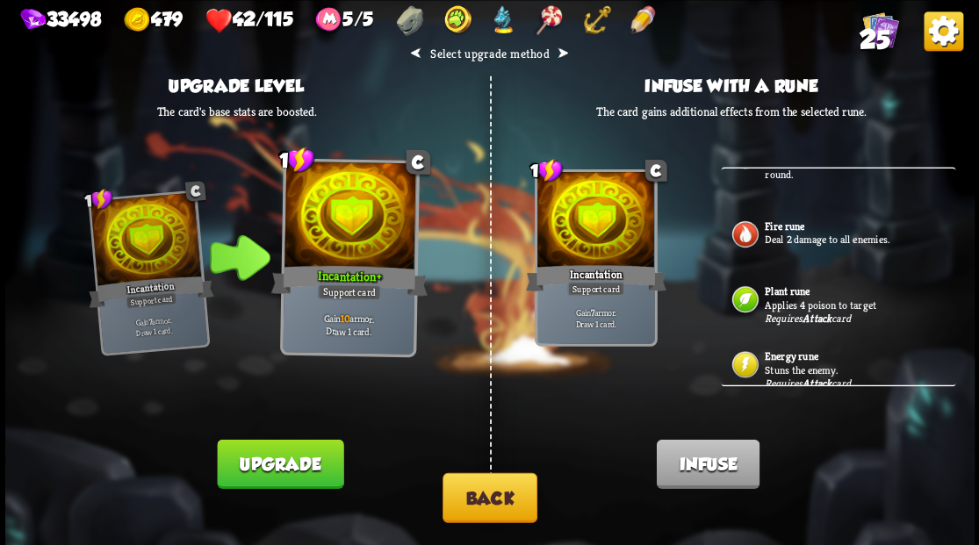
scroll to position [463, 0]
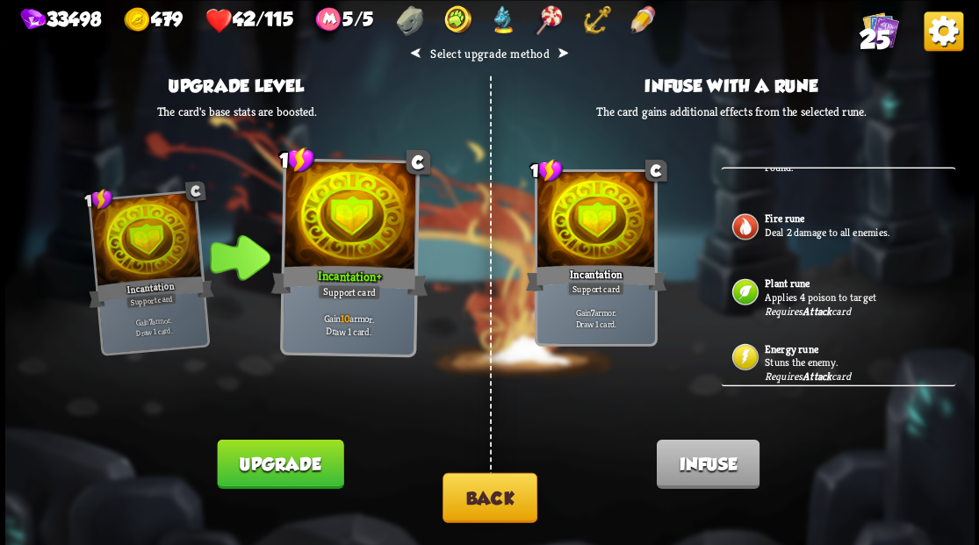
click at [475, 505] on button "Back" at bounding box center [489, 497] width 95 height 50
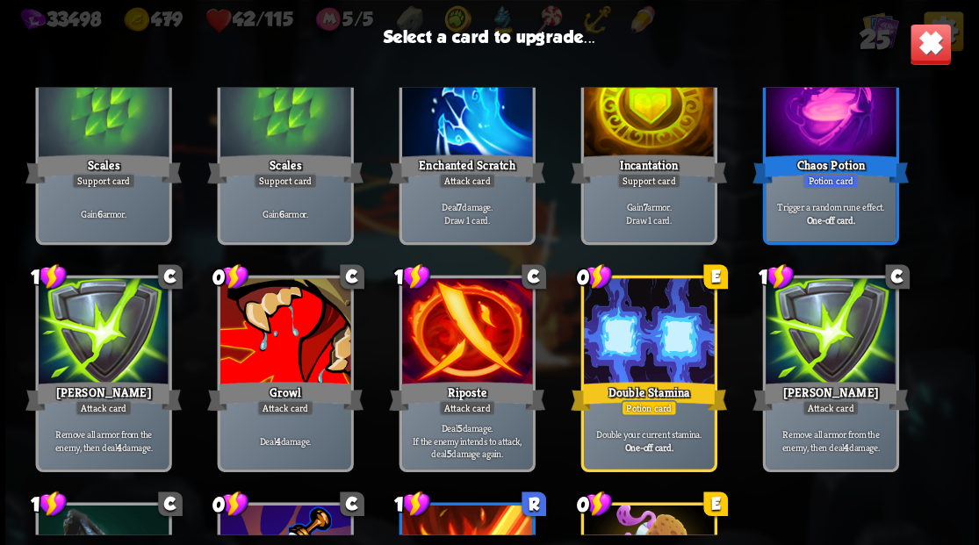
scroll to position [318, 0]
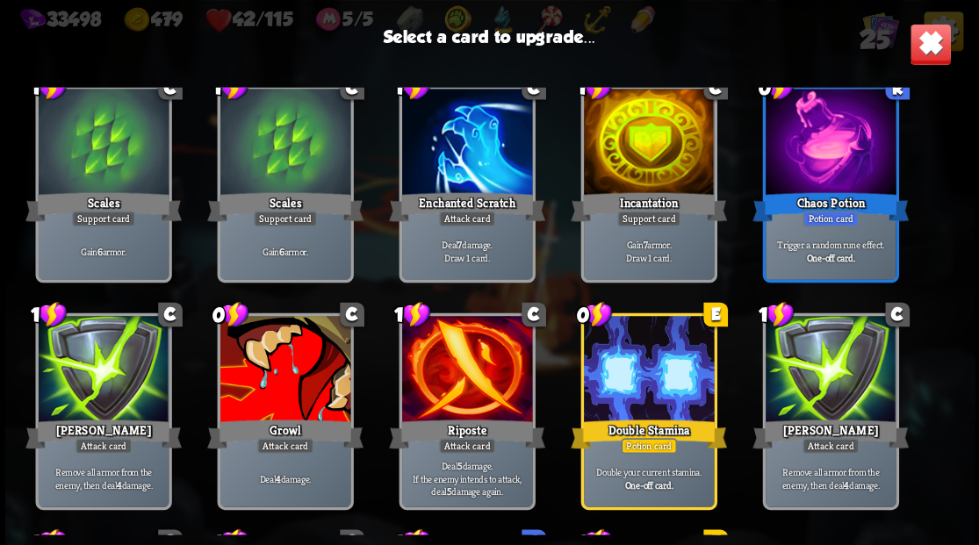
click at [274, 374] on div at bounding box center [284, 371] width 130 height 110
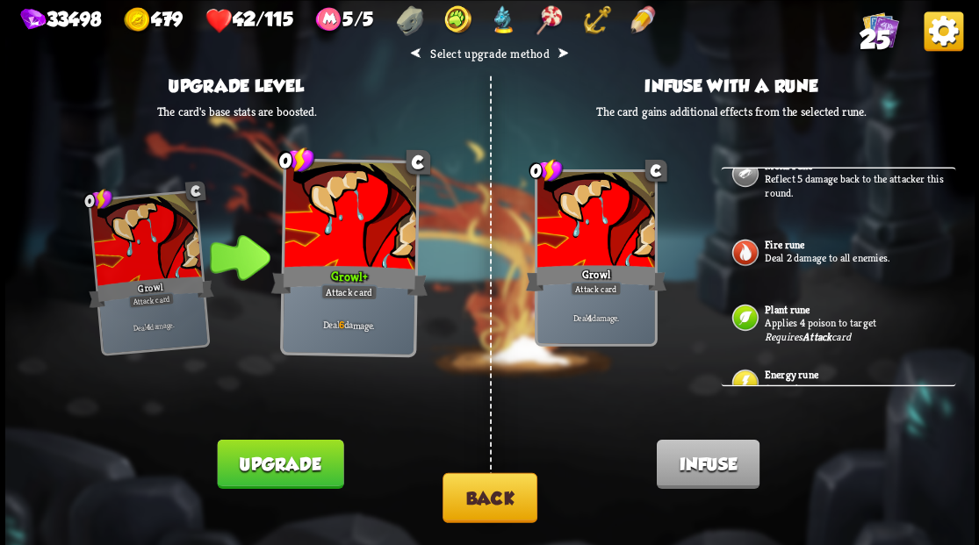
scroll to position [463, 0]
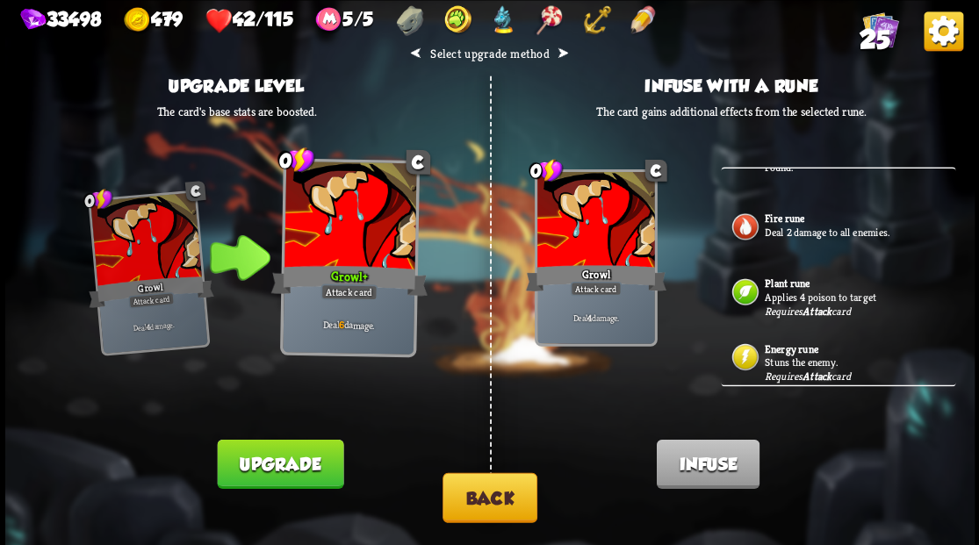
click at [796, 355] on p "Stuns the enemy." at bounding box center [857, 362] width 187 height 14
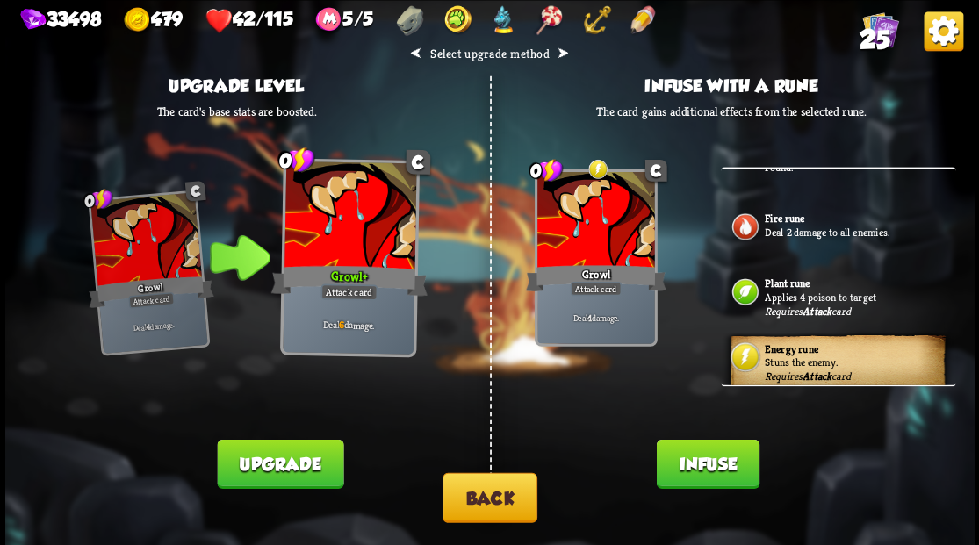
click at [700, 472] on button "Infuse" at bounding box center [707, 463] width 103 height 49
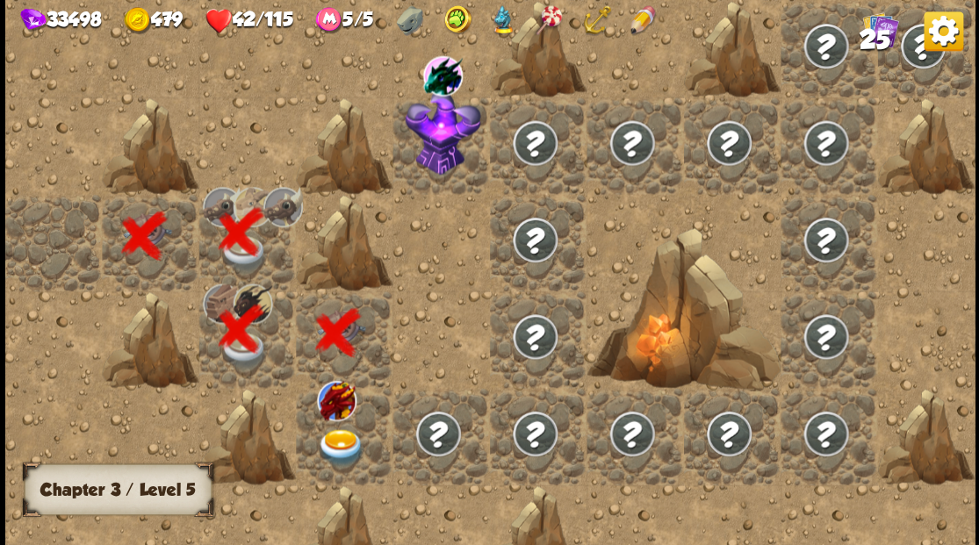
click at [332, 441] on img at bounding box center [341, 447] width 48 height 38
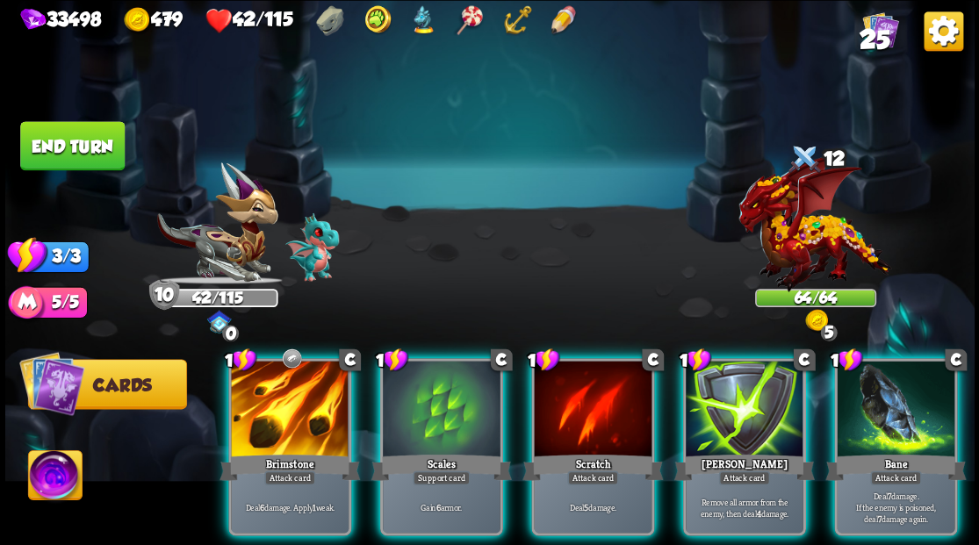
drag, startPoint x: 426, startPoint y: 404, endPoint x: 442, endPoint y: 322, distance: 83.3
click at [427, 404] on div at bounding box center [442, 410] width 118 height 99
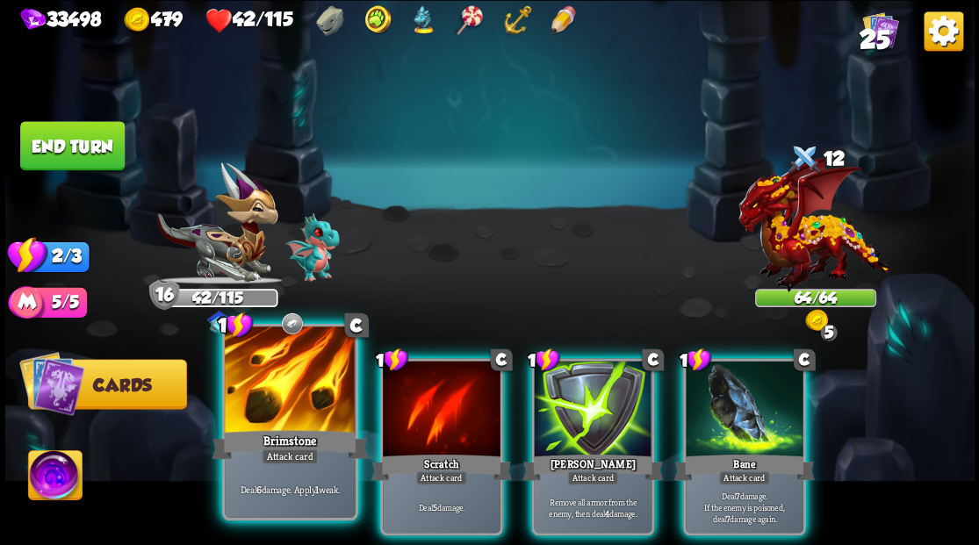
click at [288, 381] on div at bounding box center [290, 381] width 130 height 110
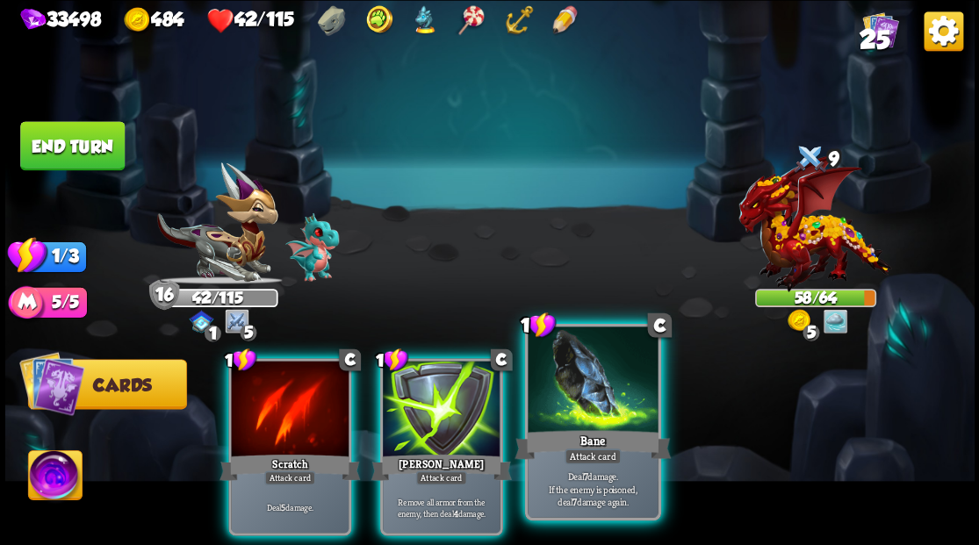
click at [580, 396] on div at bounding box center [592, 381] width 130 height 110
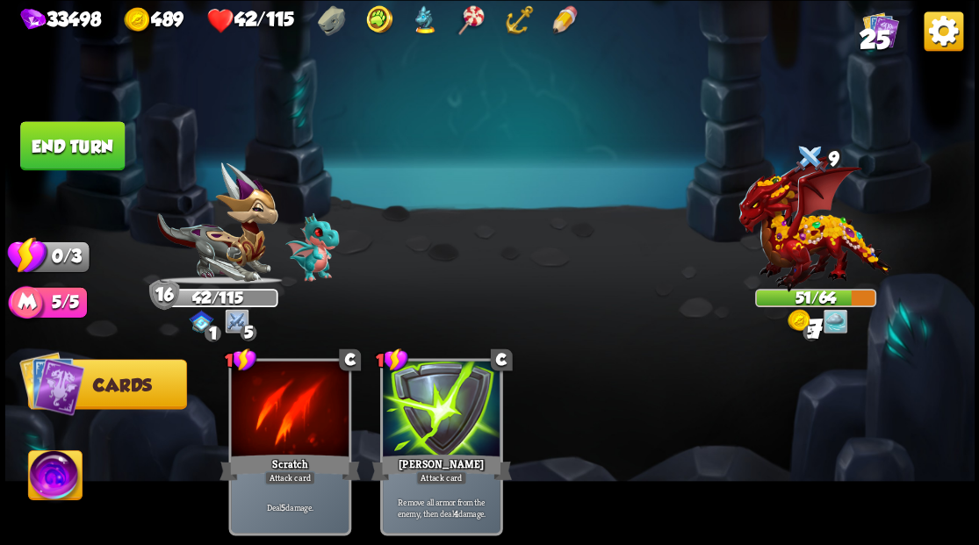
click at [86, 154] on button "End turn" at bounding box center [72, 145] width 104 height 49
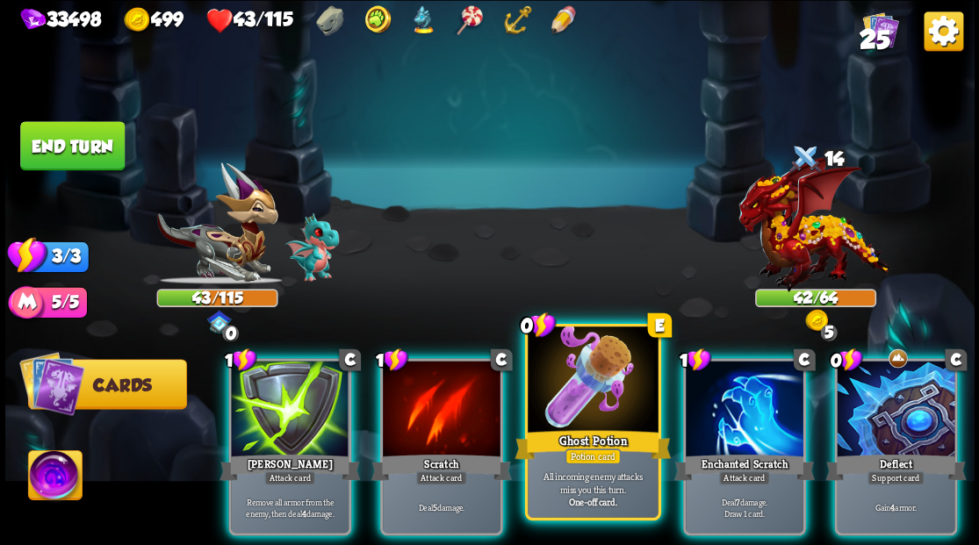
drag, startPoint x: 574, startPoint y: 398, endPoint x: 566, endPoint y: 385, distance: 15.4
click at [566, 385] on div at bounding box center [592, 381] width 130 height 110
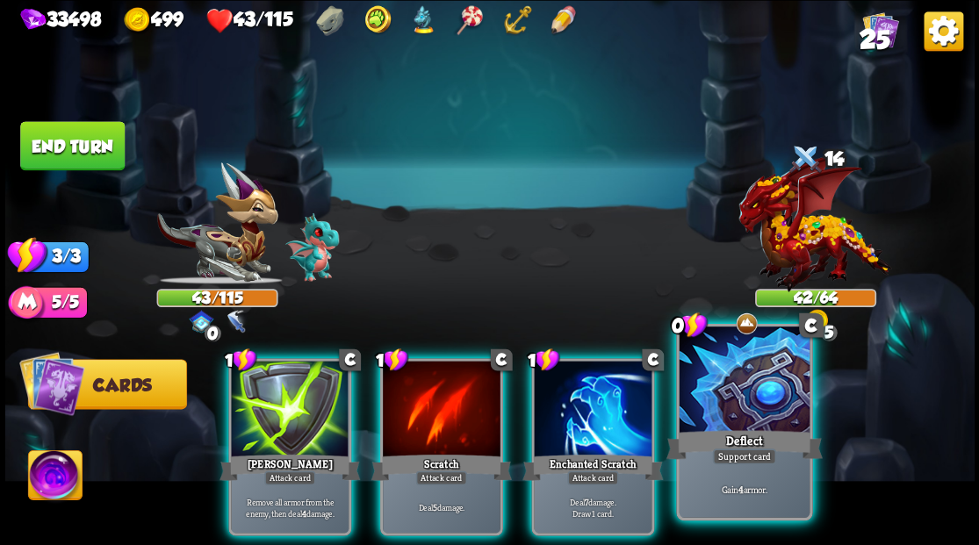
click at [736, 396] on div at bounding box center [743, 381] width 130 height 110
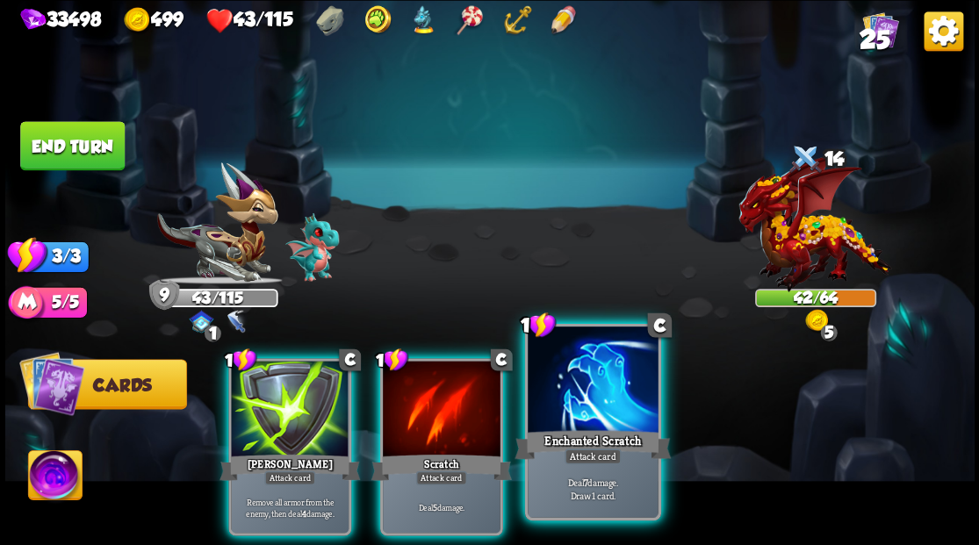
click at [592, 398] on div at bounding box center [592, 381] width 130 height 110
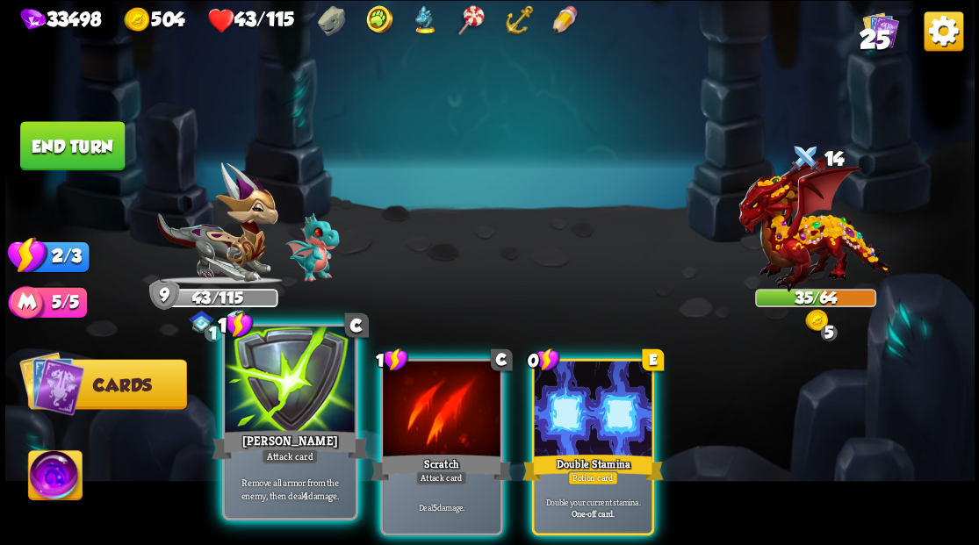
click at [284, 379] on div at bounding box center [290, 381] width 130 height 110
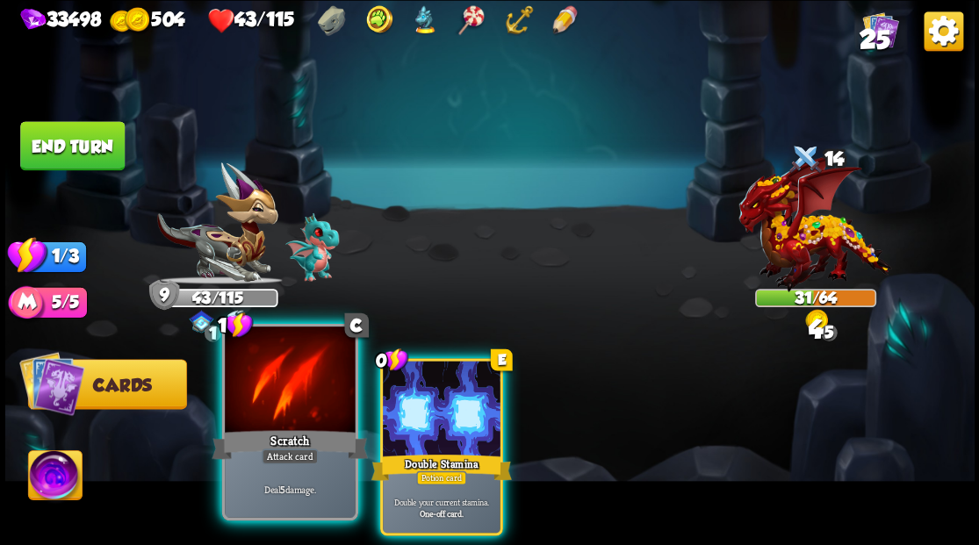
click at [281, 376] on div at bounding box center [290, 381] width 130 height 110
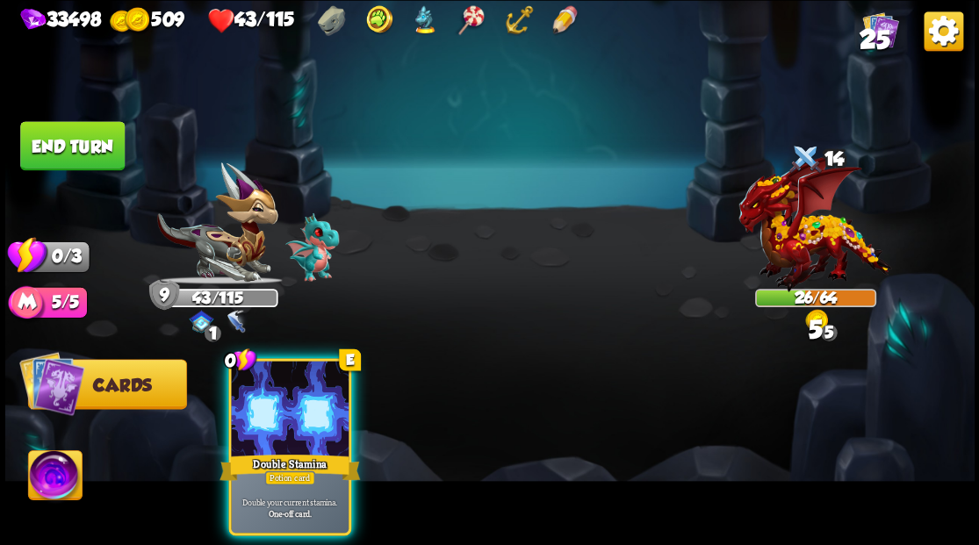
drag, startPoint x: 281, startPoint y: 376, endPoint x: 362, endPoint y: 269, distance: 134.1
click at [282, 376] on div at bounding box center [290, 410] width 118 height 99
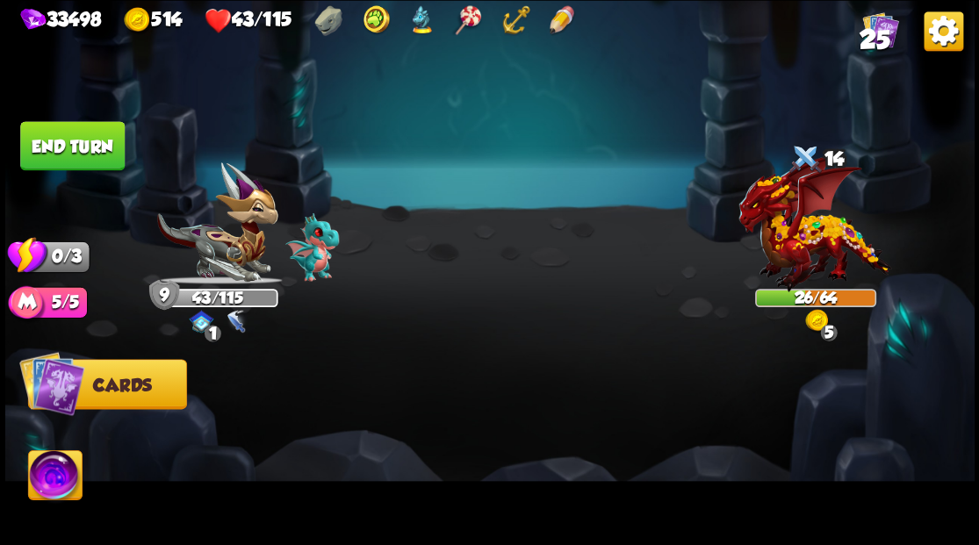
click at [88, 140] on button "End turn" at bounding box center [72, 145] width 104 height 49
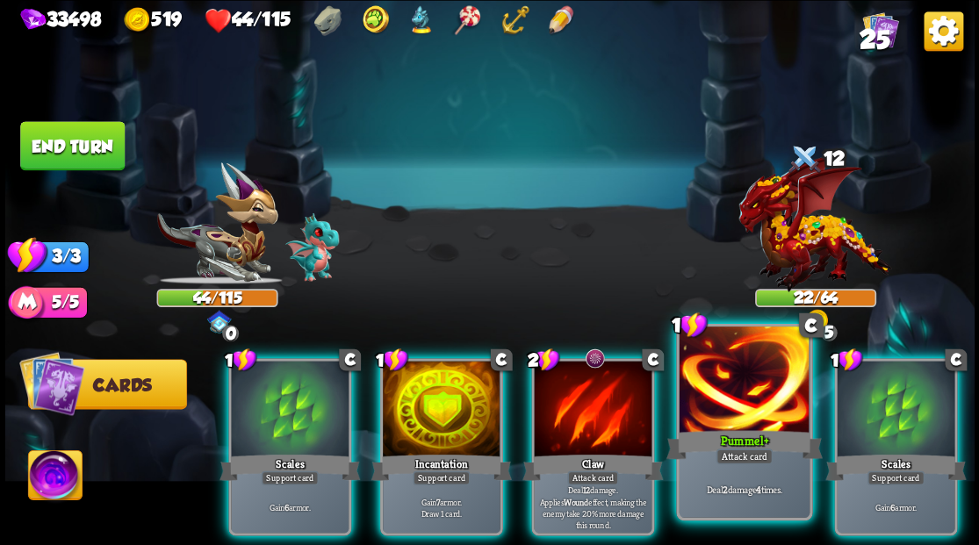
click at [735, 405] on div at bounding box center [743, 381] width 130 height 110
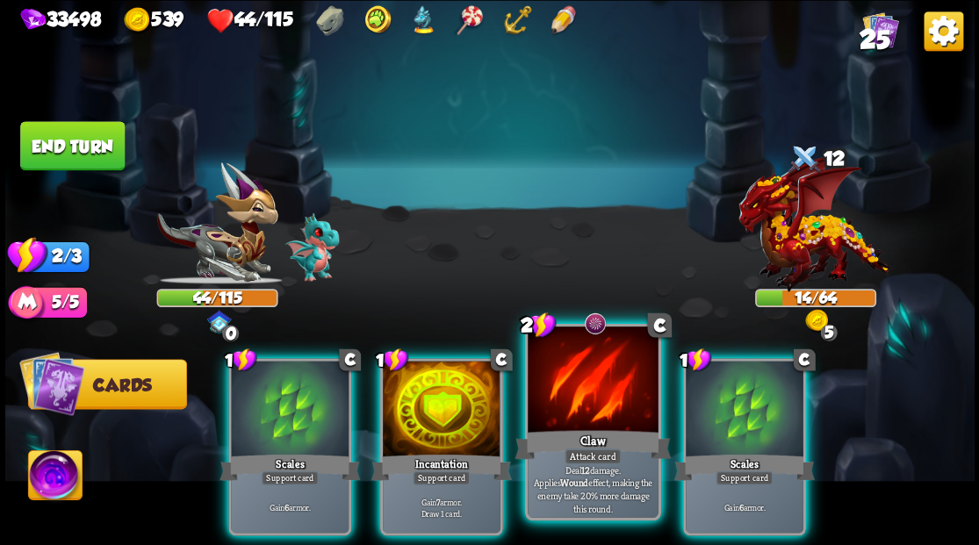
click at [584, 399] on div at bounding box center [592, 381] width 130 height 110
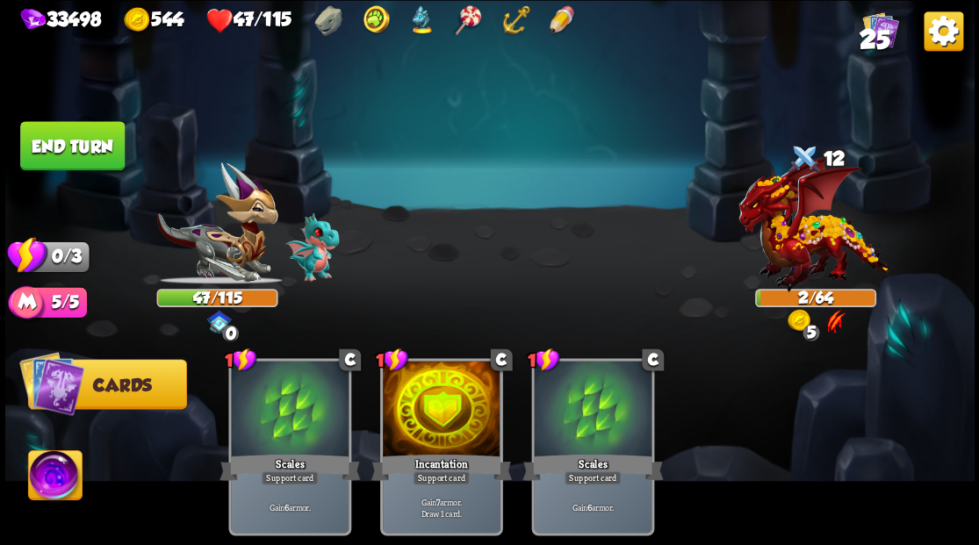
click at [49, 140] on button "End turn" at bounding box center [72, 145] width 104 height 49
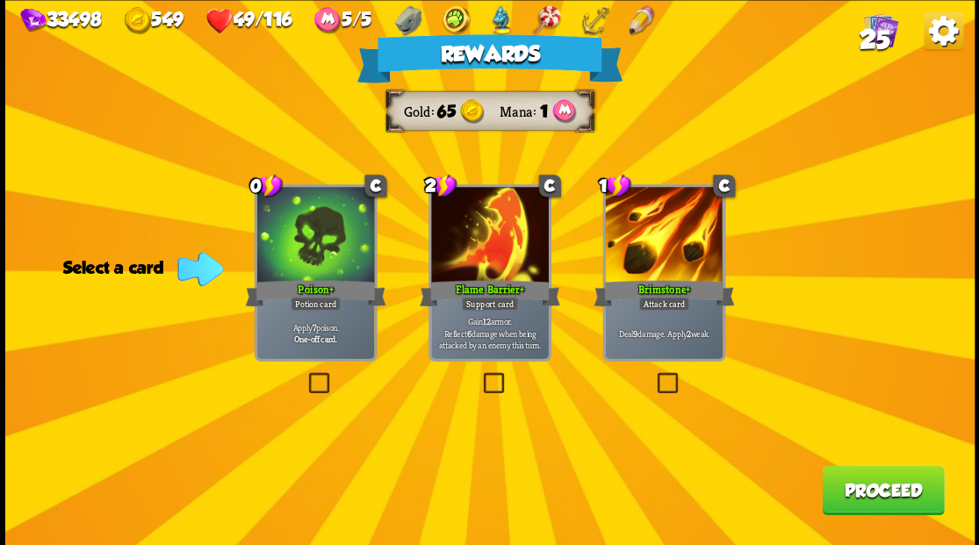
click at [305, 375] on label at bounding box center [305, 375] width 0 height 0
click at [0, 0] on input "checkbox" at bounding box center [0, 0] width 0 height 0
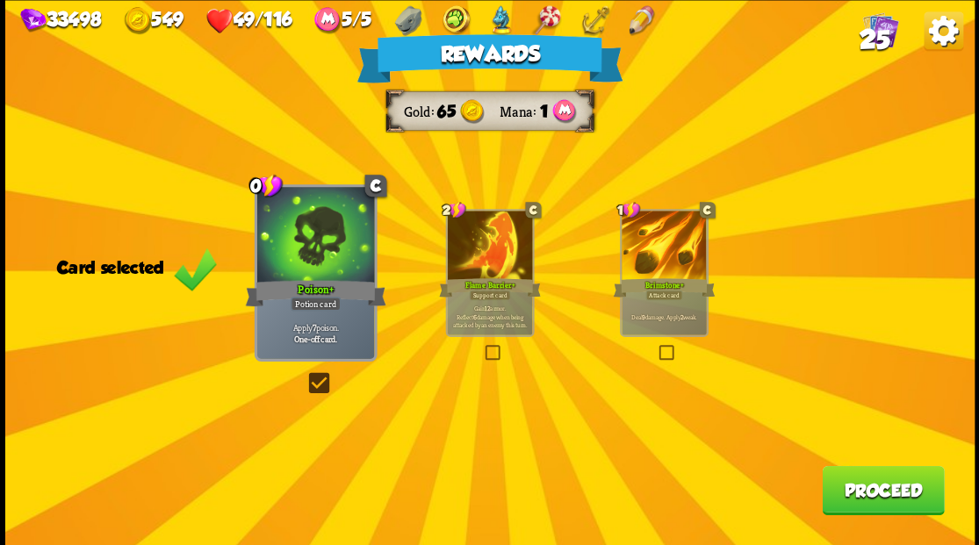
click at [872, 495] on button "Proceed" at bounding box center [882, 489] width 122 height 49
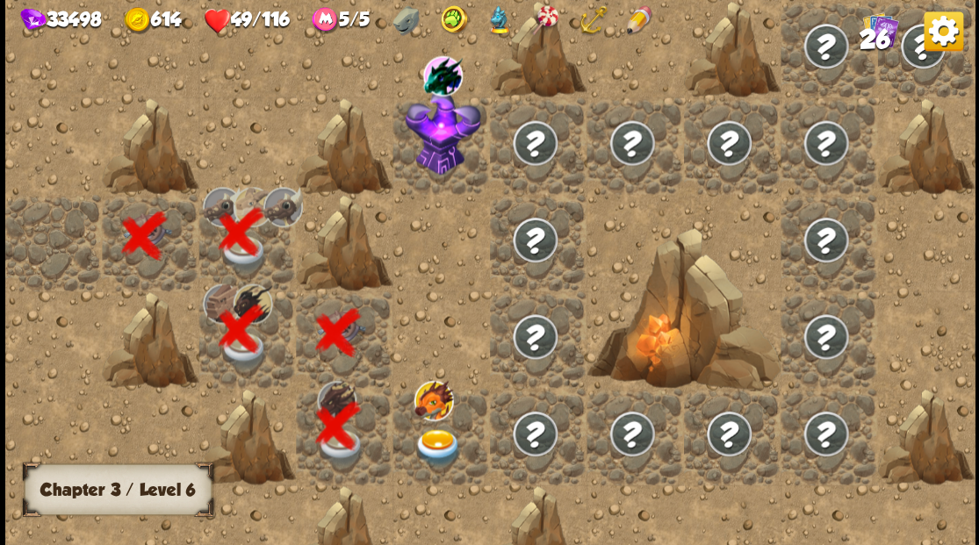
click at [440, 435] on img at bounding box center [437, 447] width 48 height 38
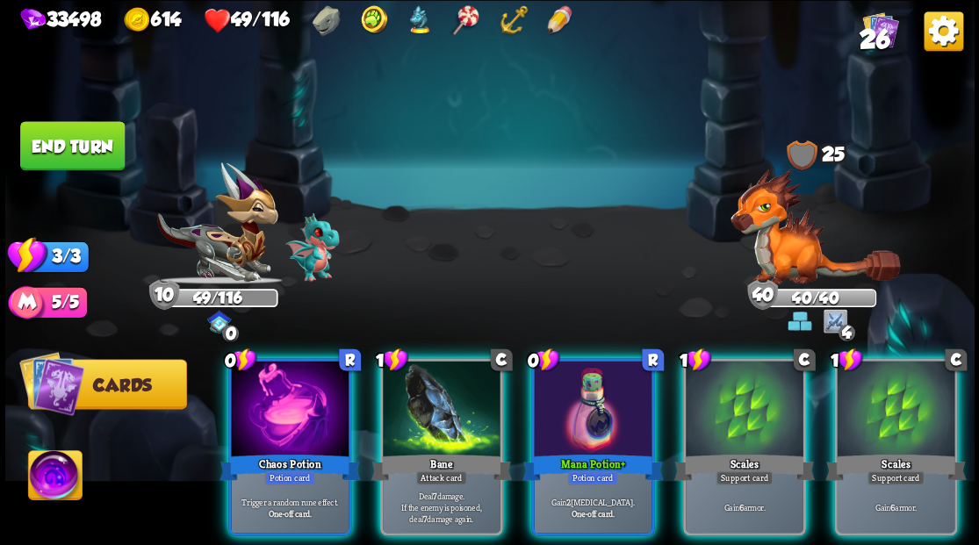
click at [44, 476] on img at bounding box center [55, 477] width 54 height 54
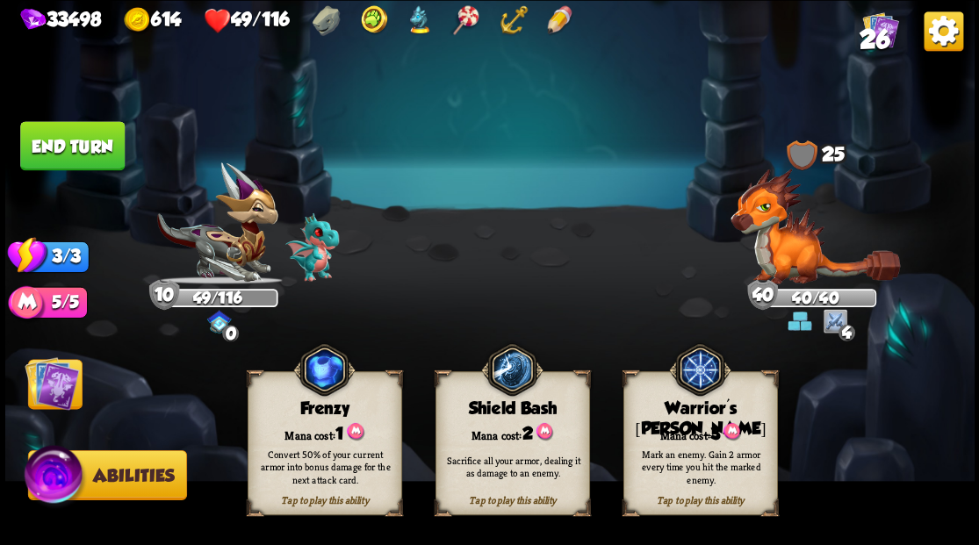
click at [692, 431] on div "Mana cost: 3" at bounding box center [699, 432] width 153 height 22
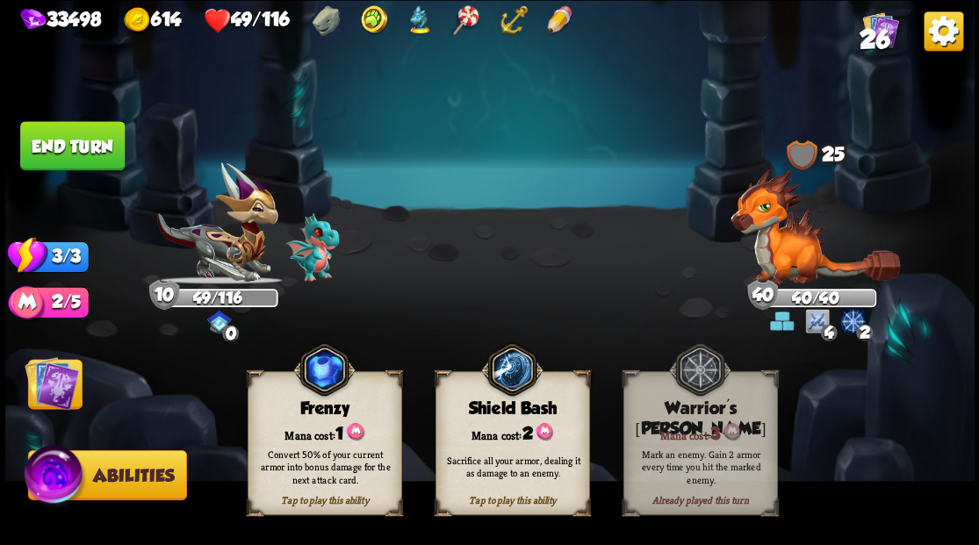
click at [54, 385] on img at bounding box center [52, 382] width 54 height 54
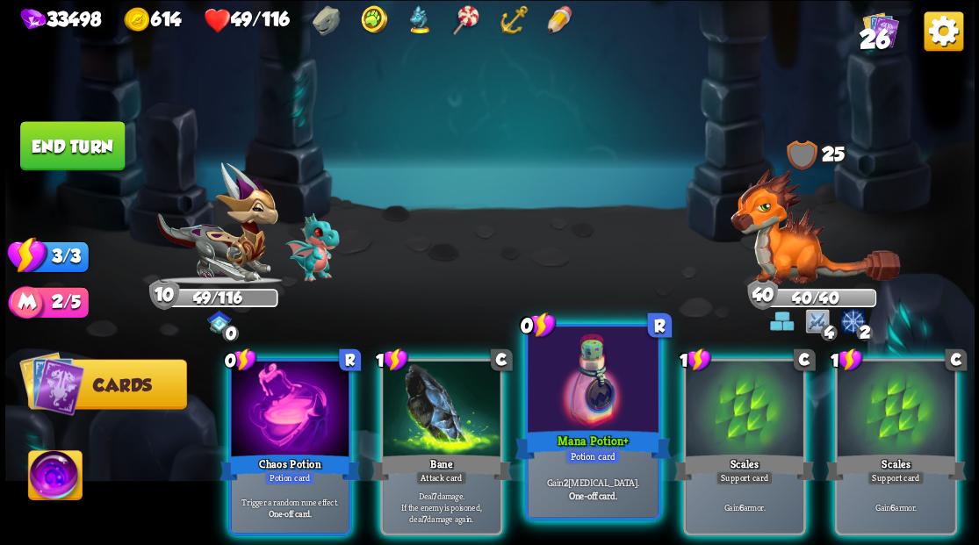
click at [579, 400] on div at bounding box center [592, 381] width 130 height 110
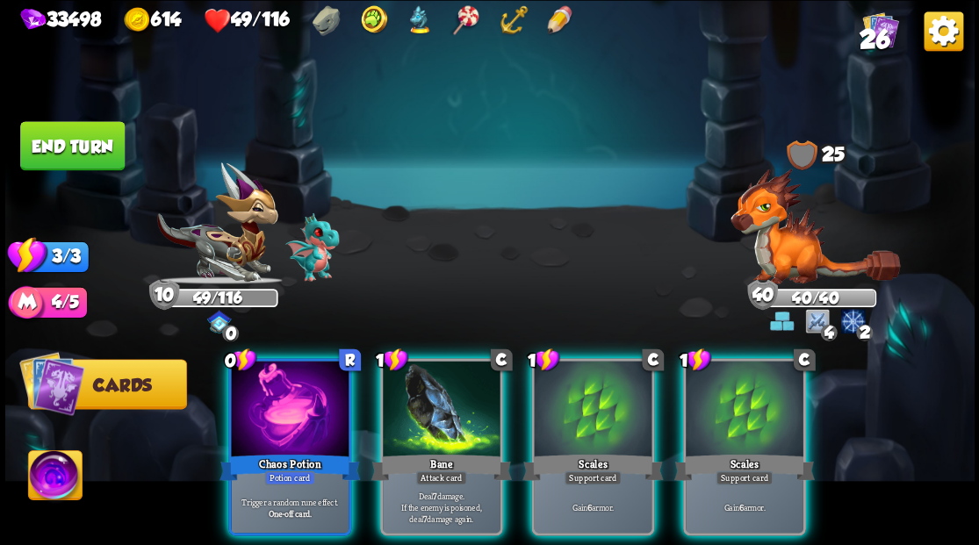
drag, startPoint x: 296, startPoint y: 409, endPoint x: 368, endPoint y: 307, distance: 124.7
click at [298, 404] on div at bounding box center [290, 410] width 118 height 99
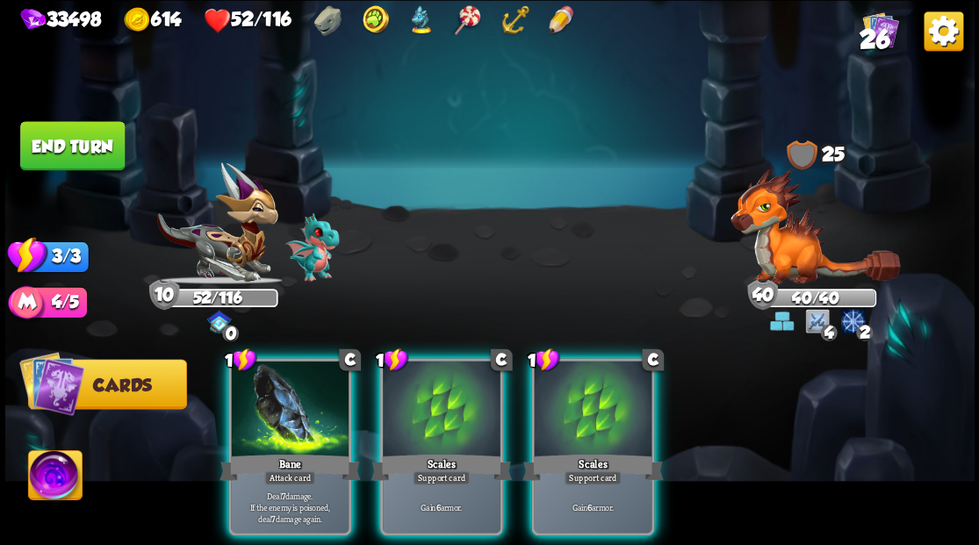
click at [771, 250] on img at bounding box center [814, 226] width 169 height 116
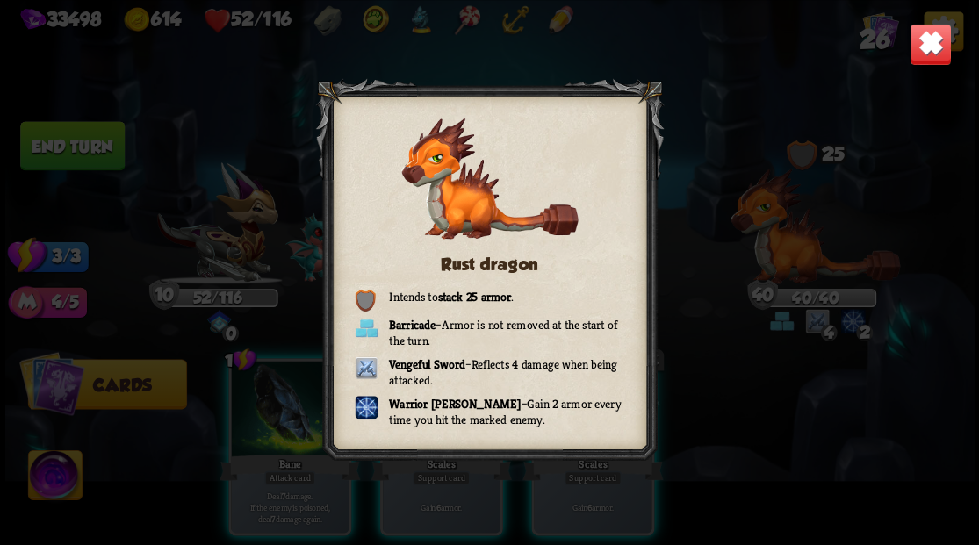
click at [929, 47] on img at bounding box center [929, 44] width 42 height 42
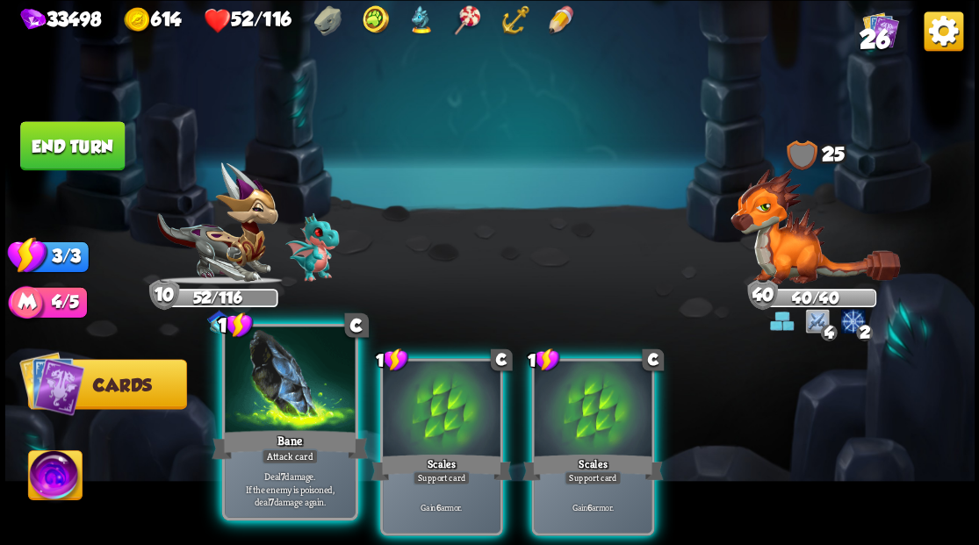
click at [289, 390] on div at bounding box center [290, 381] width 130 height 110
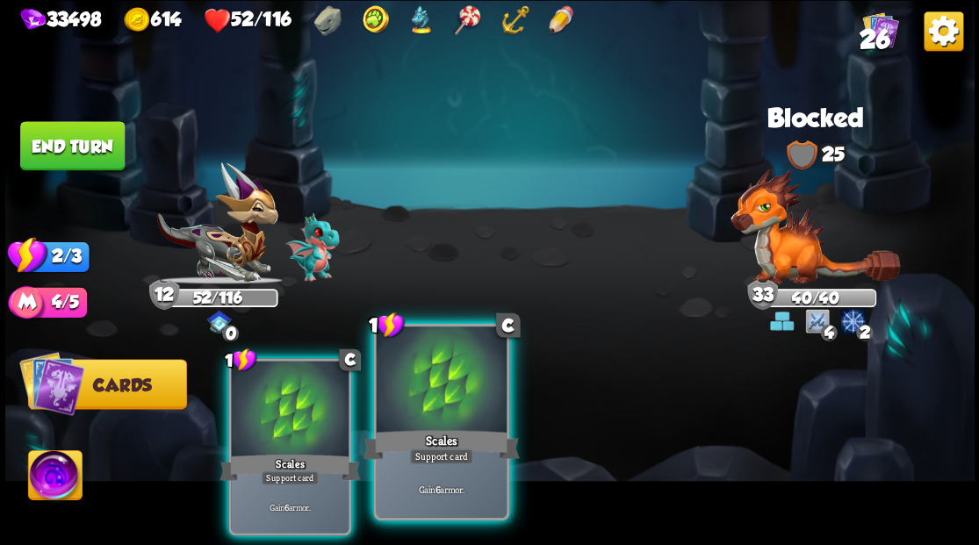
click at [434, 427] on div "Scales" at bounding box center [440, 444] width 156 height 35
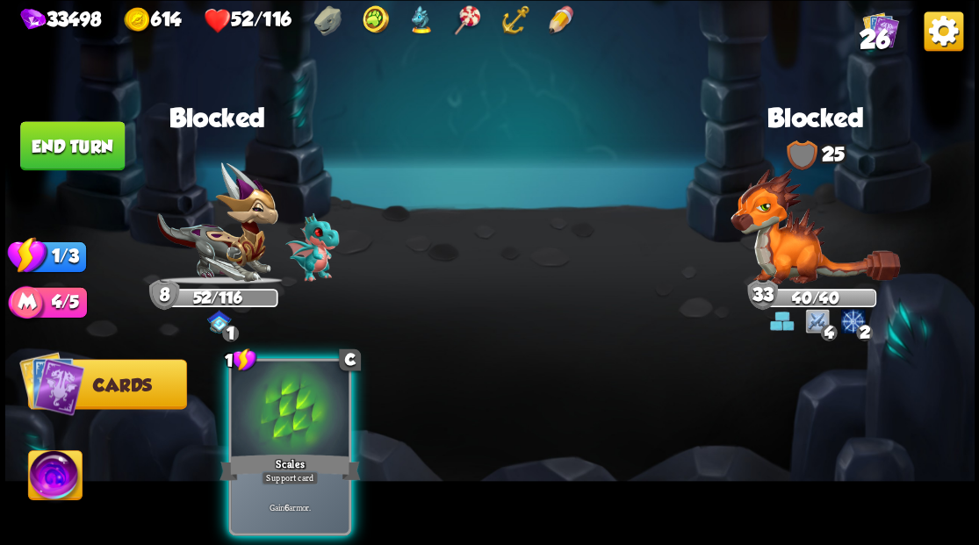
click at [304, 405] on div at bounding box center [290, 410] width 118 height 99
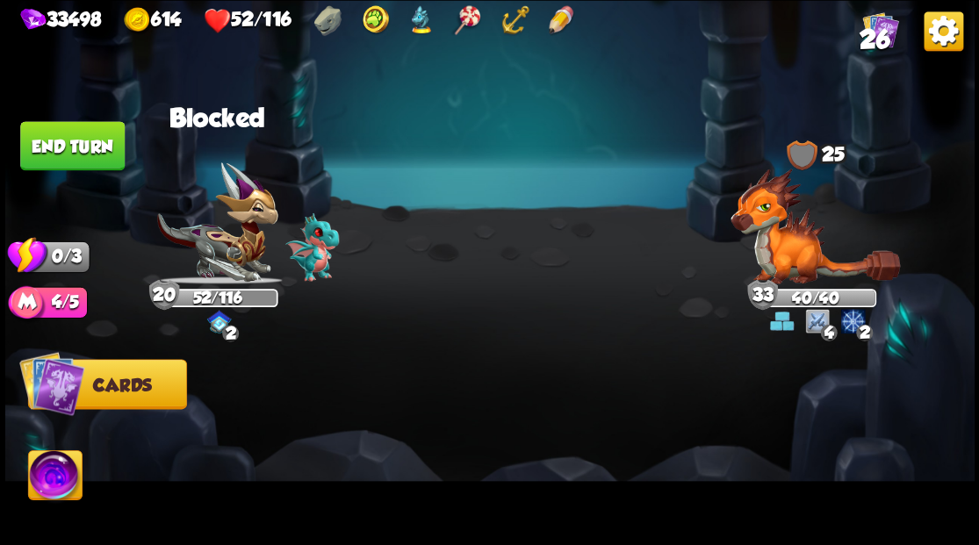
click at [83, 156] on button "End turn" at bounding box center [72, 145] width 104 height 49
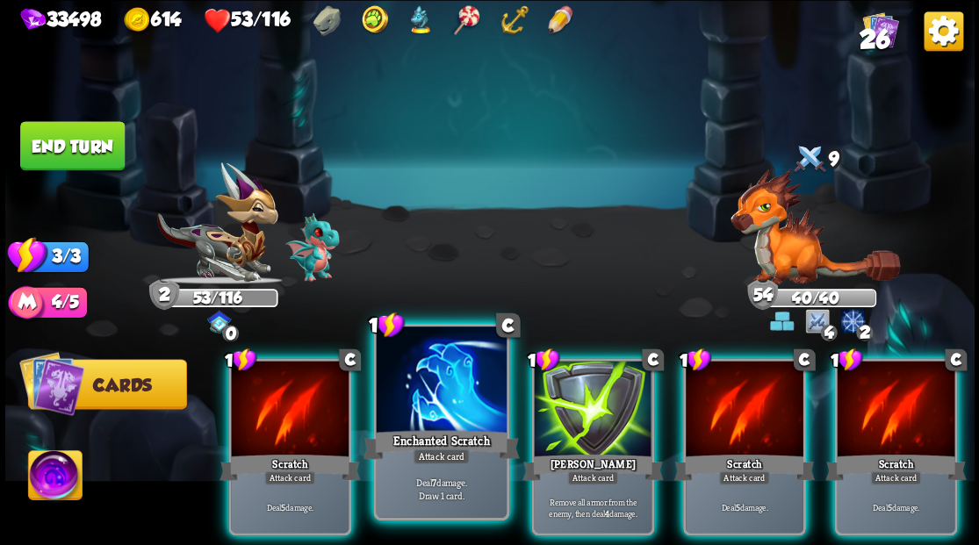
click at [430, 394] on div at bounding box center [441, 381] width 130 height 110
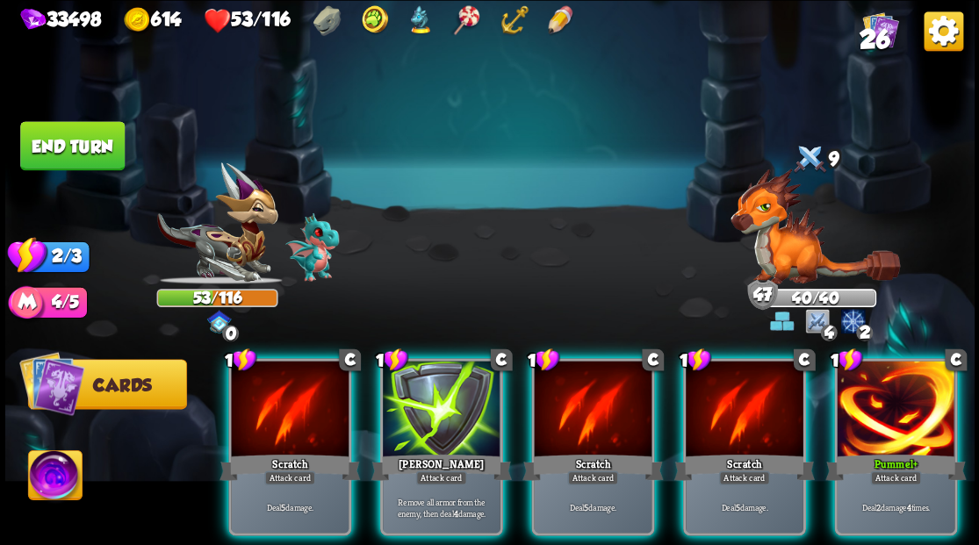
click at [58, 139] on button "End turn" at bounding box center [72, 145] width 104 height 49
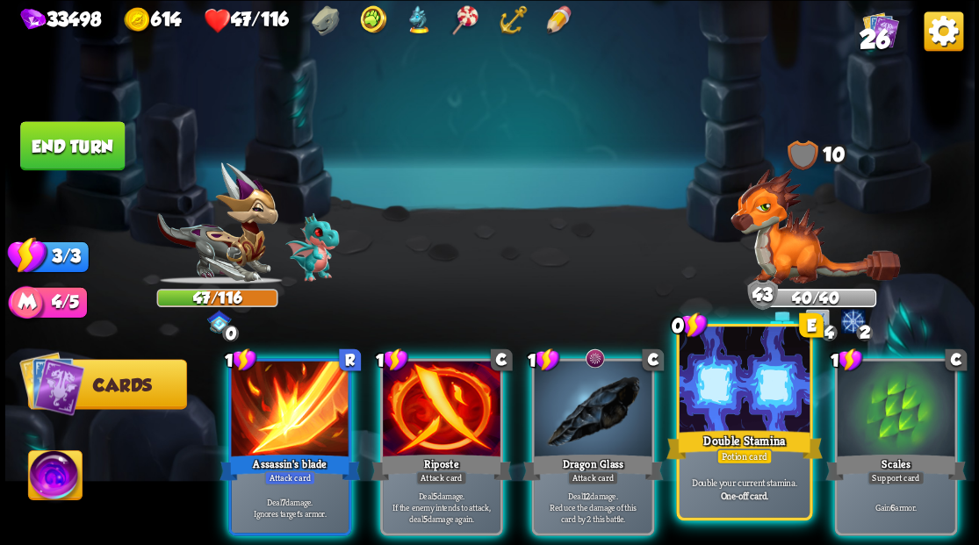
click at [733, 418] on div at bounding box center [743, 381] width 130 height 110
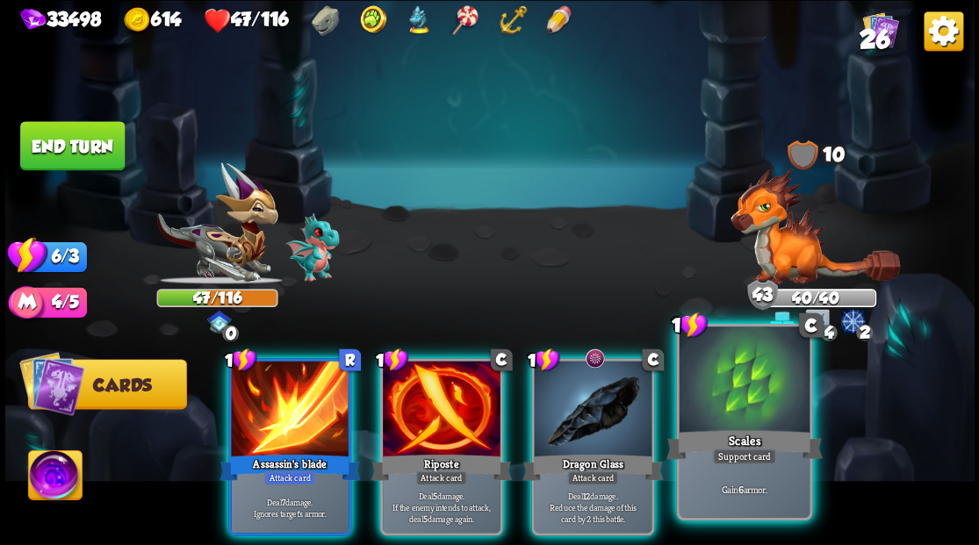
click at [737, 430] on div "Scales" at bounding box center [743, 444] width 156 height 35
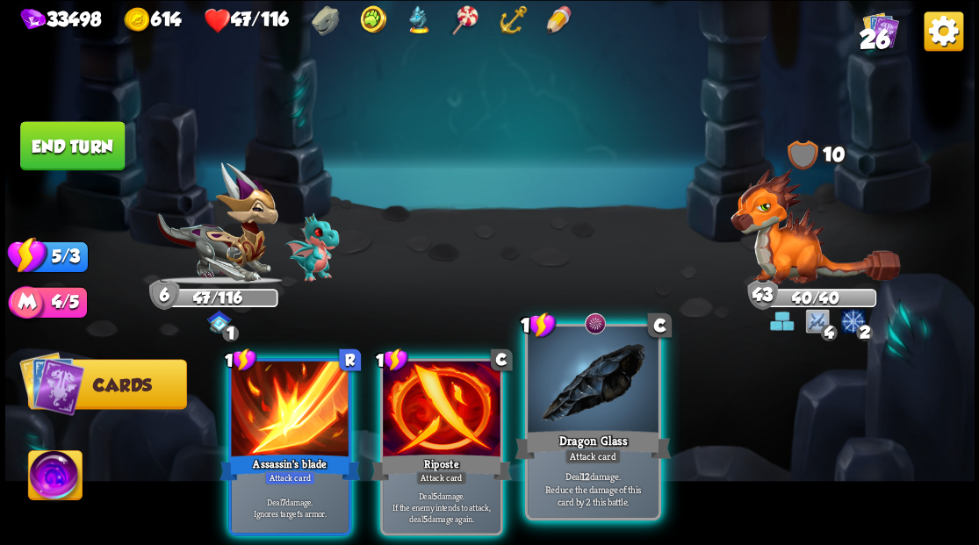
click at [601, 404] on div at bounding box center [592, 381] width 130 height 110
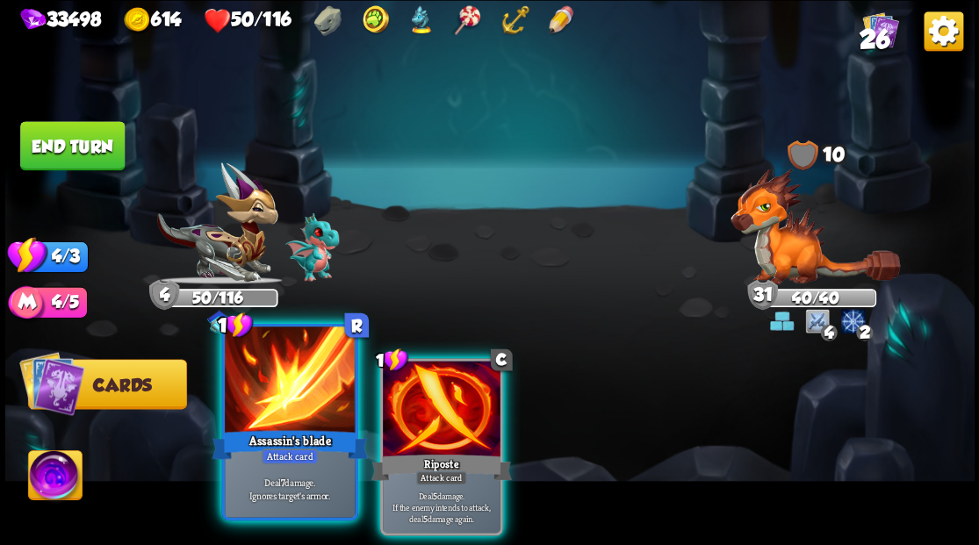
click at [283, 393] on div at bounding box center [290, 381] width 130 height 110
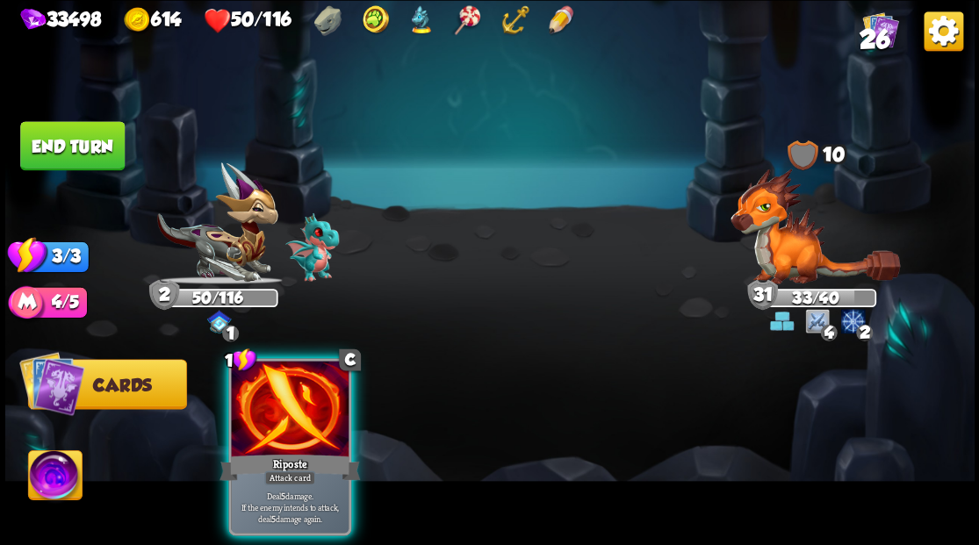
click at [778, 247] on img at bounding box center [814, 226] width 169 height 116
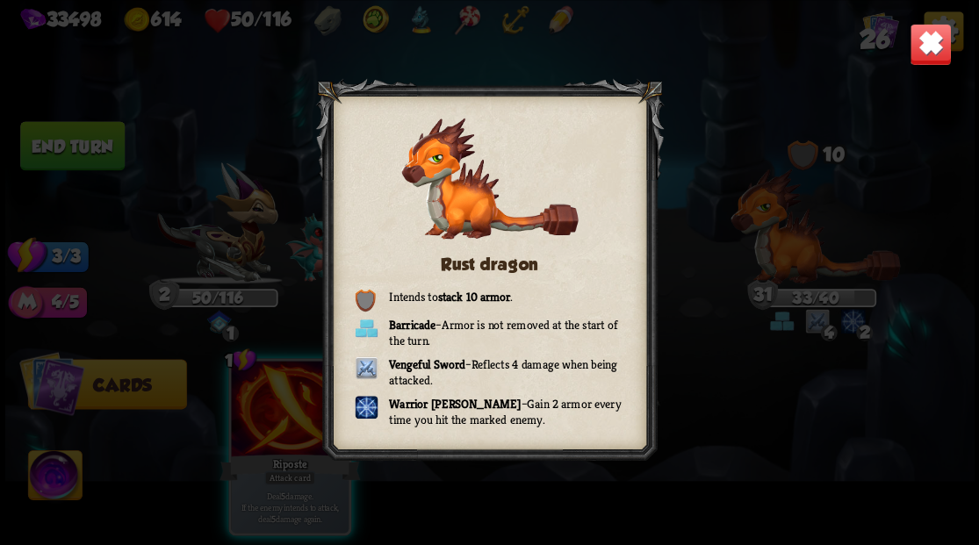
click at [923, 56] on img at bounding box center [929, 44] width 42 height 42
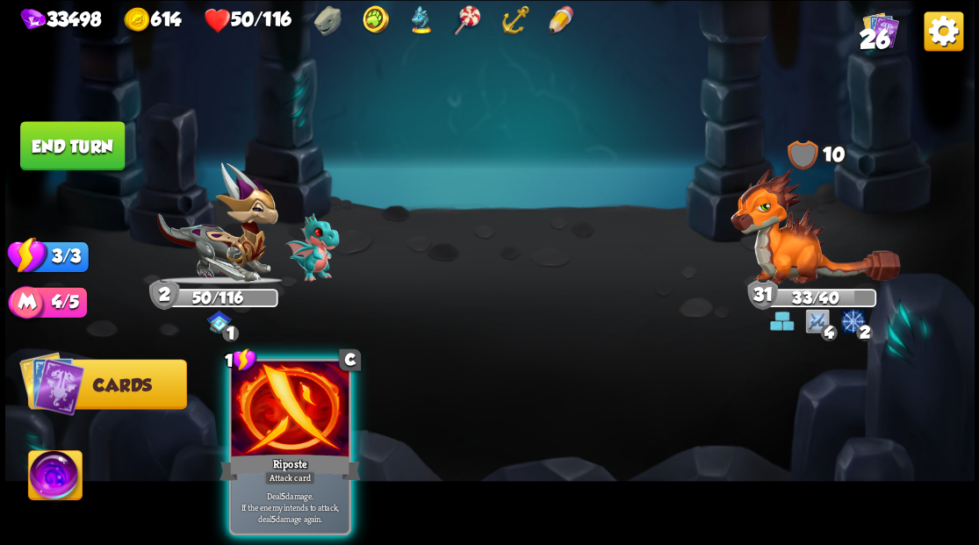
click at [55, 151] on button "End turn" at bounding box center [72, 145] width 104 height 49
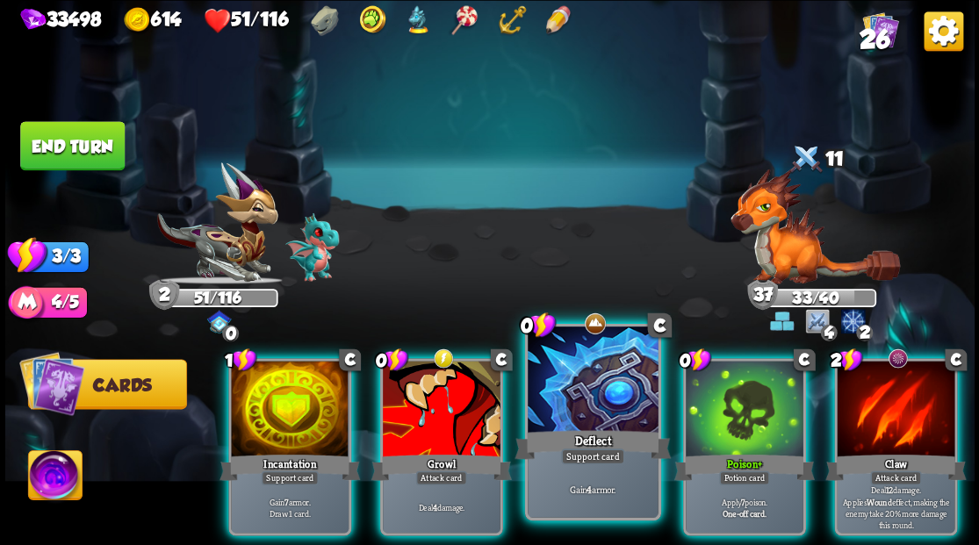
click at [562, 395] on div at bounding box center [592, 381] width 130 height 110
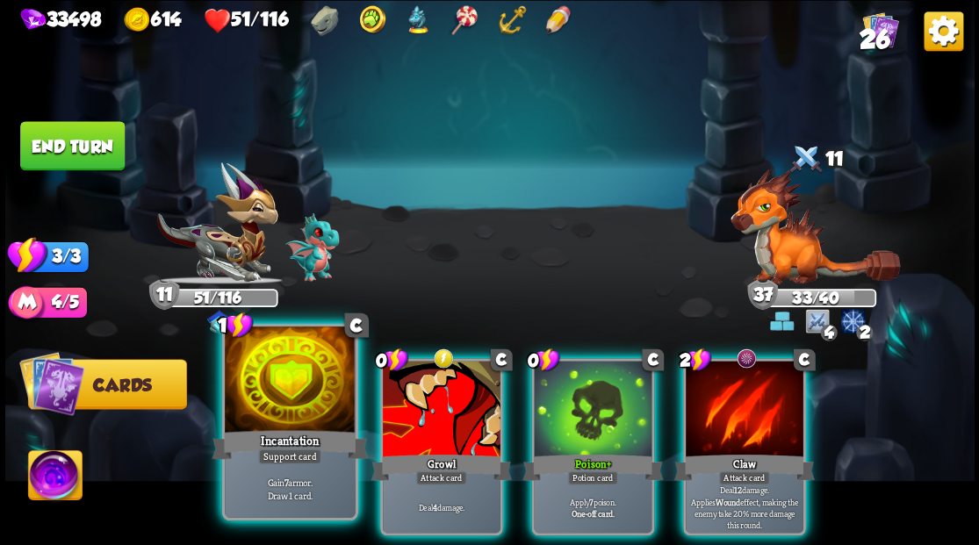
click at [253, 377] on div at bounding box center [290, 381] width 130 height 110
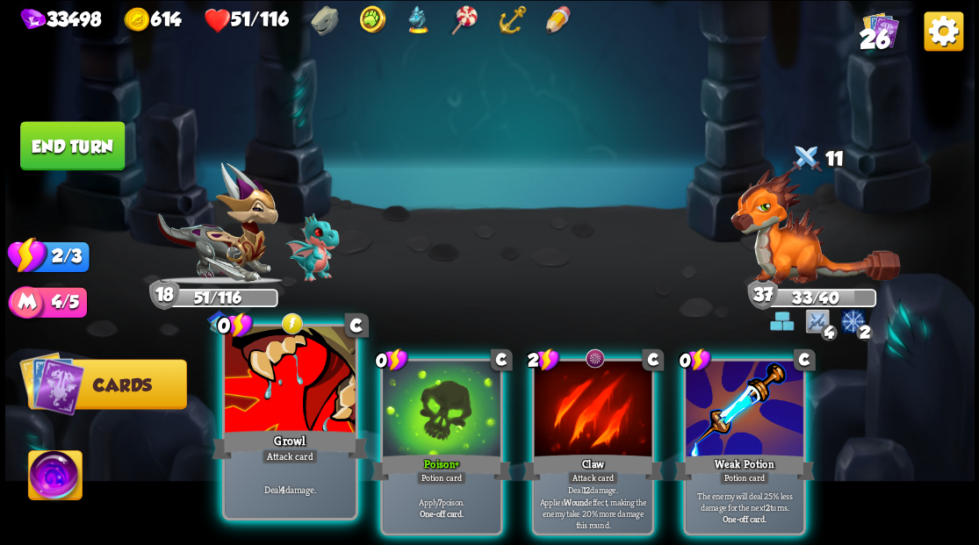
click at [283, 383] on div at bounding box center [290, 381] width 130 height 110
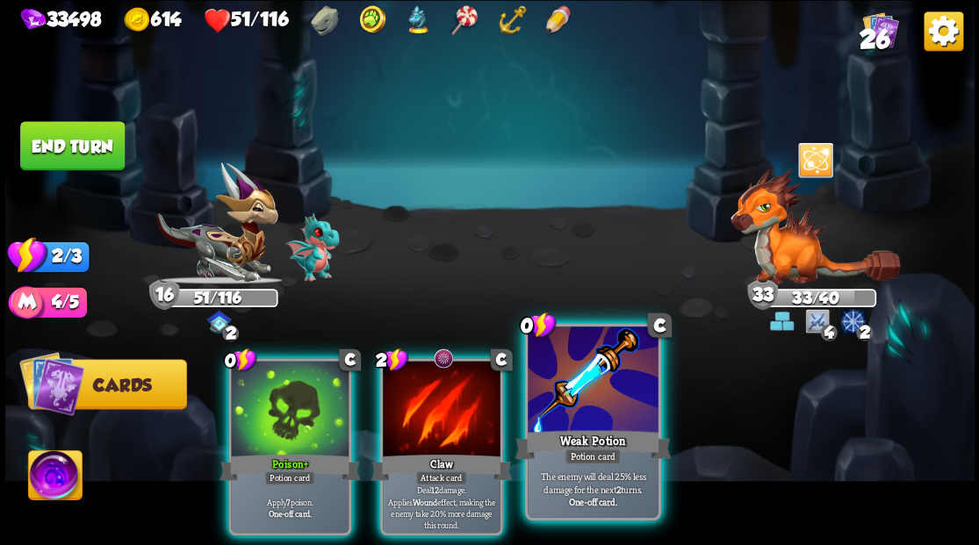
drag, startPoint x: 584, startPoint y: 394, endPoint x: 583, endPoint y: 355, distance: 38.7
click at [584, 392] on div at bounding box center [592, 381] width 130 height 110
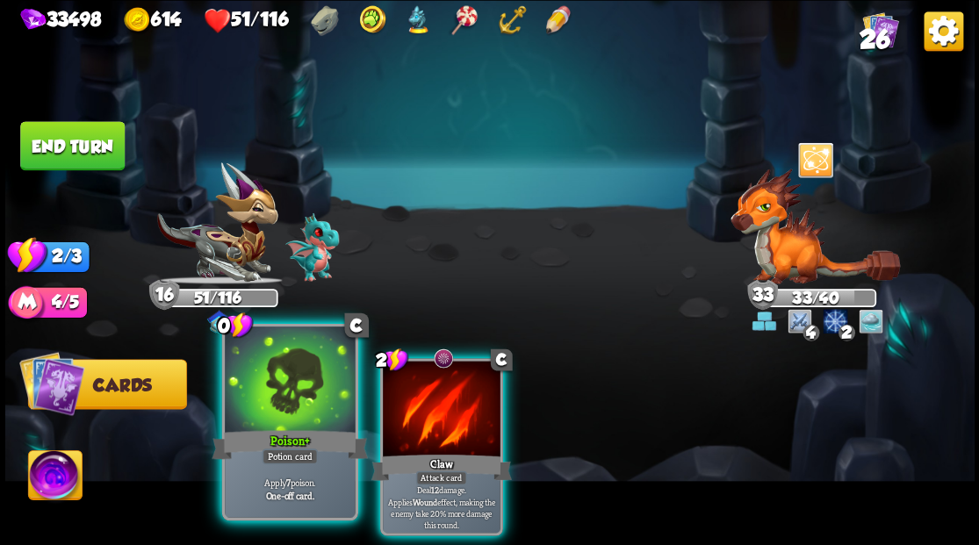
click at [269, 421] on div at bounding box center [290, 381] width 130 height 110
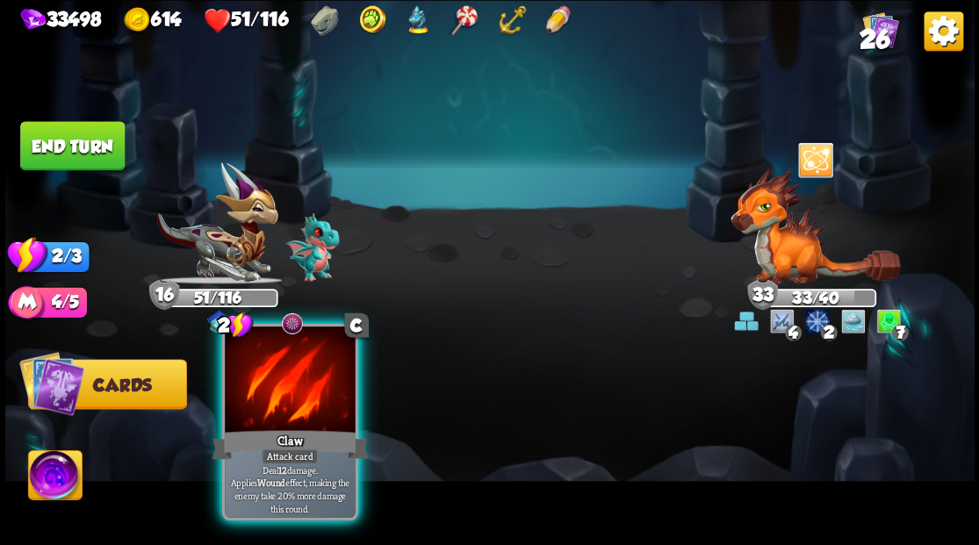
click at [277, 392] on div at bounding box center [290, 381] width 130 height 110
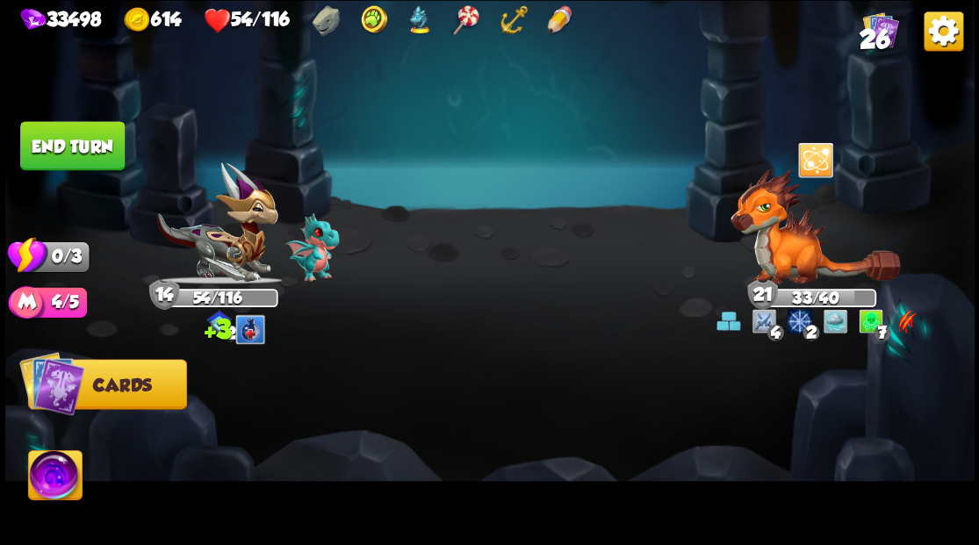
click at [80, 146] on button "End turn" at bounding box center [72, 145] width 104 height 49
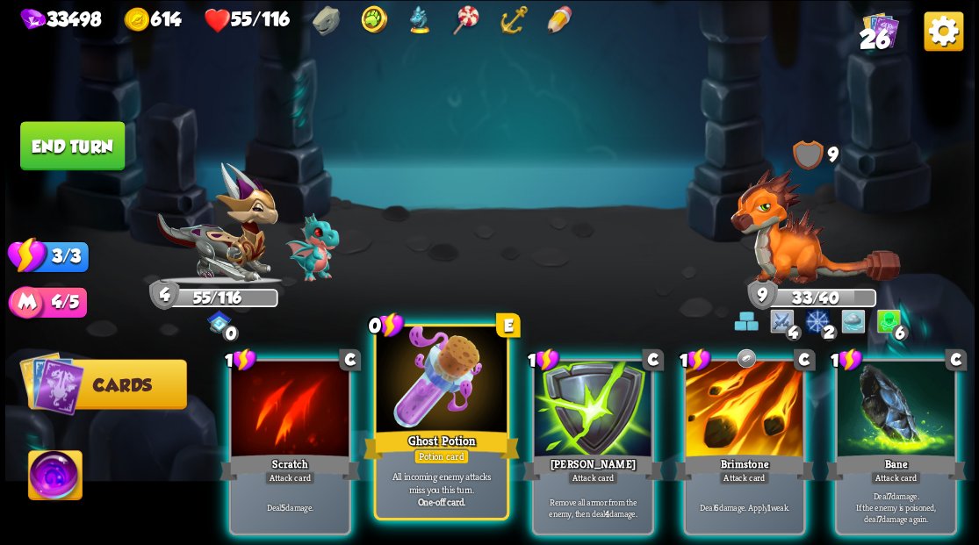
click at [434, 400] on div at bounding box center [441, 381] width 130 height 110
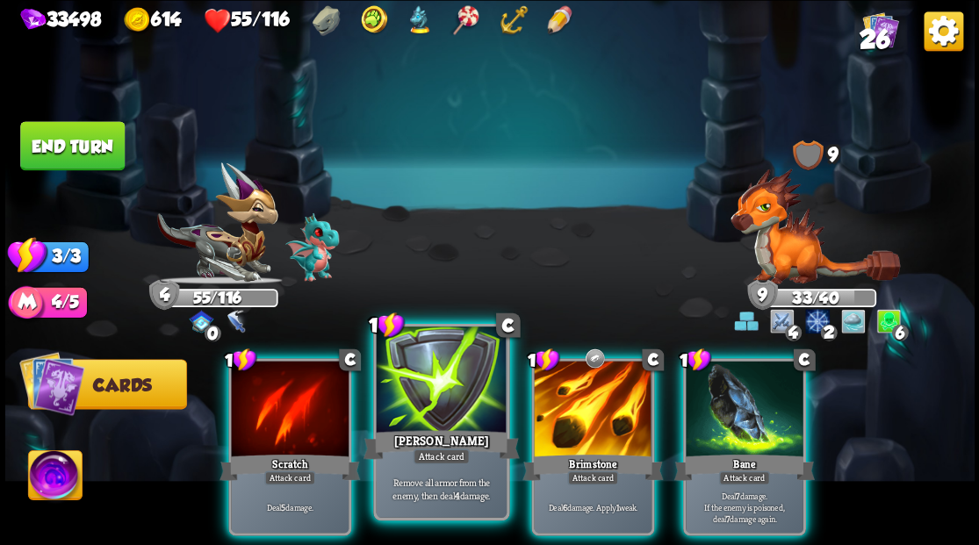
click at [444, 395] on div at bounding box center [441, 381] width 130 height 110
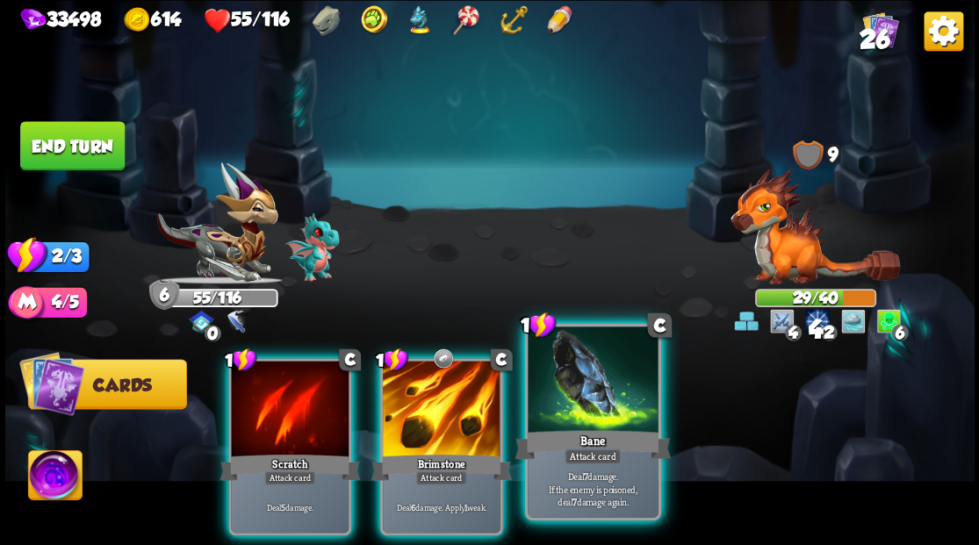
click at [584, 416] on div at bounding box center [592, 381] width 130 height 110
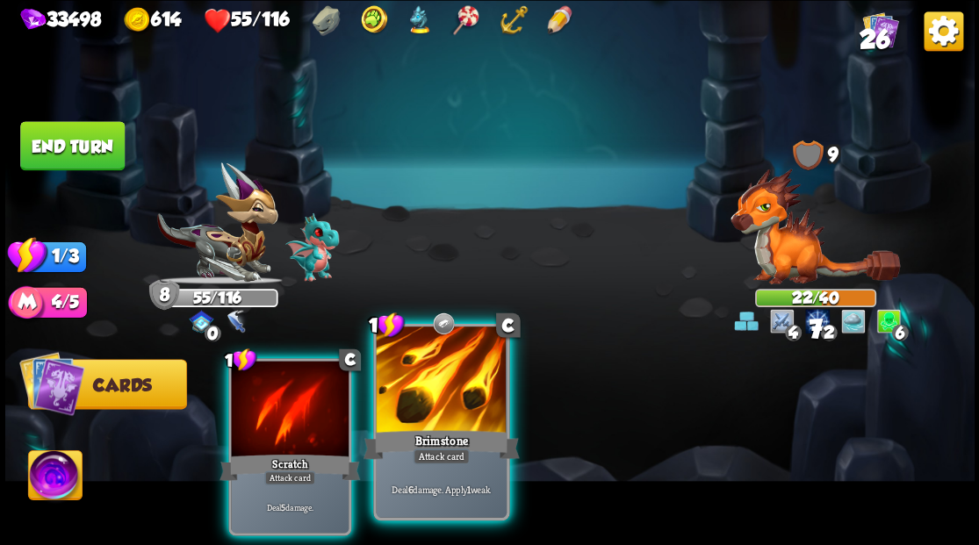
click at [414, 377] on div at bounding box center [441, 381] width 130 height 110
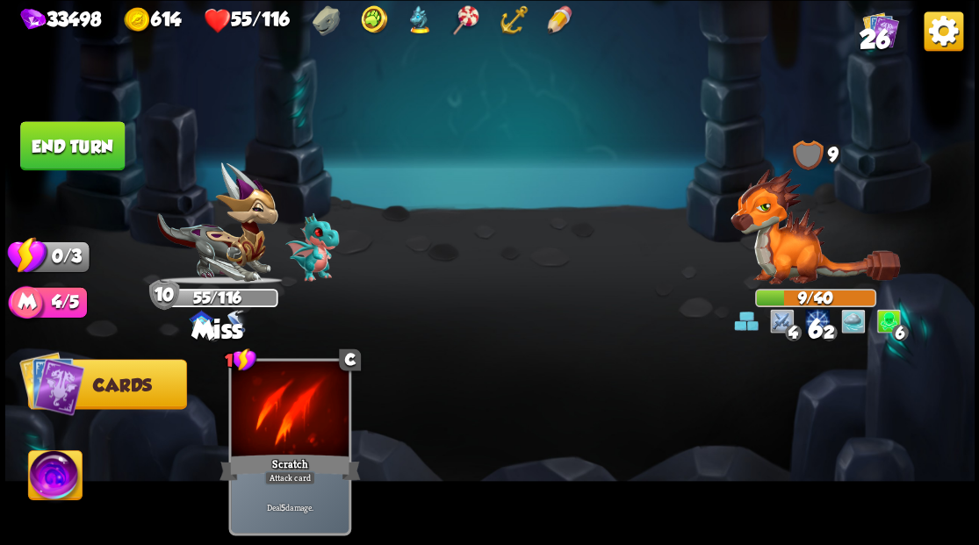
click at [66, 144] on button "End turn" at bounding box center [72, 145] width 104 height 49
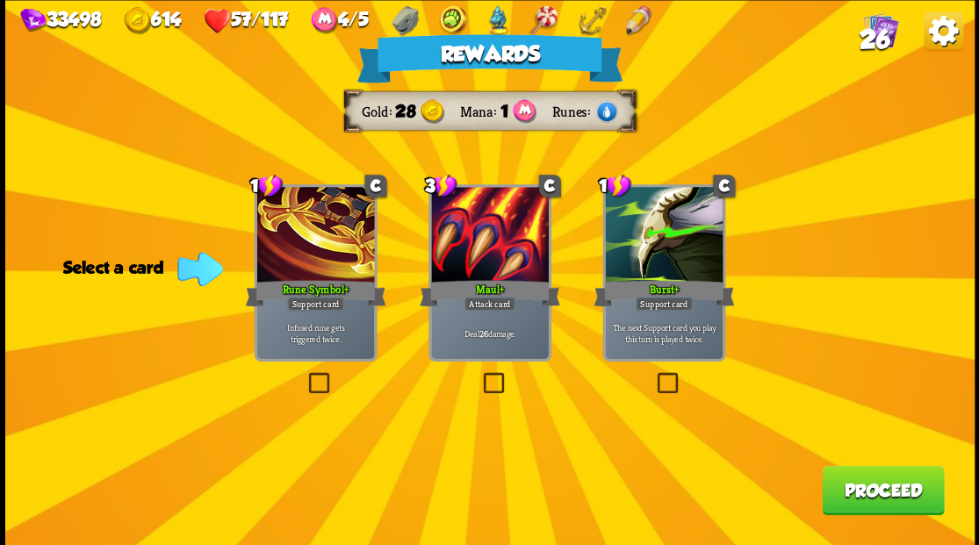
click at [882, 498] on button "Proceed" at bounding box center [882, 489] width 122 height 49
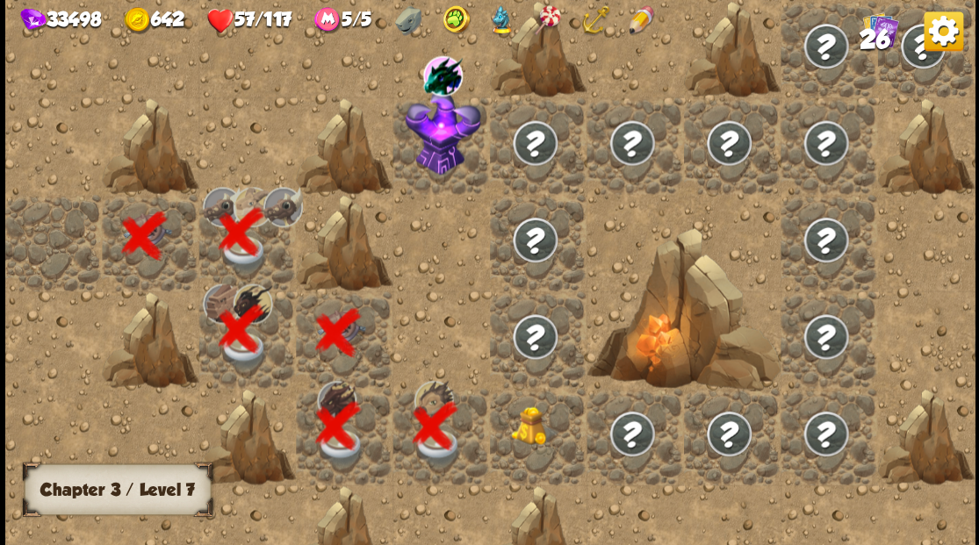
click at [527, 444] on div at bounding box center [538, 436] width 97 height 97
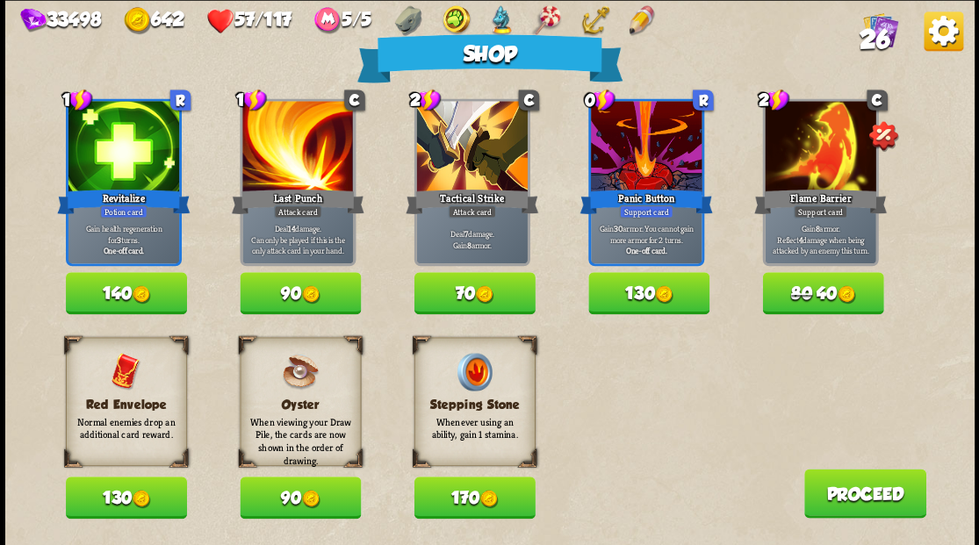
click at [110, 500] on button "130" at bounding box center [126, 498] width 121 height 42
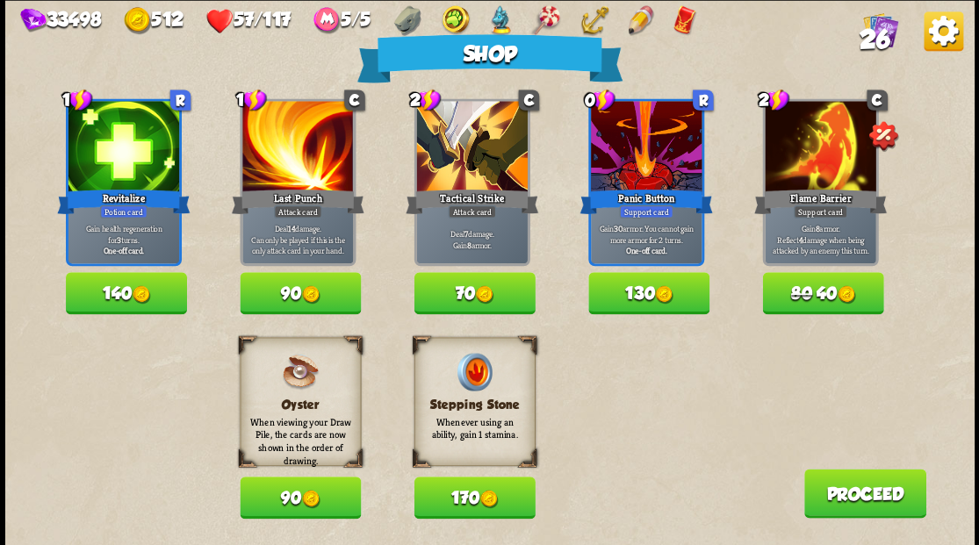
click at [119, 299] on button "140" at bounding box center [126, 293] width 121 height 42
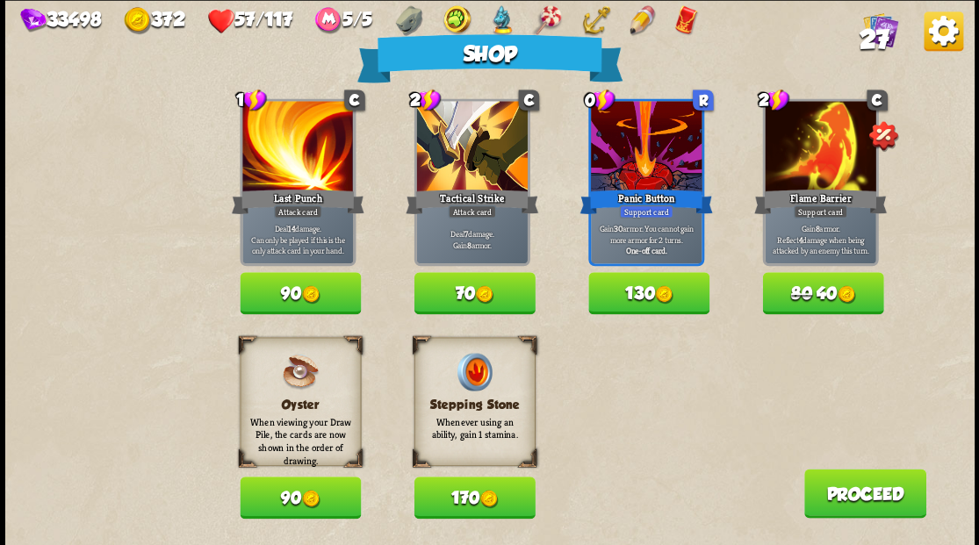
click at [865, 502] on button "Proceed" at bounding box center [864, 493] width 122 height 49
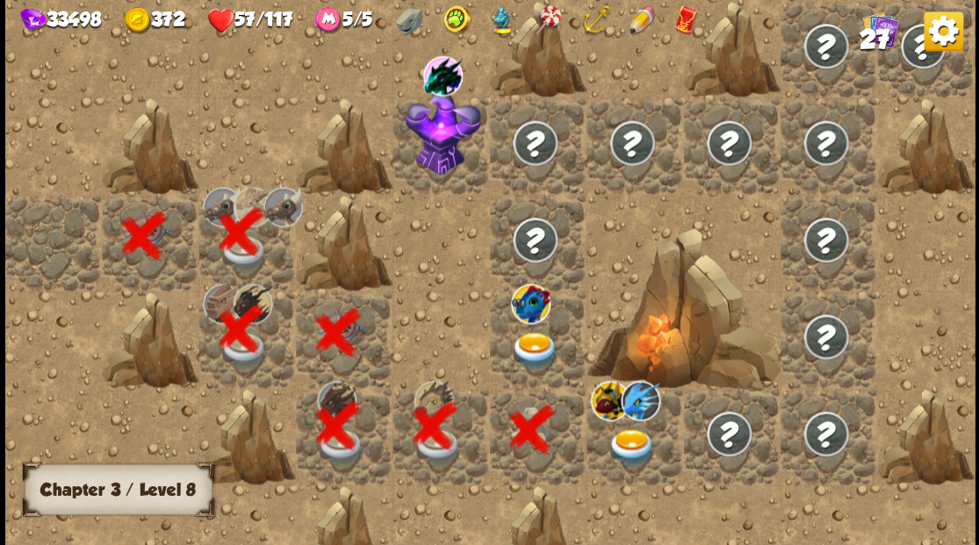
click at [526, 365] on img at bounding box center [535, 351] width 48 height 38
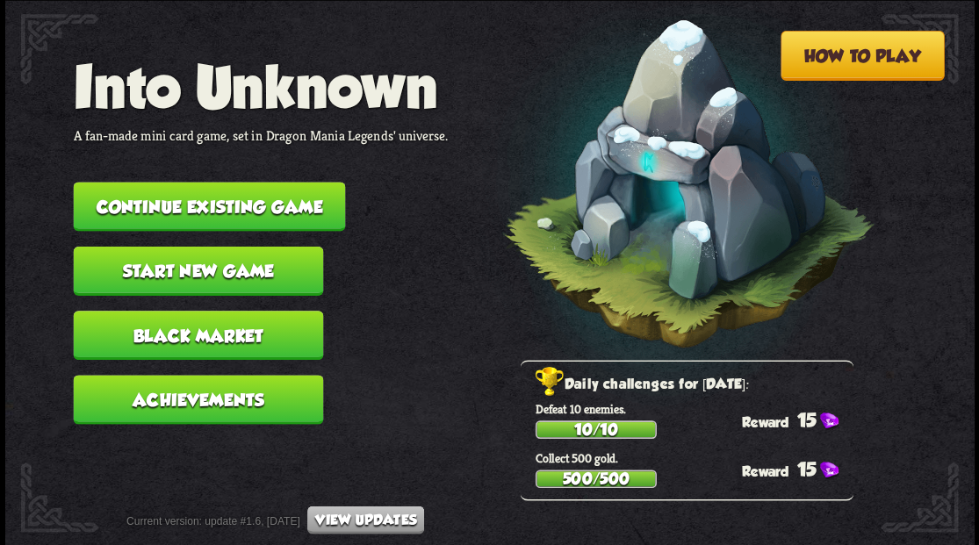
click at [236, 205] on button "Continue existing game" at bounding box center [209, 206] width 272 height 49
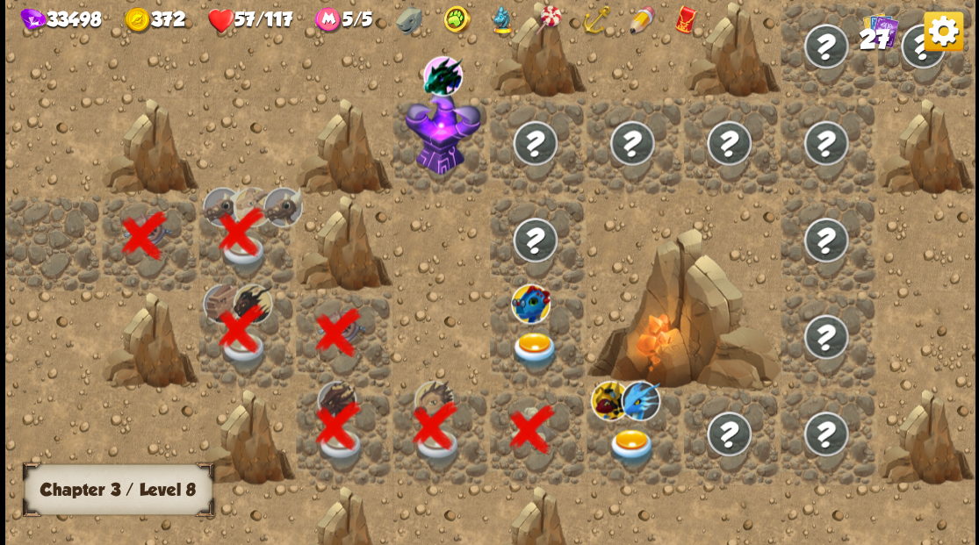
click at [532, 341] on img at bounding box center [535, 351] width 48 height 38
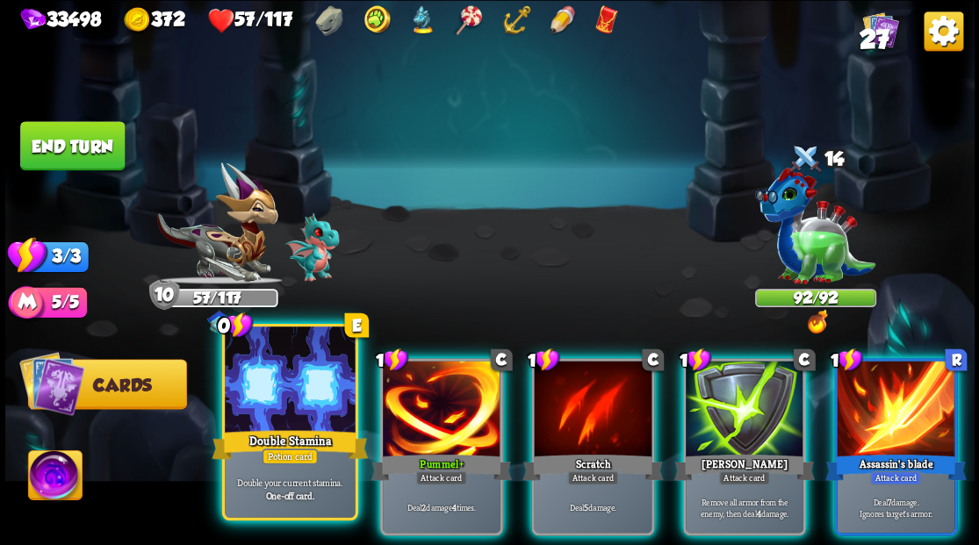
click at [277, 408] on div at bounding box center [290, 381] width 130 height 110
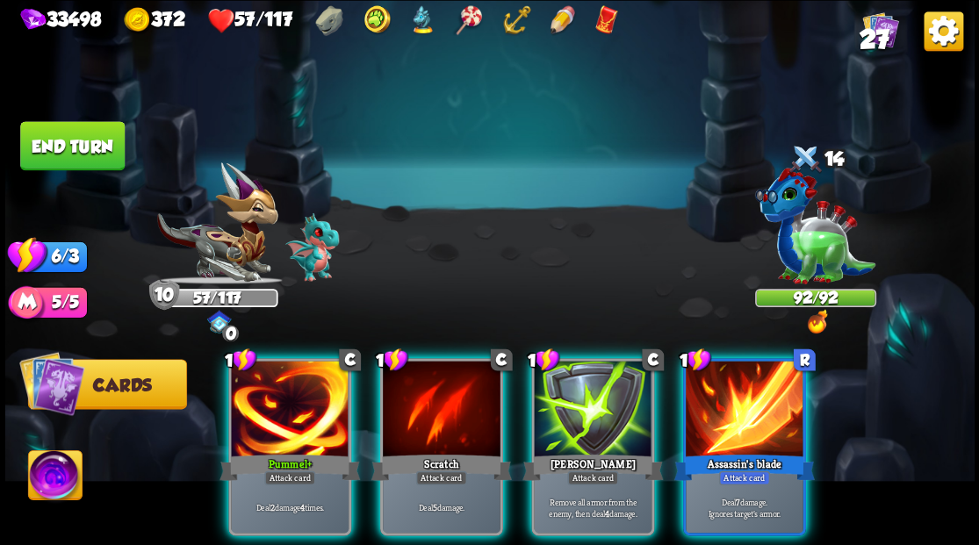
click at [56, 470] on img at bounding box center [55, 477] width 54 height 54
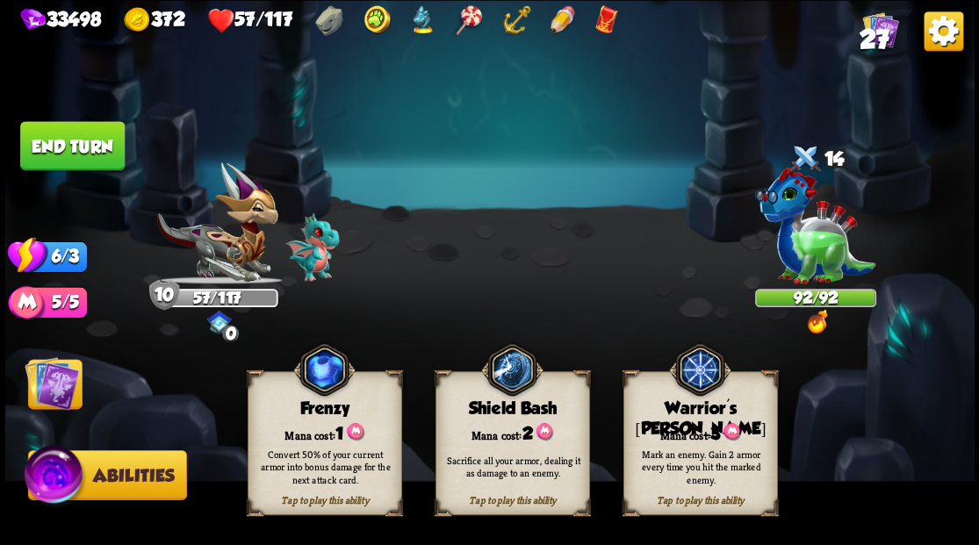
click at [697, 415] on div "Warrior's [PERSON_NAME]" at bounding box center [699, 418] width 153 height 40
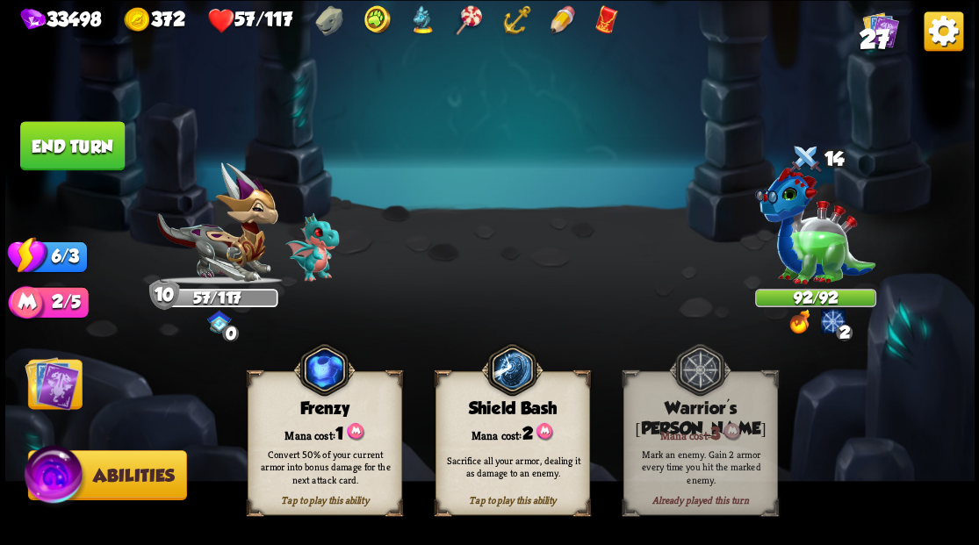
click at [56, 383] on img at bounding box center [52, 382] width 54 height 54
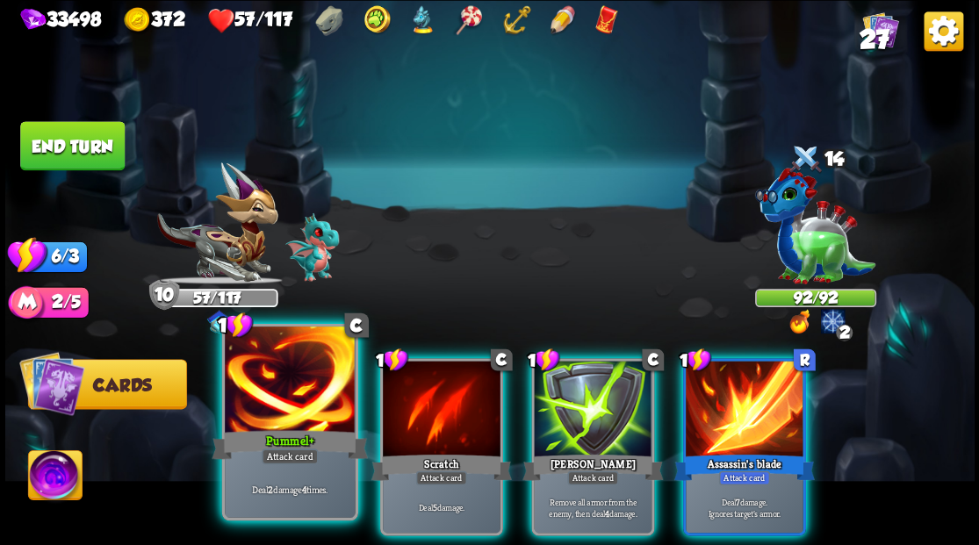
click at [283, 405] on div at bounding box center [290, 381] width 130 height 110
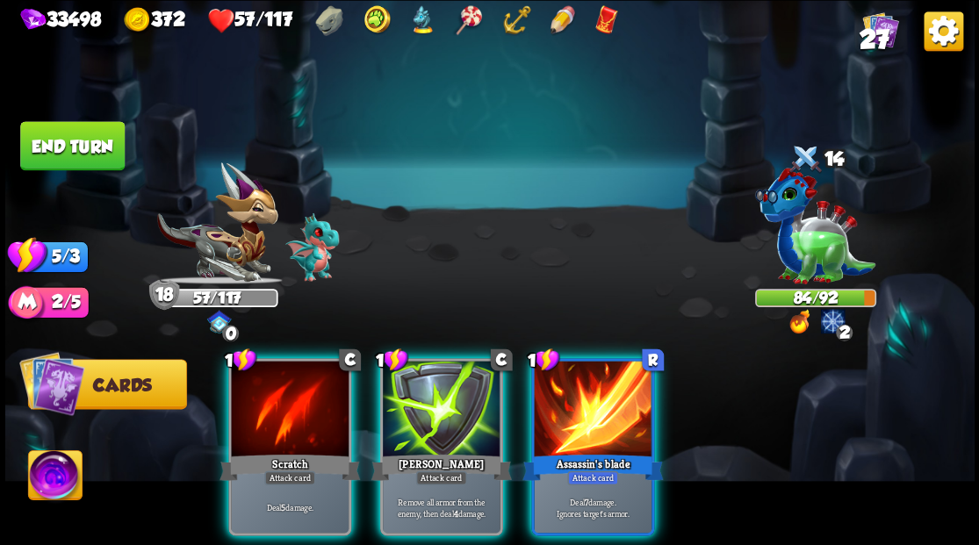
drag, startPoint x: 592, startPoint y: 414, endPoint x: 527, endPoint y: 415, distance: 64.9
click at [592, 415] on div at bounding box center [593, 410] width 118 height 99
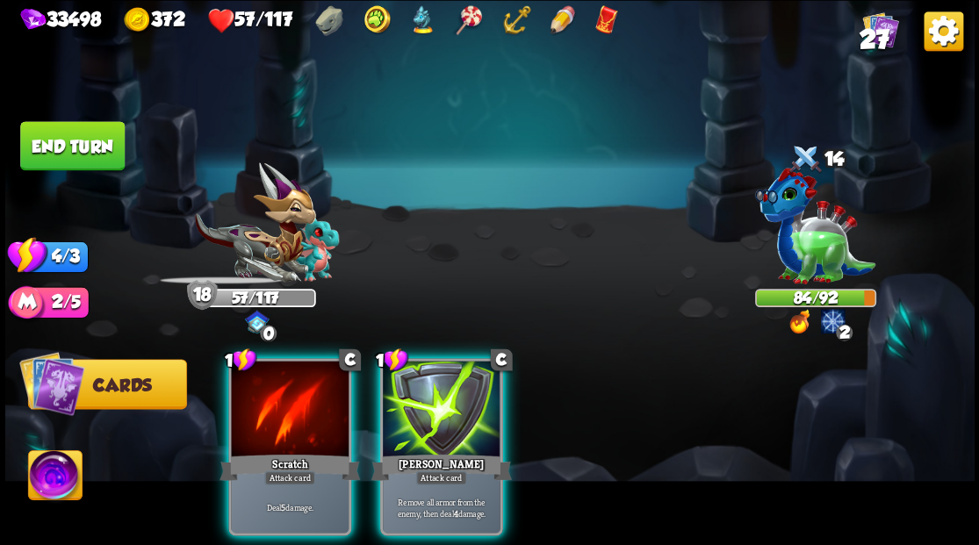
drag, startPoint x: 440, startPoint y: 412, endPoint x: 423, endPoint y: 410, distance: 16.9
click at [428, 411] on div at bounding box center [442, 410] width 118 height 99
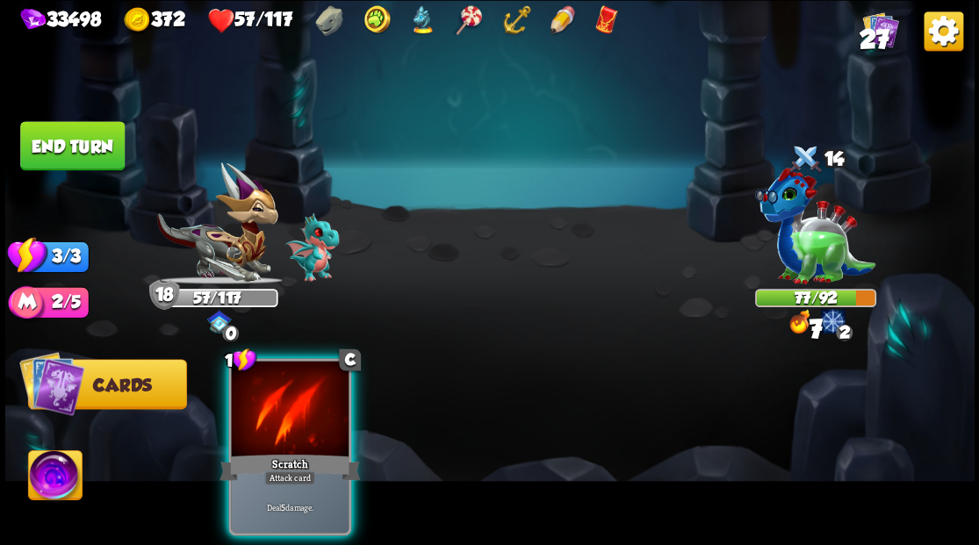
click at [290, 391] on div at bounding box center [290, 410] width 118 height 99
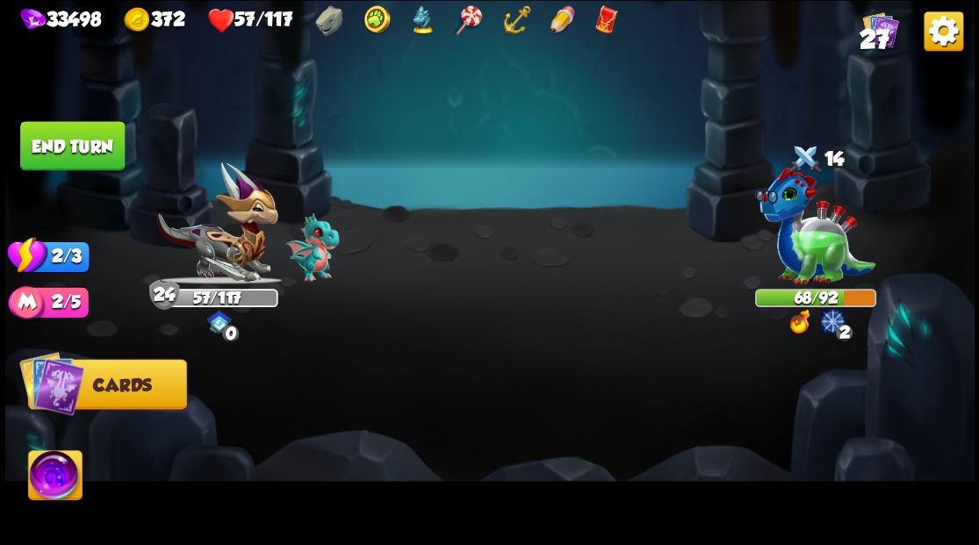
click at [65, 146] on button "End turn" at bounding box center [72, 145] width 104 height 49
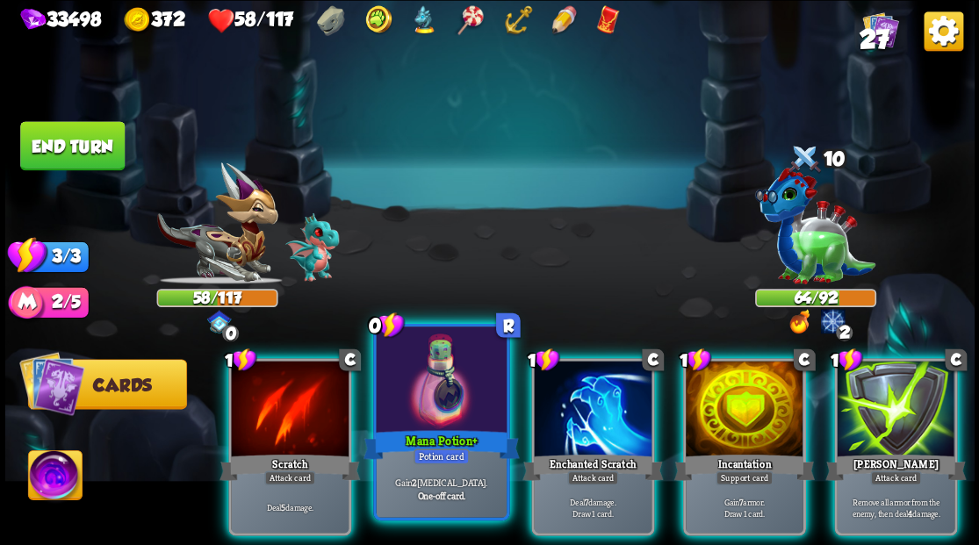
click at [419, 419] on div at bounding box center [441, 381] width 130 height 110
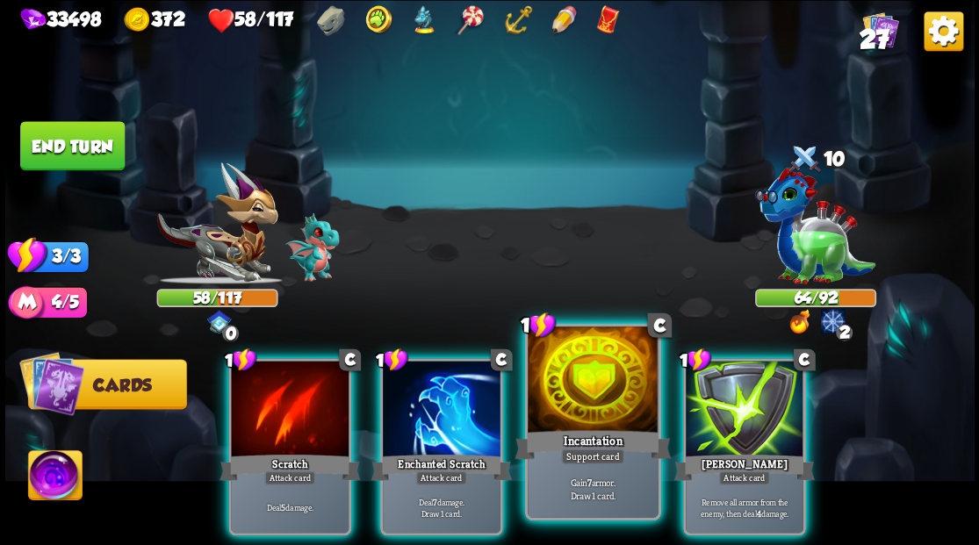
click at [556, 412] on div at bounding box center [592, 381] width 130 height 110
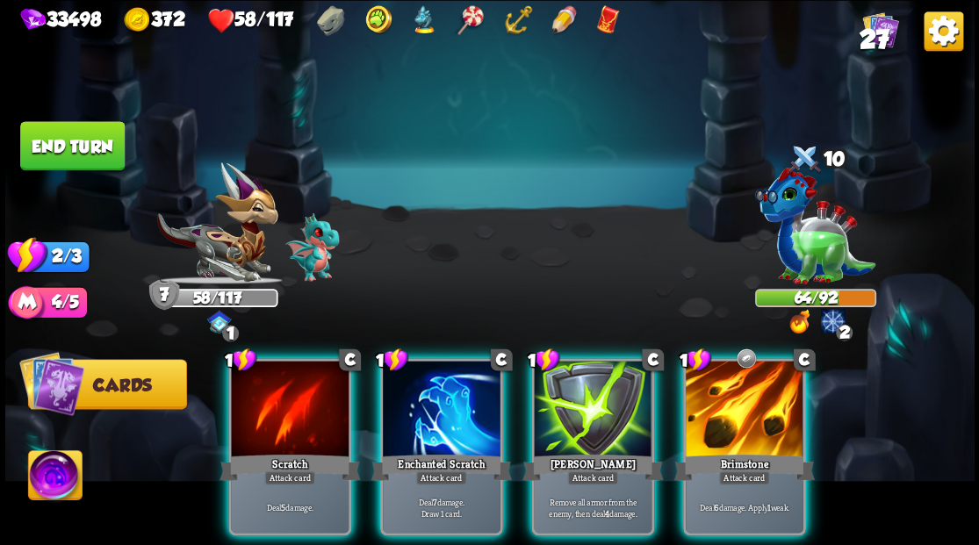
drag, startPoint x: 754, startPoint y: 407, endPoint x: 734, endPoint y: 390, distance: 26.7
click at [753, 406] on div at bounding box center [744, 410] width 118 height 99
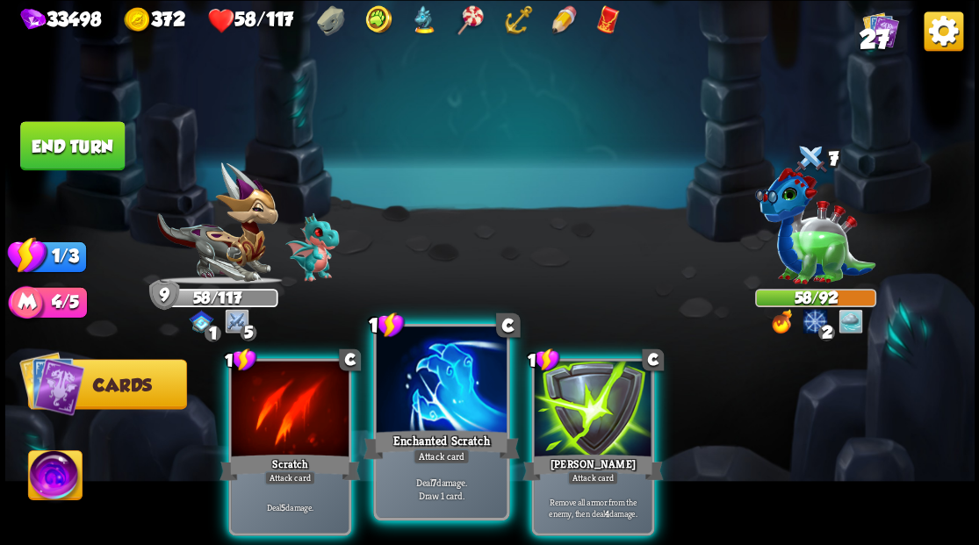
click at [419, 409] on div at bounding box center [441, 381] width 130 height 110
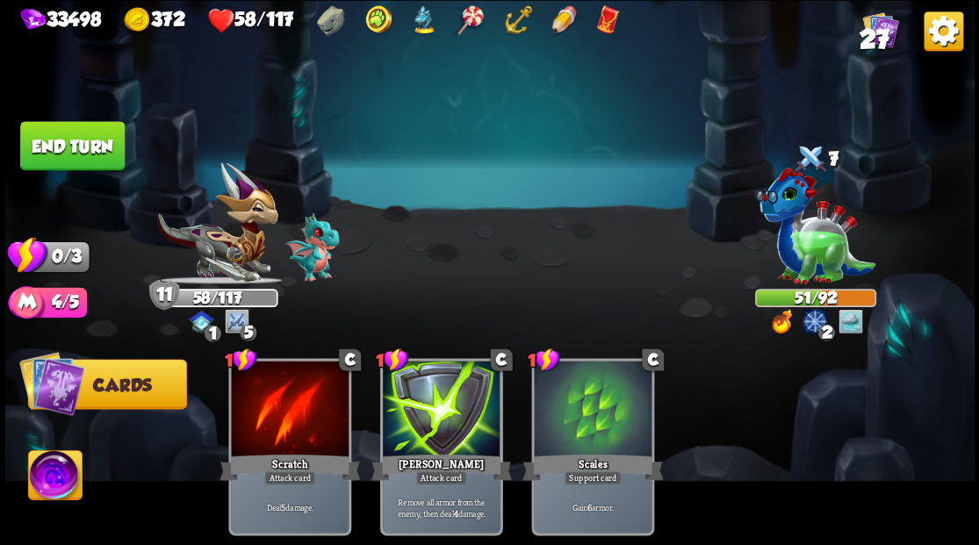
click at [59, 160] on button "End turn" at bounding box center [72, 145] width 104 height 49
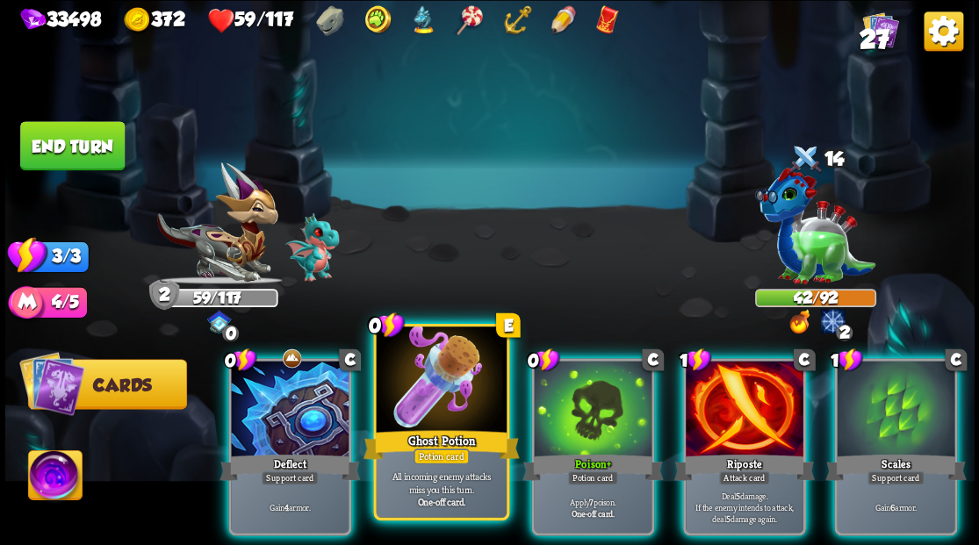
click at [437, 360] on div at bounding box center [441, 381] width 130 height 110
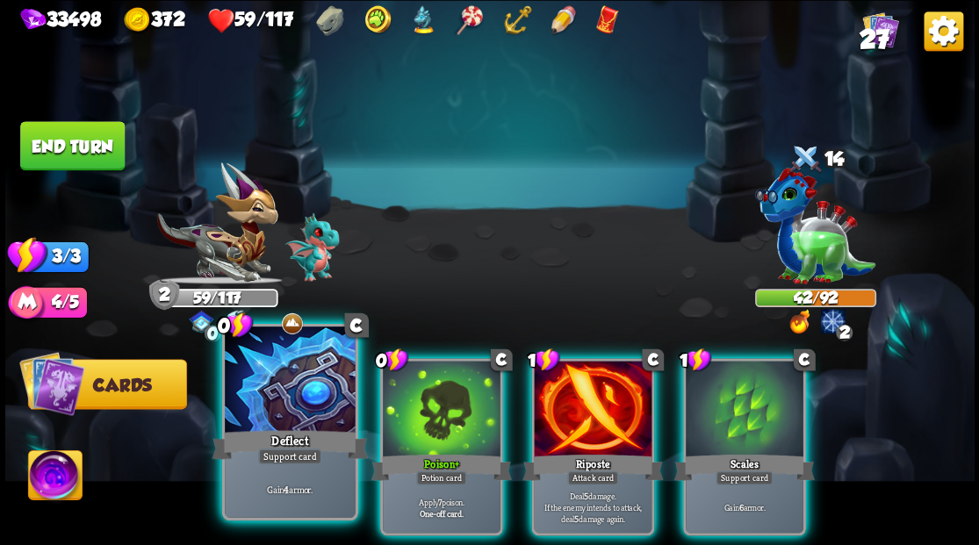
click at [246, 393] on div at bounding box center [290, 381] width 130 height 110
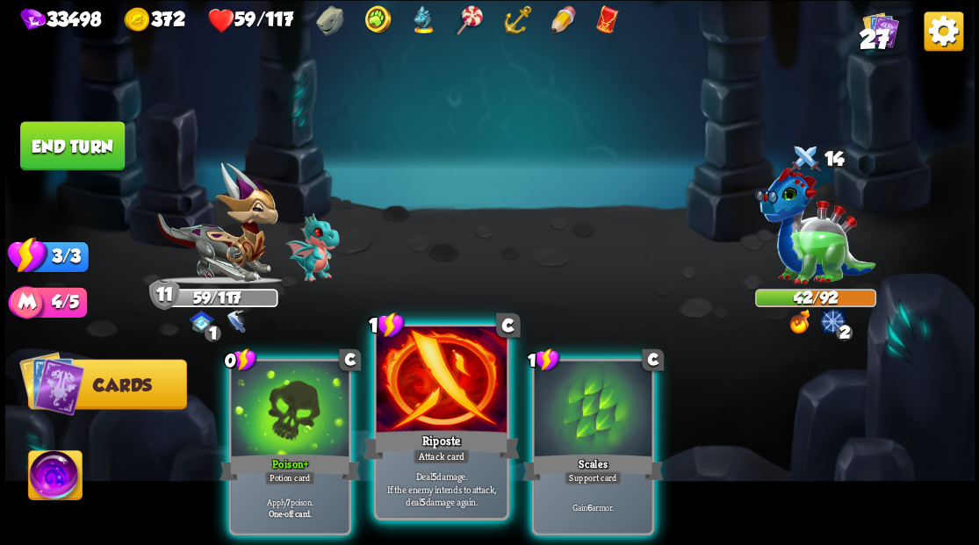
click at [423, 393] on div at bounding box center [441, 381] width 130 height 110
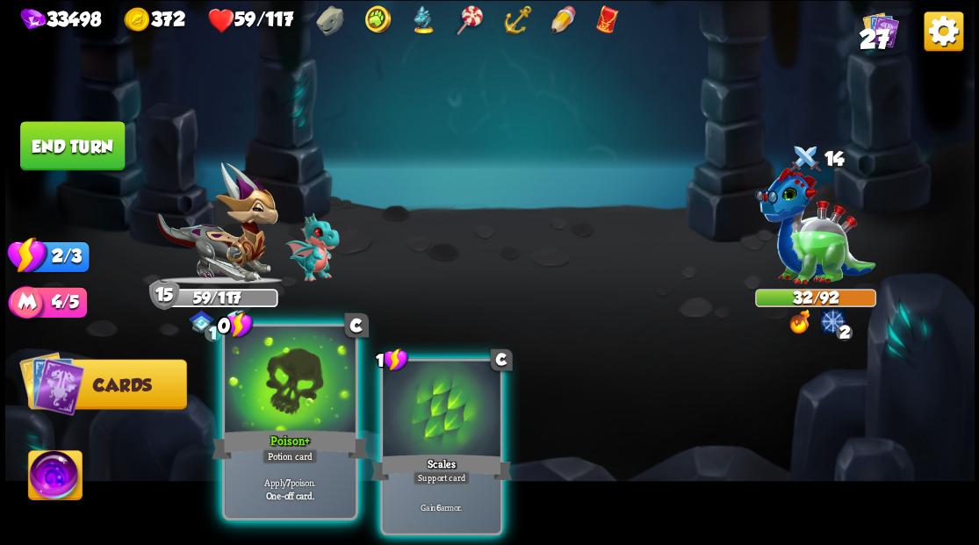
click at [301, 402] on div at bounding box center [290, 381] width 130 height 110
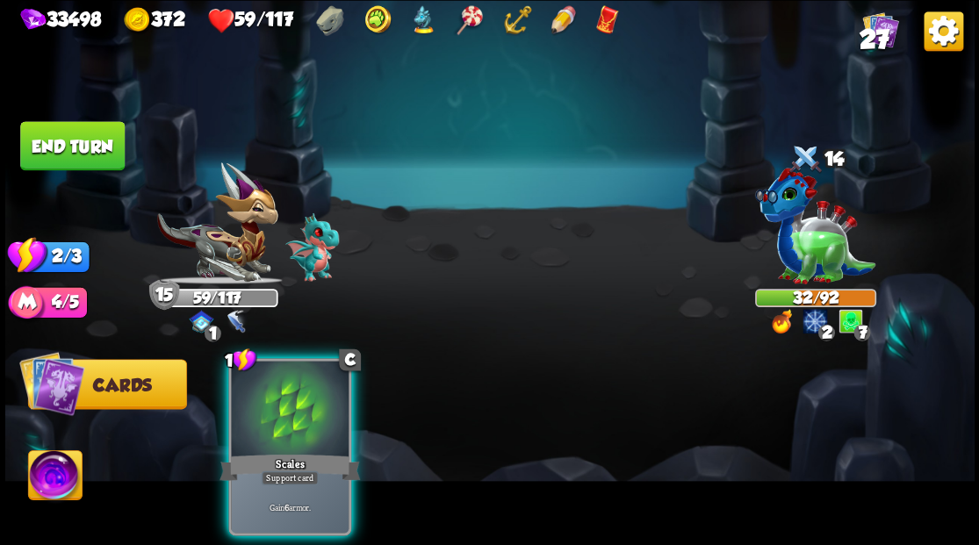
click at [301, 402] on div at bounding box center [290, 410] width 118 height 99
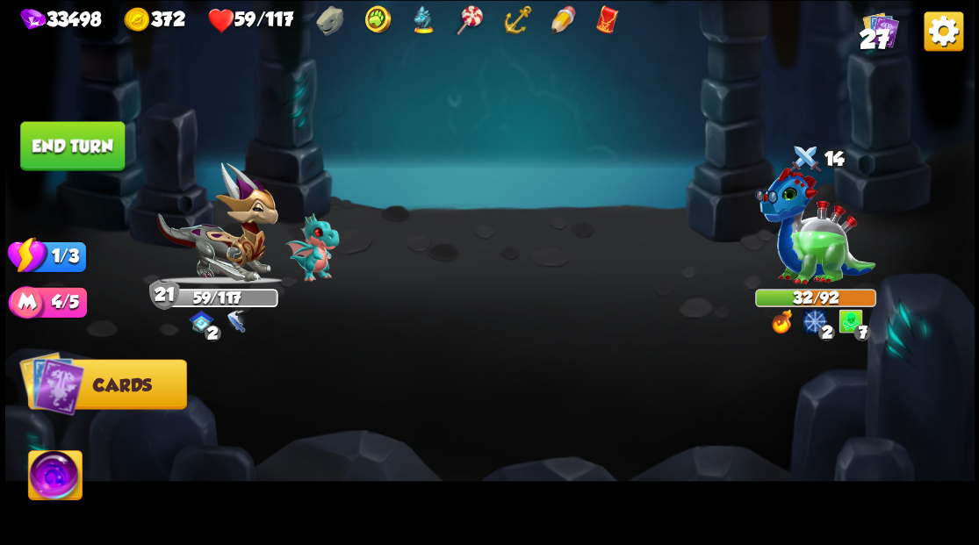
click at [68, 136] on button "End turn" at bounding box center [72, 145] width 104 height 49
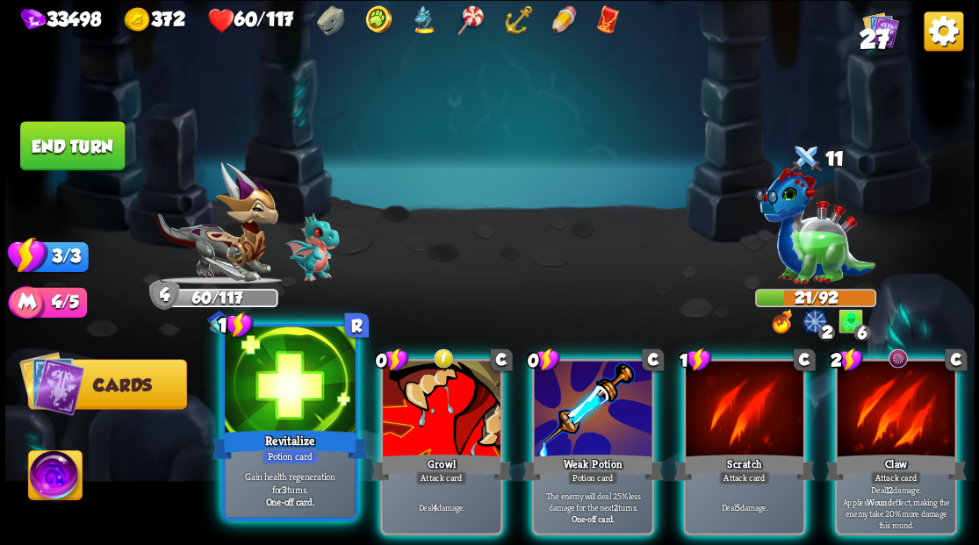
click at [279, 402] on div at bounding box center [290, 381] width 130 height 110
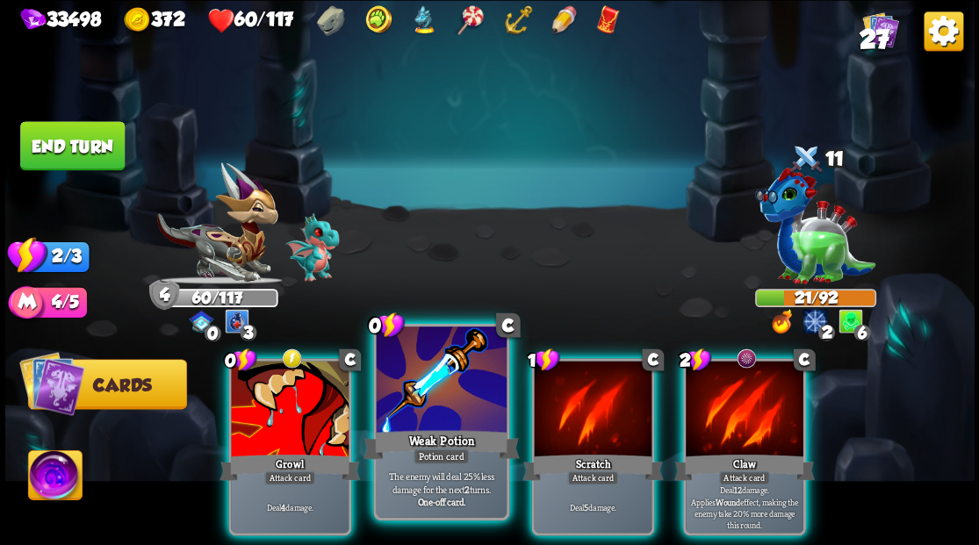
click at [419, 389] on div at bounding box center [441, 381] width 130 height 110
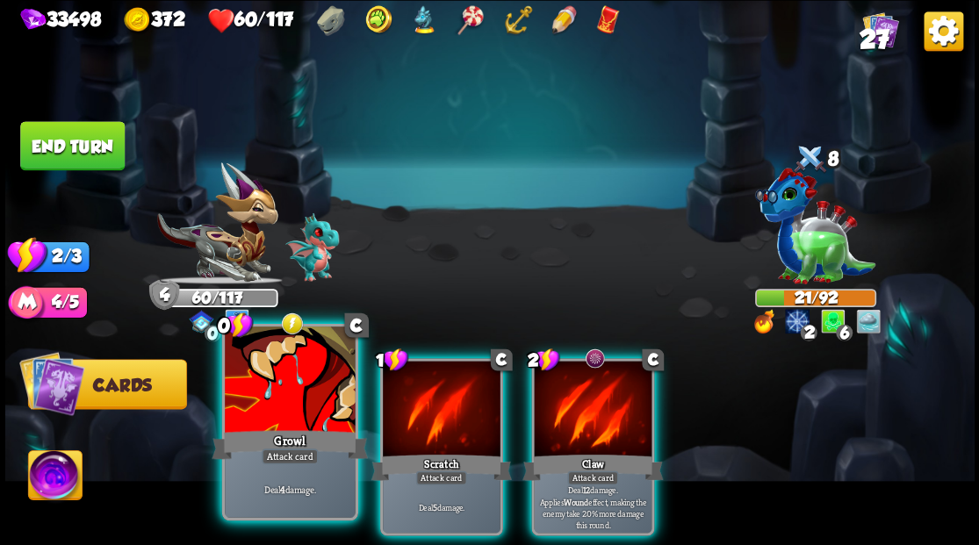
click at [295, 393] on div at bounding box center [290, 381] width 130 height 110
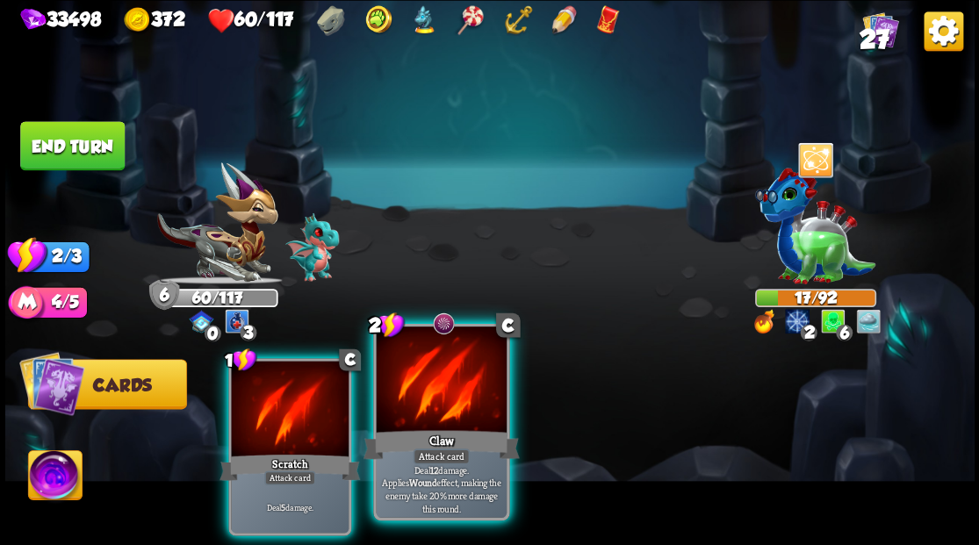
click at [431, 397] on div at bounding box center [441, 381] width 130 height 110
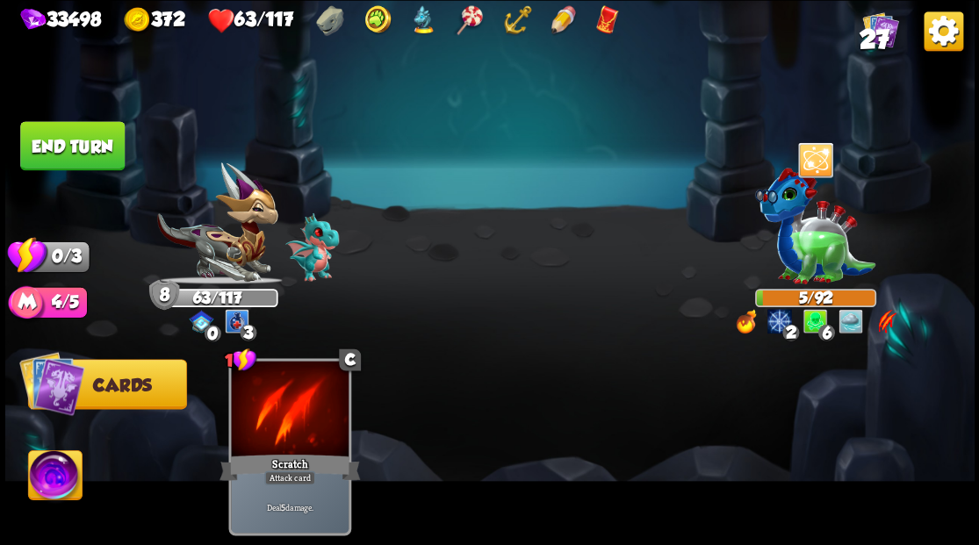
click at [77, 144] on button "End turn" at bounding box center [72, 145] width 104 height 49
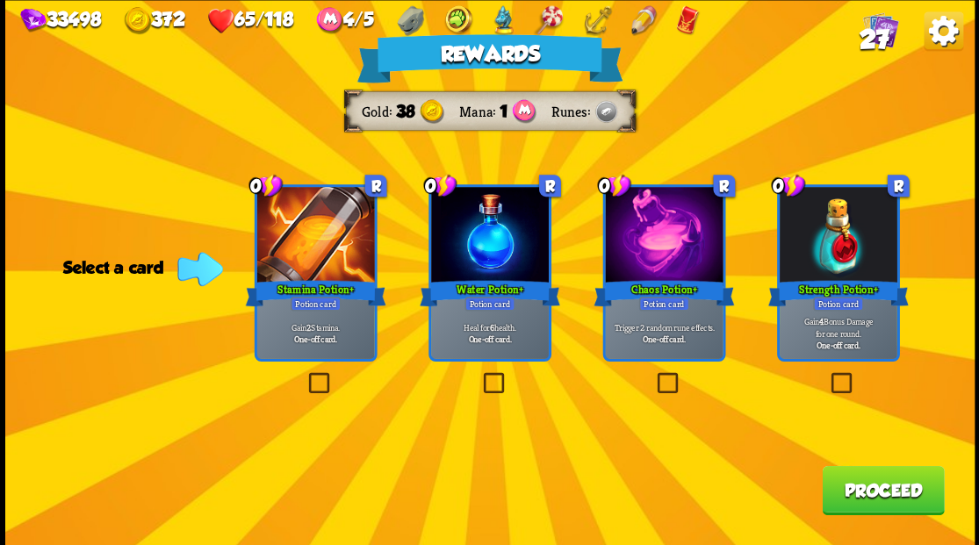
click at [479, 375] on label at bounding box center [479, 375] width 0 height 0
click at [0, 0] on input "checkbox" at bounding box center [0, 0] width 0 height 0
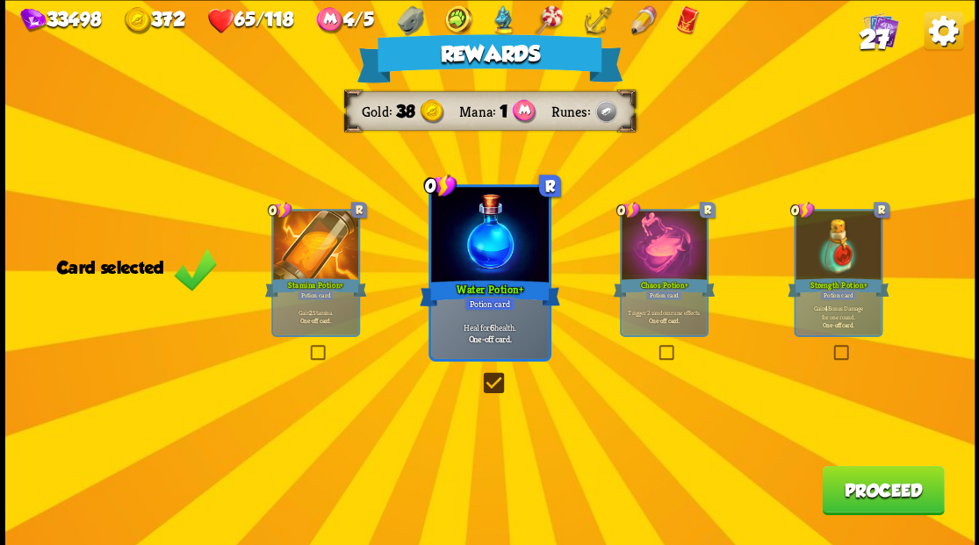
click at [855, 501] on button "Proceed" at bounding box center [882, 489] width 122 height 49
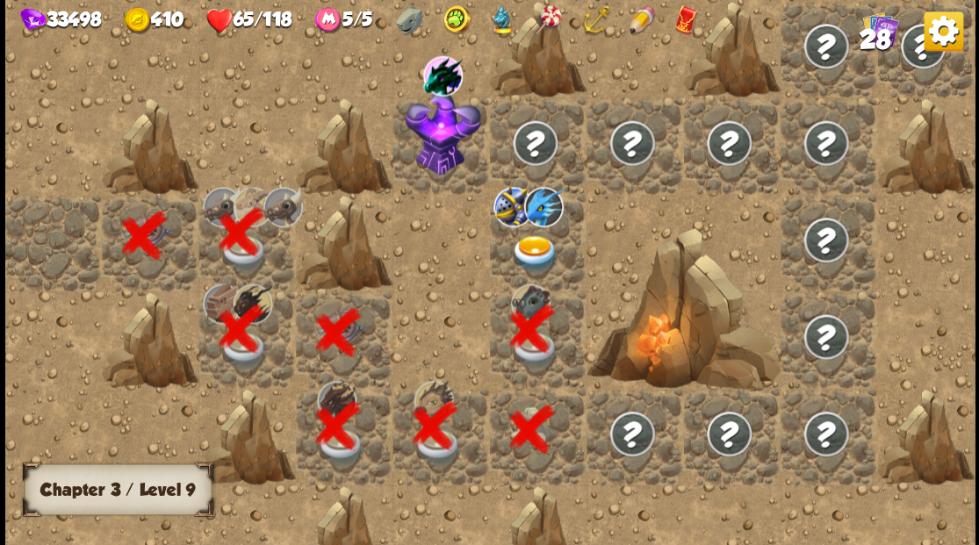
click at [526, 246] on img at bounding box center [535, 253] width 48 height 38
